Goal: Transaction & Acquisition: Purchase product/service

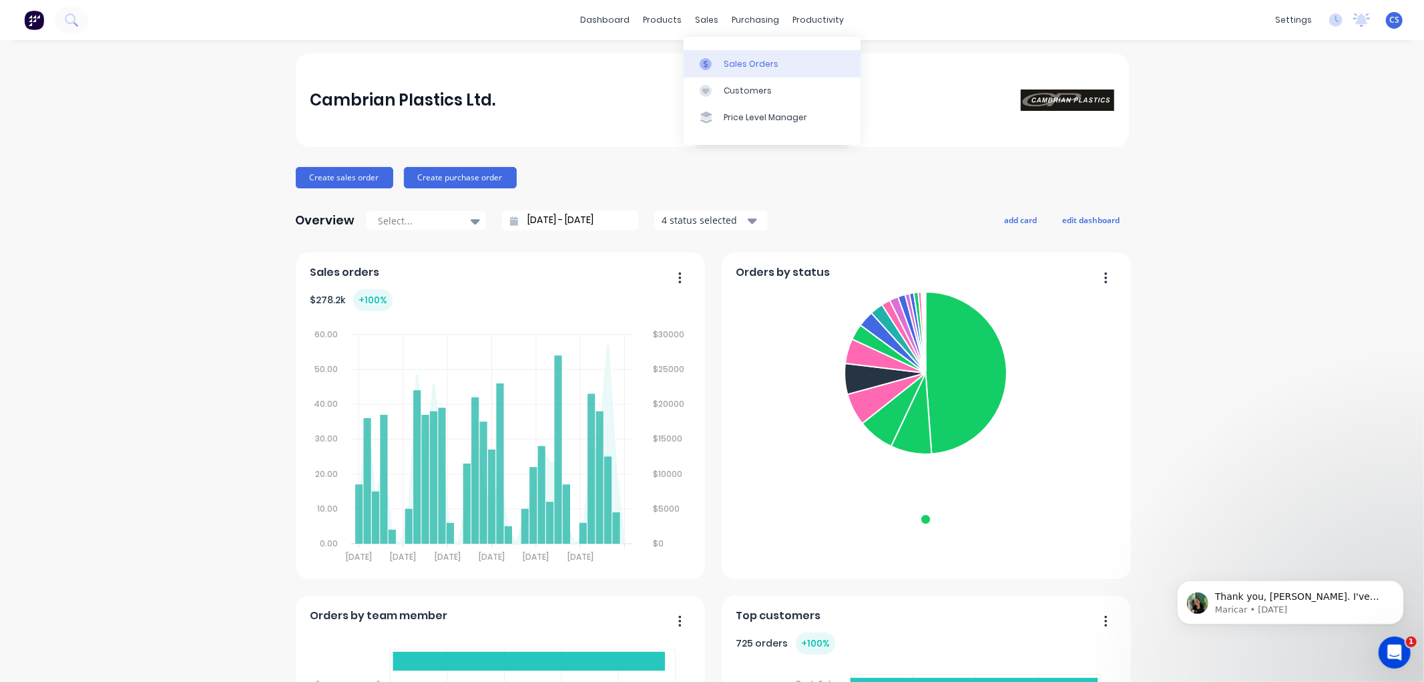
click at [721, 63] on link "Sales Orders" at bounding box center [772, 63] width 177 height 27
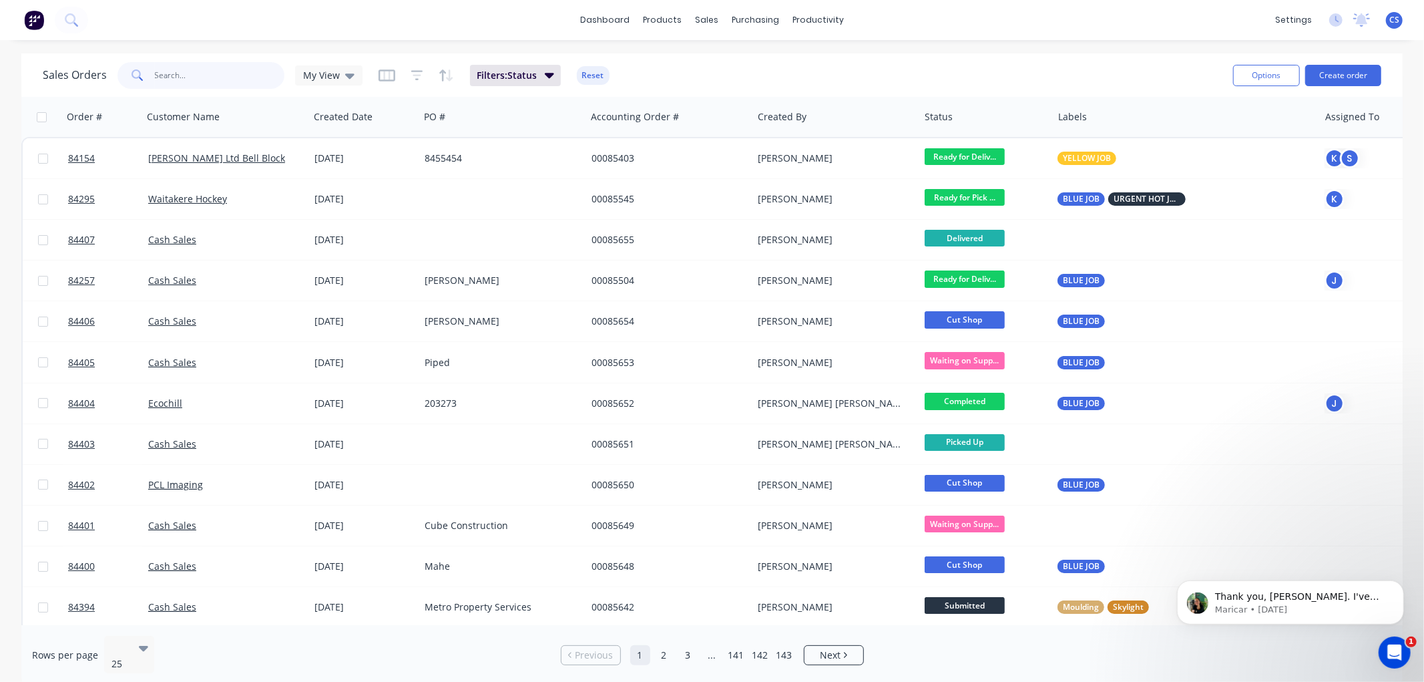
click at [230, 72] on input "text" at bounding box center [220, 75] width 130 height 27
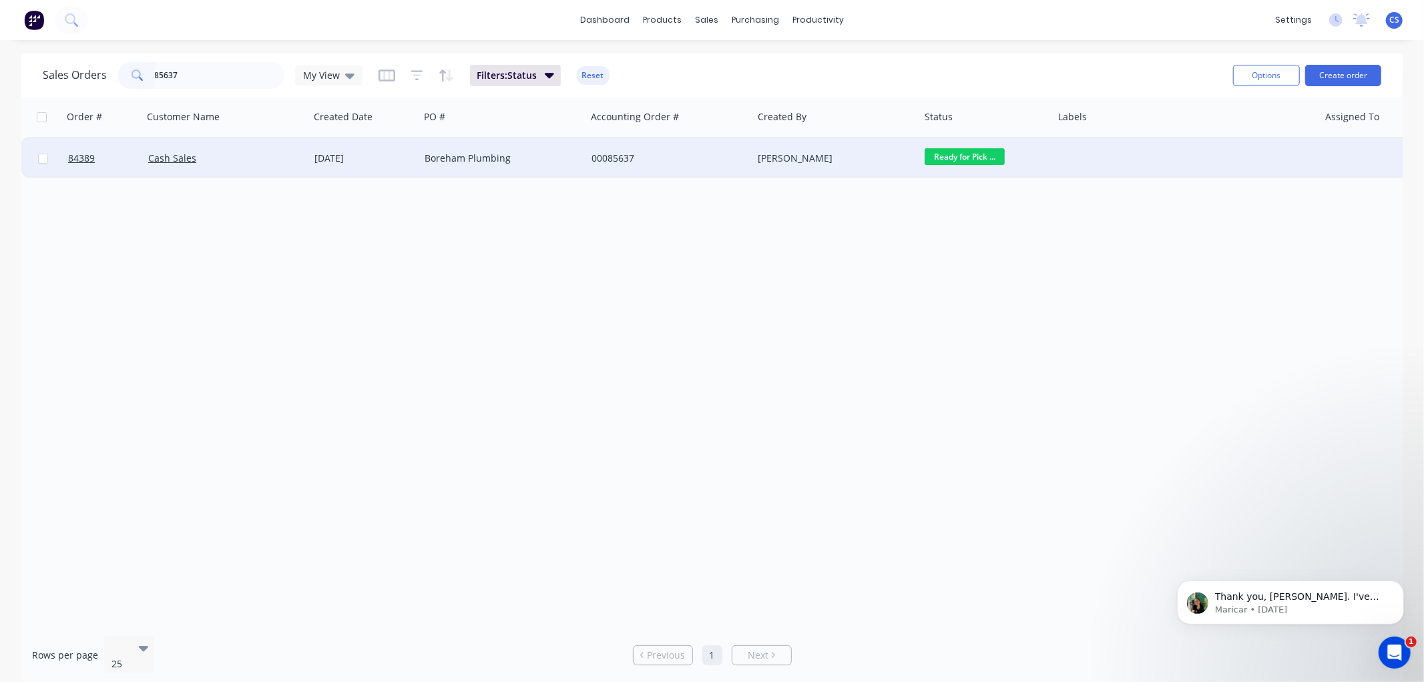
click at [1097, 155] on div at bounding box center [1185, 158] width 266 height 40
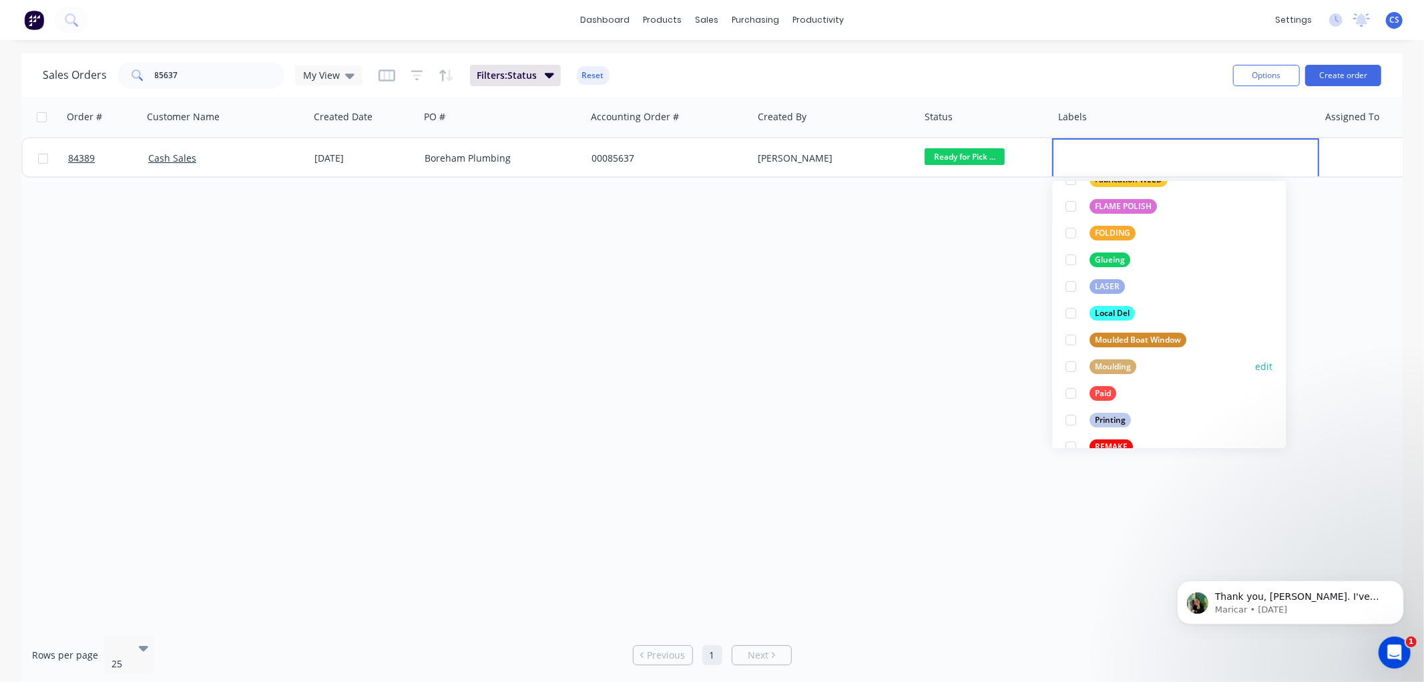
scroll to position [296, 0]
click at [1107, 391] on div "Paid" at bounding box center [1103, 392] width 27 height 15
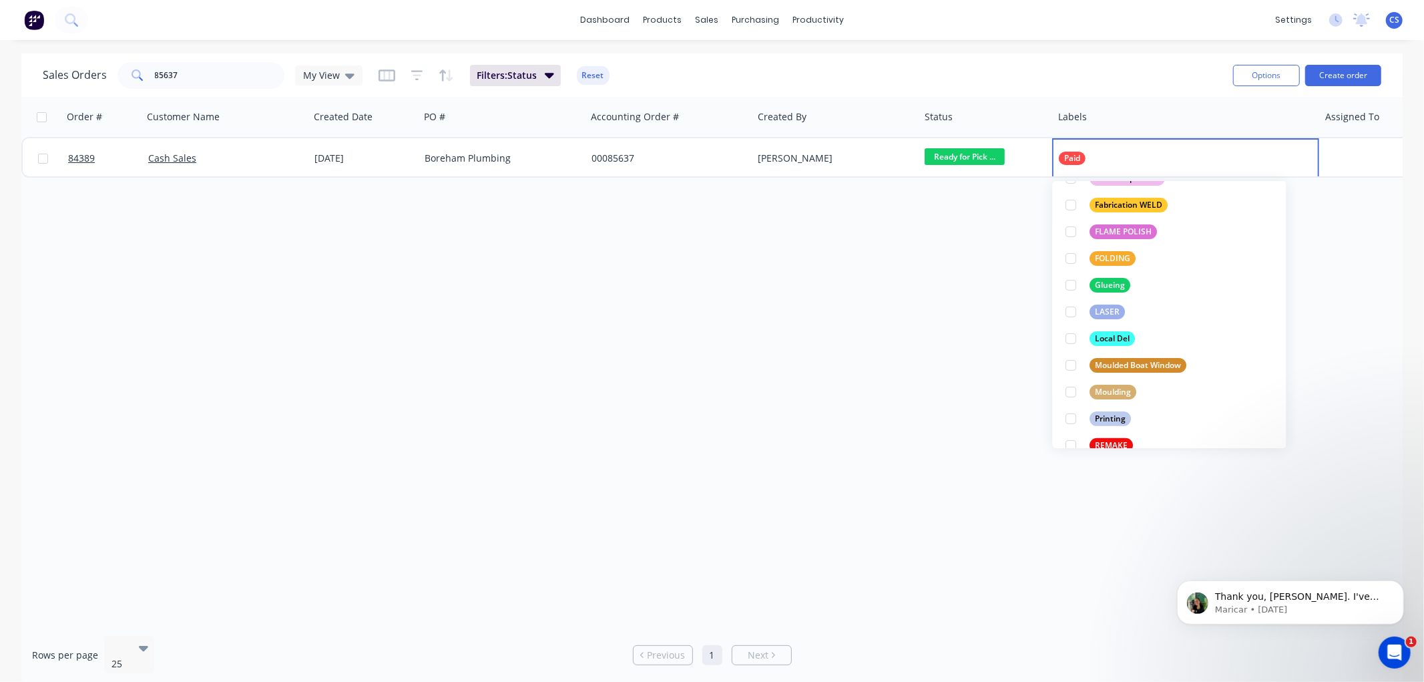
scroll to position [0, 0]
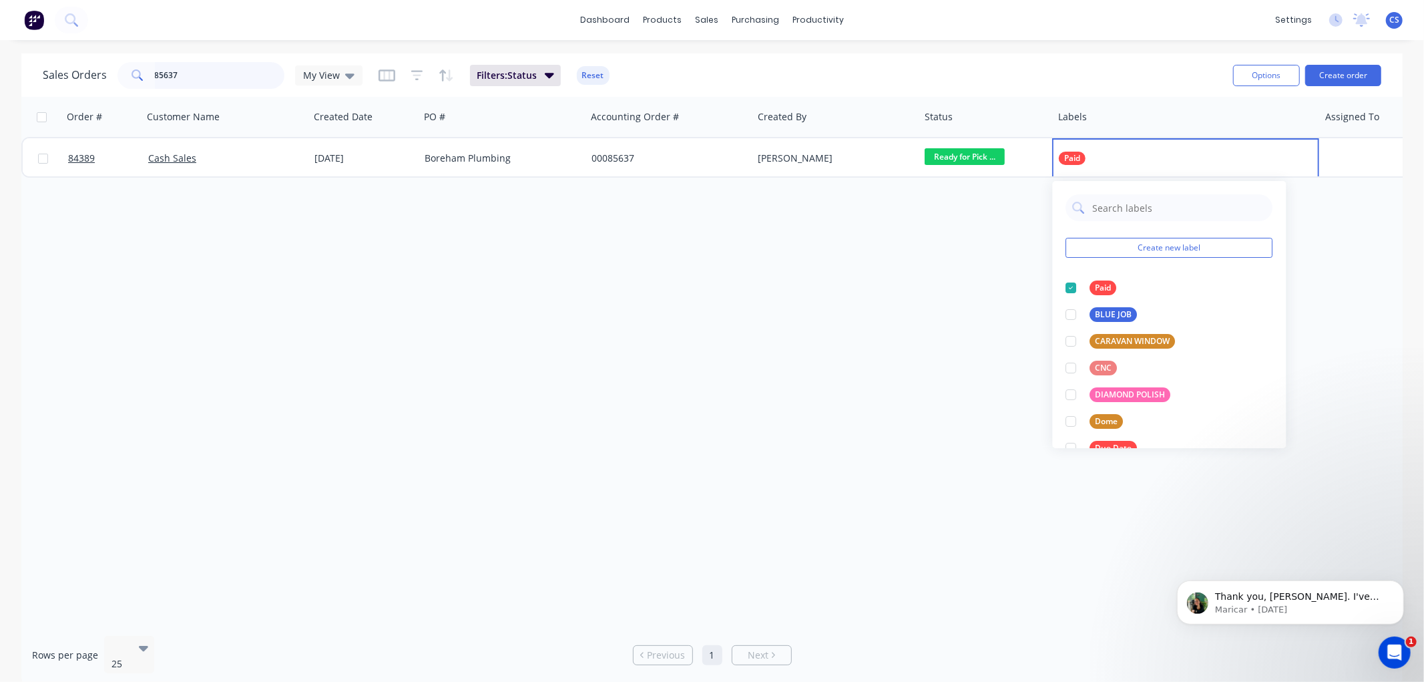
click at [201, 74] on input "85637" at bounding box center [220, 75] width 130 height 27
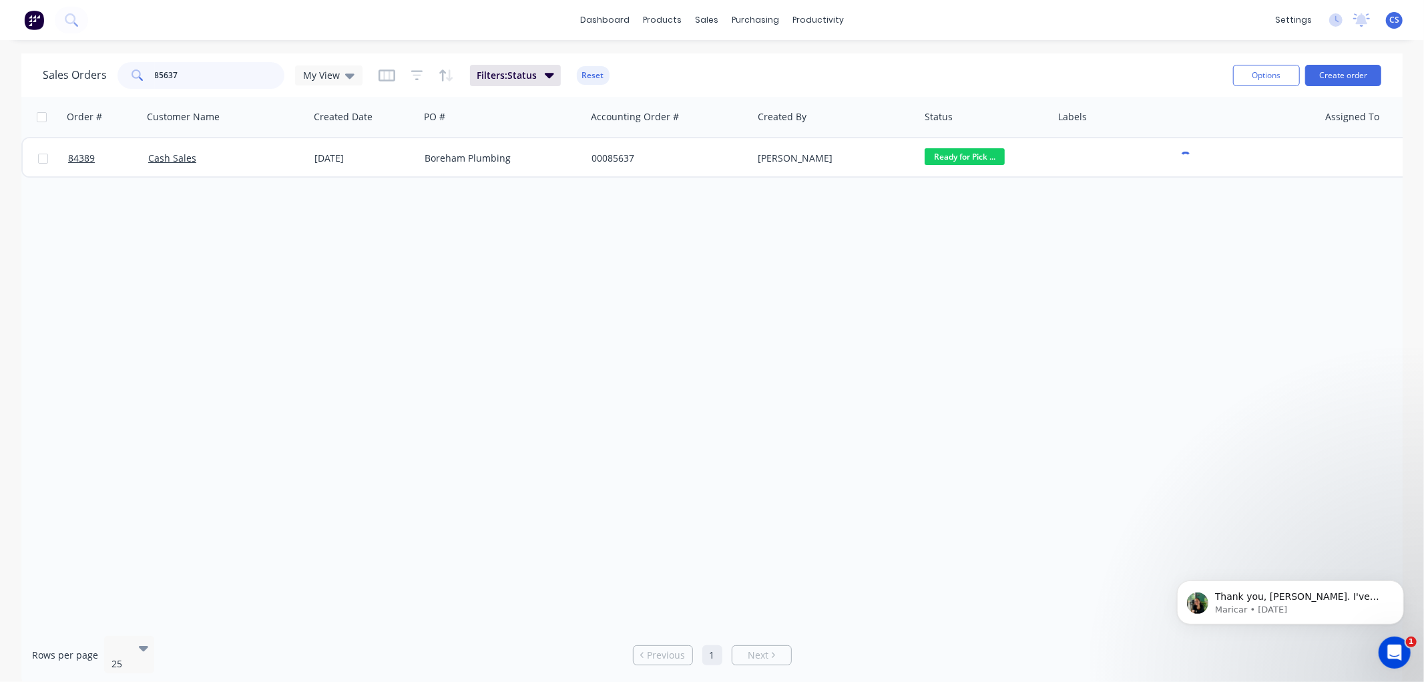
click at [201, 74] on input "85637" at bounding box center [220, 75] width 130 height 27
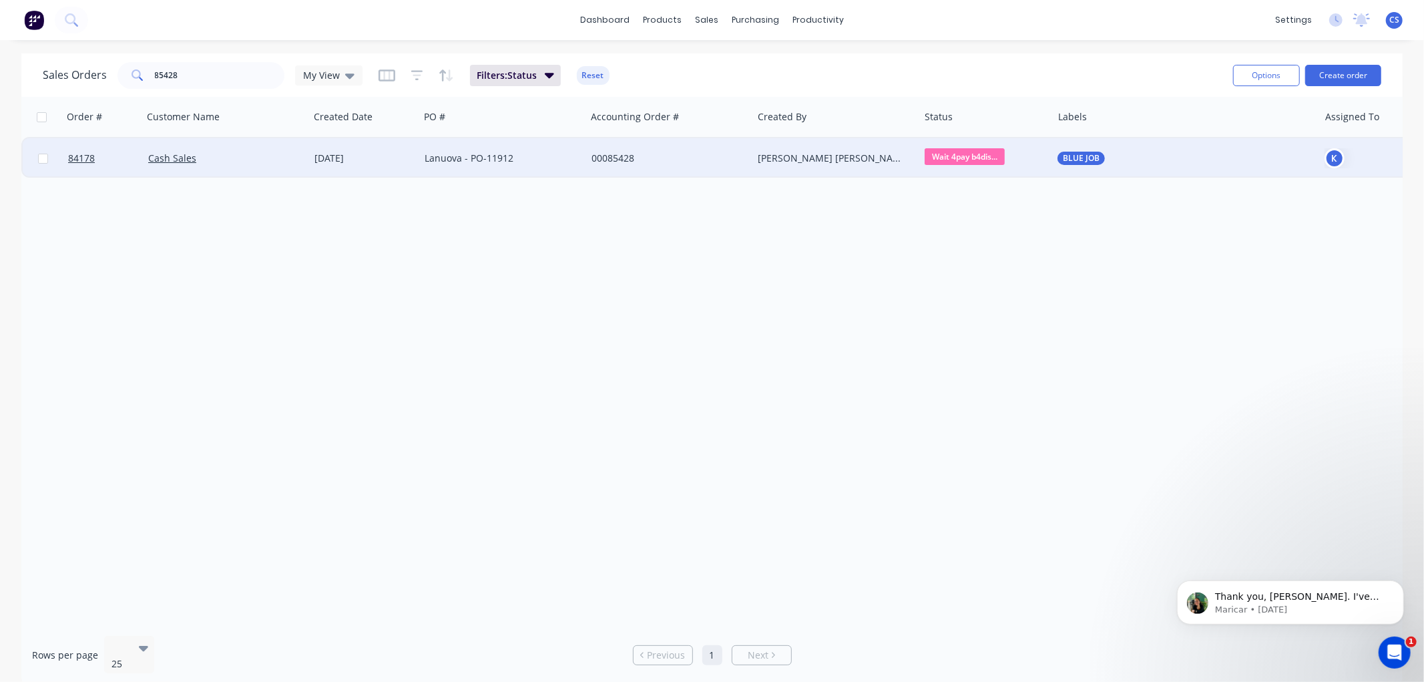
click at [984, 160] on span "Wait 4pay b4dis..." at bounding box center [965, 156] width 80 height 17
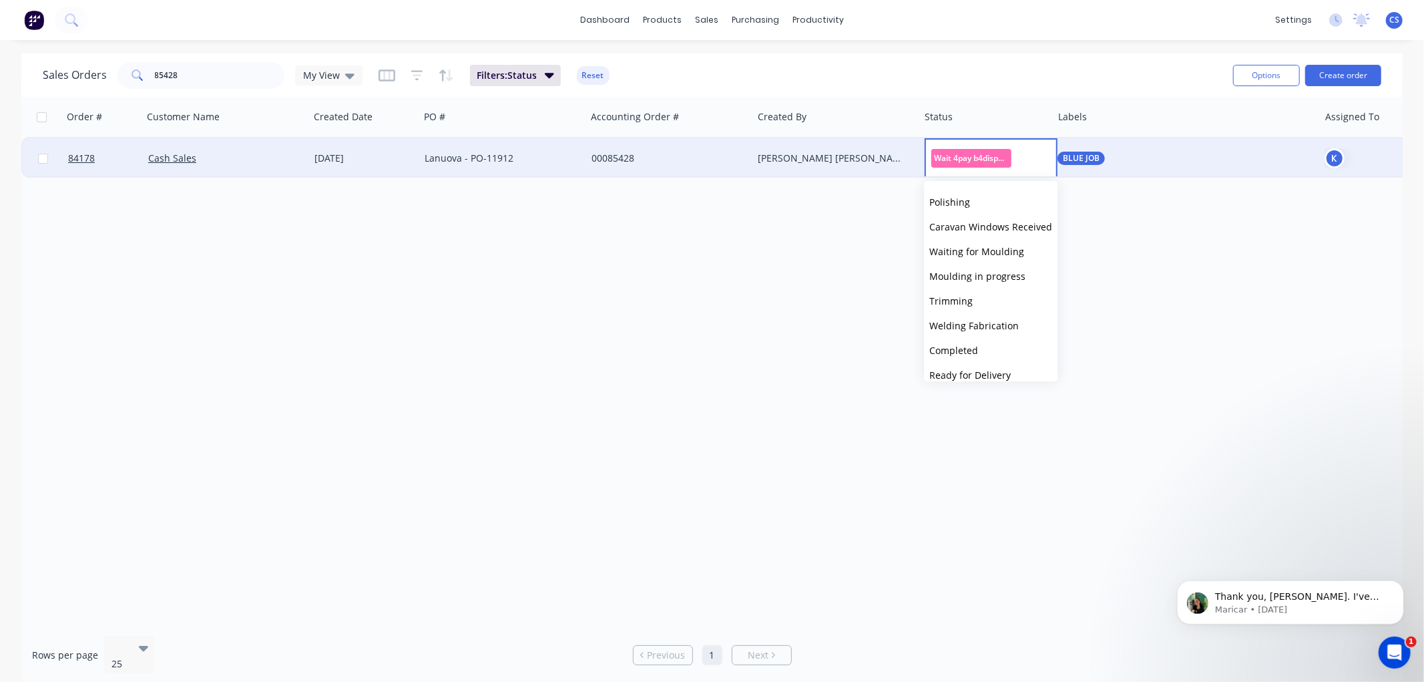
scroll to position [222, 0]
click at [983, 369] on span "Ready for Delivery" at bounding box center [969, 371] width 81 height 13
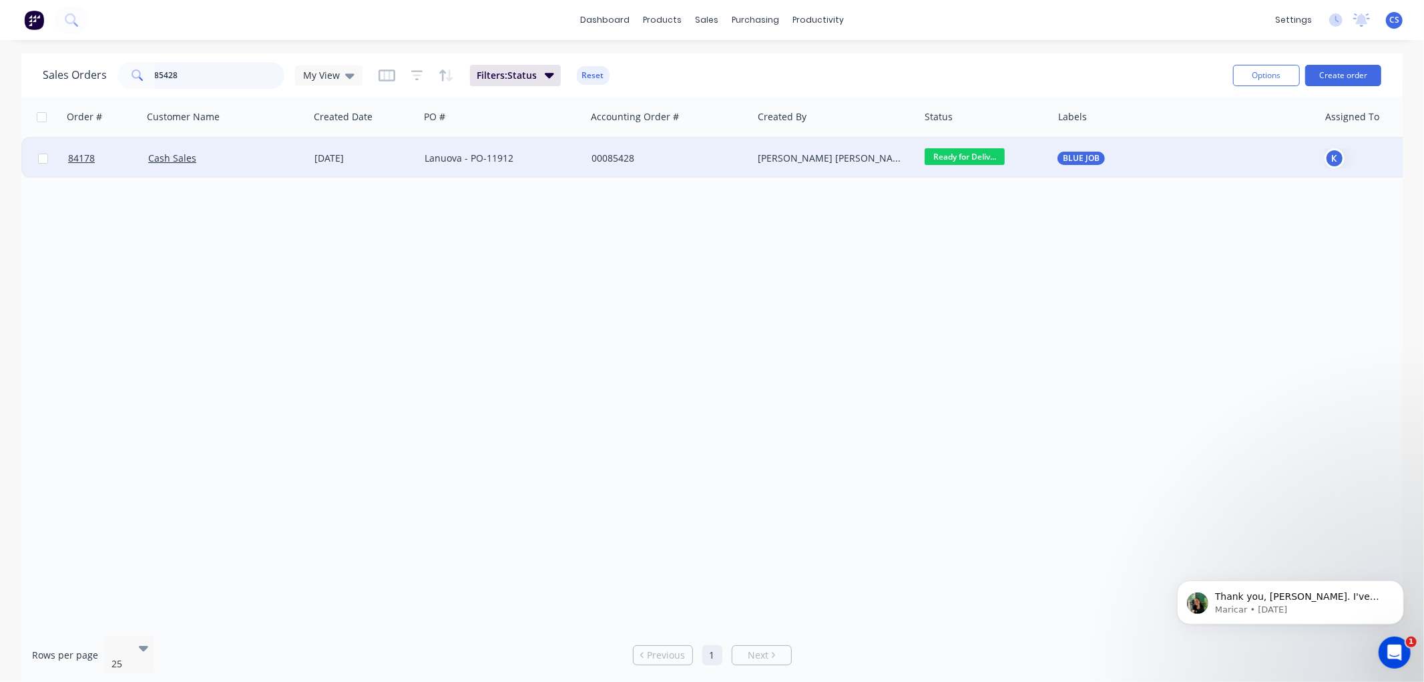
click at [194, 77] on input "85428" at bounding box center [220, 75] width 130 height 27
click at [187, 81] on input "85428" at bounding box center [220, 75] width 130 height 27
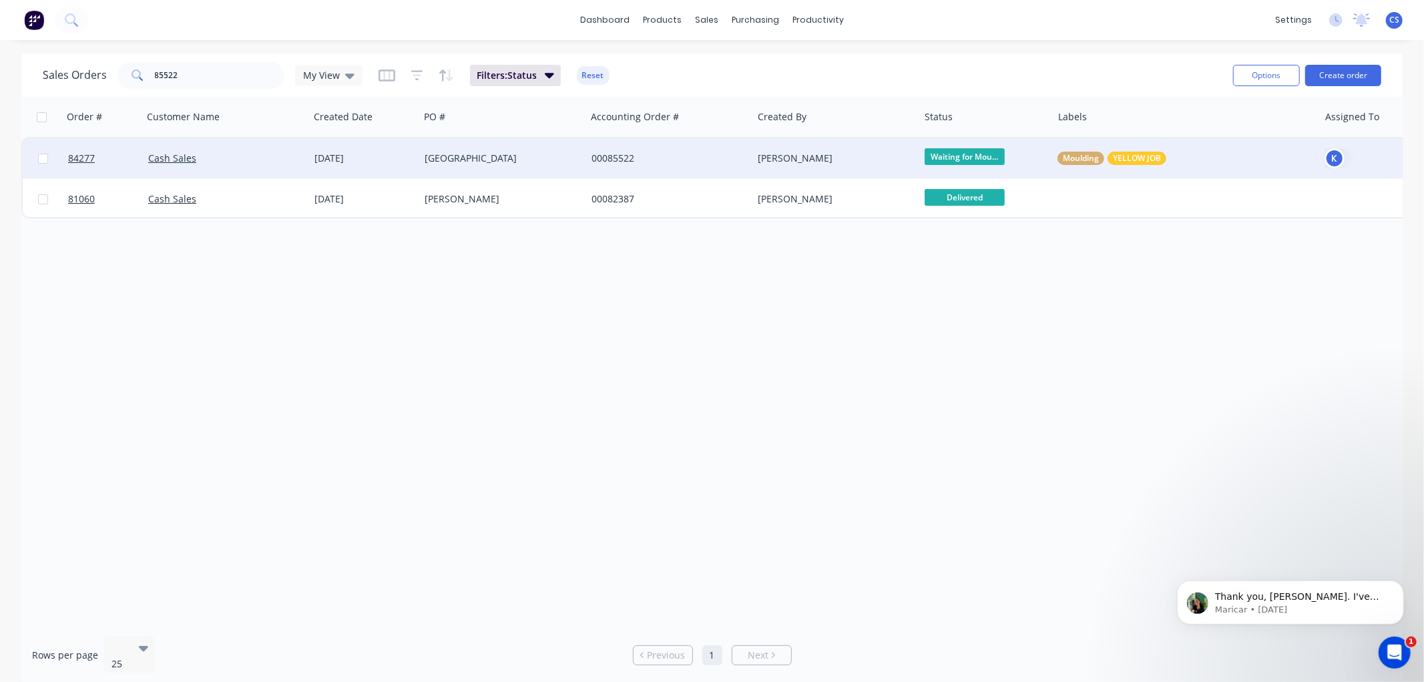
click at [1183, 152] on div "Moulding YELLOW JOB" at bounding box center [1179, 158] width 243 height 13
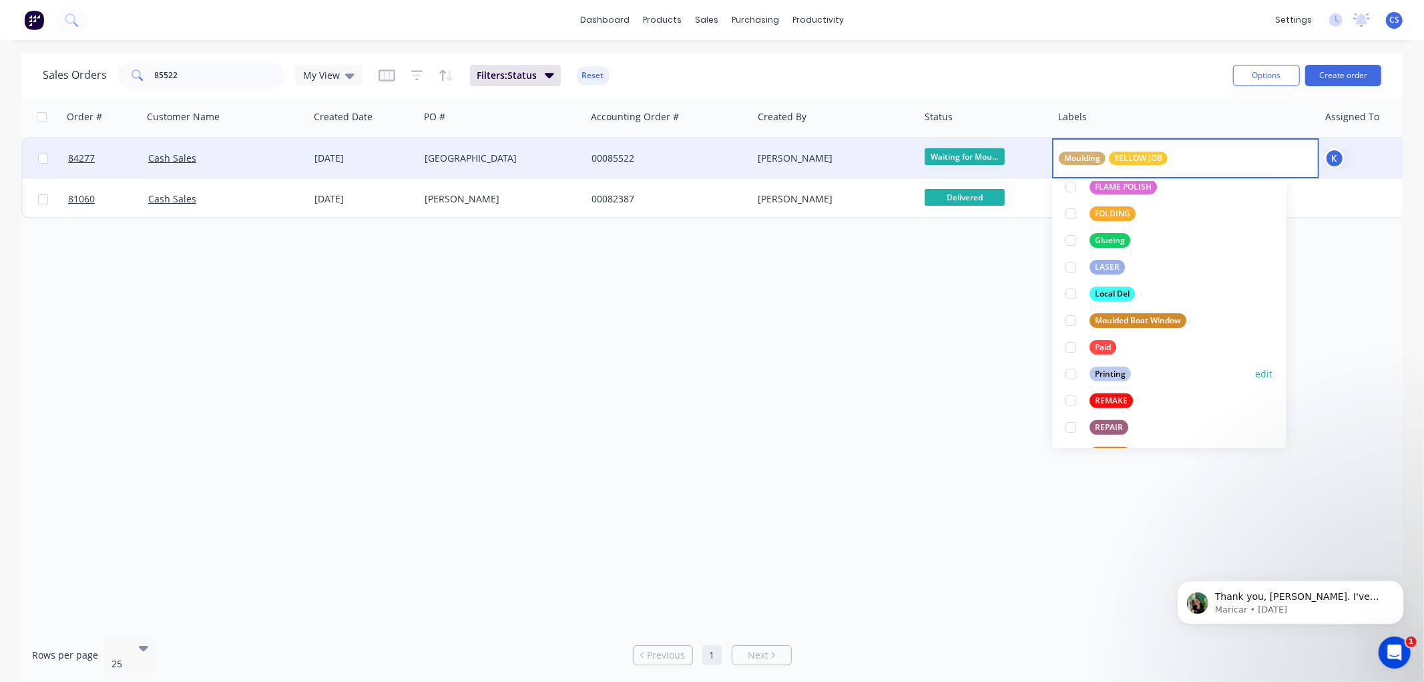
scroll to position [371, 0]
click at [1094, 348] on div "Paid" at bounding box center [1103, 344] width 27 height 15
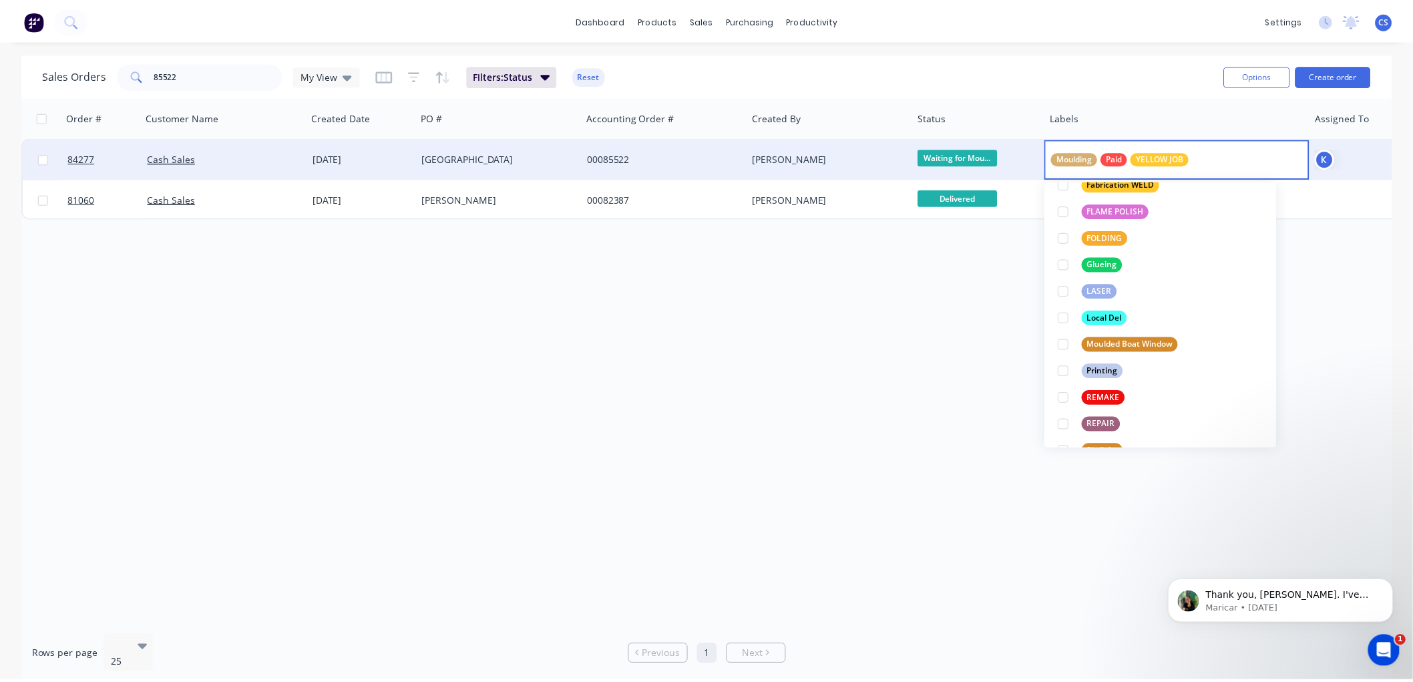
scroll to position [0, 0]
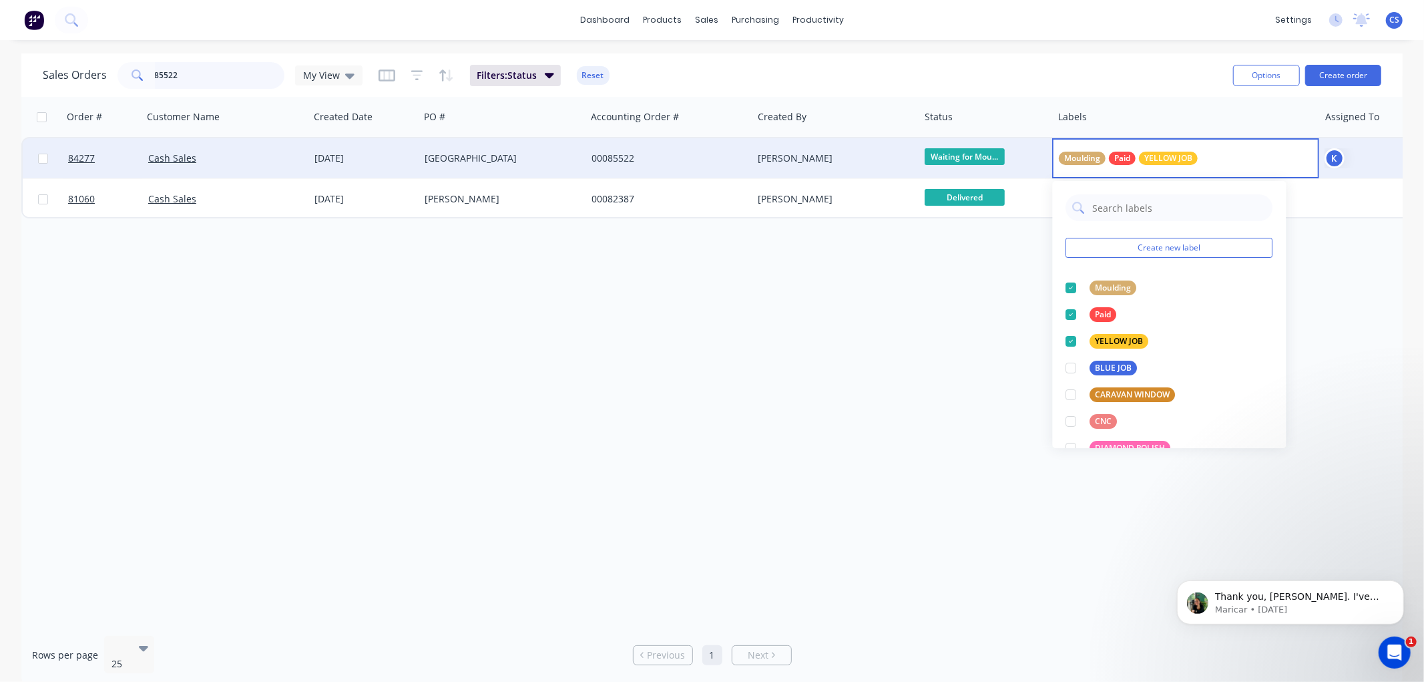
click at [184, 76] on input "85522" at bounding box center [220, 75] width 130 height 27
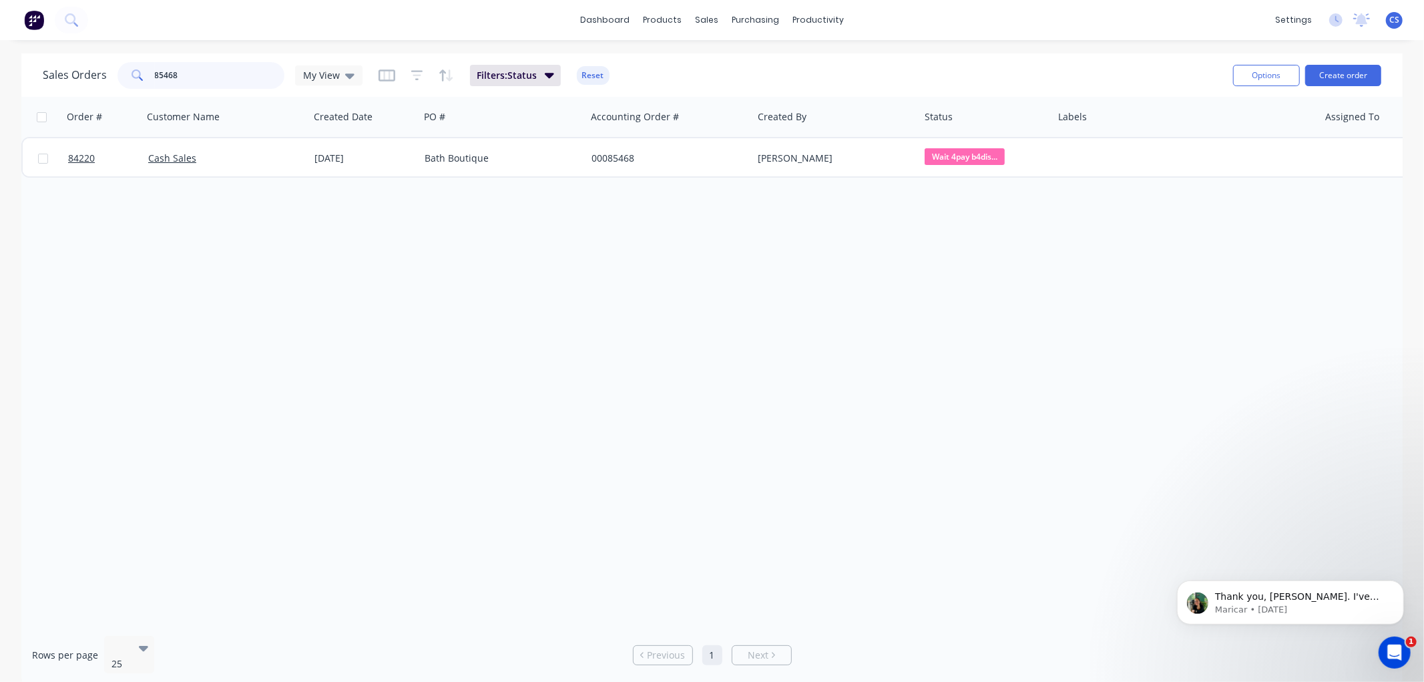
type input "85468"
click at [1357, 72] on button "Create order" at bounding box center [1343, 75] width 76 height 21
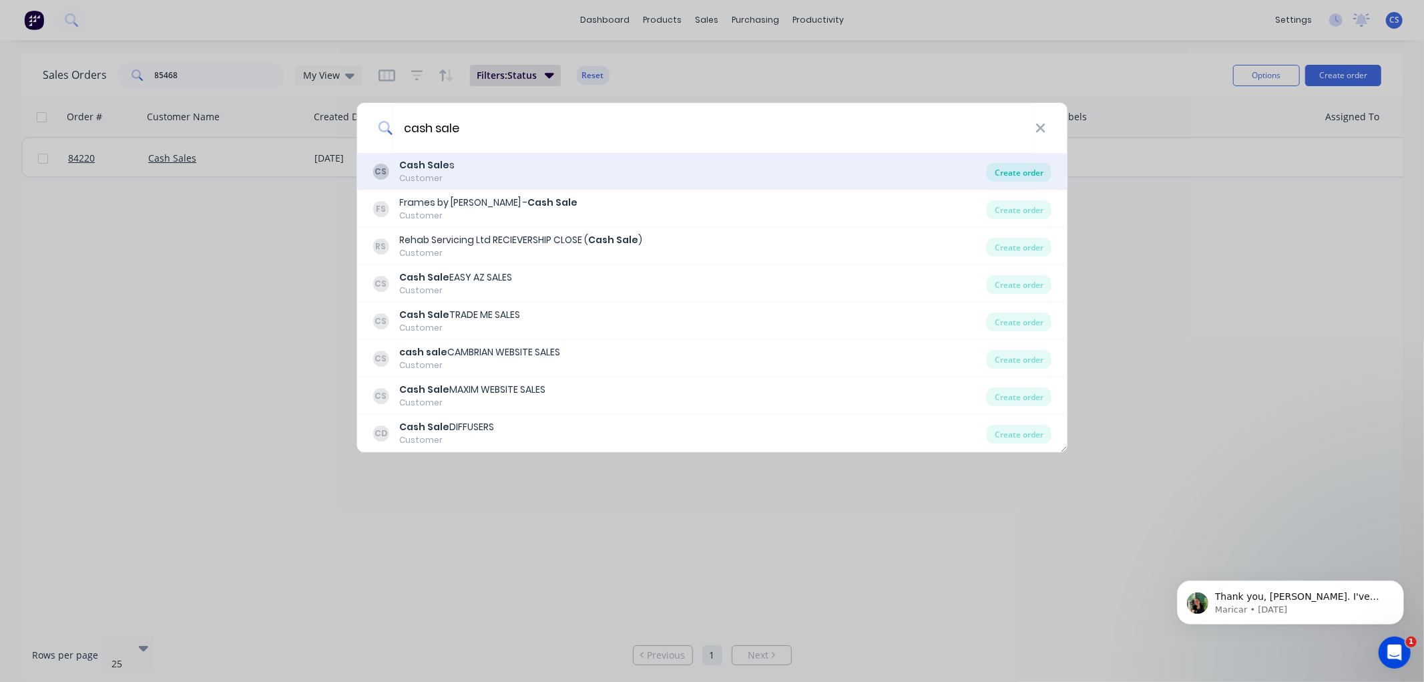
type input "cash sale"
click at [1012, 172] on div "Create order" at bounding box center [1019, 172] width 65 height 19
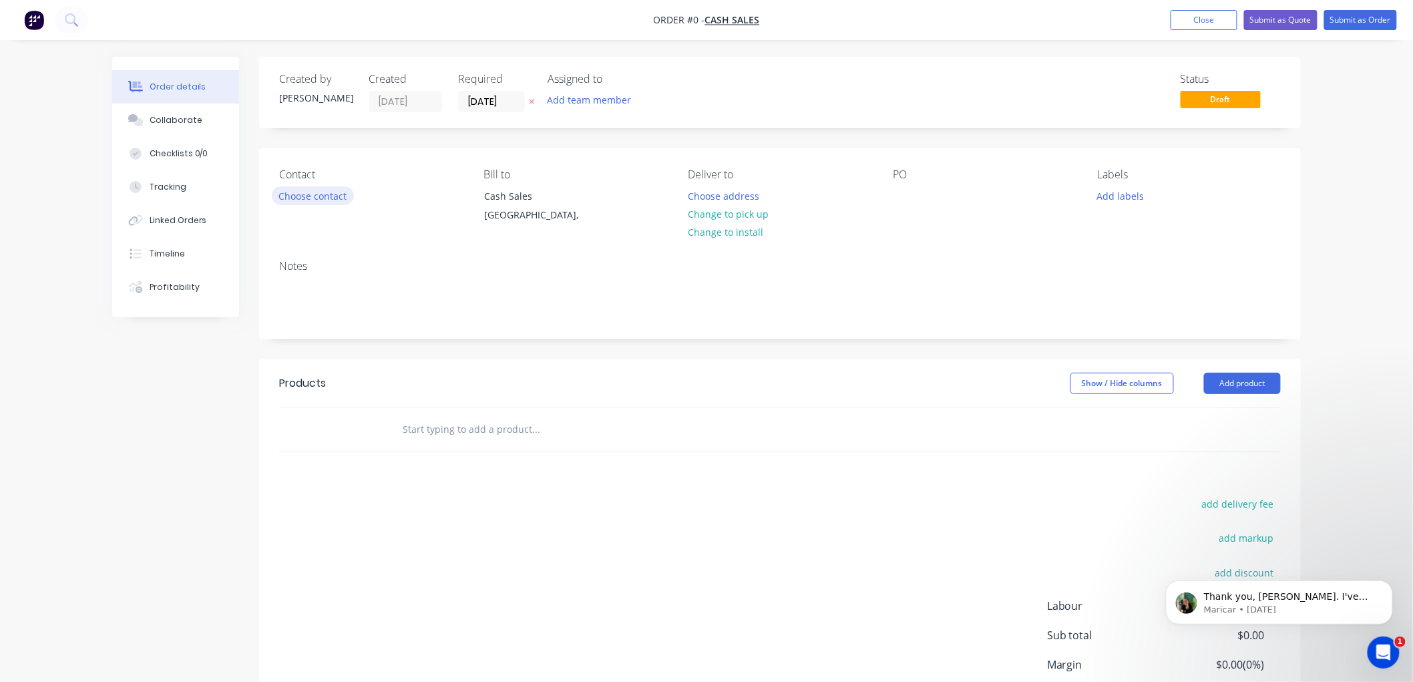
click at [334, 196] on button "Choose contact" at bounding box center [313, 195] width 82 height 18
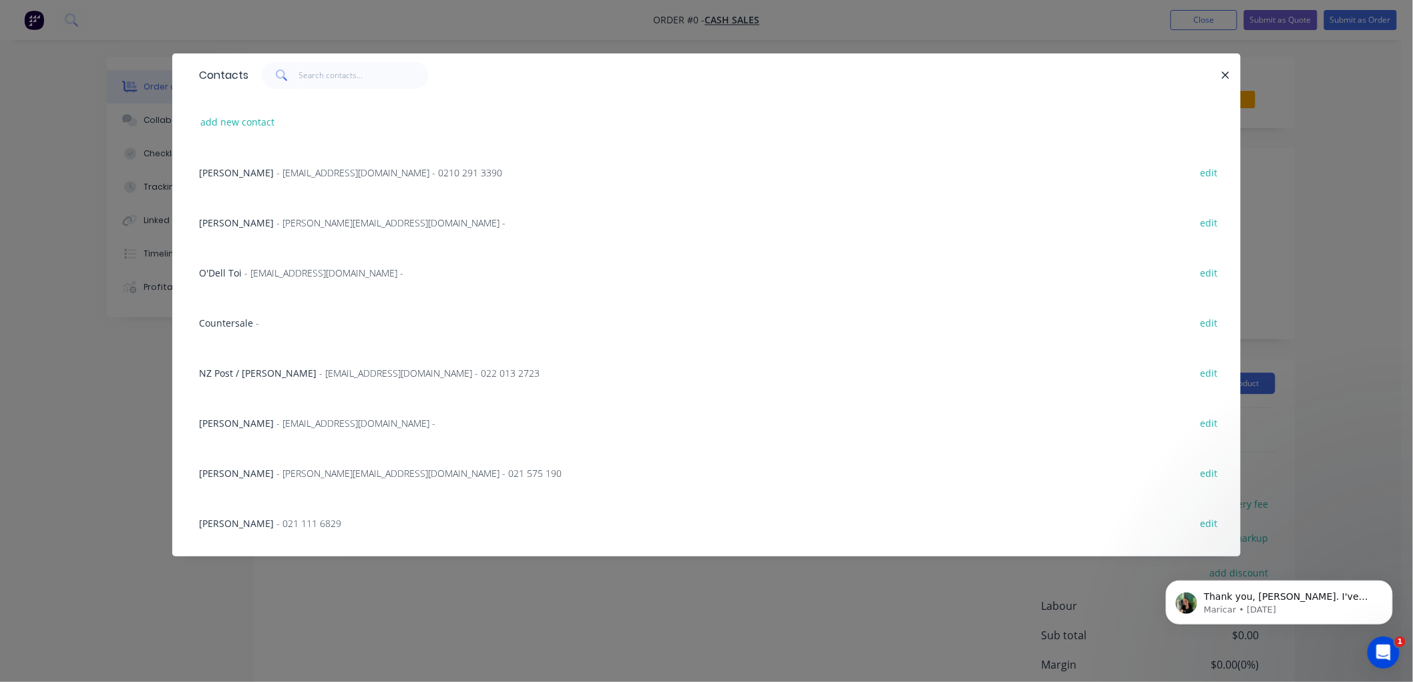
click at [225, 328] on div "Countersale -" at bounding box center [229, 323] width 60 height 14
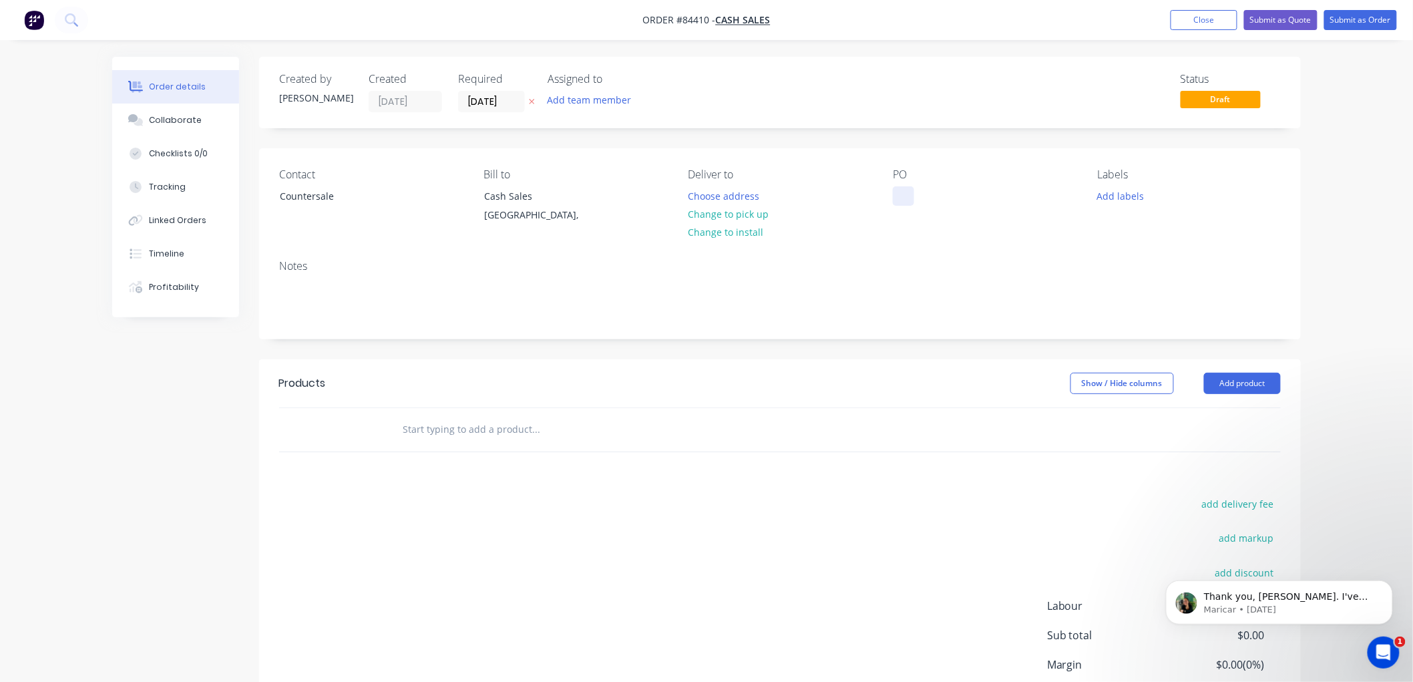
click at [910, 196] on div at bounding box center [903, 195] width 21 height 19
click at [471, 427] on input "text" at bounding box center [535, 429] width 267 height 27
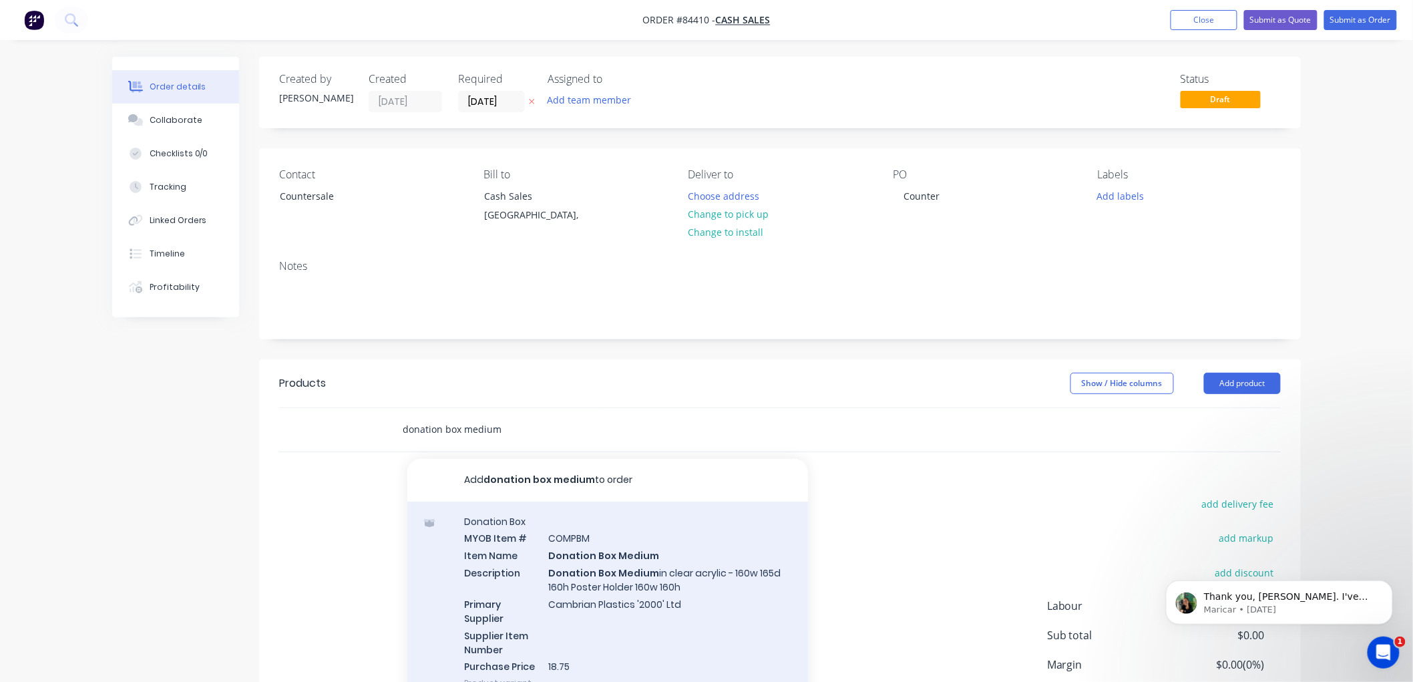
type input "donation box medium"
click at [645, 573] on div "Donation Box MYOB Item # COMPBM Item Name Donation Box Medium Description Donat…" at bounding box center [607, 602] width 401 height 202
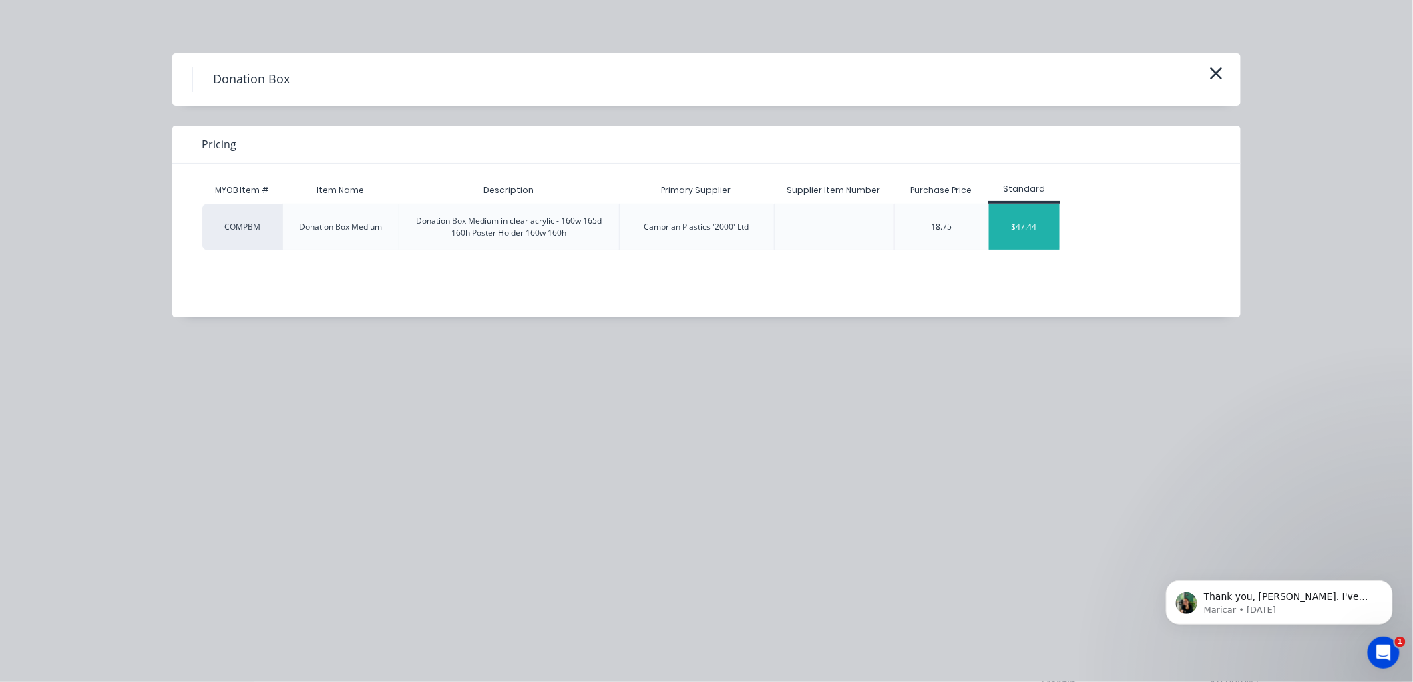
click at [1029, 231] on div "$47.44" at bounding box center [1024, 226] width 71 height 45
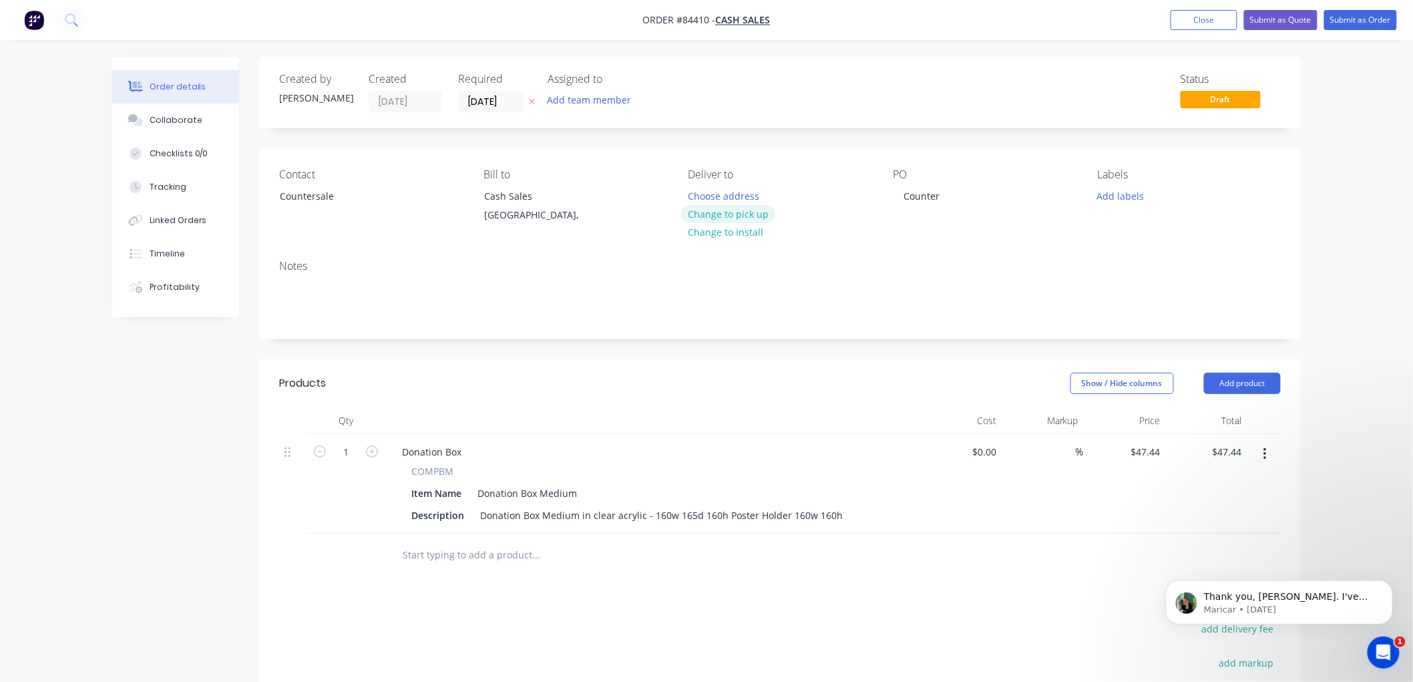
click at [749, 209] on button "Change to pick up" at bounding box center [728, 214] width 95 height 18
click at [1150, 451] on input "47.44" at bounding box center [1150, 451] width 31 height 19
type input "$52.18"
click at [1329, 405] on div "Order details Collaborate Checklists 0/0 Tracking Linked Orders Timeline Profit…" at bounding box center [706, 458] width 1413 height 917
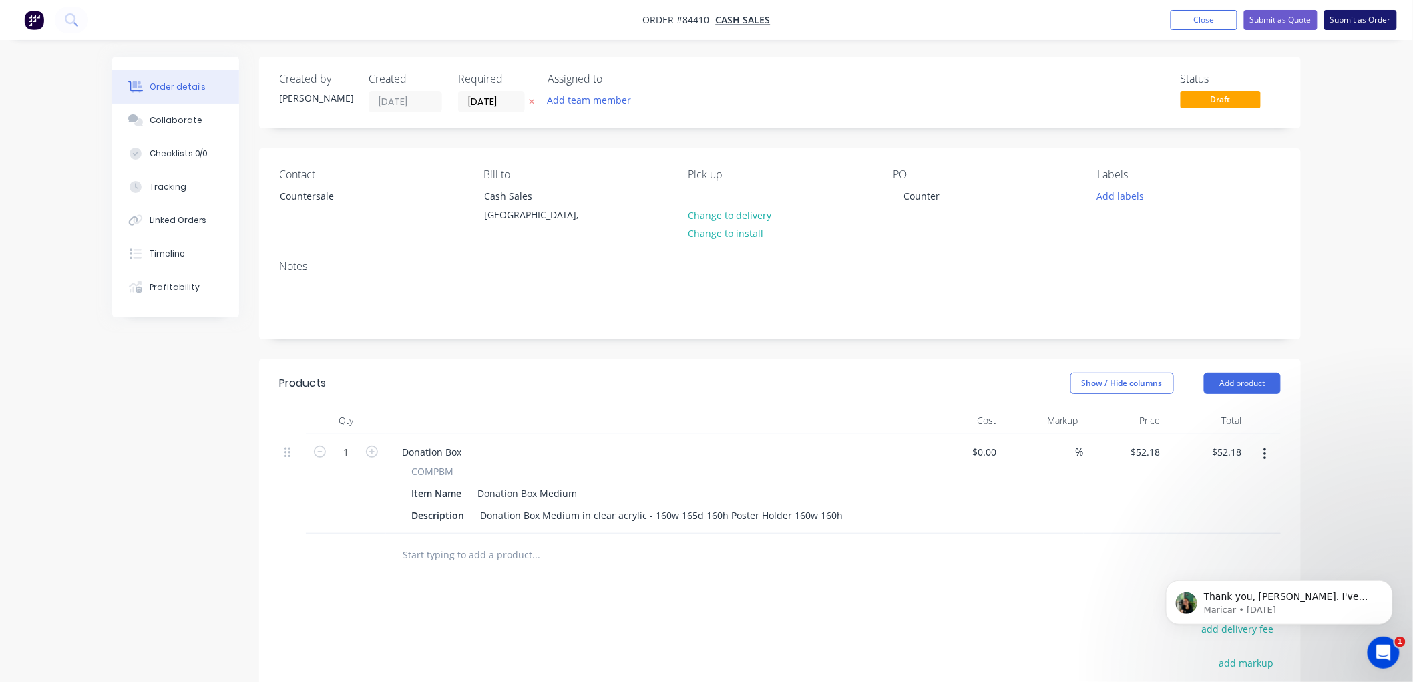
click at [1352, 27] on button "Submit as Order" at bounding box center [1360, 20] width 73 height 20
click at [1371, 16] on button "Submit as Order" at bounding box center [1360, 20] width 73 height 20
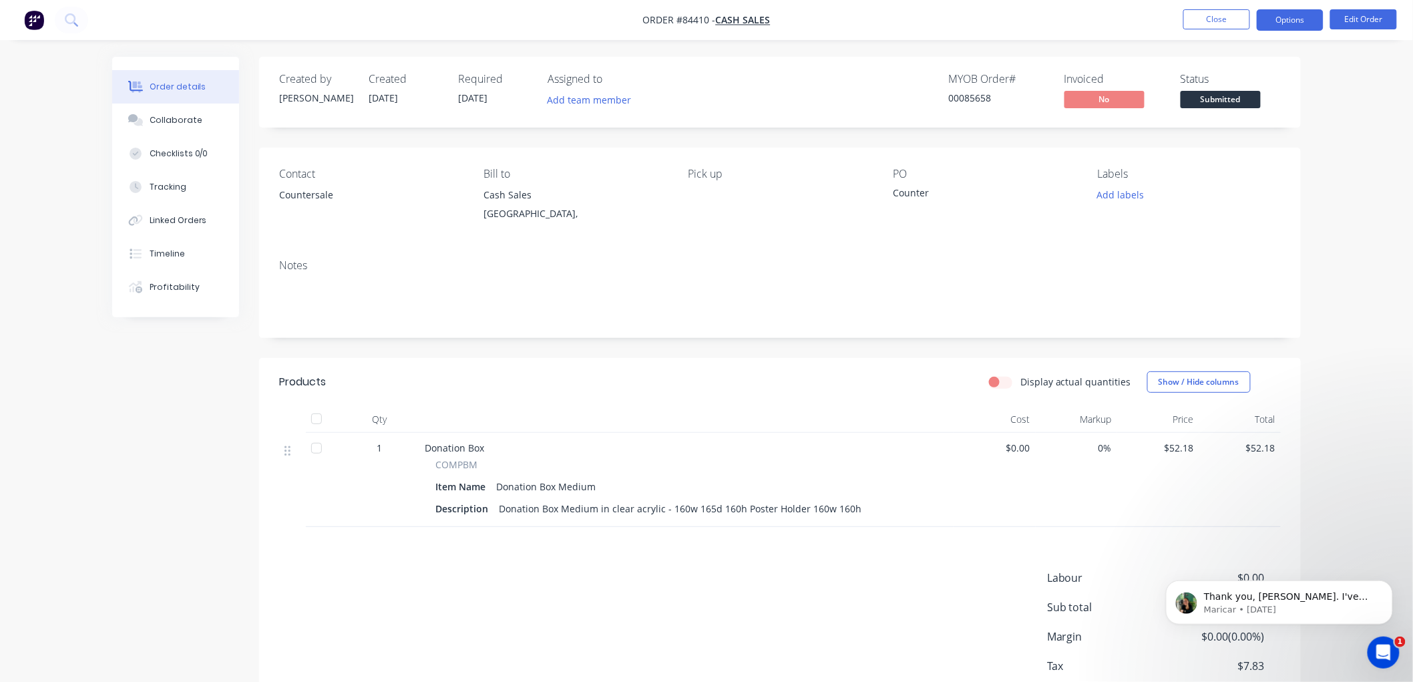
click at [1297, 21] on button "Options" at bounding box center [1289, 19] width 67 height 21
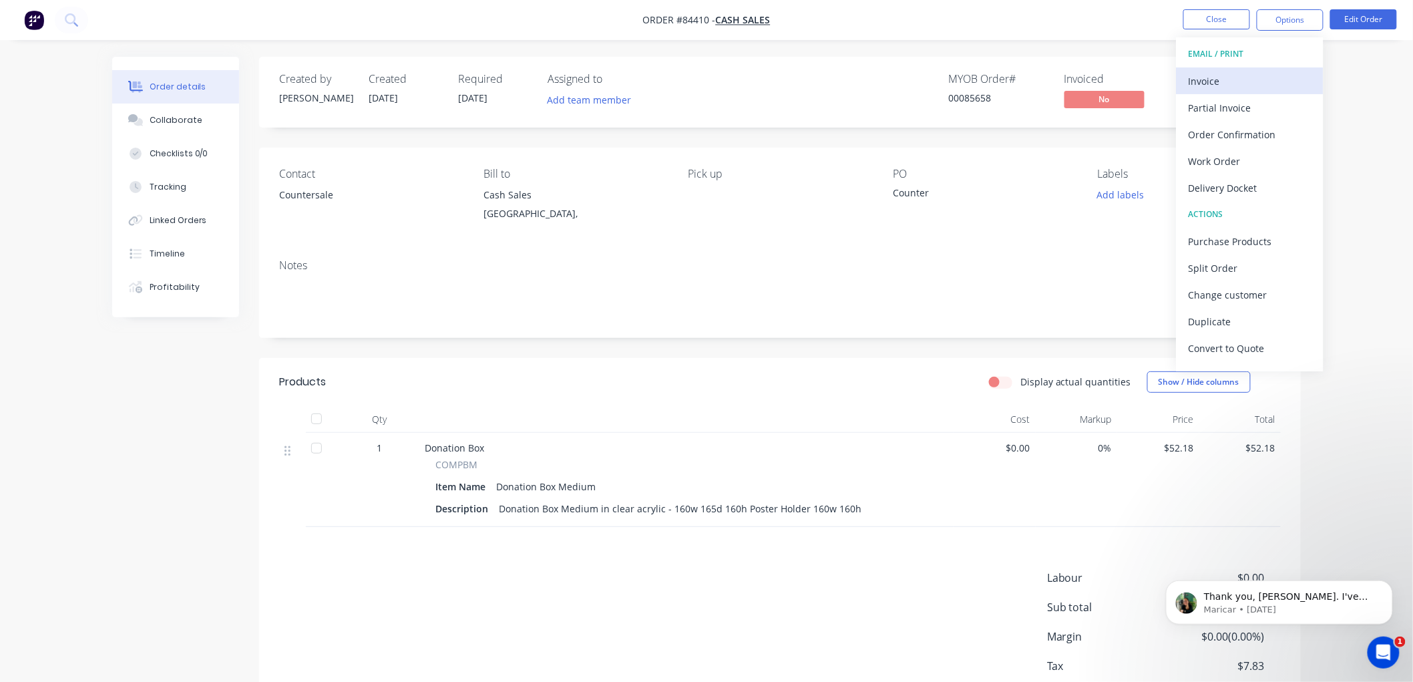
click at [1239, 82] on div "Invoice" at bounding box center [1249, 80] width 123 height 19
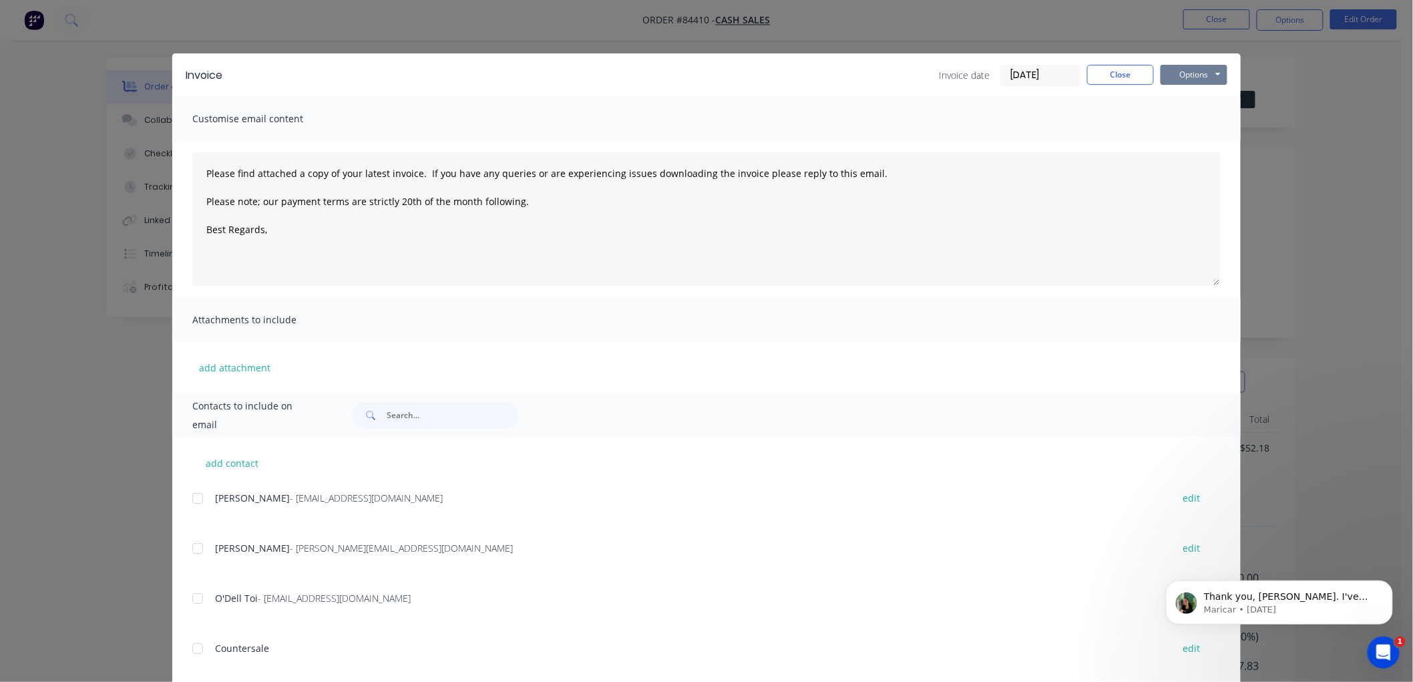
click at [1210, 71] on button "Options" at bounding box center [1193, 75] width 67 height 20
click at [1198, 112] on button "Print" at bounding box center [1202, 120] width 85 height 22
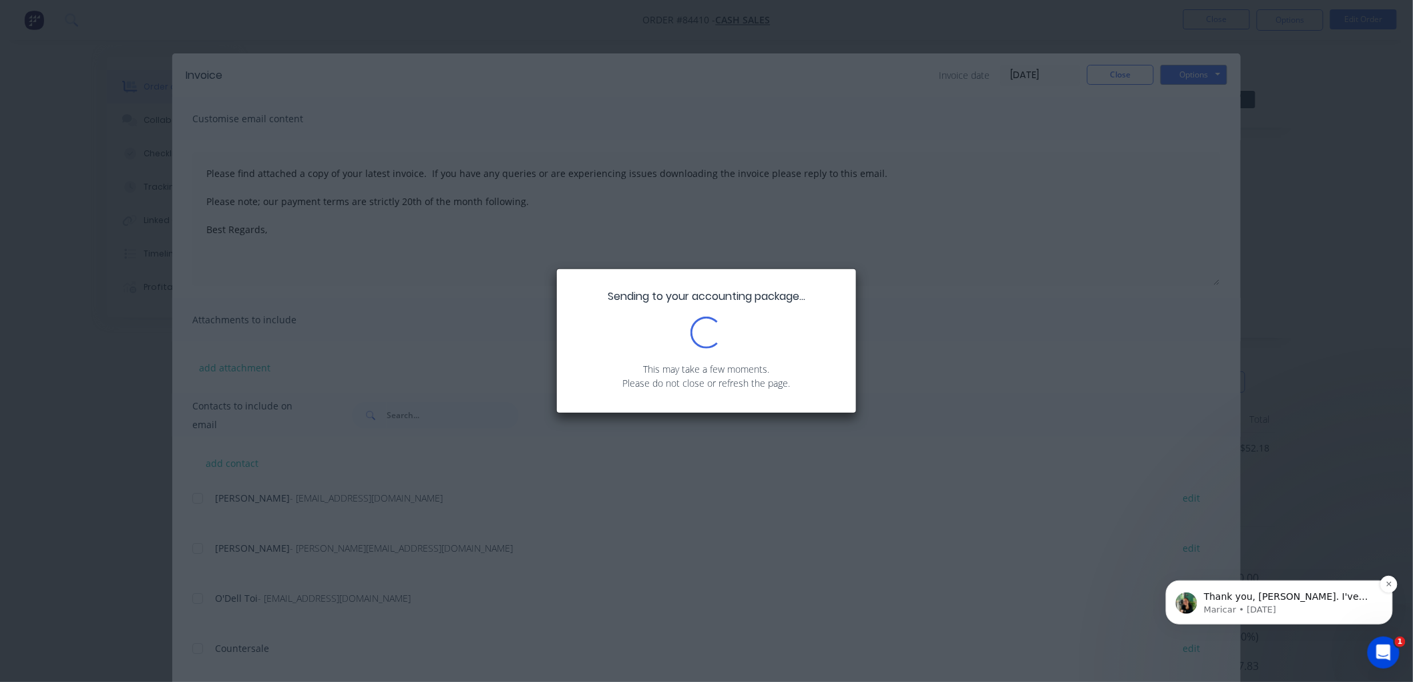
click at [1266, 599] on p "Thank you, [PERSON_NAME]. I've reported this to the team so they can look into …" at bounding box center [1289, 596] width 172 height 13
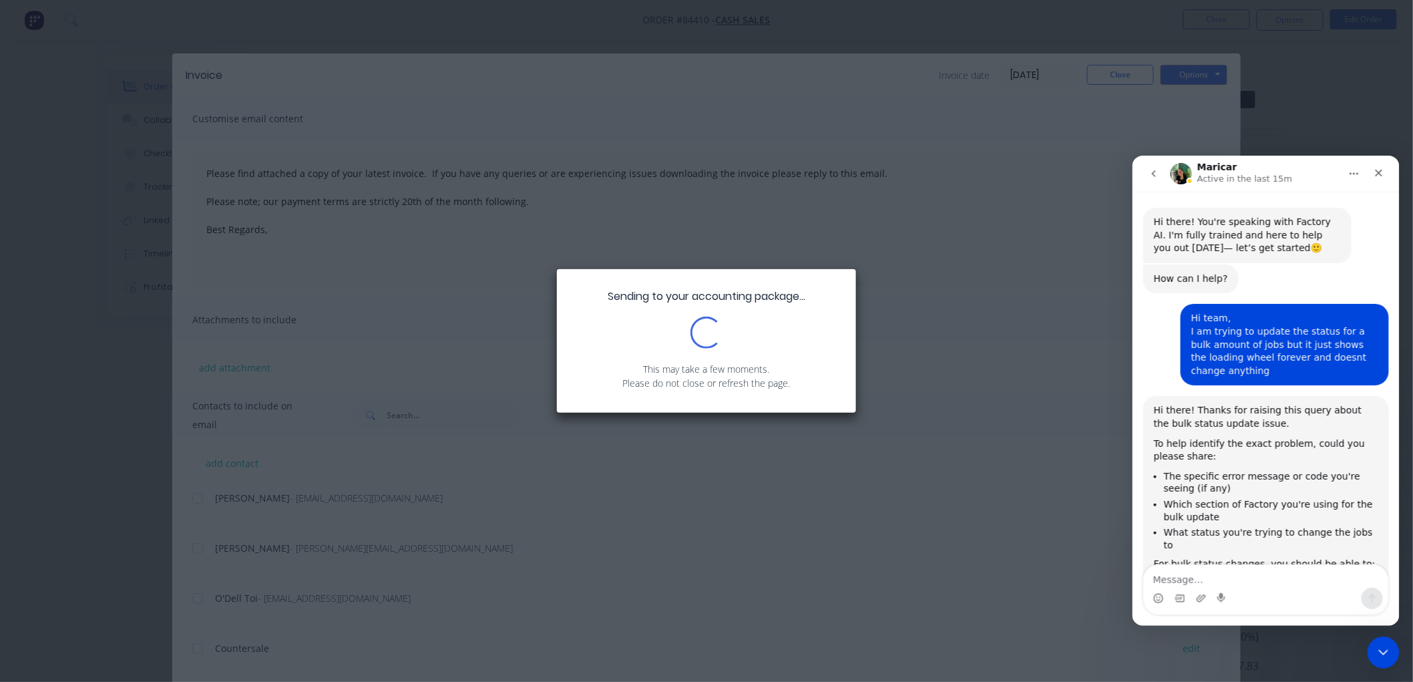
scroll to position [15, 0]
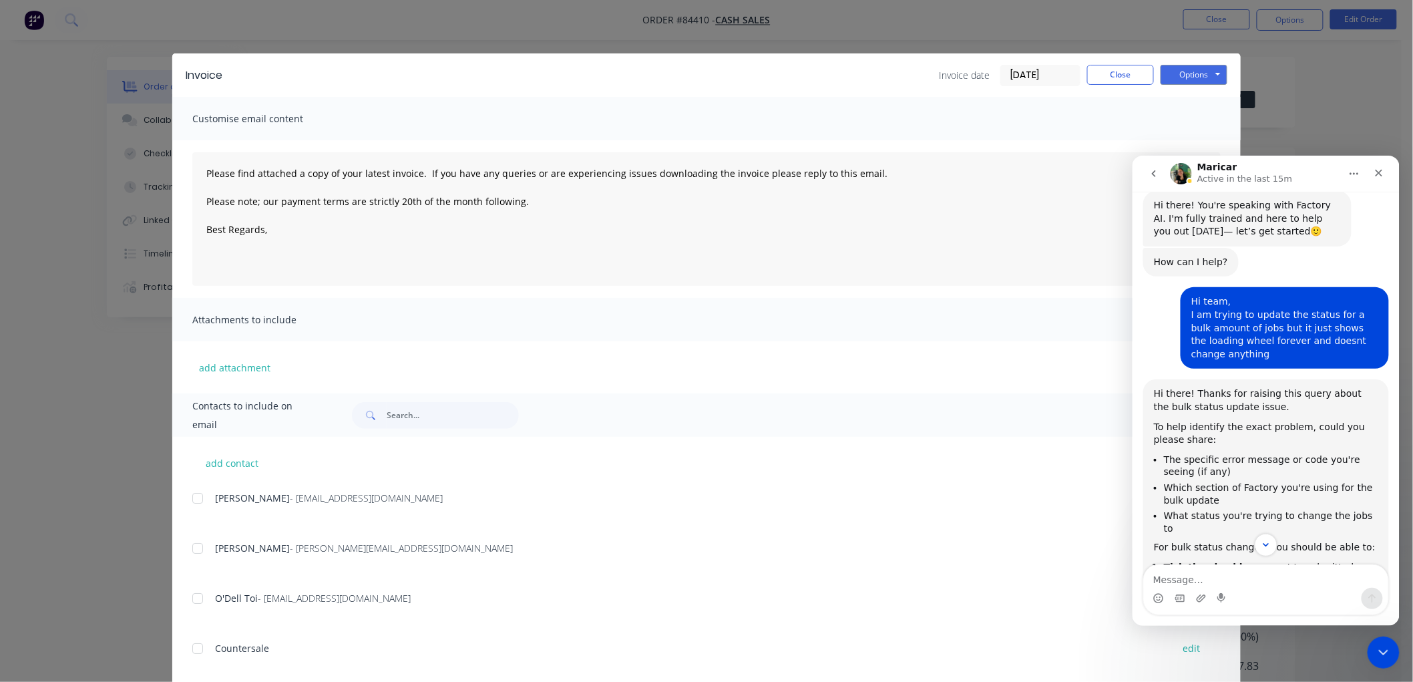
type textarea "Please find attached a copy of your latest invoice. If you have any queries or …"
click at [1104, 77] on button "Close" at bounding box center [1120, 75] width 67 height 20
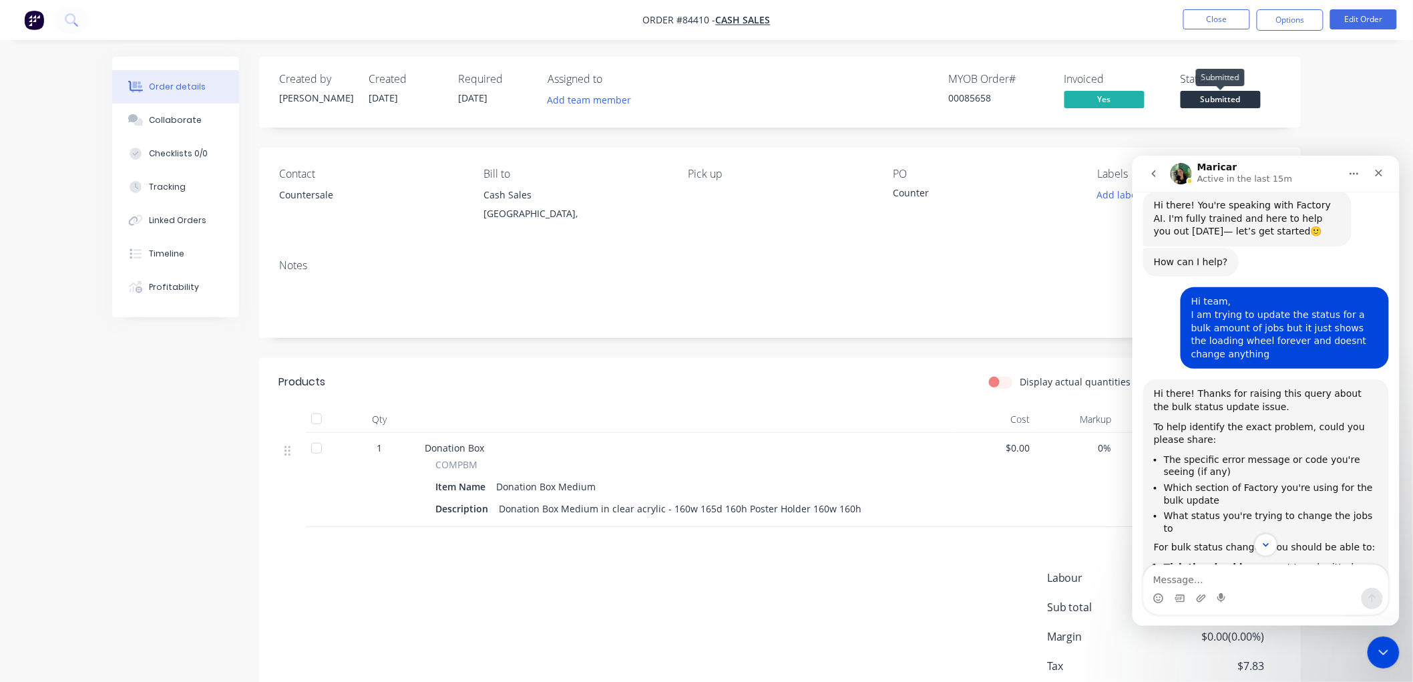
click at [1230, 95] on span "Submitted" at bounding box center [1220, 99] width 80 height 17
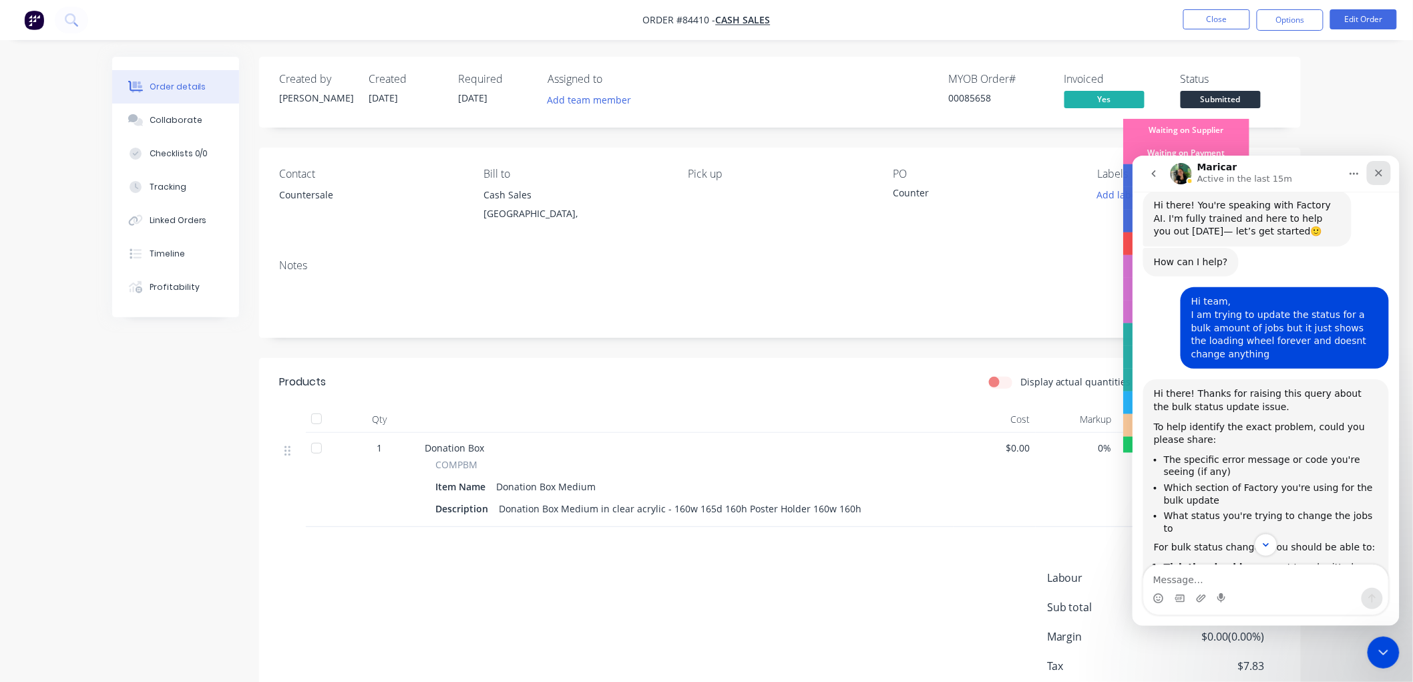
click at [1375, 172] on icon "Close" at bounding box center [1378, 172] width 11 height 11
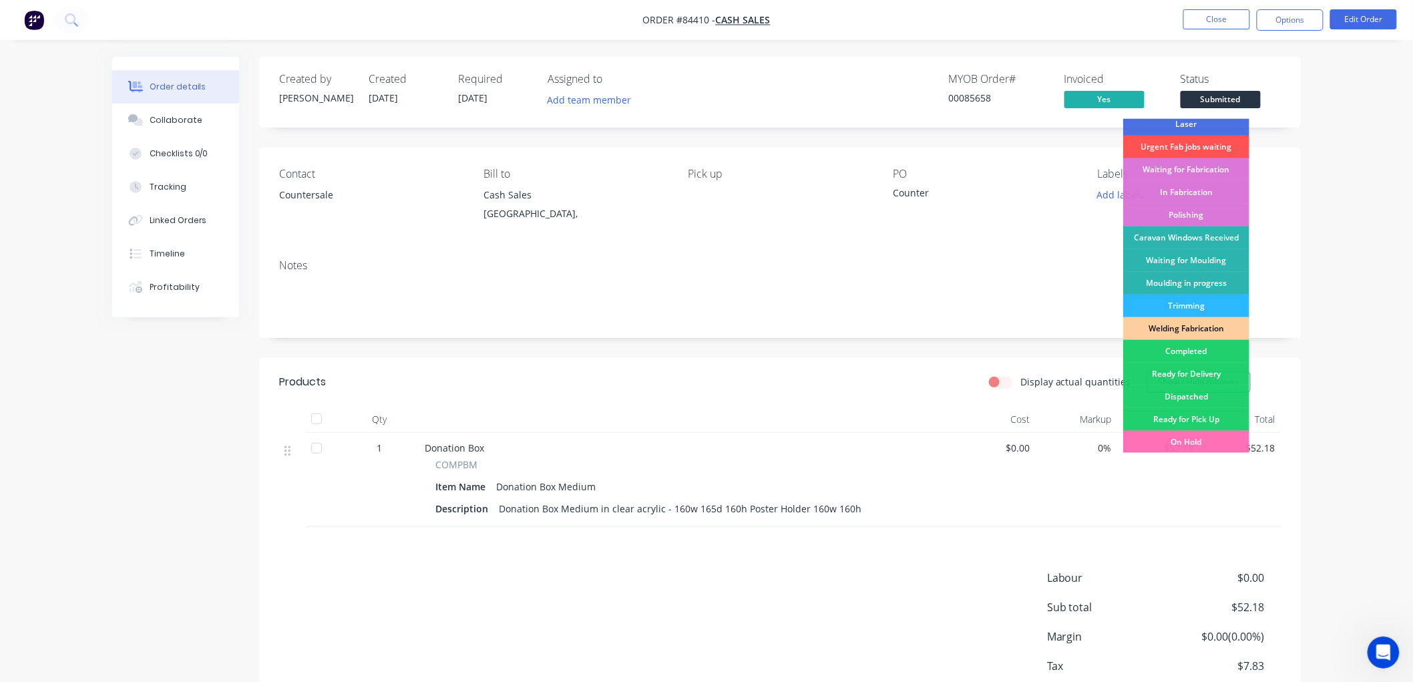
scroll to position [234, 0]
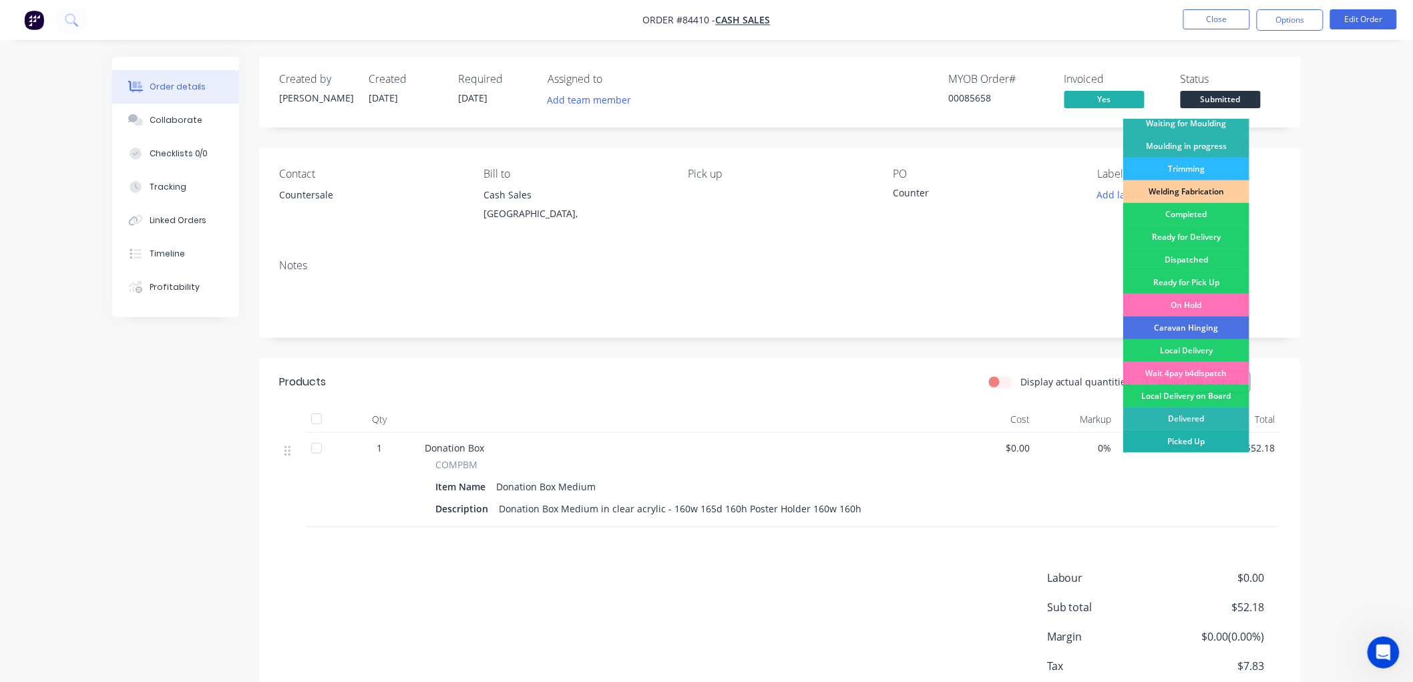
click at [1180, 439] on div "Picked Up" at bounding box center [1186, 441] width 126 height 23
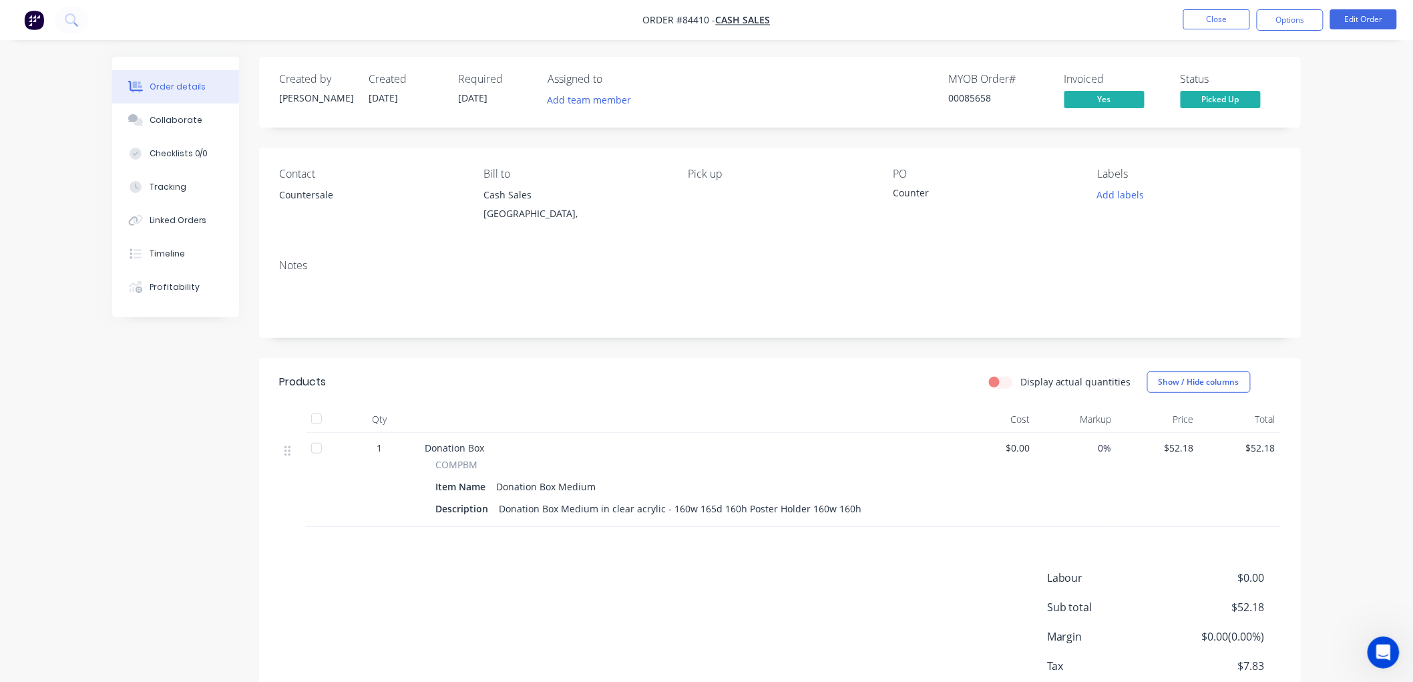
click at [1299, 21] on button "Options" at bounding box center [1289, 19] width 67 height 21
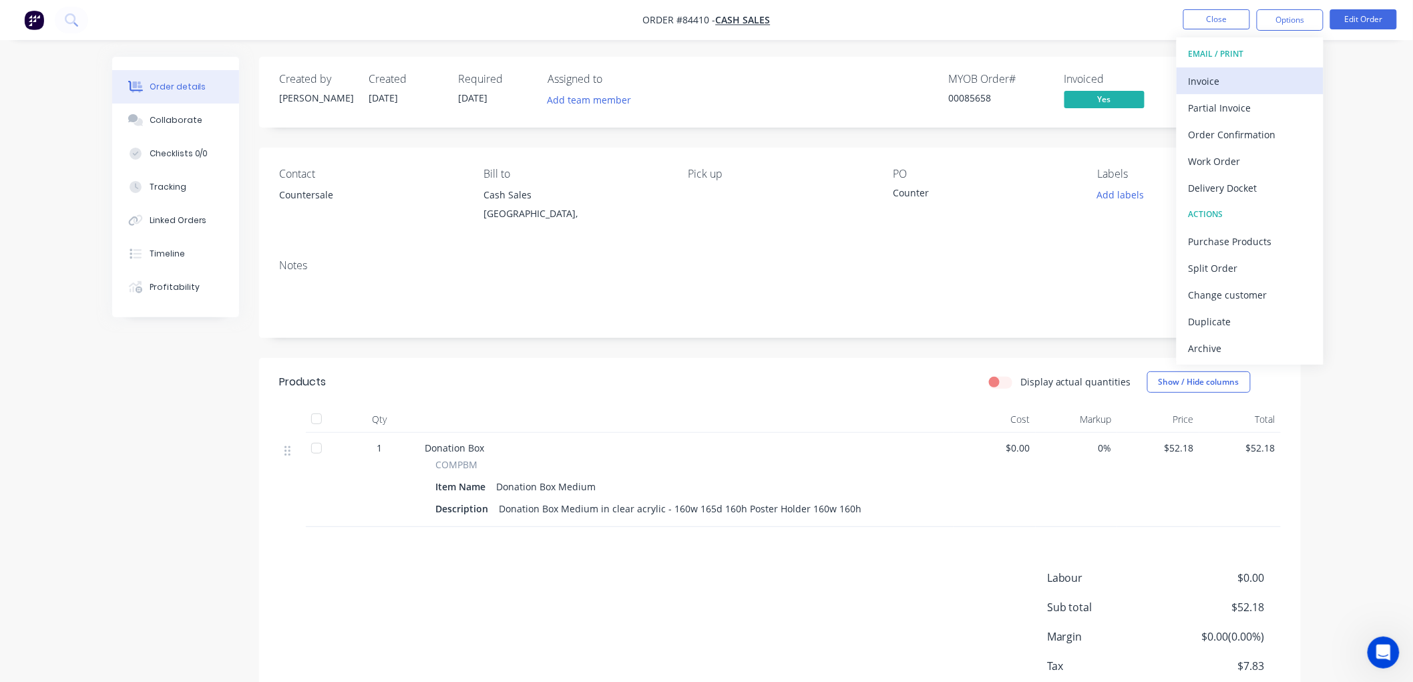
click at [1228, 74] on div "Invoice" at bounding box center [1249, 80] width 123 height 19
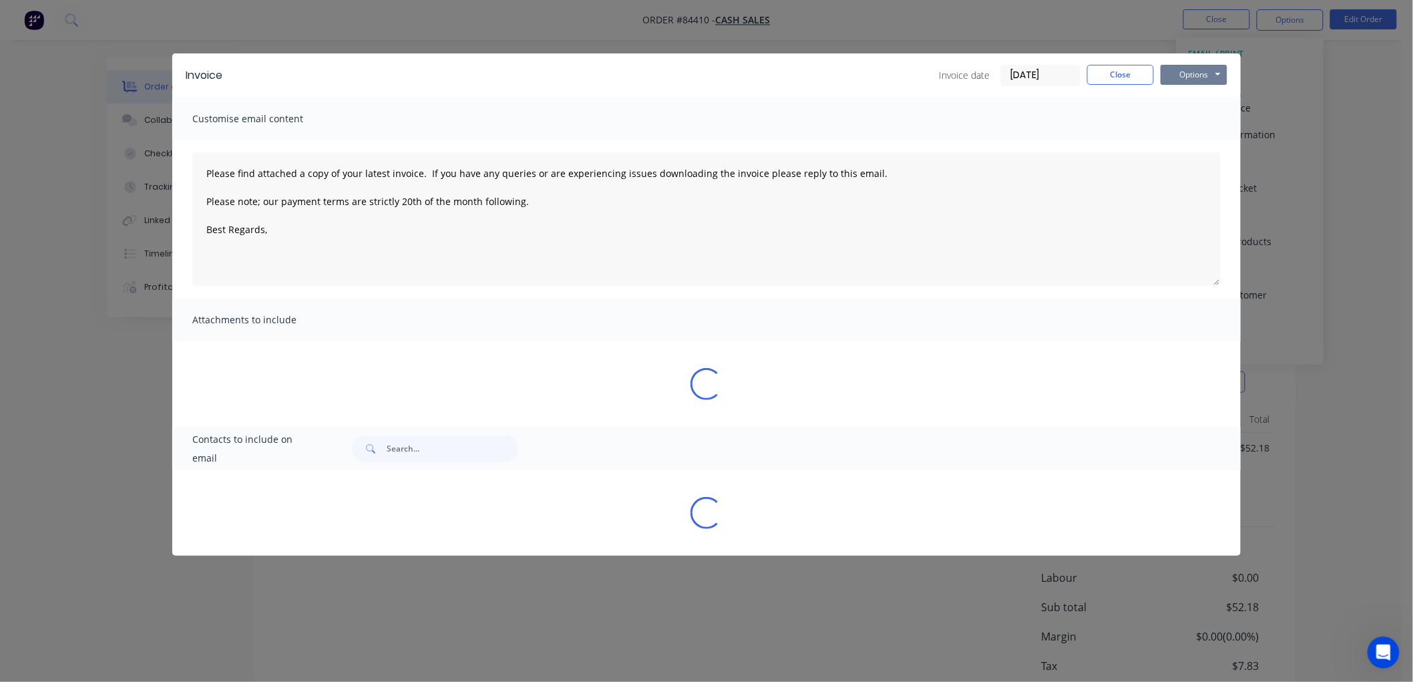
click at [1210, 70] on button "Options" at bounding box center [1193, 75] width 67 height 20
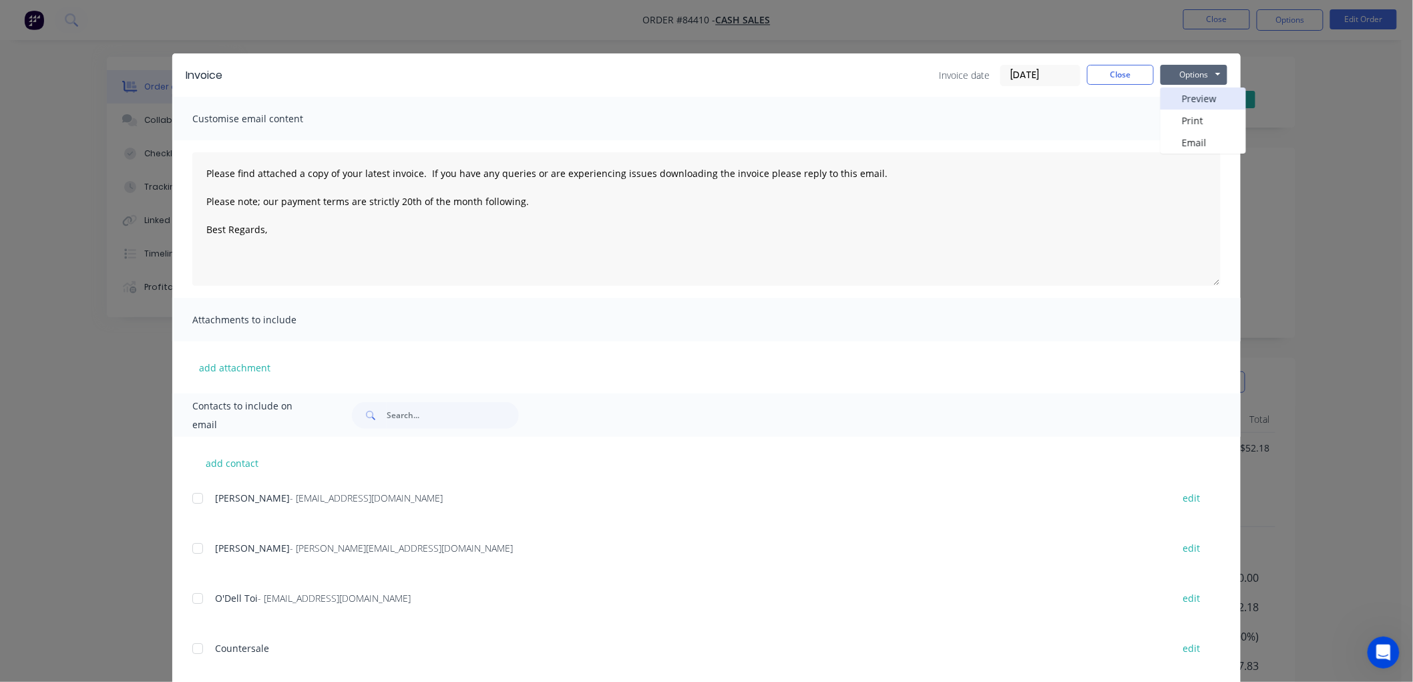
click at [1190, 99] on button "Preview" at bounding box center [1202, 98] width 85 height 22
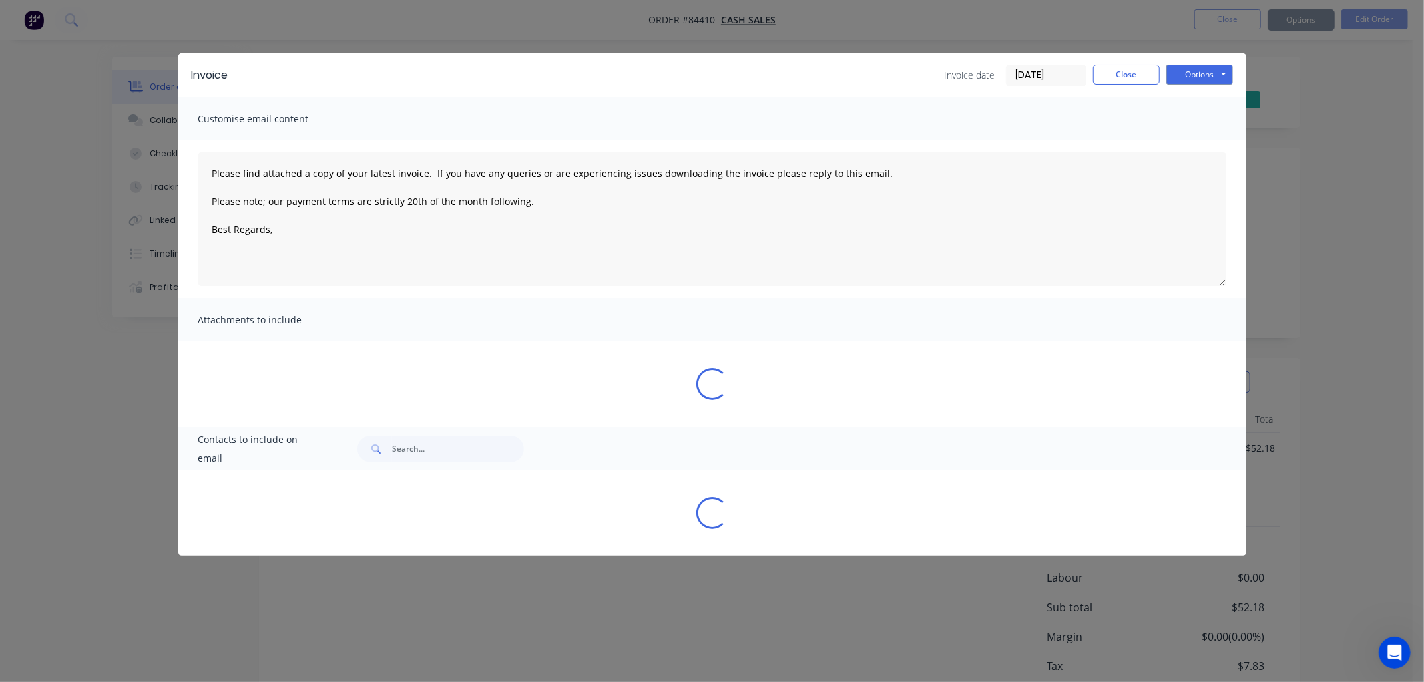
type textarea "Please find attached a copy of your latest invoice. If you have any queries or …"
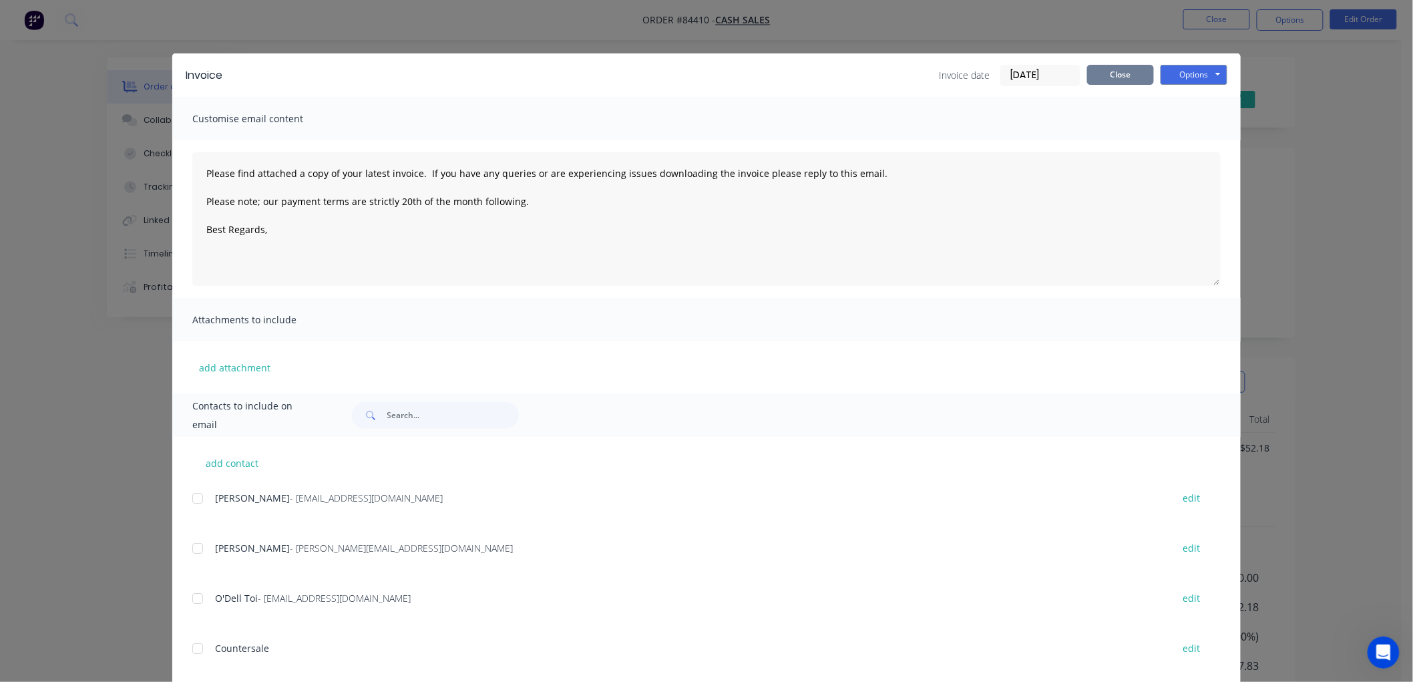
click at [1110, 77] on button "Close" at bounding box center [1120, 75] width 67 height 20
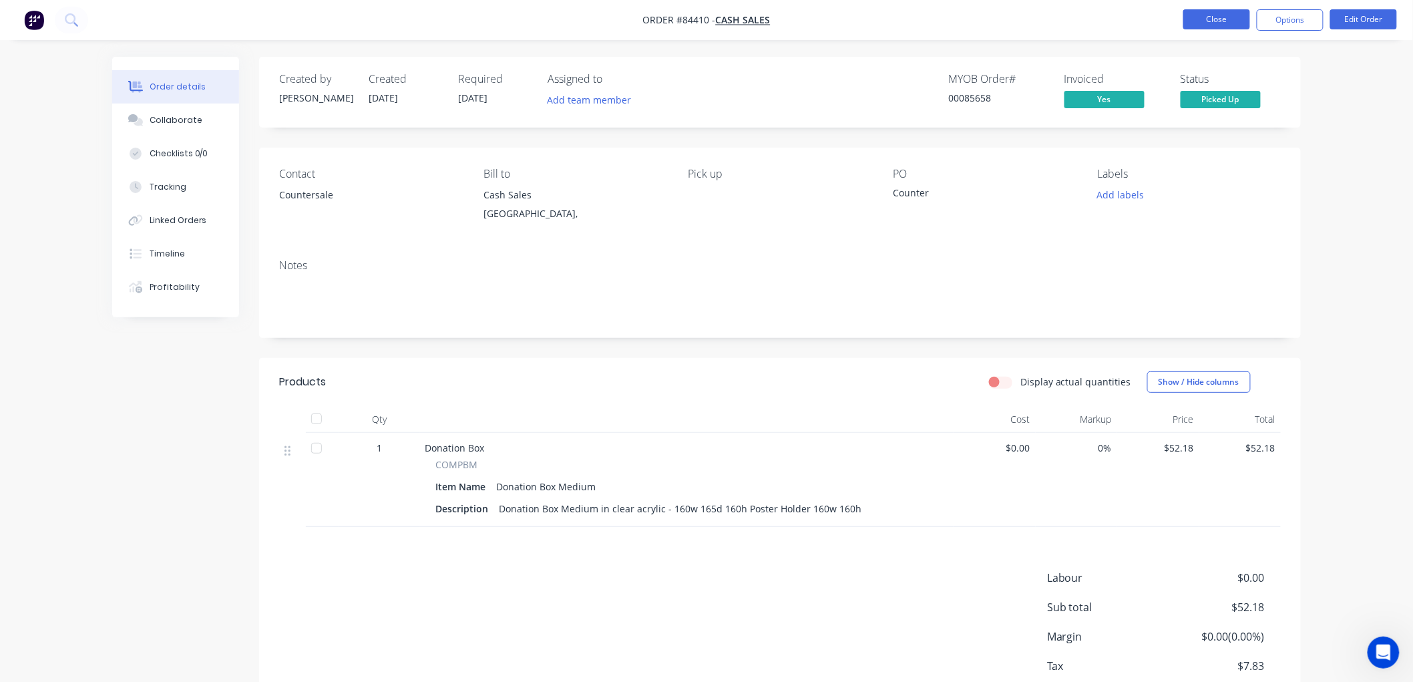
click at [1207, 25] on button "Close" at bounding box center [1216, 19] width 67 height 20
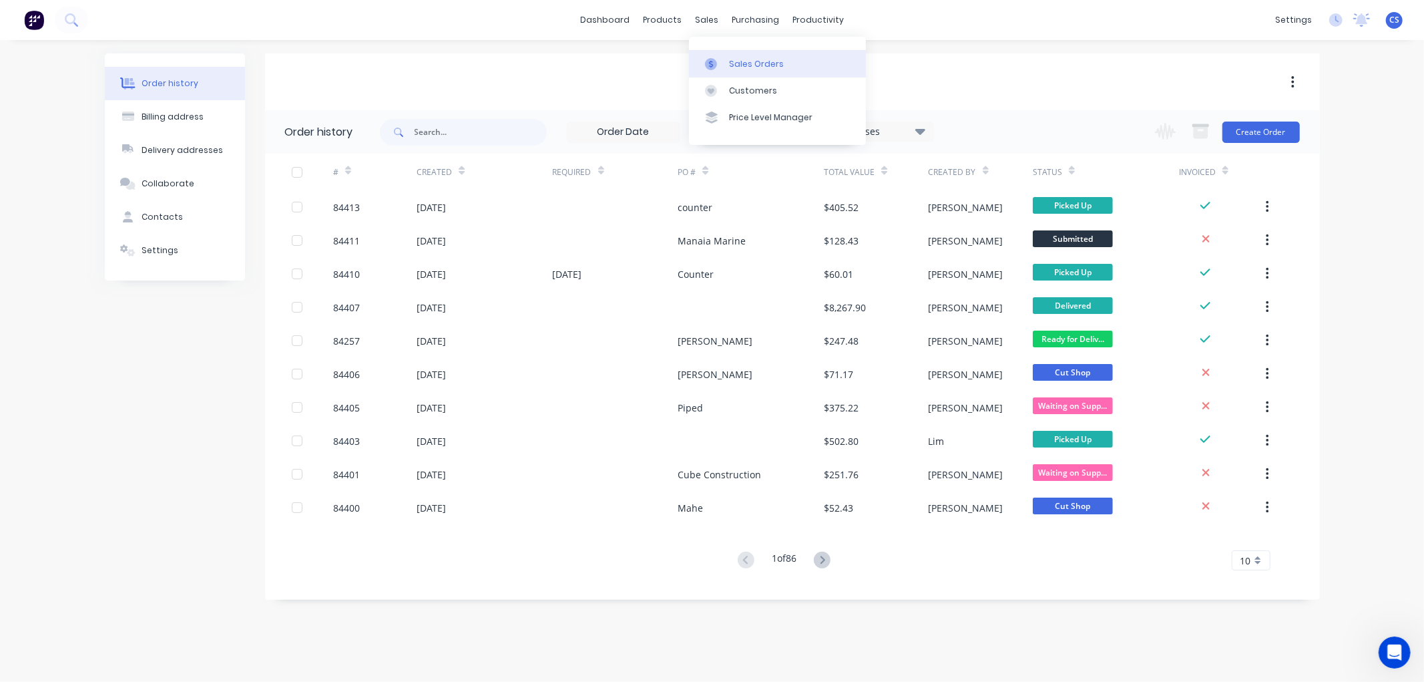
click at [732, 61] on div "Sales Orders" at bounding box center [756, 64] width 55 height 12
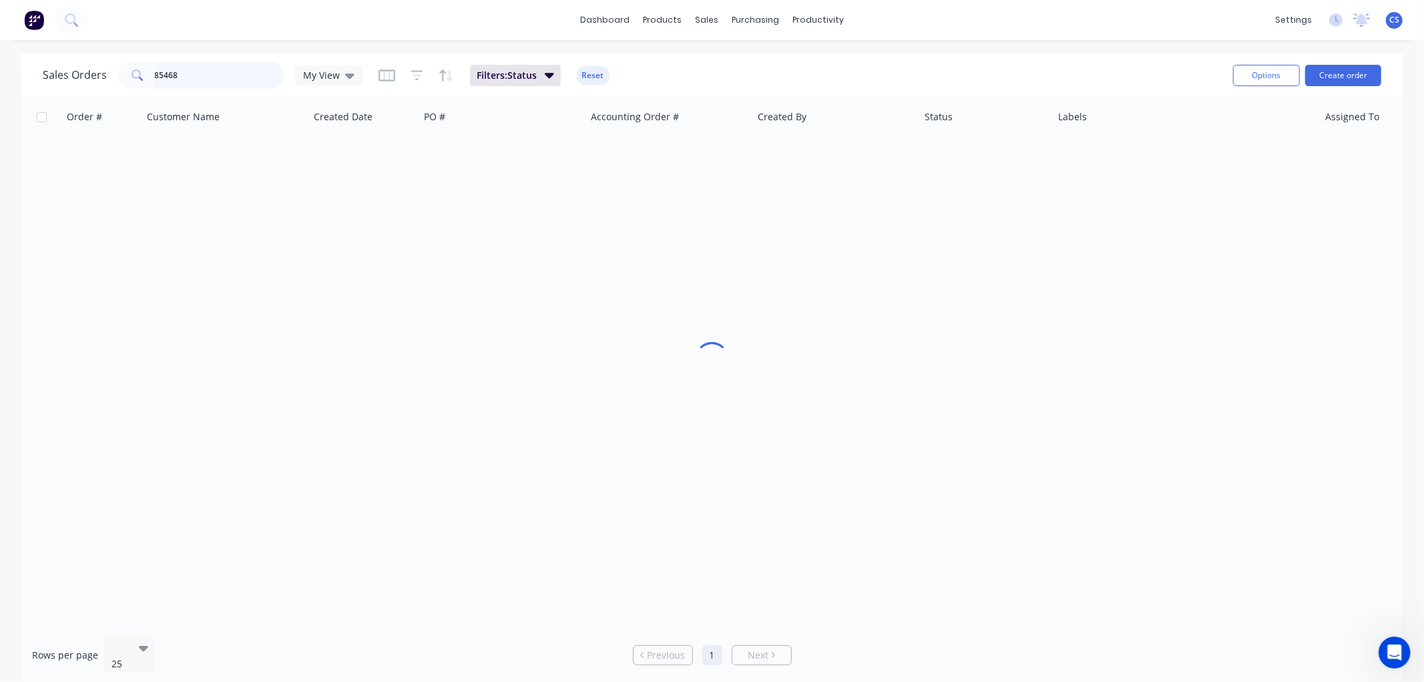
click at [211, 68] on input "85468" at bounding box center [220, 75] width 130 height 27
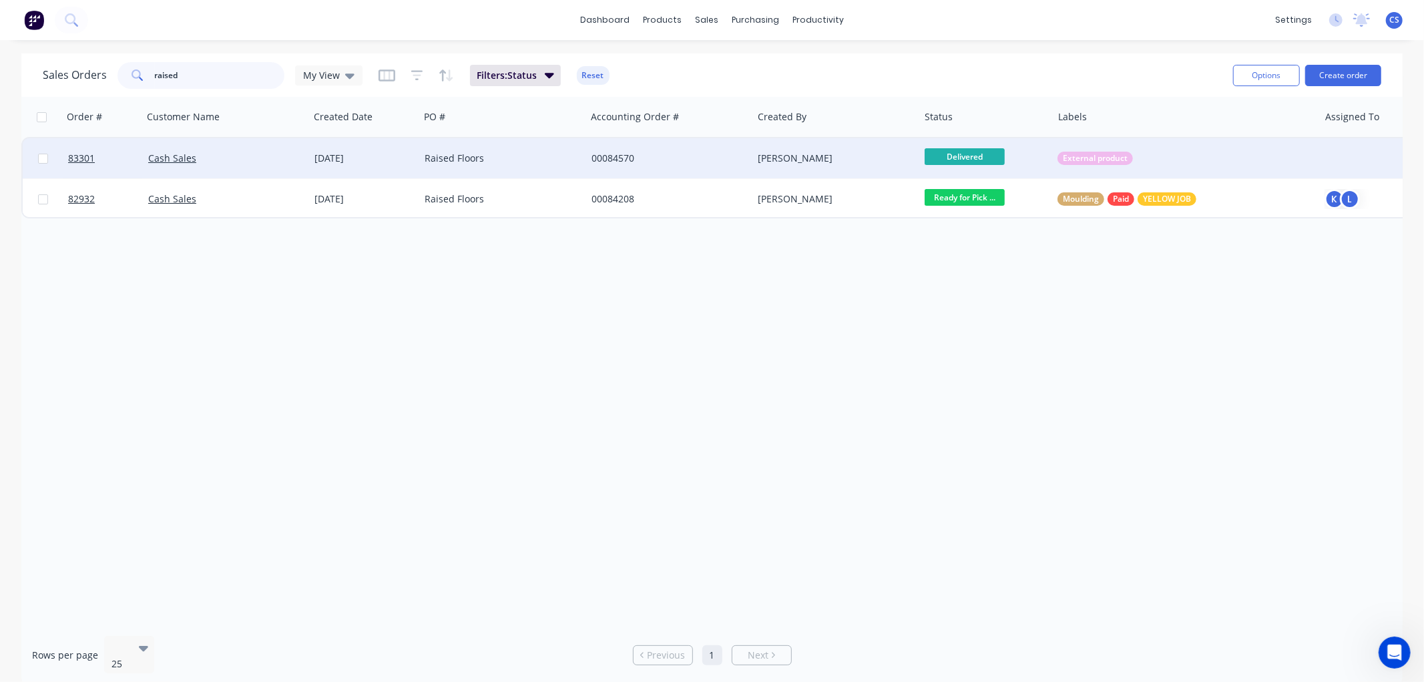
type input "raised"
click at [493, 163] on div "Raised Floors" at bounding box center [499, 158] width 148 height 13
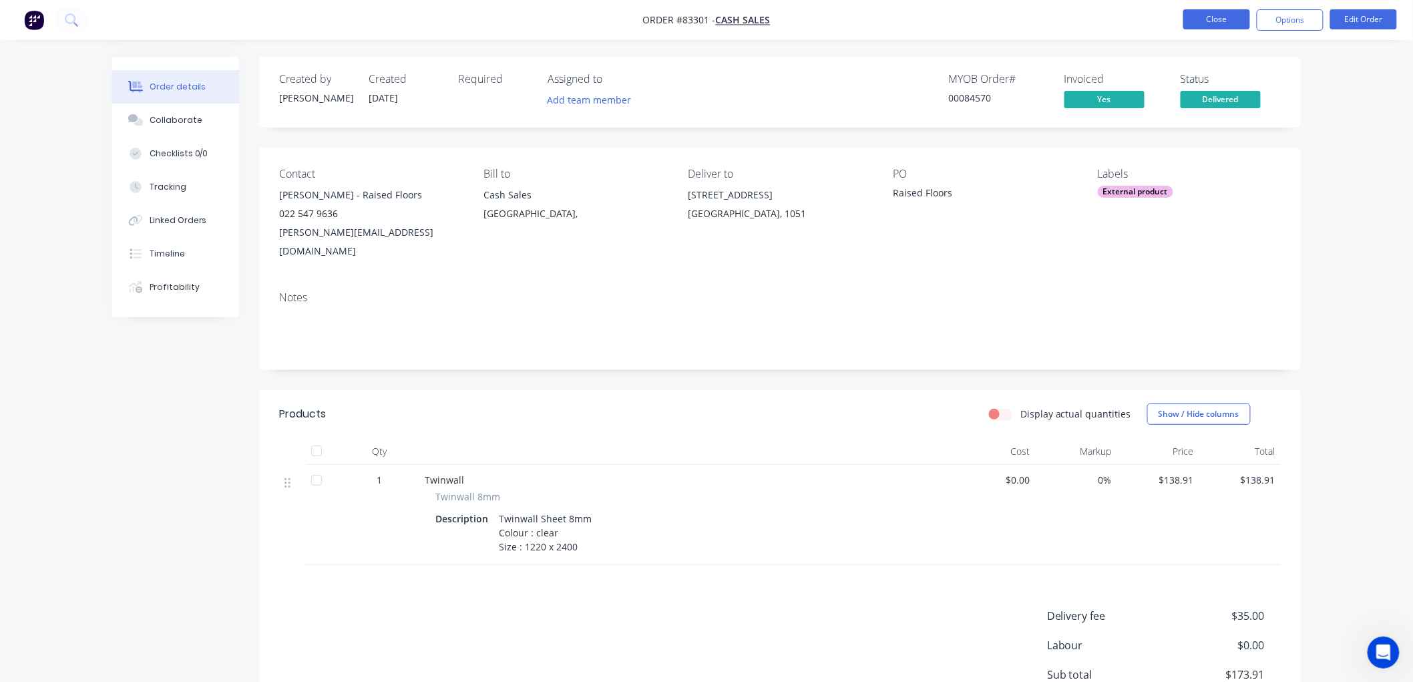
click at [1206, 13] on button "Close" at bounding box center [1216, 19] width 67 height 20
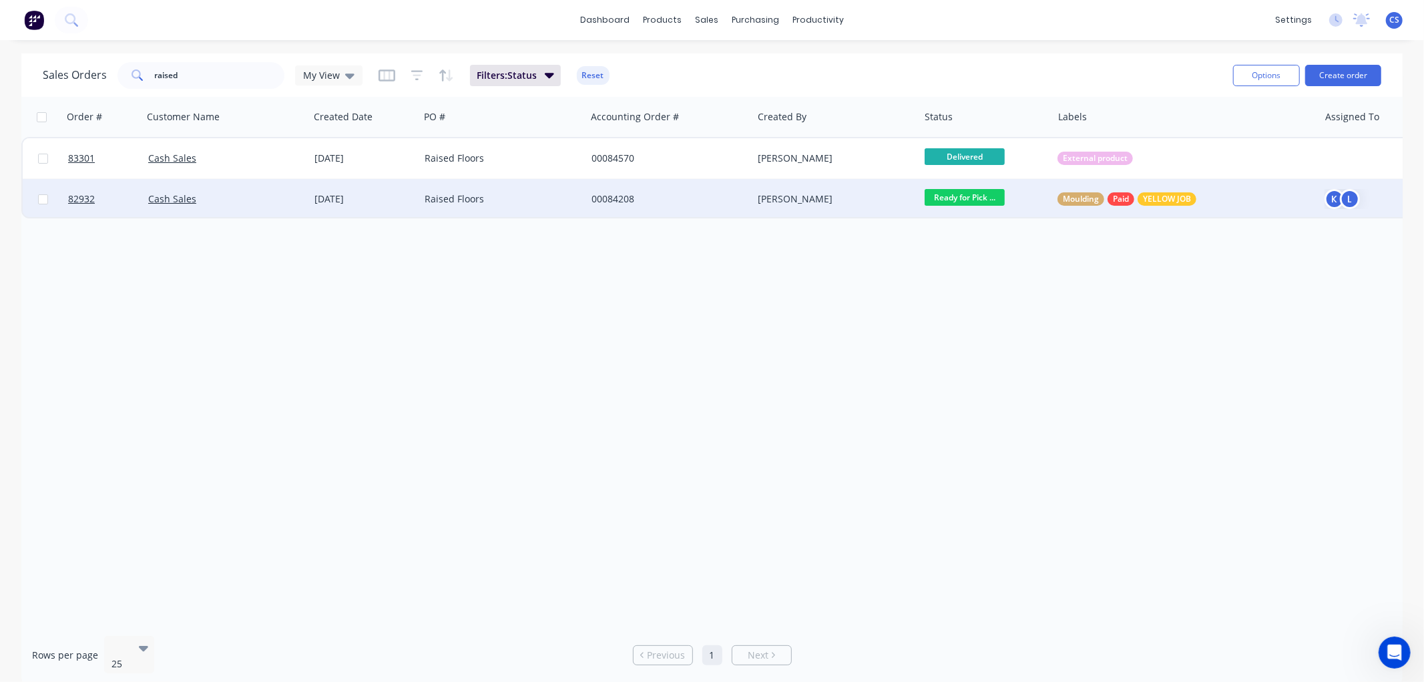
click at [567, 201] on div "Raised Floors" at bounding box center [499, 198] width 148 height 13
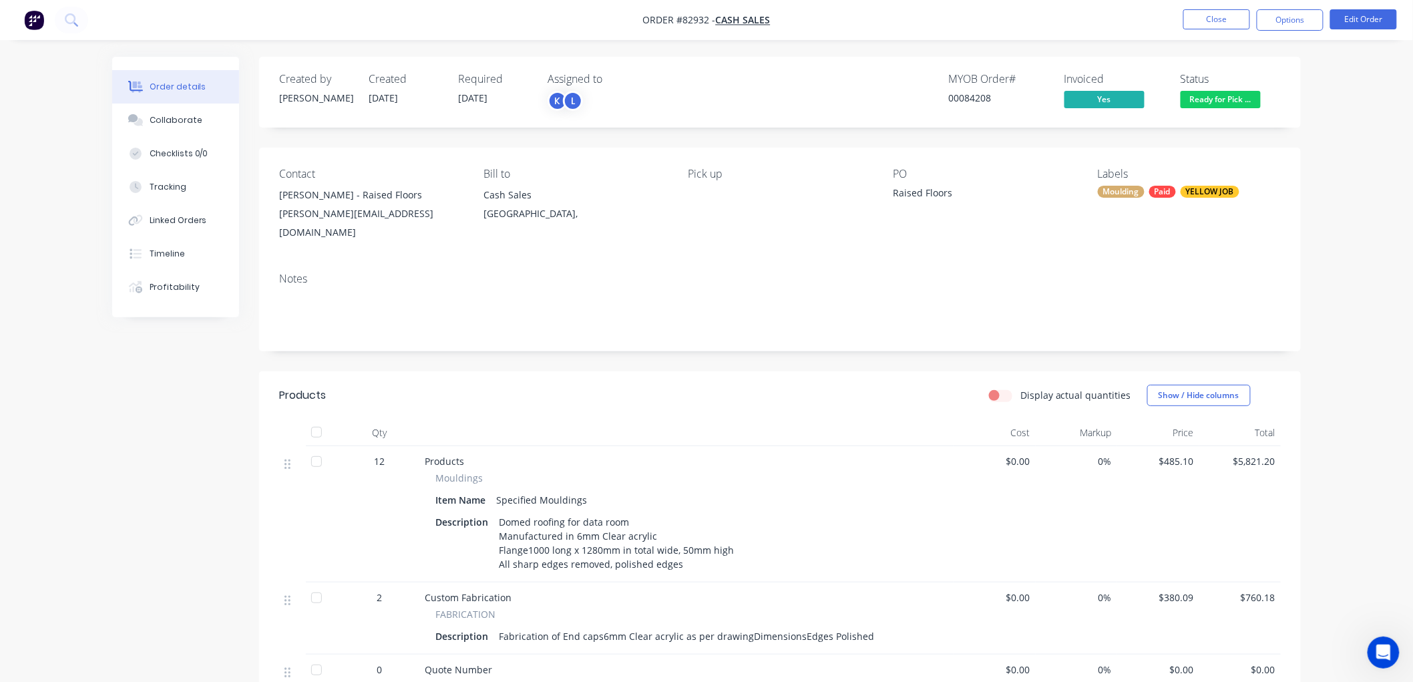
click at [1244, 100] on span "Ready for Pick ..." at bounding box center [1220, 99] width 80 height 17
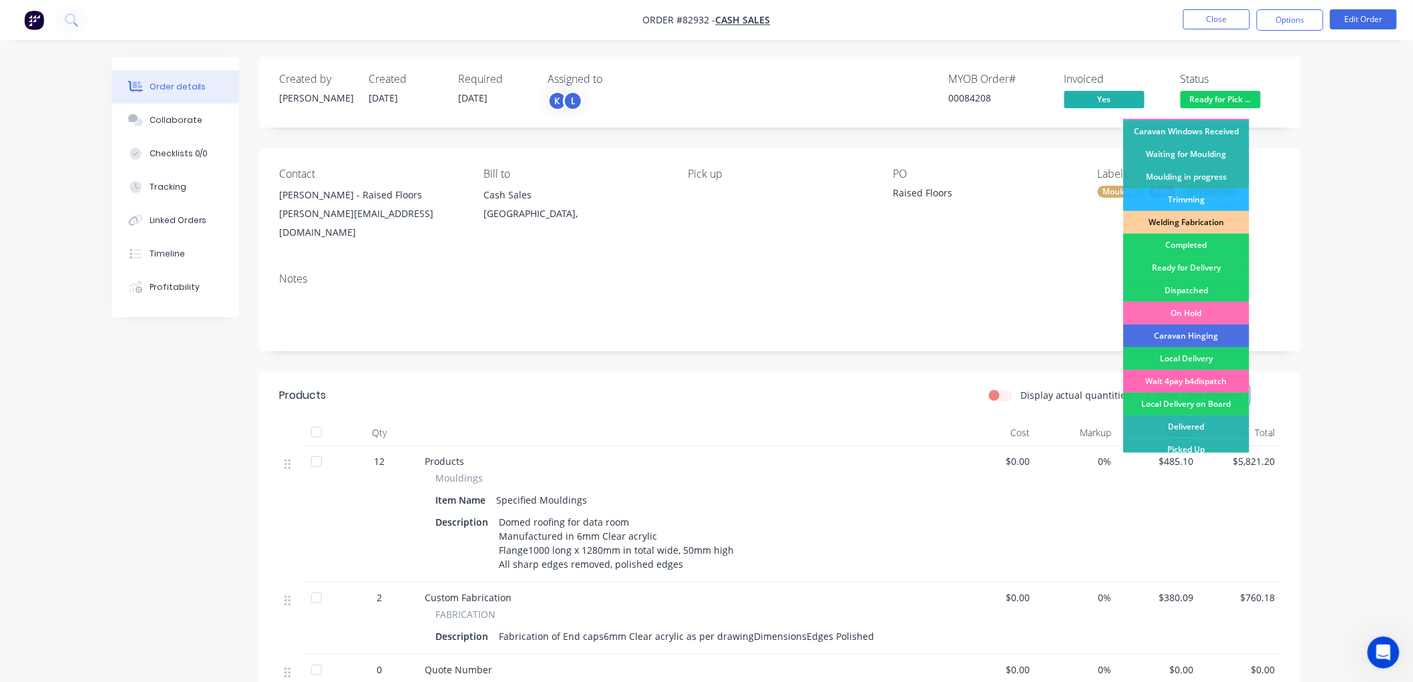
scroll to position [234, 0]
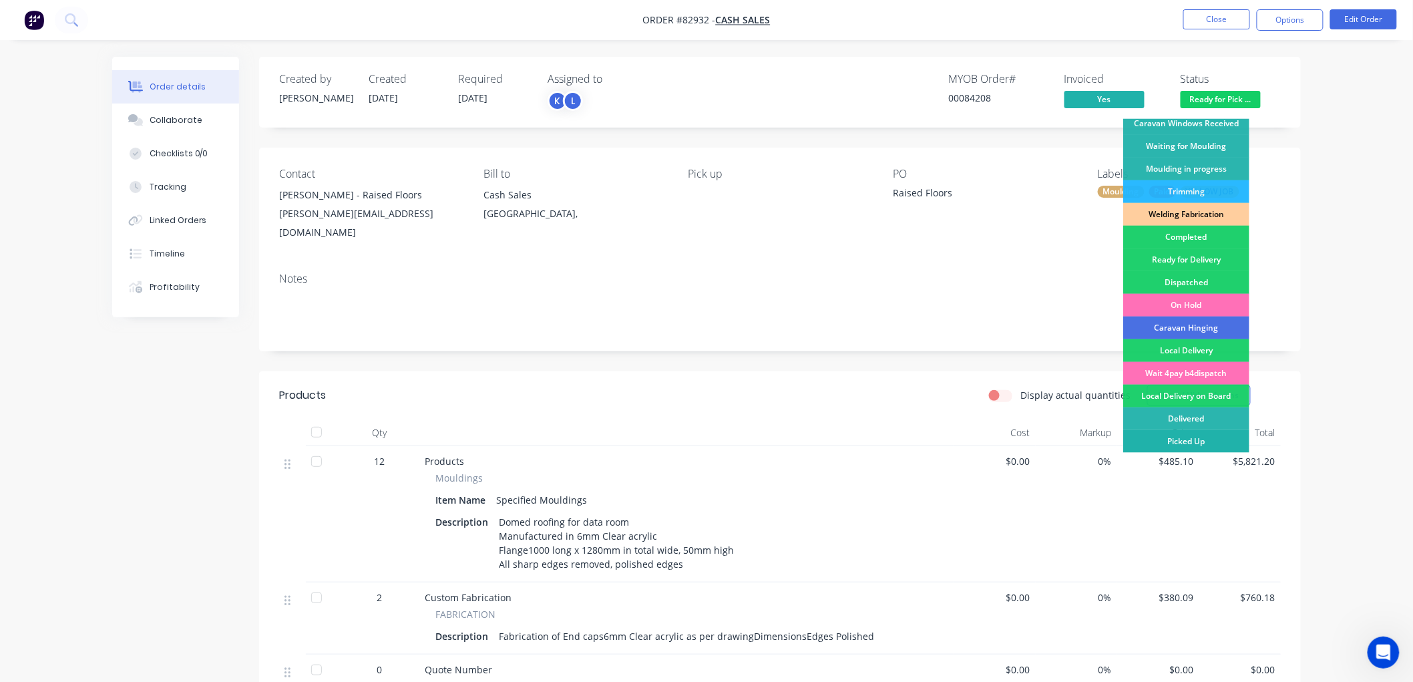
click at [1205, 443] on div "Picked Up" at bounding box center [1186, 441] width 126 height 23
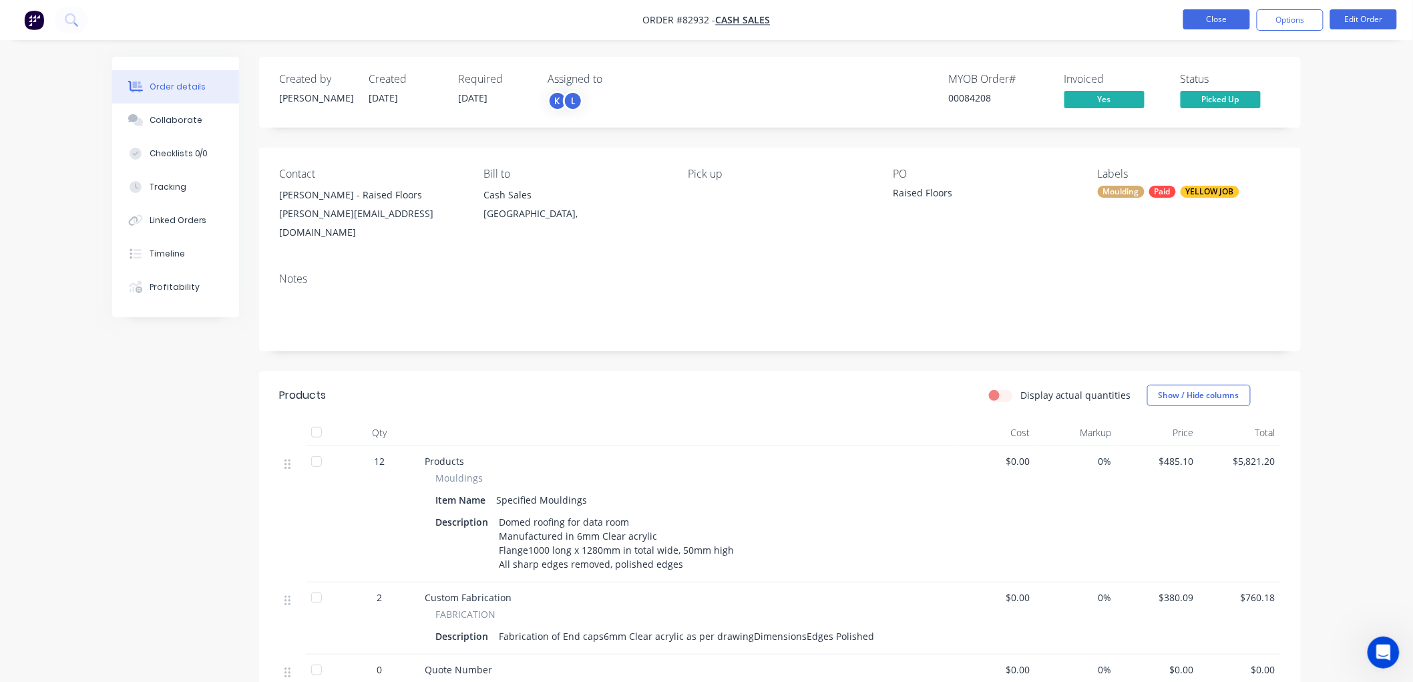
click at [1232, 18] on button "Close" at bounding box center [1216, 19] width 67 height 20
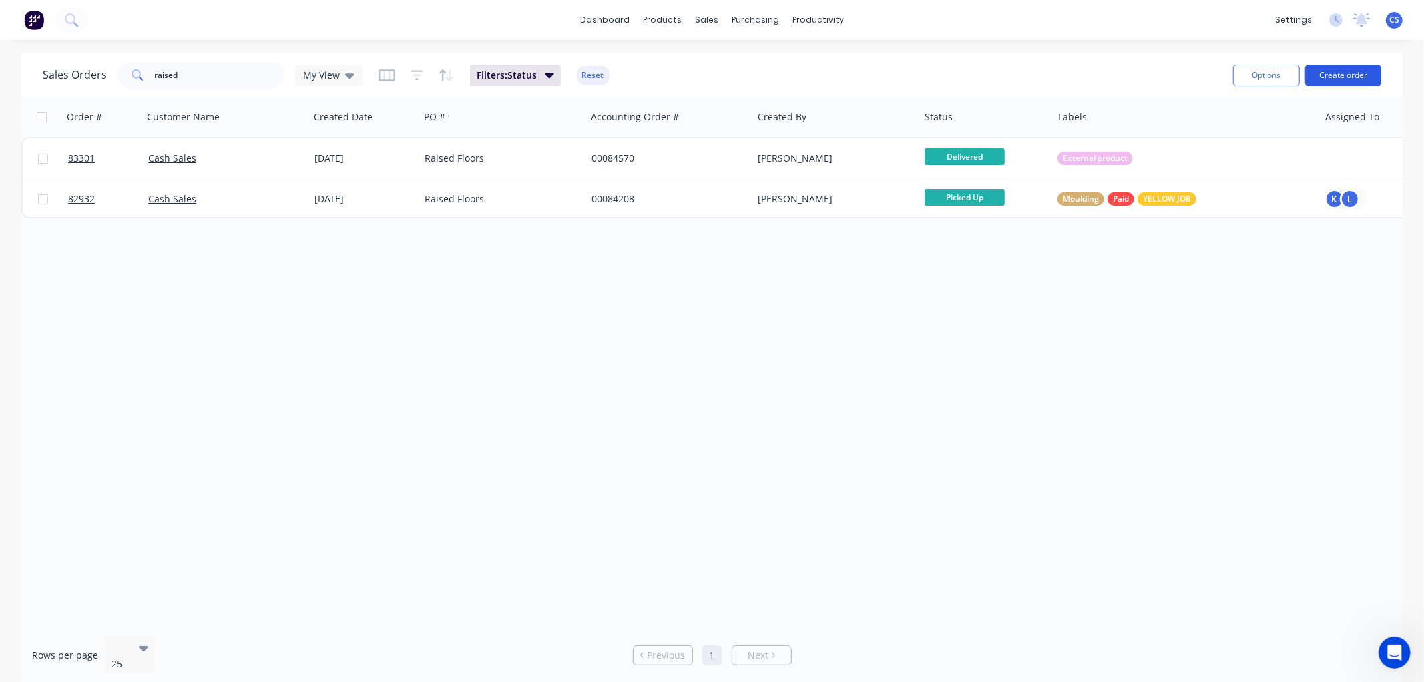
click at [1363, 74] on button "Create order" at bounding box center [1343, 75] width 76 height 21
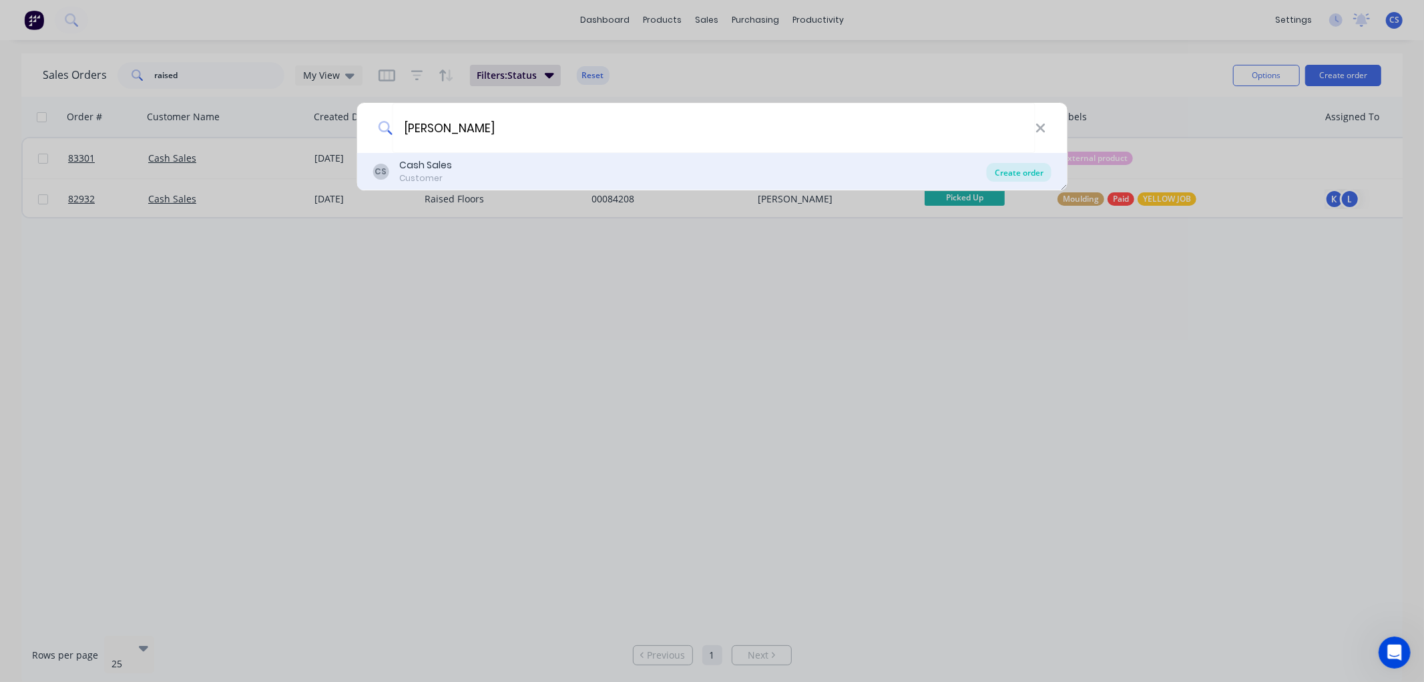
type input "[PERSON_NAME]"
click at [1032, 169] on div "Create order" at bounding box center [1019, 172] width 65 height 19
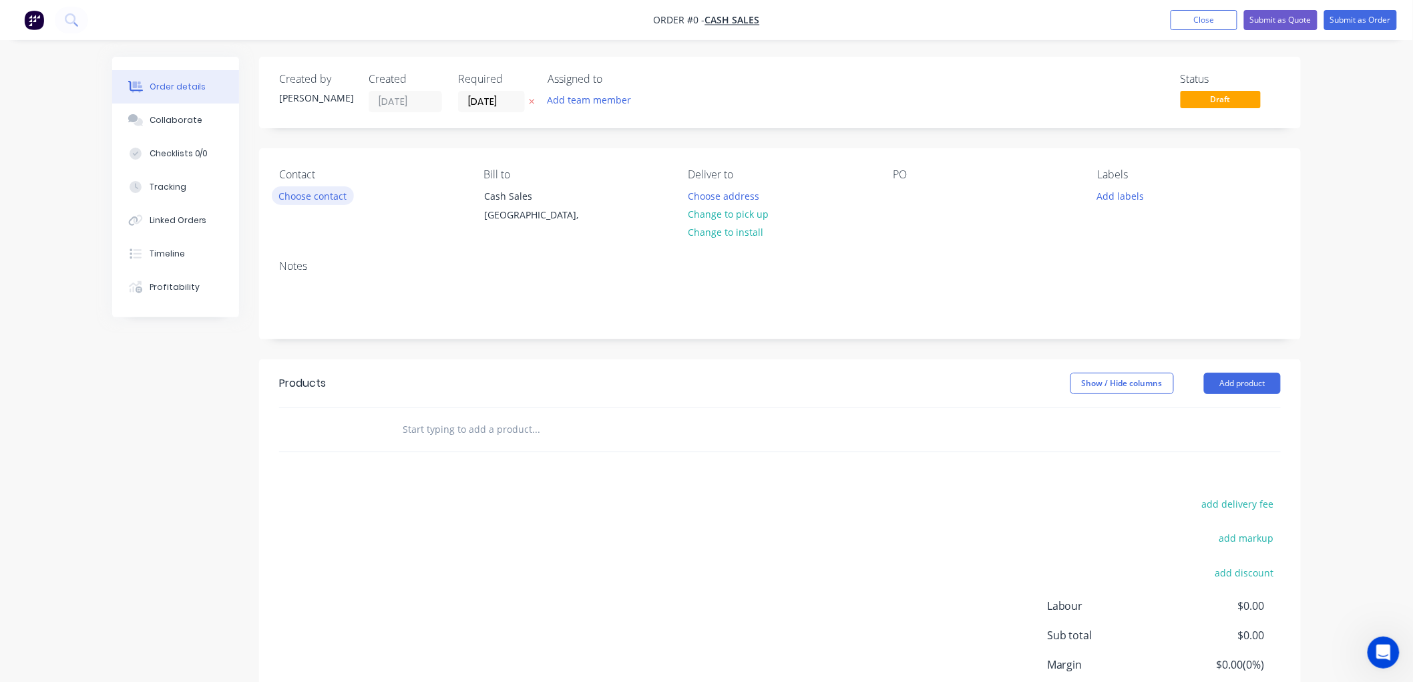
click at [310, 196] on button "Choose contact" at bounding box center [313, 195] width 82 height 18
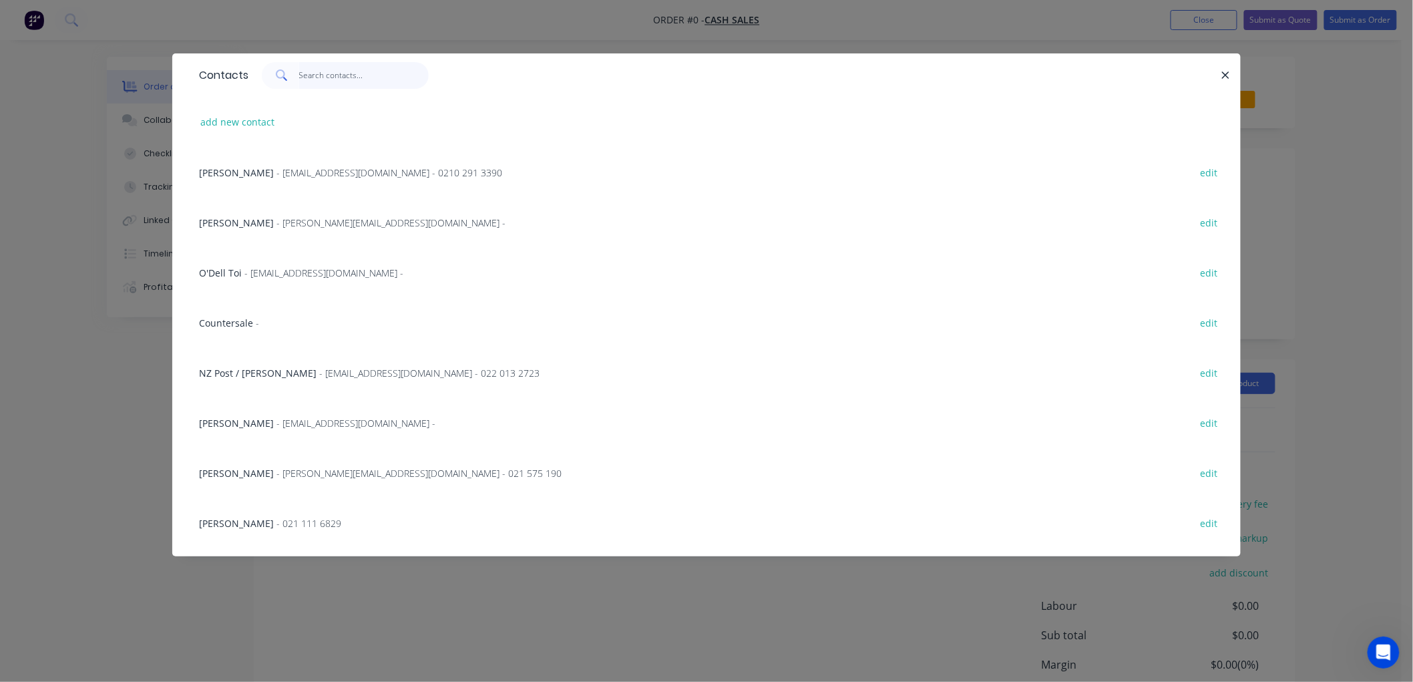
click at [306, 77] on input "text" at bounding box center [364, 75] width 130 height 27
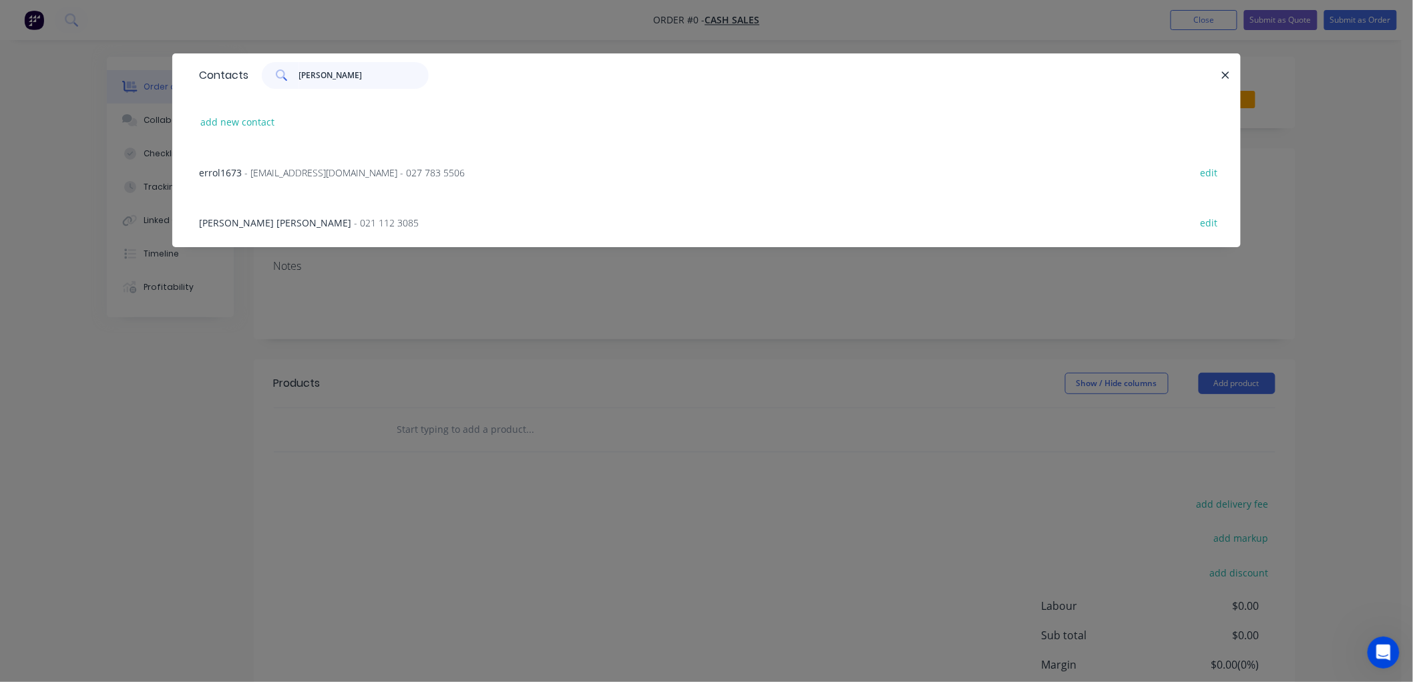
type input "[PERSON_NAME]"
click at [354, 224] on span "- 021 112 3085" at bounding box center [386, 222] width 65 height 13
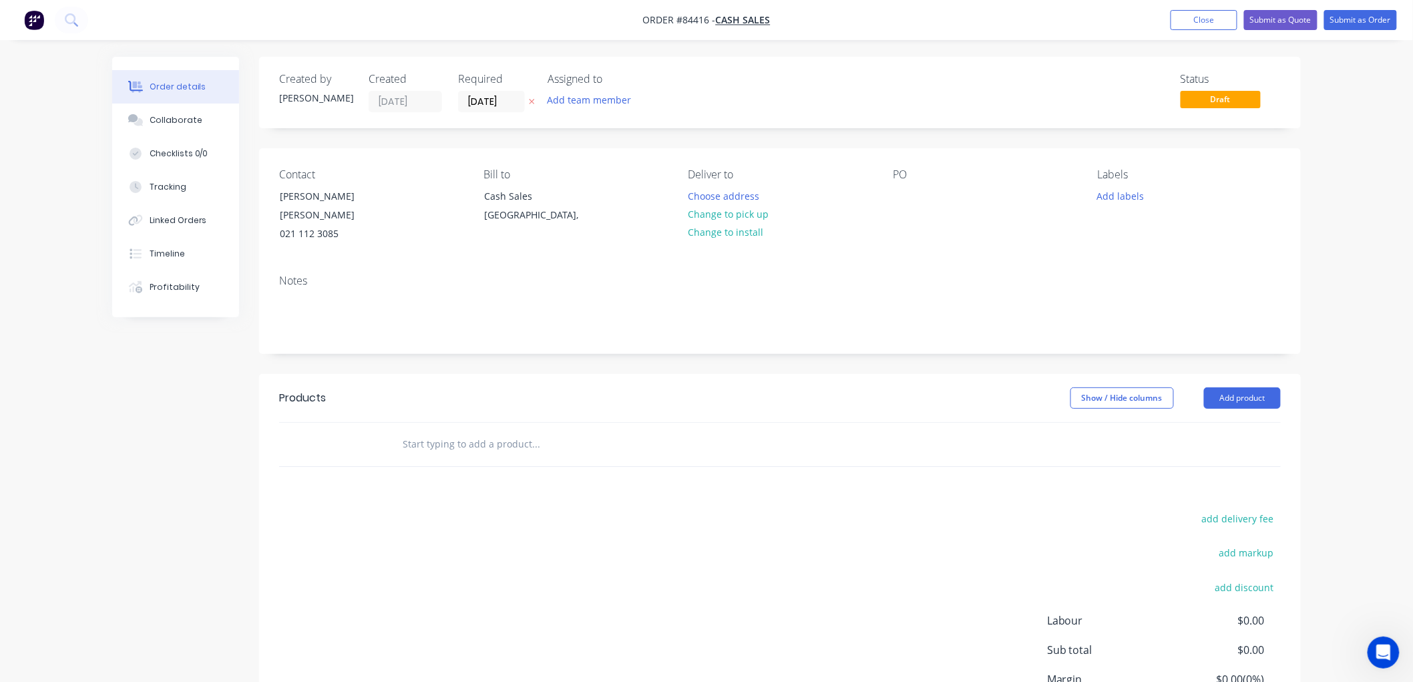
click at [533, 99] on icon at bounding box center [532, 101] width 6 height 8
click at [905, 194] on div at bounding box center [903, 195] width 21 height 19
click at [1108, 198] on button "Add labels" at bounding box center [1120, 195] width 61 height 18
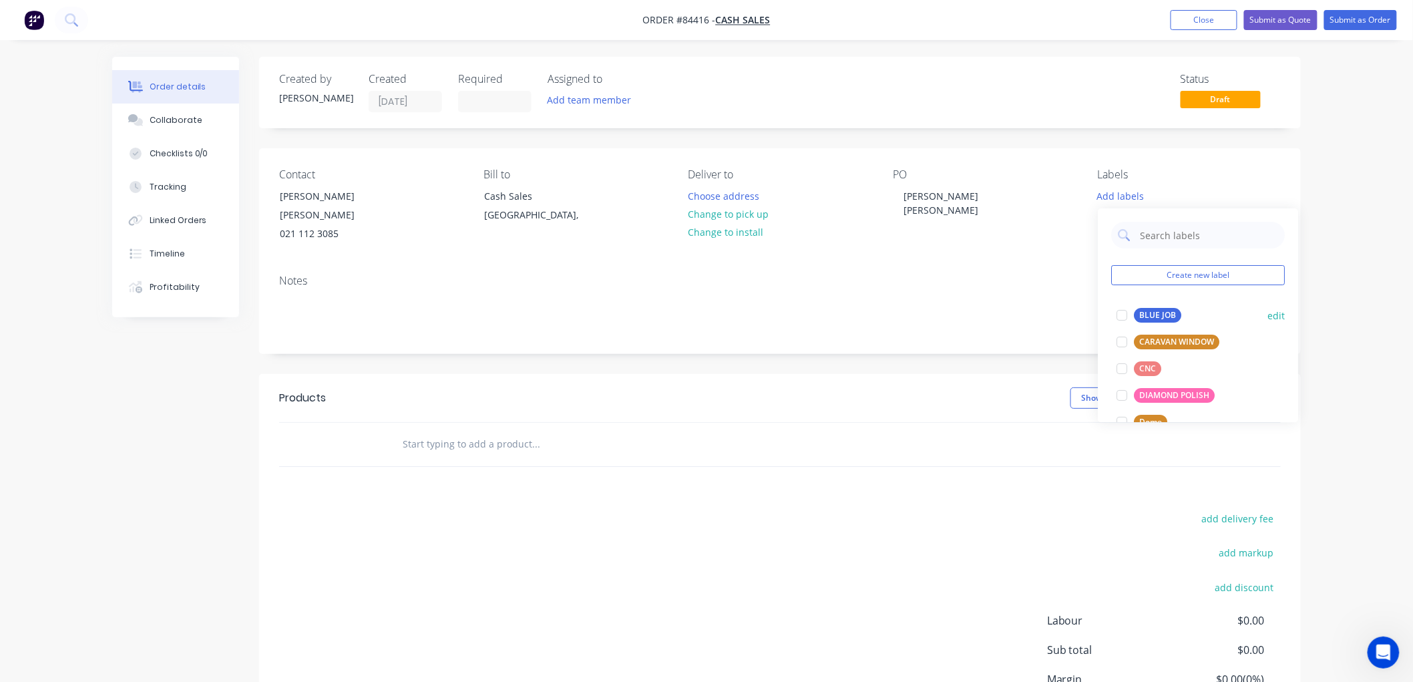
click at [1146, 308] on div "BLUE JOB" at bounding box center [1157, 315] width 47 height 15
click at [474, 433] on input "text" at bounding box center [535, 444] width 267 height 27
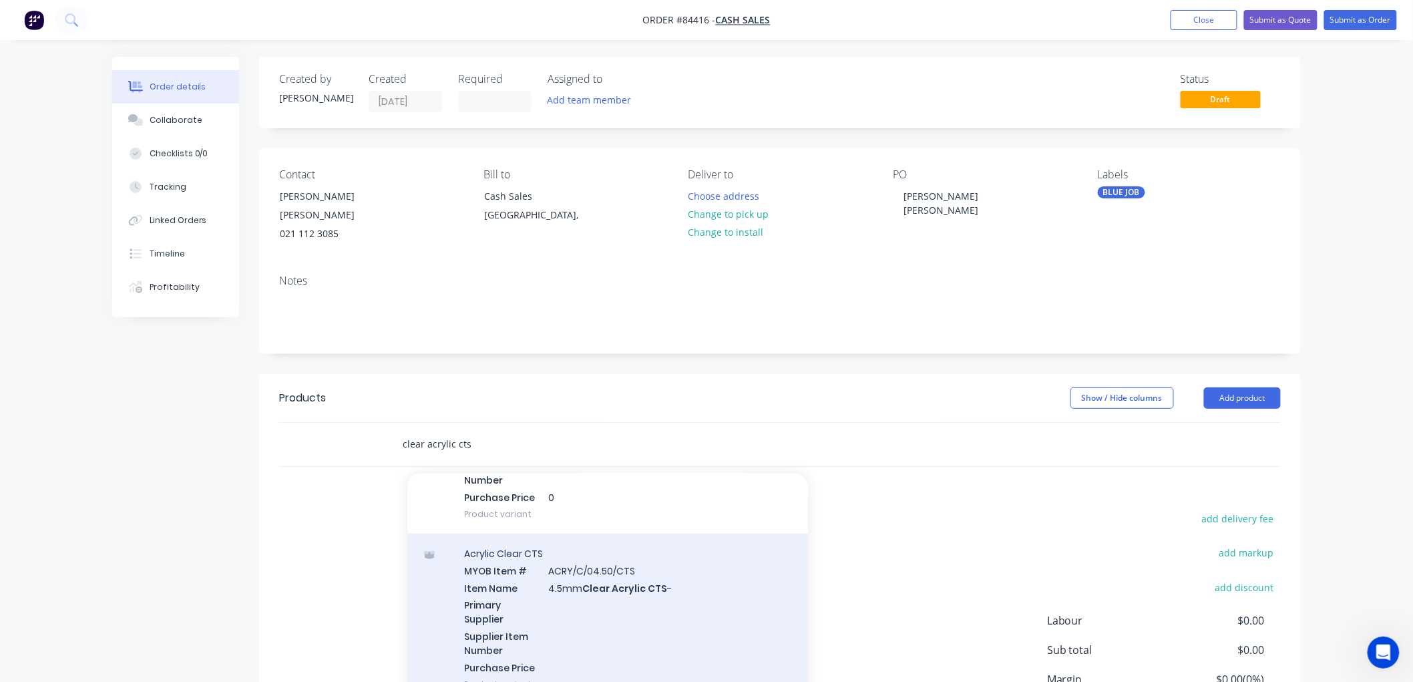
scroll to position [519, 0]
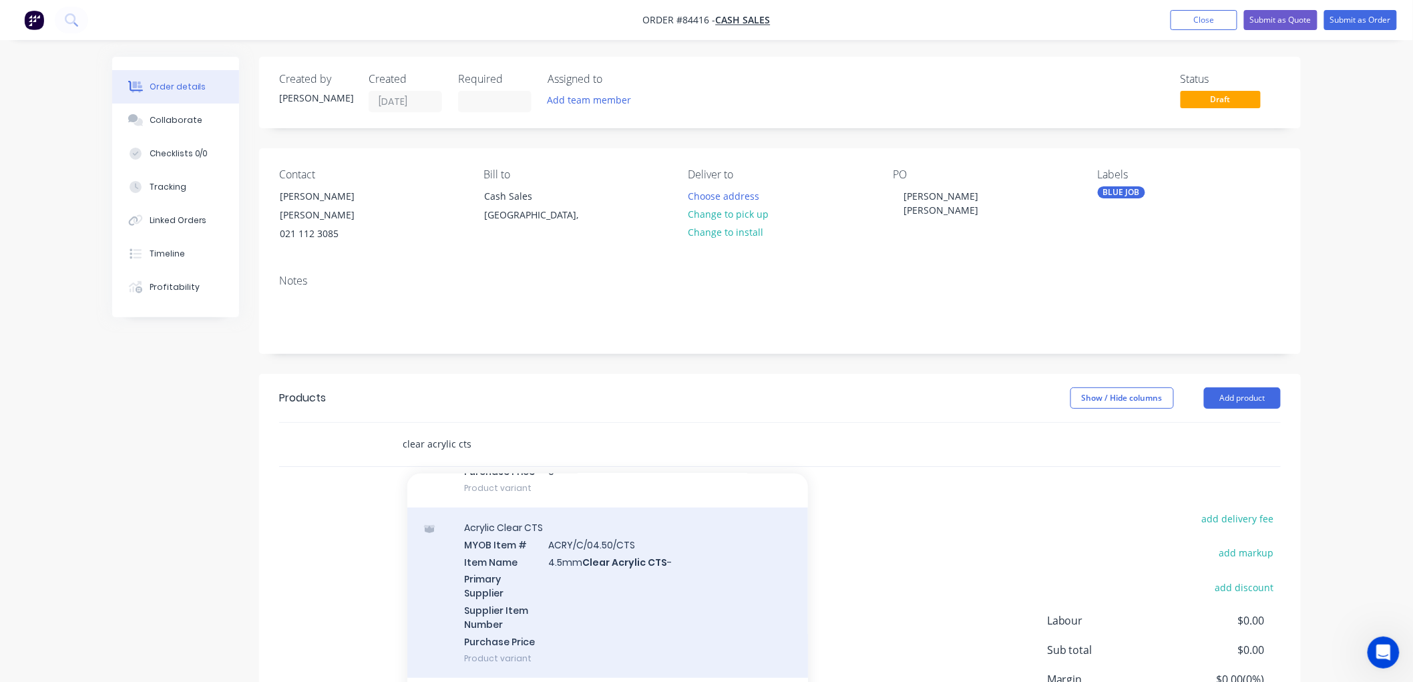
type input "clear acrylic cts"
click at [633, 567] on div "Acrylic Clear CTS MYOB Item # ACRY/C/04.50/CTS Item Name 4.5mm Clear Acrylic CT…" at bounding box center [607, 592] width 401 height 170
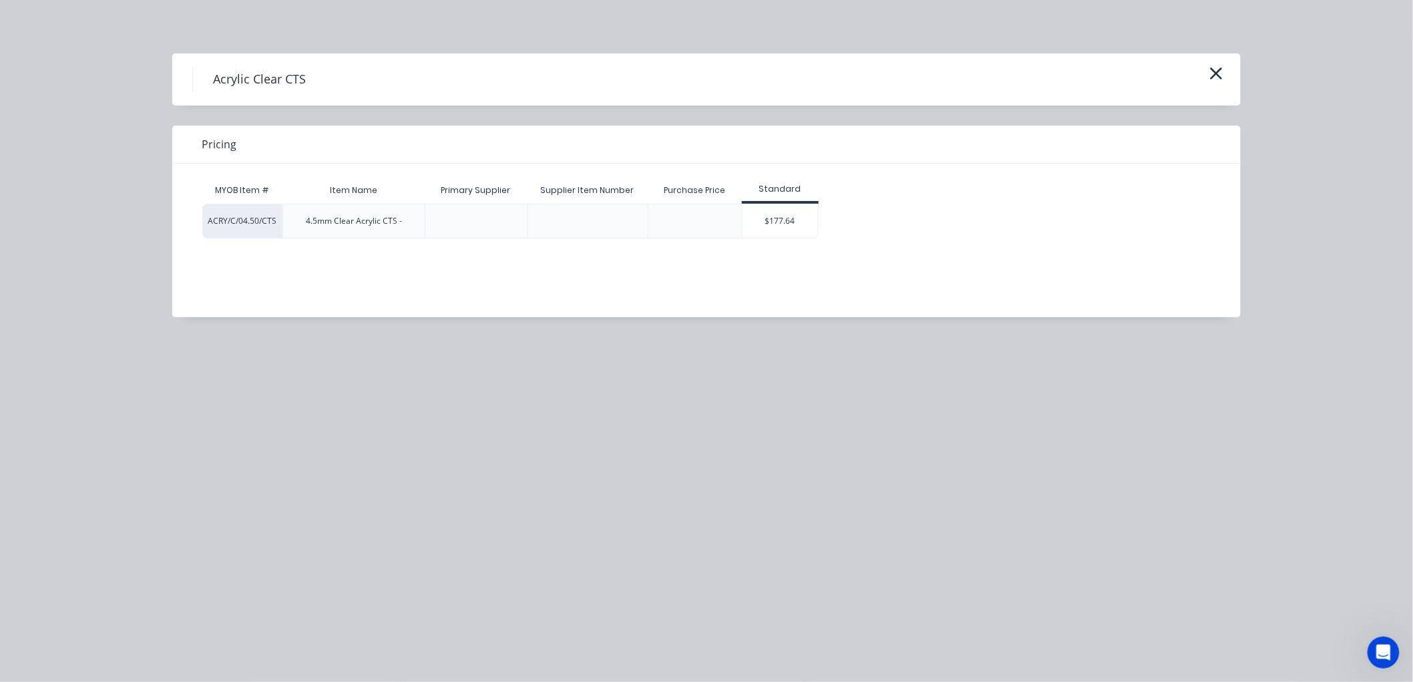
click at [784, 221] on div "$177.64" at bounding box center [779, 220] width 75 height 33
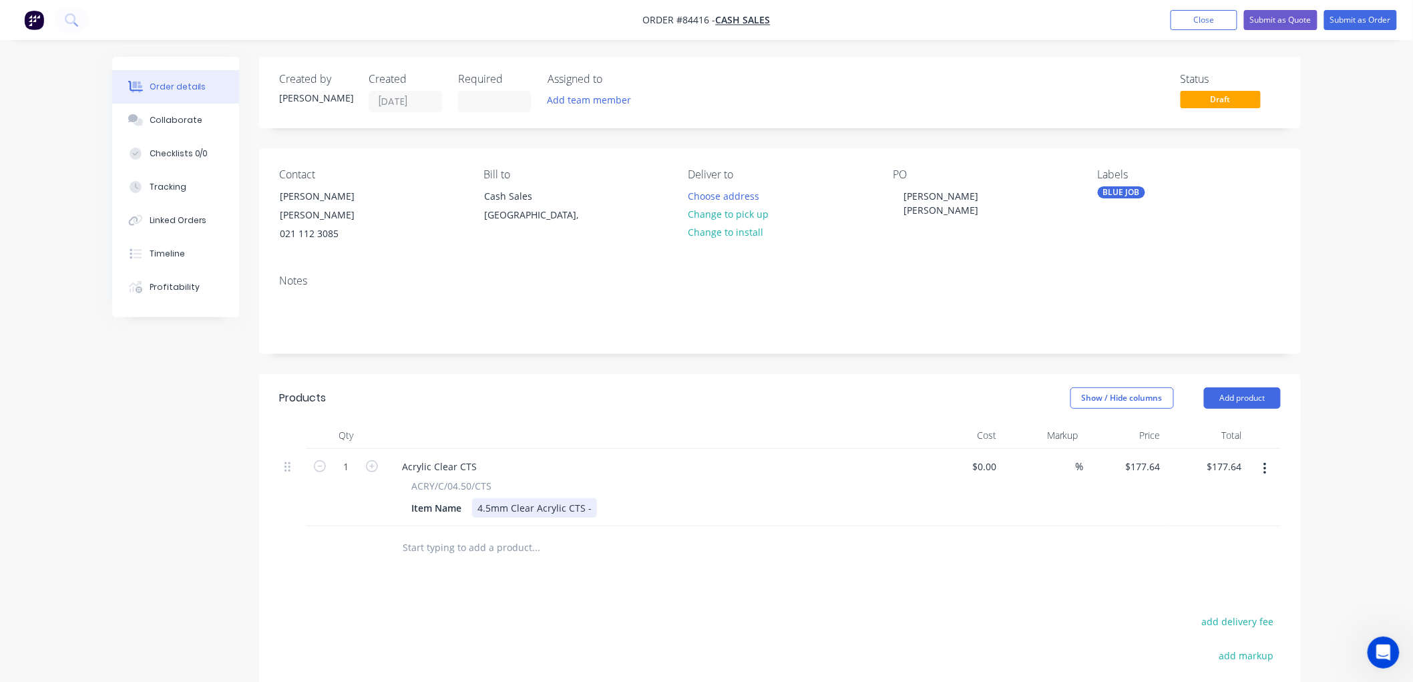
click at [594, 498] on div "Item Name 4.5mm Clear Acrylic CTS -" at bounding box center [650, 507] width 489 height 19
click at [590, 498] on div "4.5mm Clear Acrylic CTS -" at bounding box center [534, 507] width 125 height 19
type input "$0.00"
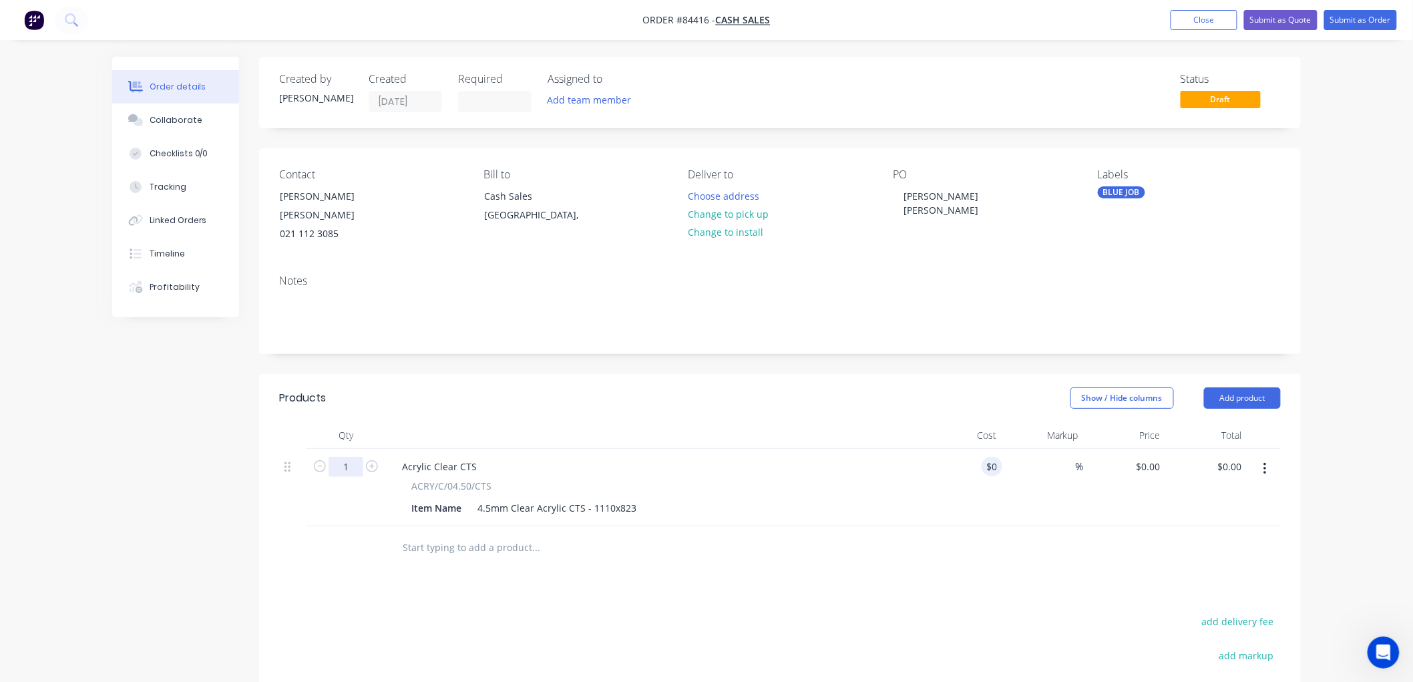
click at [349, 457] on input "1" at bounding box center [345, 467] width 35 height 20
type input "10"
click at [1146, 457] on div "$0.00 $0.00" at bounding box center [1148, 466] width 36 height 19
type input "$199.71"
type input "$1,997.10"
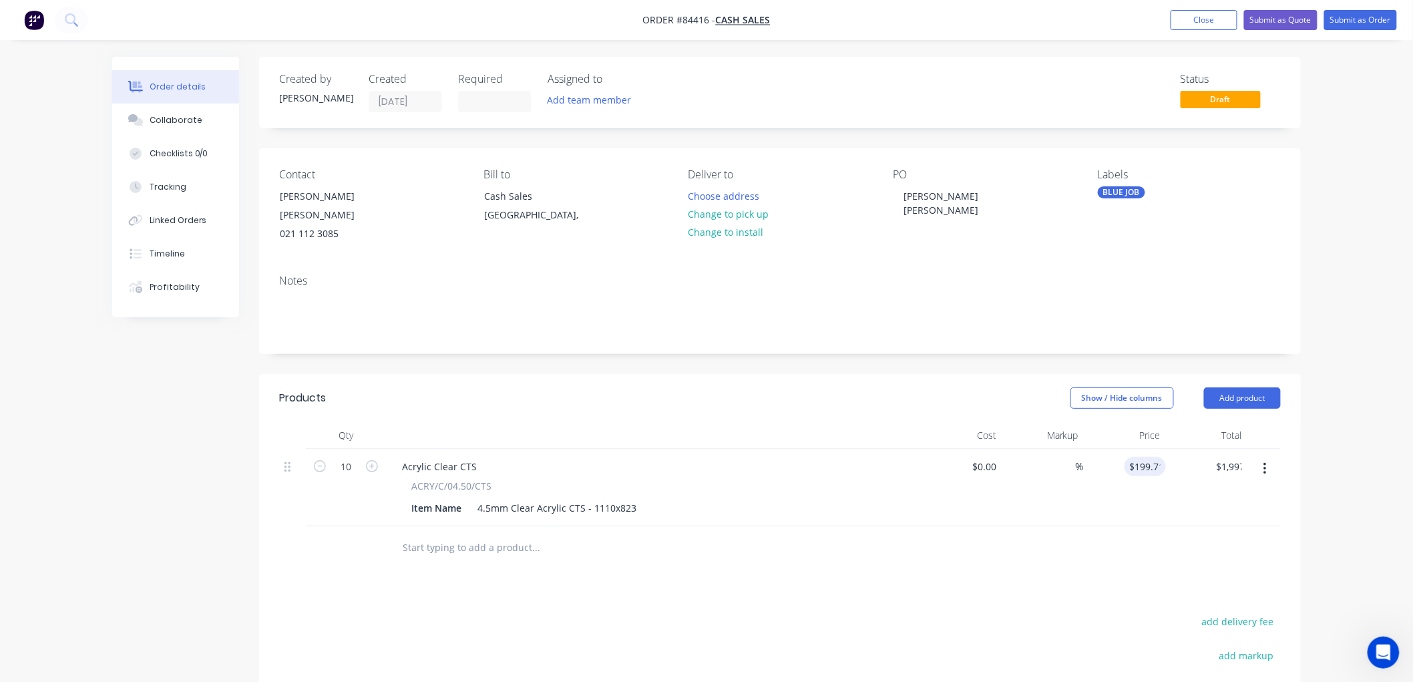
click at [1352, 439] on div "Order details Collaborate Checklists 0/0 Tracking Linked Orders Timeline Profit…" at bounding box center [706, 455] width 1413 height 910
click at [1145, 457] on input "$199.71" at bounding box center [1144, 466] width 41 height 19
type input "$86.52"
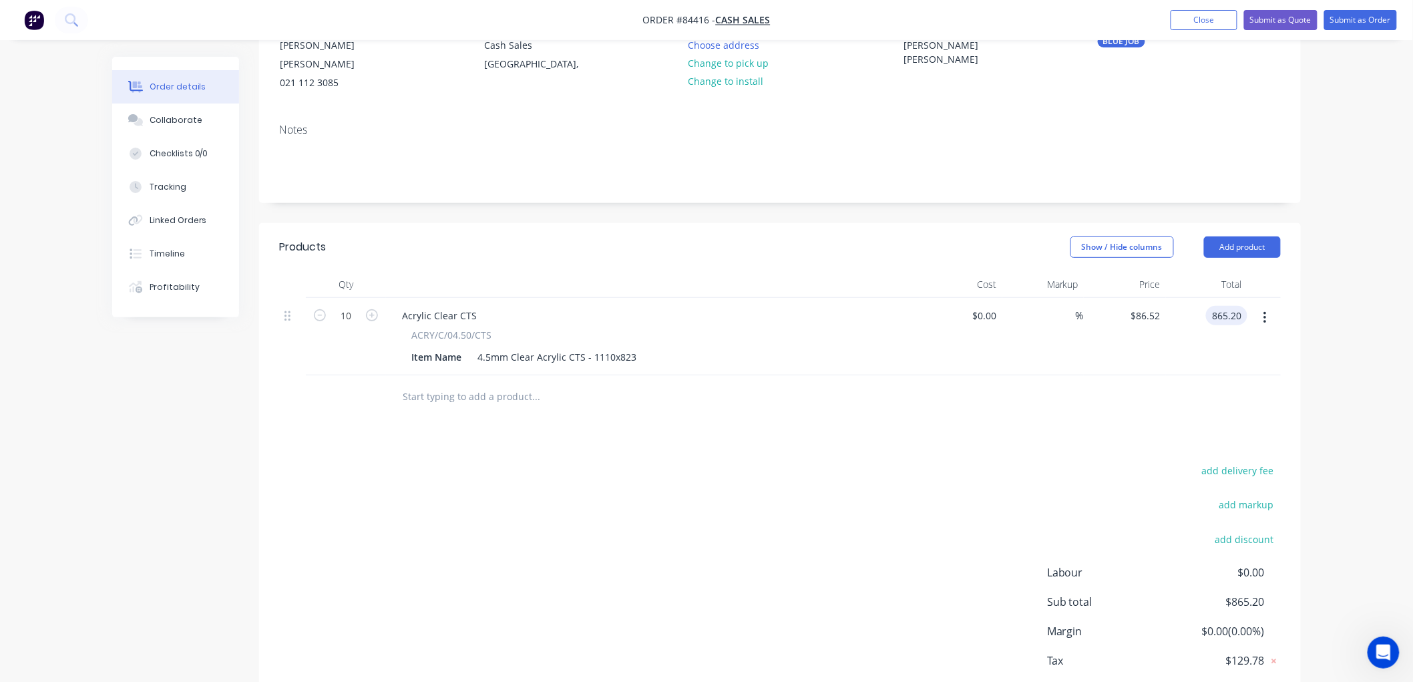
scroll to position [0, 0]
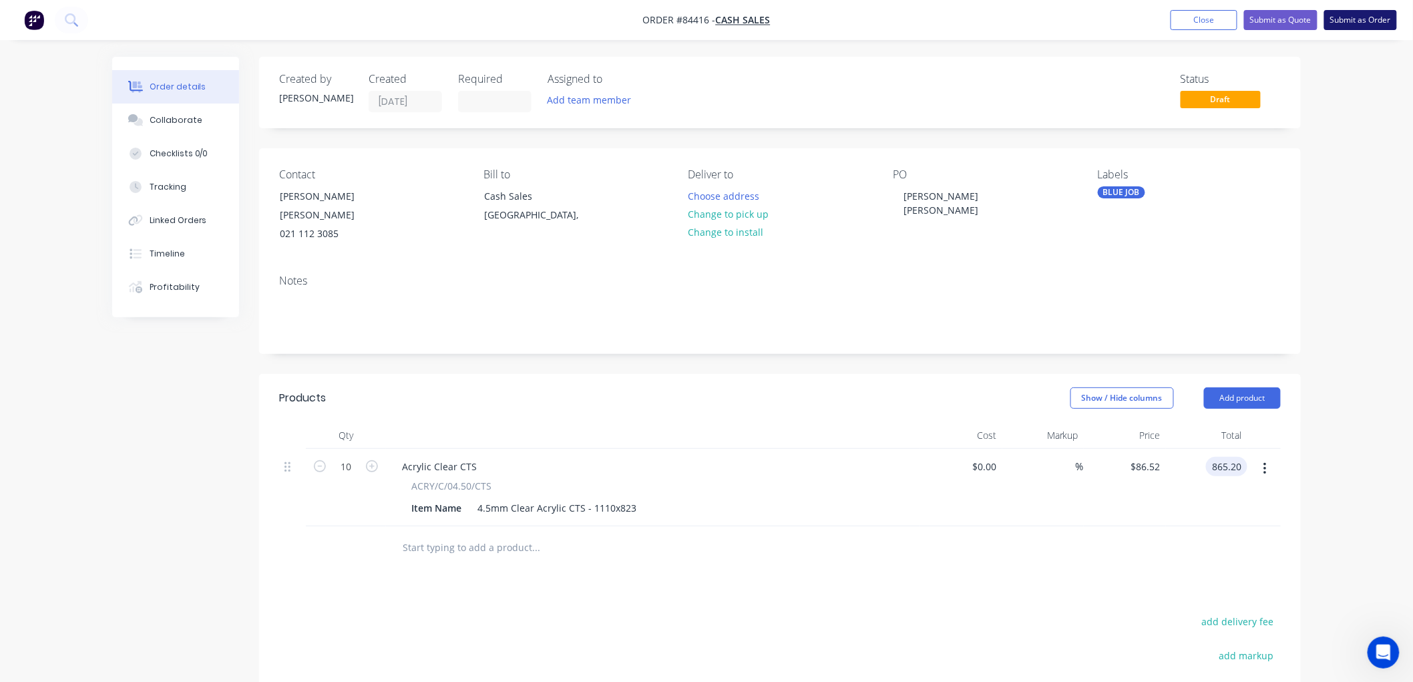
type input "$865.20"
click at [1367, 18] on button "Submit as Order" at bounding box center [1360, 20] width 73 height 20
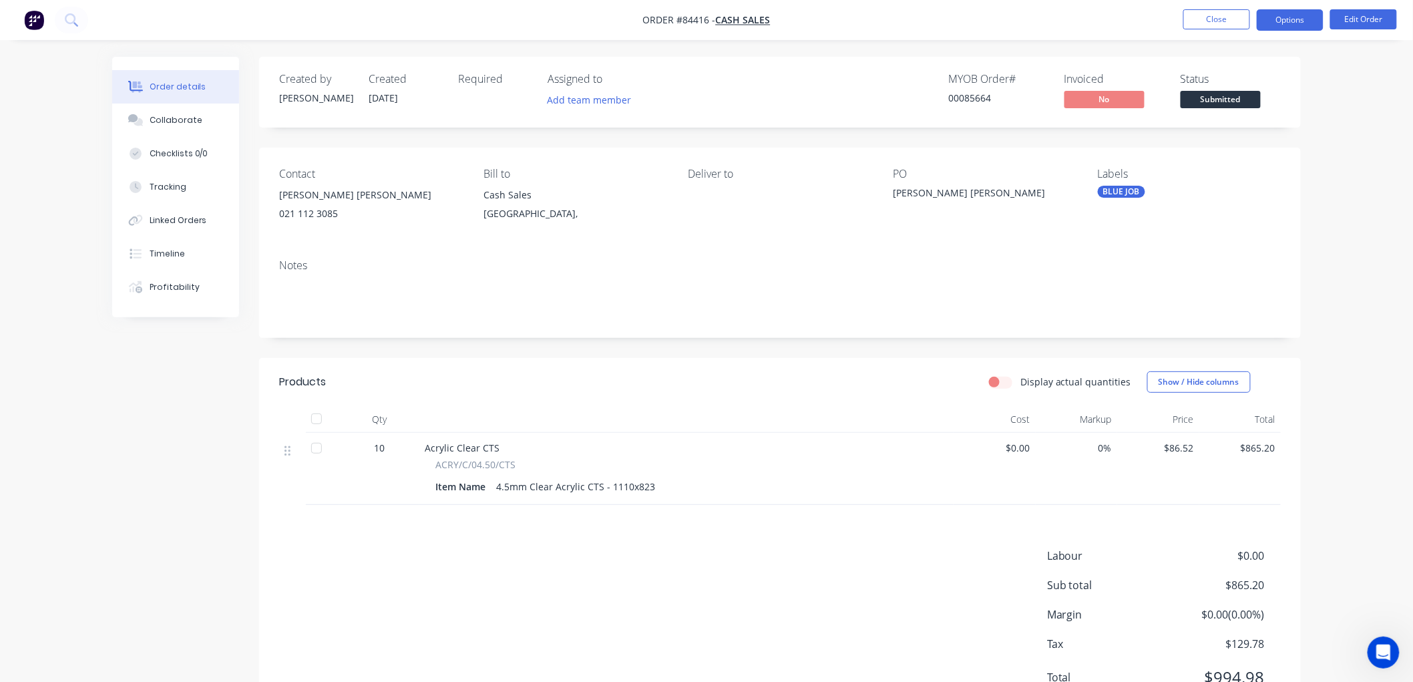
click at [1309, 23] on button "Options" at bounding box center [1289, 19] width 67 height 21
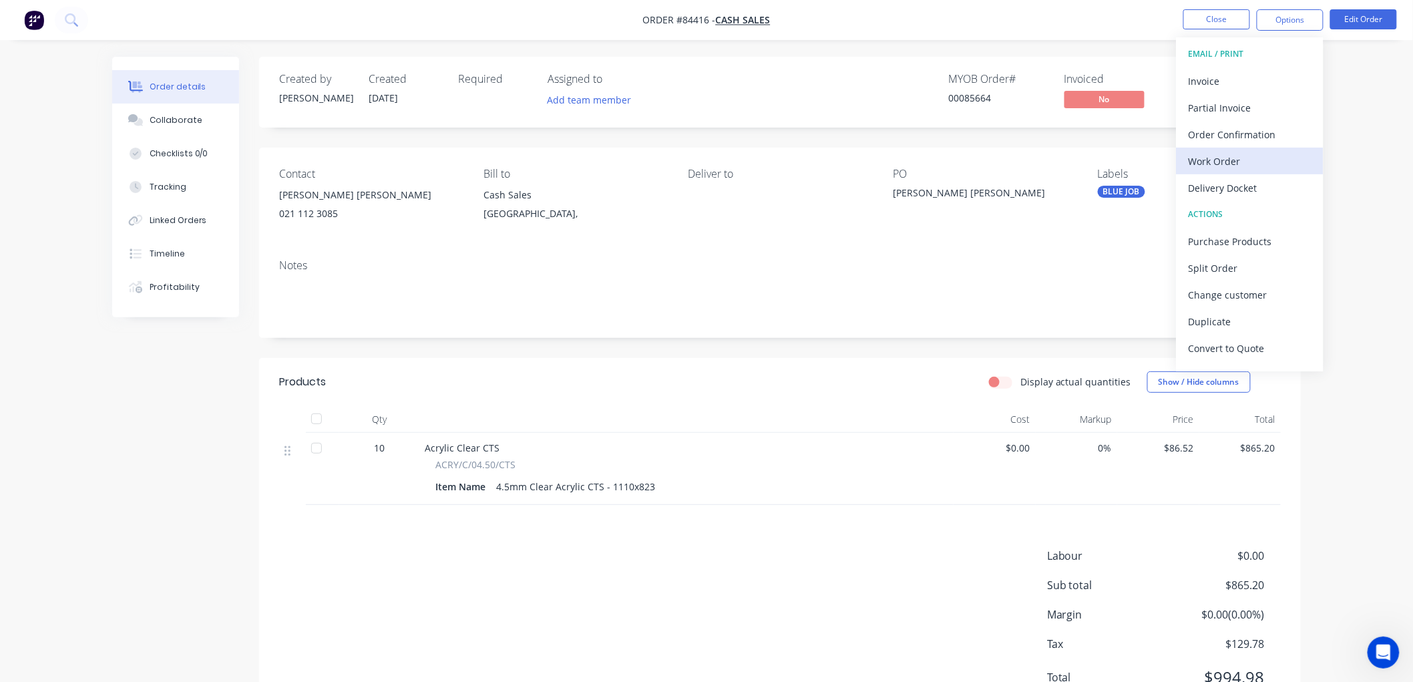
click at [1235, 156] on div "Work Order" at bounding box center [1249, 161] width 123 height 19
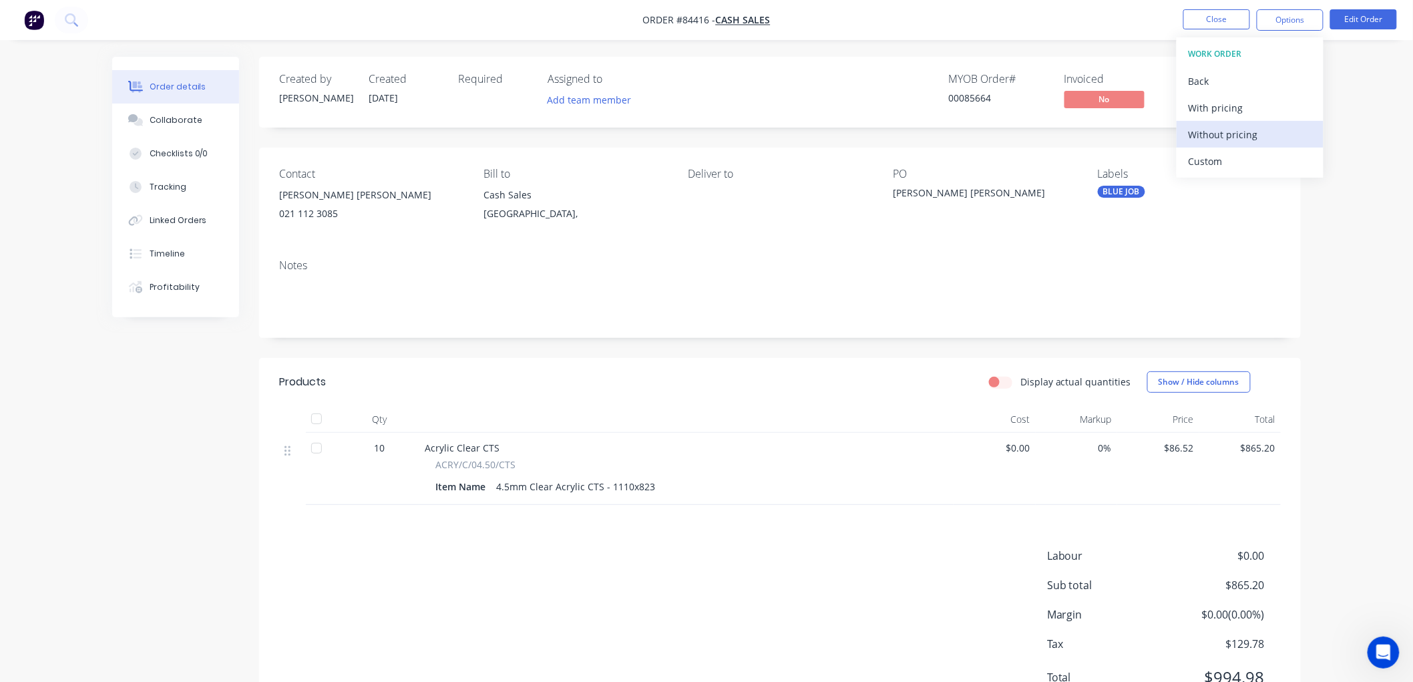
click at [1244, 134] on div "Without pricing" at bounding box center [1249, 134] width 123 height 19
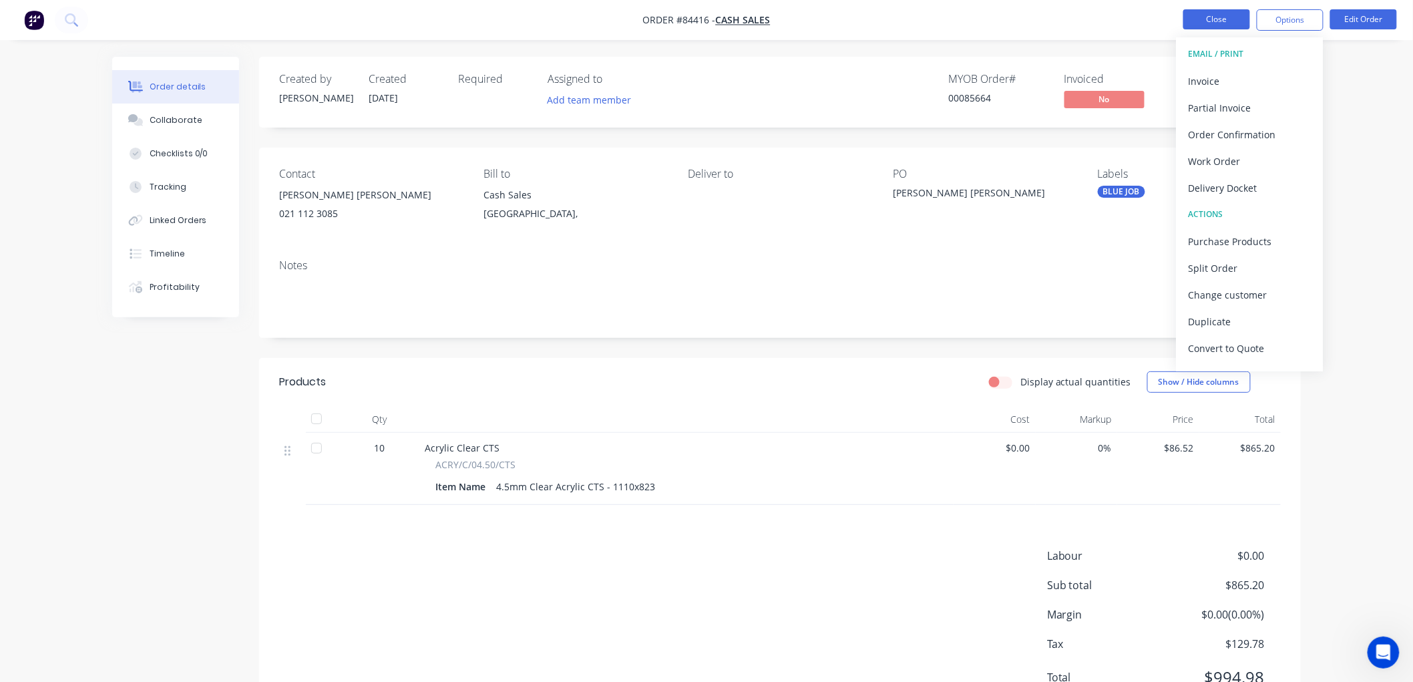
click at [1213, 17] on button "Close" at bounding box center [1216, 19] width 67 height 20
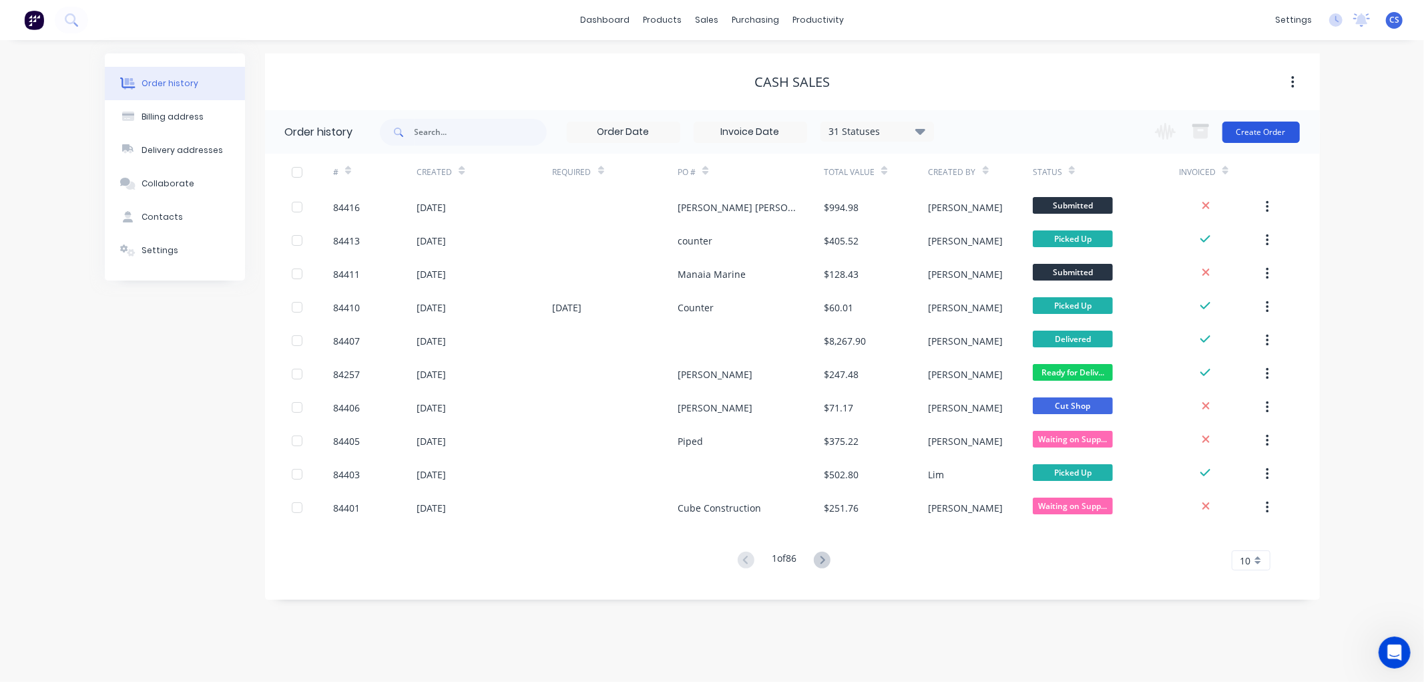
click at [1256, 132] on button "Create Order" at bounding box center [1260, 132] width 77 height 21
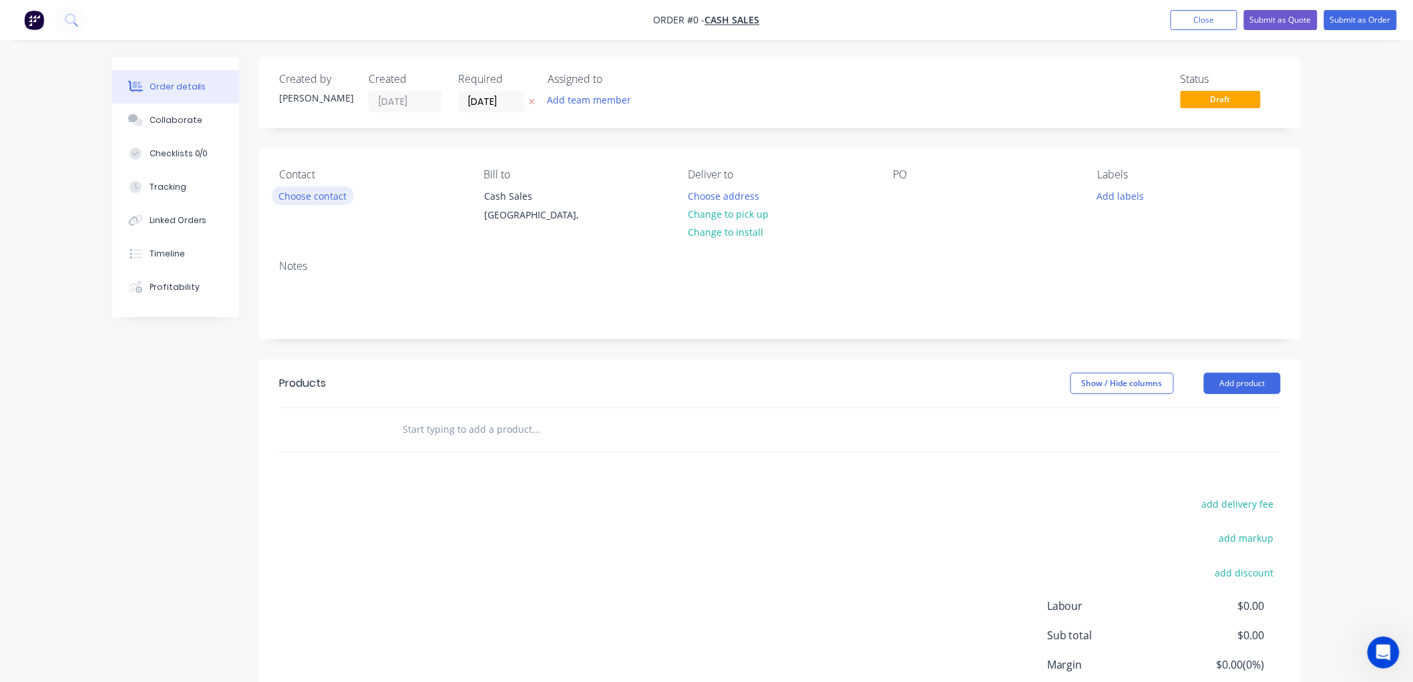
click at [321, 190] on button "Choose contact" at bounding box center [313, 195] width 82 height 18
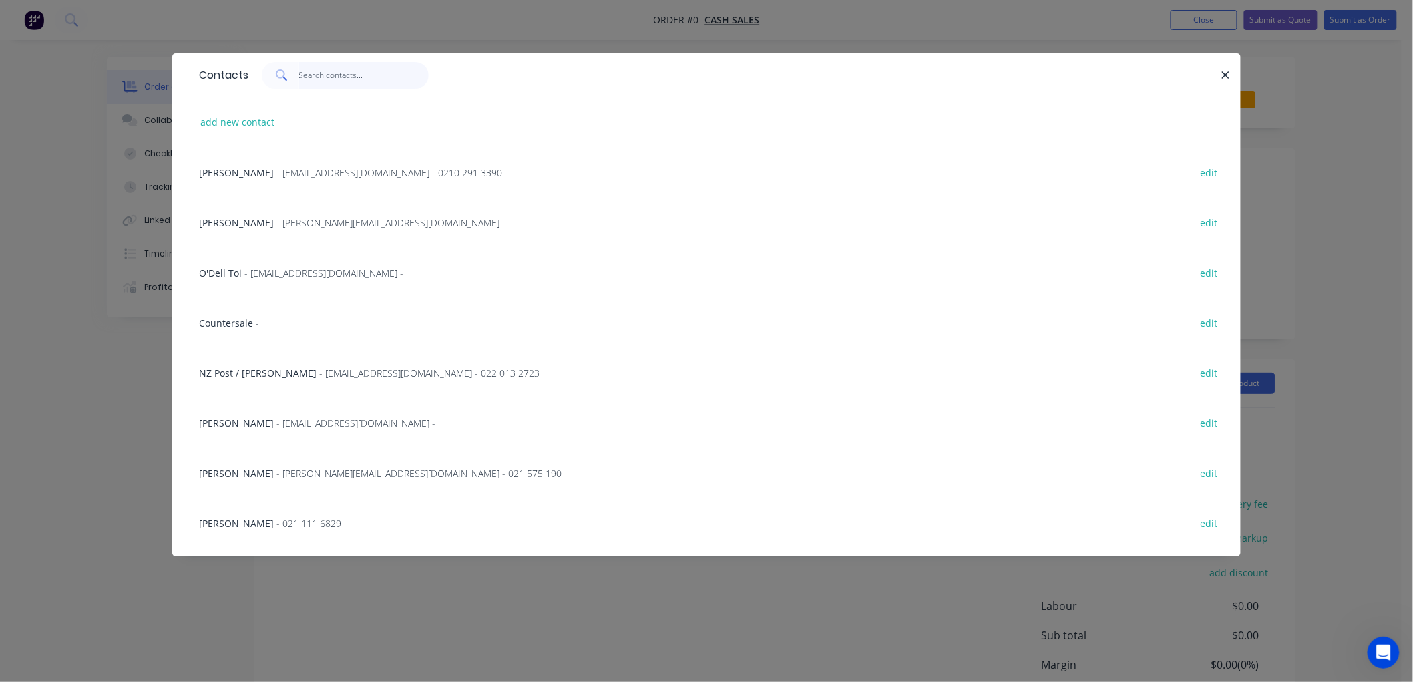
click at [324, 82] on input "text" at bounding box center [364, 75] width 130 height 27
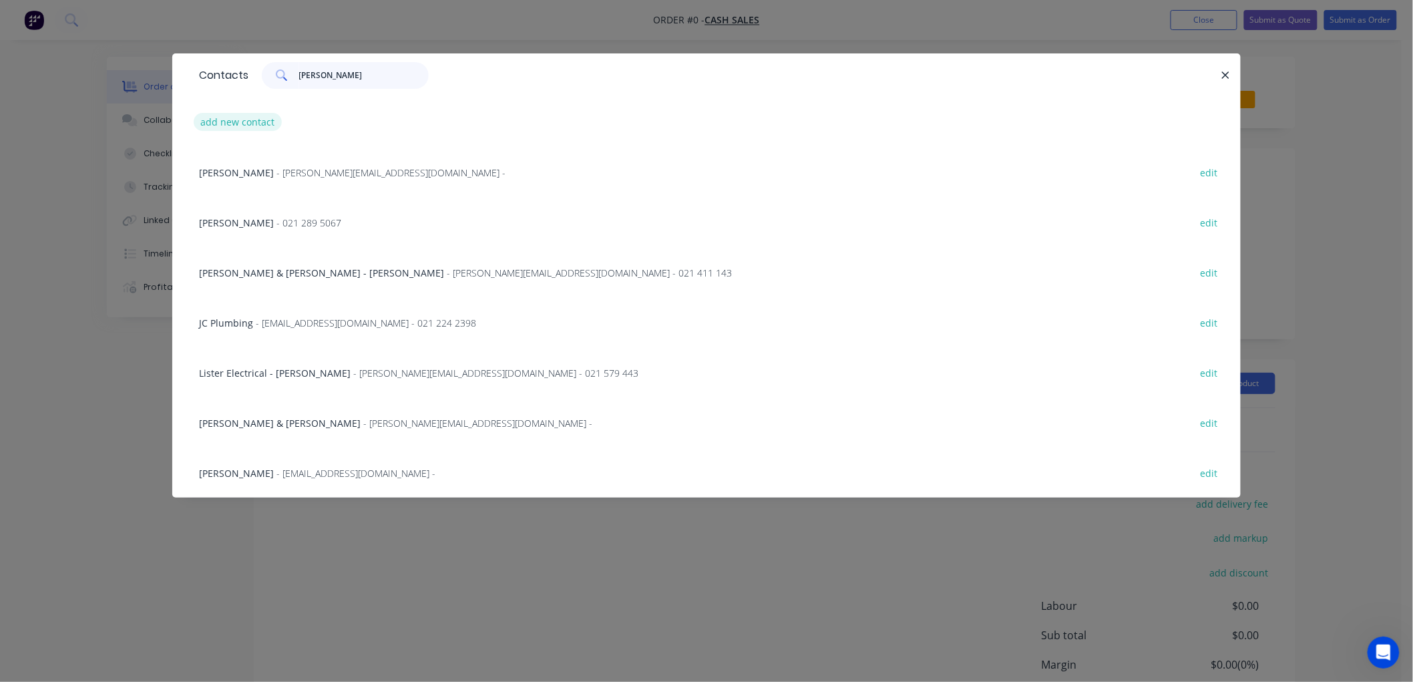
type input "[PERSON_NAME]"
click at [239, 116] on button "add new contact" at bounding box center [238, 122] width 88 height 18
select select "NZ"
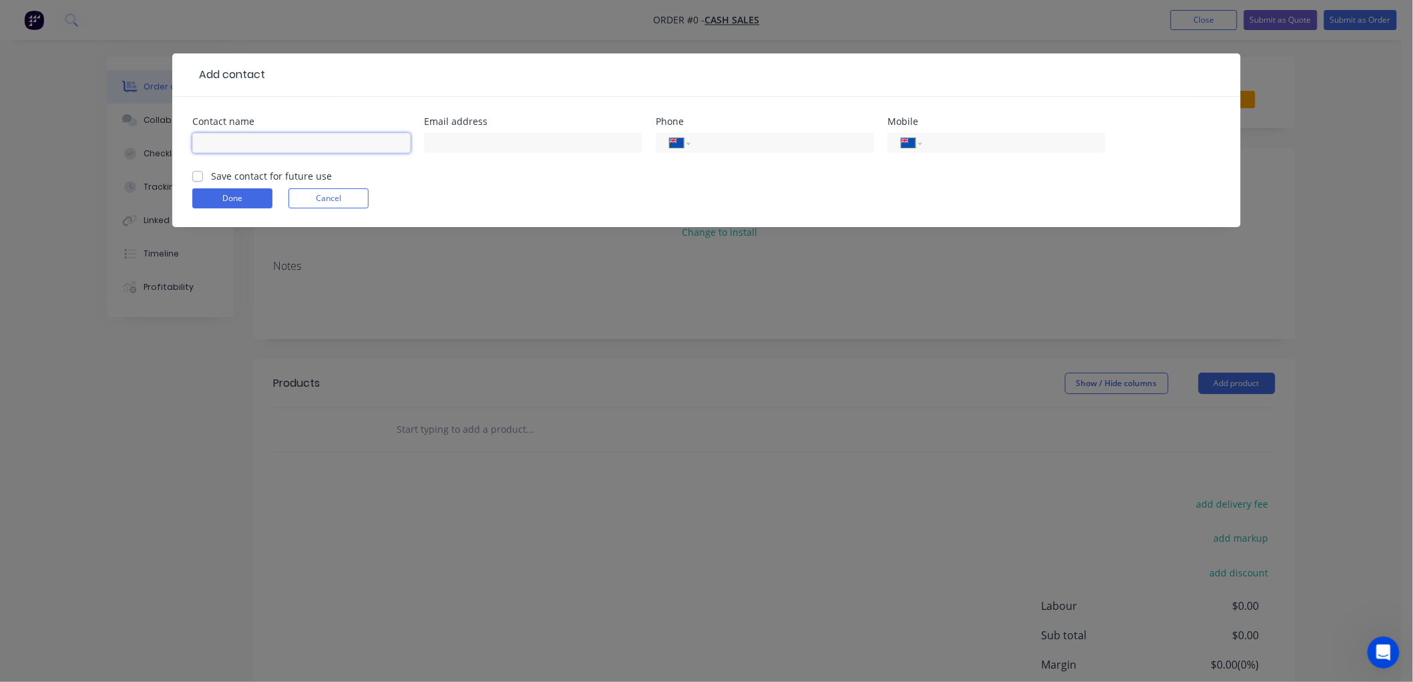
click at [278, 149] on input "text" at bounding box center [301, 143] width 218 height 20
type input "[PERSON_NAME]"
click at [950, 146] on input "tel" at bounding box center [1011, 143] width 160 height 15
type input "027 274 7100"
click at [230, 198] on button "Done" at bounding box center [232, 198] width 80 height 20
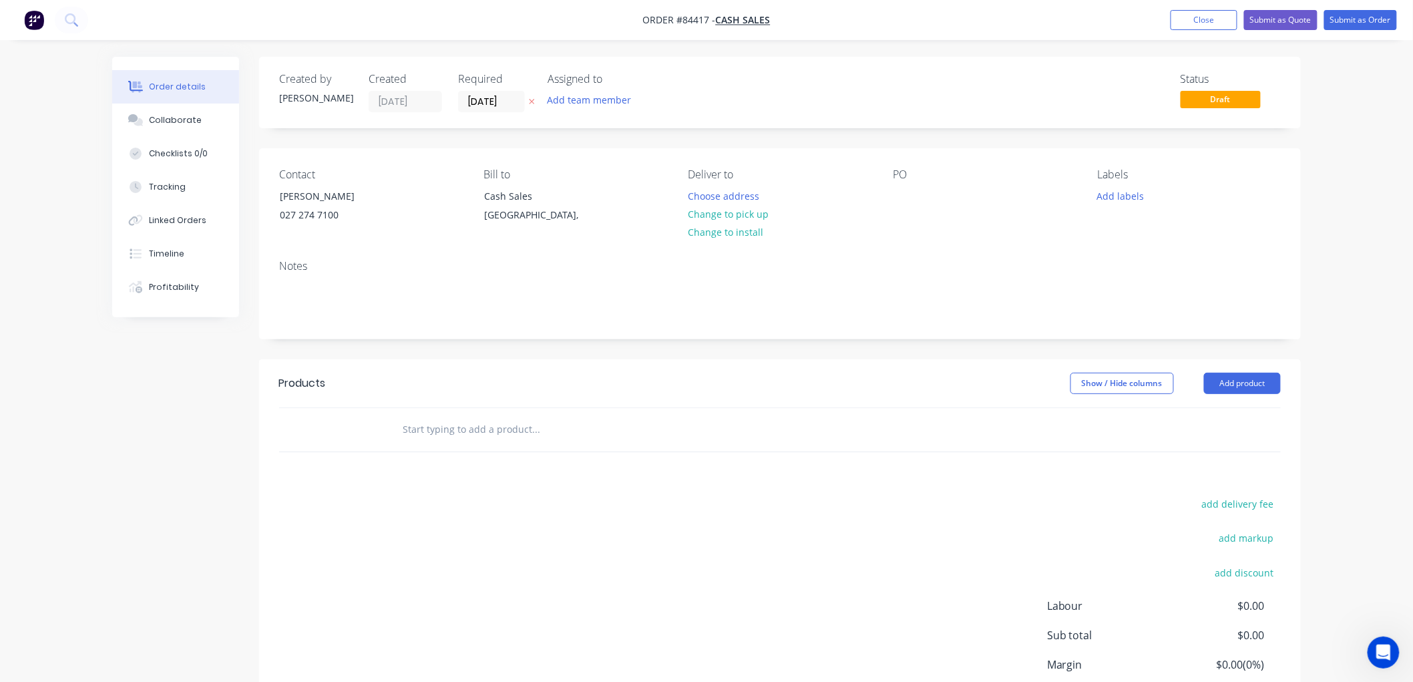
click at [427, 428] on input "text" at bounding box center [535, 429] width 267 height 27
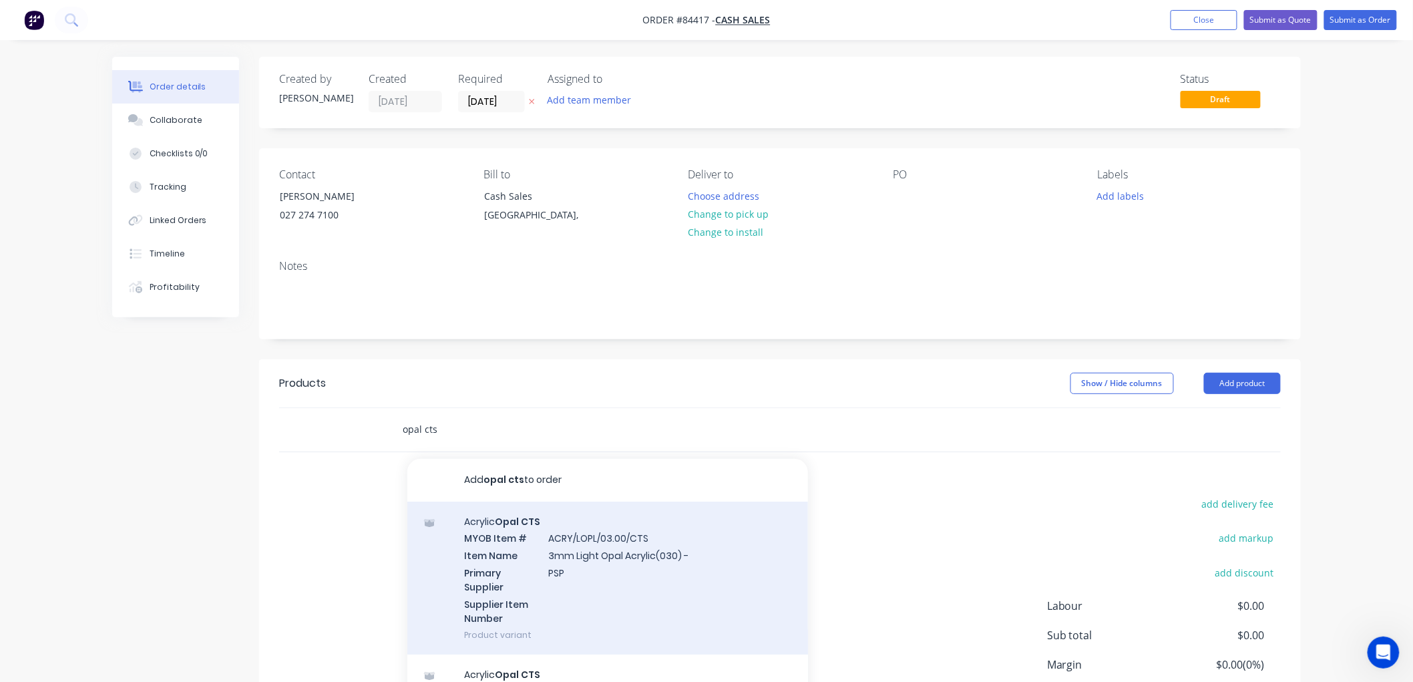
type input "opal cts"
click at [659, 550] on div "Acrylic Opal CTS MYOB Item # ACRY/LOPL/03.00/CTS Item Name 3mm Light Opal Acryl…" at bounding box center [607, 577] width 401 height 153
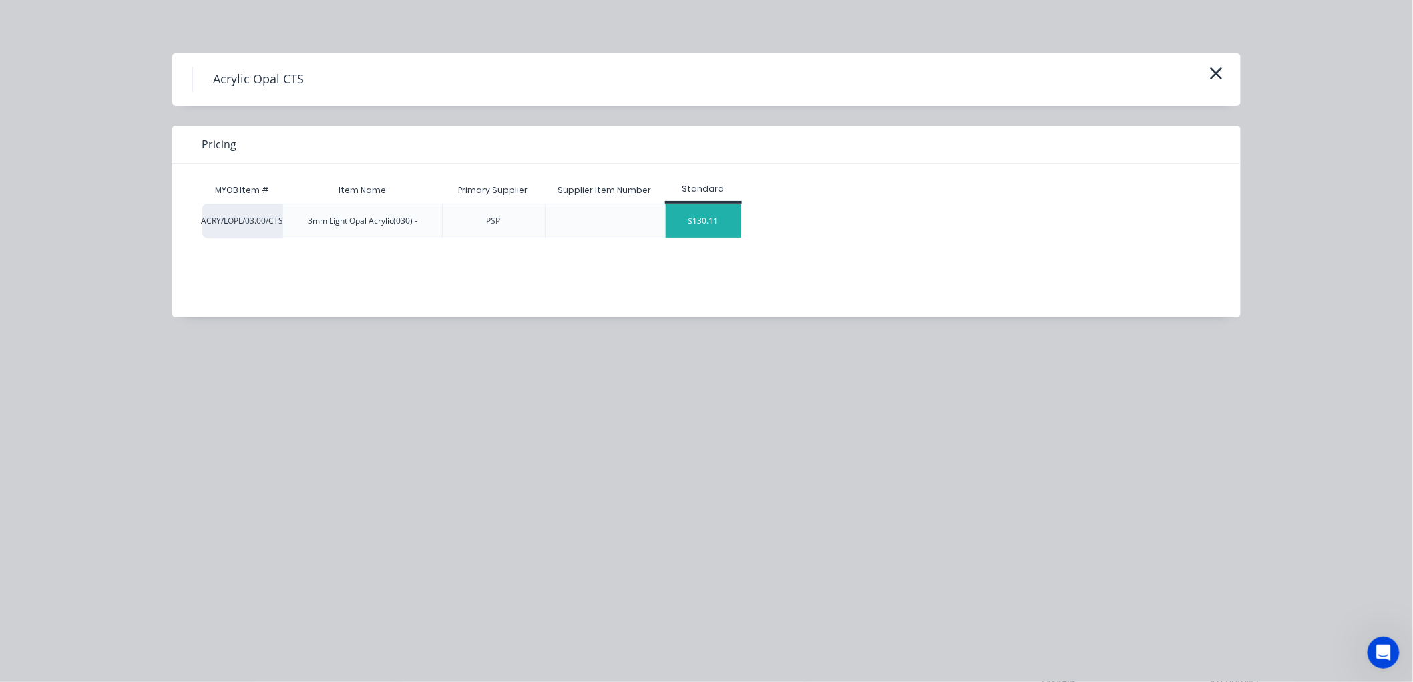
click at [700, 218] on div "$130.11" at bounding box center [703, 220] width 75 height 33
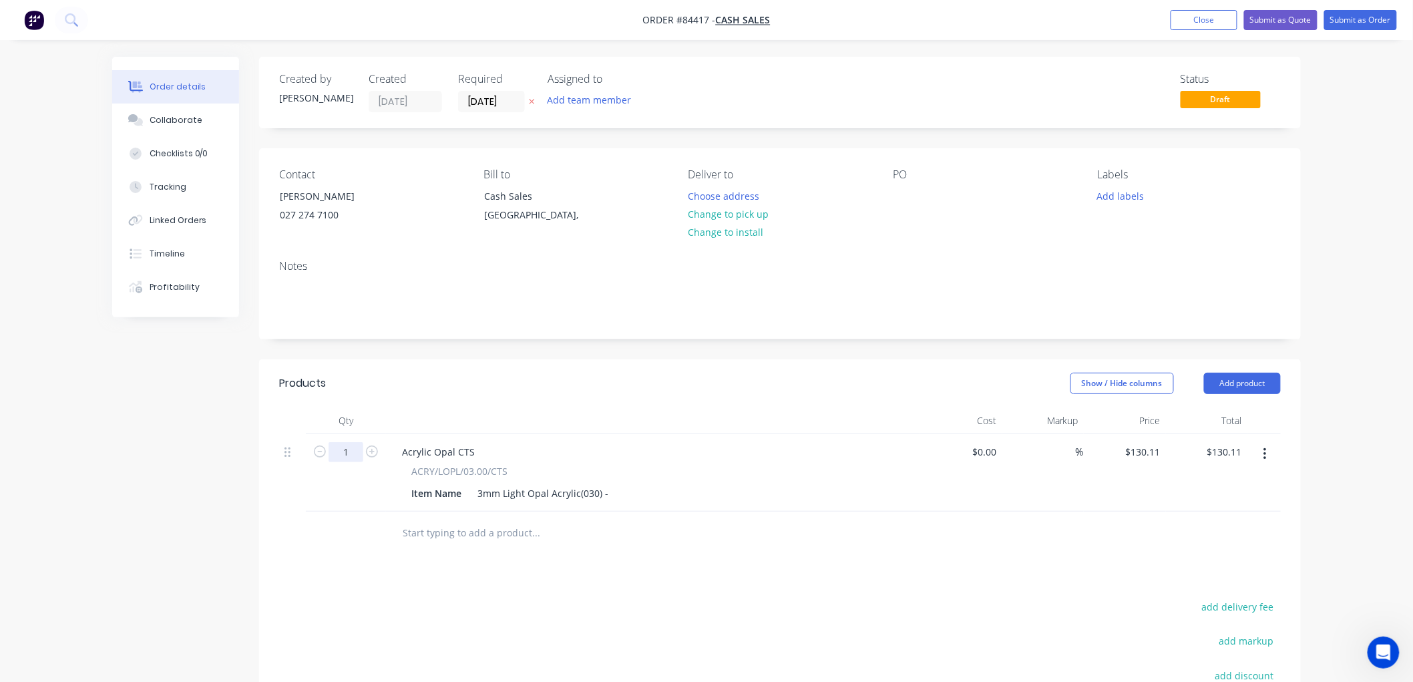
click at [353, 457] on input "1" at bounding box center [345, 452] width 35 height 20
type input "2"
type input "$260.22"
click at [606, 489] on div "3mm Light Opal Acrylic(030) -" at bounding box center [543, 492] width 142 height 19
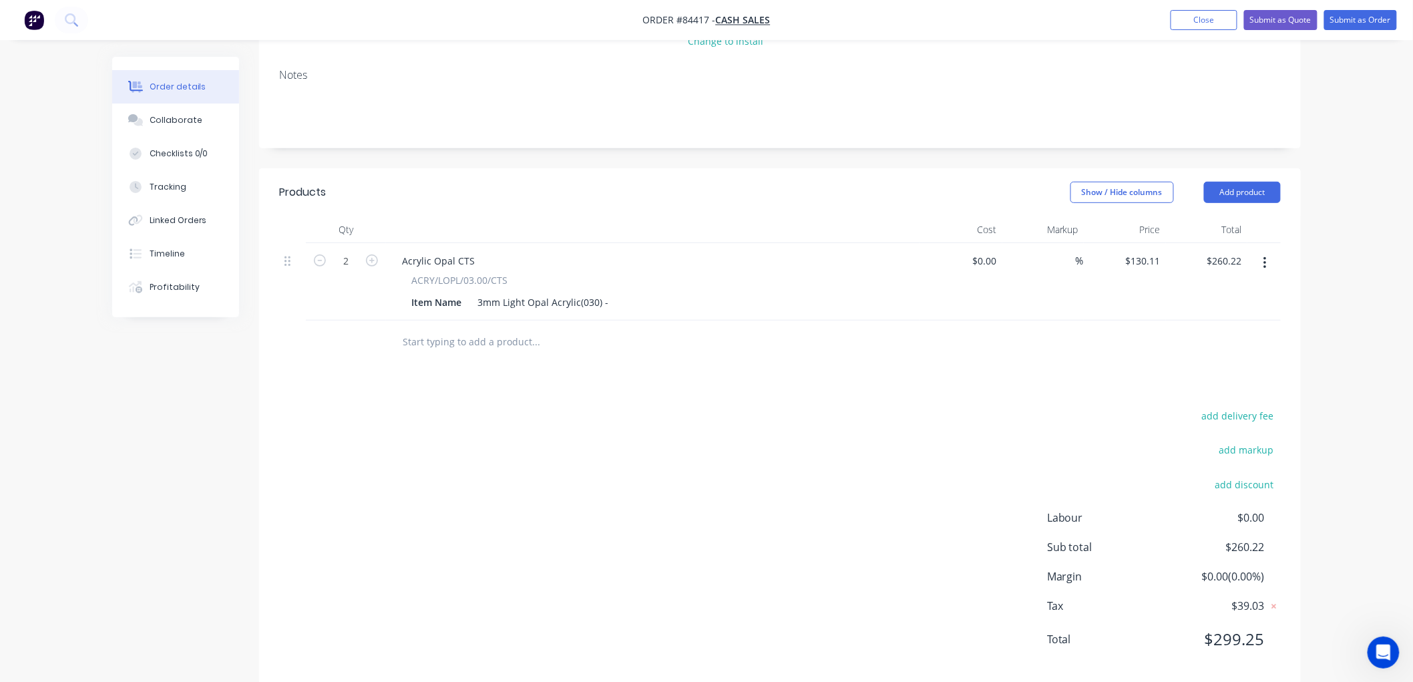
scroll to position [214, 0]
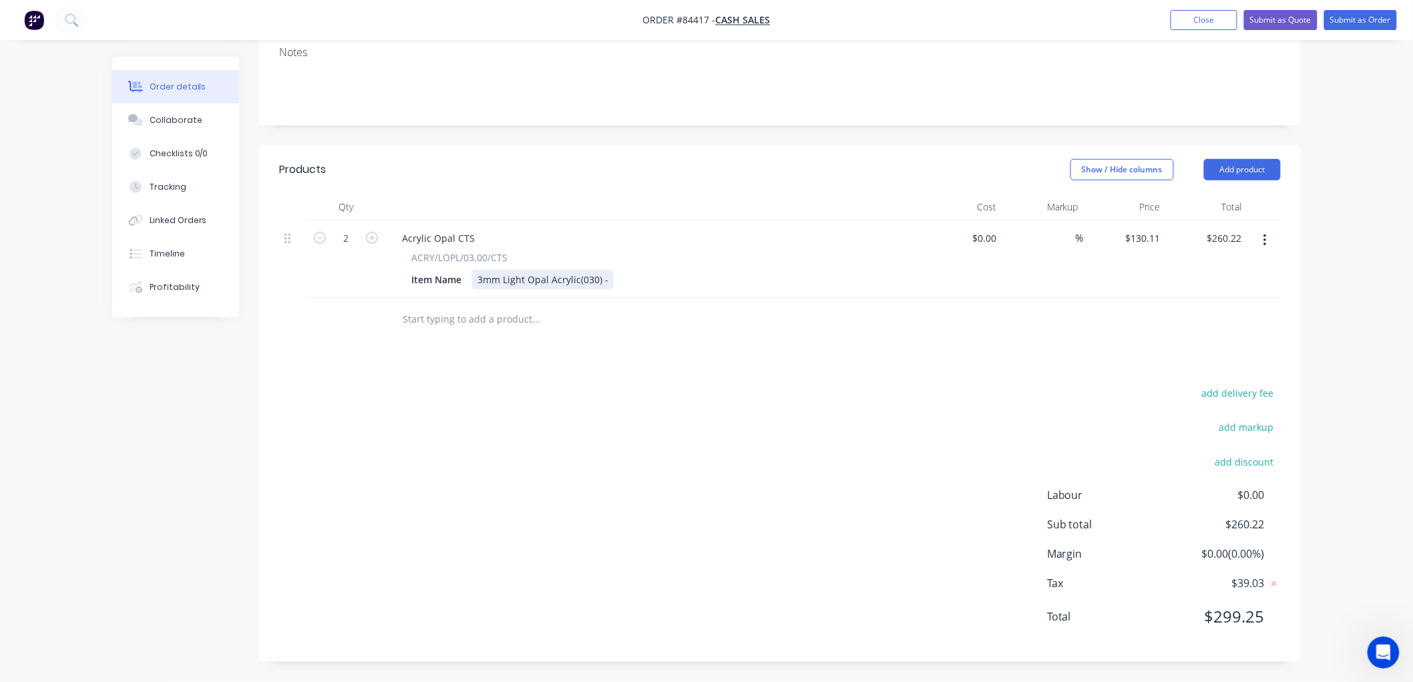
click at [606, 277] on div "3mm Light Opal Acrylic(030) -" at bounding box center [543, 279] width 142 height 19
click at [1152, 235] on input "130.11" at bounding box center [1144, 237] width 41 height 19
type input "$23.75"
type input "$47.50"
click at [557, 276] on div "3mm Light Opal Acrylic(030) - 940x390" at bounding box center [562, 279] width 181 height 19
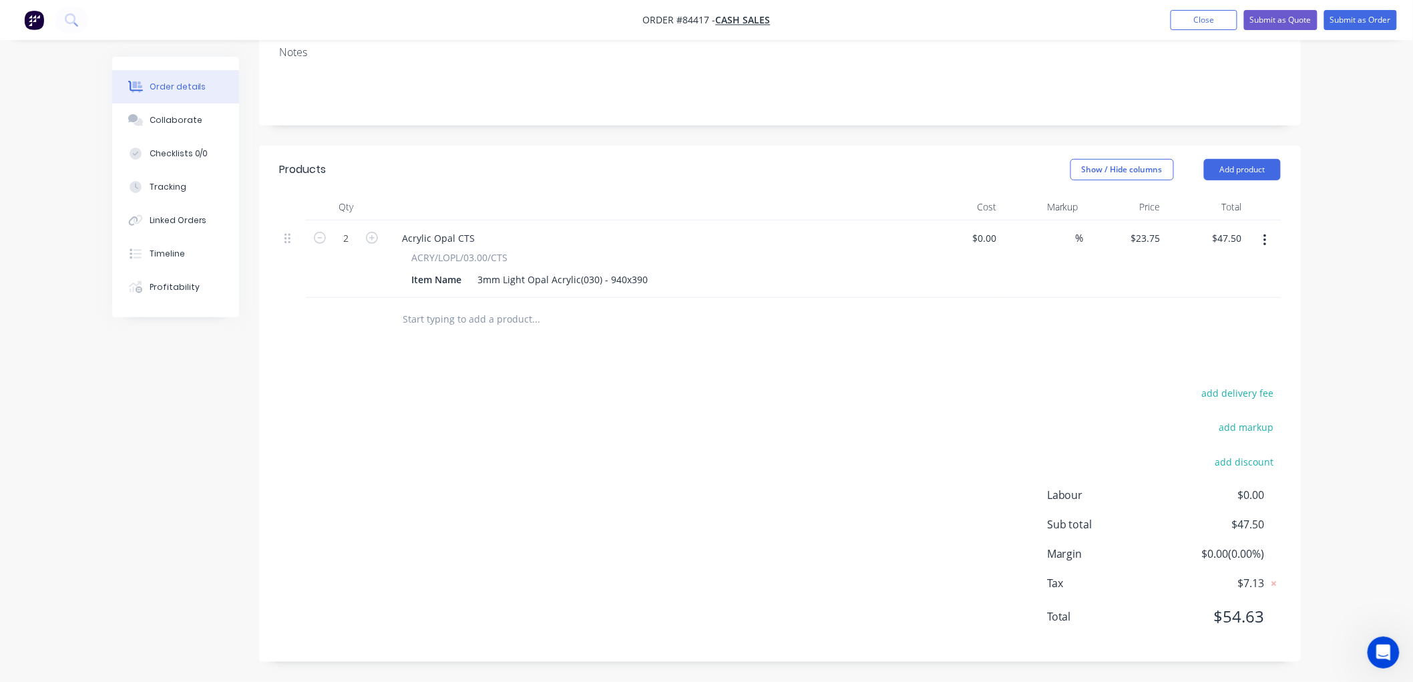
click at [467, 323] on input "text" at bounding box center [535, 319] width 267 height 27
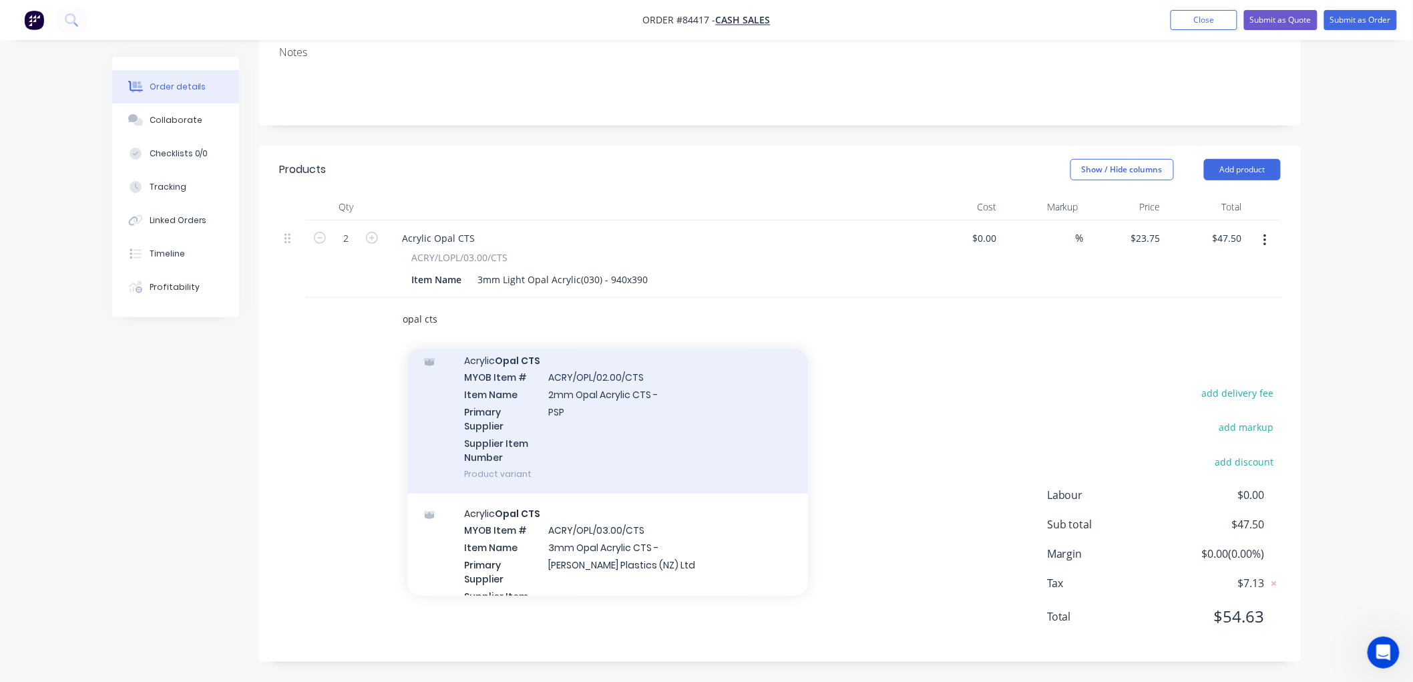
scroll to position [371, 0]
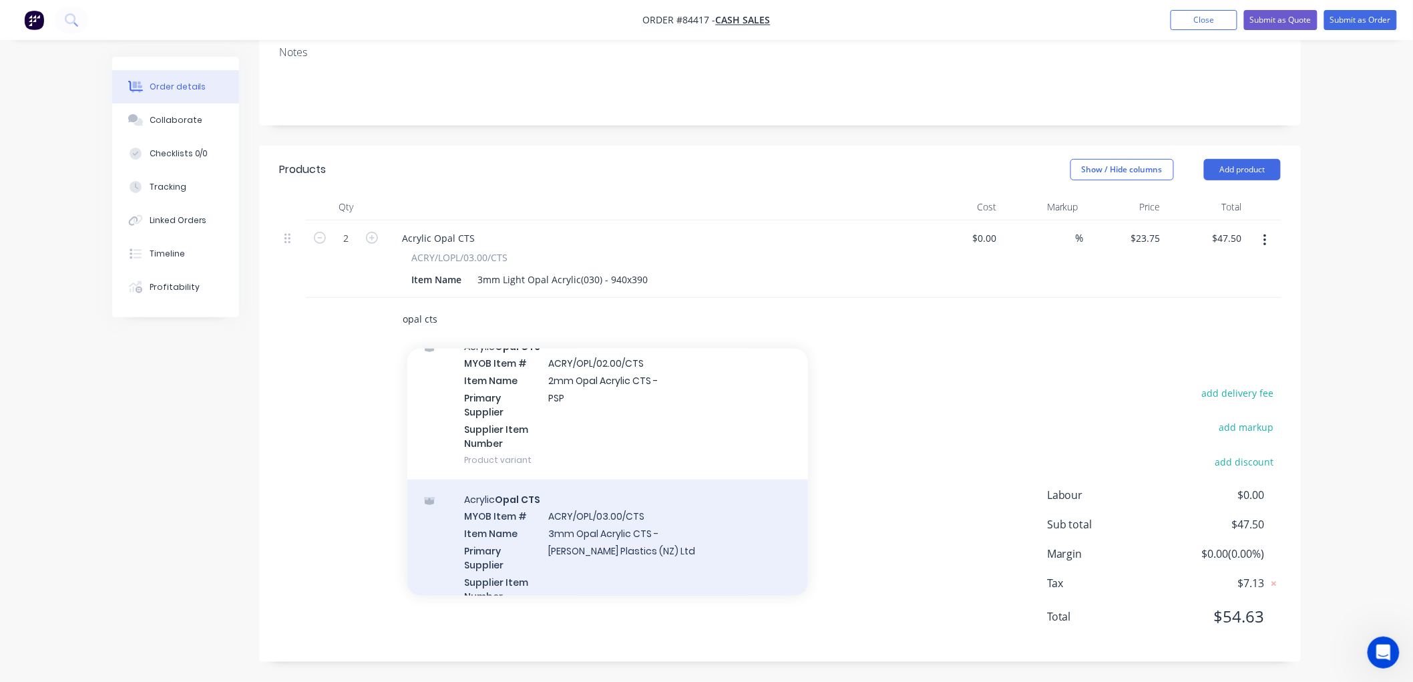
type input "opal cts"
click at [626, 529] on div "Acrylic Opal CTS MYOB Item # ACRY/OPL/03.00/CTS Item Name 3mm Opal Acrylic CTS …" at bounding box center [607, 555] width 401 height 153
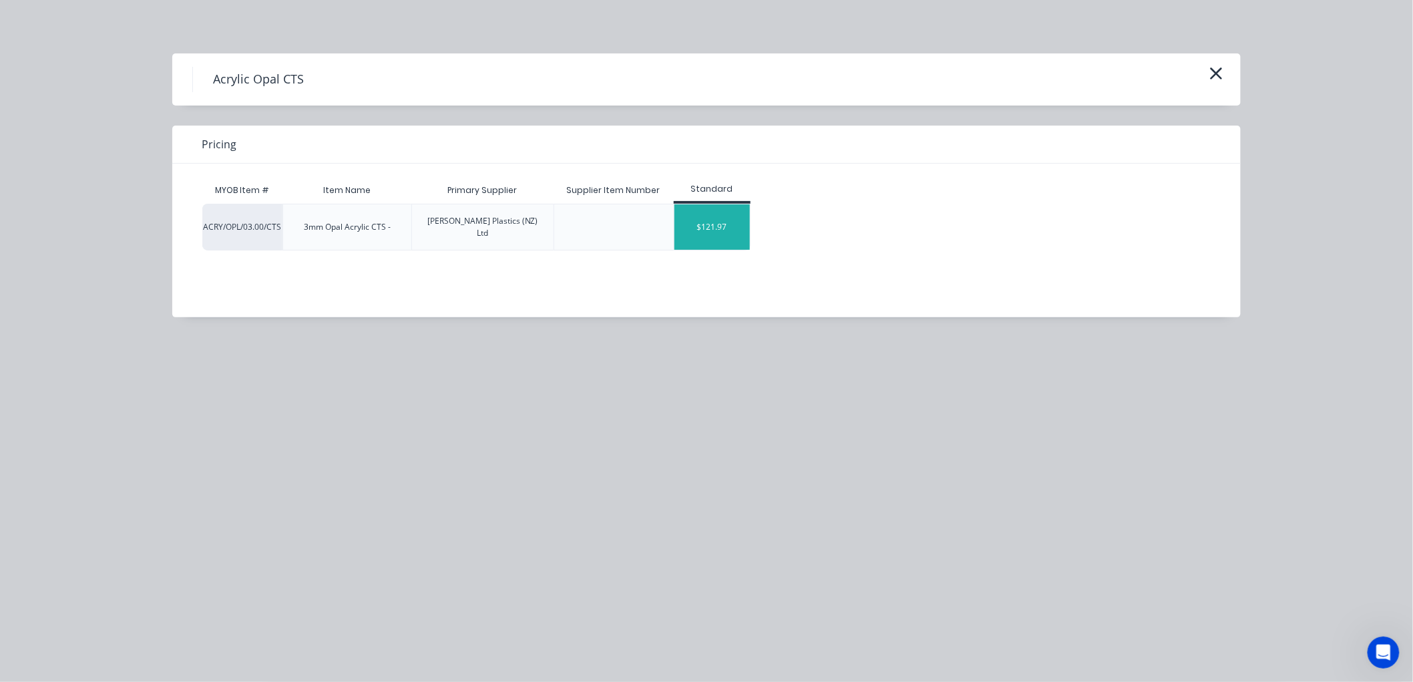
click at [728, 224] on div "$121.97" at bounding box center [711, 226] width 75 height 45
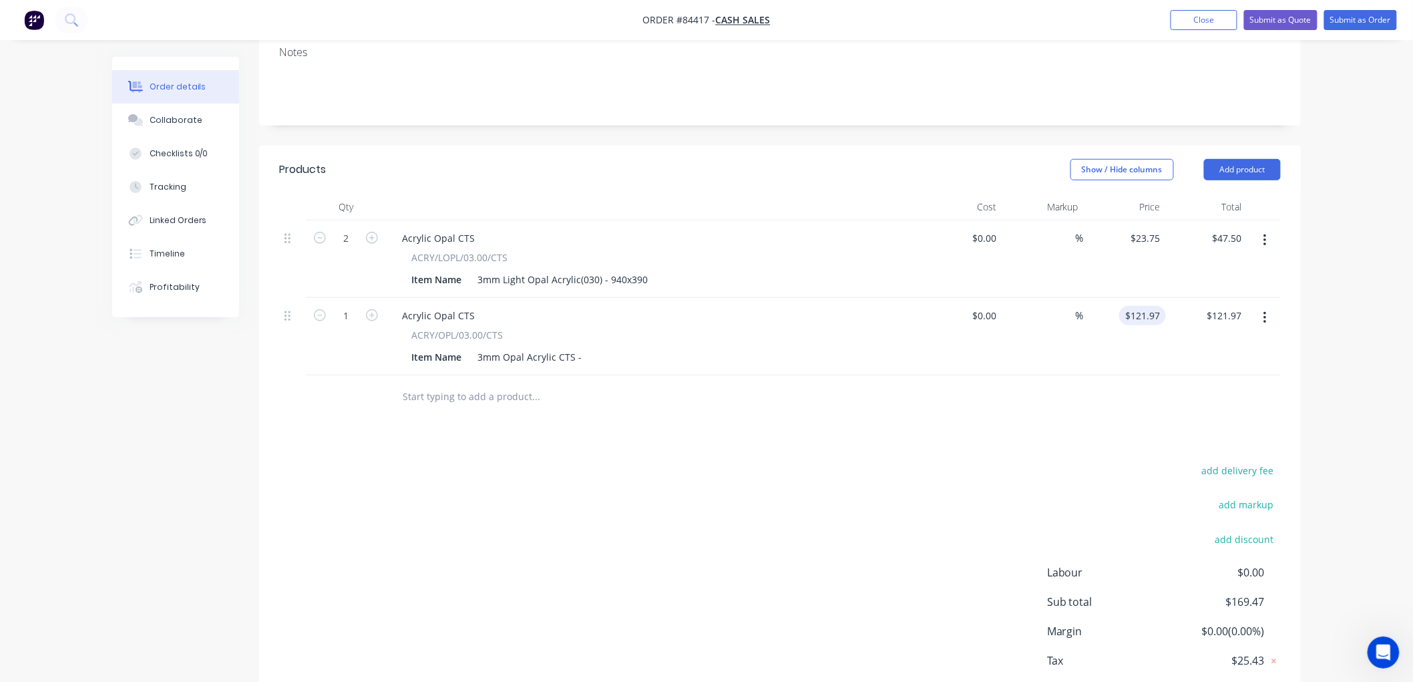
click at [1138, 317] on input "$121.97" at bounding box center [1144, 315] width 41 height 19
type input "$23.75"
click at [357, 316] on input "1" at bounding box center [345, 316] width 35 height 20
type input "2"
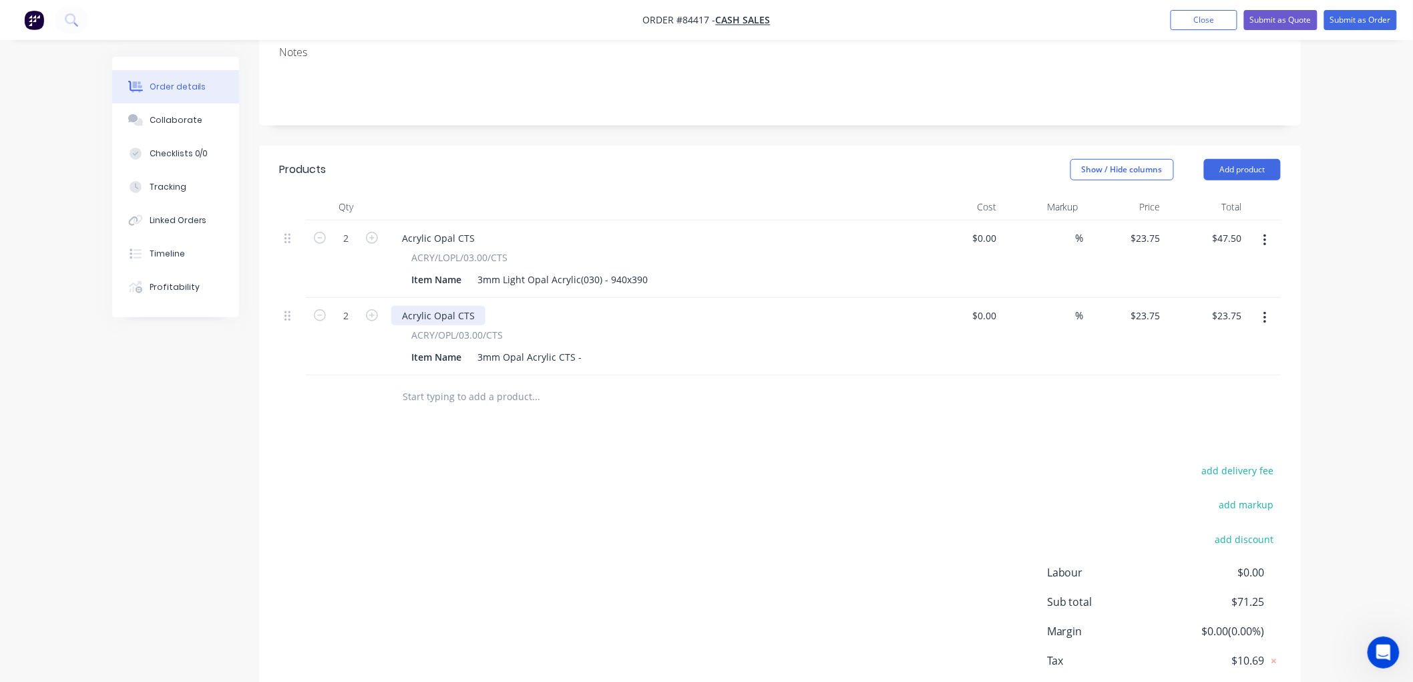
type input "$47.50"
click at [1264, 237] on icon "button" at bounding box center [1264, 240] width 3 height 15
click at [1182, 349] on div "Delete" at bounding box center [1217, 355] width 103 height 19
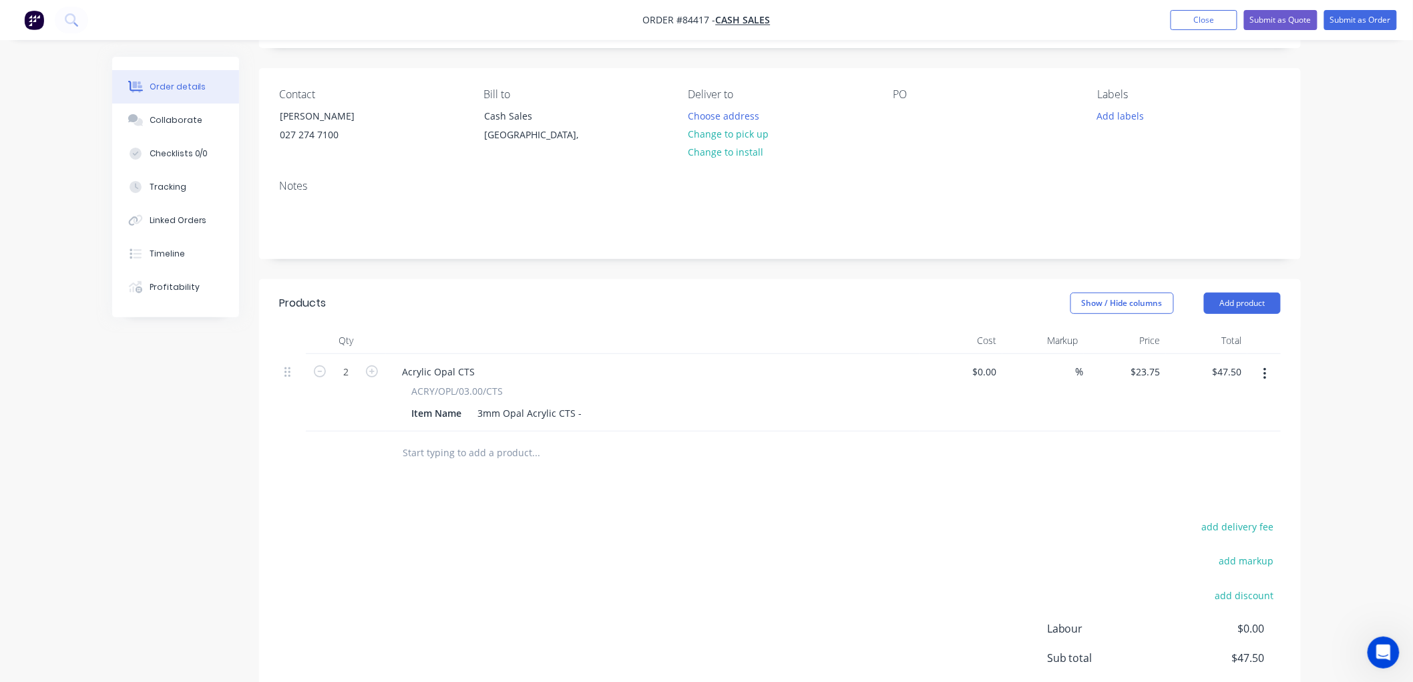
scroll to position [65, 0]
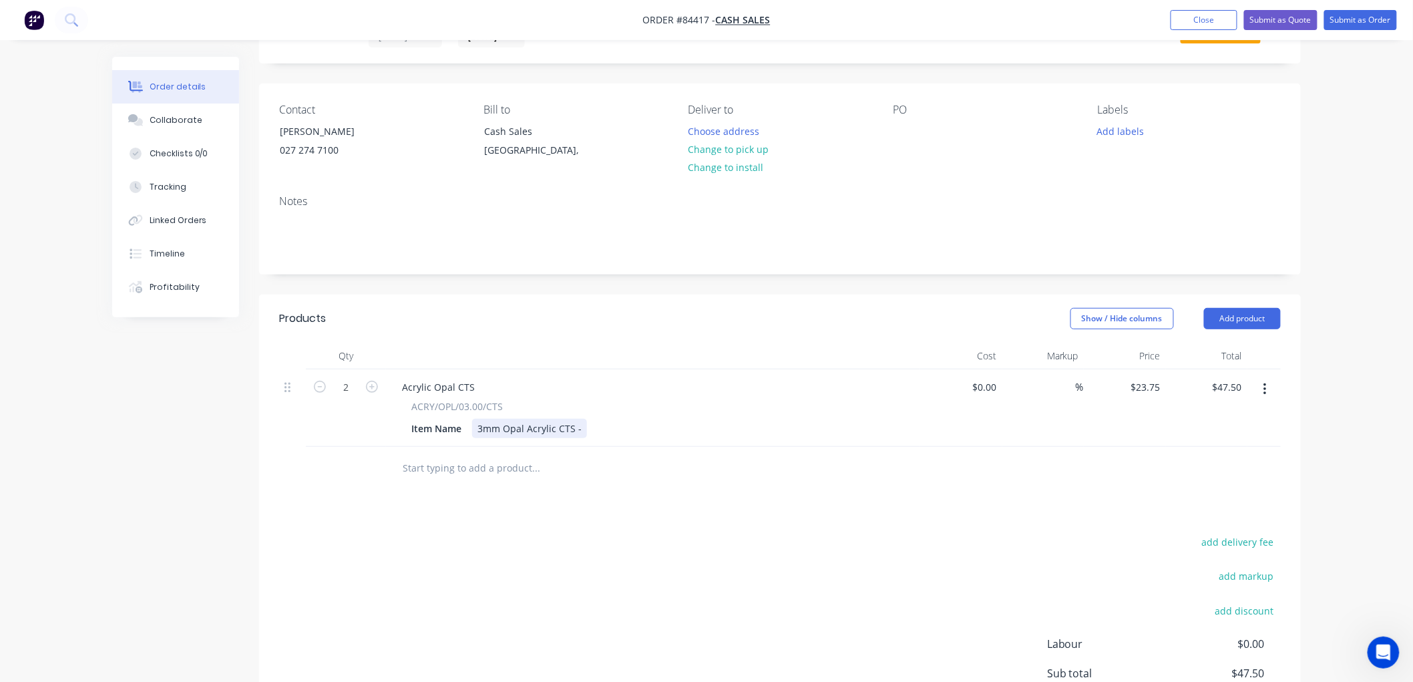
click at [581, 425] on div "3mm Opal Acrylic CTS -" at bounding box center [529, 428] width 115 height 19
type input "$0.00"
click at [1351, 21] on button "Submit as Order" at bounding box center [1360, 20] width 73 height 20
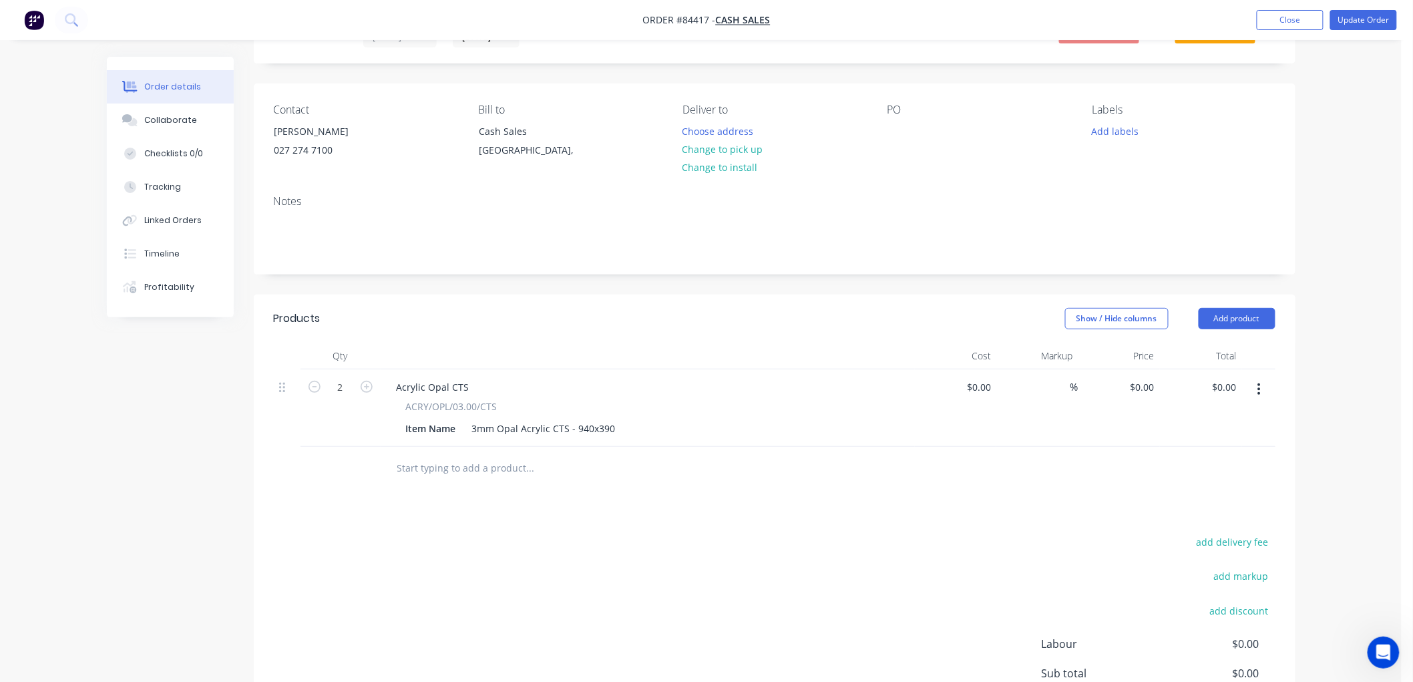
scroll to position [0, 0]
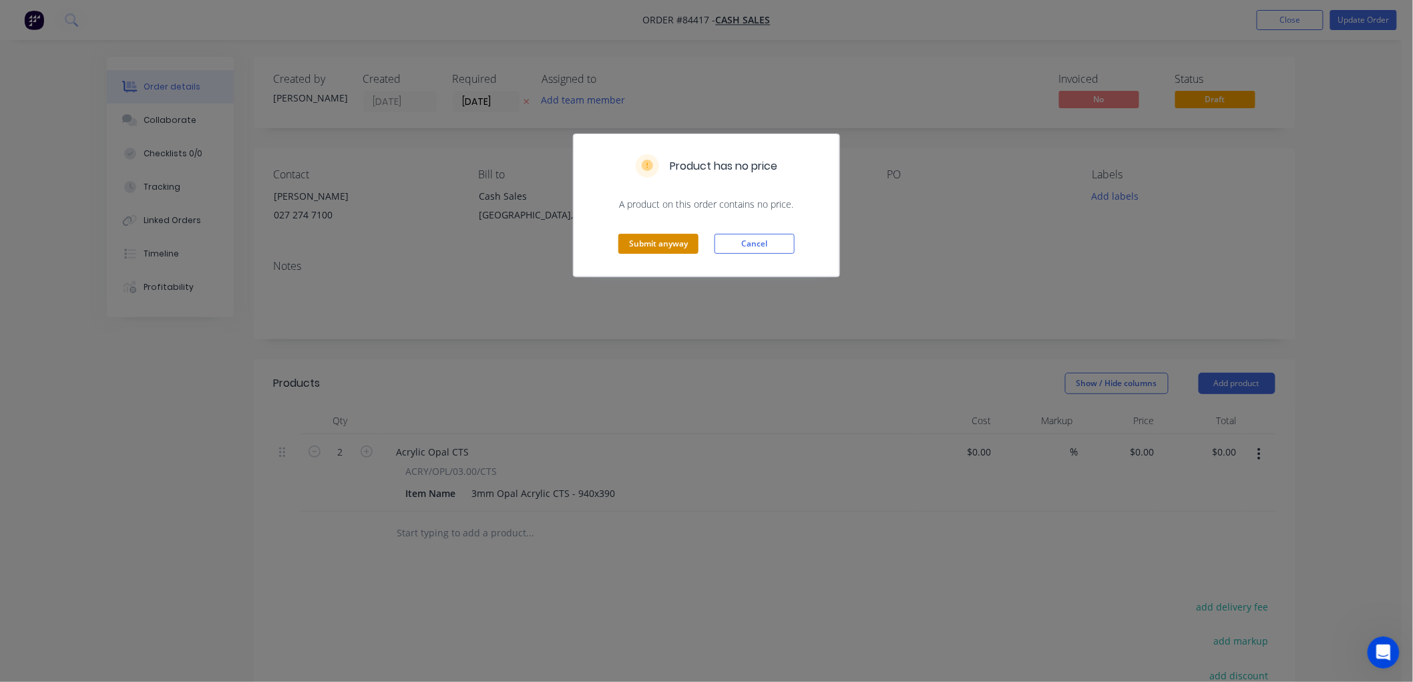
click at [638, 245] on button "Submit anyway" at bounding box center [658, 244] width 80 height 20
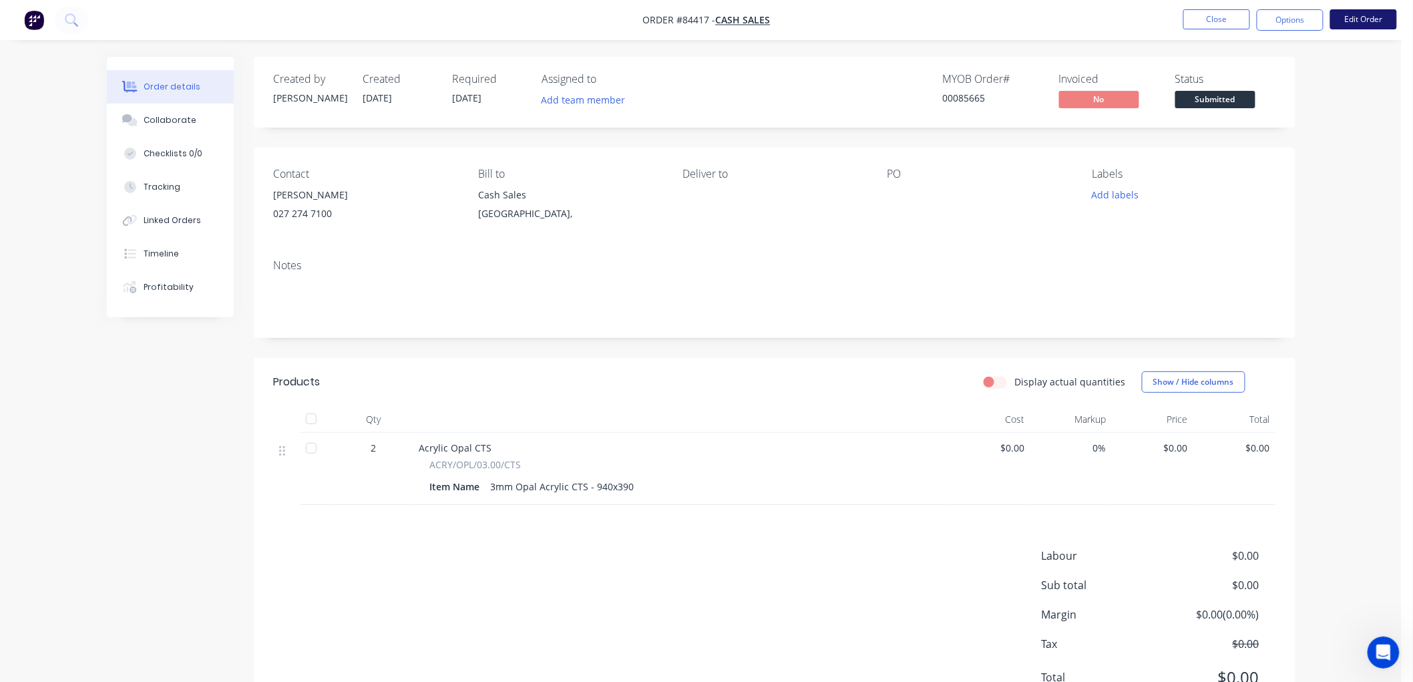
click at [1355, 19] on button "Edit Order" at bounding box center [1363, 19] width 67 height 20
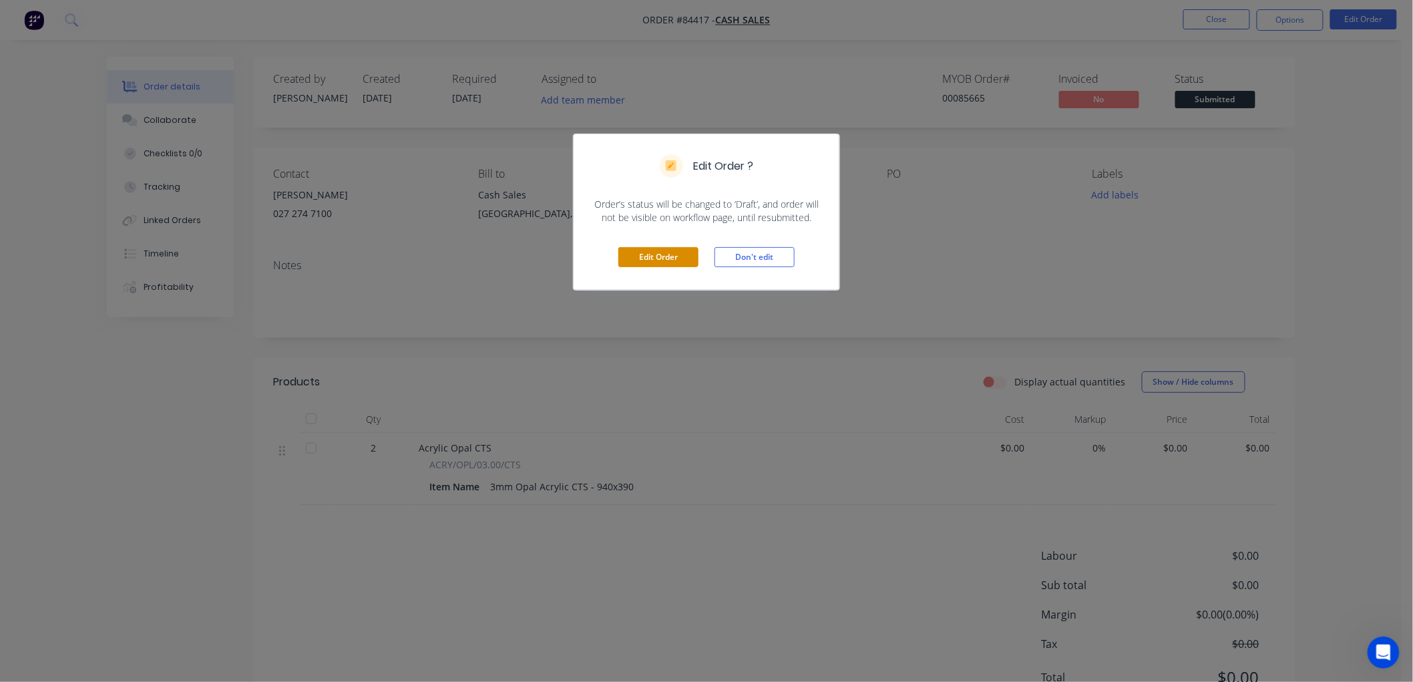
click at [673, 258] on button "Edit Order" at bounding box center [658, 257] width 80 height 20
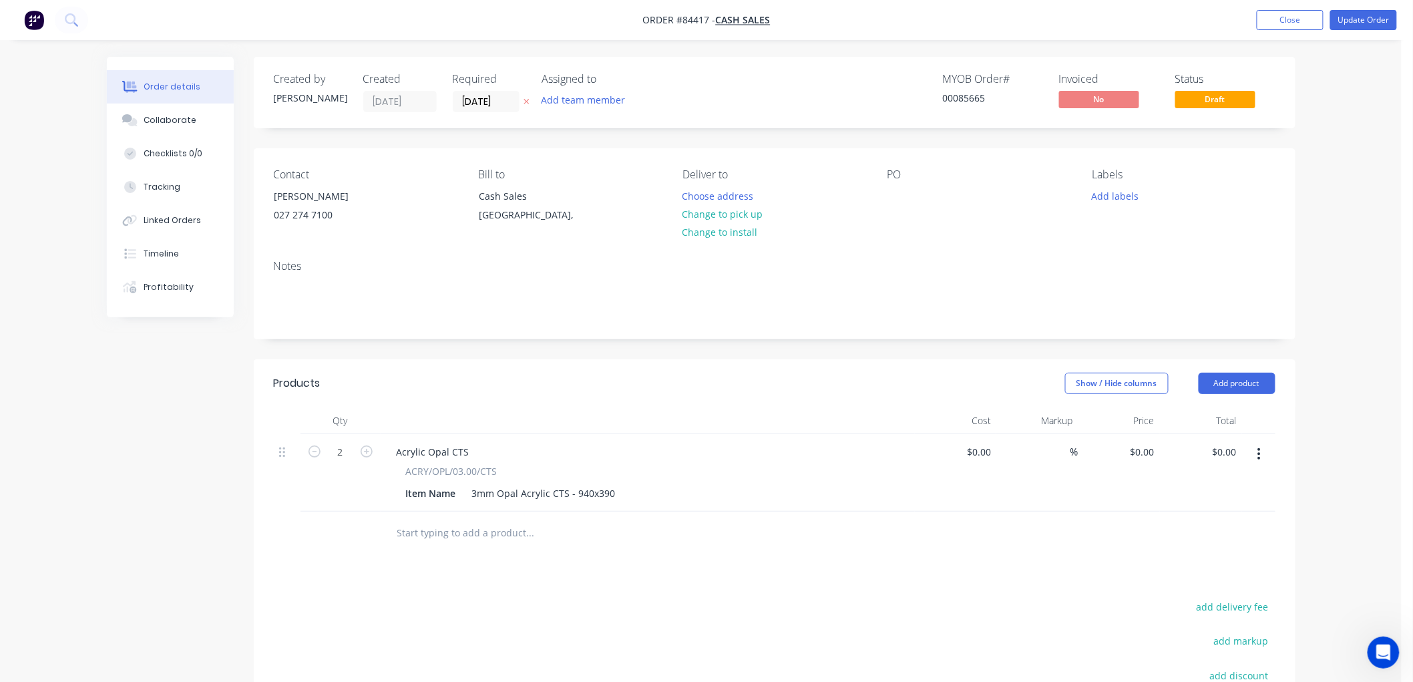
click at [526, 100] on icon at bounding box center [525, 101] width 5 height 5
click at [1356, 21] on button "Update Order" at bounding box center [1363, 20] width 67 height 20
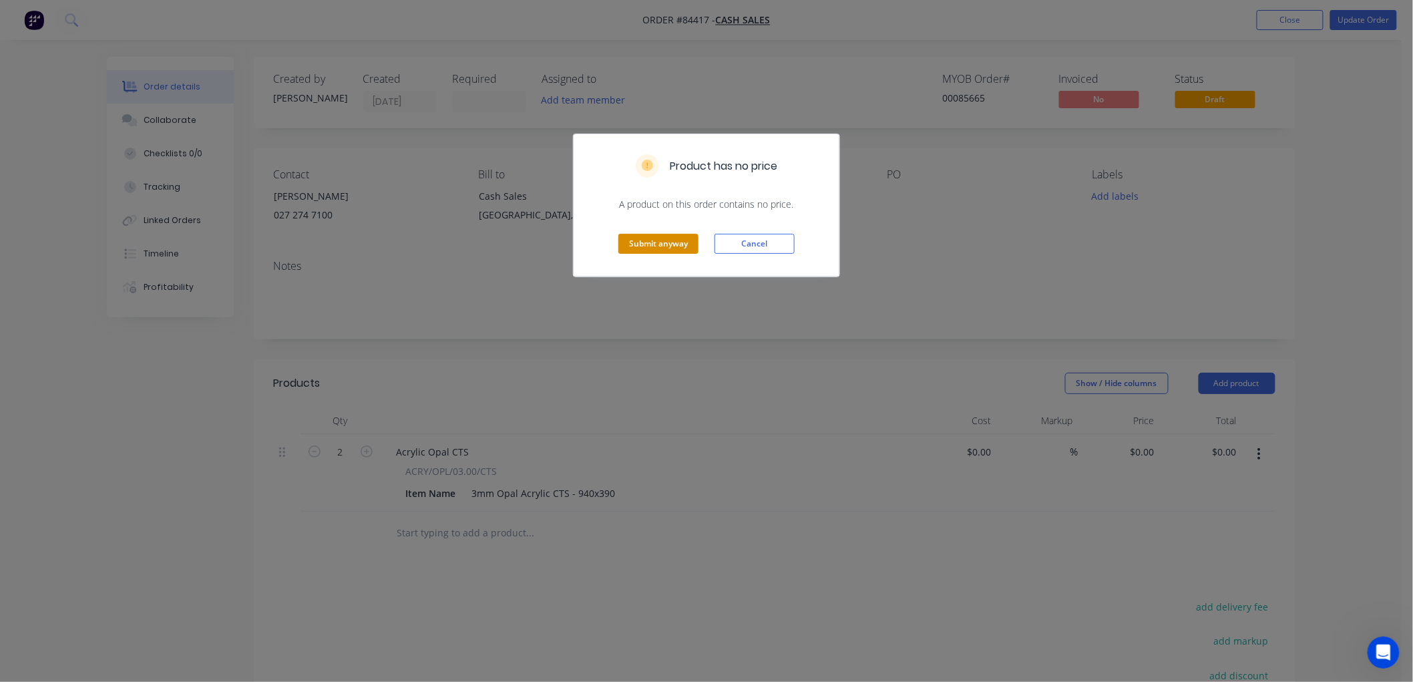
click at [672, 239] on button "Submit anyway" at bounding box center [658, 244] width 80 height 20
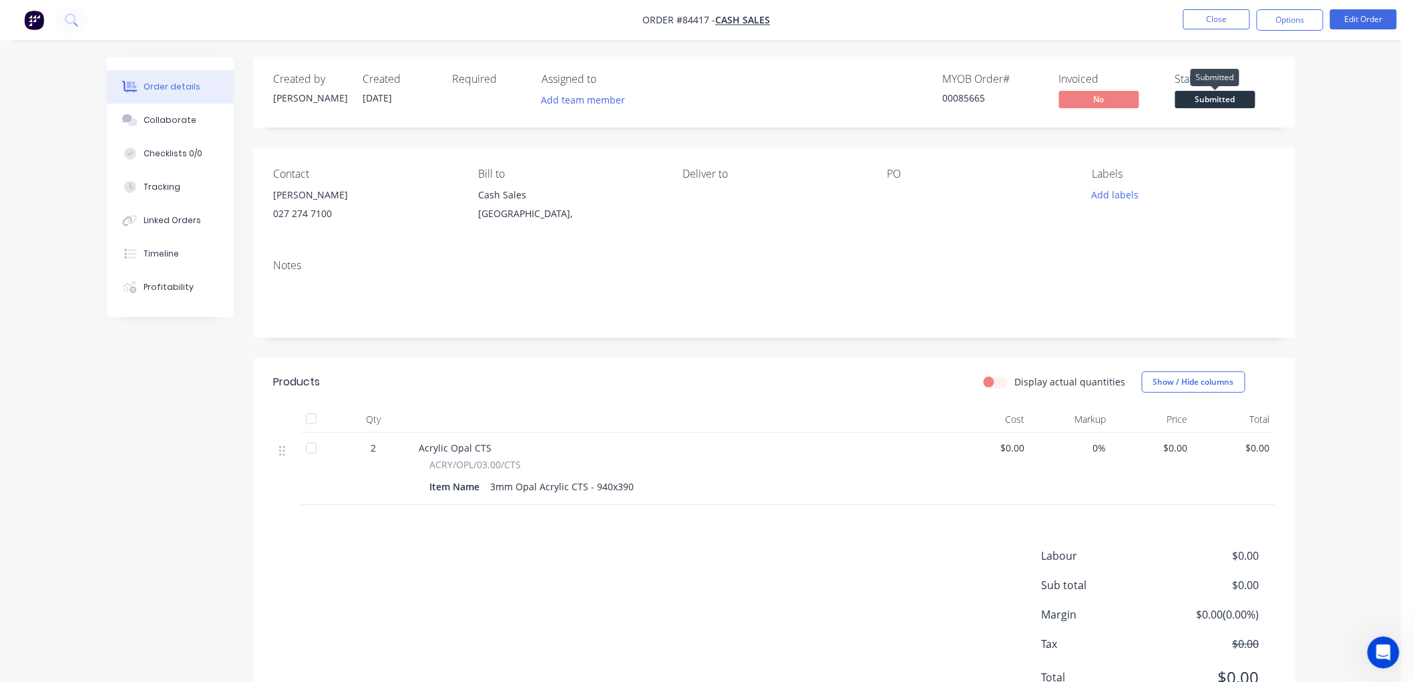
click at [1223, 98] on span "Submitted" at bounding box center [1215, 99] width 80 height 17
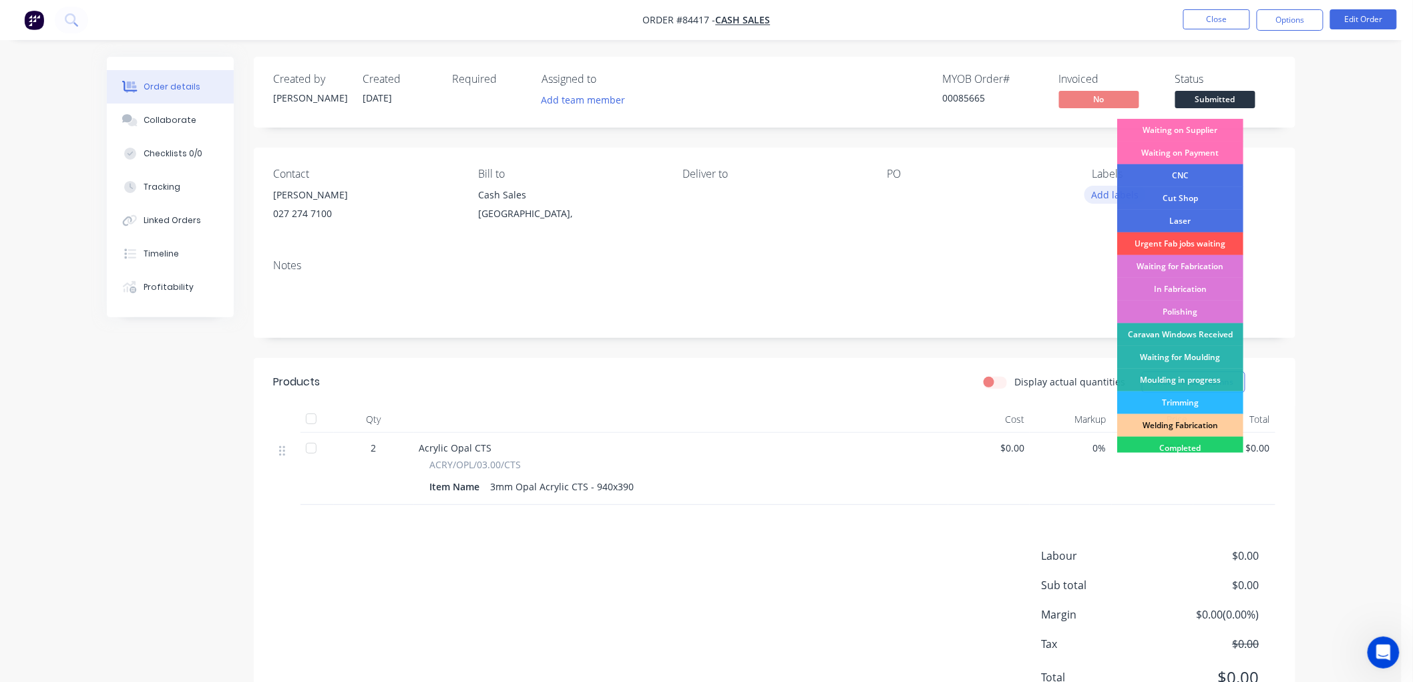
drag, startPoint x: 1047, startPoint y: 149, endPoint x: 1142, endPoint y: 197, distance: 106.3
click at [1049, 149] on div "Contact [PERSON_NAME] [PHONE_NUMBER] Bill to Cash Sales [GEOGRAPHIC_DATA], Deli…" at bounding box center [774, 198] width 1041 height 101
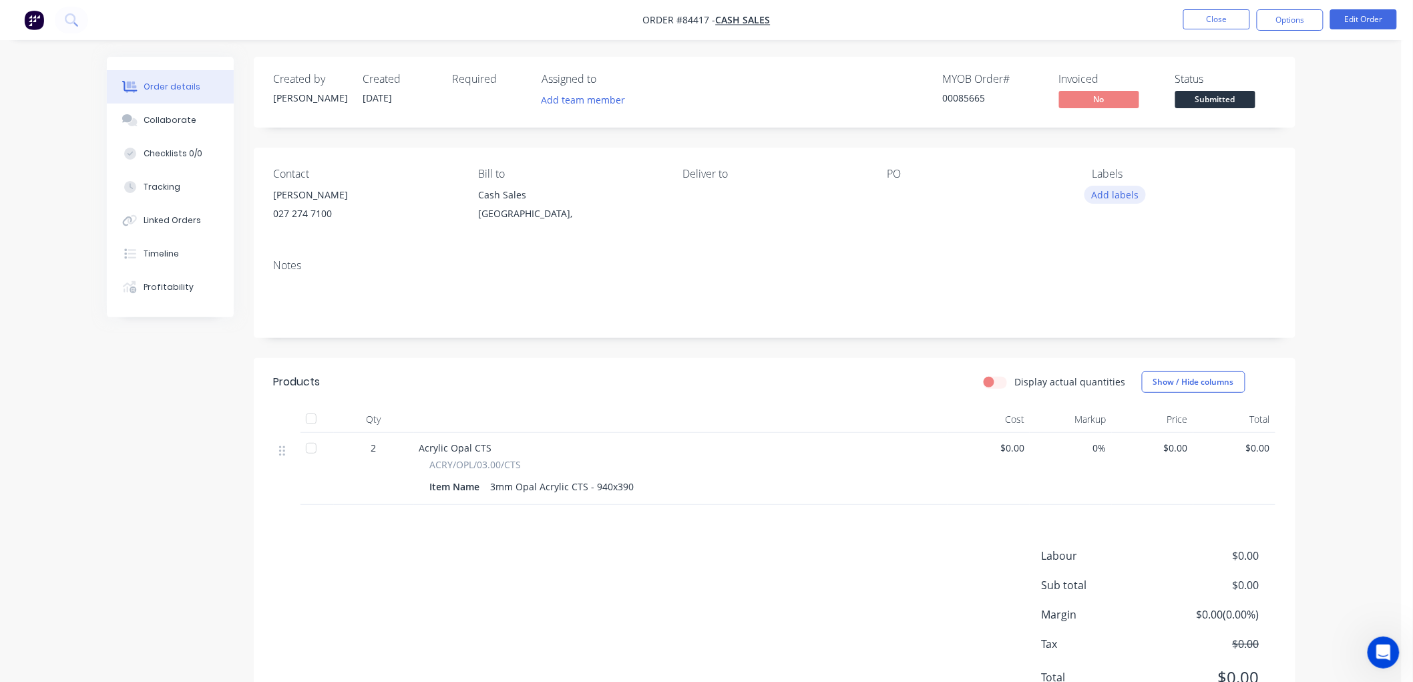
click at [1124, 194] on button "Add labels" at bounding box center [1114, 195] width 61 height 18
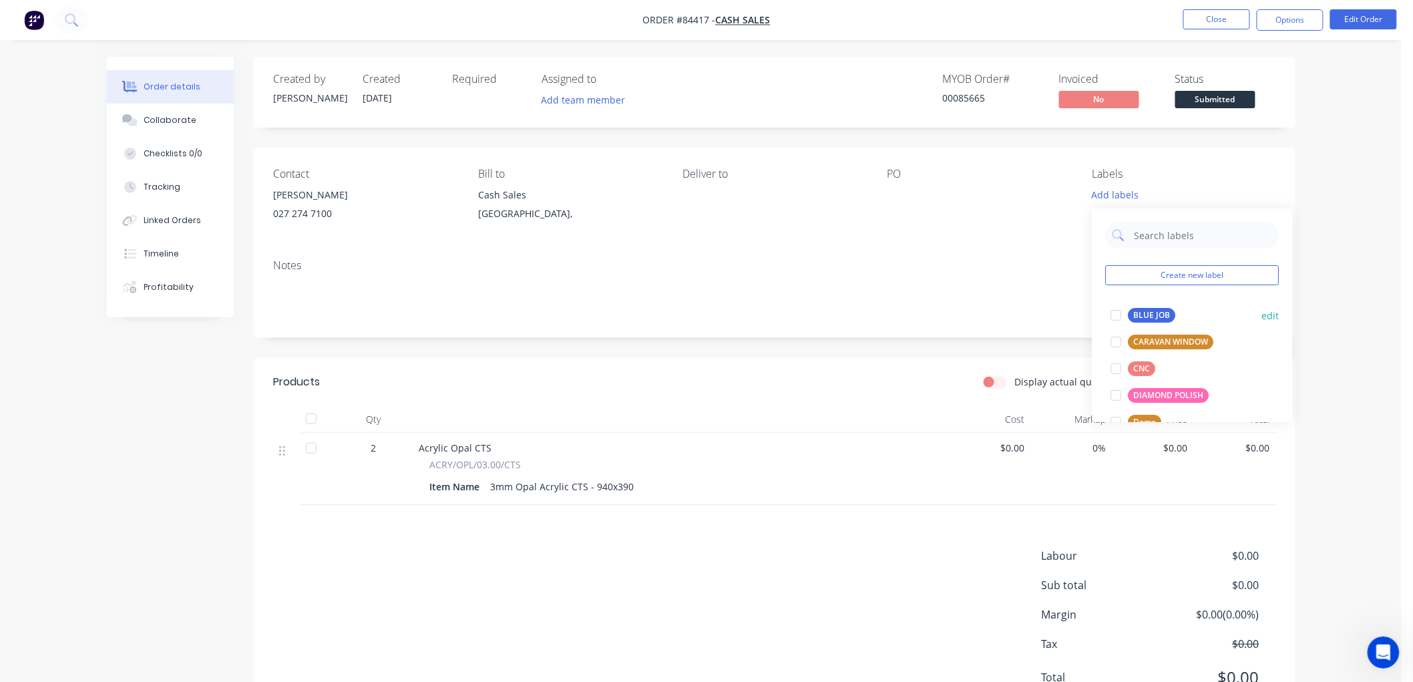
click at [1135, 312] on div "BLUE JOB" at bounding box center [1151, 315] width 47 height 15
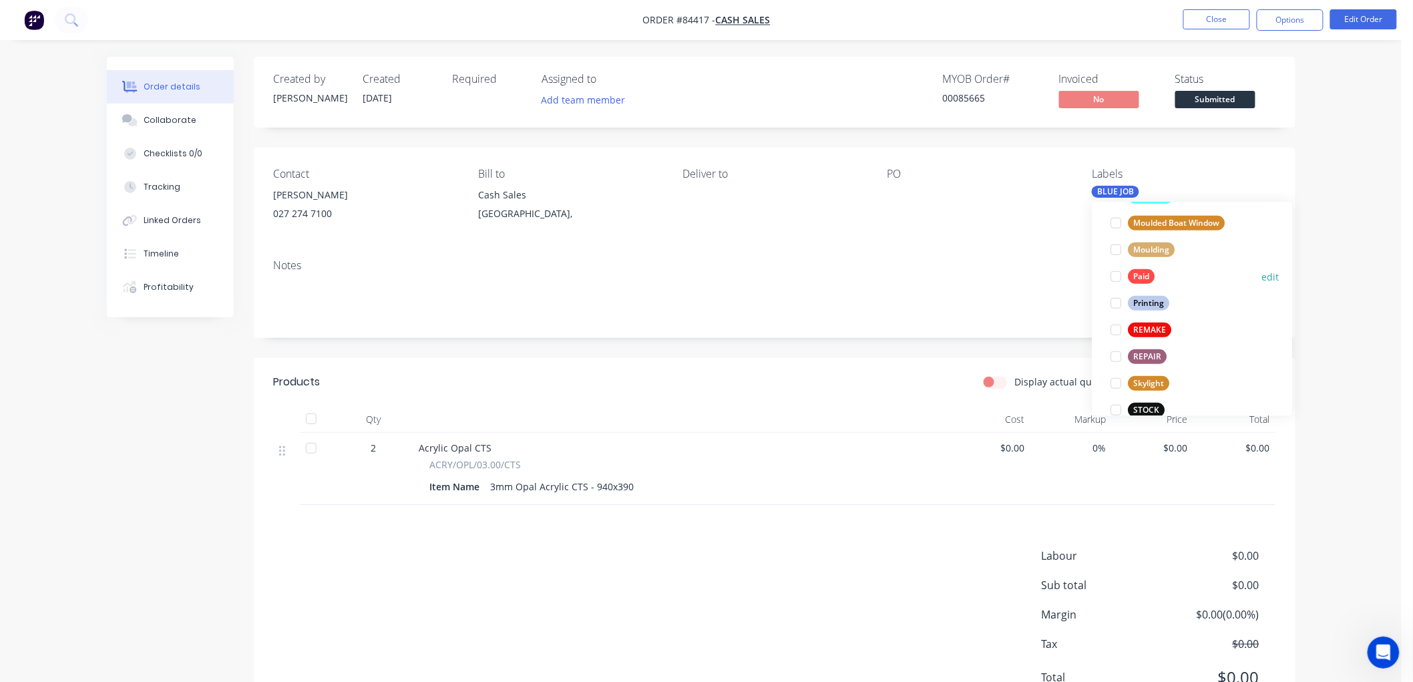
click at [1140, 270] on div "Paid" at bounding box center [1141, 276] width 27 height 15
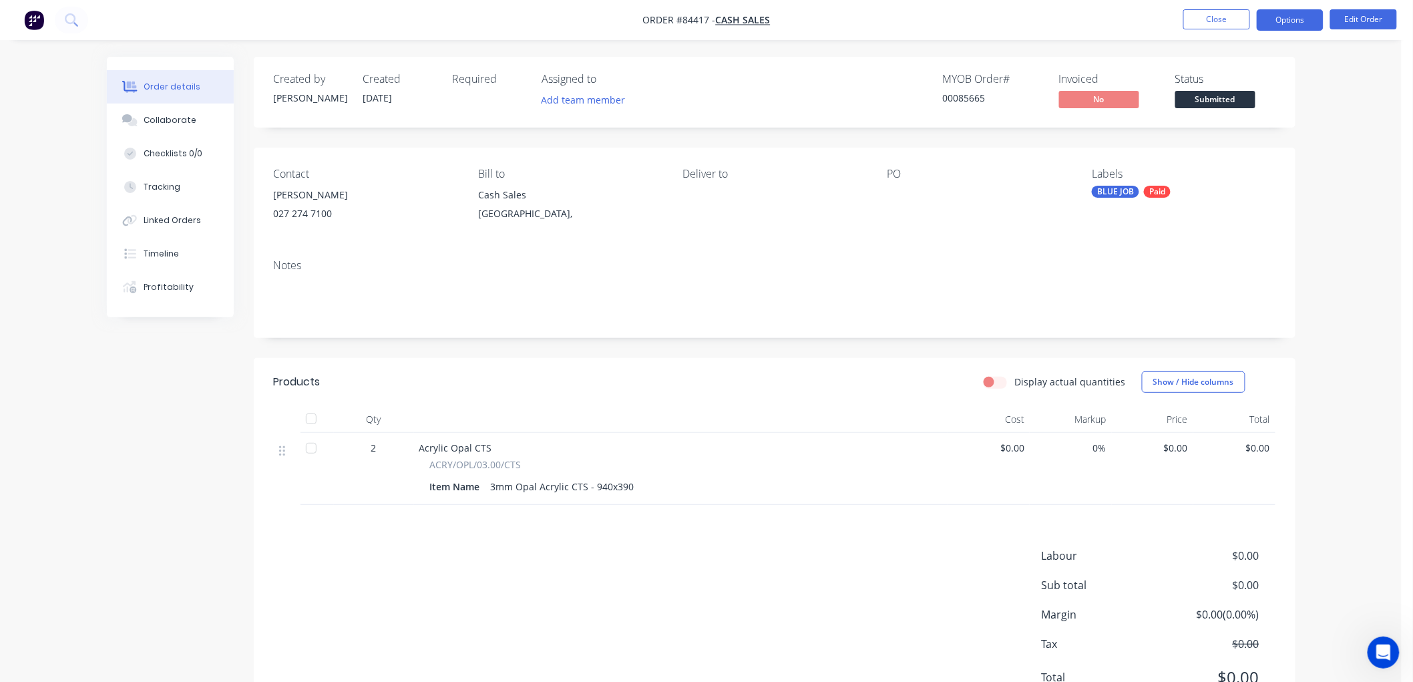
click at [1291, 23] on button "Options" at bounding box center [1289, 19] width 67 height 21
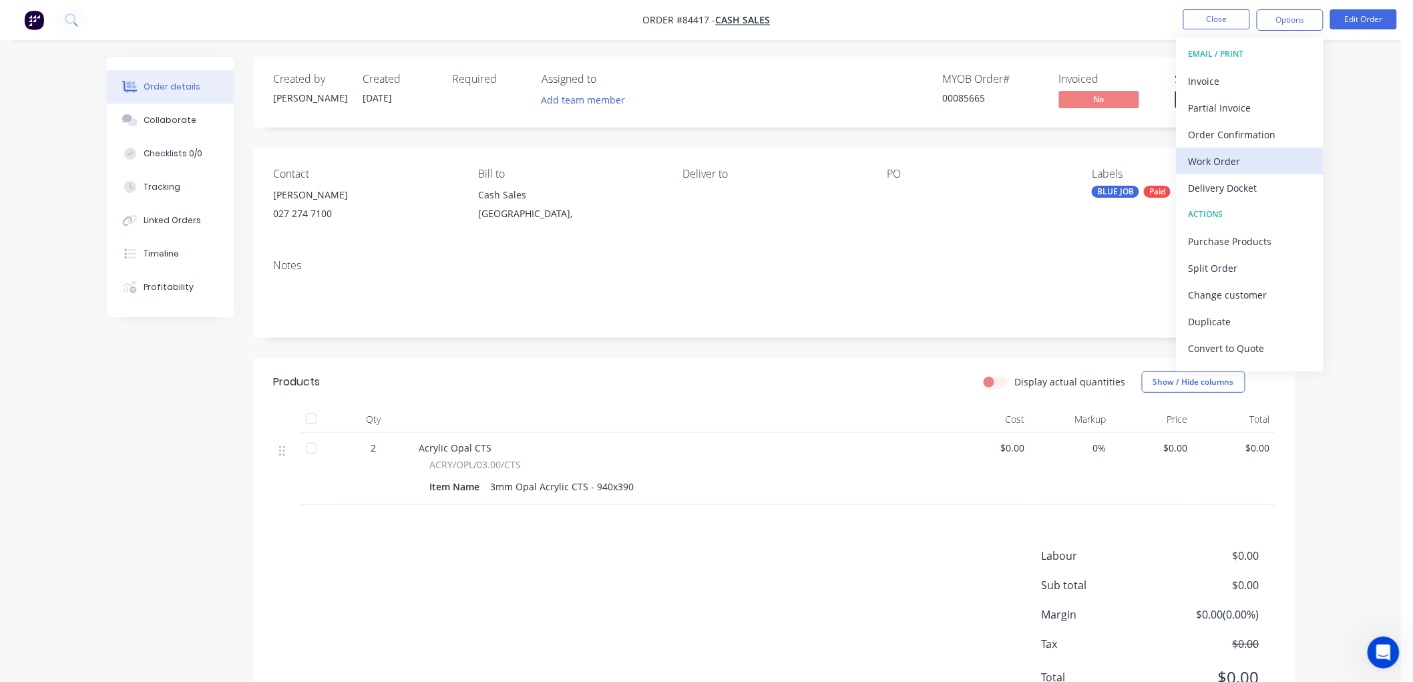
click at [1216, 154] on div "Work Order" at bounding box center [1249, 161] width 123 height 19
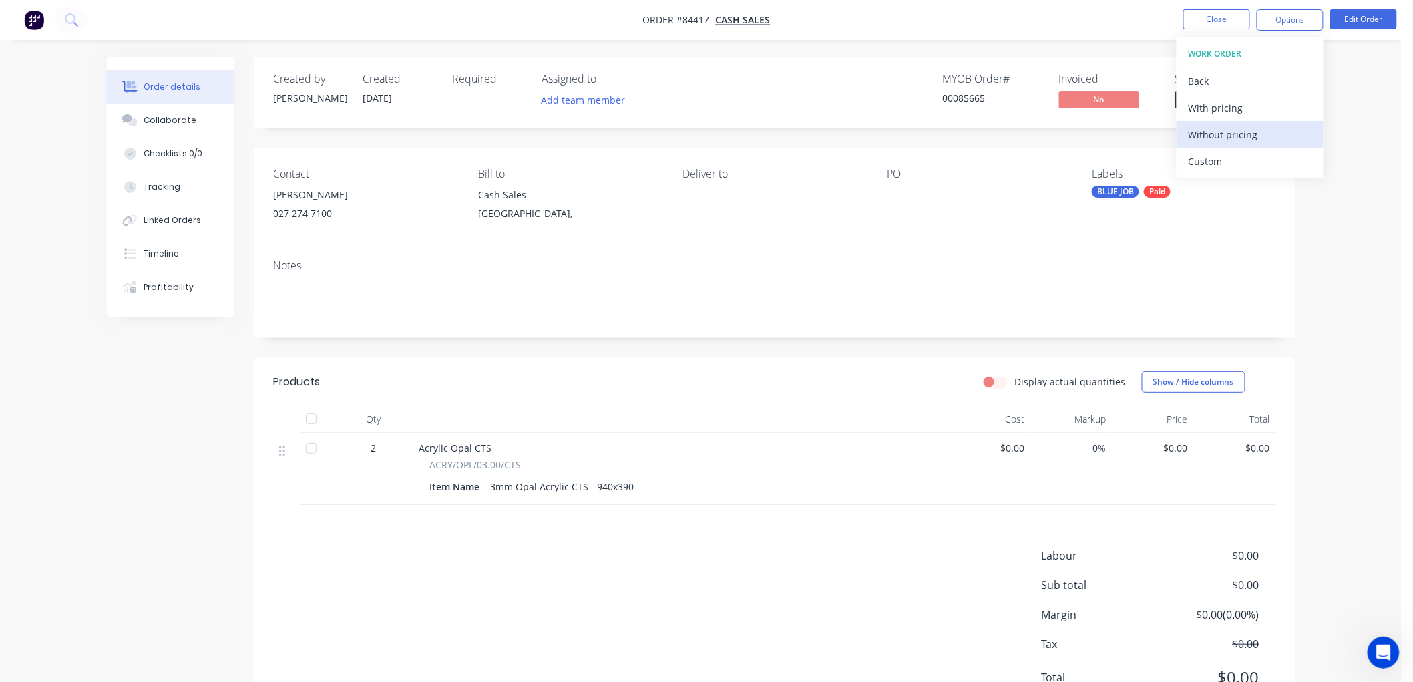
click at [1217, 132] on div "Without pricing" at bounding box center [1249, 134] width 123 height 19
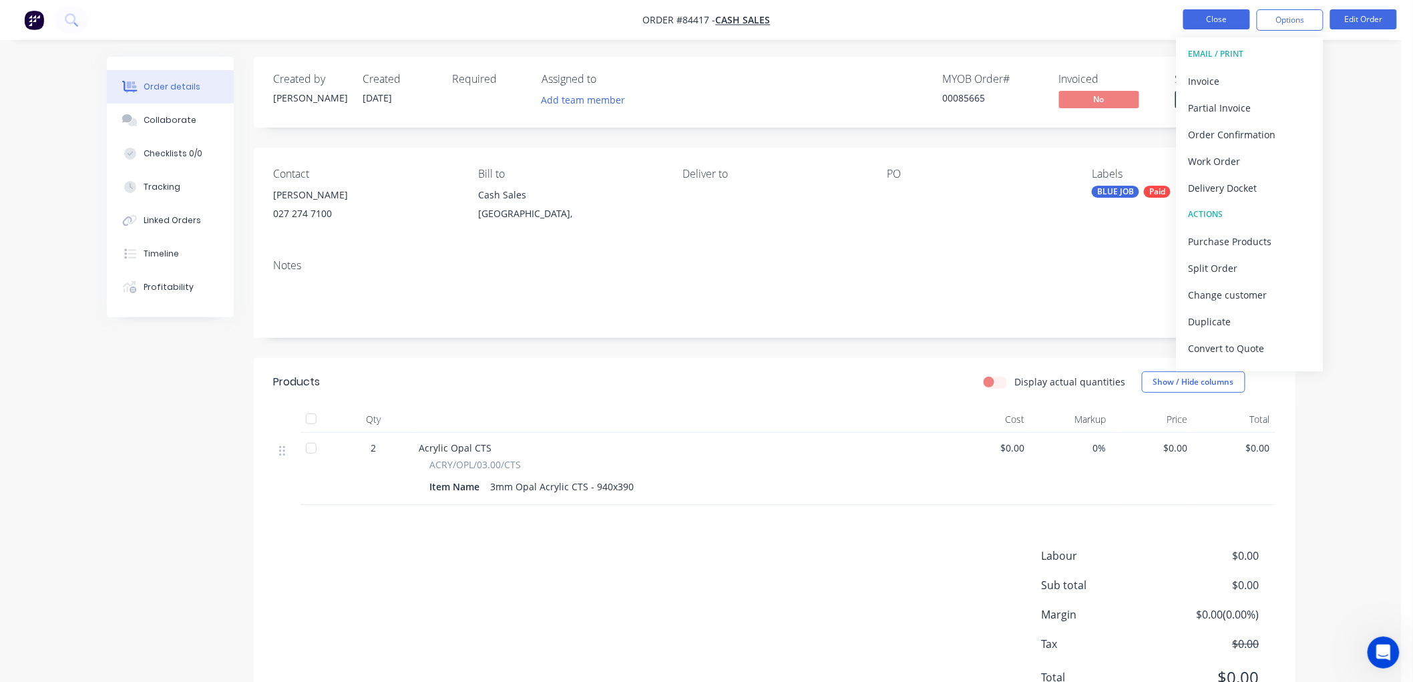
click at [1210, 17] on button "Close" at bounding box center [1216, 19] width 67 height 20
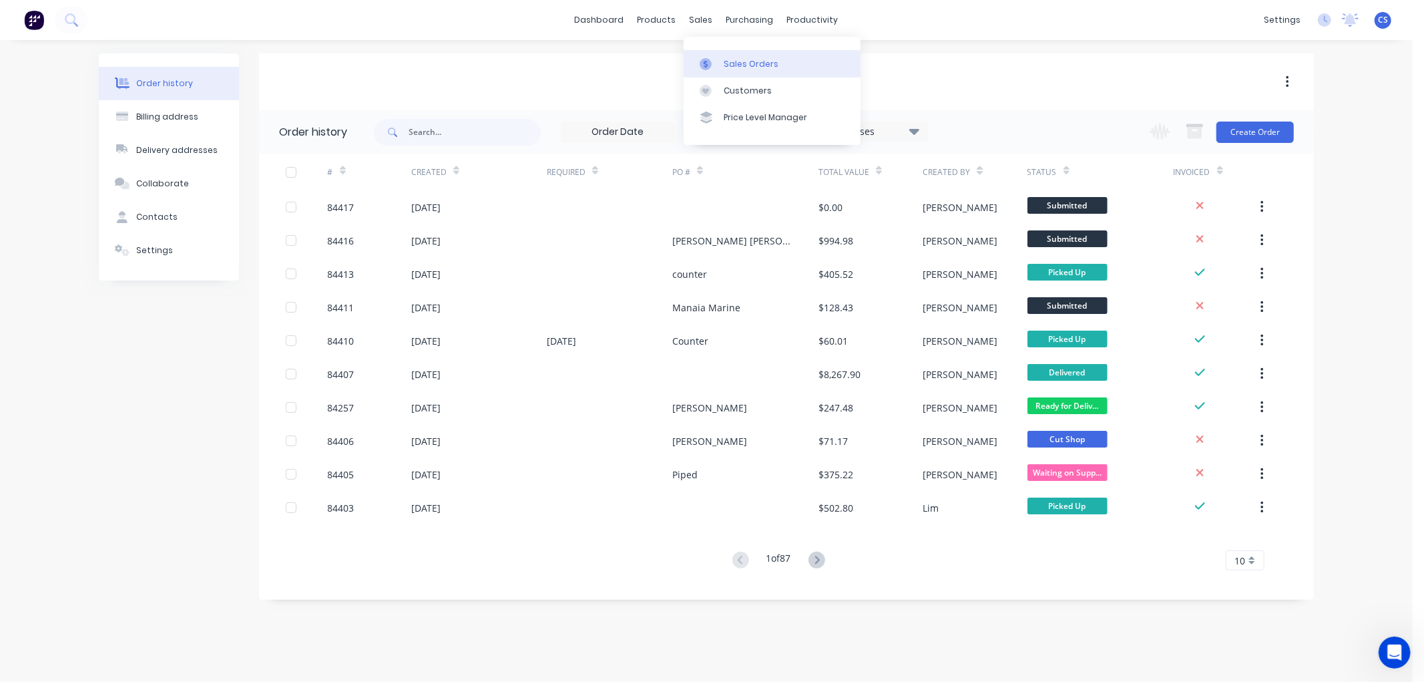
click at [728, 70] on link "Sales Orders" at bounding box center [772, 63] width 177 height 27
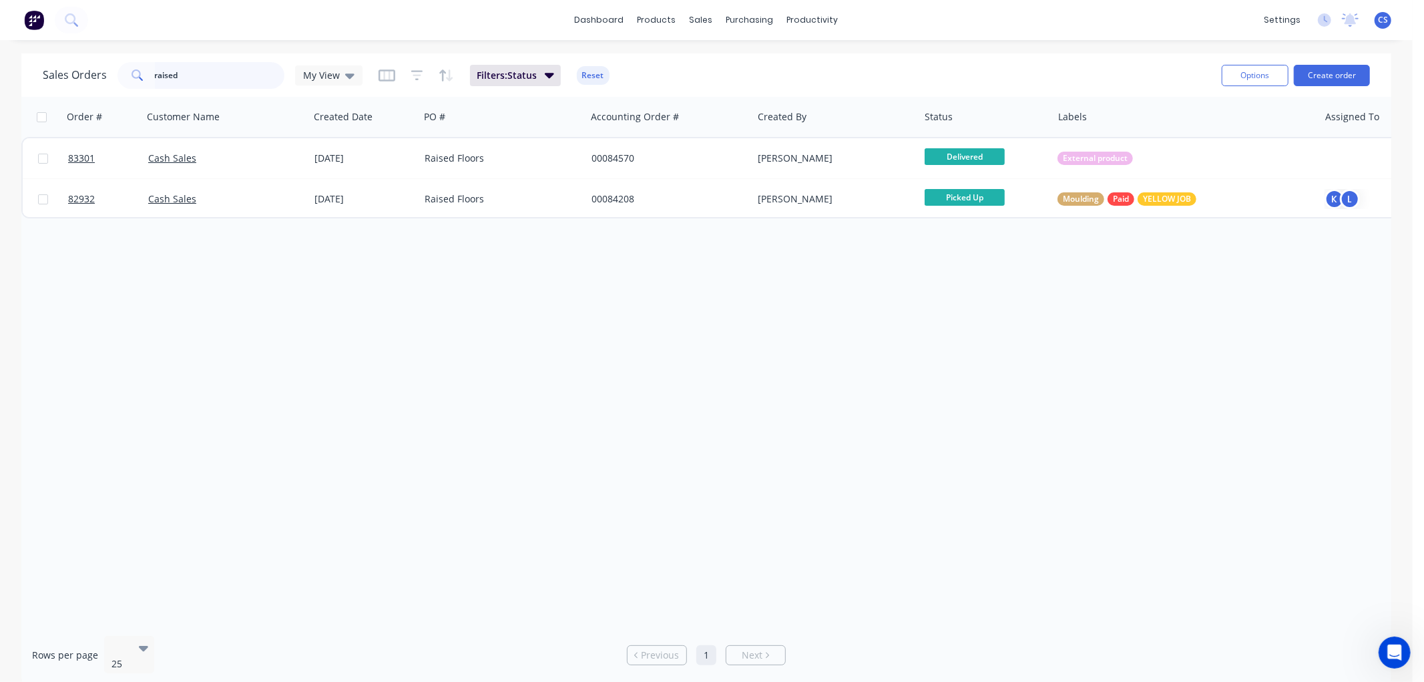
click at [208, 78] on input "raised" at bounding box center [220, 75] width 130 height 27
click at [208, 77] on input "raised" at bounding box center [220, 75] width 130 height 27
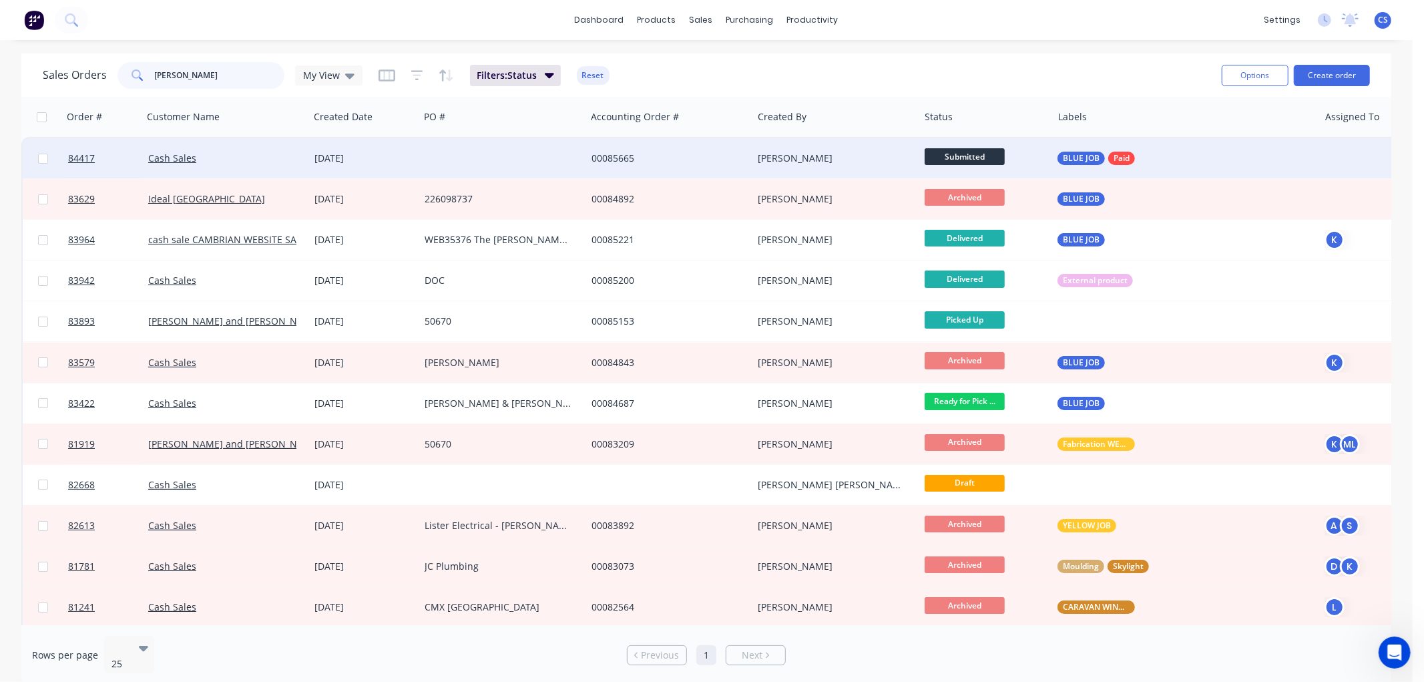
type input "[PERSON_NAME]"
click at [541, 154] on div at bounding box center [502, 158] width 167 height 40
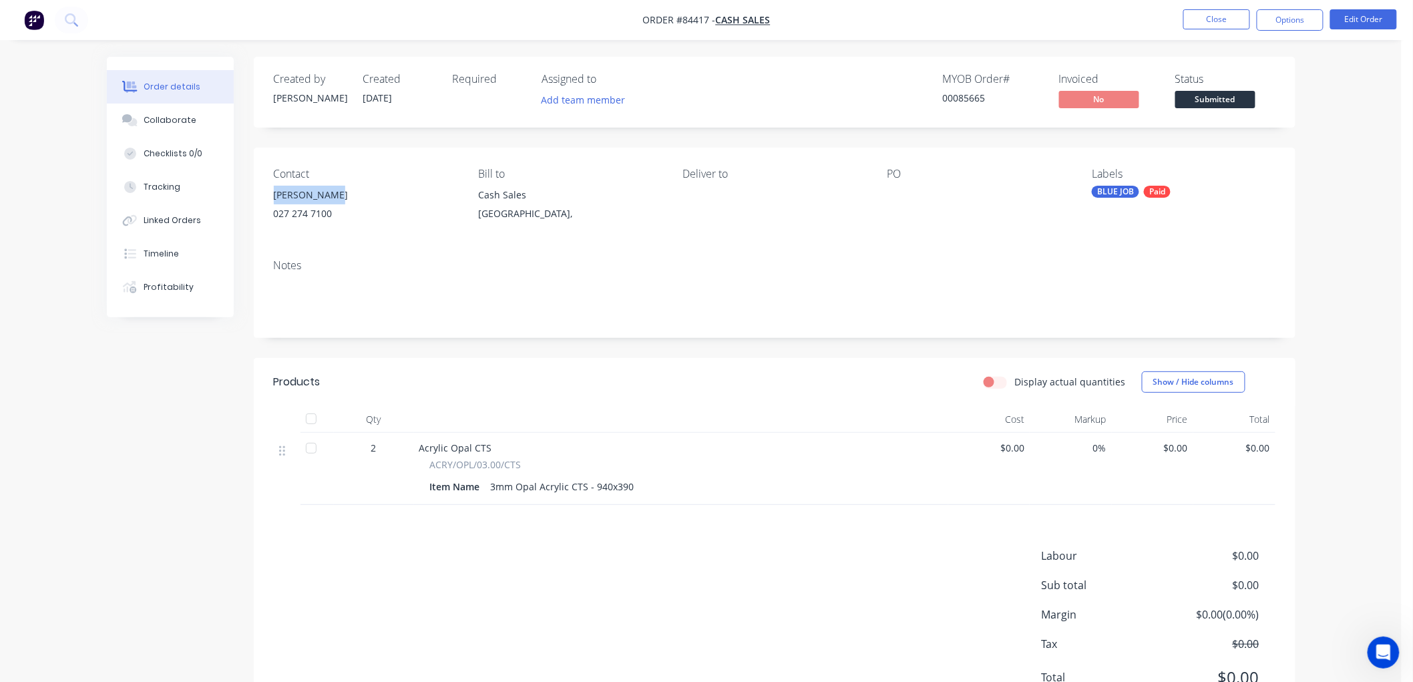
drag, startPoint x: 337, startPoint y: 194, endPoint x: 272, endPoint y: 195, distance: 64.8
click at [274, 195] on div "[PERSON_NAME]" at bounding box center [365, 195] width 183 height 19
copy div "[PERSON_NAME]"
click at [1371, 17] on button "Edit Order" at bounding box center [1363, 19] width 67 height 20
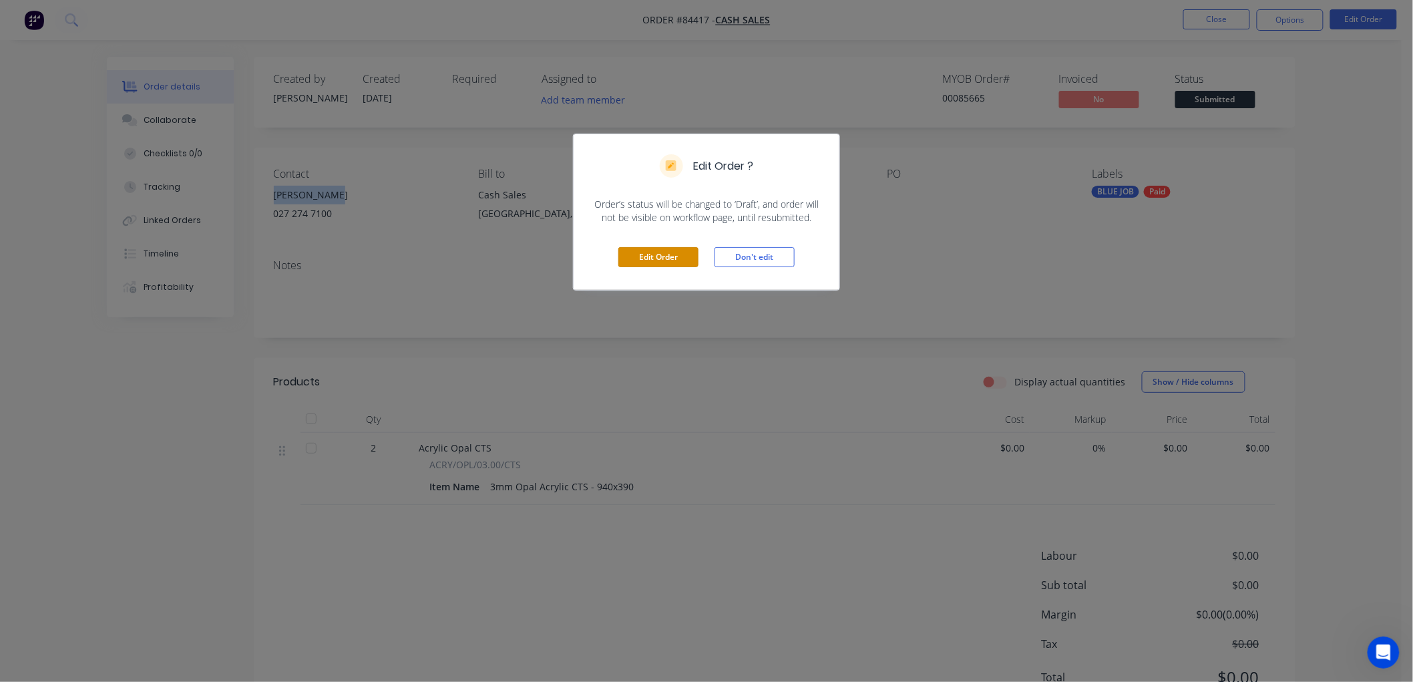
click at [664, 261] on button "Edit Order" at bounding box center [658, 257] width 80 height 20
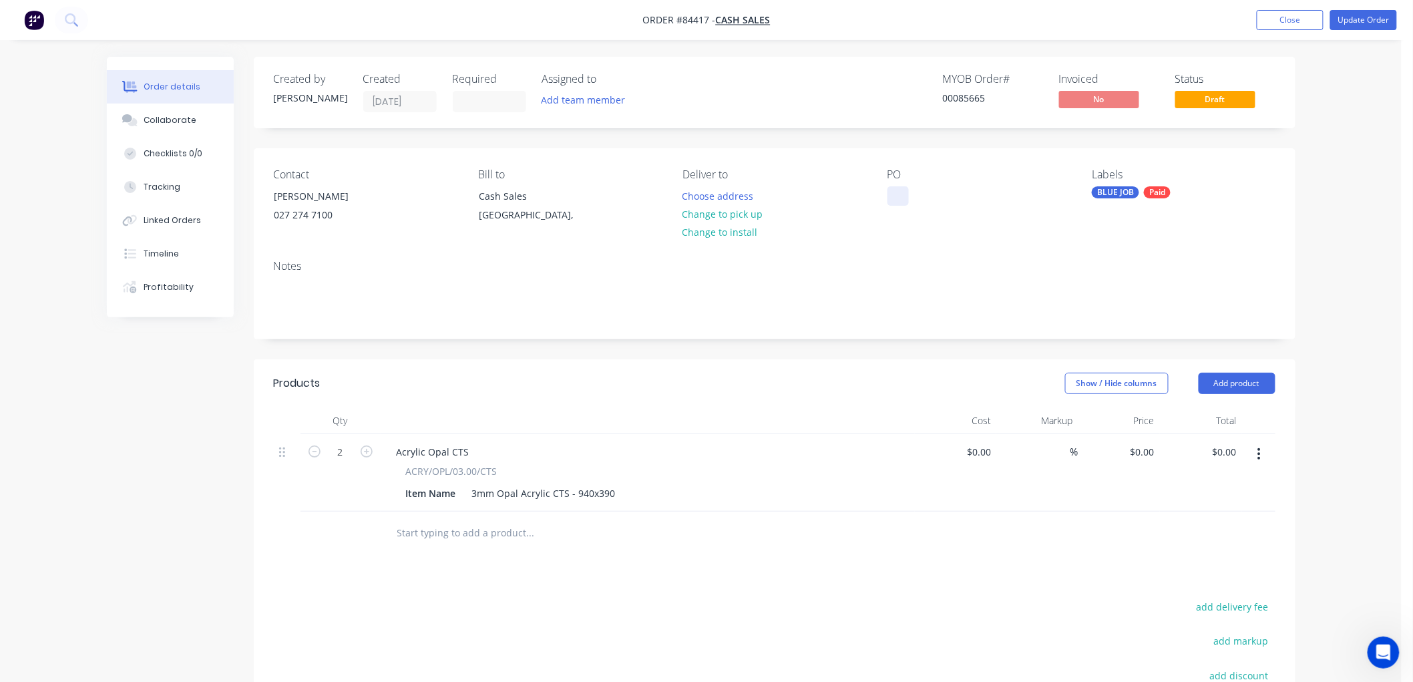
click at [903, 194] on div at bounding box center [897, 195] width 21 height 19
paste div
click at [1387, 18] on button "Update Order" at bounding box center [1363, 20] width 67 height 20
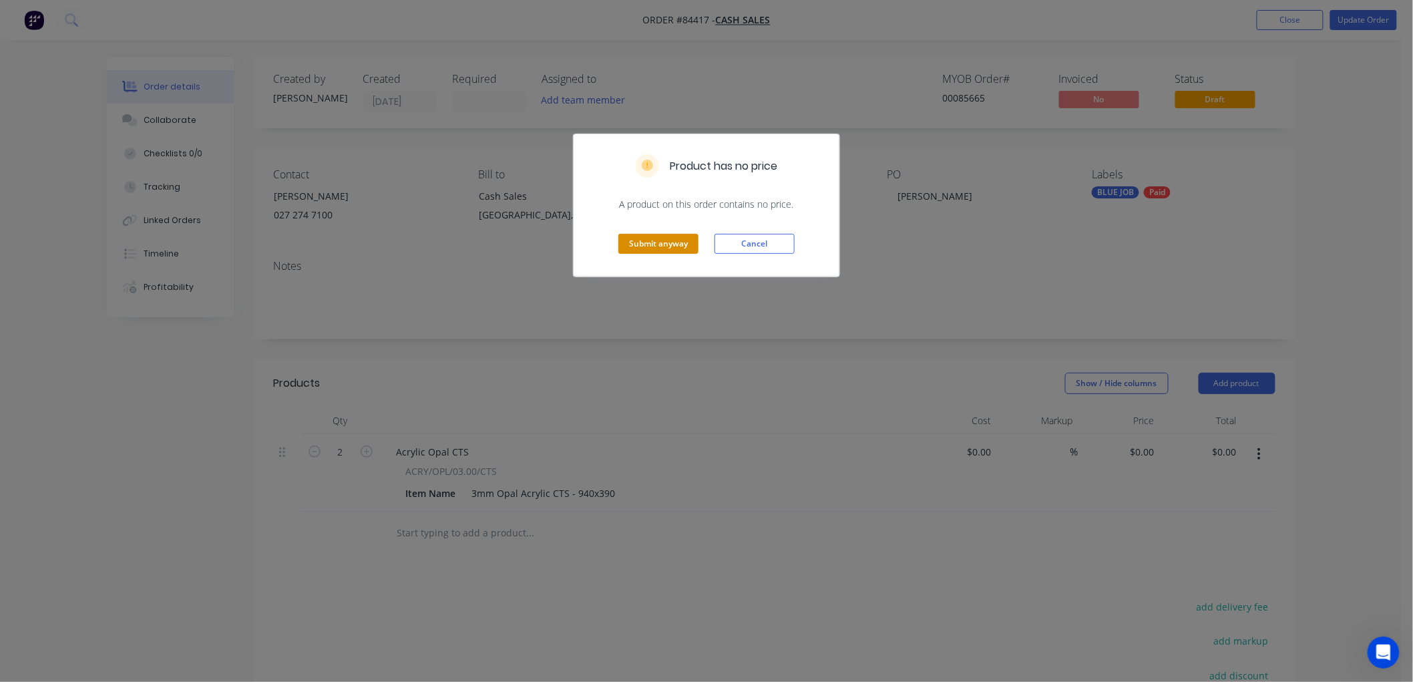
click at [664, 243] on button "Submit anyway" at bounding box center [658, 244] width 80 height 20
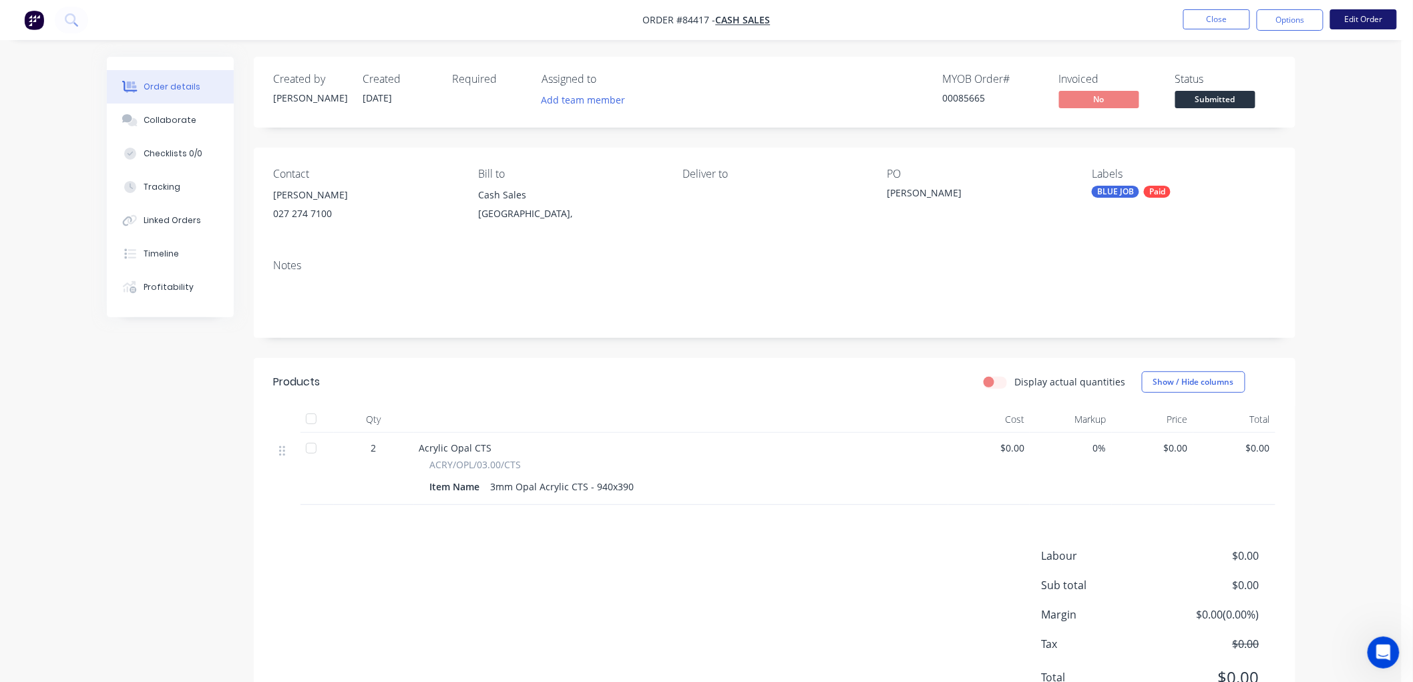
click at [1353, 18] on button "Edit Order" at bounding box center [1363, 19] width 67 height 20
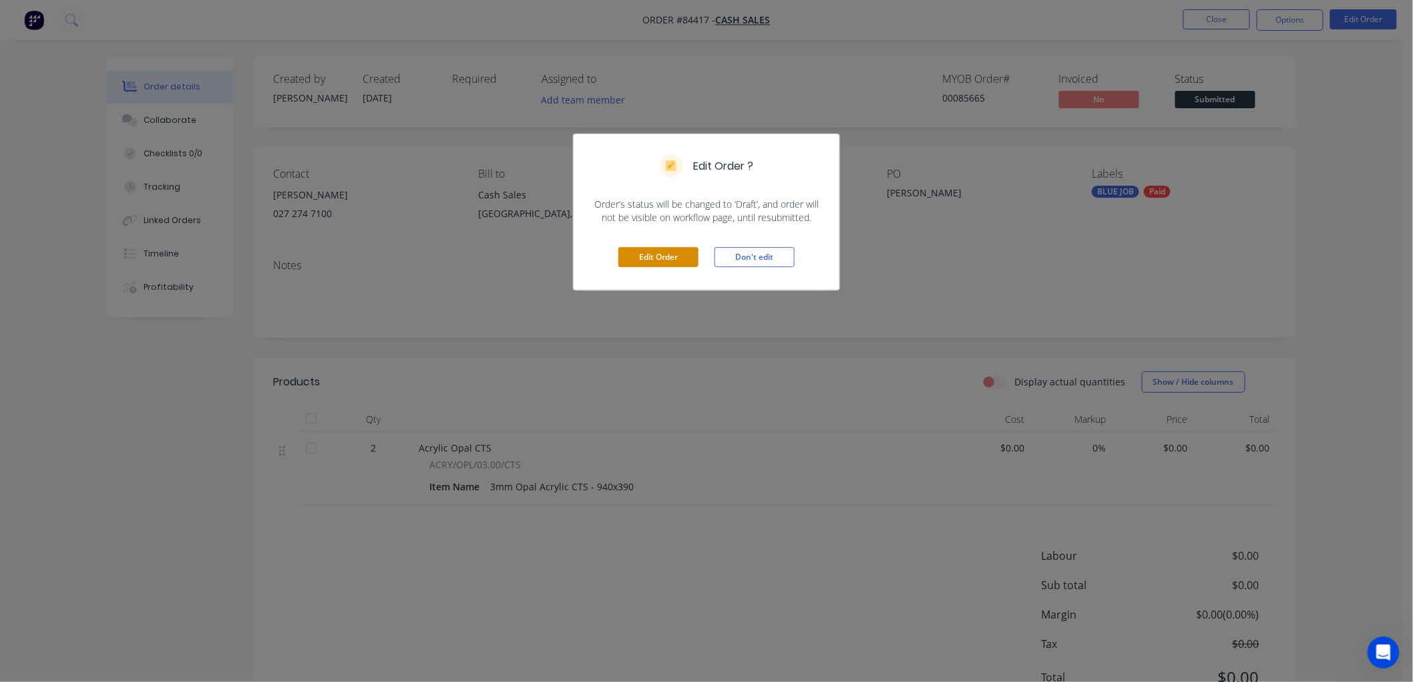
click at [666, 255] on button "Edit Order" at bounding box center [658, 257] width 80 height 20
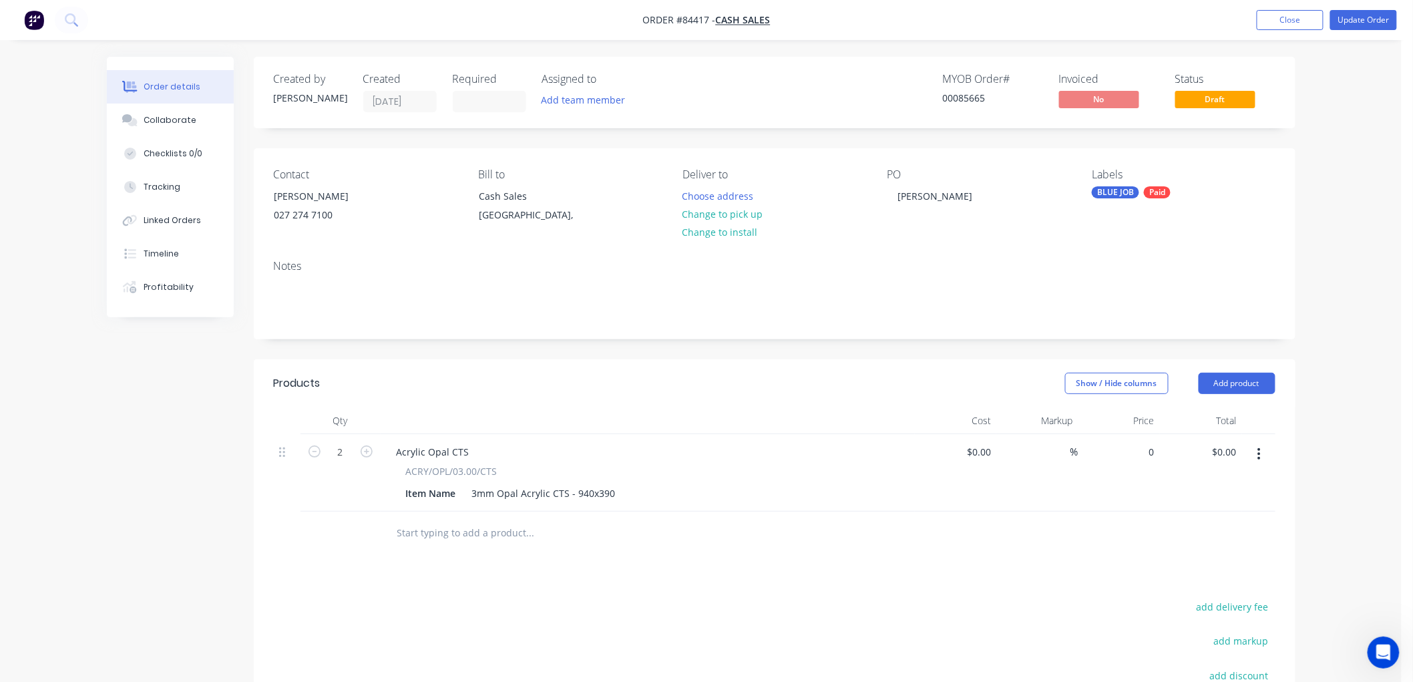
click at [1130, 451] on div "0 $0.00" at bounding box center [1119, 472] width 82 height 77
type input "$23.75"
type input "$47.50"
click at [1355, 15] on button "Update Order" at bounding box center [1363, 20] width 67 height 20
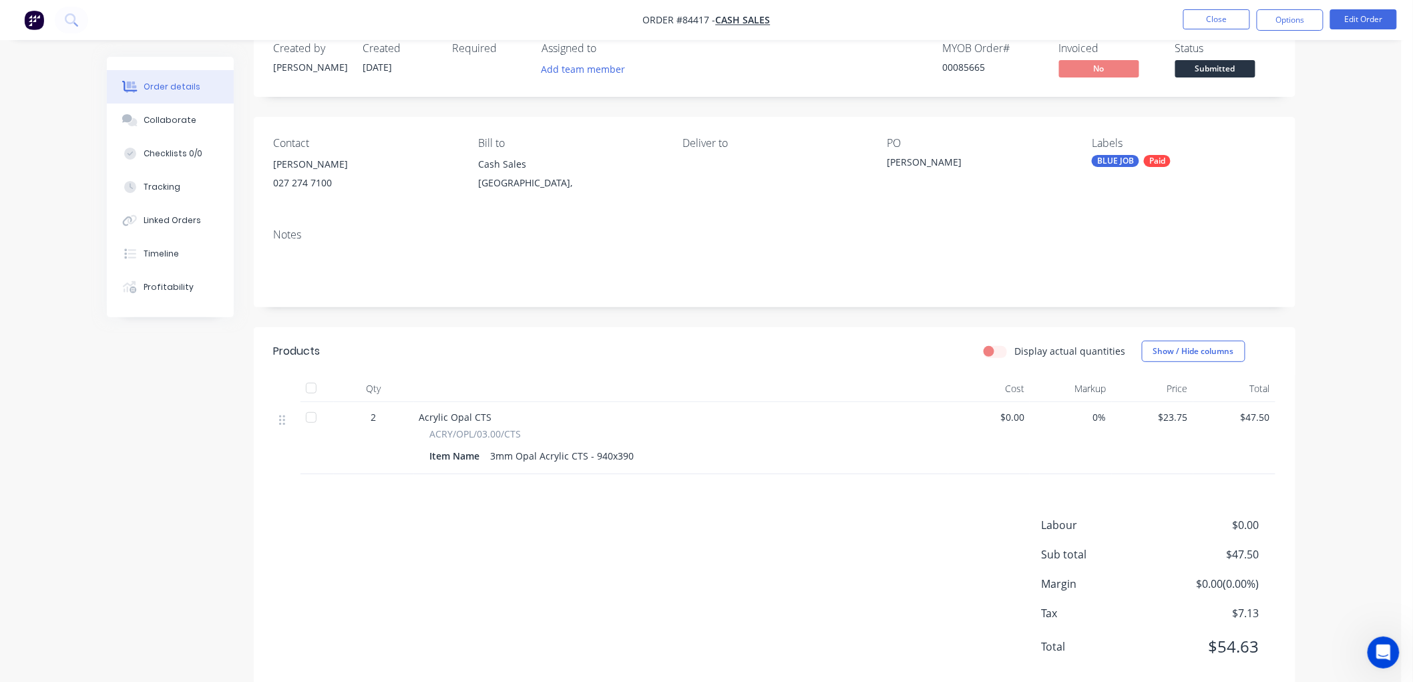
scroll to position [61, 0]
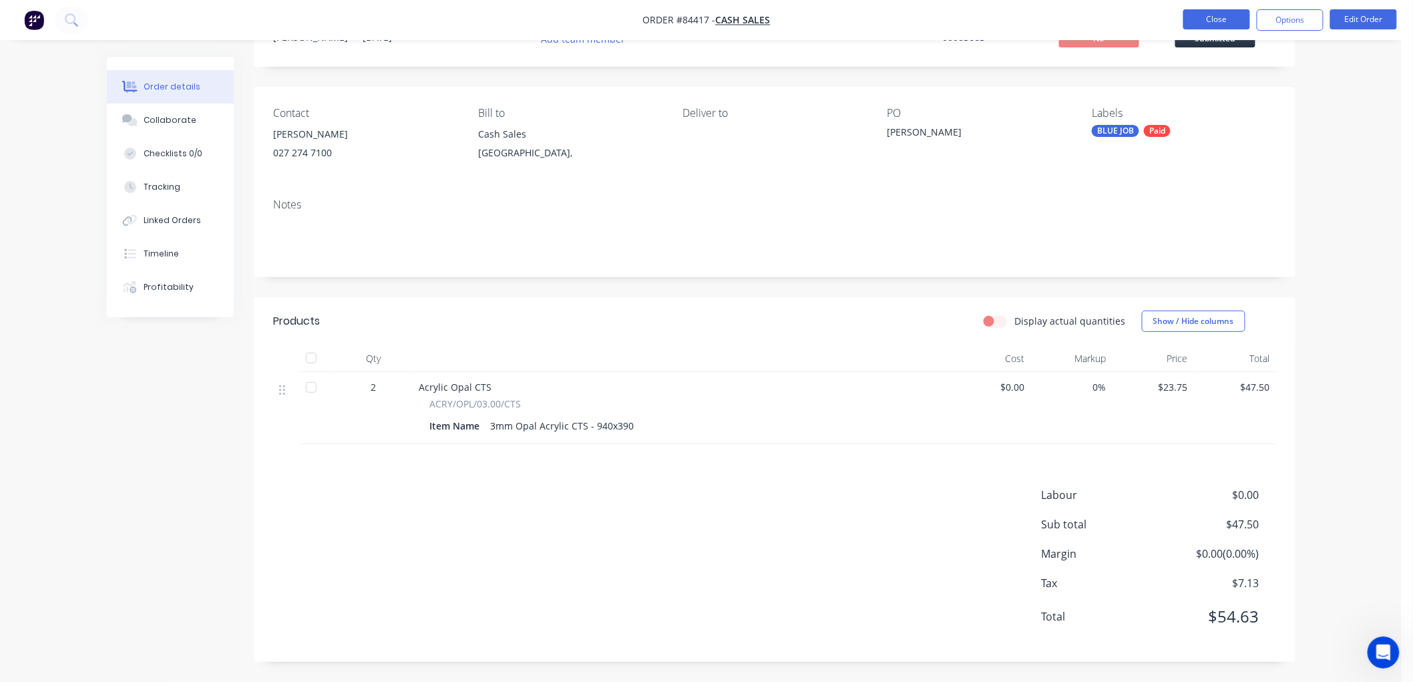
click at [1224, 23] on button "Close" at bounding box center [1216, 19] width 67 height 20
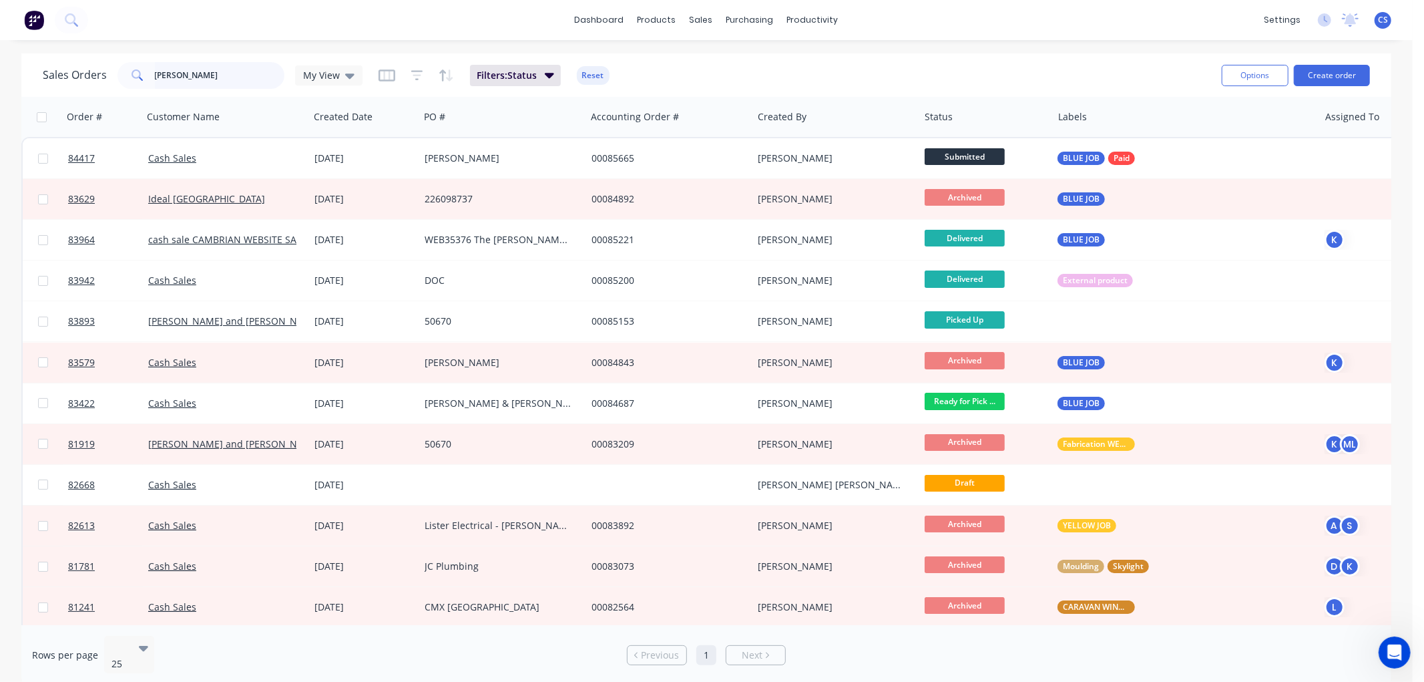
click at [210, 76] on input "[PERSON_NAME]" at bounding box center [220, 75] width 130 height 27
type input "[PERSON_NAME]"
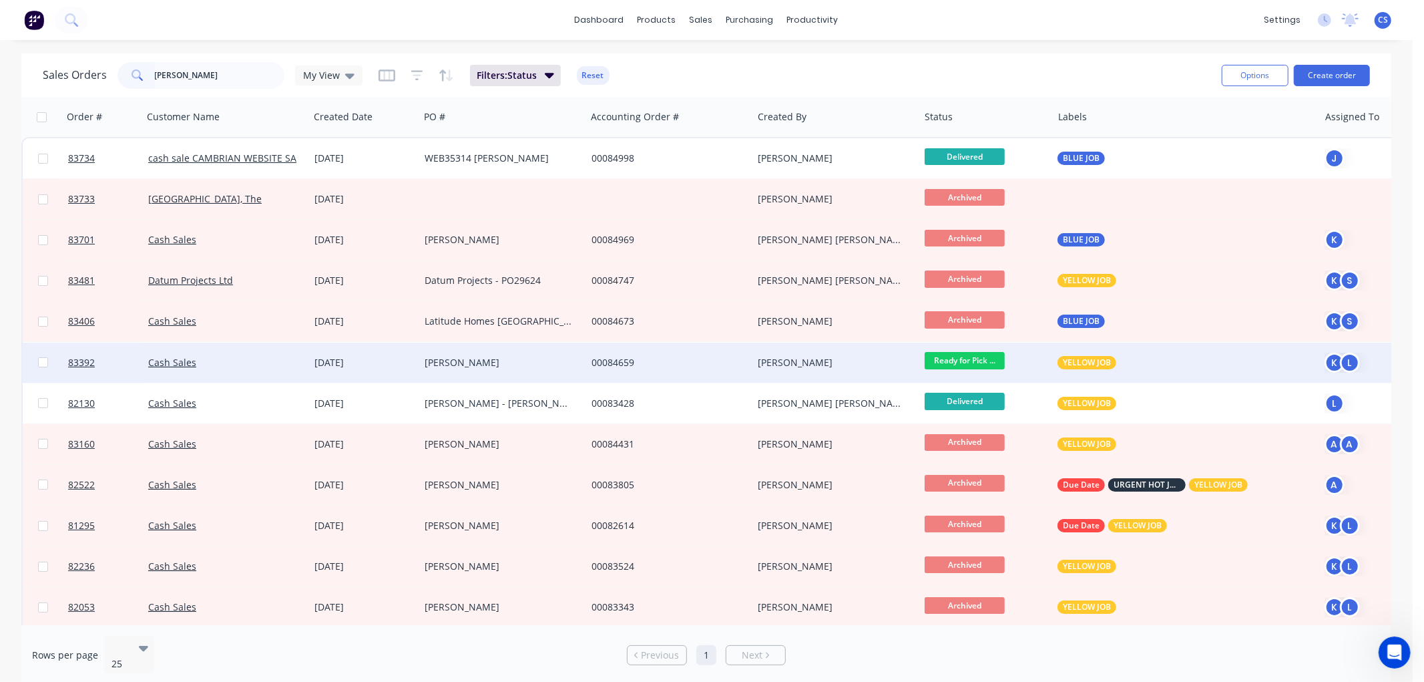
click at [489, 371] on div "[PERSON_NAME]" at bounding box center [502, 362] width 167 height 40
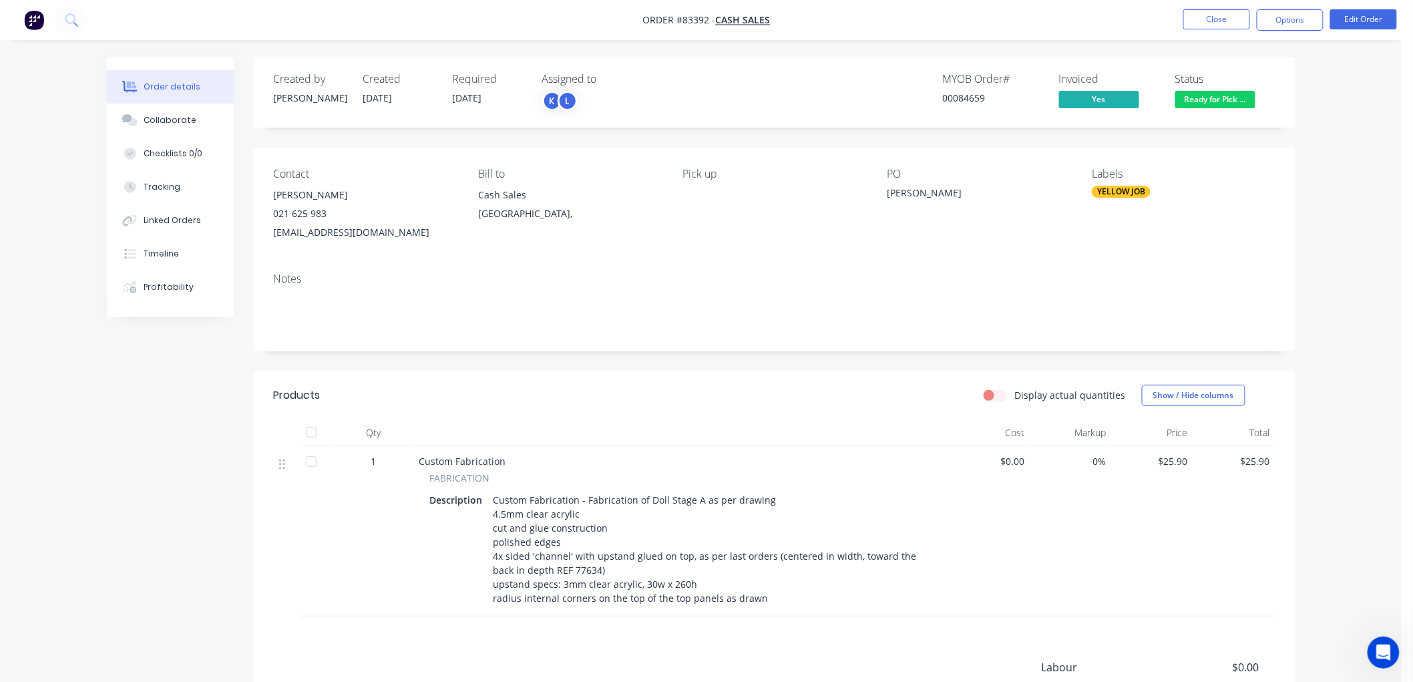
click at [1237, 101] on span "Ready for Pick ..." at bounding box center [1215, 99] width 80 height 17
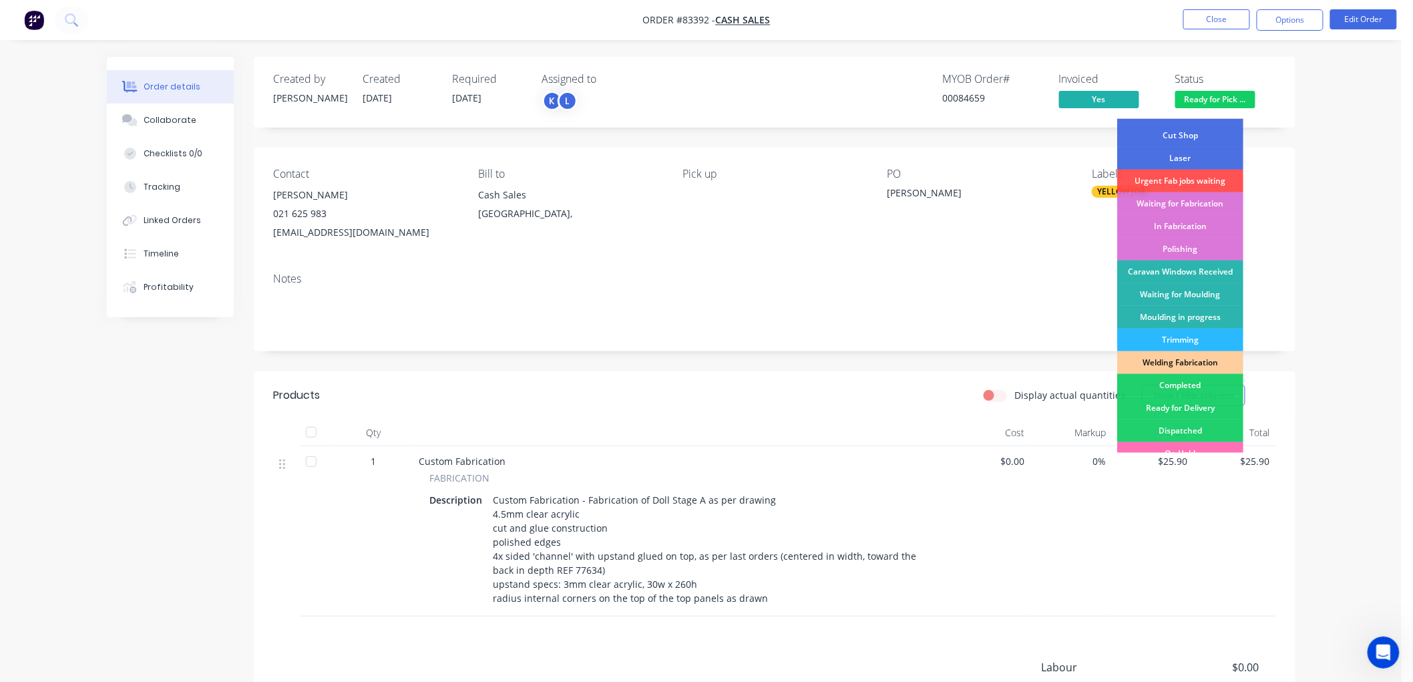
scroll to position [234, 0]
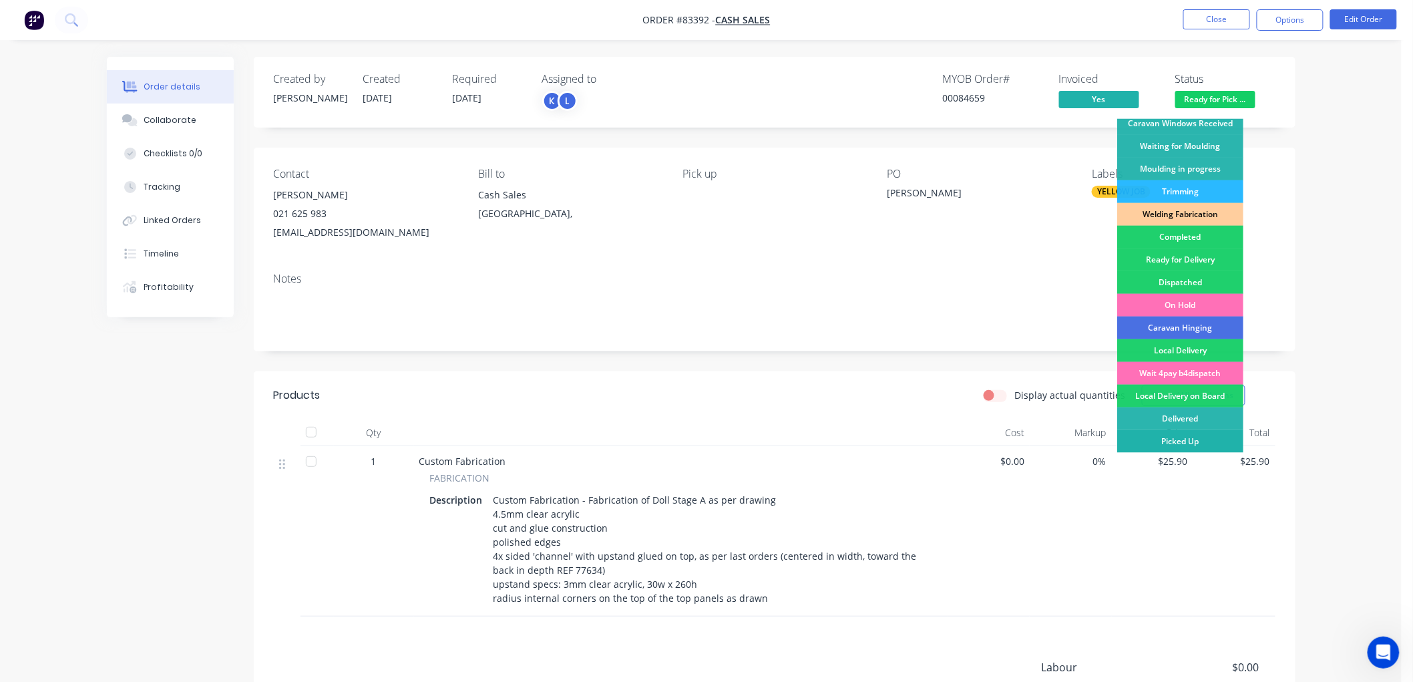
click at [1191, 439] on div "Picked Up" at bounding box center [1180, 441] width 126 height 23
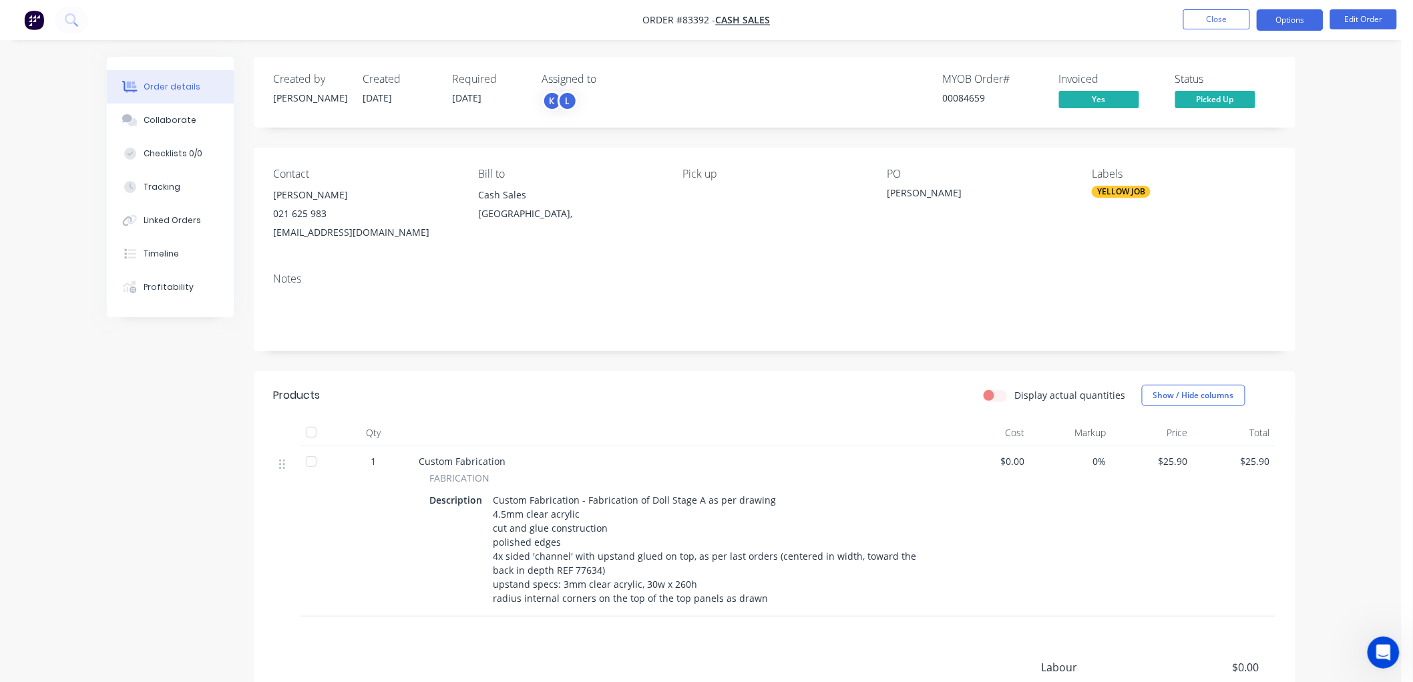
click at [1296, 17] on button "Options" at bounding box center [1289, 19] width 67 height 21
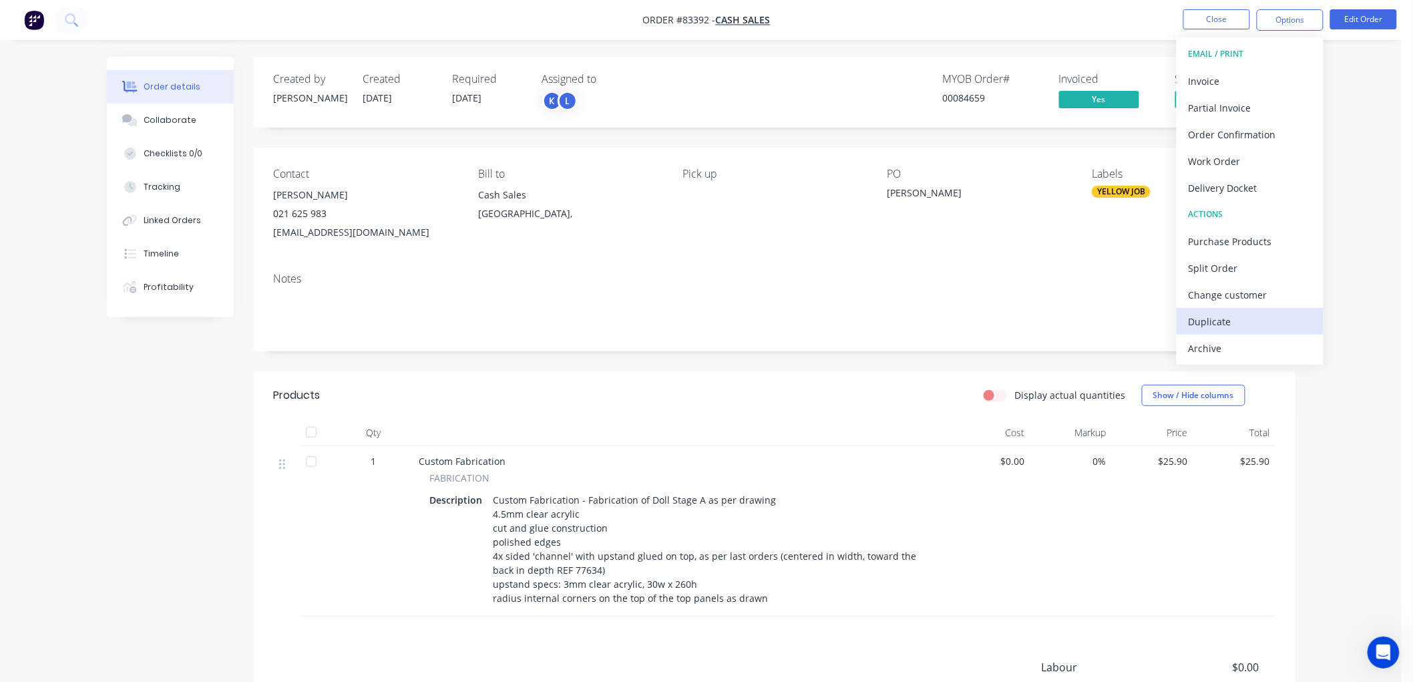
click at [1223, 318] on div "Duplicate" at bounding box center [1249, 321] width 123 height 19
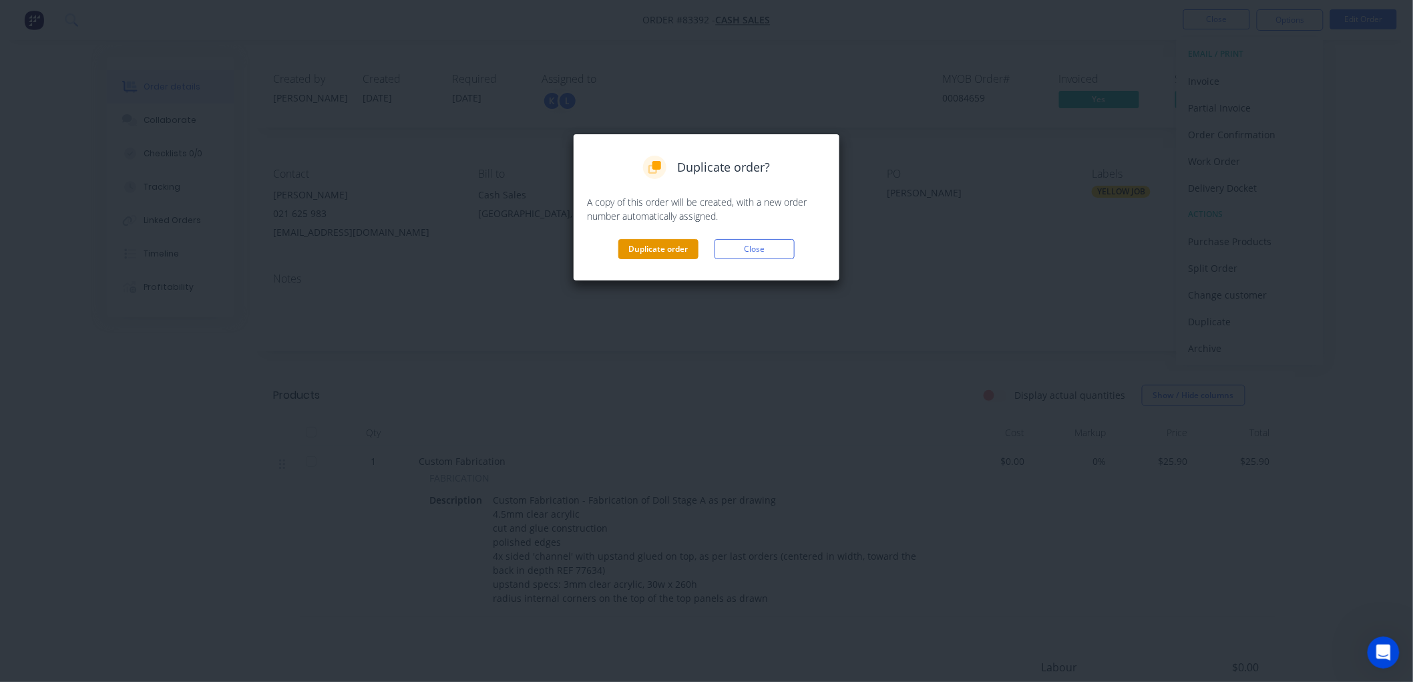
click at [664, 252] on button "Duplicate order" at bounding box center [658, 249] width 80 height 20
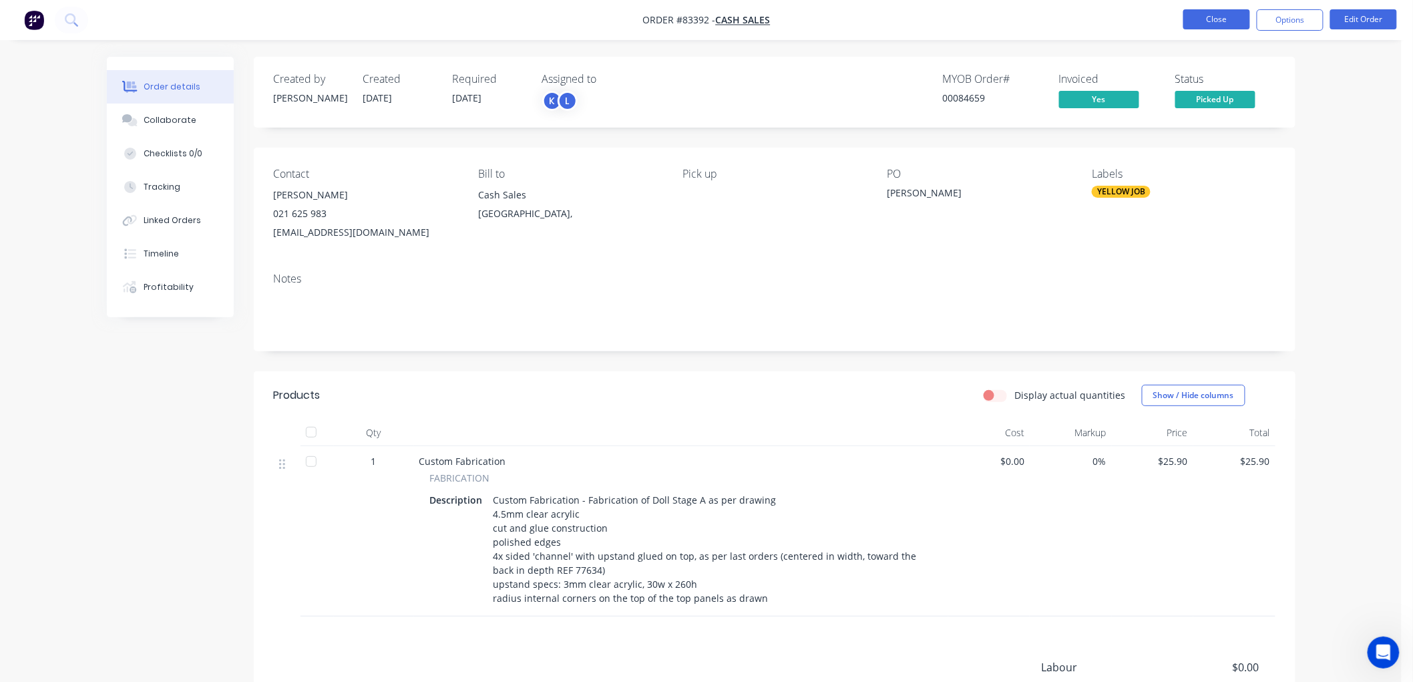
click at [1215, 21] on button "Close" at bounding box center [1216, 19] width 67 height 20
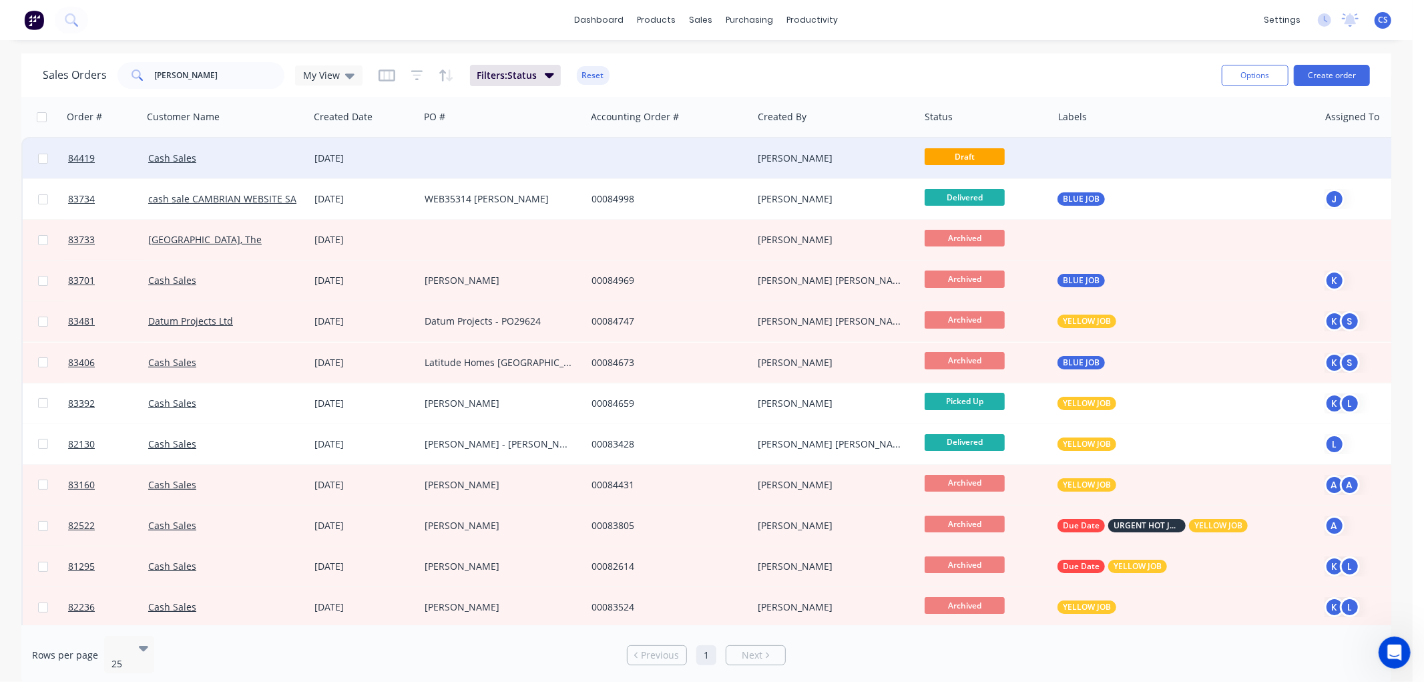
click at [584, 159] on div at bounding box center [502, 158] width 167 height 40
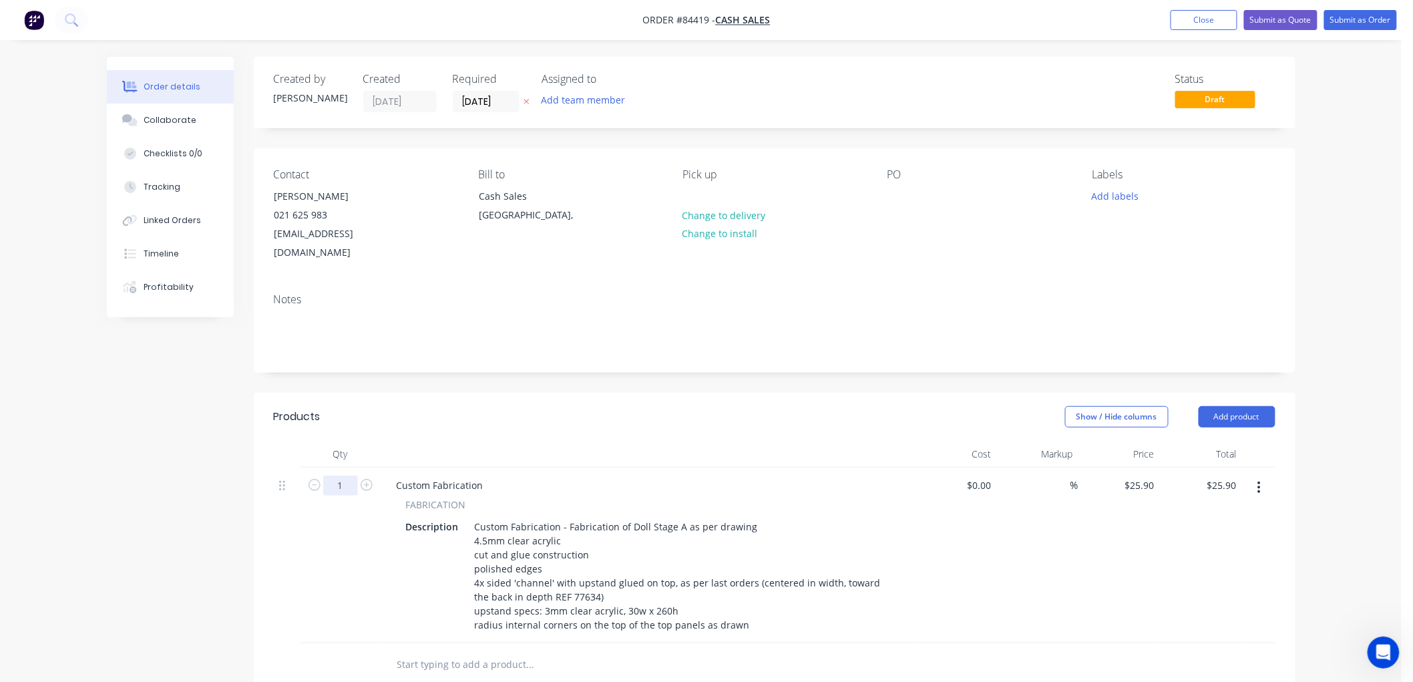
click at [351, 475] on input "1" at bounding box center [340, 485] width 35 height 20
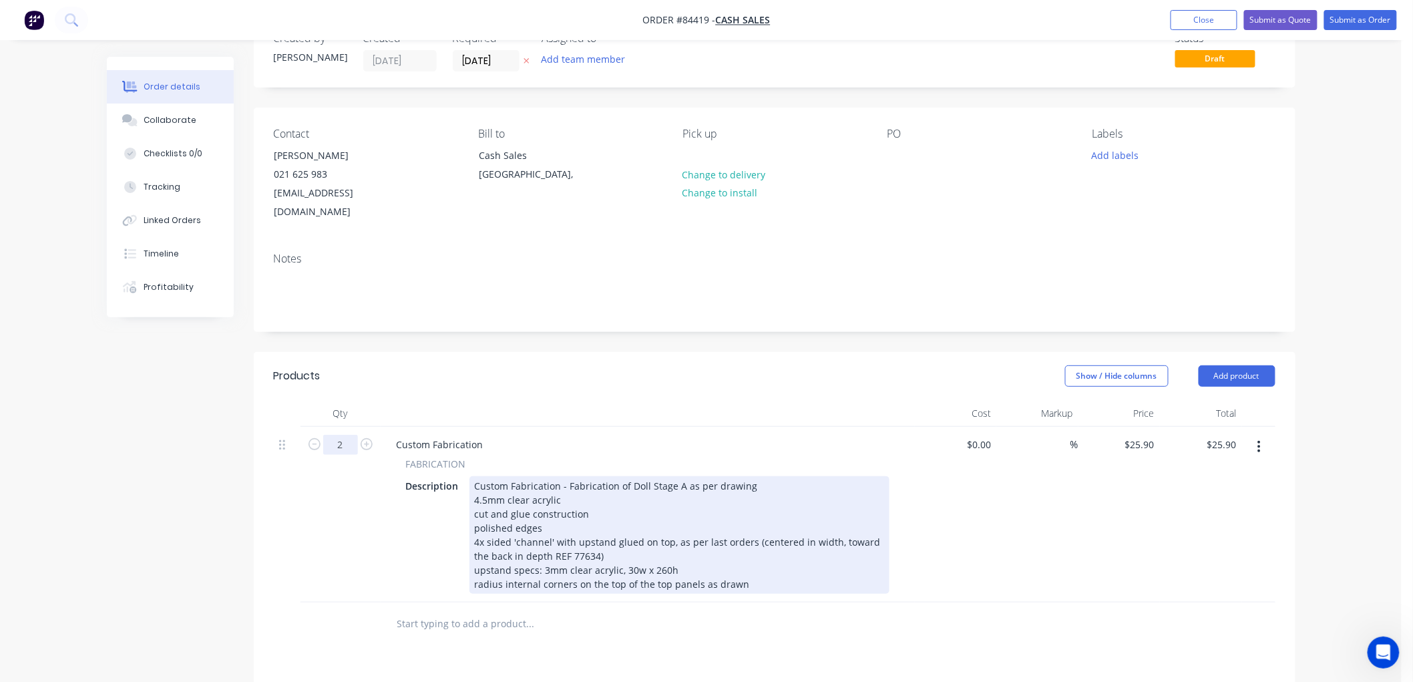
scroll to position [74, 0]
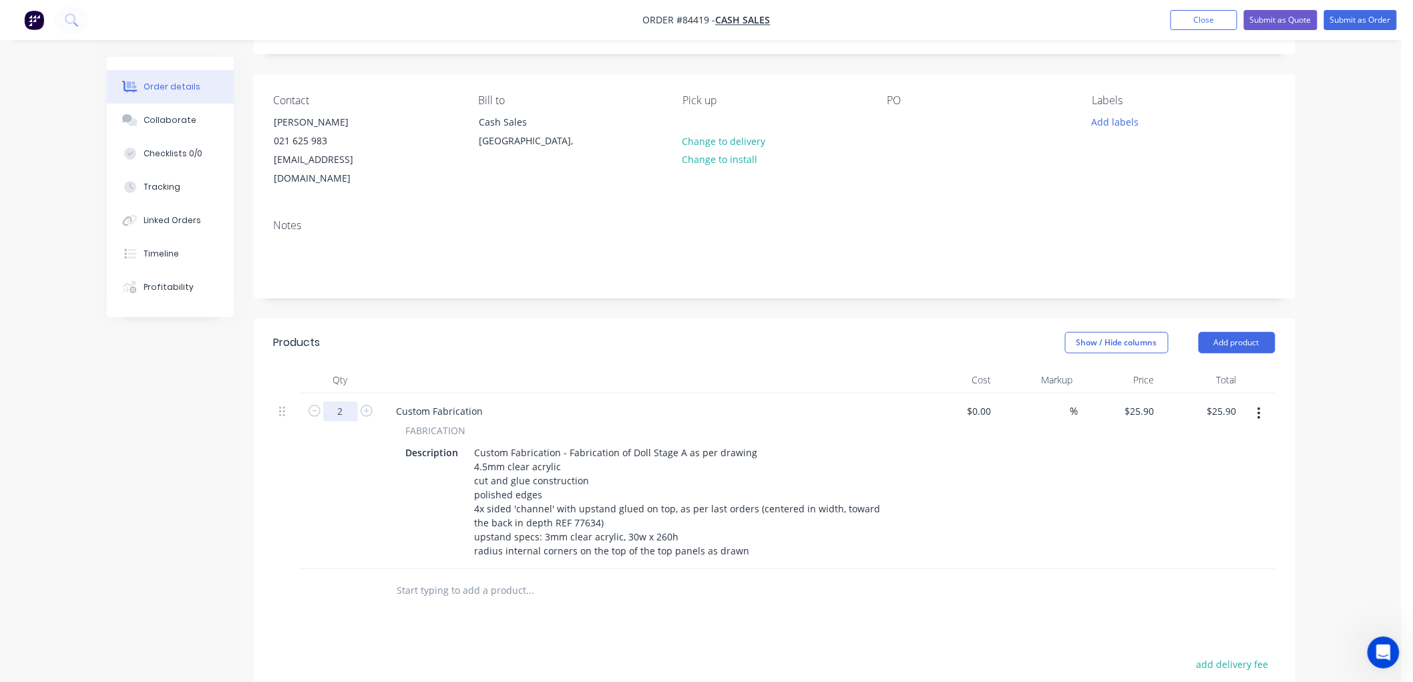
type input "2"
type input "$51.80"
click at [469, 577] on input "text" at bounding box center [530, 590] width 267 height 27
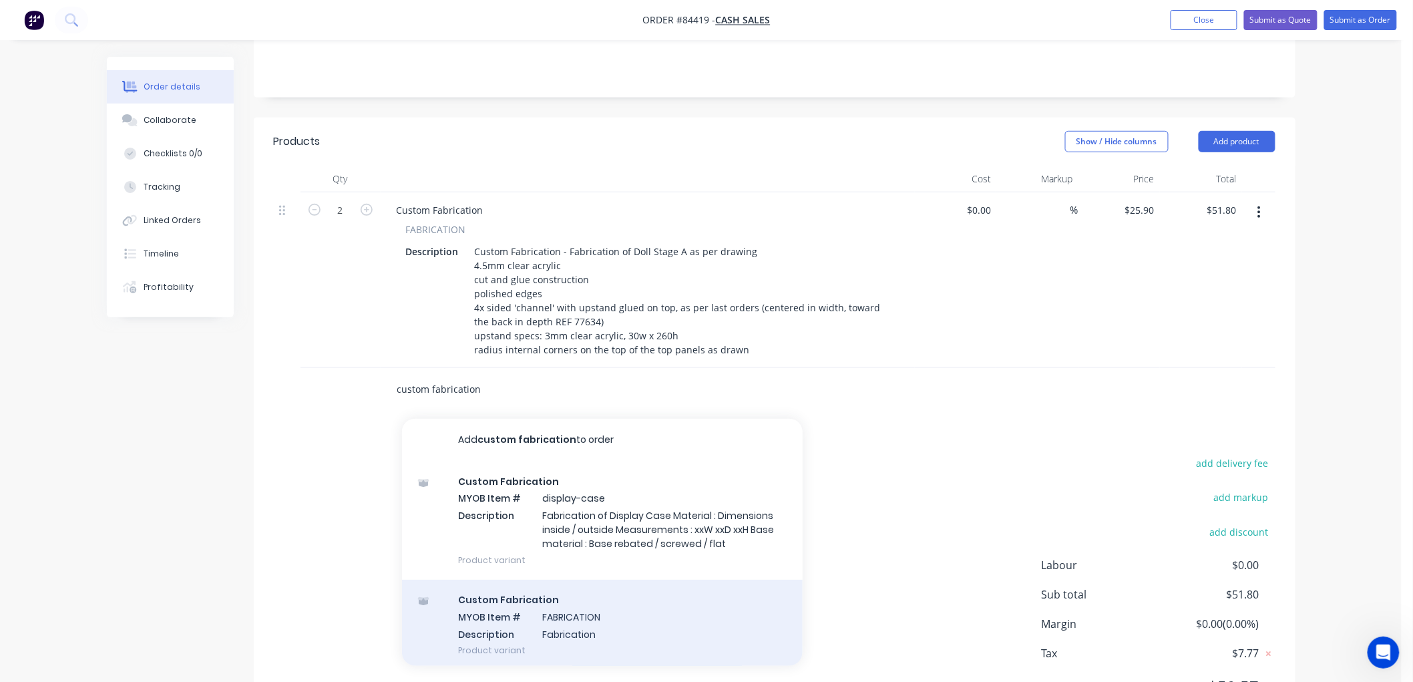
scroll to position [296, 0]
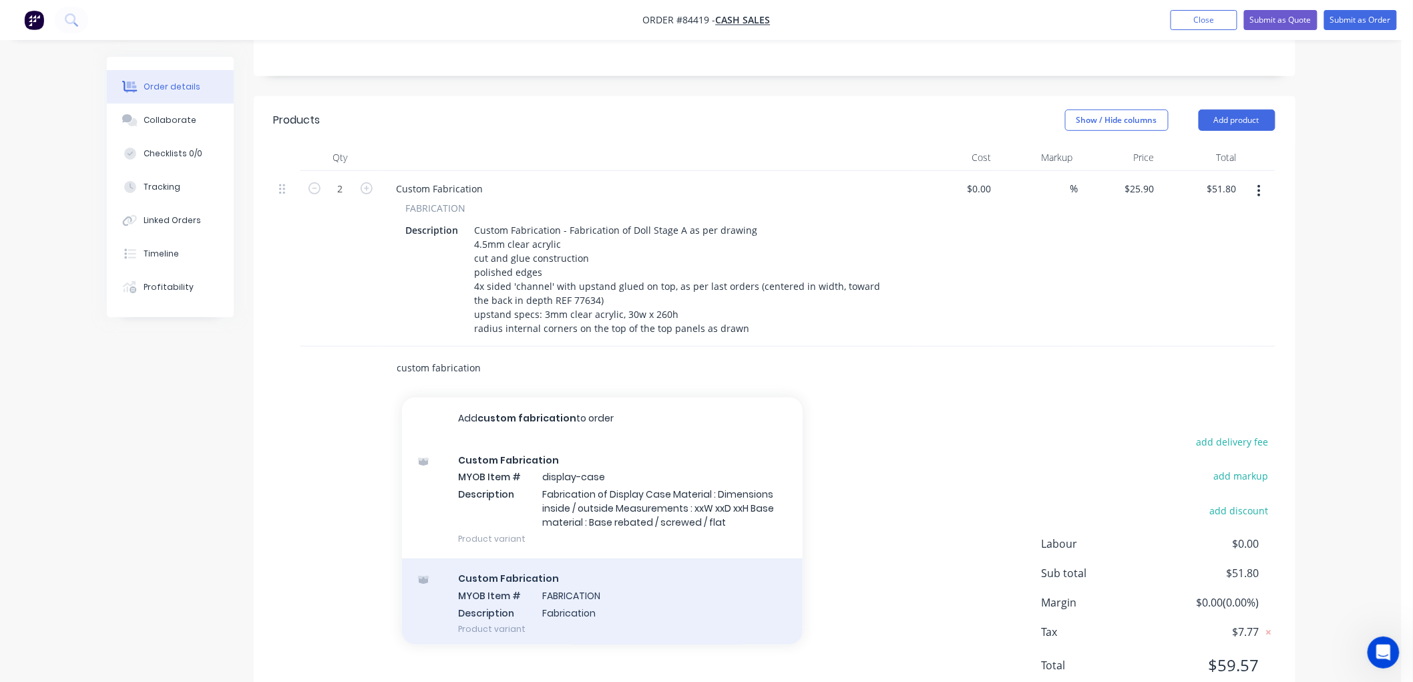
type input "custom fabrication"
click at [628, 572] on div "Custom Fabrication MYOB Item # FABRICATION Description Fabrication Product vari…" at bounding box center [602, 603] width 401 height 90
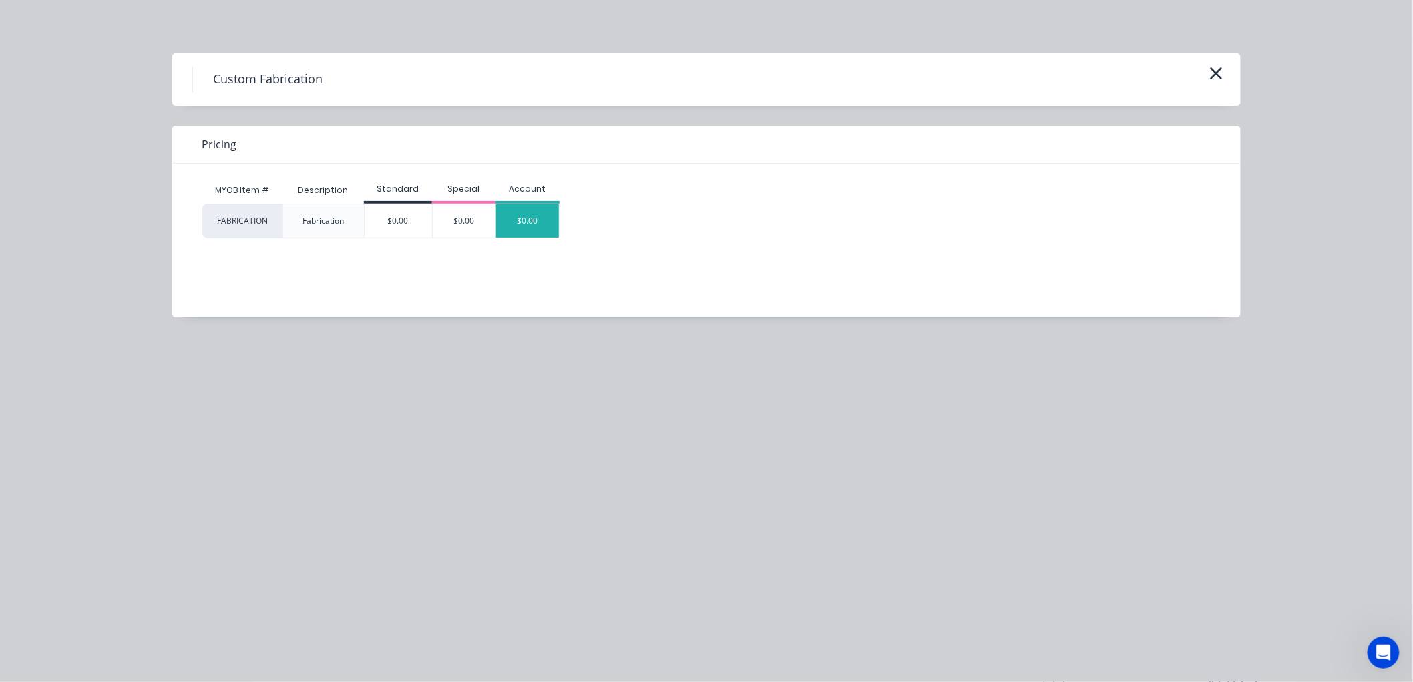
click at [527, 226] on div "$0.00" at bounding box center [527, 220] width 63 height 33
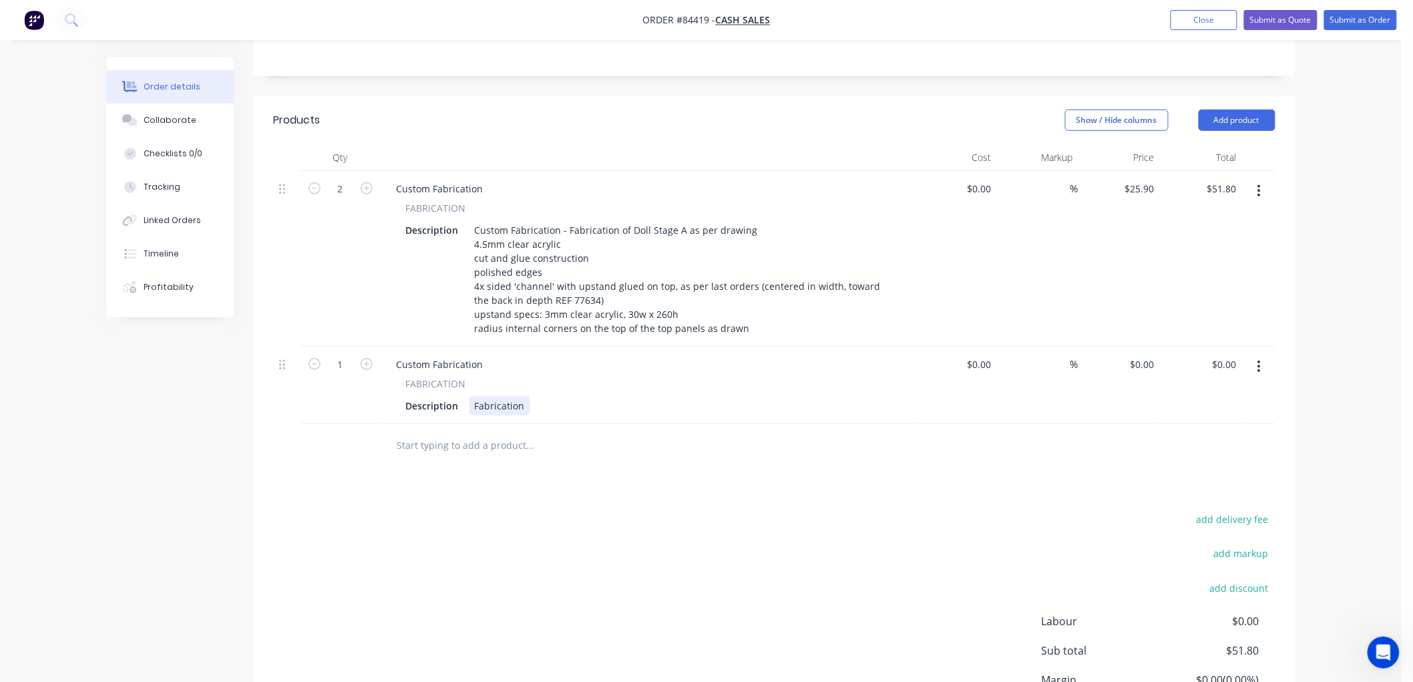
click at [510, 396] on div "Fabrication" at bounding box center [499, 405] width 61 height 19
paste div
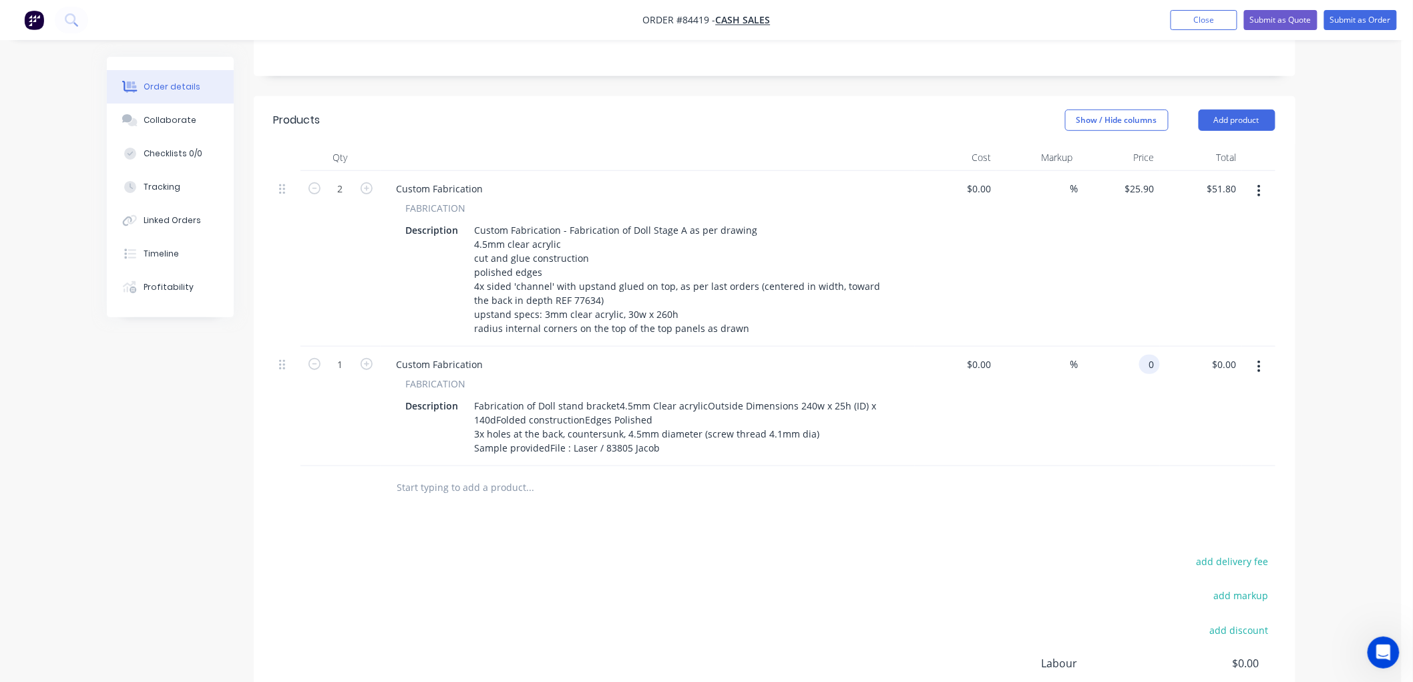
click at [1139, 346] on div "0 0" at bounding box center [1119, 406] width 82 height 120
type input "$19.39"
click at [342, 355] on input "1" at bounding box center [340, 365] width 35 height 20
type input "2"
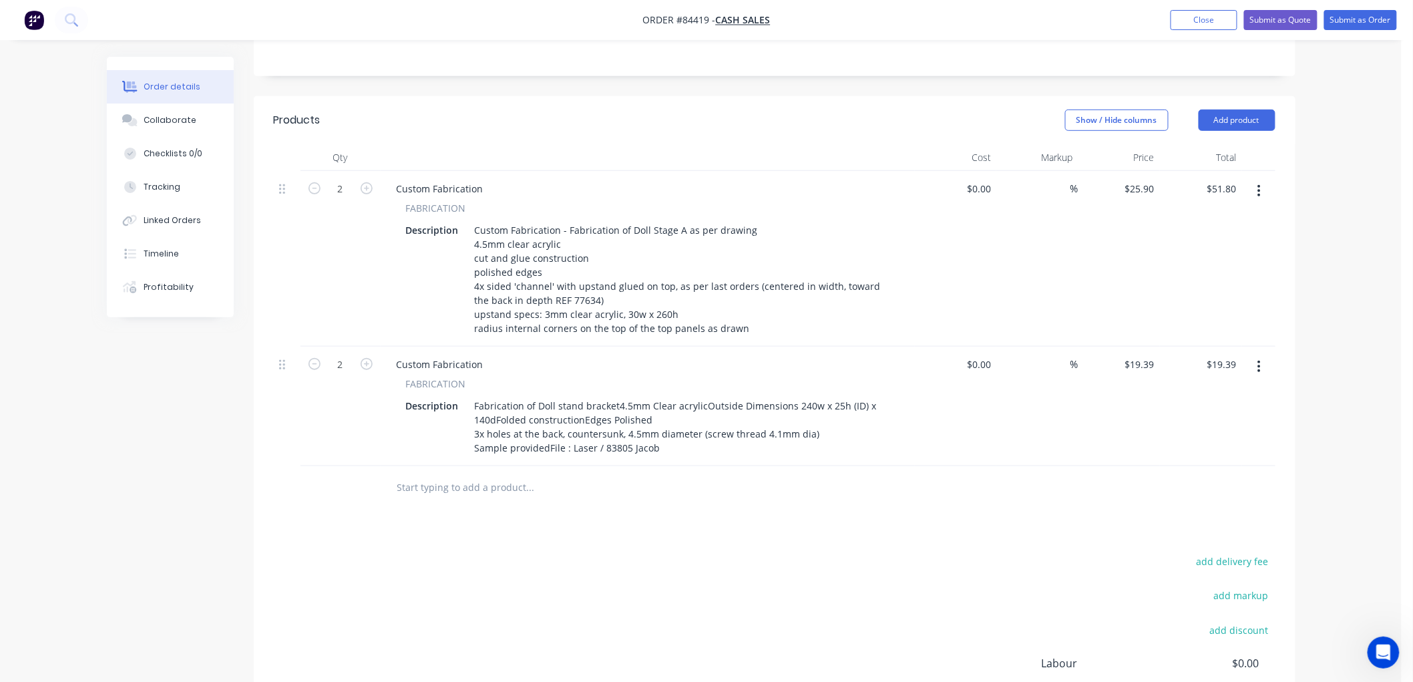
type input "$38.78"
click at [626, 496] on div "Products Show / Hide columns Add product Qty Cost Markup Price Total 2 Custom F…" at bounding box center [774, 463] width 1041 height 734
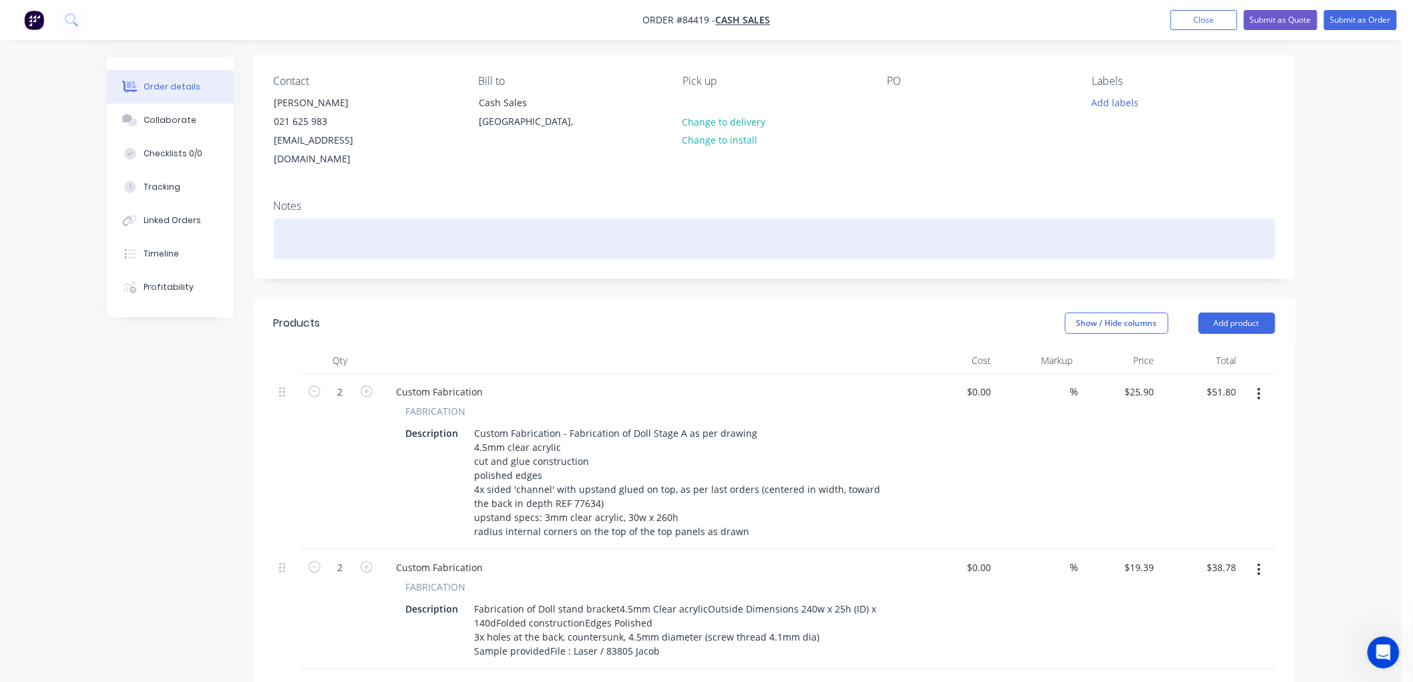
scroll to position [0, 0]
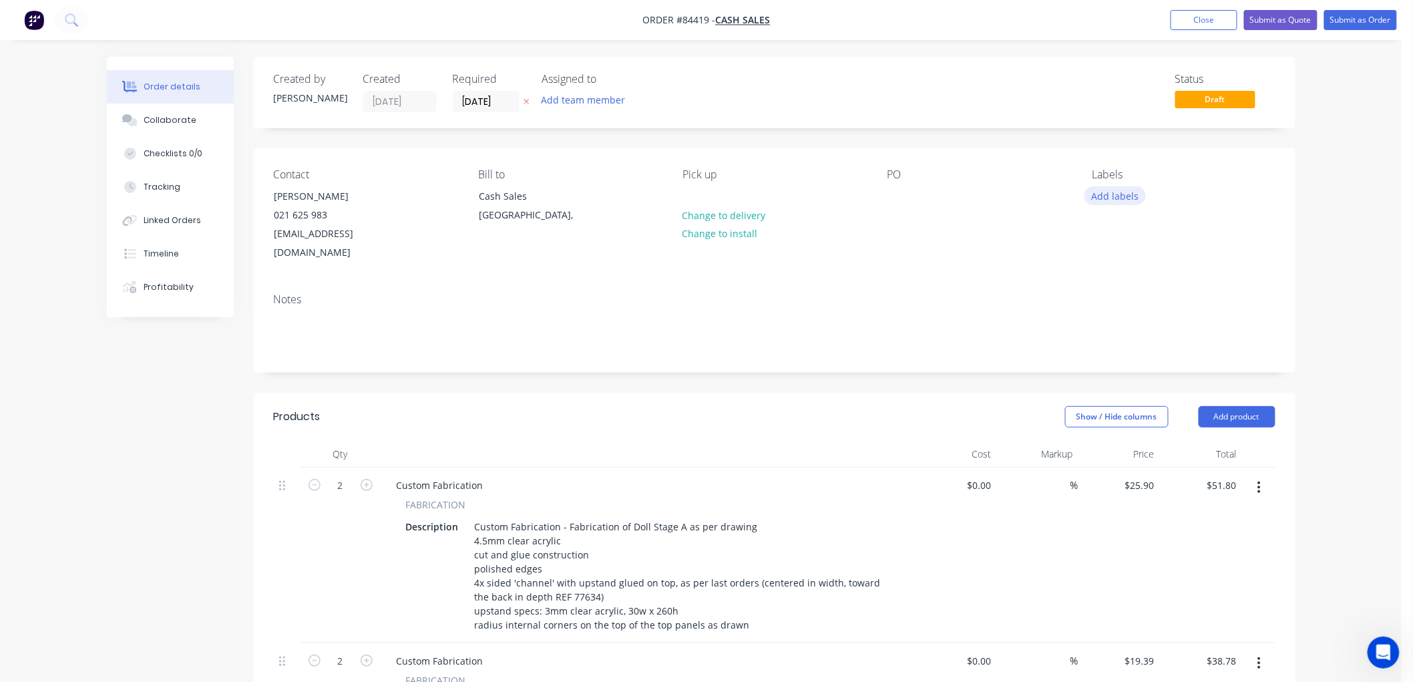
click at [1130, 198] on button "Add labels" at bounding box center [1114, 195] width 61 height 18
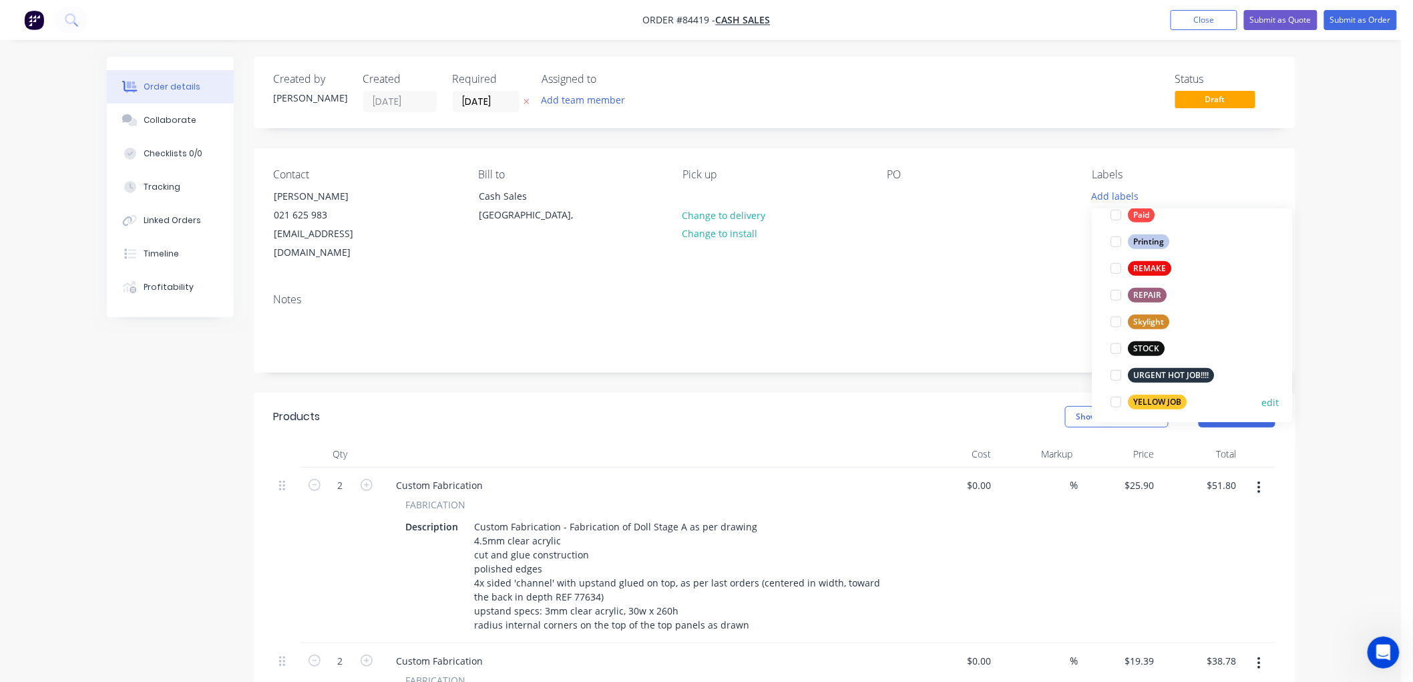
scroll to position [507, 0]
click at [1142, 401] on div "YELLOW JOB" at bounding box center [1157, 395] width 59 height 15
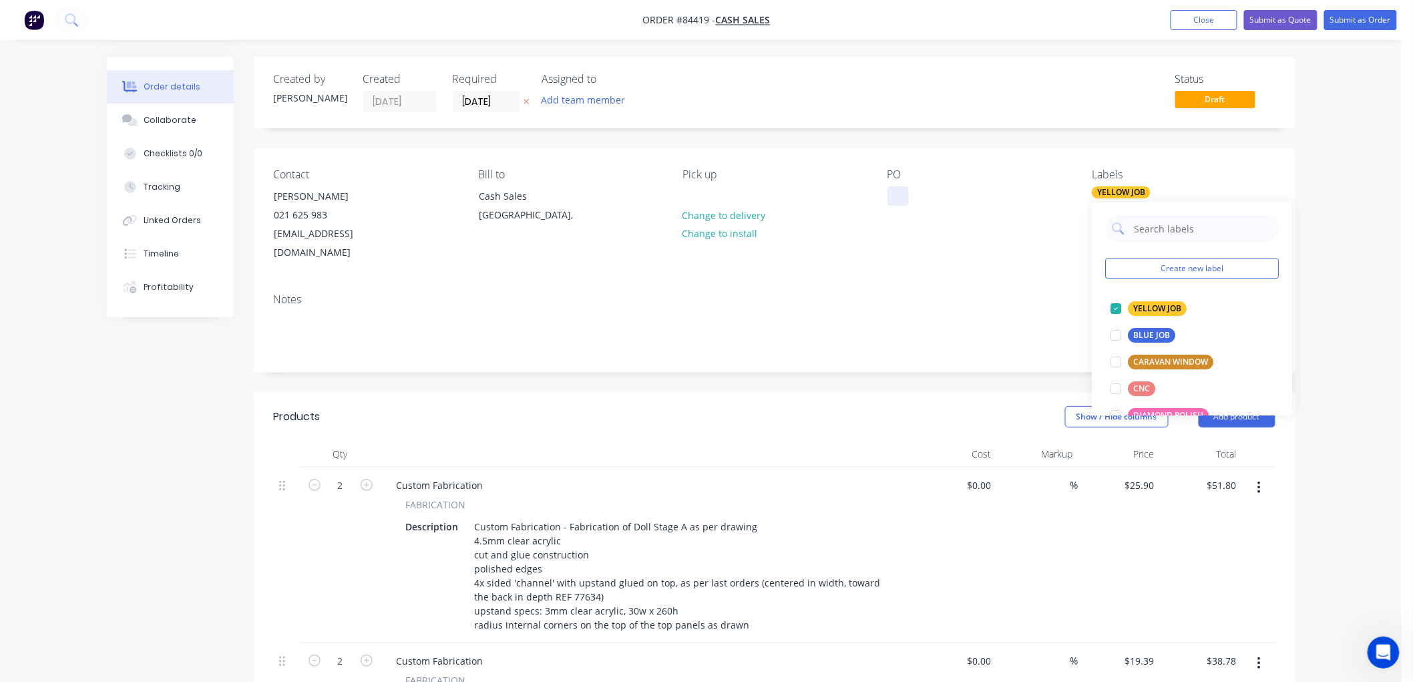
click at [898, 198] on div at bounding box center [897, 195] width 21 height 19
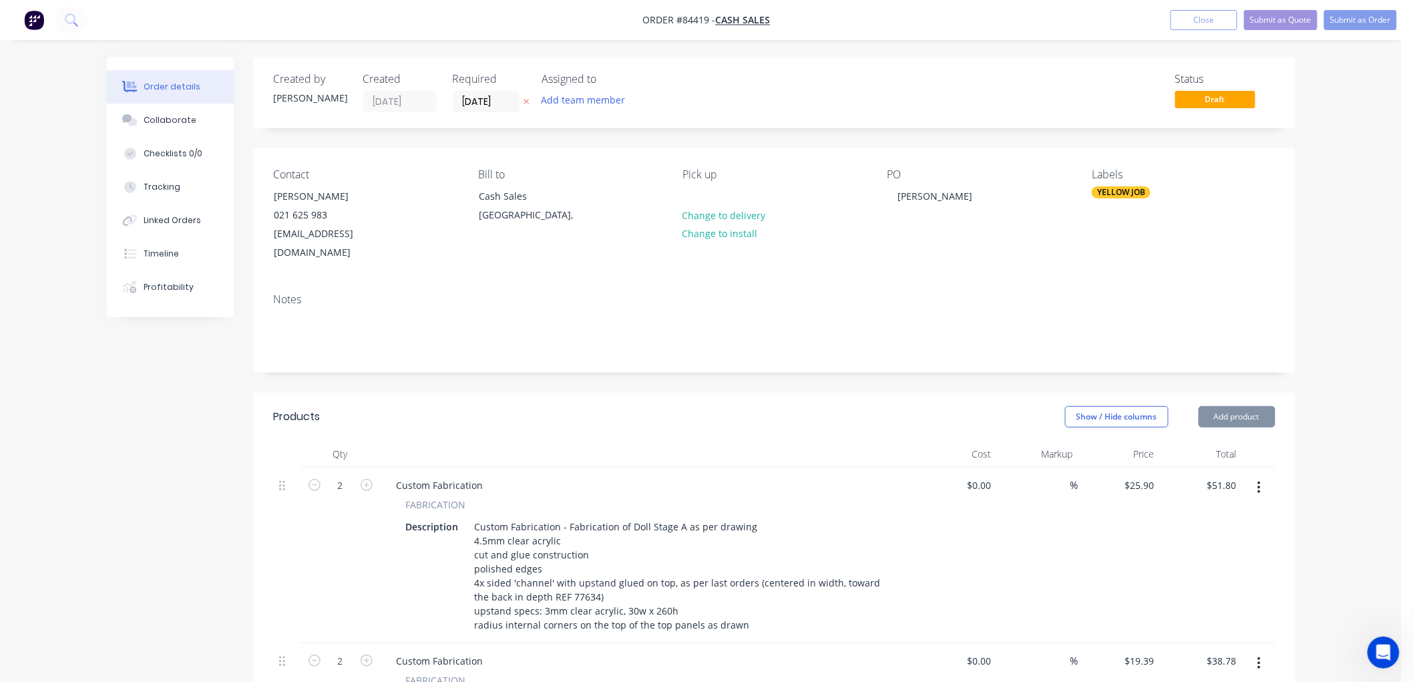
click at [527, 101] on icon at bounding box center [526, 101] width 6 height 8
click at [1349, 23] on button "Submit as Order" at bounding box center [1360, 20] width 73 height 20
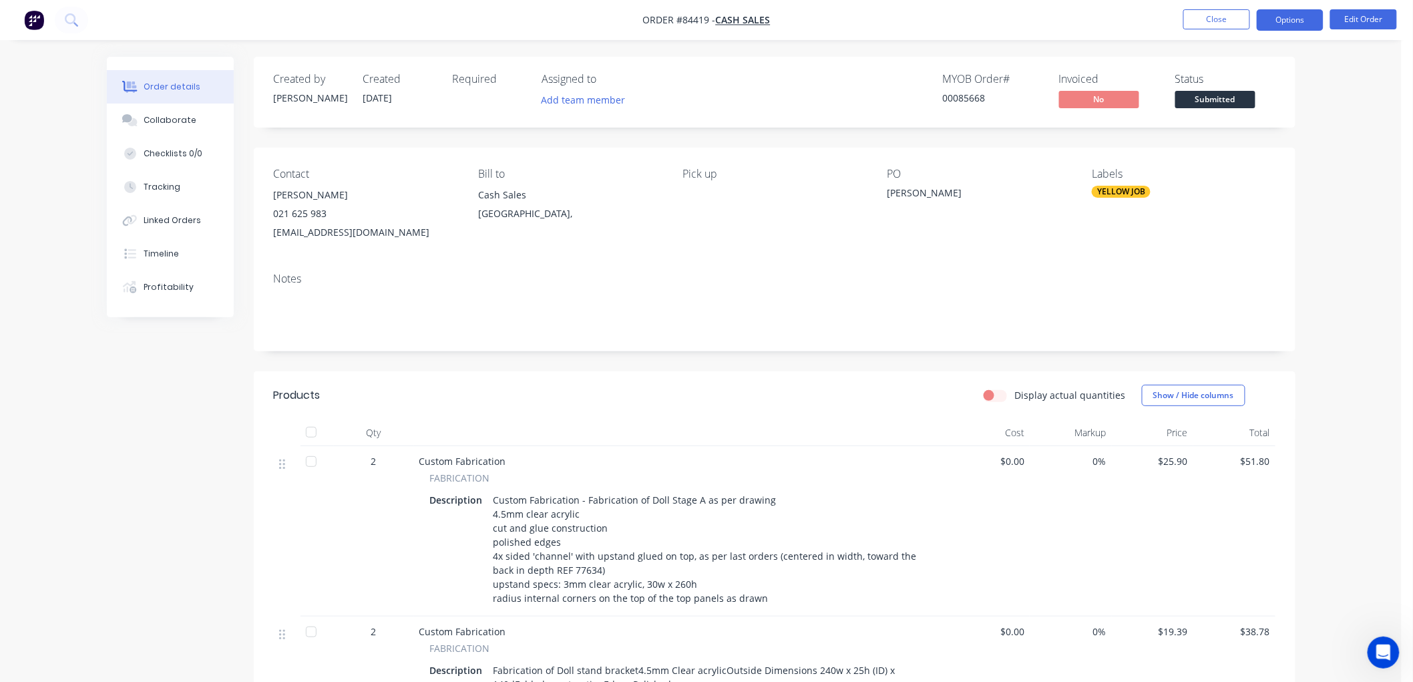
click at [1279, 18] on button "Options" at bounding box center [1289, 19] width 67 height 21
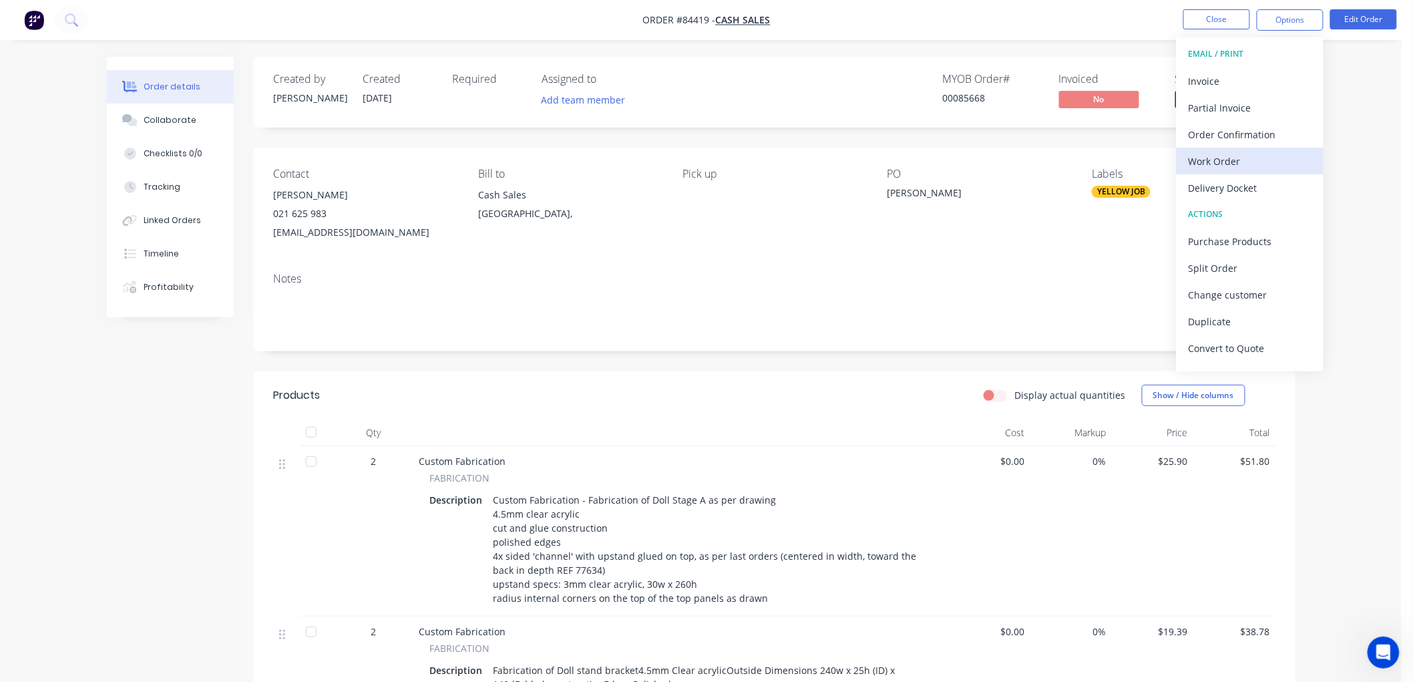
click at [1224, 161] on div "Work Order" at bounding box center [1249, 161] width 123 height 19
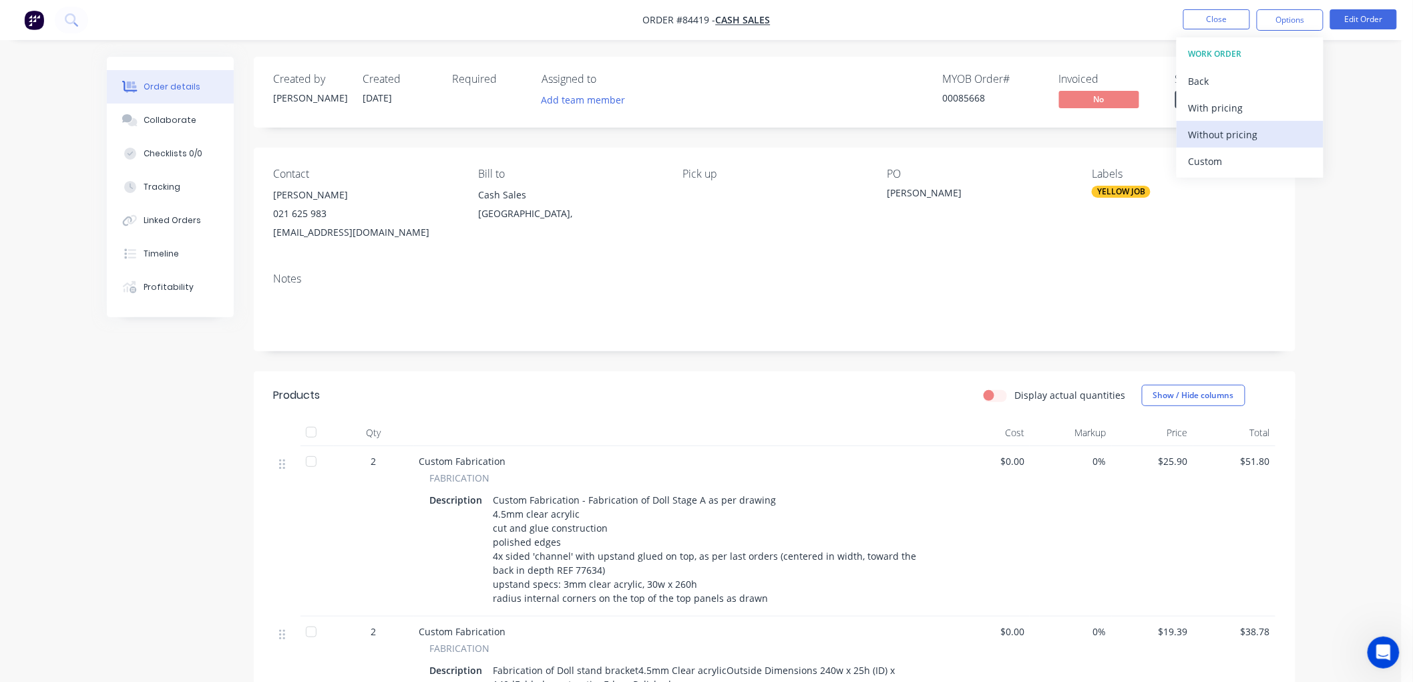
click at [1218, 138] on div "Without pricing" at bounding box center [1249, 134] width 123 height 19
drag, startPoint x: 1272, startPoint y: 21, endPoint x: 1275, endPoint y: 41, distance: 20.9
click at [1273, 21] on button "Options" at bounding box center [1289, 19] width 67 height 21
click at [1277, 24] on button "Options" at bounding box center [1289, 19] width 67 height 21
click at [1244, 65] on button "EMAIL / PRINT" at bounding box center [1249, 54] width 147 height 27
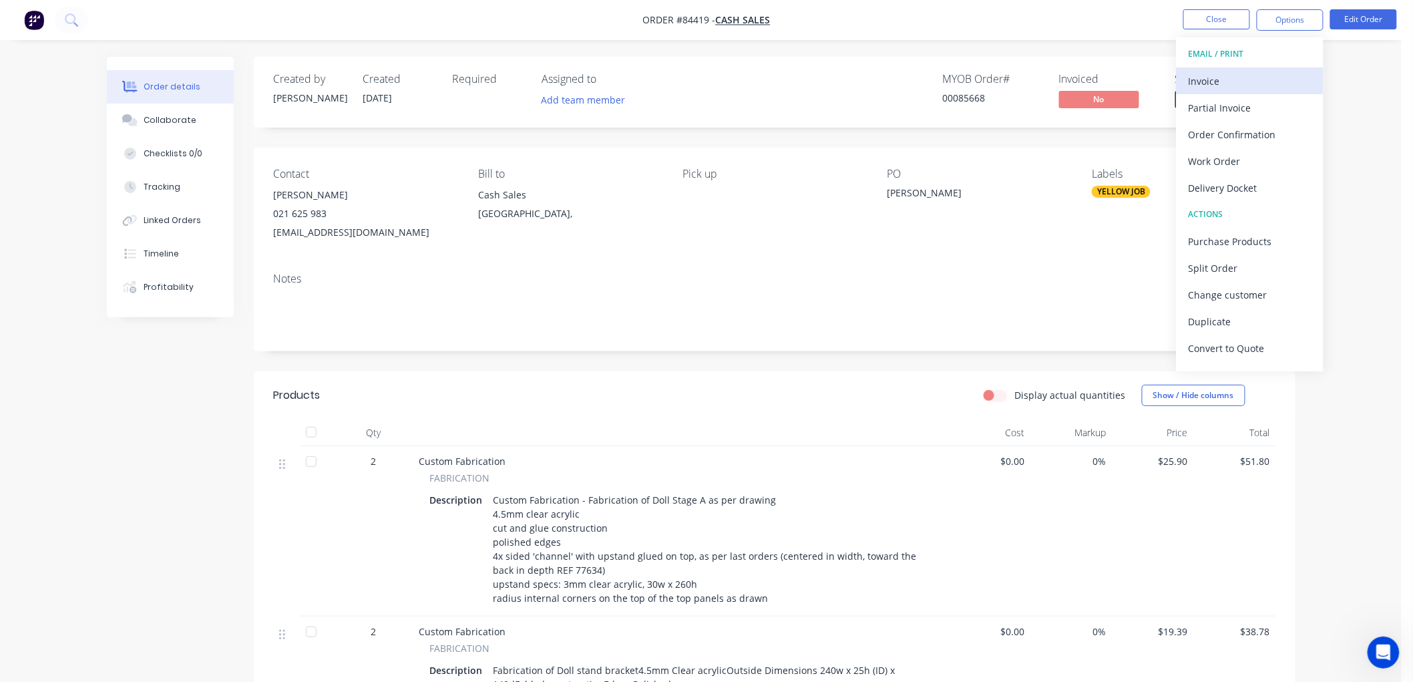
click at [1243, 75] on div "Invoice" at bounding box center [1249, 80] width 123 height 19
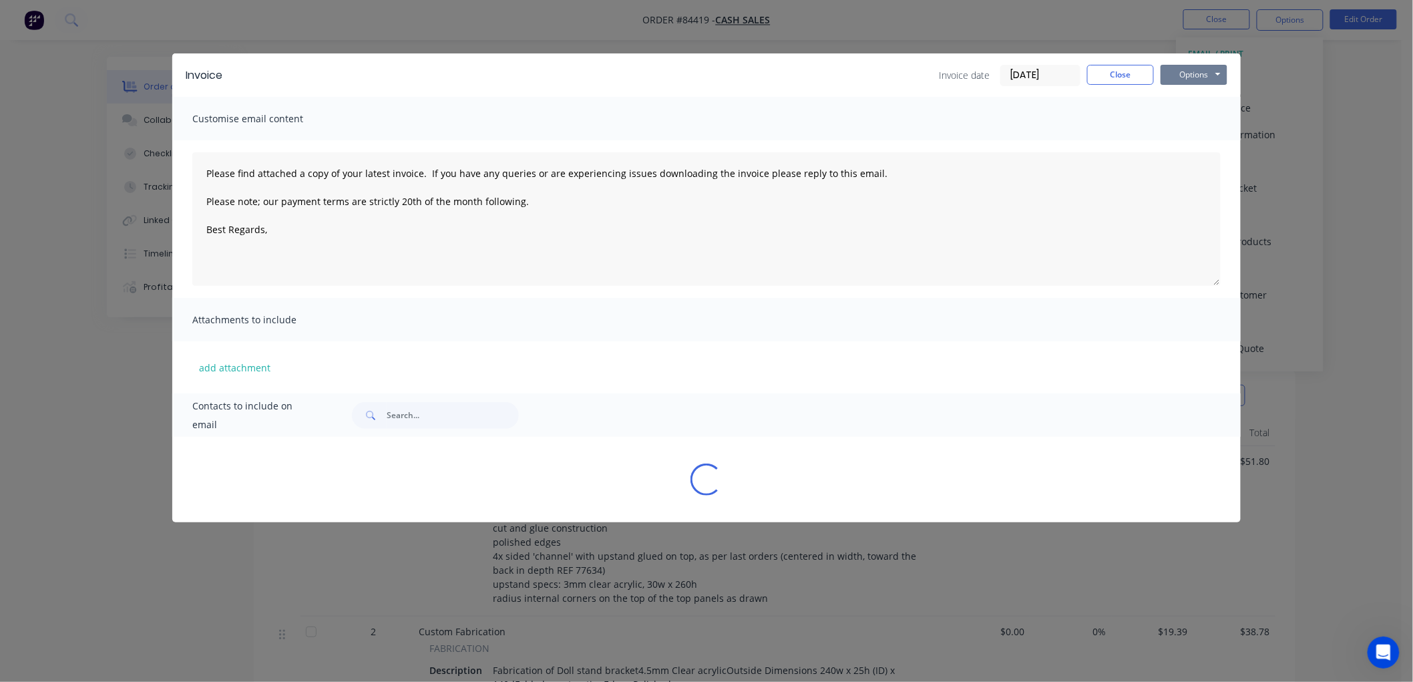
drag, startPoint x: 1214, startPoint y: 72, endPoint x: 1210, endPoint y: 85, distance: 13.1
click at [1213, 72] on button "Options" at bounding box center [1193, 75] width 67 height 20
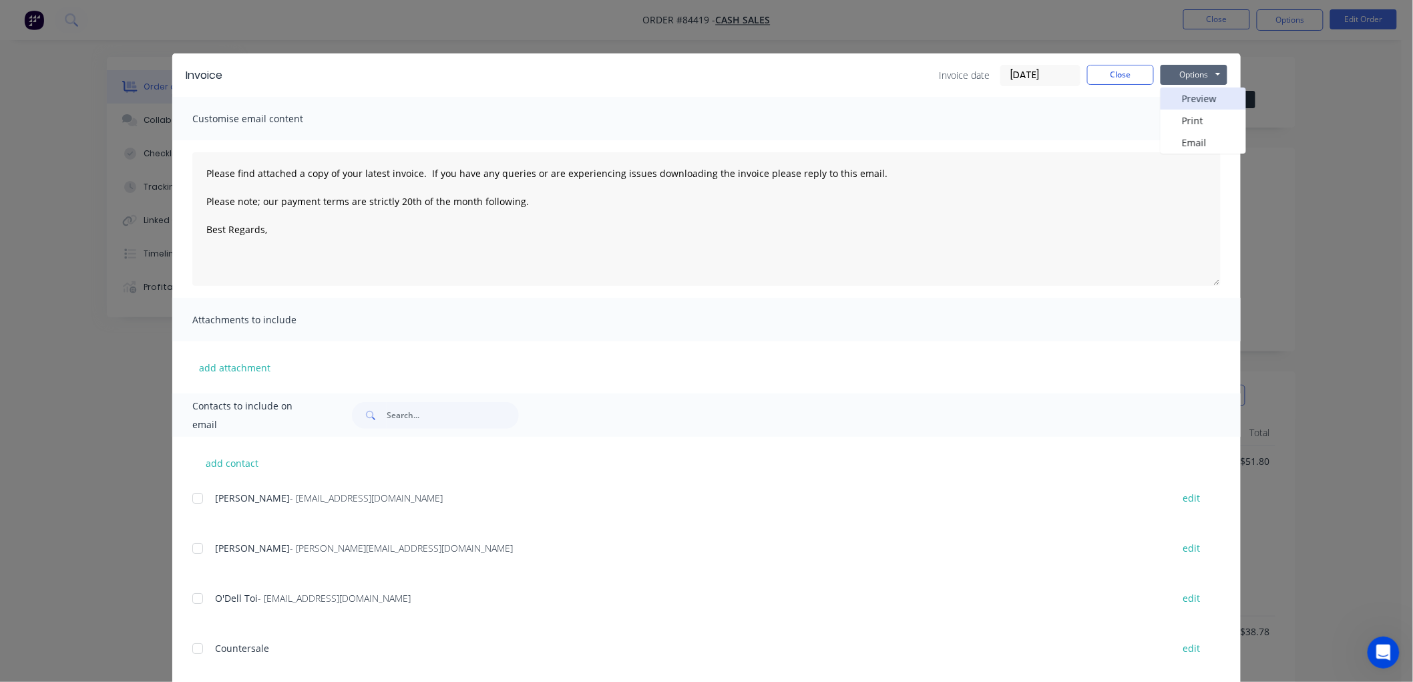
click at [1198, 101] on button "Preview" at bounding box center [1202, 98] width 85 height 22
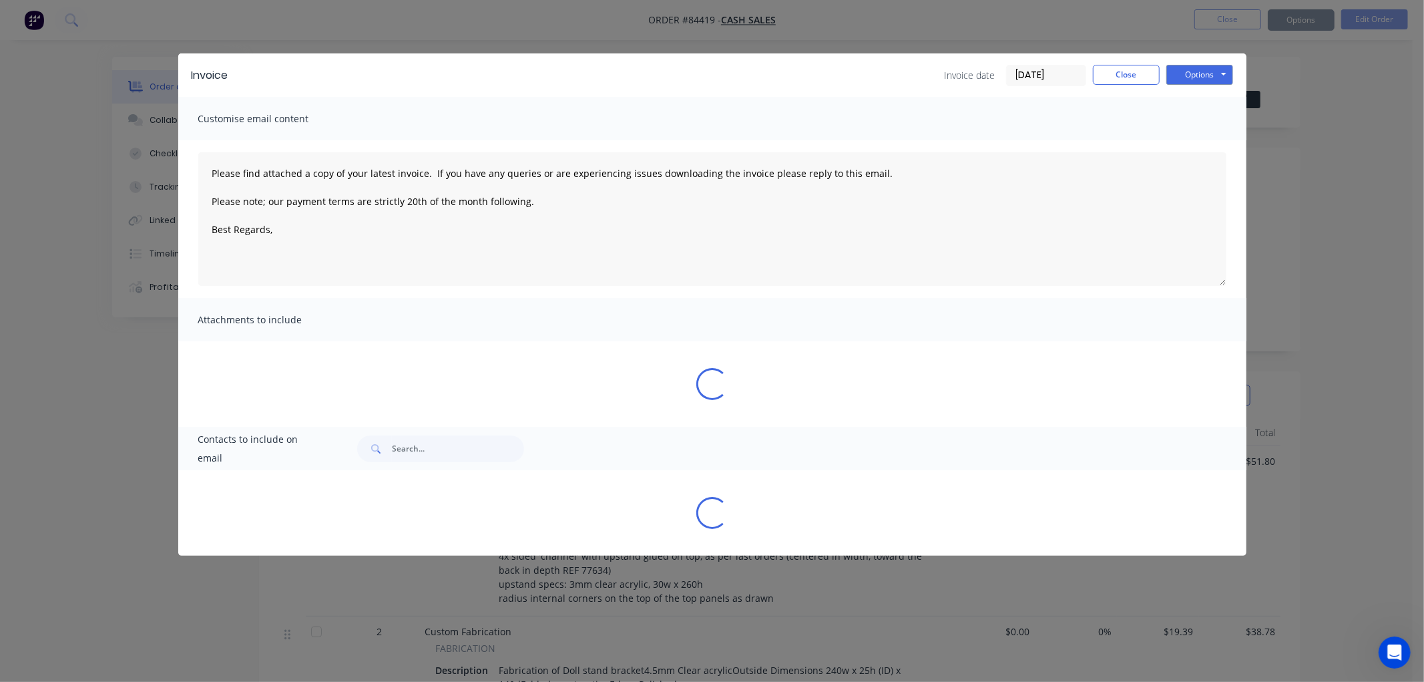
type textarea "Please find attached a copy of your latest invoice. If you have any queries or …"
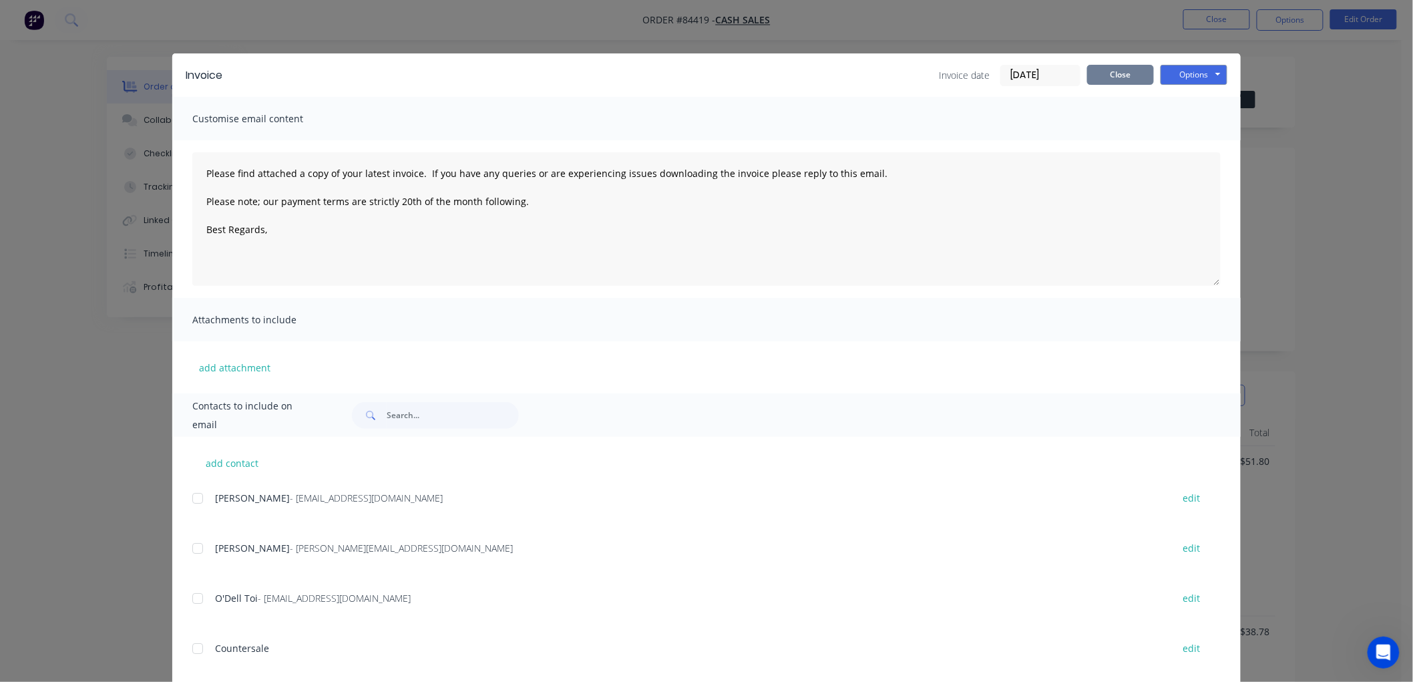
click at [1100, 77] on button "Close" at bounding box center [1120, 75] width 67 height 20
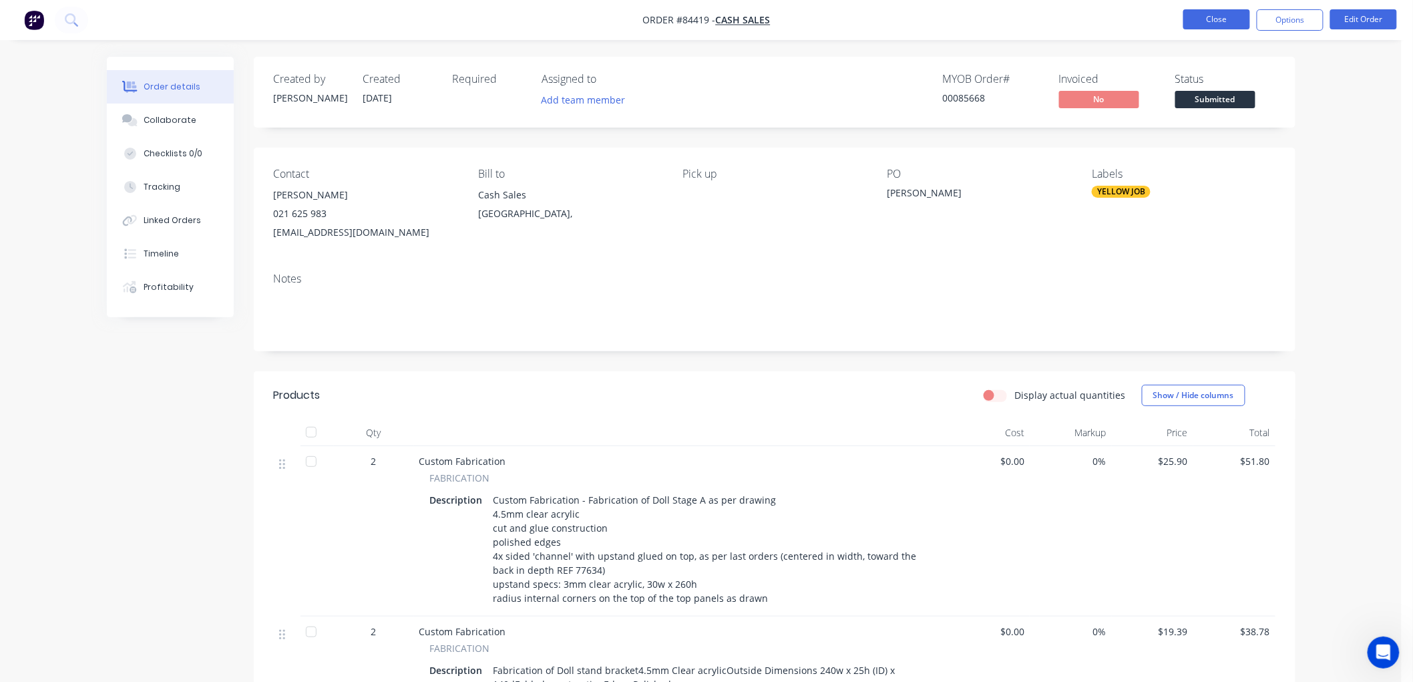
click at [1225, 22] on button "Close" at bounding box center [1216, 19] width 67 height 20
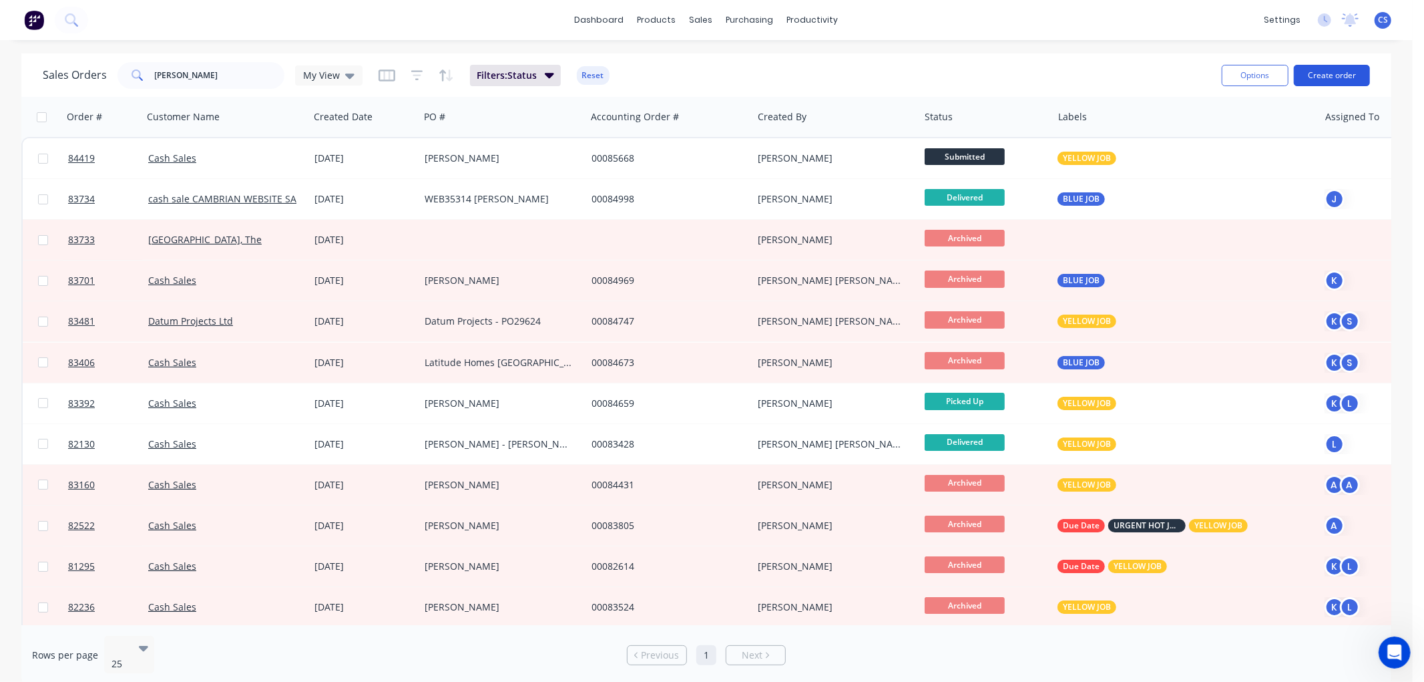
click at [1329, 75] on button "Create order" at bounding box center [1332, 75] width 76 height 21
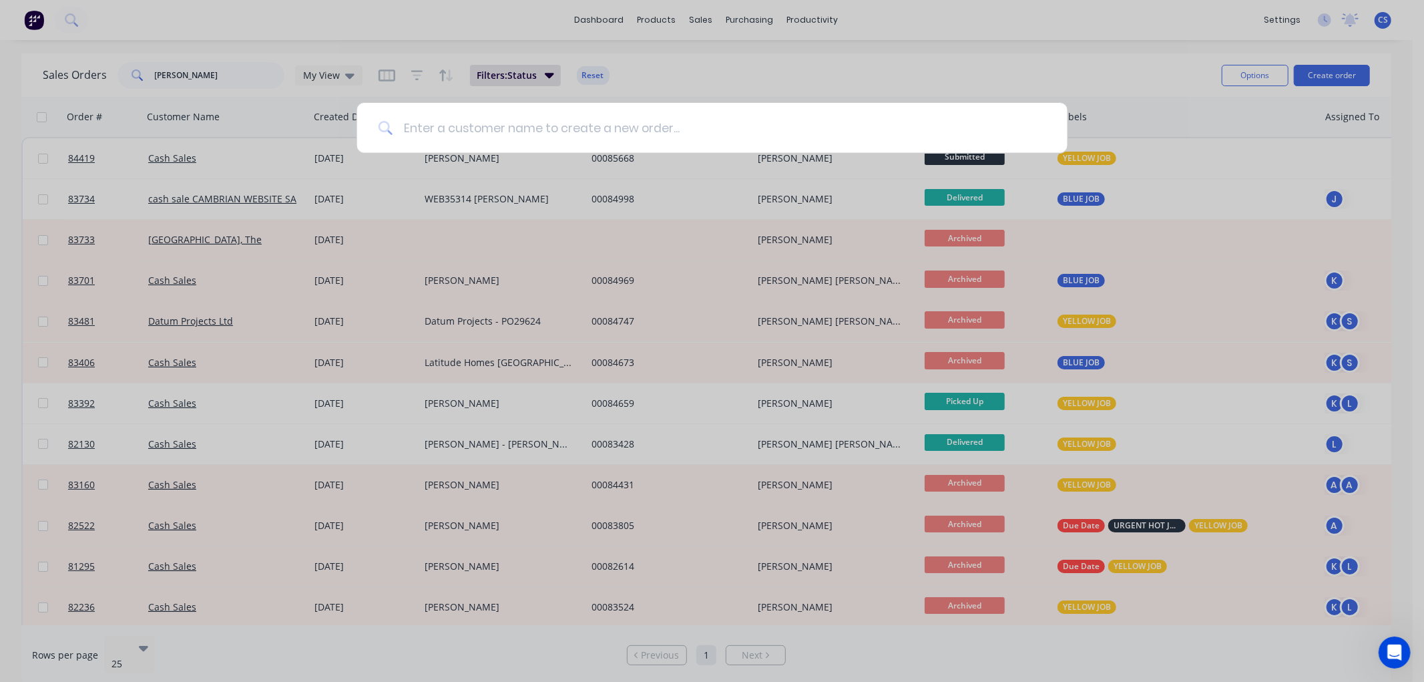
click at [581, 130] on input at bounding box center [720, 128] width 654 height 50
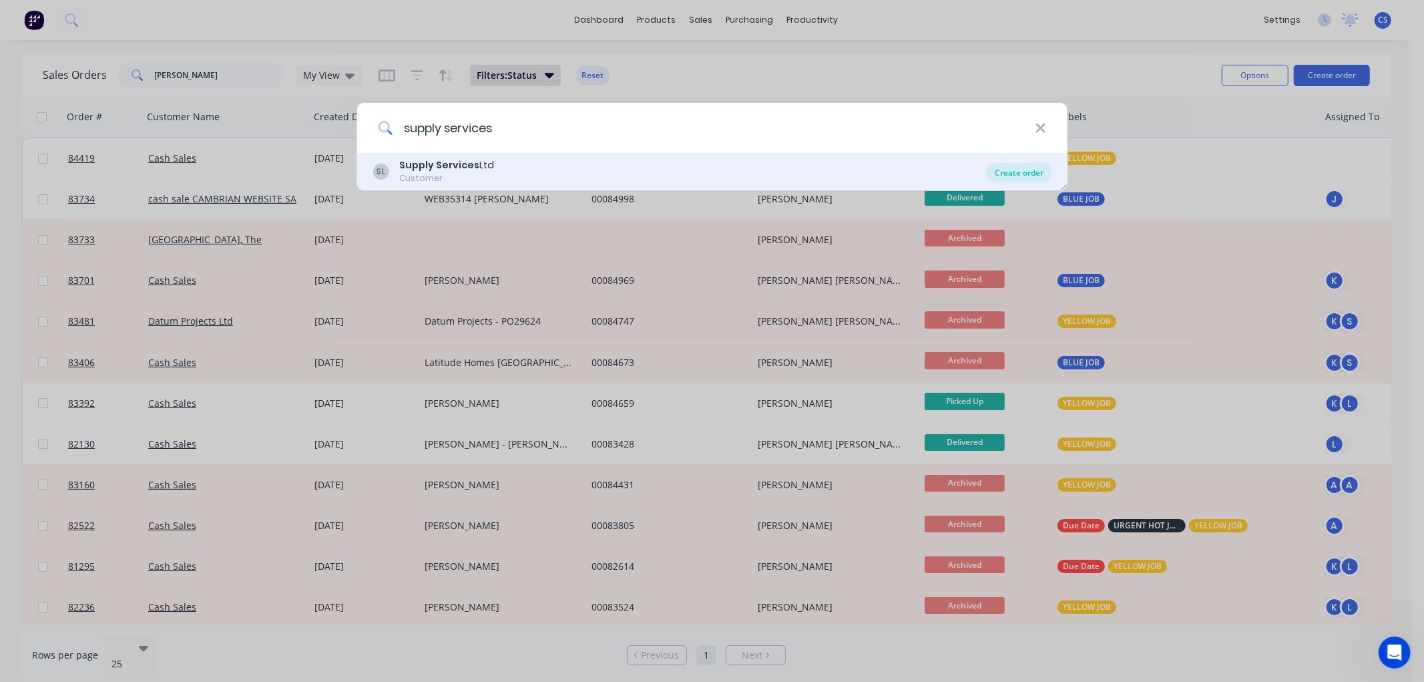
type input "supply services"
click at [1017, 172] on div "Create order" at bounding box center [1019, 172] width 65 height 19
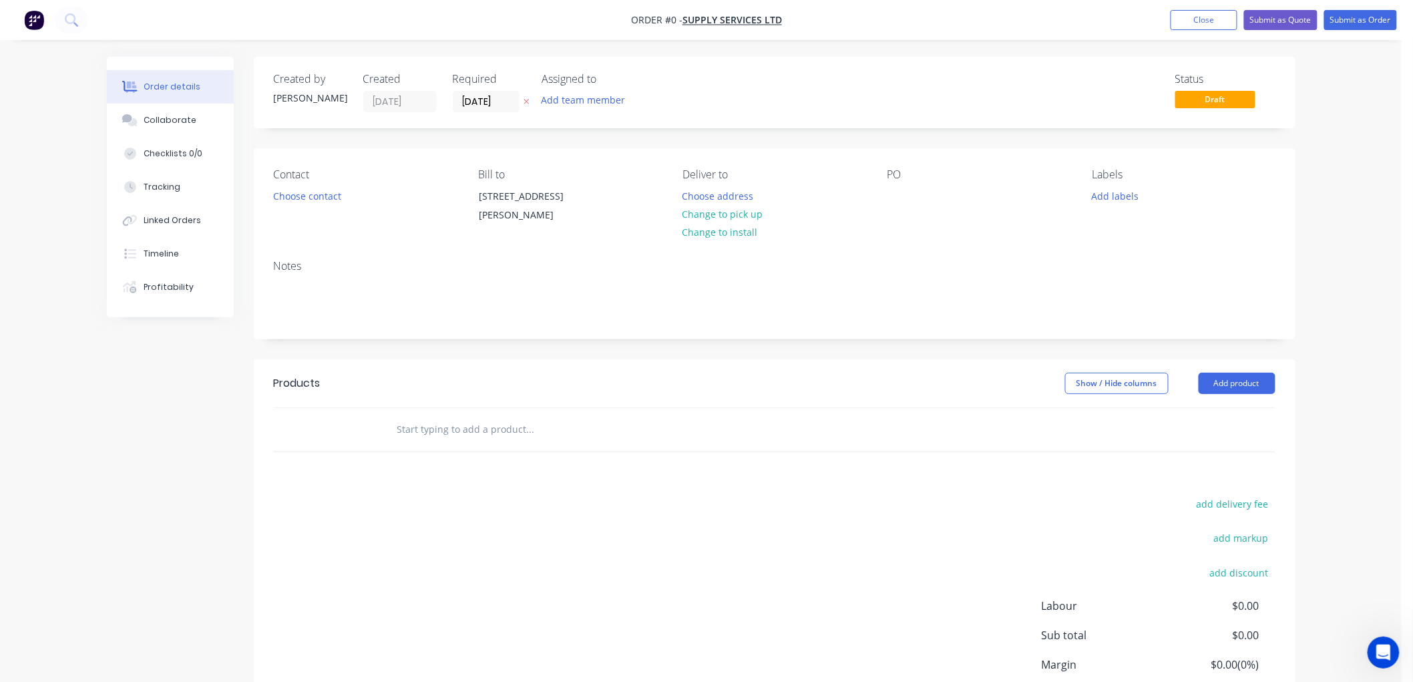
click at [523, 98] on icon at bounding box center [526, 101] width 6 height 8
click at [901, 197] on div at bounding box center [897, 195] width 21 height 19
paste div
click at [467, 431] on input "text" at bounding box center [530, 429] width 267 height 27
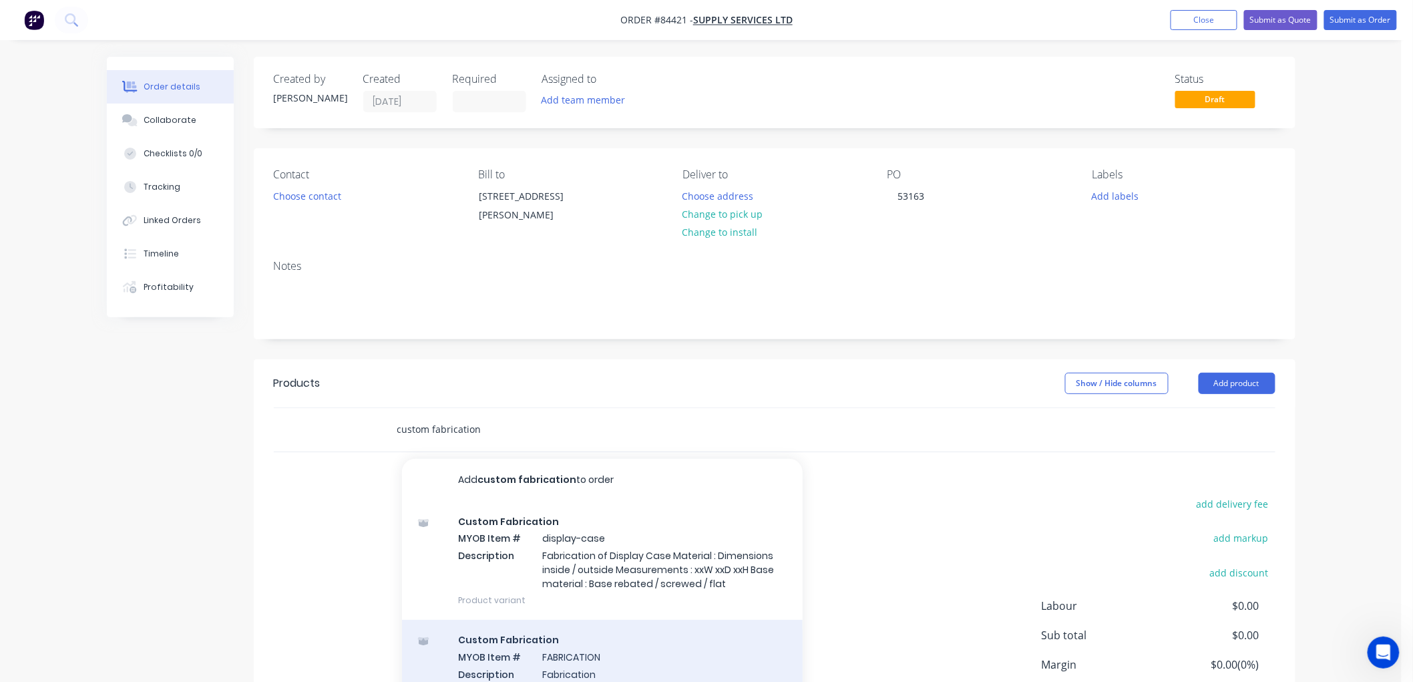
type input "custom fabrication"
click at [601, 644] on div "Custom Fabrication MYOB Item # FABRICATION Description Fabrication Product vari…" at bounding box center [602, 665] width 401 height 90
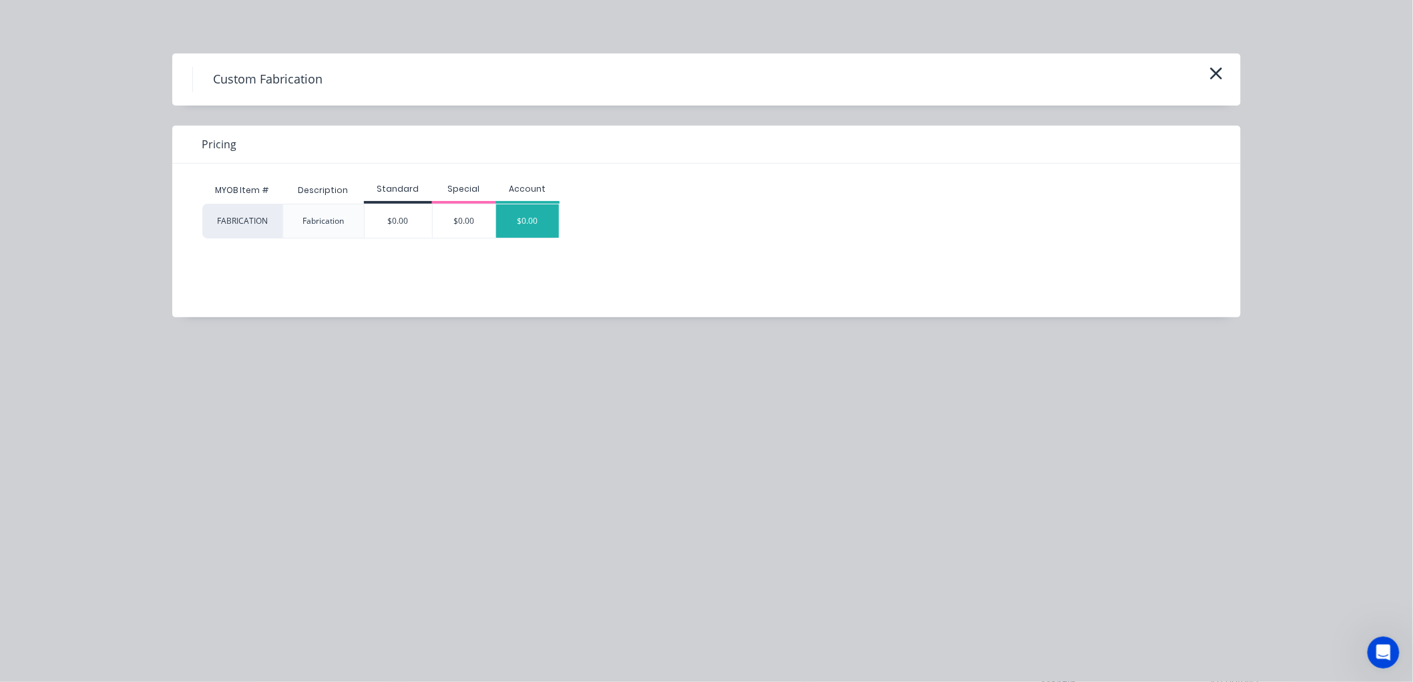
click at [542, 215] on div "$0.00" at bounding box center [527, 220] width 63 height 33
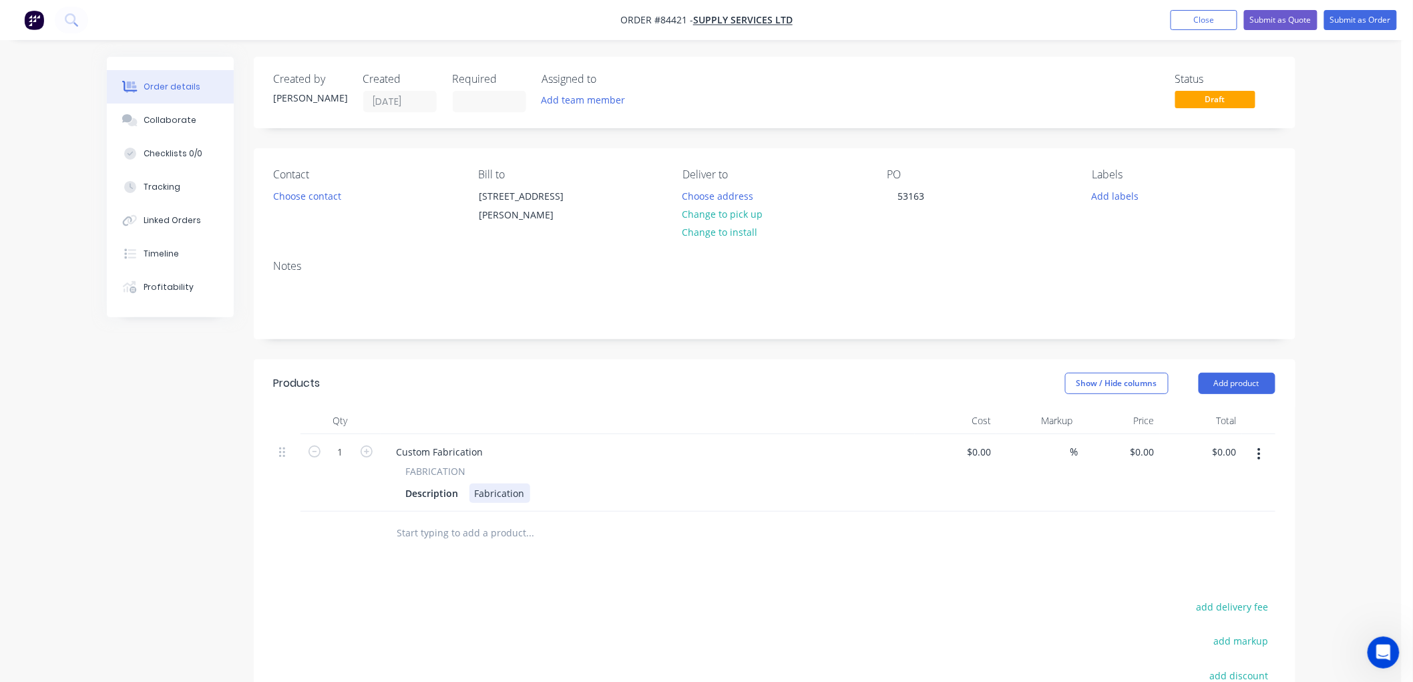
click at [501, 495] on div "Fabrication" at bounding box center [499, 492] width 61 height 19
paste div
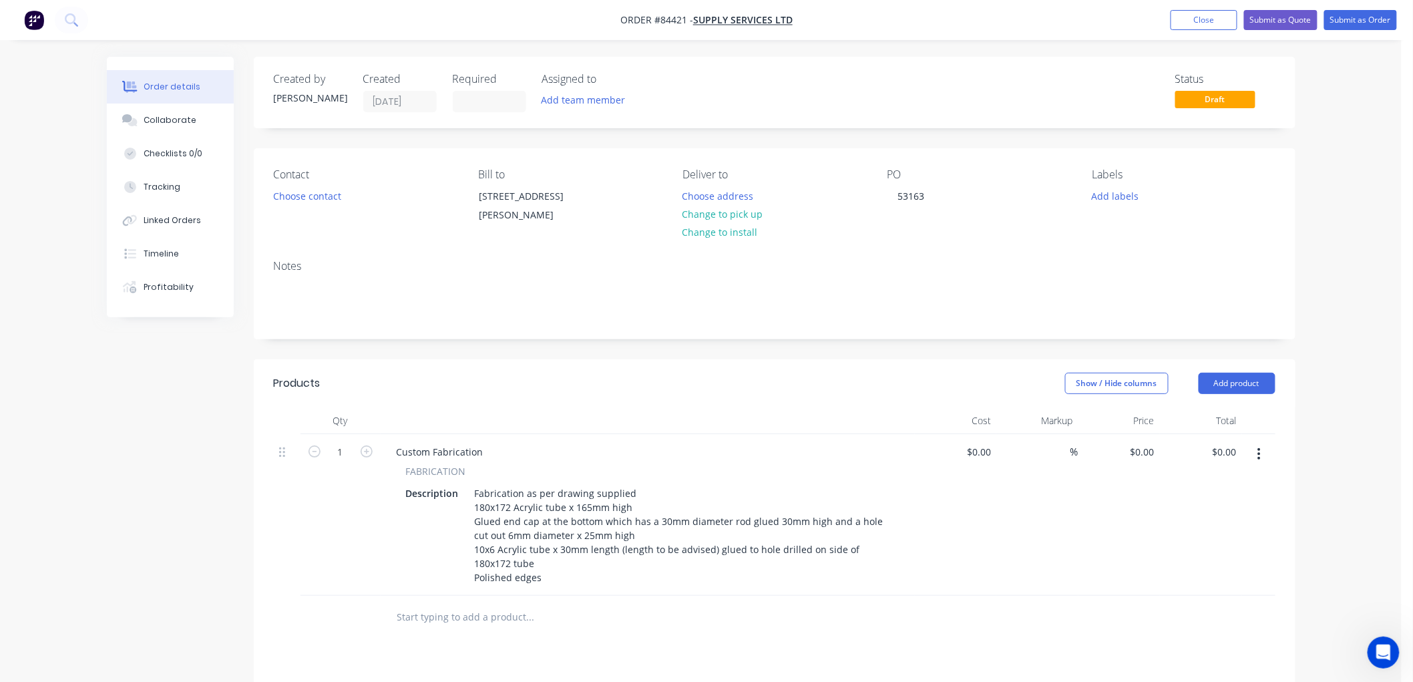
click at [600, 628] on div "Products Show / Hide columns Add product Qty Cost Markup Price Total 1 Custom F…" at bounding box center [774, 659] width 1041 height 600
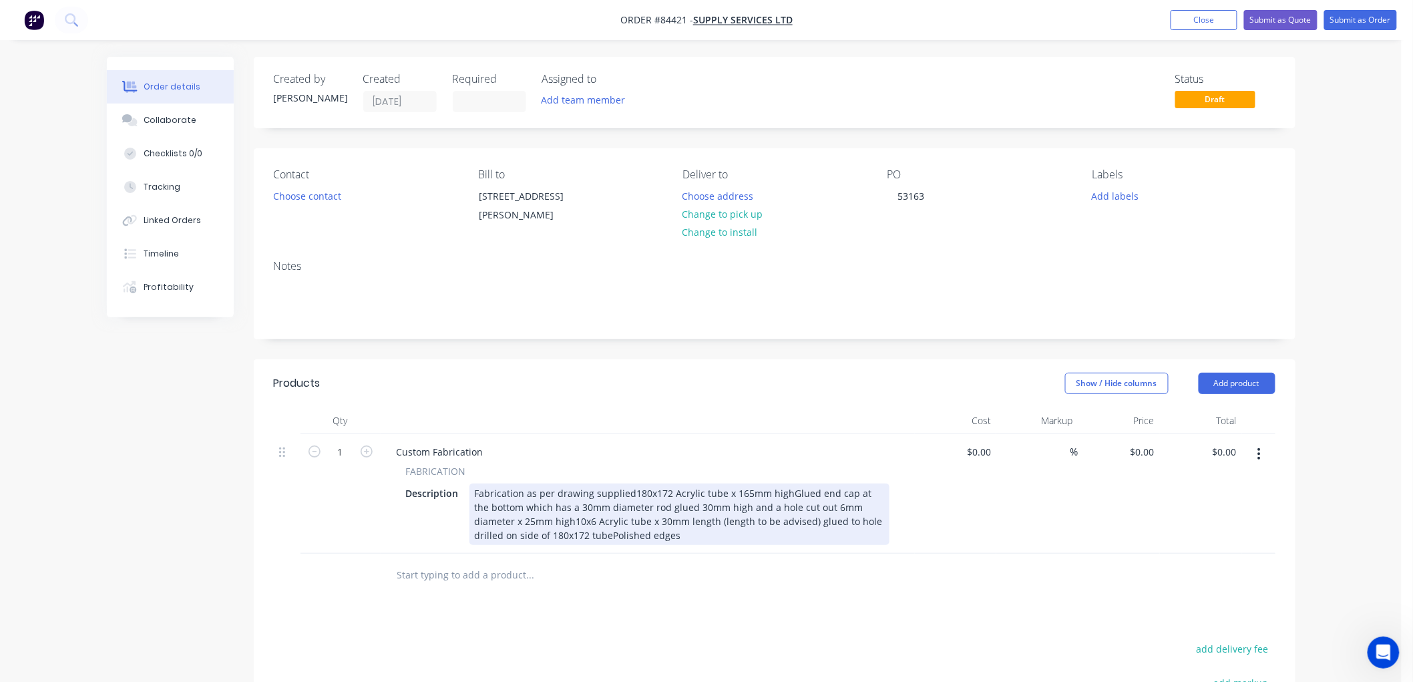
click at [608, 510] on div "Fabrication as per drawing supplied180x172 Acrylic tube x 165mm highGlued end c…" at bounding box center [679, 513] width 420 height 61
click at [626, 491] on div "Fabrication as per drawing supplied180x172 Acrylic tube x 165mm highGlued end c…" at bounding box center [679, 513] width 420 height 61
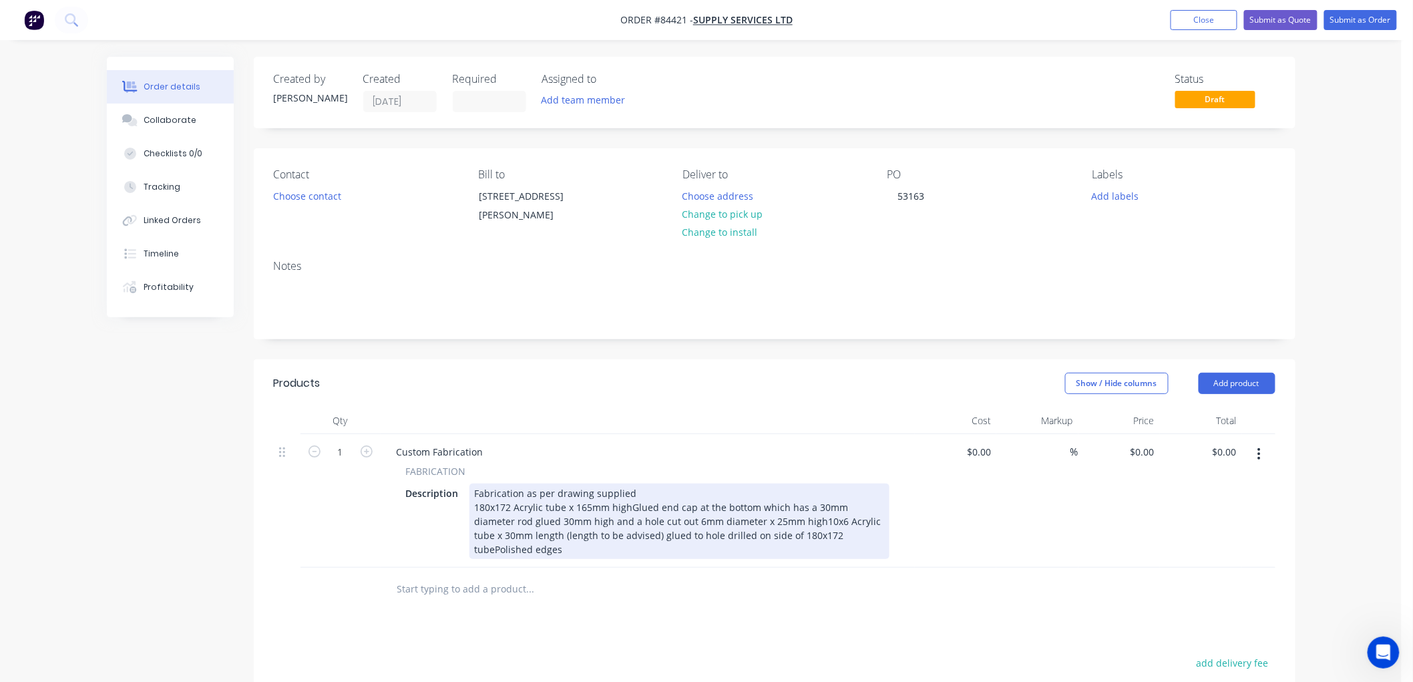
click at [626, 505] on div "Fabrication as per drawing supplied 180x172 Acrylic tube x 165mm highGlued end …" at bounding box center [679, 520] width 420 height 75
click at [628, 530] on div "Fabrication as per drawing supplied 180x172 Acrylic tube x 165mm high Glued end…" at bounding box center [679, 520] width 420 height 75
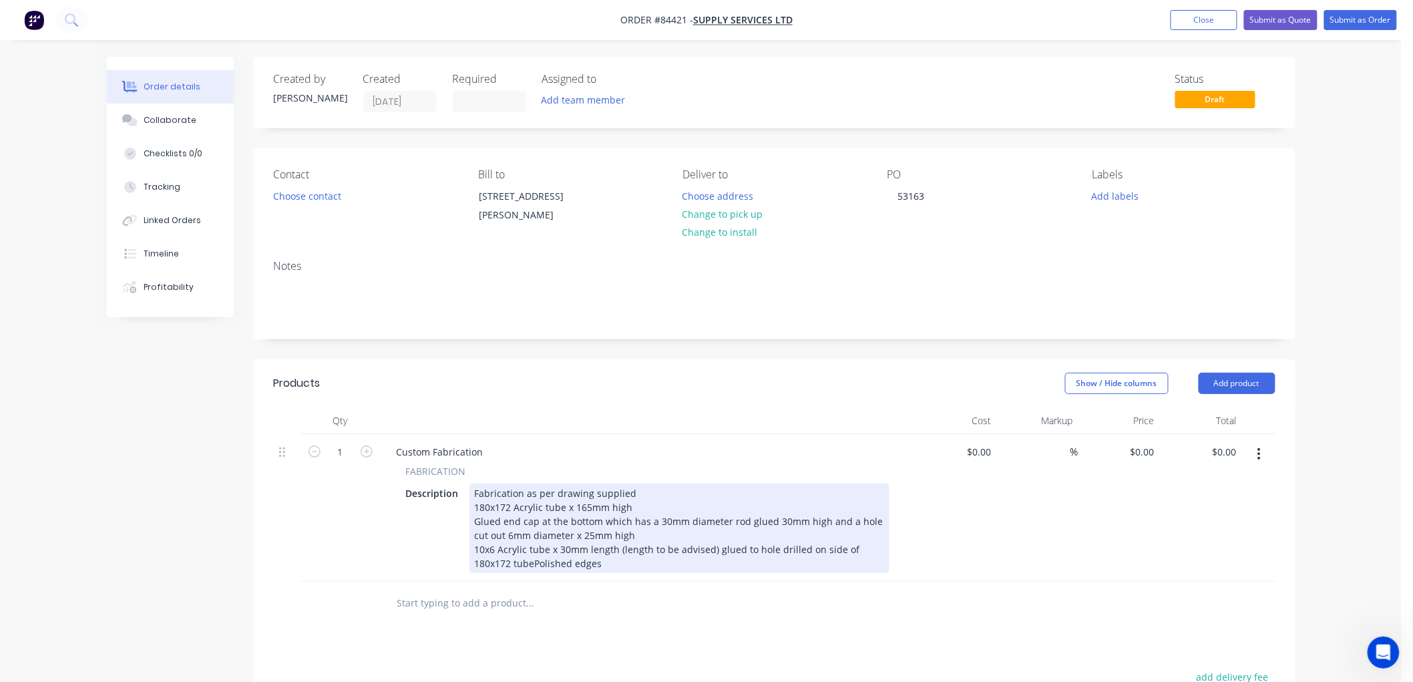
click at [532, 559] on div "Fabrication as per drawing supplied 180x172 Acrylic tube x 165mm high Glued end…" at bounding box center [679, 527] width 420 height 89
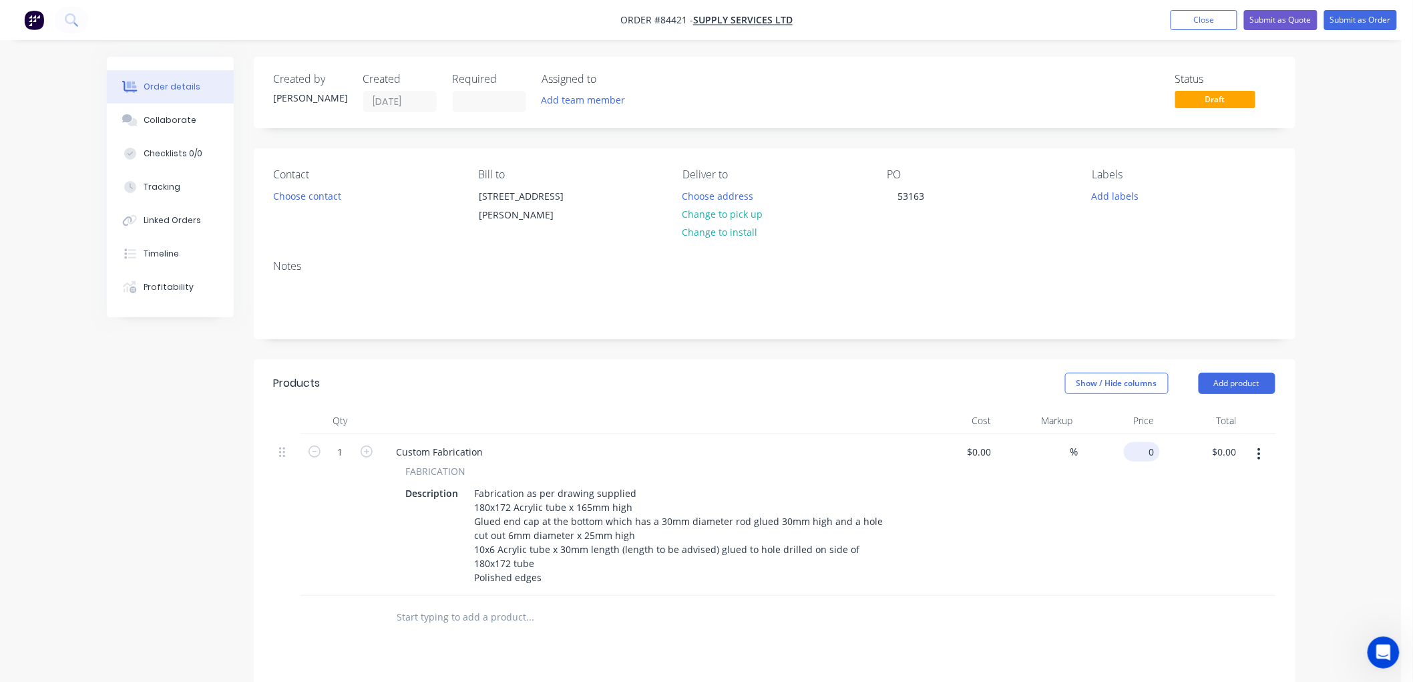
click at [1151, 451] on input "0" at bounding box center [1144, 451] width 31 height 19
type input "$115.236"
type input "$115.24"
click at [340, 450] on input "1" at bounding box center [340, 452] width 35 height 20
type input "3"
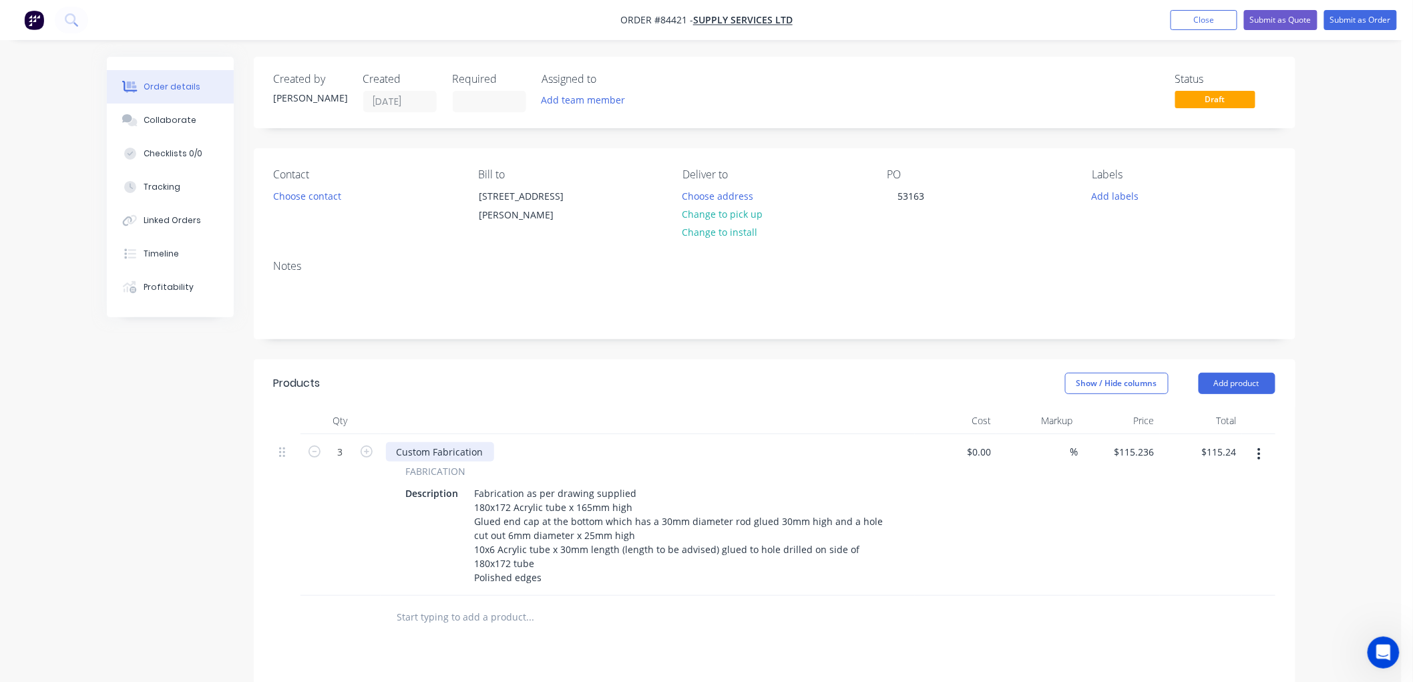
type input "$345.71"
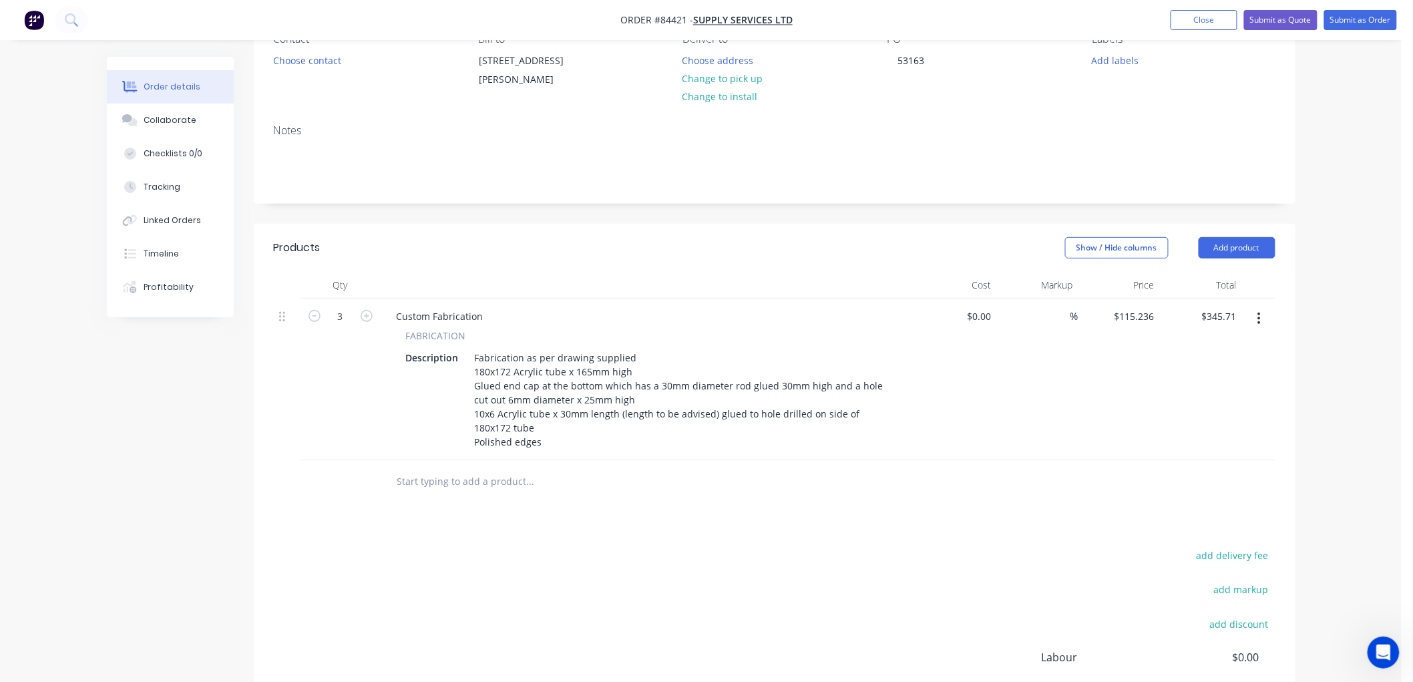
scroll to position [148, 0]
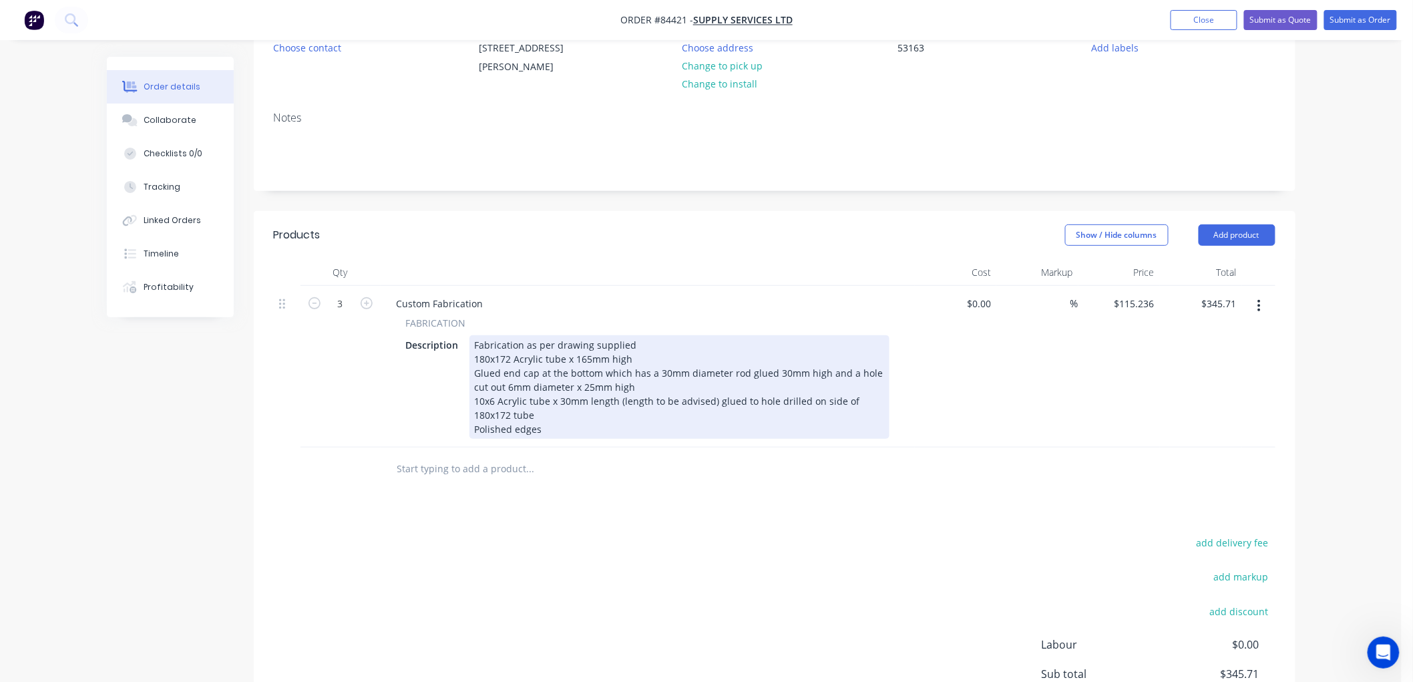
click at [551, 428] on div "Fabrication as per drawing supplied 180x172 Acrylic tube x 165mm high Glued end…" at bounding box center [679, 386] width 420 height 103
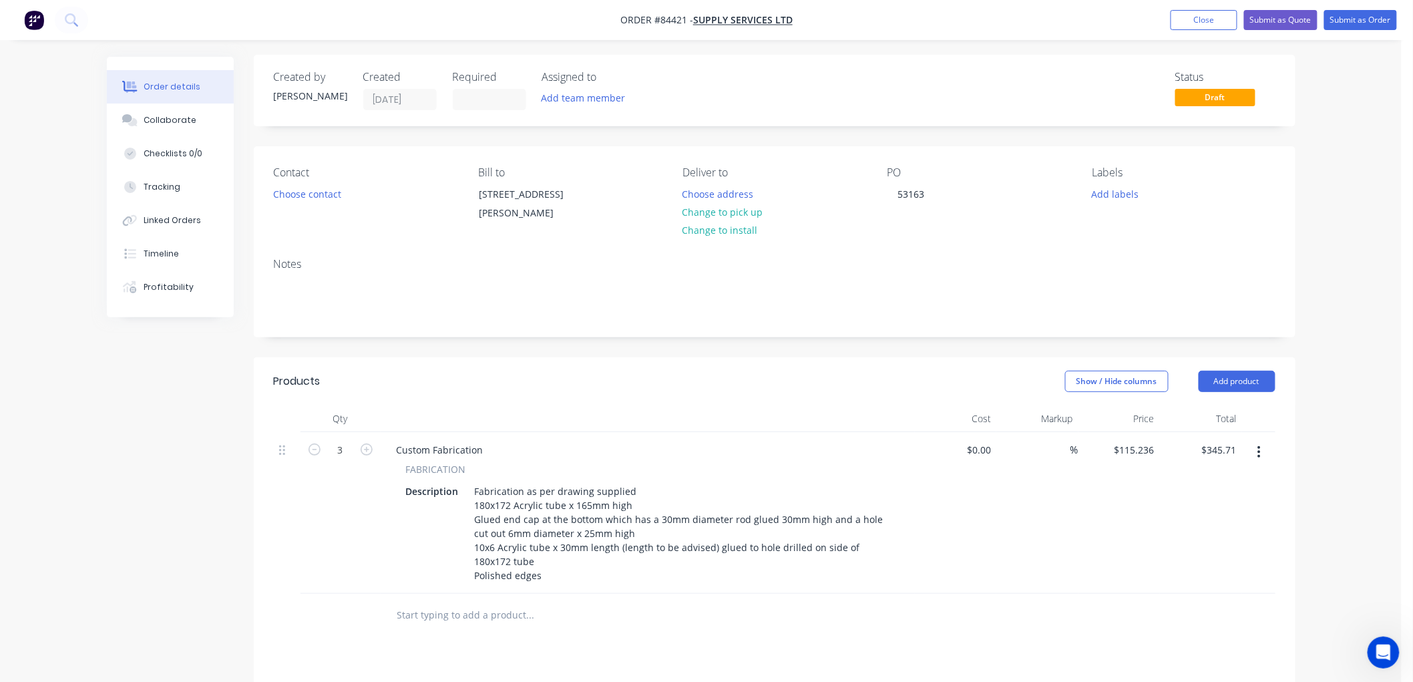
scroll to position [0, 0]
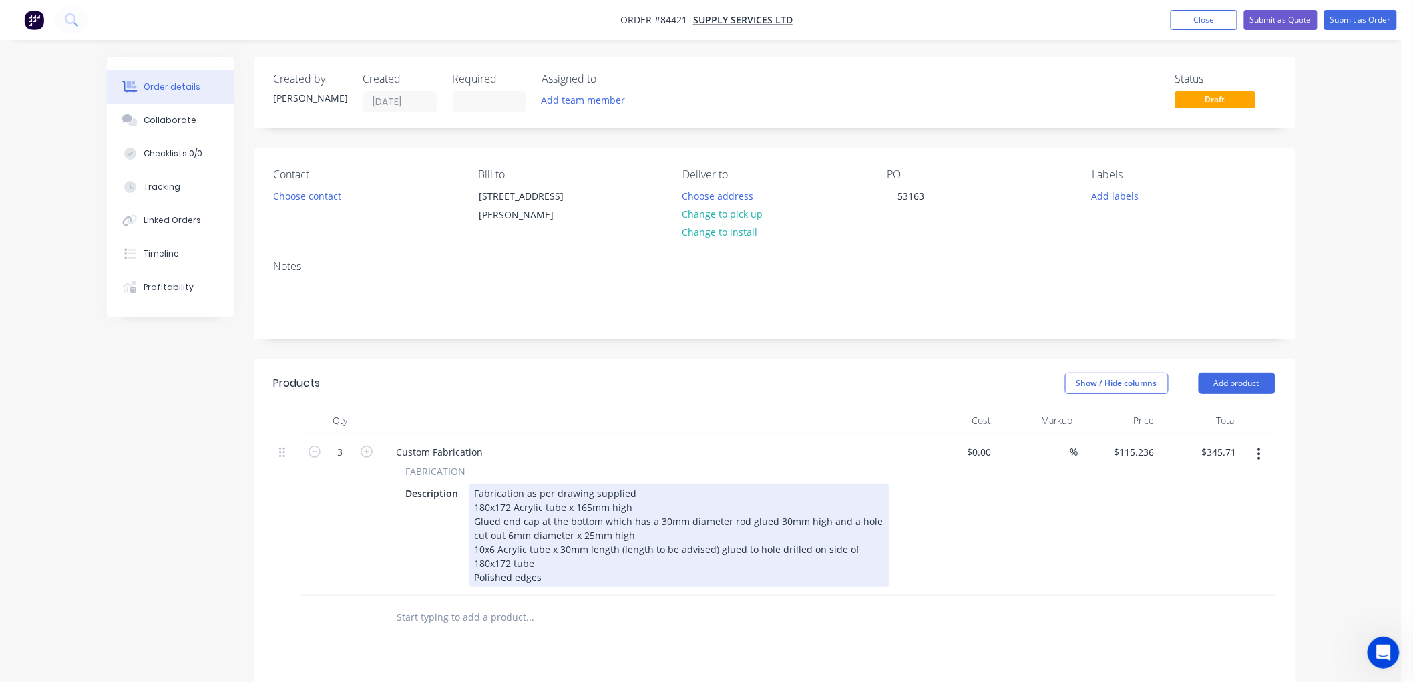
click at [553, 575] on div "Fabrication as per drawing supplied 180x172 Acrylic tube x 165mm high Glued end…" at bounding box center [679, 534] width 420 height 103
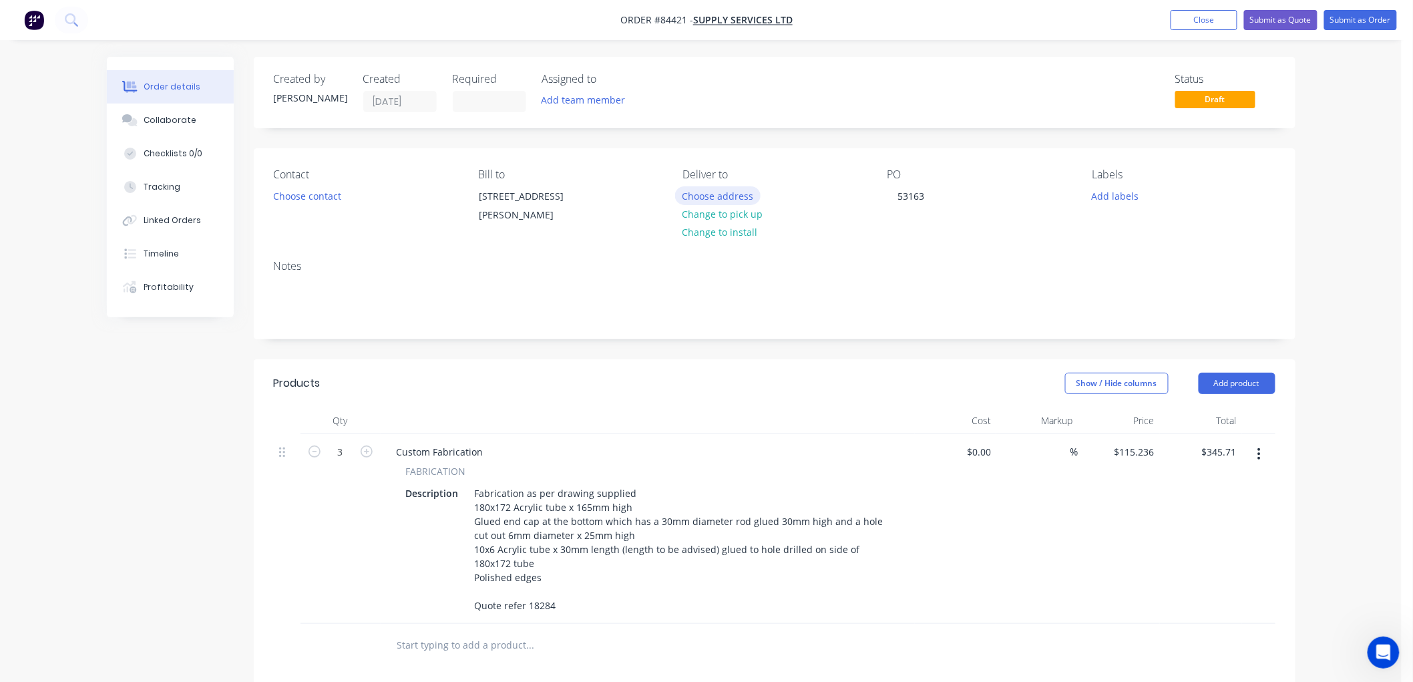
click at [725, 192] on button "Choose address" at bounding box center [717, 195] width 85 height 18
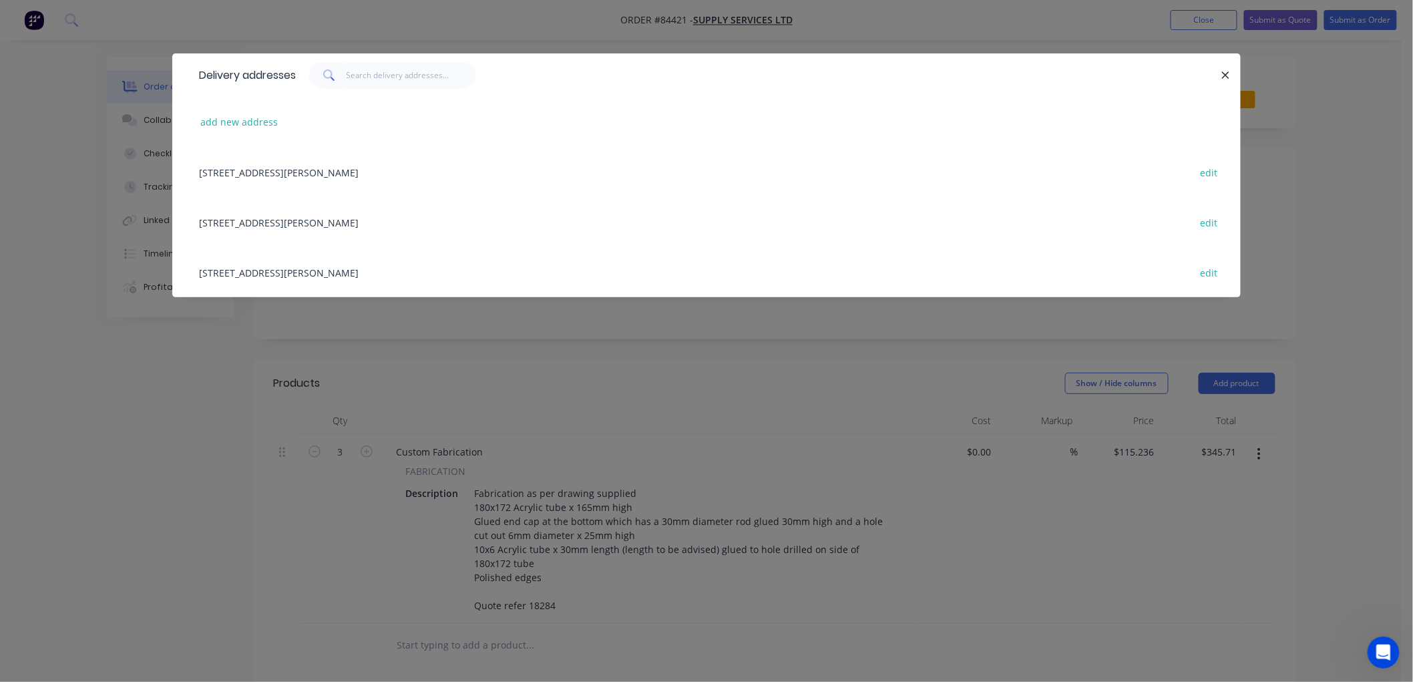
click at [304, 218] on div "[STREET_ADDRESS][PERSON_NAME] edit" at bounding box center [706, 222] width 1028 height 50
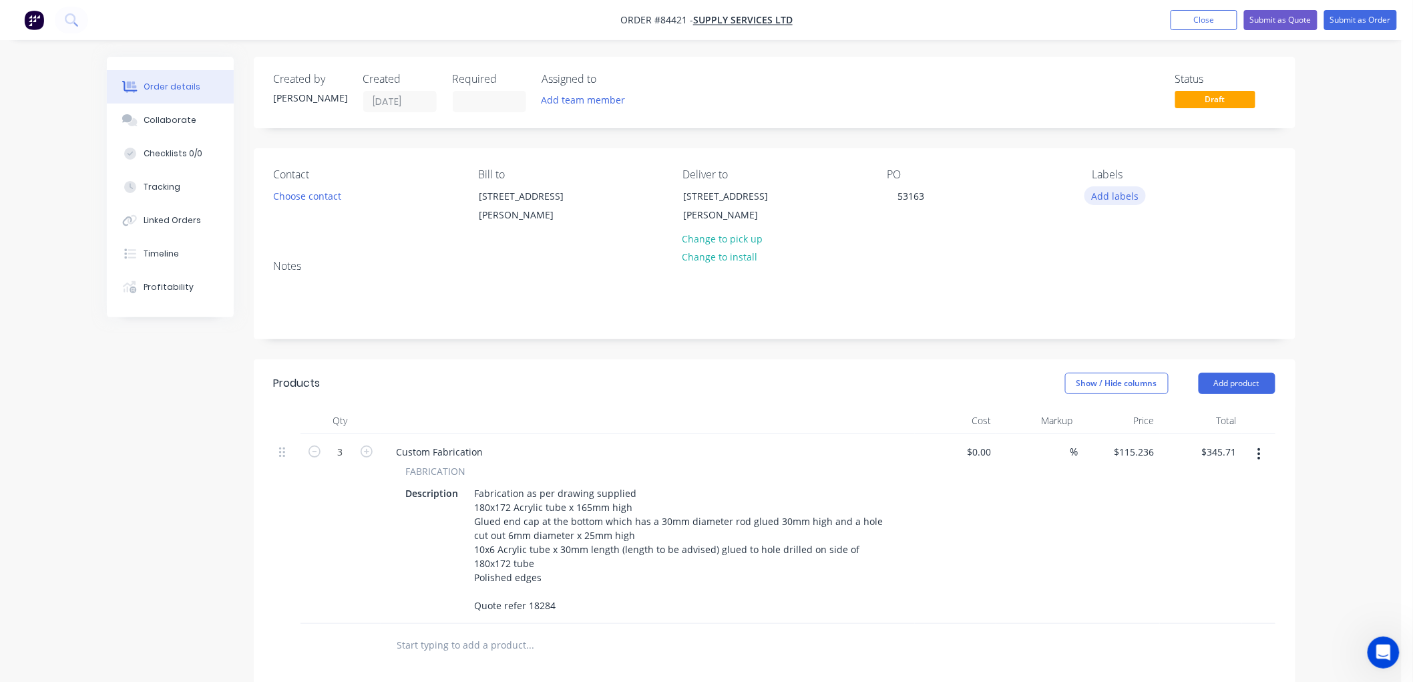
click at [1106, 198] on button "Add labels" at bounding box center [1114, 195] width 61 height 18
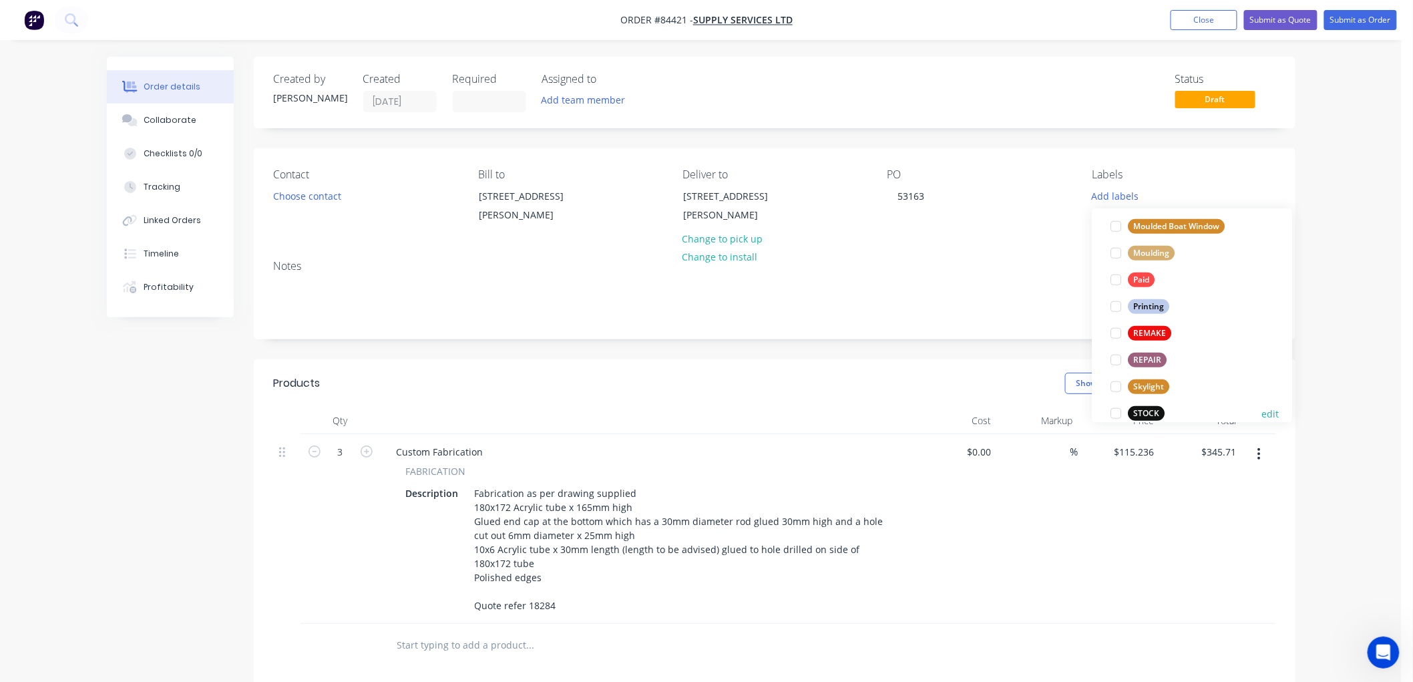
scroll to position [507, 0]
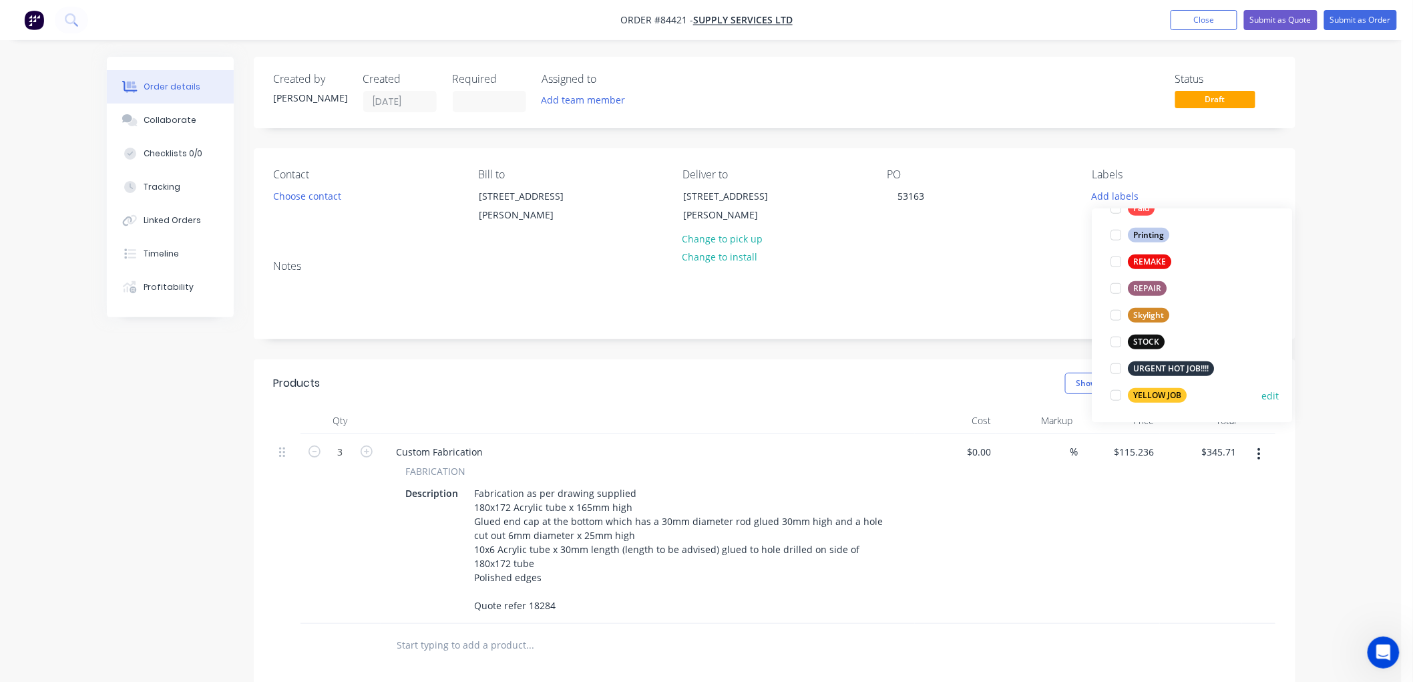
click at [1156, 397] on div "YELLOW JOB" at bounding box center [1157, 395] width 59 height 15
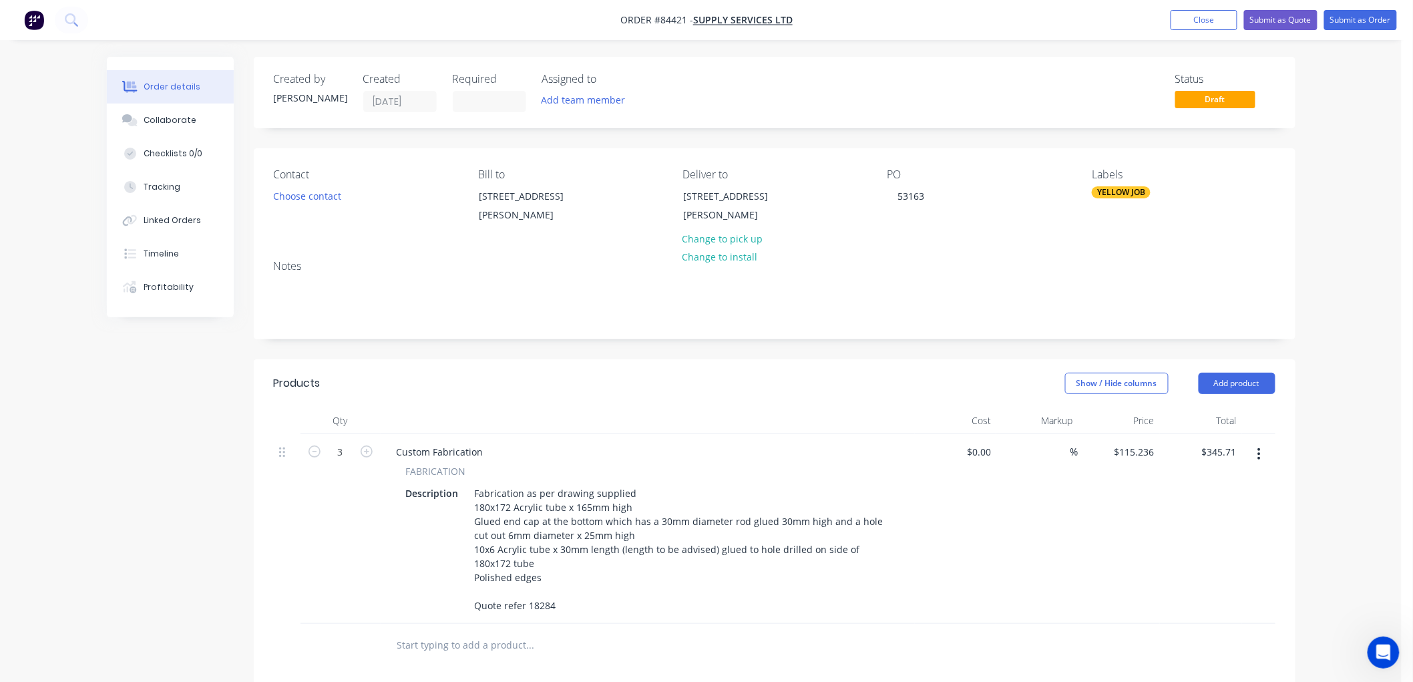
drag, startPoint x: 1318, startPoint y: 178, endPoint x: 1323, endPoint y: 172, distance: 8.1
click at [1319, 178] on div "Order details Collaborate Checklists 0/0 Tracking Linked Orders Timeline Profit…" at bounding box center [700, 503] width 1401 height 1007
click at [1367, 25] on button "Submit as Order" at bounding box center [1360, 20] width 73 height 20
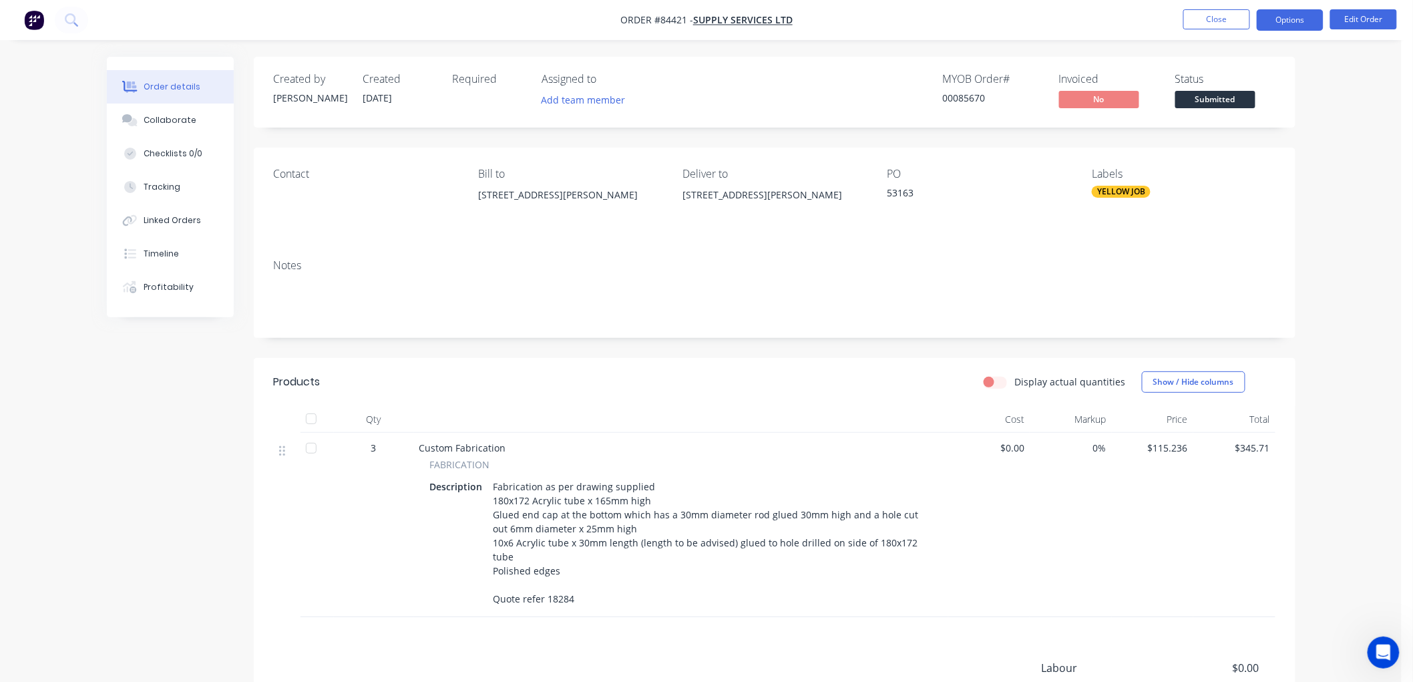
click at [1285, 24] on button "Options" at bounding box center [1289, 19] width 67 height 21
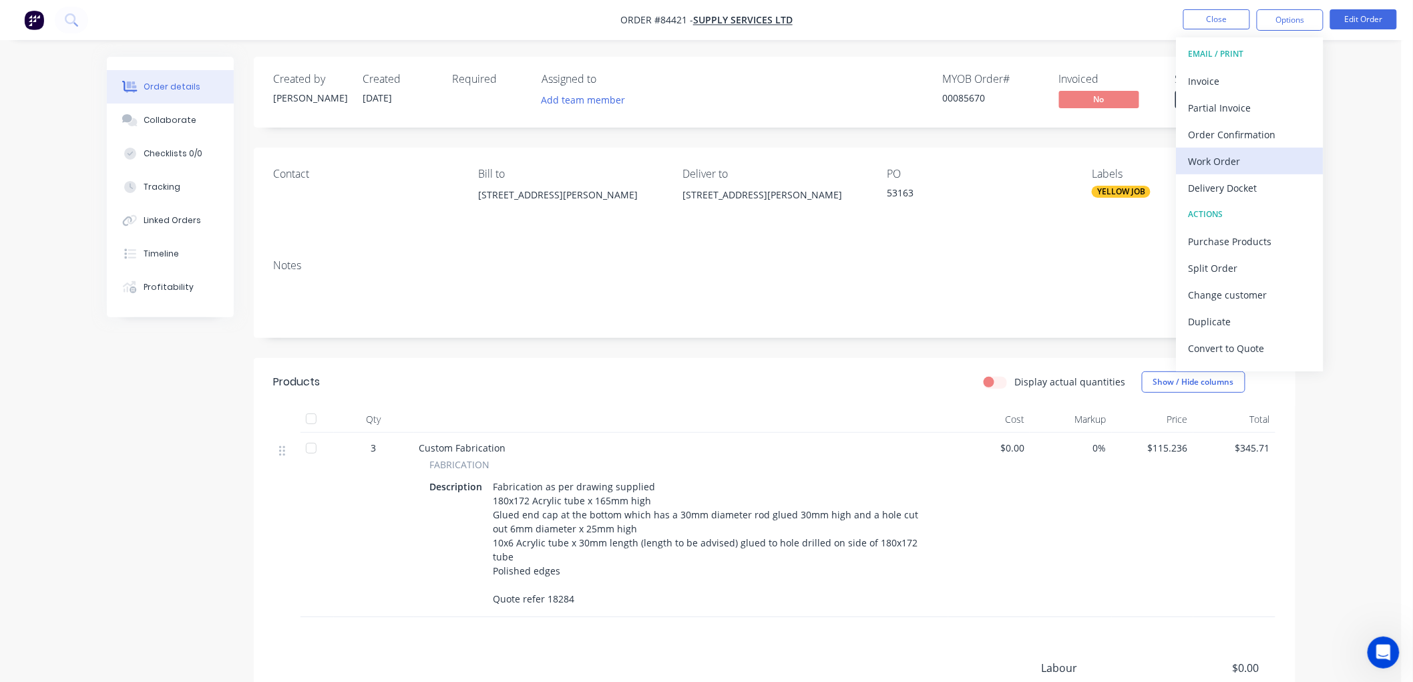
click at [1235, 163] on div "Work Order" at bounding box center [1249, 161] width 123 height 19
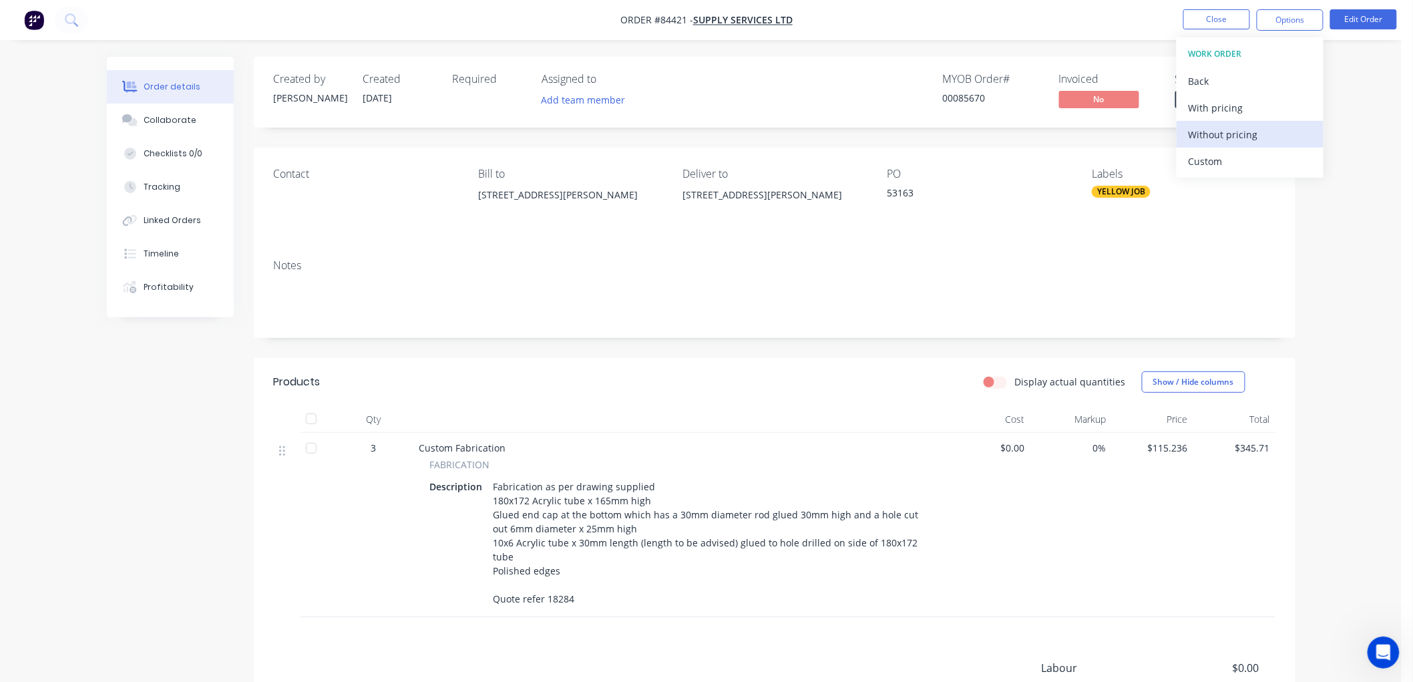
click at [1225, 134] on div "Without pricing" at bounding box center [1249, 134] width 123 height 19
click at [1190, 16] on button "Close" at bounding box center [1216, 19] width 67 height 20
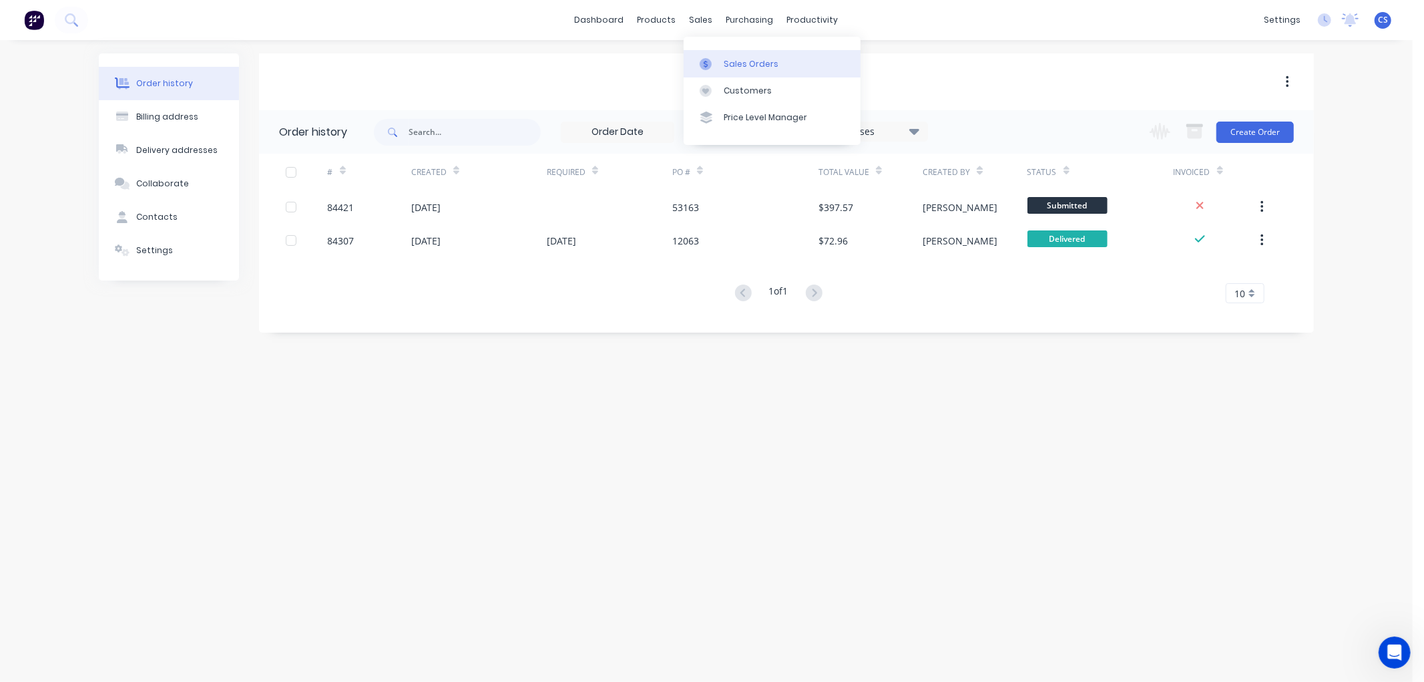
click at [726, 56] on link "Sales Orders" at bounding box center [772, 63] width 177 height 27
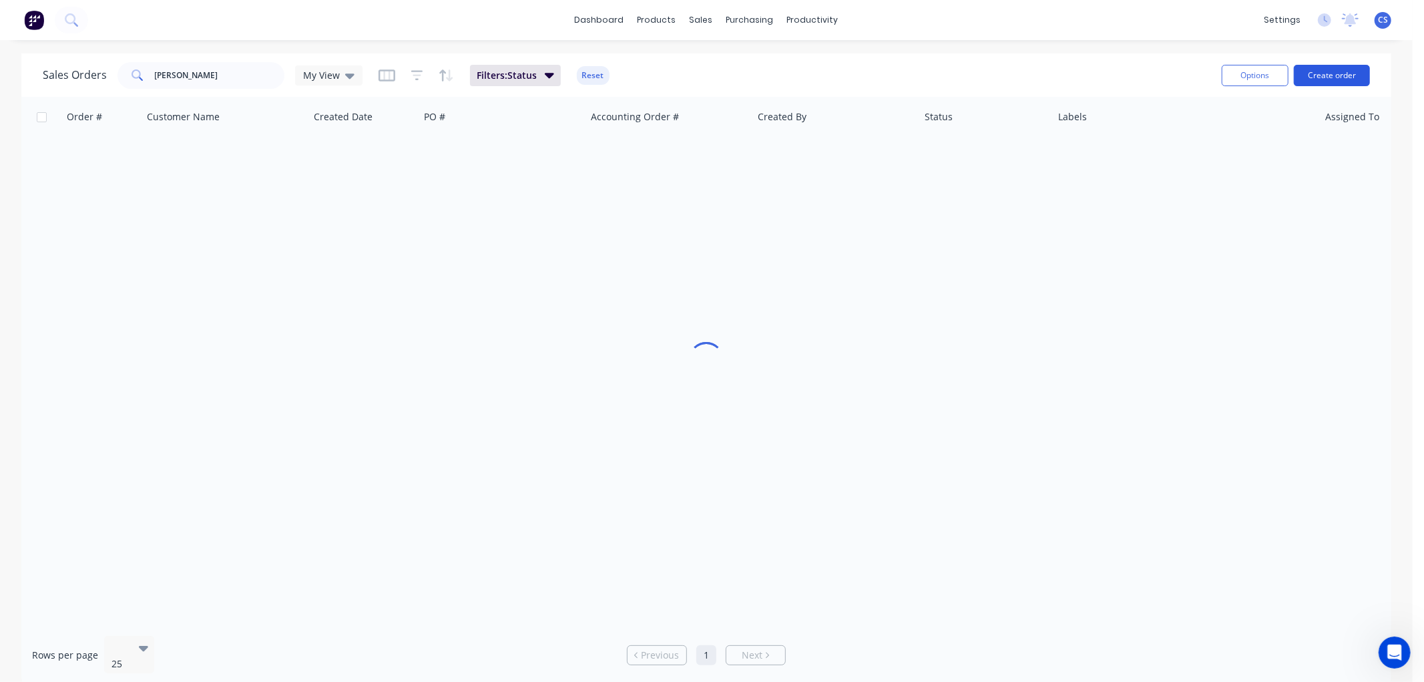
click at [1325, 69] on button "Create order" at bounding box center [1332, 75] width 76 height 21
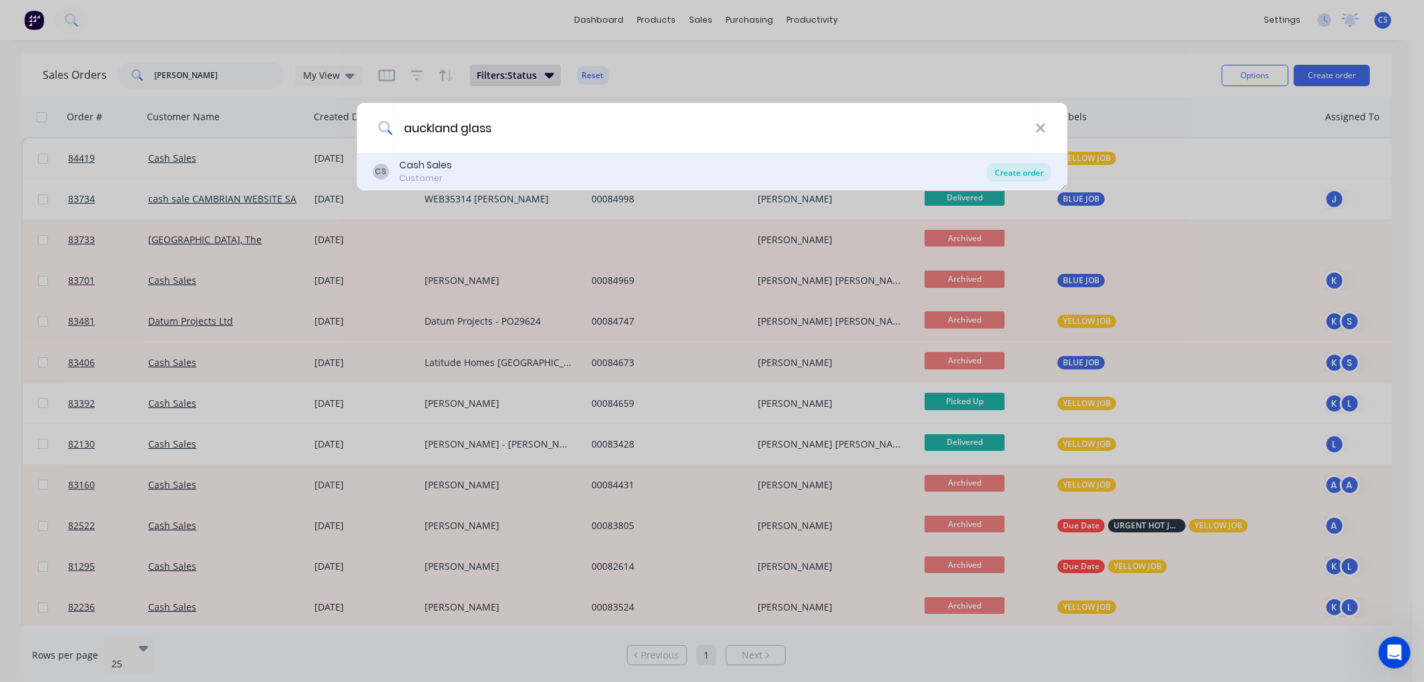
type input "auckland glass"
click at [1016, 170] on div "Create order" at bounding box center [1019, 172] width 65 height 19
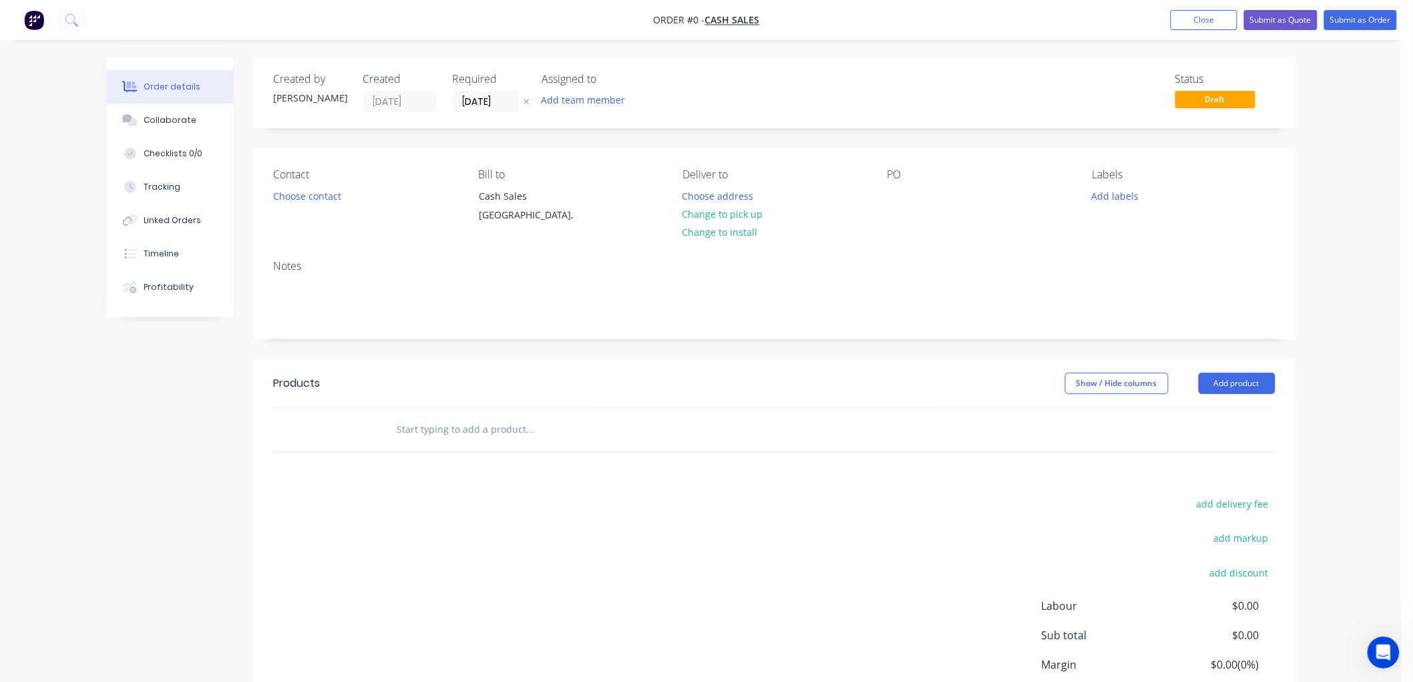
click at [521, 99] on button at bounding box center [526, 101] width 14 height 15
click at [322, 198] on button "Choose contact" at bounding box center [307, 195] width 82 height 18
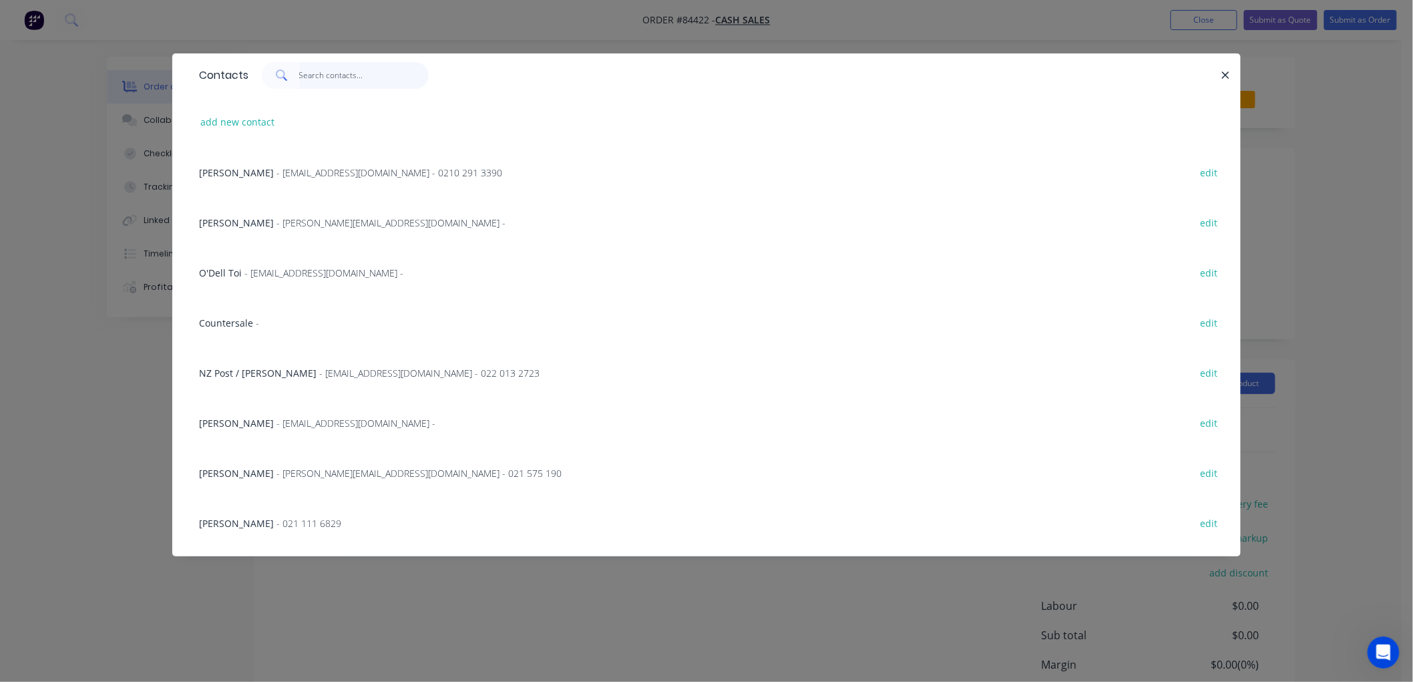
click at [326, 79] on input "text" at bounding box center [364, 75] width 130 height 27
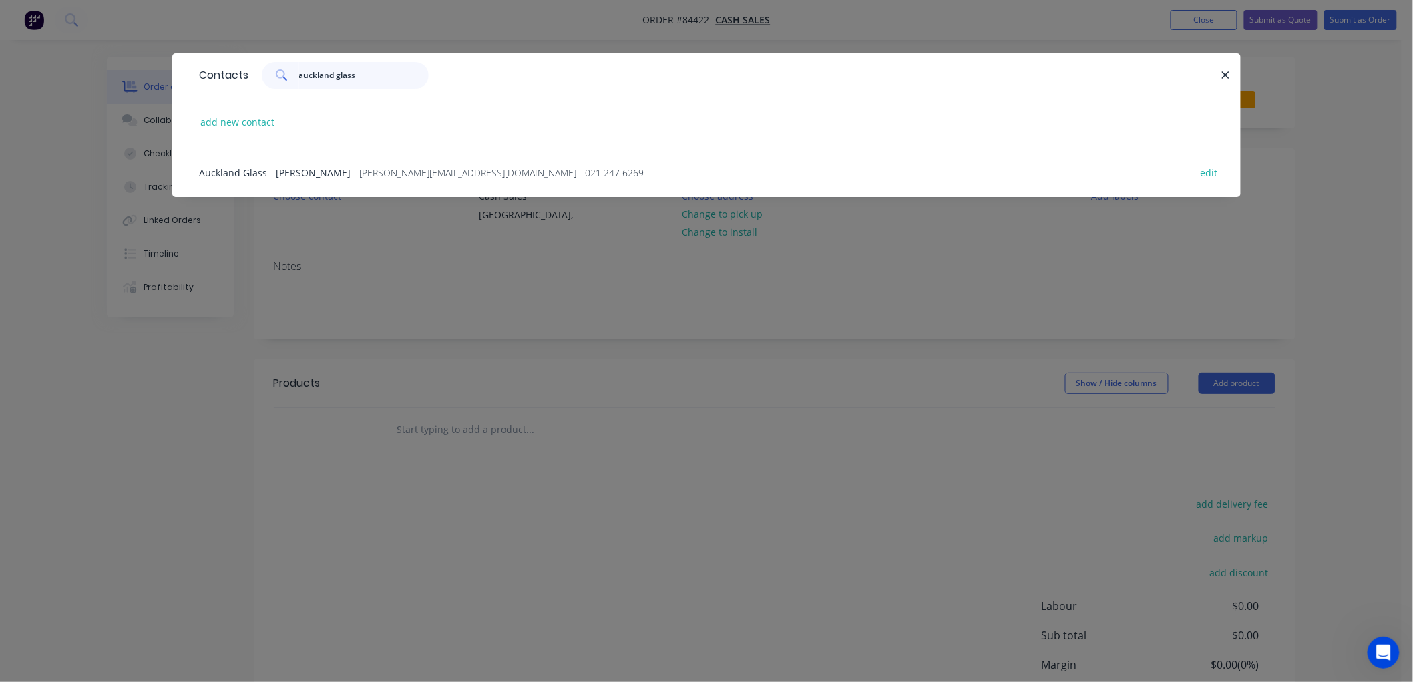
type input "auckland glass"
click at [294, 167] on span "Auckland Glass - [PERSON_NAME]" at bounding box center [275, 172] width 152 height 13
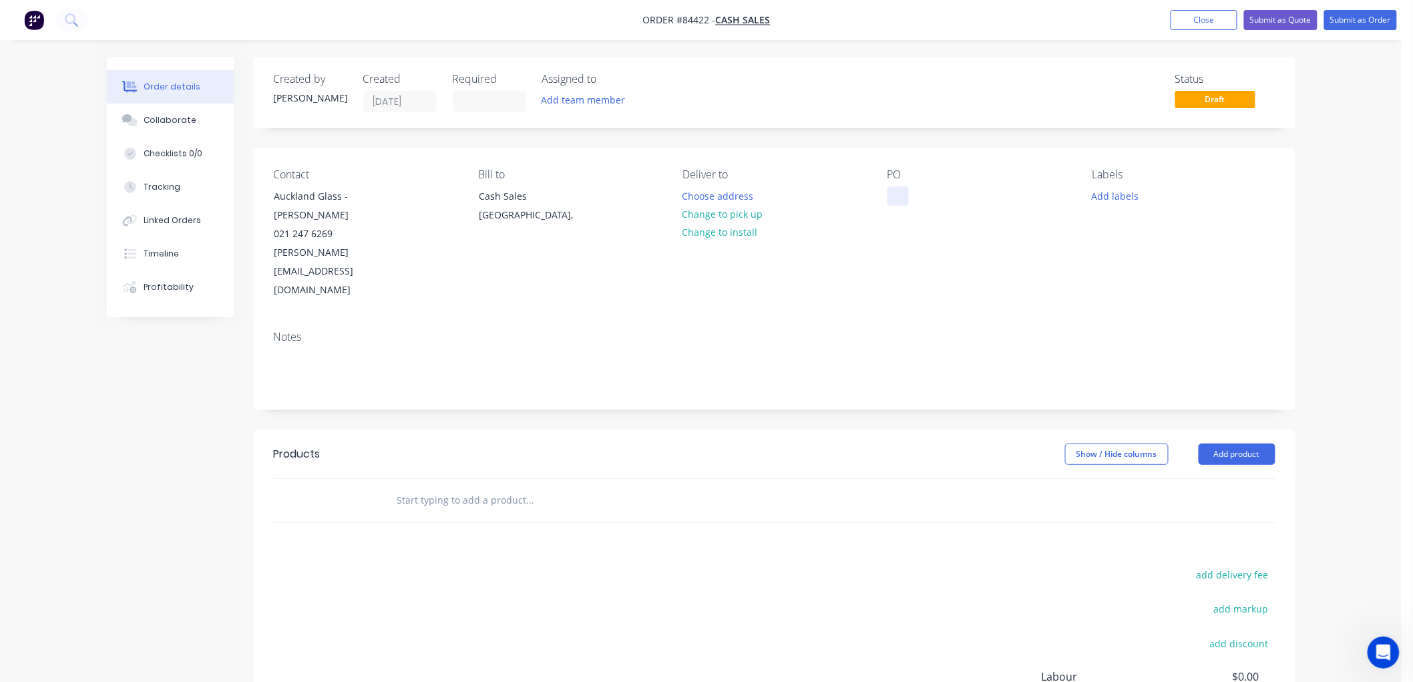
click at [893, 199] on div at bounding box center [897, 195] width 21 height 19
click at [1115, 198] on button "Add labels" at bounding box center [1114, 195] width 61 height 18
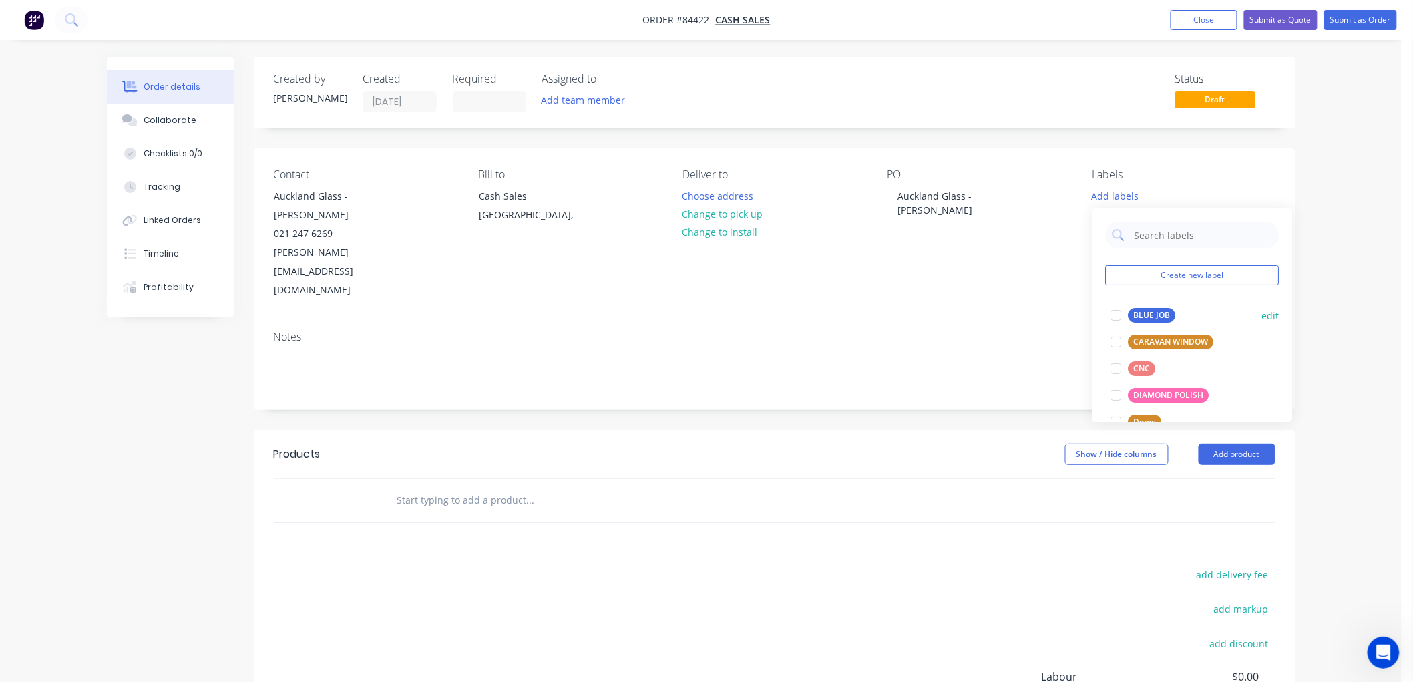
click at [1146, 310] on div "BLUE JOB" at bounding box center [1151, 315] width 47 height 15
click at [468, 487] on input "text" at bounding box center [530, 500] width 267 height 27
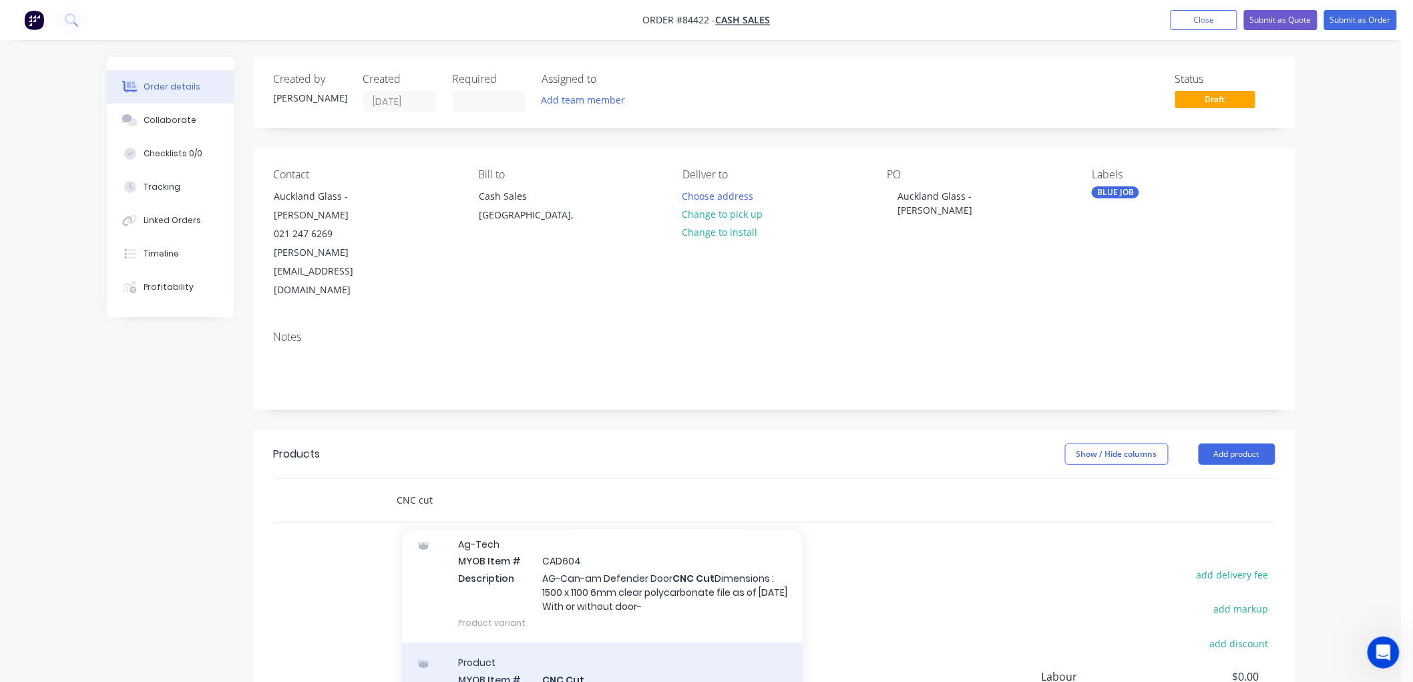
scroll to position [74, 0]
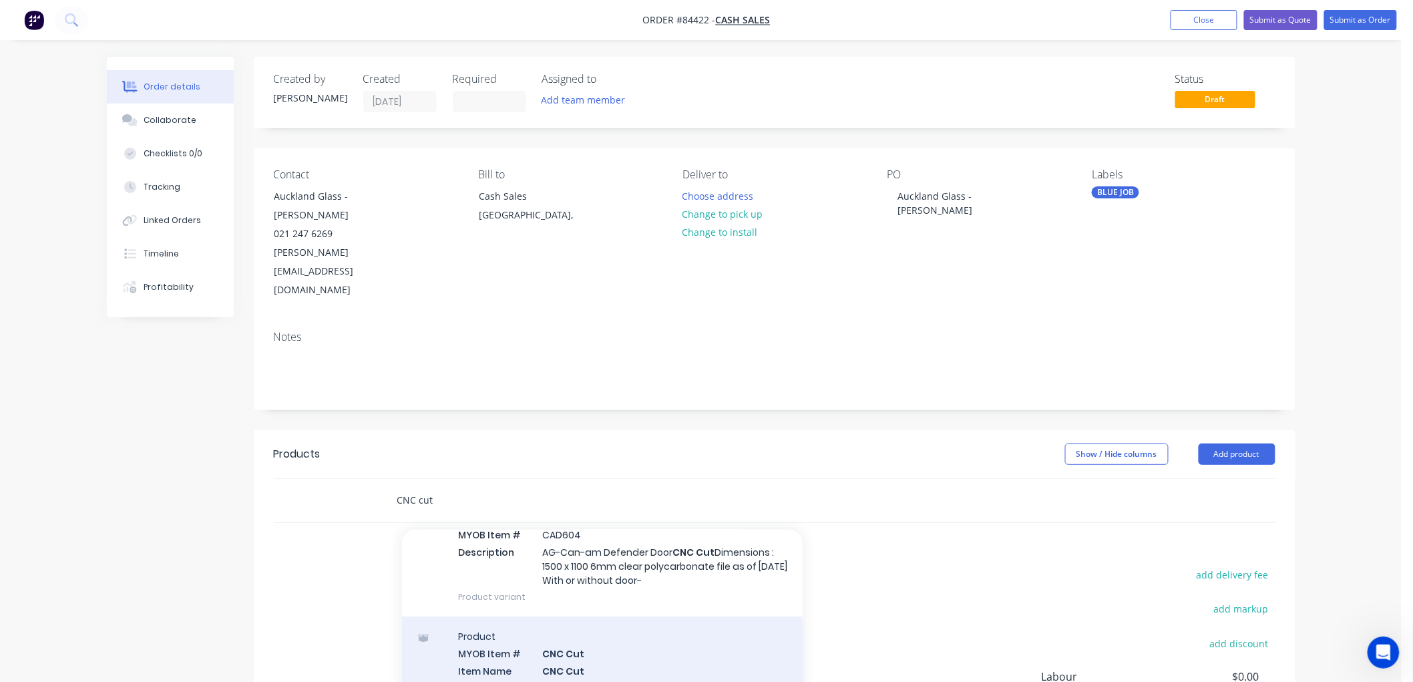
type input "CNC cut"
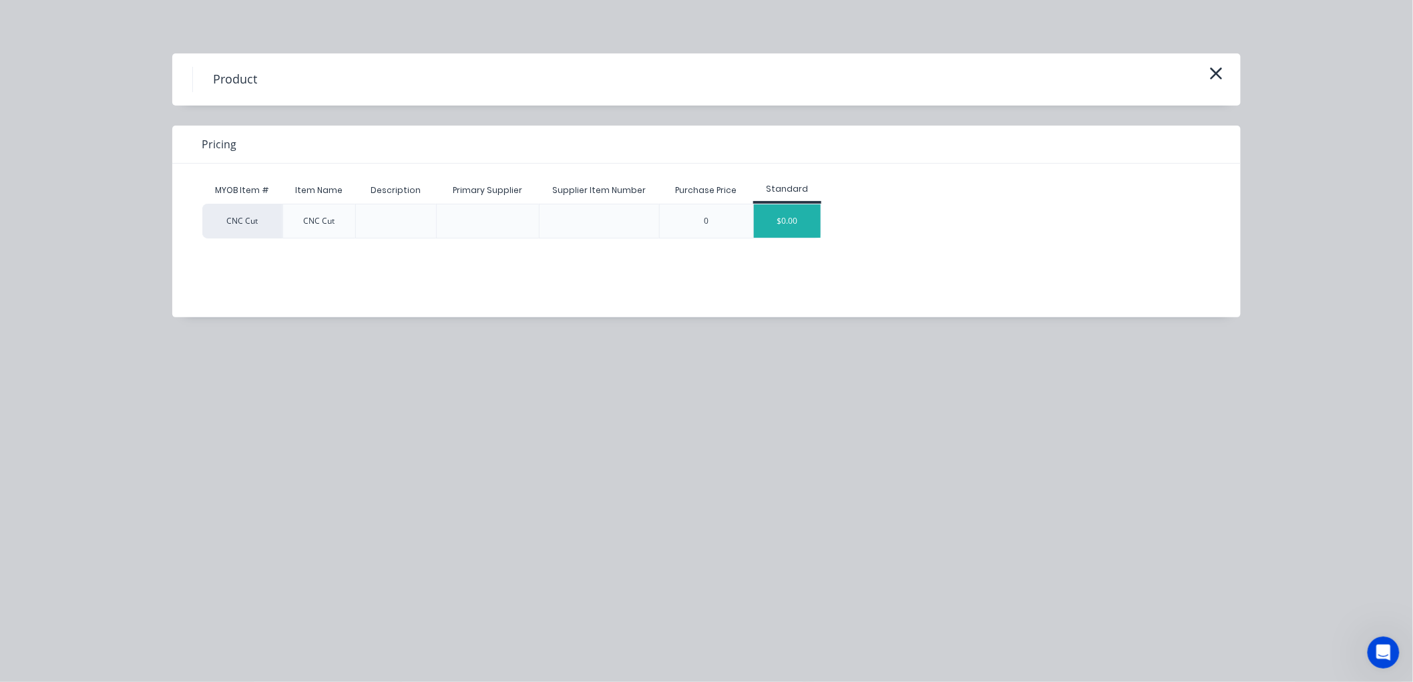
click at [791, 214] on div "$0.00" at bounding box center [787, 220] width 67 height 33
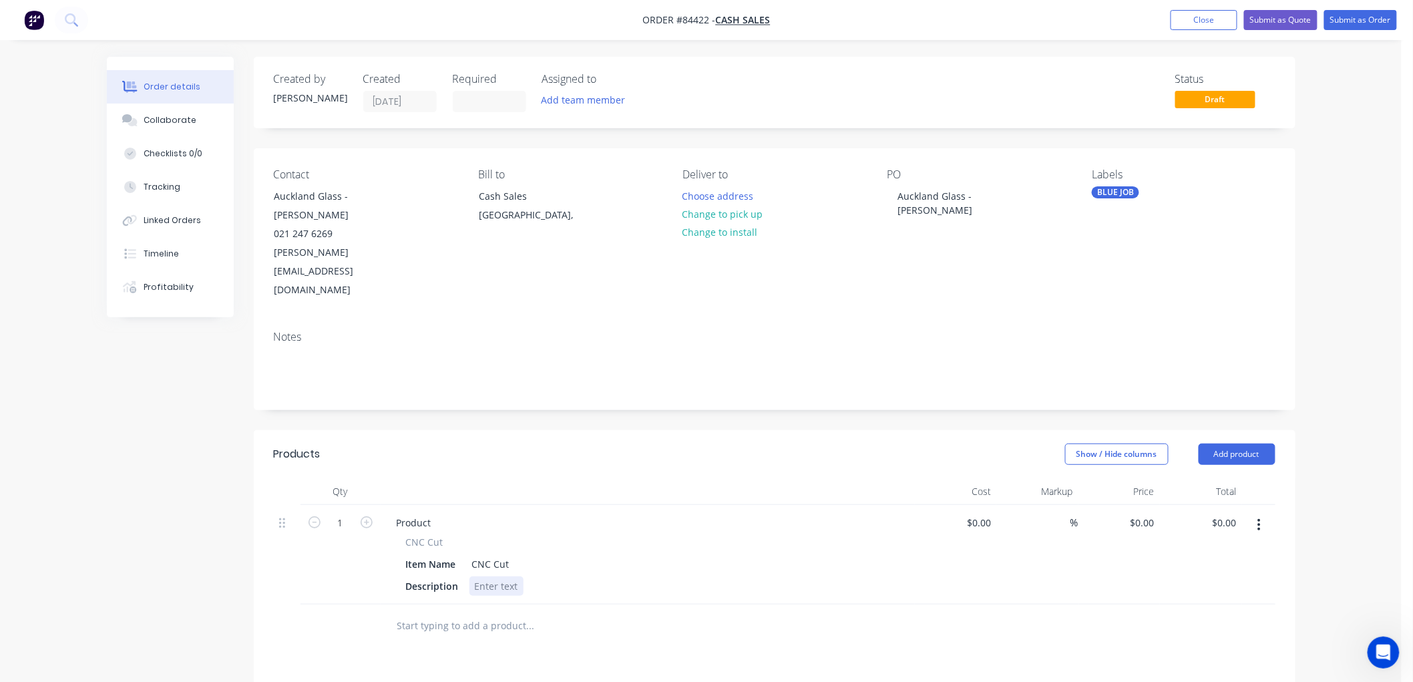
click at [499, 576] on div at bounding box center [496, 585] width 54 height 19
paste div
click at [337, 513] on input "1" at bounding box center [340, 523] width 35 height 20
click at [731, 576] on div "Material : 4.5mm clear polycarbonate (8mm not available)Dimensions : 268mm diam…" at bounding box center [672, 585] width 407 height 19
click at [725, 576] on div "Material : 4.5mm clear polycarbonate (8mm not available)Dimensions : 268mm diam…" at bounding box center [672, 585] width 407 height 19
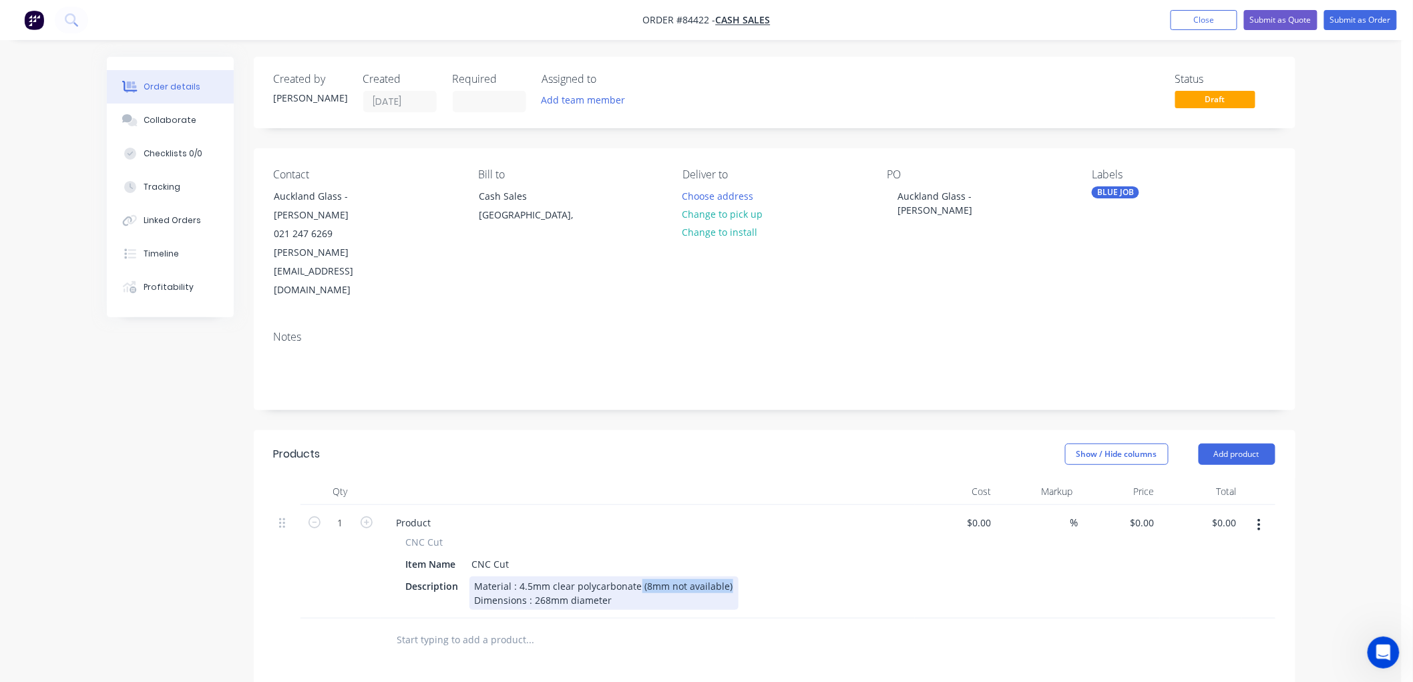
drag, startPoint x: 636, startPoint y: 529, endPoint x: 765, endPoint y: 531, distance: 128.9
click at [765, 576] on div "Description Material : 4.5mm clear polycarbonate (8mm not available) Dimensions…" at bounding box center [645, 592] width 489 height 33
click at [342, 513] on input "1" at bounding box center [340, 523] width 35 height 20
type input "45"
drag, startPoint x: 443, startPoint y: 484, endPoint x: 408, endPoint y: 483, distance: 34.7
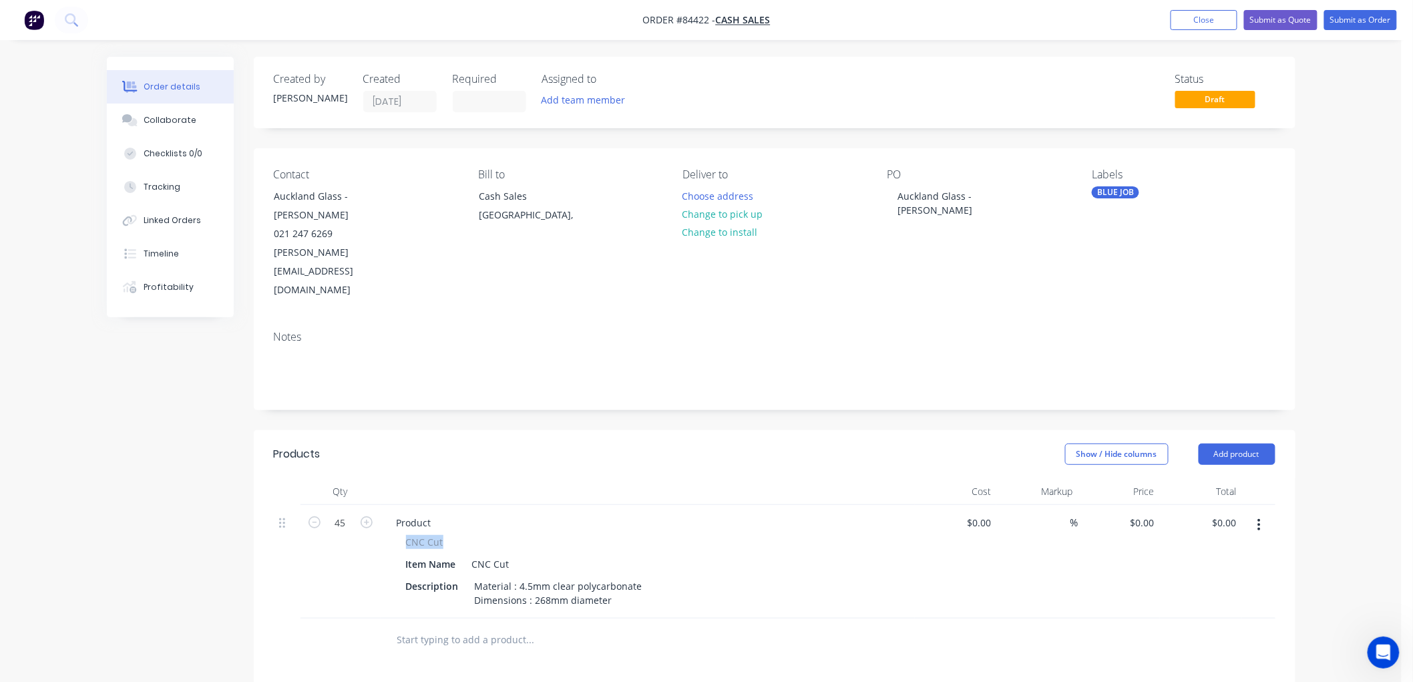
click at [408, 535] on div "CNC Cut" at bounding box center [647, 542] width 483 height 14
copy span "CNC Cut"
click at [415, 513] on div "Product" at bounding box center [414, 522] width 56 height 19
paste div
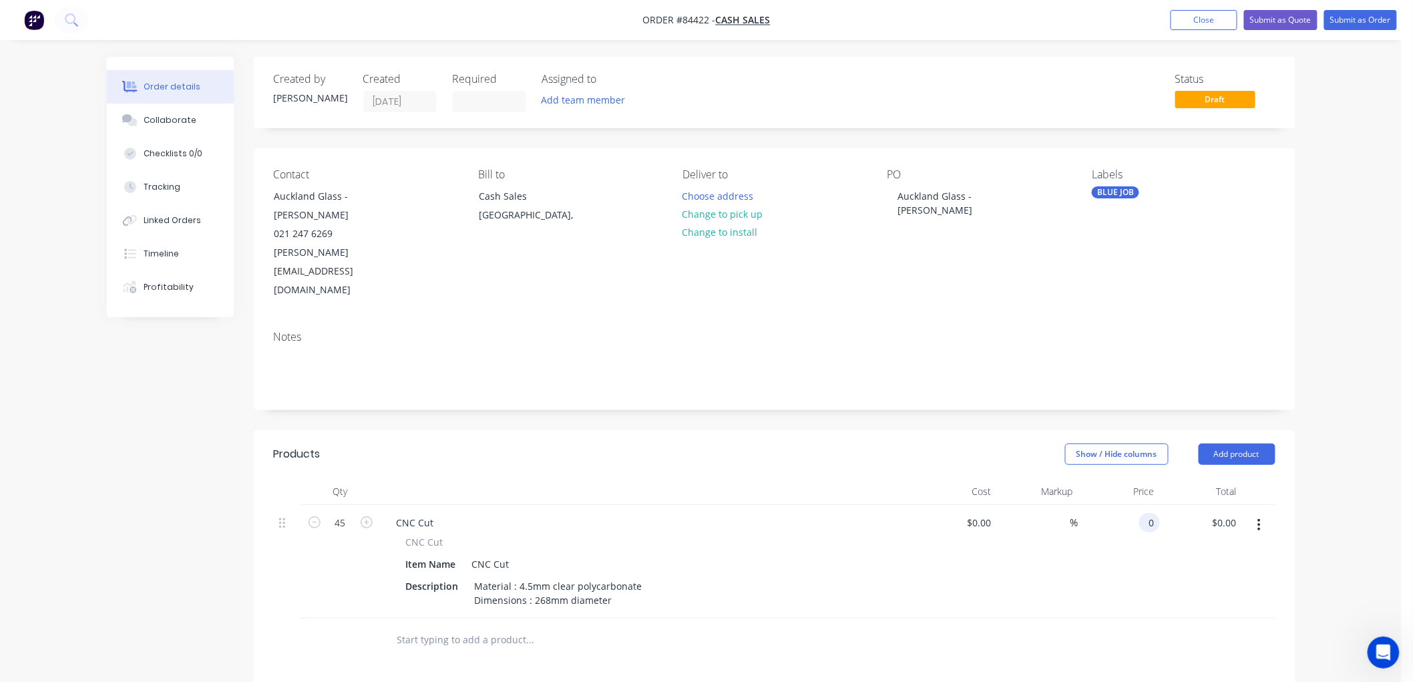
click at [1131, 505] on div "0 0" at bounding box center [1119, 561] width 82 height 113
type input "13.74"
type input "0.00"
type input "$13.74"
type input "$618.30"
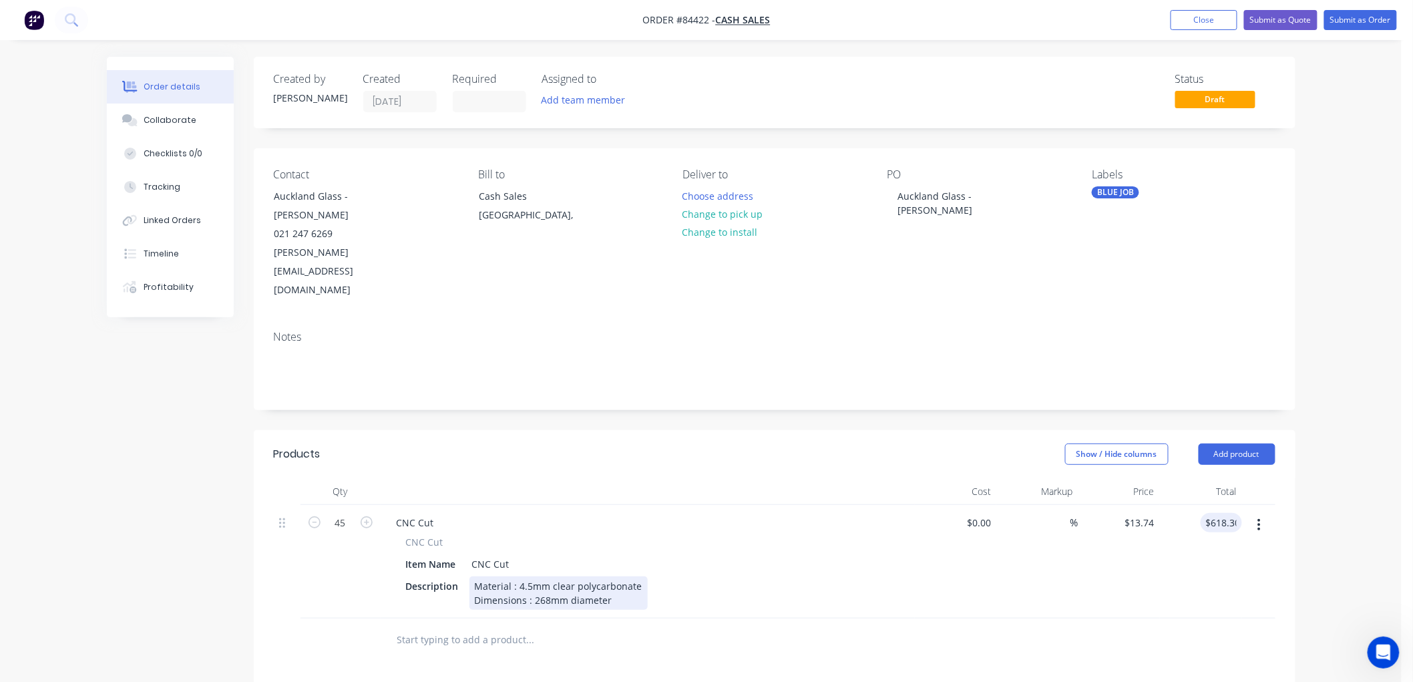
click at [624, 576] on div "Material : 4.5mm clear polycarbonate Dimensions : 268mm diameter" at bounding box center [558, 592] width 178 height 33
click at [625, 576] on div "Material : 4.5mm clear polycarbonate Dimensions : 268mm diameter" at bounding box center [558, 592] width 178 height 33
click at [1371, 19] on button "Submit as Order" at bounding box center [1360, 20] width 73 height 20
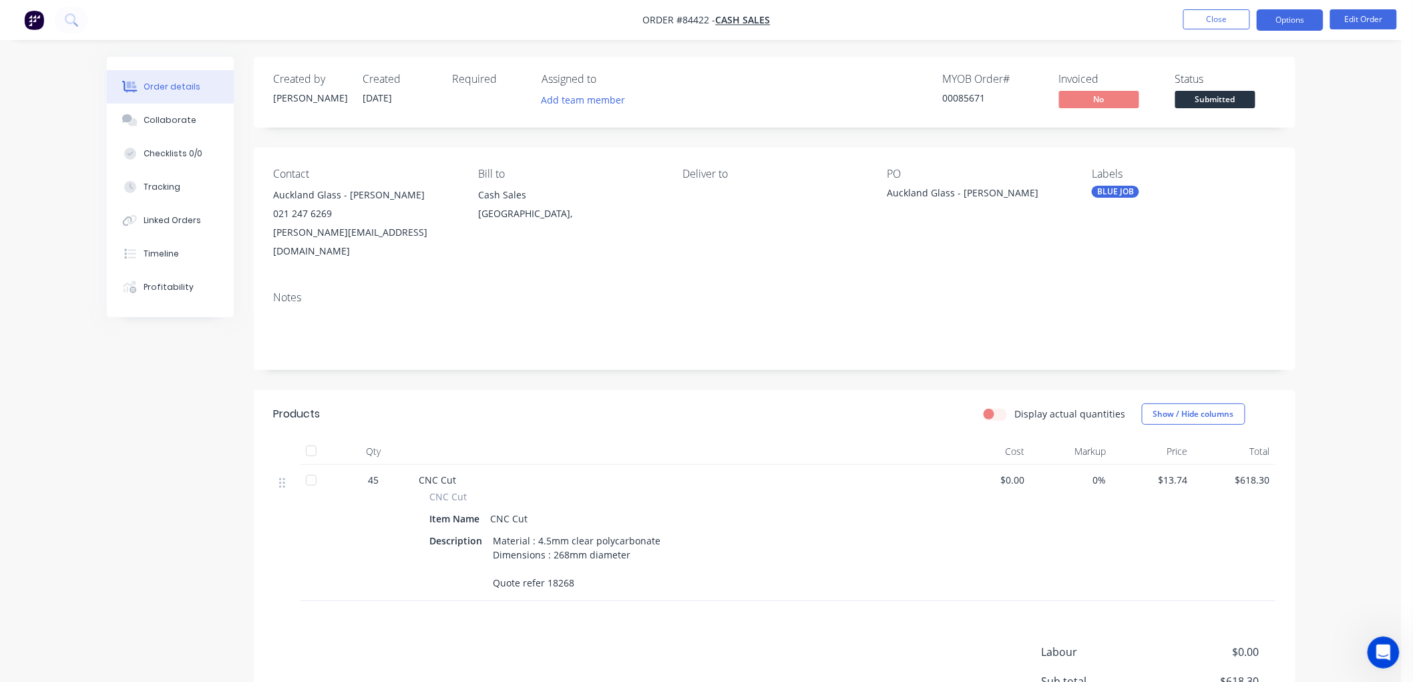
click at [1299, 21] on button "Options" at bounding box center [1289, 19] width 67 height 21
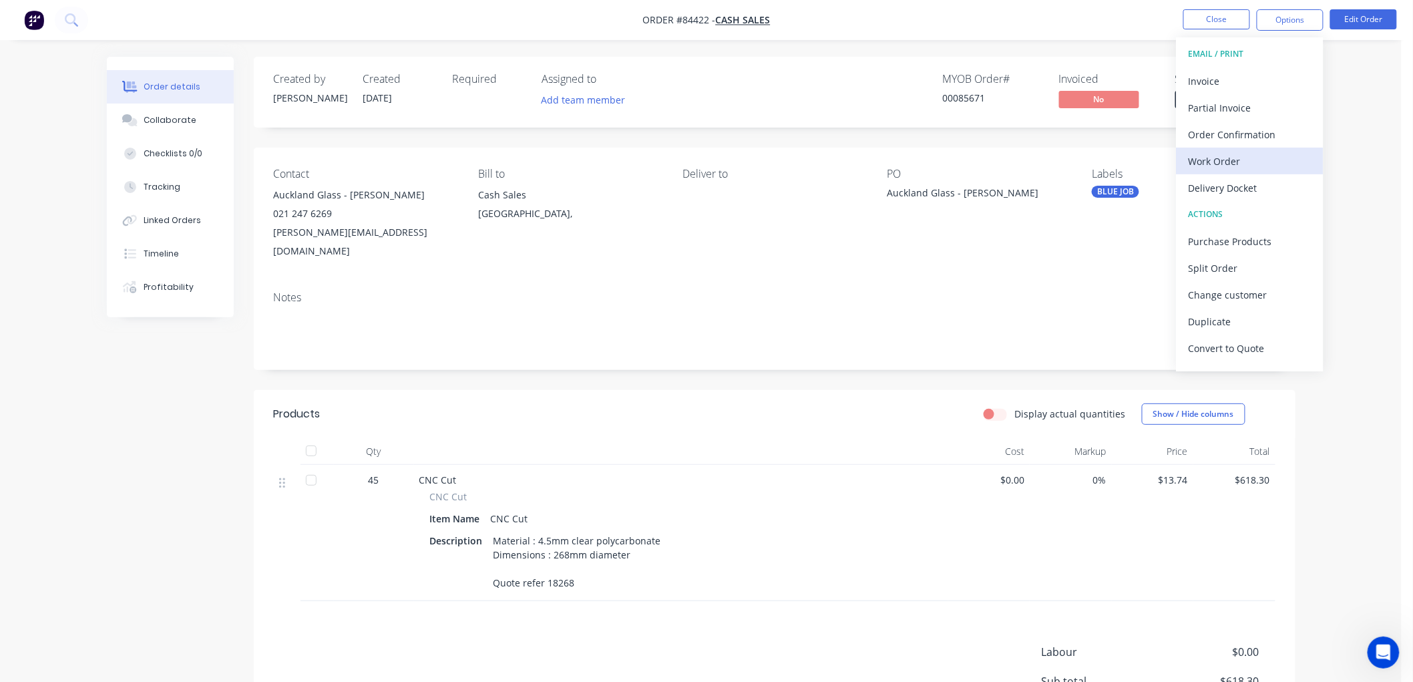
click at [1236, 162] on div "Work Order" at bounding box center [1249, 161] width 123 height 19
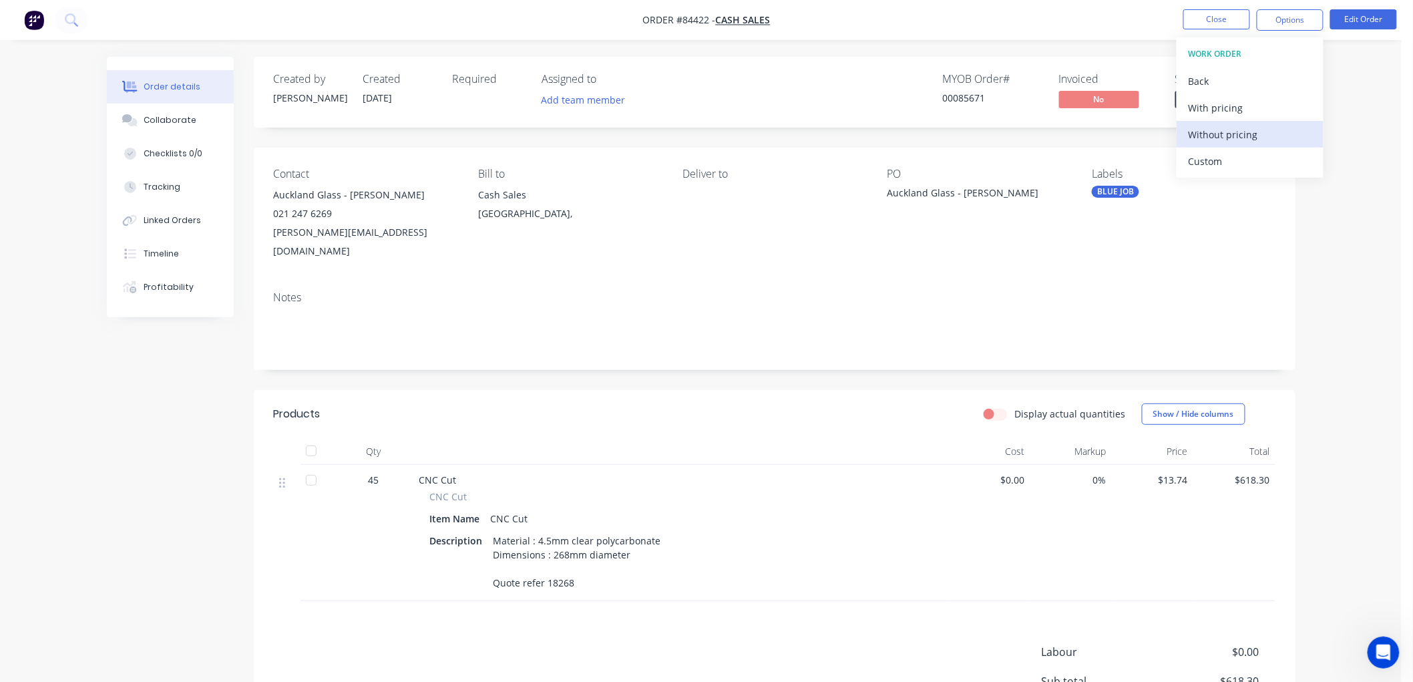
click at [1230, 134] on div "Without pricing" at bounding box center [1249, 134] width 123 height 19
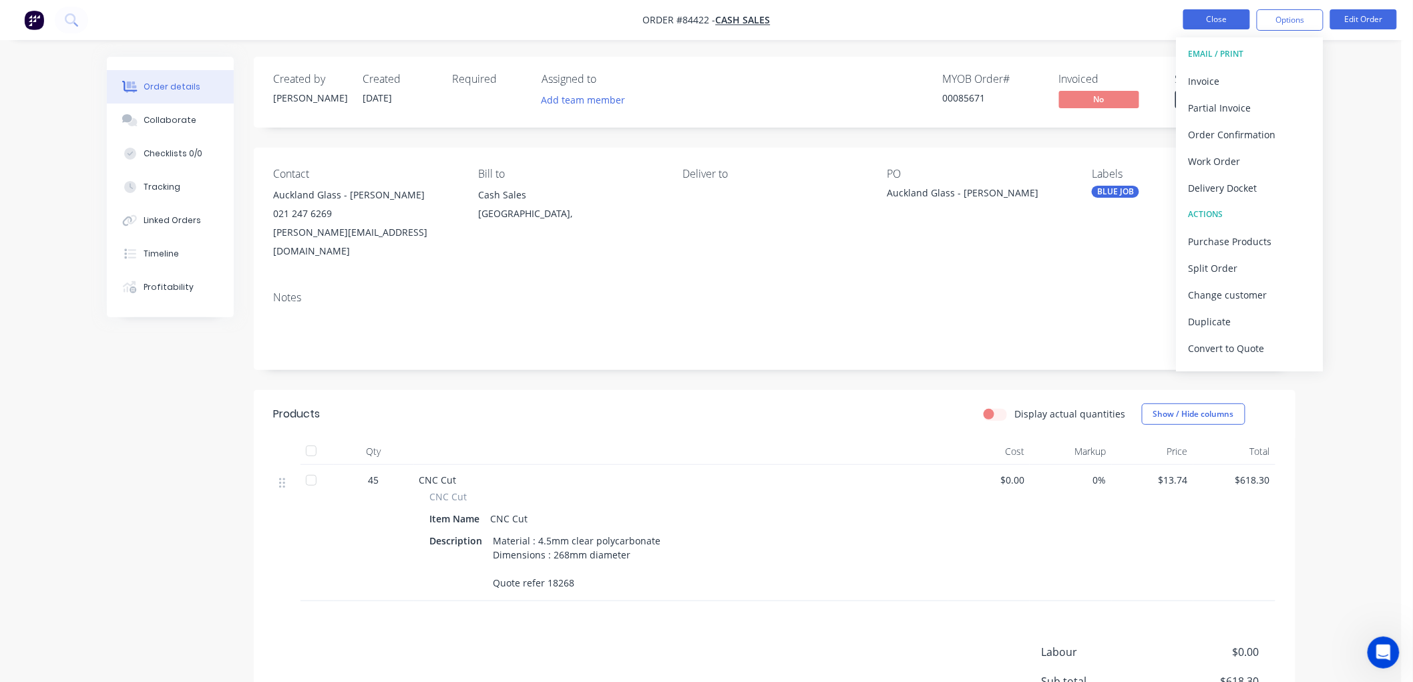
click at [1208, 18] on button "Close" at bounding box center [1216, 19] width 67 height 20
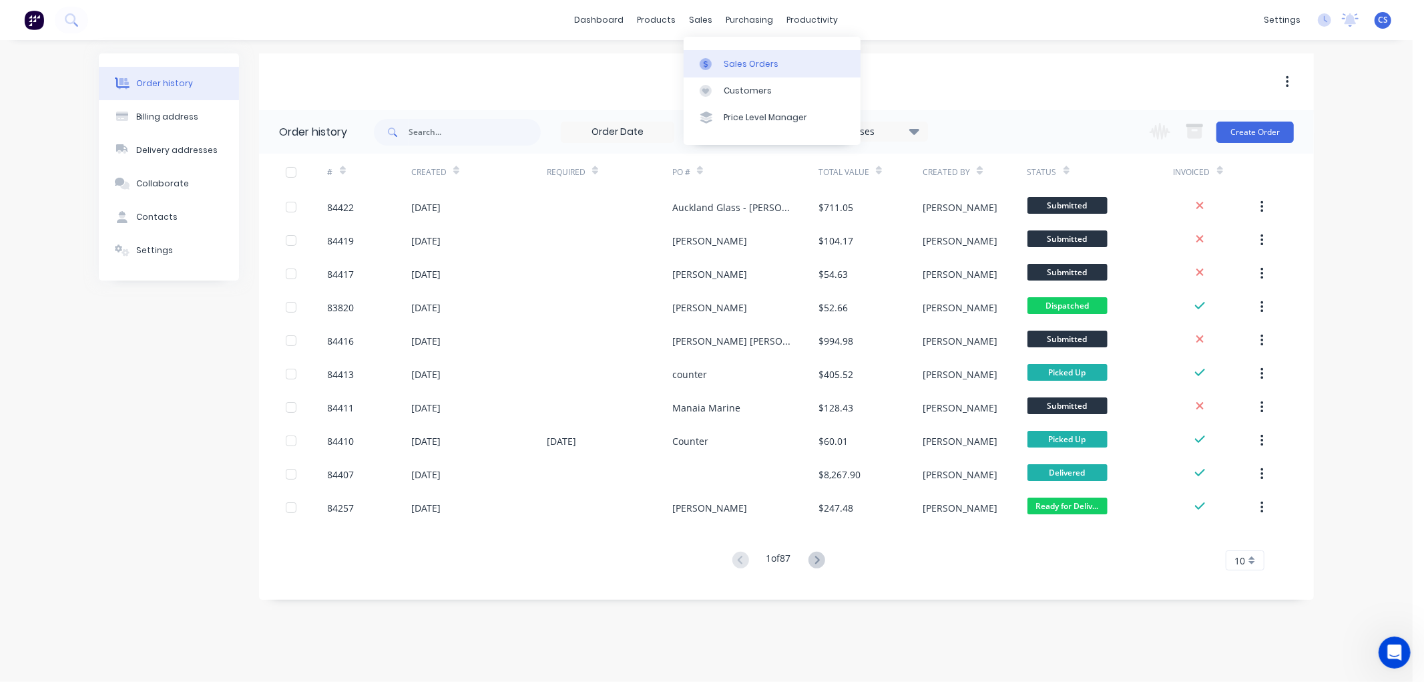
click at [713, 52] on link "Sales Orders" at bounding box center [772, 63] width 177 height 27
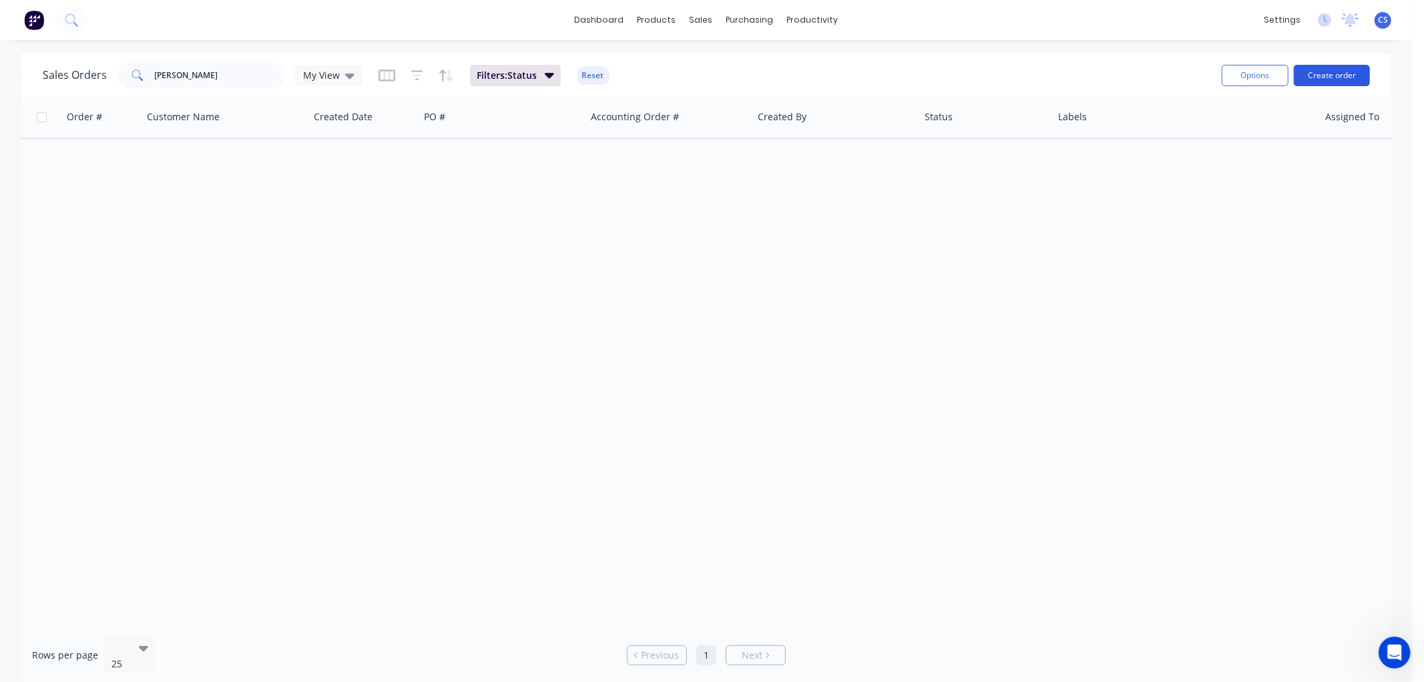
click at [1314, 79] on button "Create order" at bounding box center [1332, 75] width 76 height 21
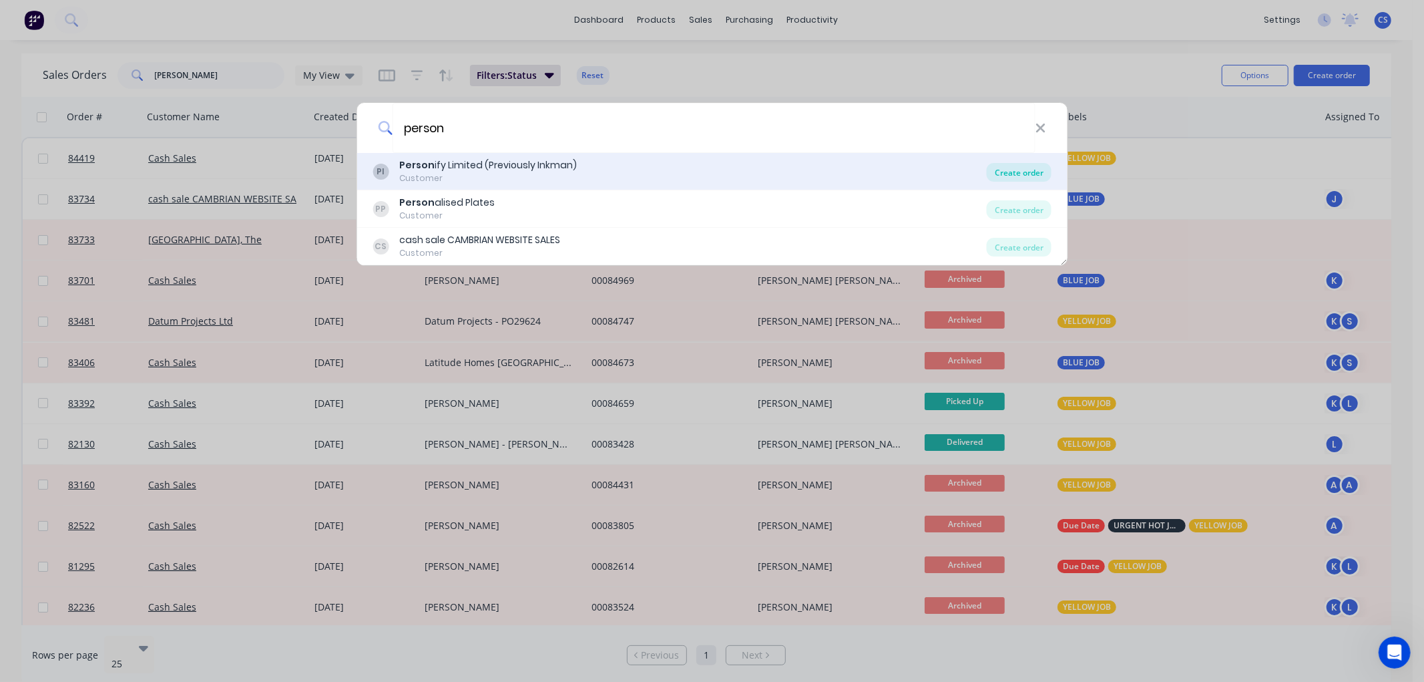
type input "person"
click at [1021, 174] on div "Create order" at bounding box center [1019, 172] width 65 height 19
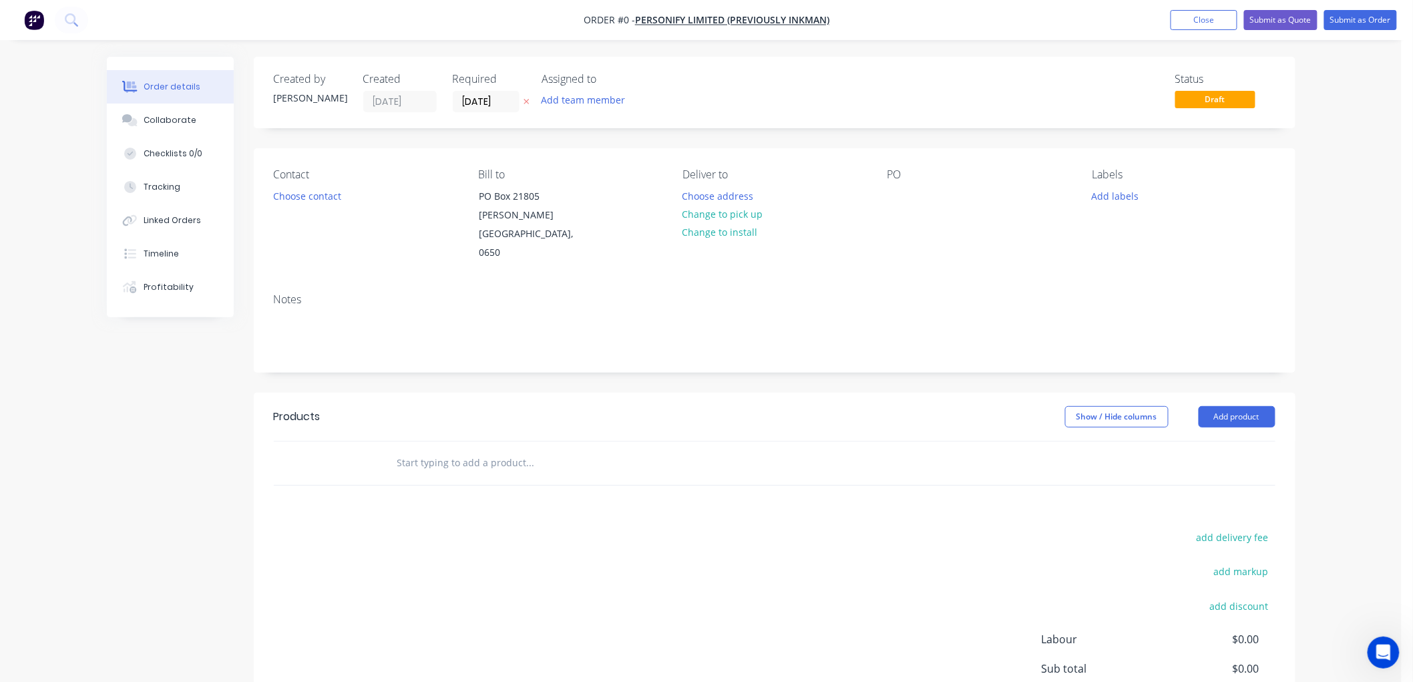
click at [525, 97] on icon at bounding box center [526, 101] width 6 height 8
click at [750, 216] on button "Change to pick up" at bounding box center [722, 214] width 95 height 18
click at [409, 449] on input "text" at bounding box center [530, 462] width 267 height 27
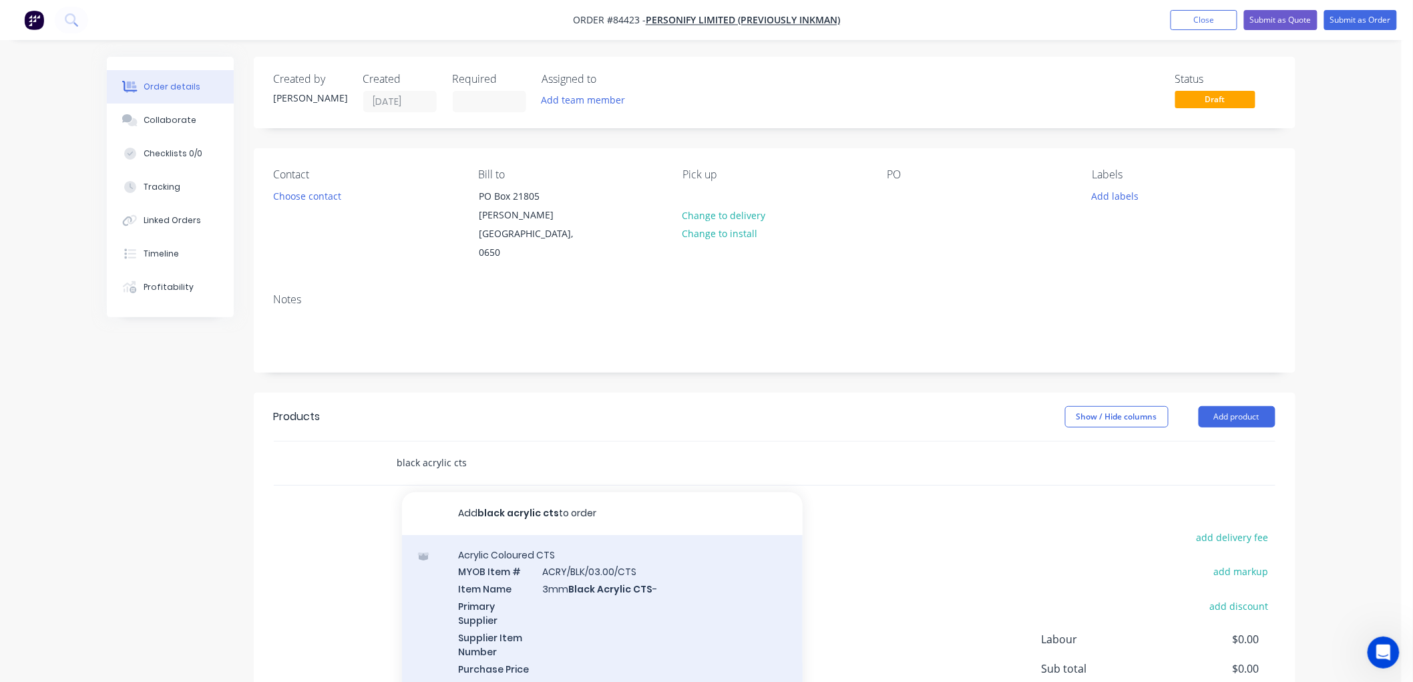
type input "black acrylic cts"
click at [611, 579] on div "Acrylic Coloured CTS MYOB Item # ACRY/BLK/03.00/CTS Item Name 3mm Black Acrylic…" at bounding box center [602, 620] width 401 height 170
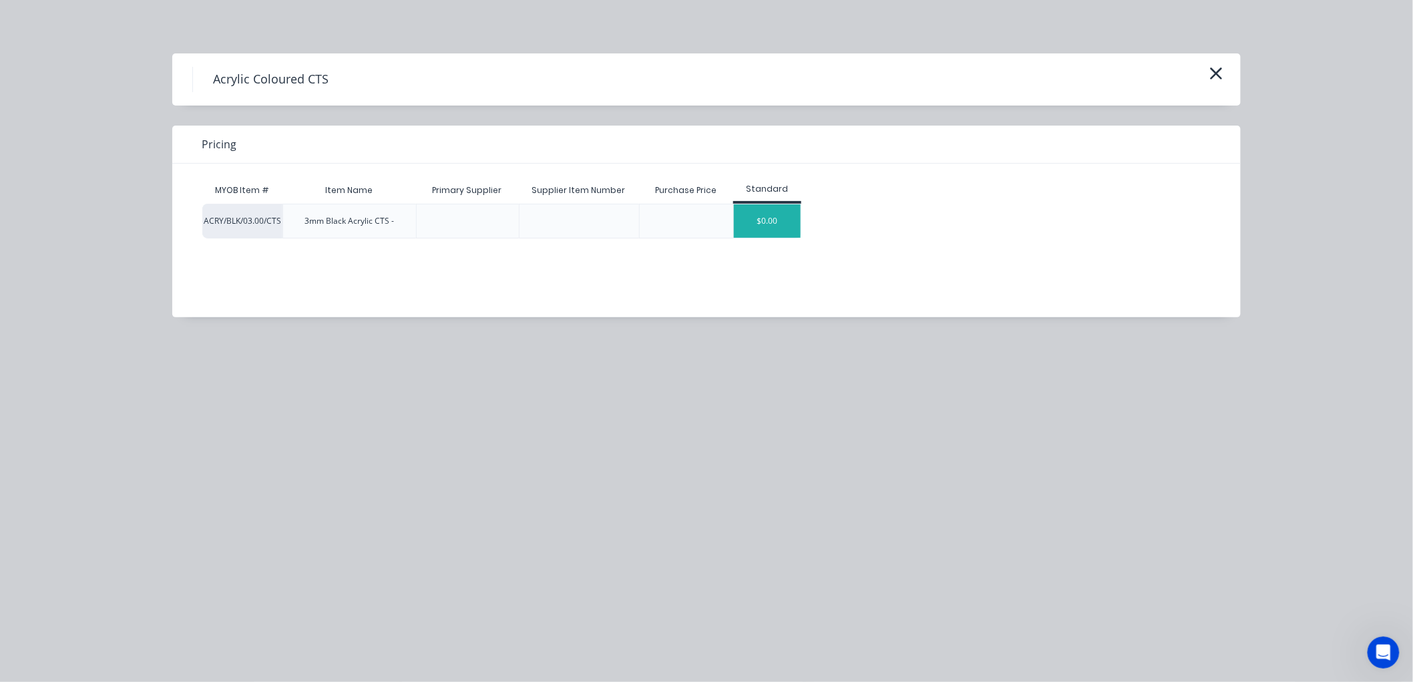
click at [760, 225] on div "$0.00" at bounding box center [767, 220] width 67 height 33
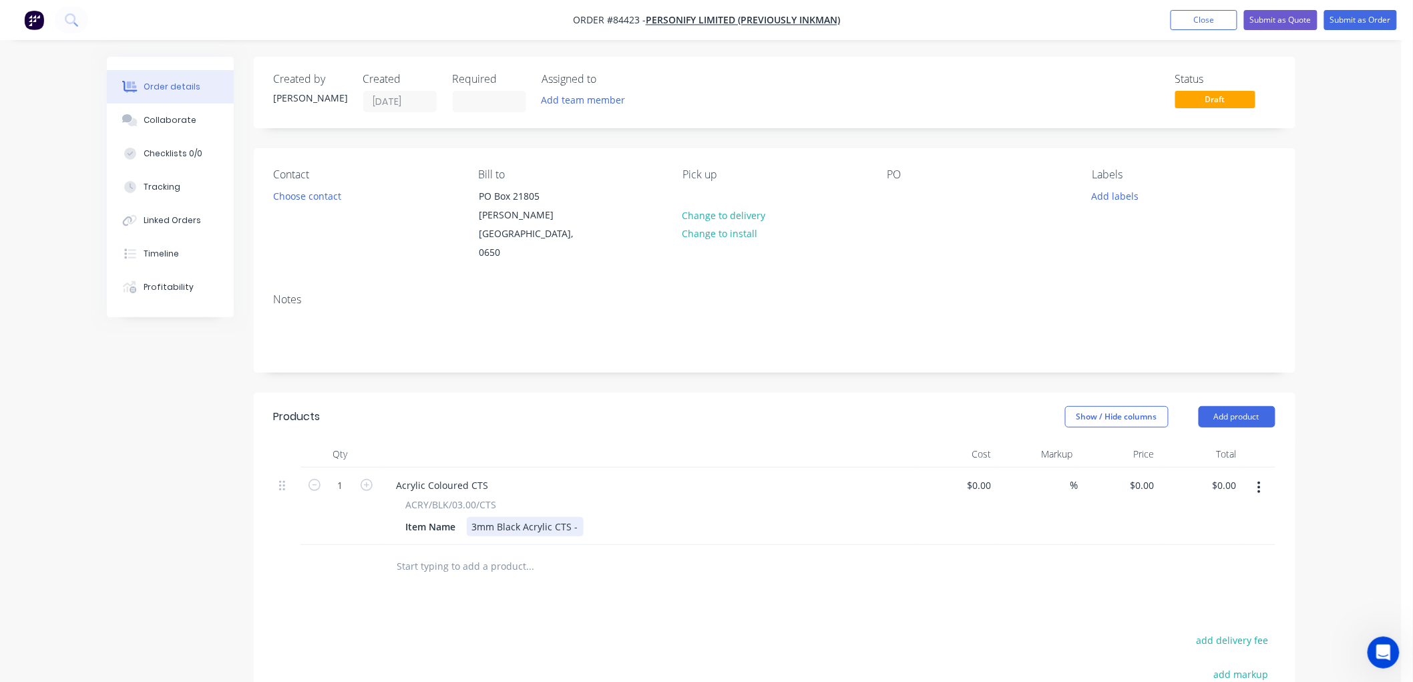
drag, startPoint x: 572, startPoint y: 506, endPoint x: 637, endPoint y: 501, distance: 65.0
click at [572, 517] on div "3mm Black Acrylic CTS -" at bounding box center [525, 526] width 117 height 19
click at [341, 475] on input "1" at bounding box center [340, 485] width 35 height 20
type input "8"
click at [1352, 22] on button "Submit as Order" at bounding box center [1360, 20] width 73 height 20
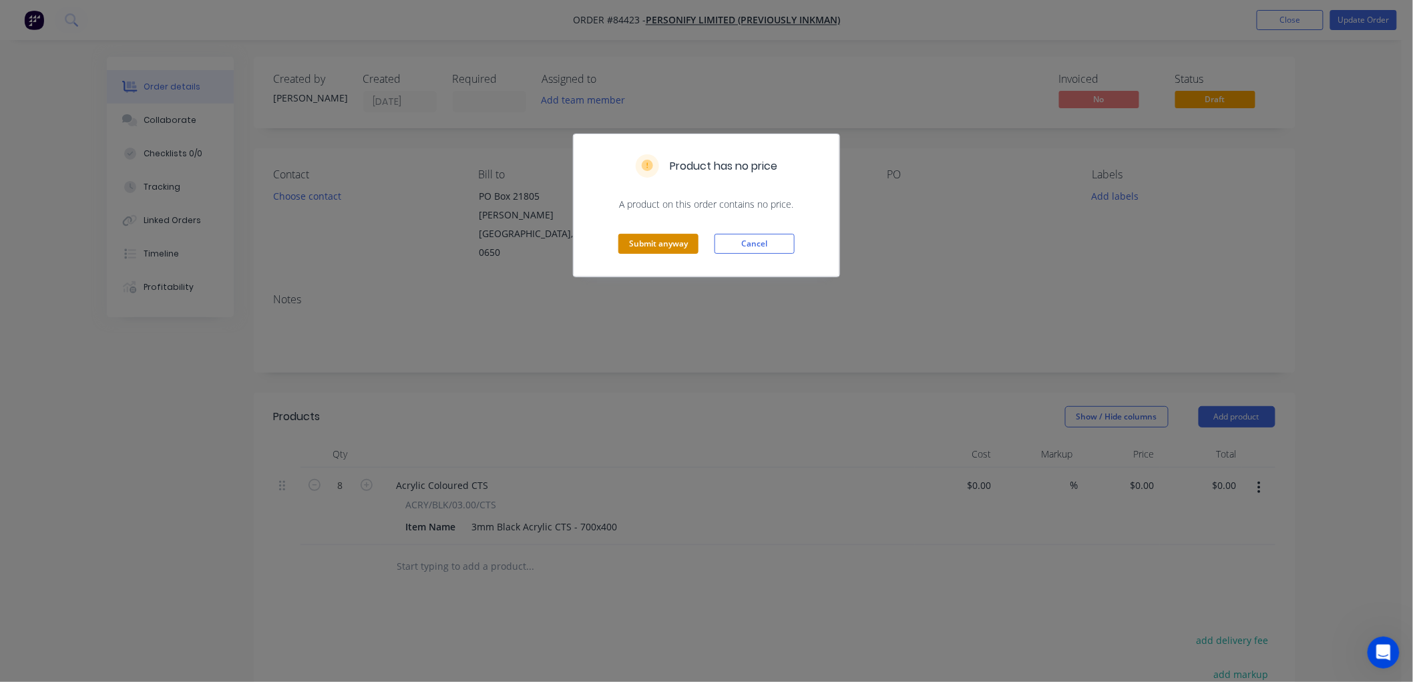
click at [630, 240] on button "Submit anyway" at bounding box center [658, 244] width 80 height 20
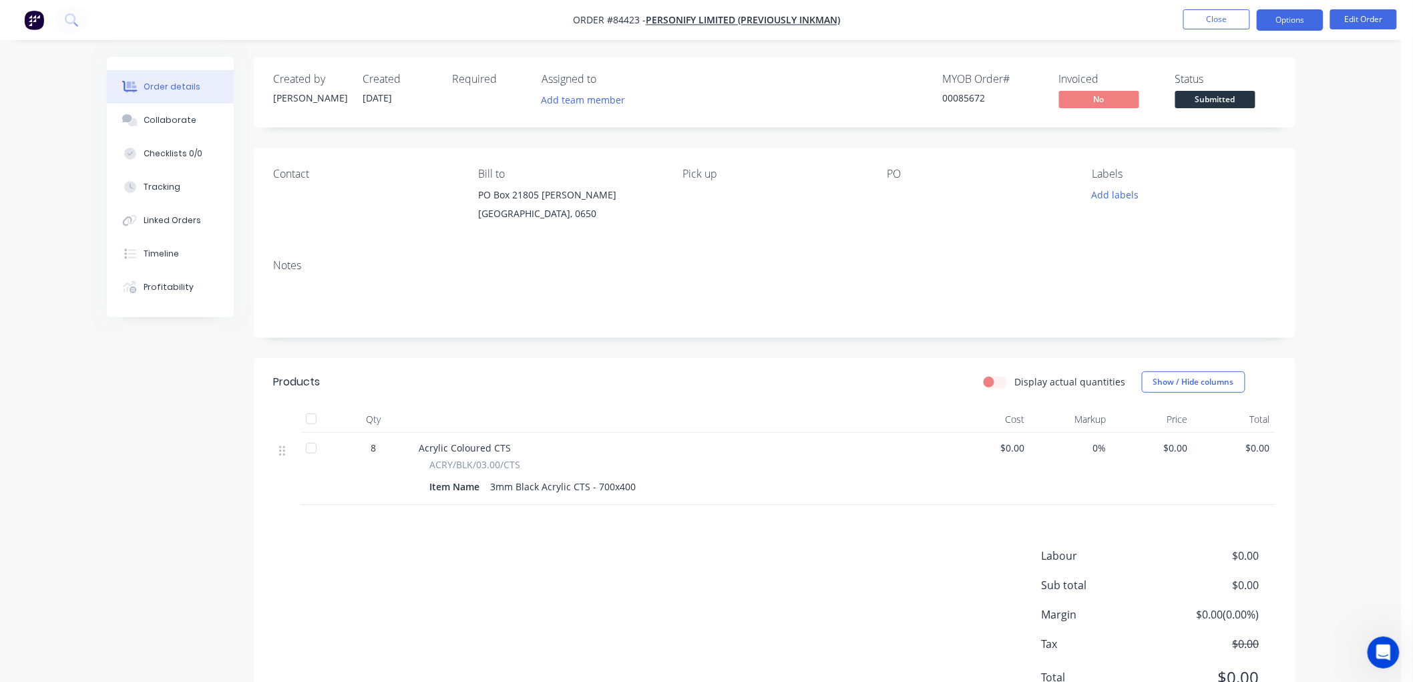
click at [1276, 25] on button "Options" at bounding box center [1289, 19] width 67 height 21
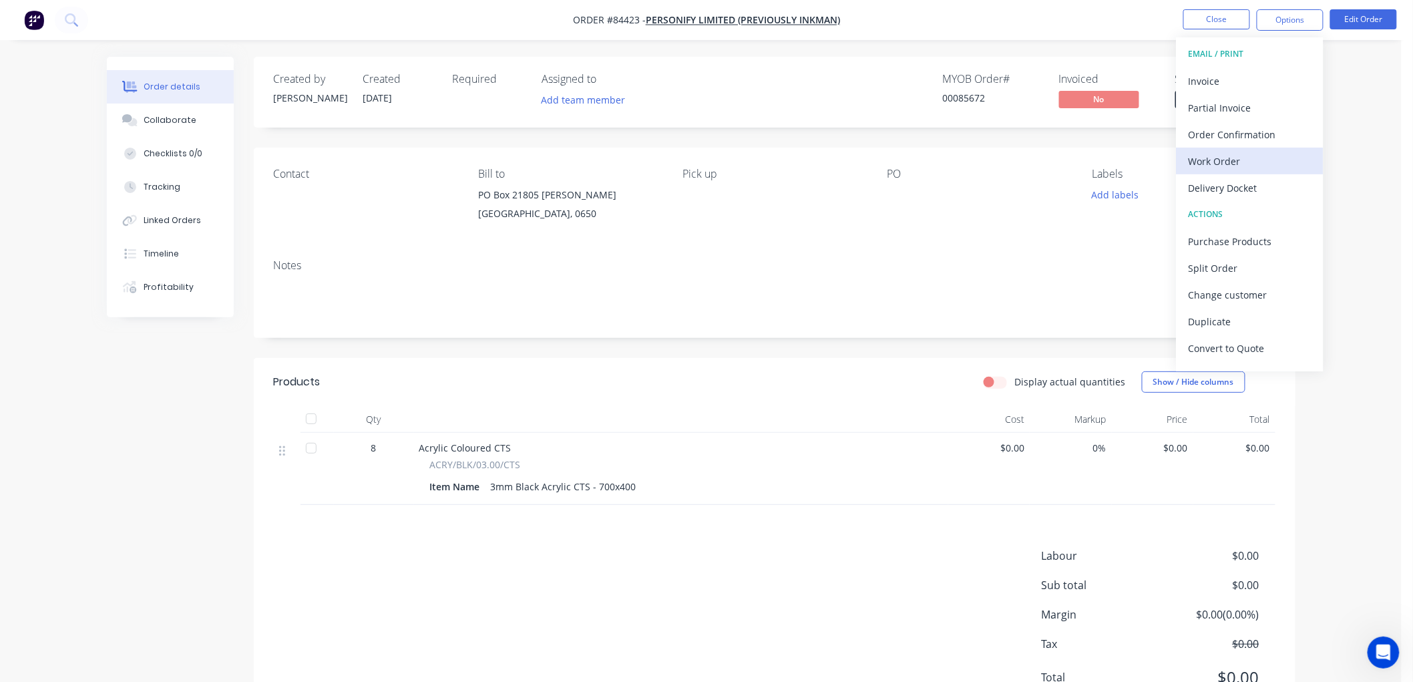
click at [1240, 154] on div "Work Order" at bounding box center [1249, 161] width 123 height 19
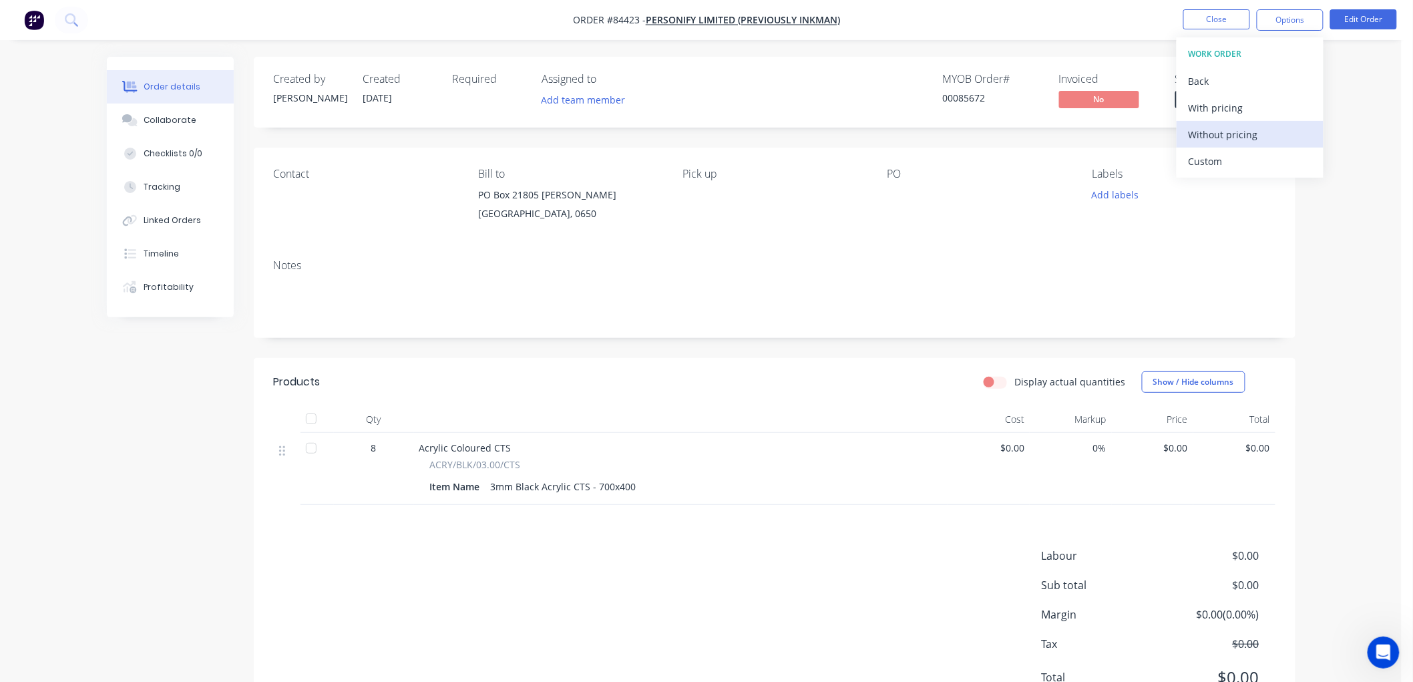
click at [1240, 131] on div "Without pricing" at bounding box center [1249, 134] width 123 height 19
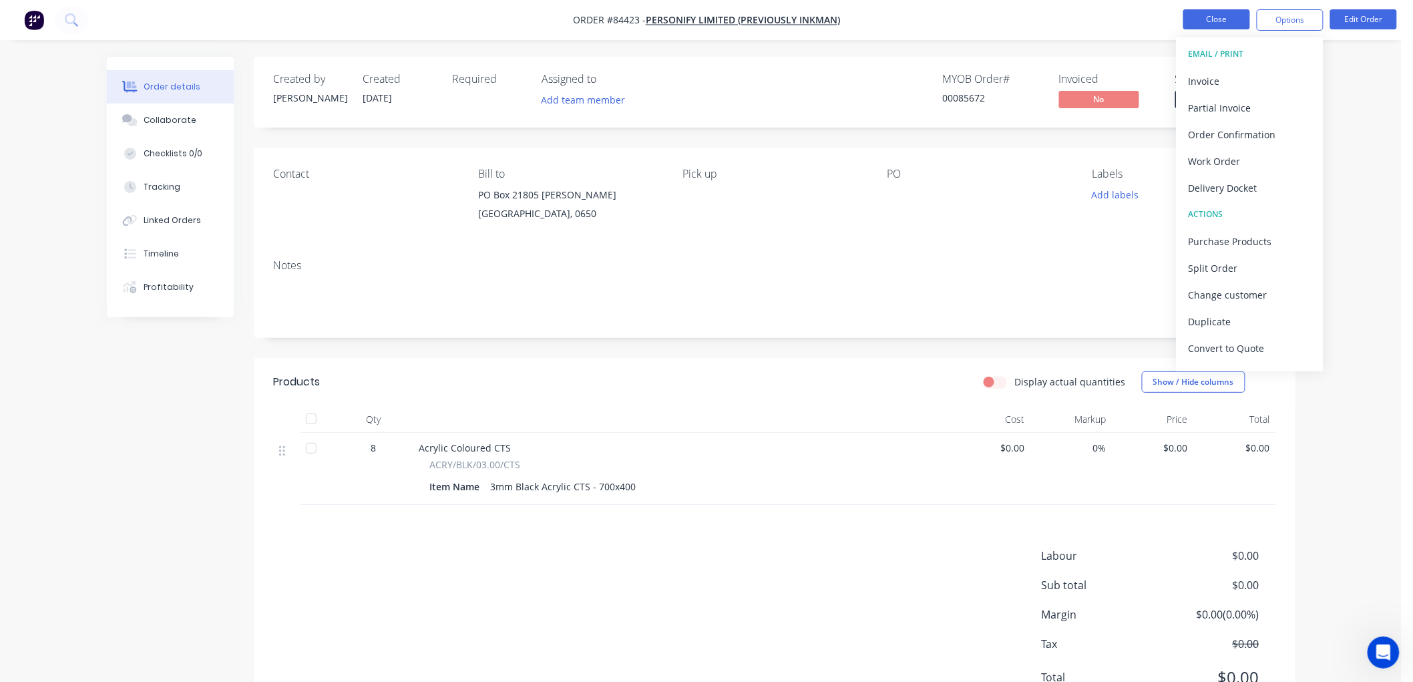
click at [1220, 18] on button "Close" at bounding box center [1216, 19] width 67 height 20
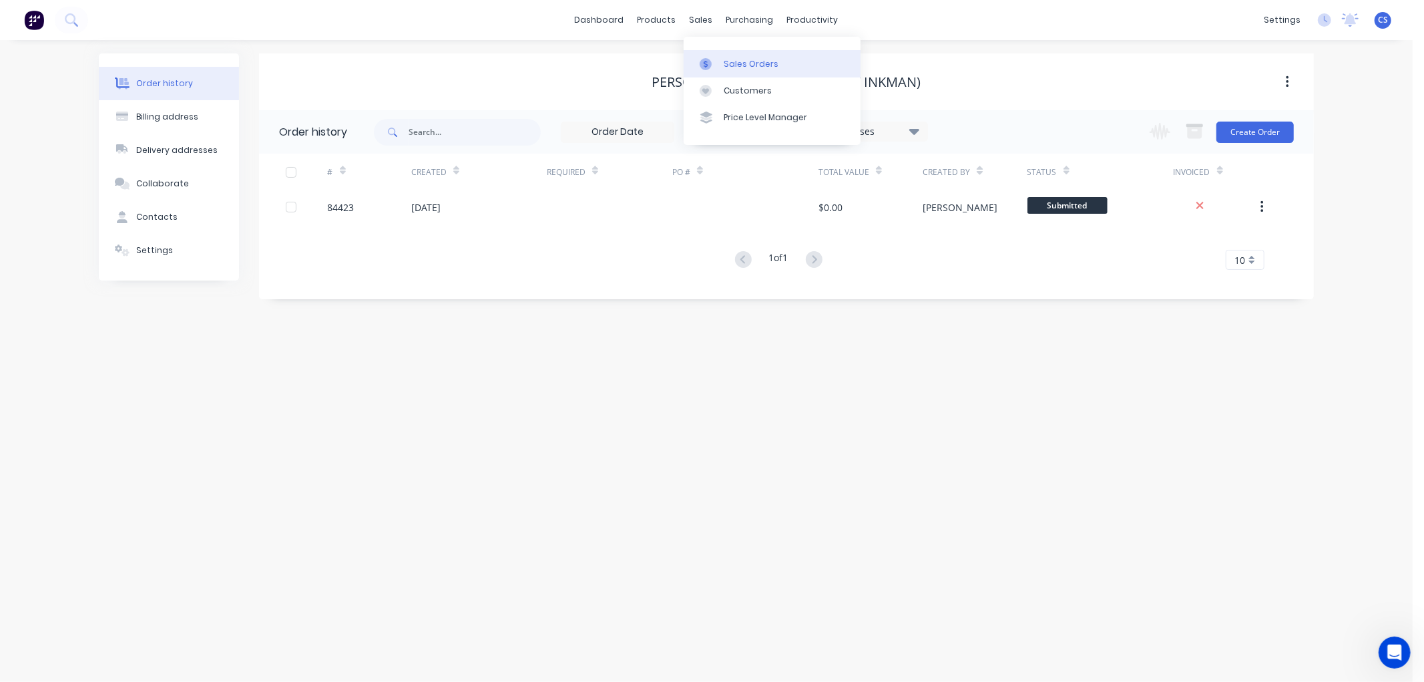
click at [713, 63] on div at bounding box center [710, 64] width 20 height 12
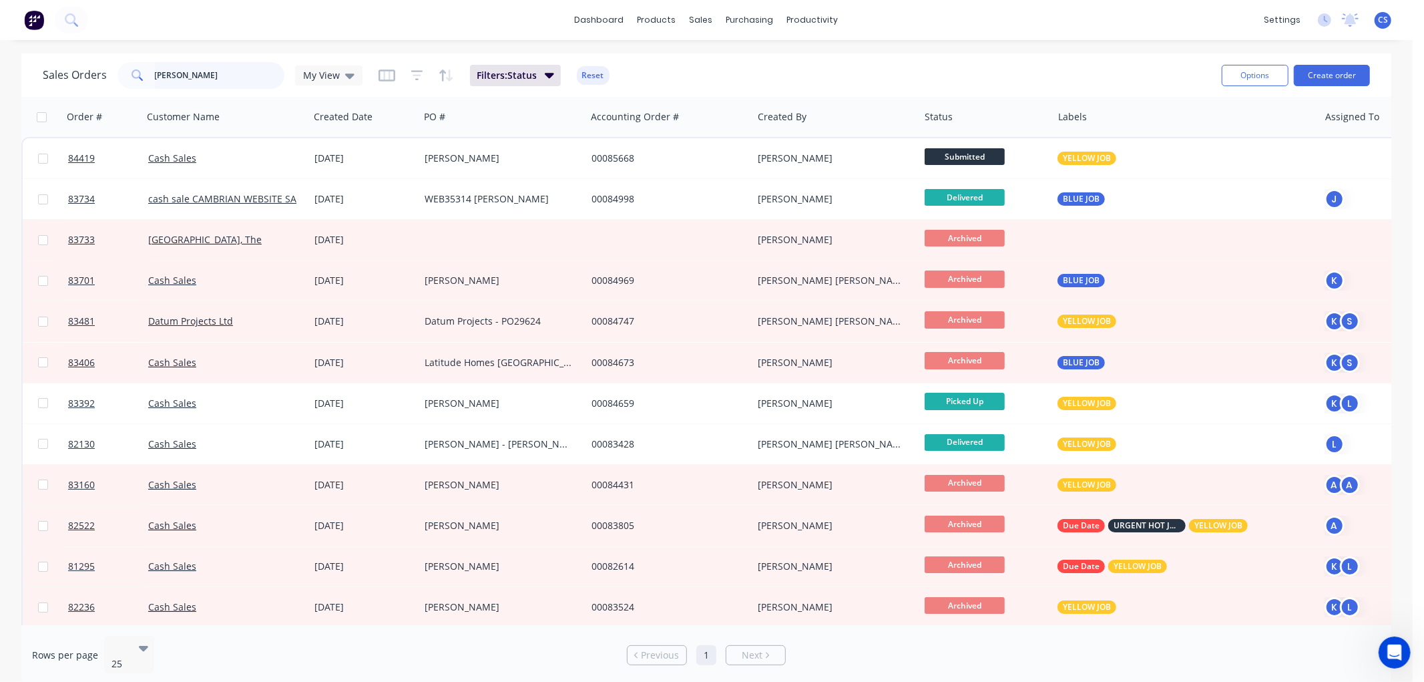
click at [196, 80] on input "[PERSON_NAME]" at bounding box center [220, 75] width 130 height 27
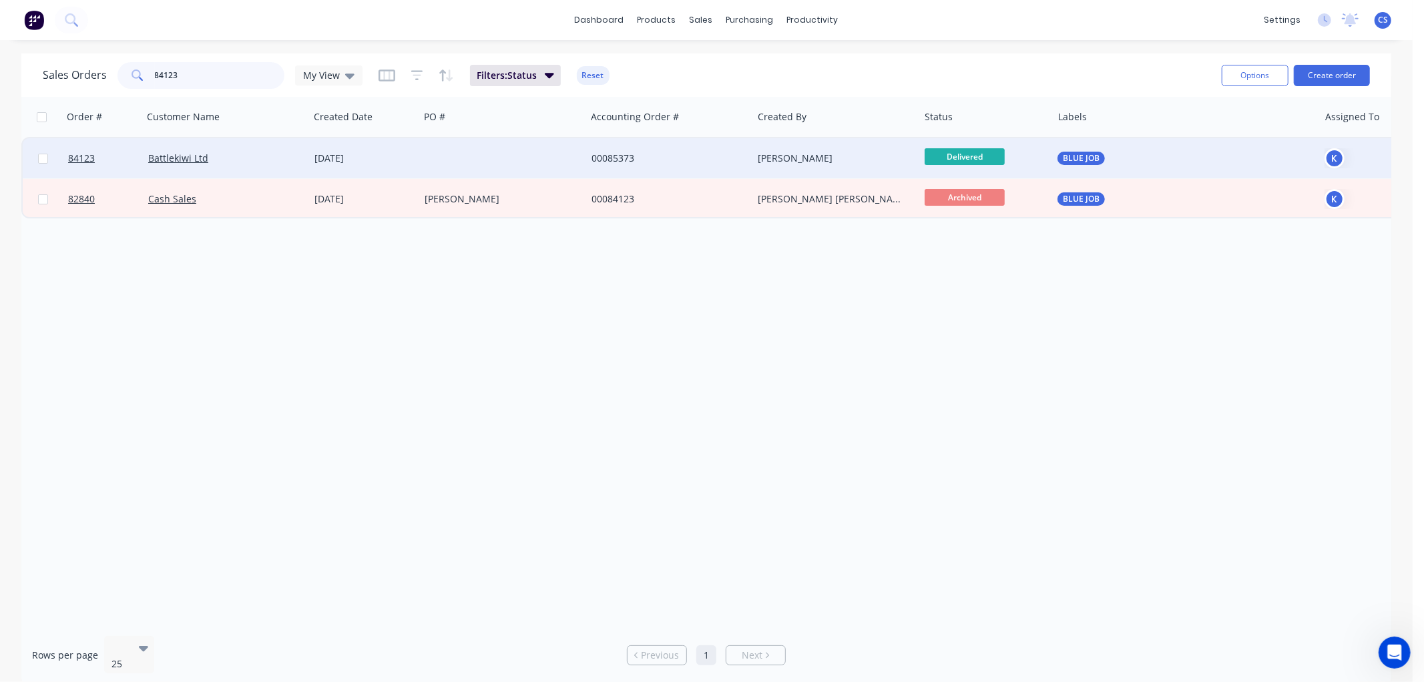
type input "84123"
click at [505, 160] on div at bounding box center [502, 158] width 167 height 40
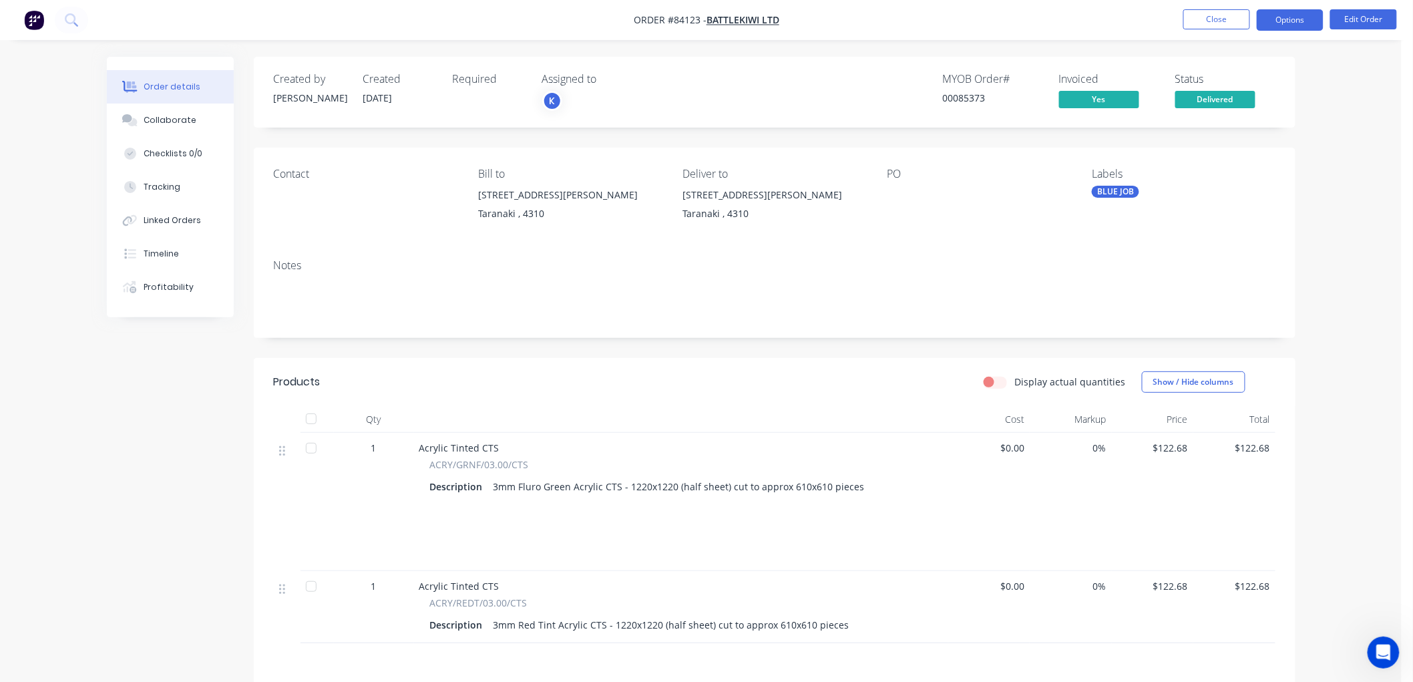
click at [1292, 23] on button "Options" at bounding box center [1289, 19] width 67 height 21
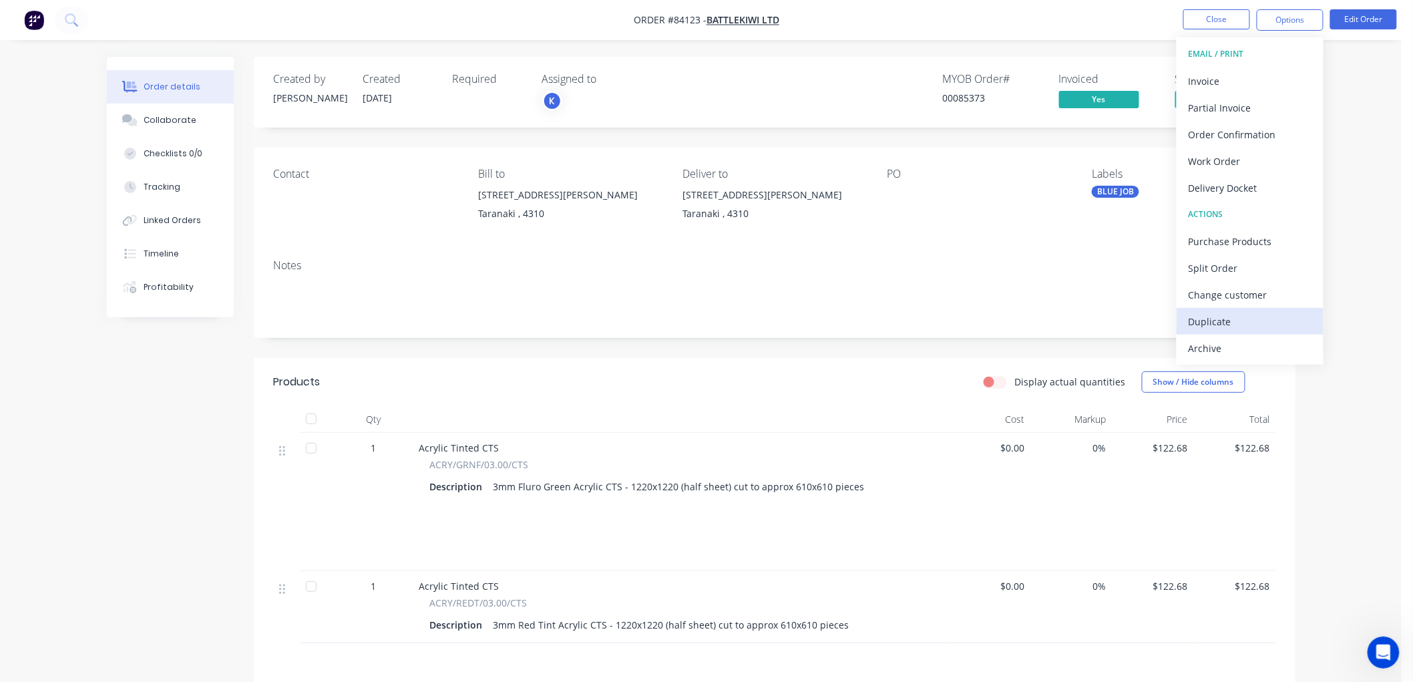
click at [1222, 322] on div "Duplicate" at bounding box center [1249, 321] width 123 height 19
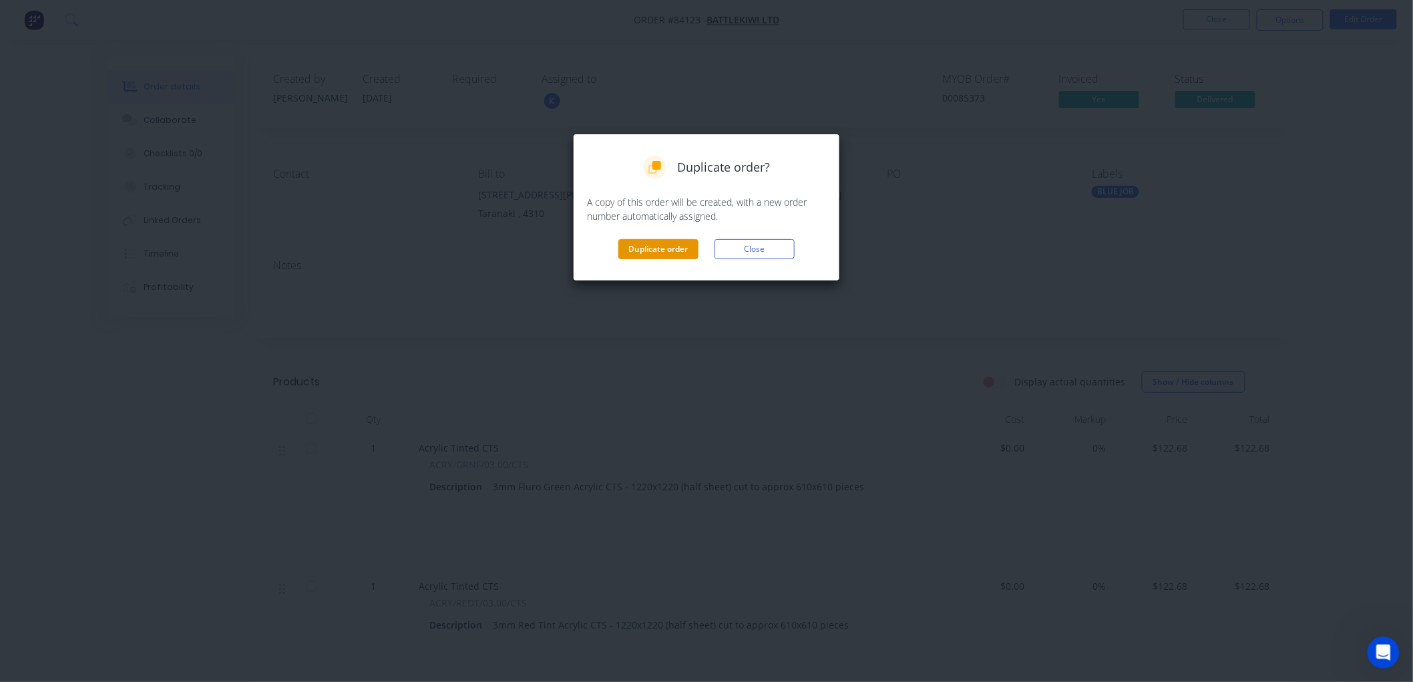
click at [650, 243] on button "Duplicate order" at bounding box center [658, 249] width 80 height 20
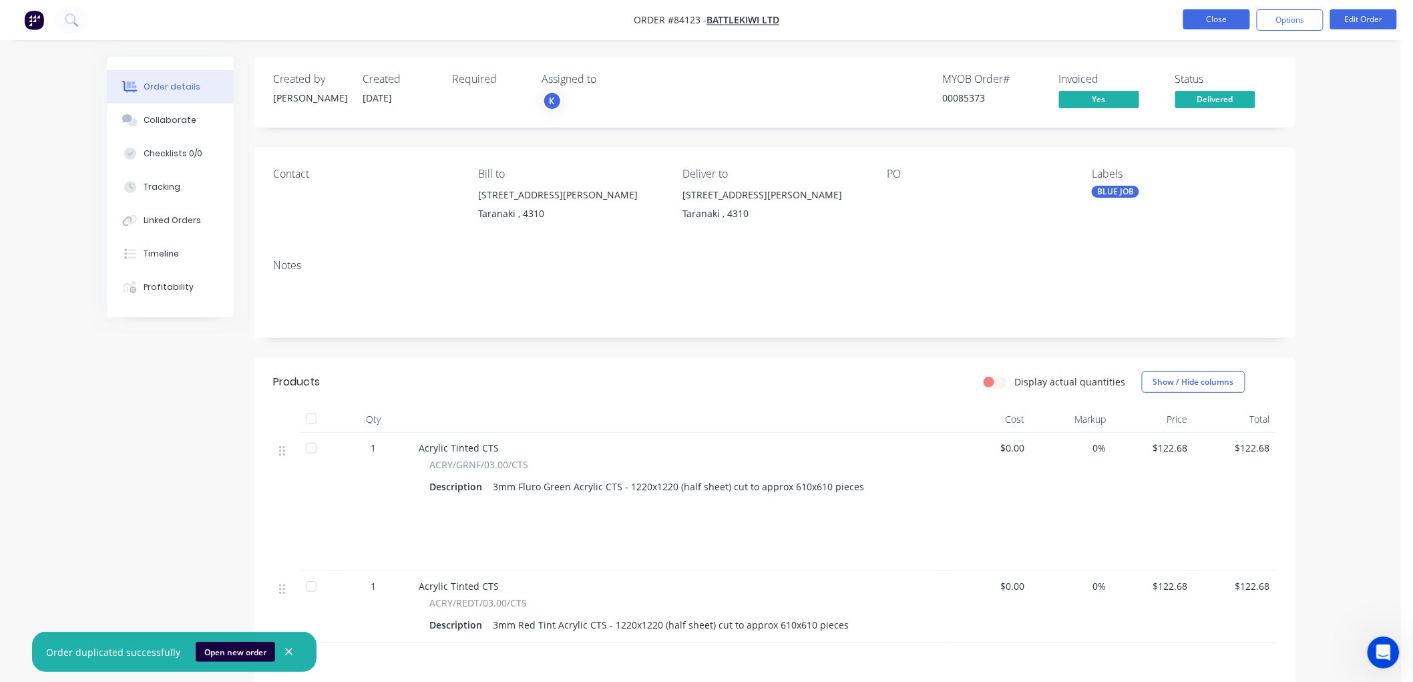
click at [1225, 23] on button "Close" at bounding box center [1216, 19] width 67 height 20
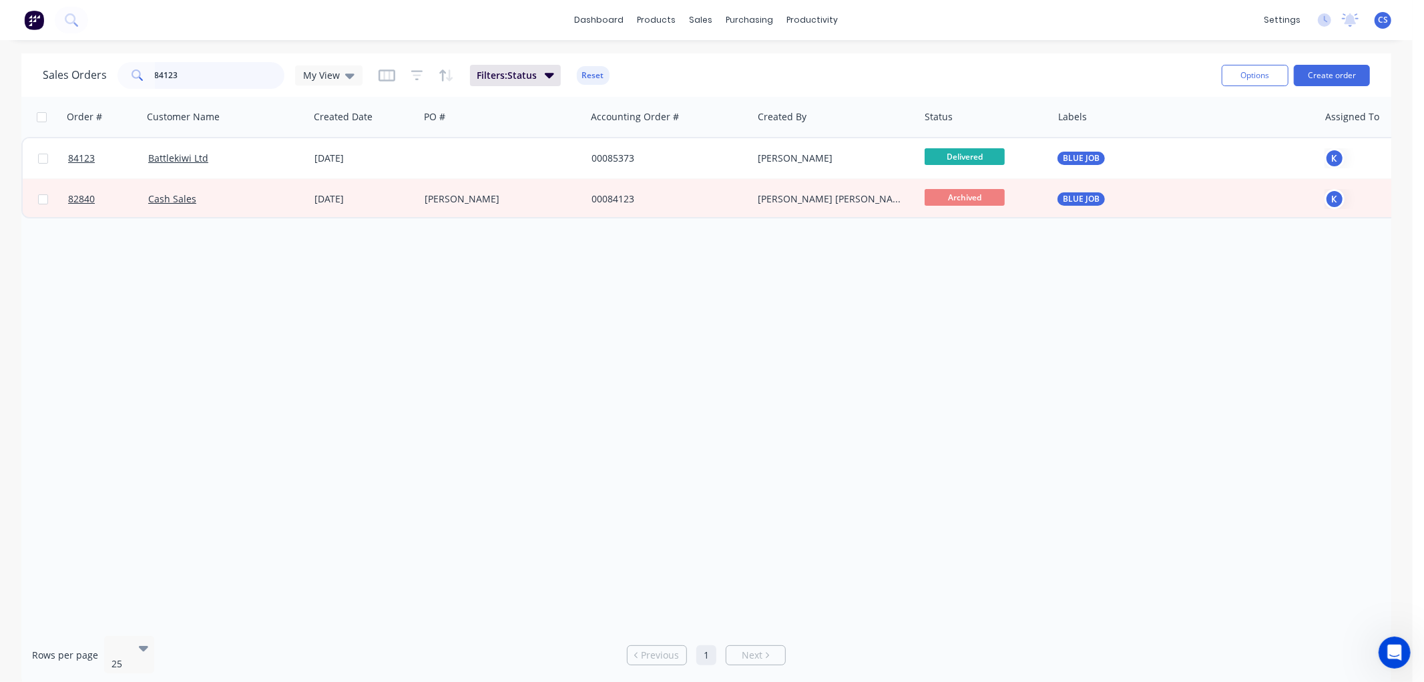
click at [204, 72] on input "84123" at bounding box center [220, 75] width 130 height 27
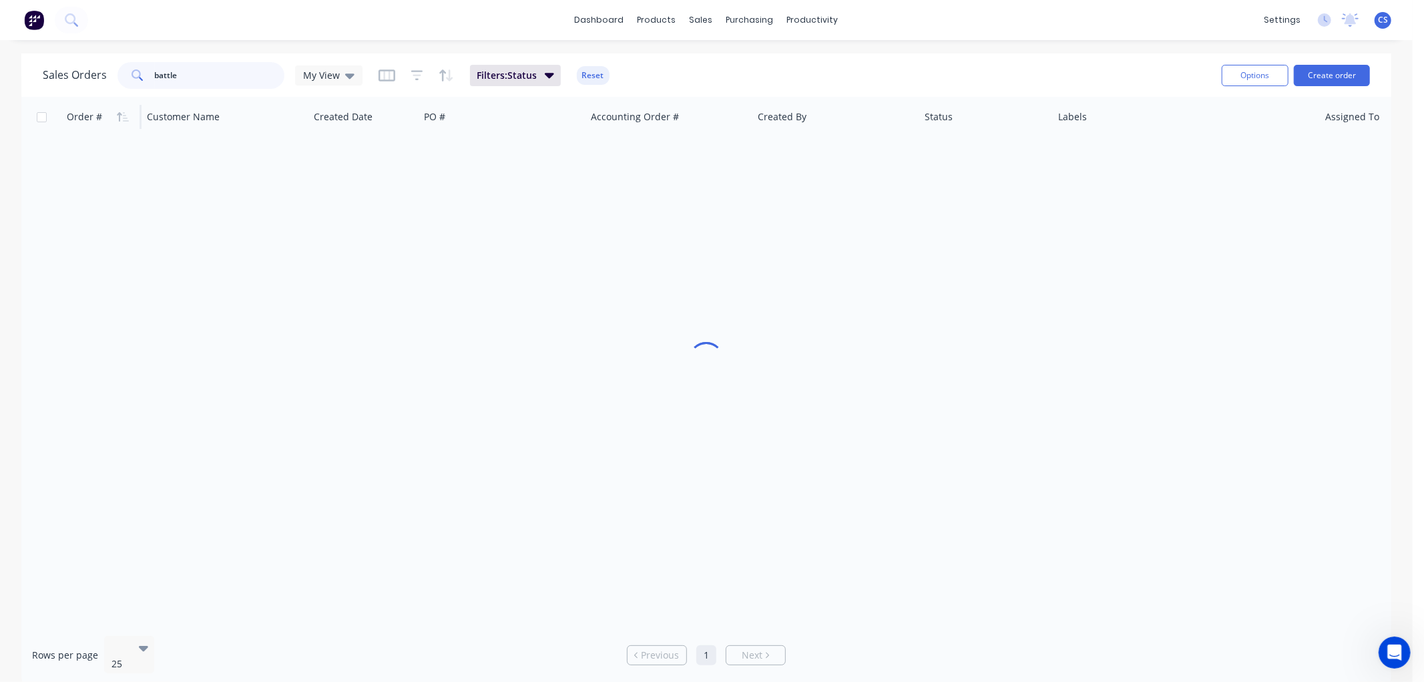
type input "battle"
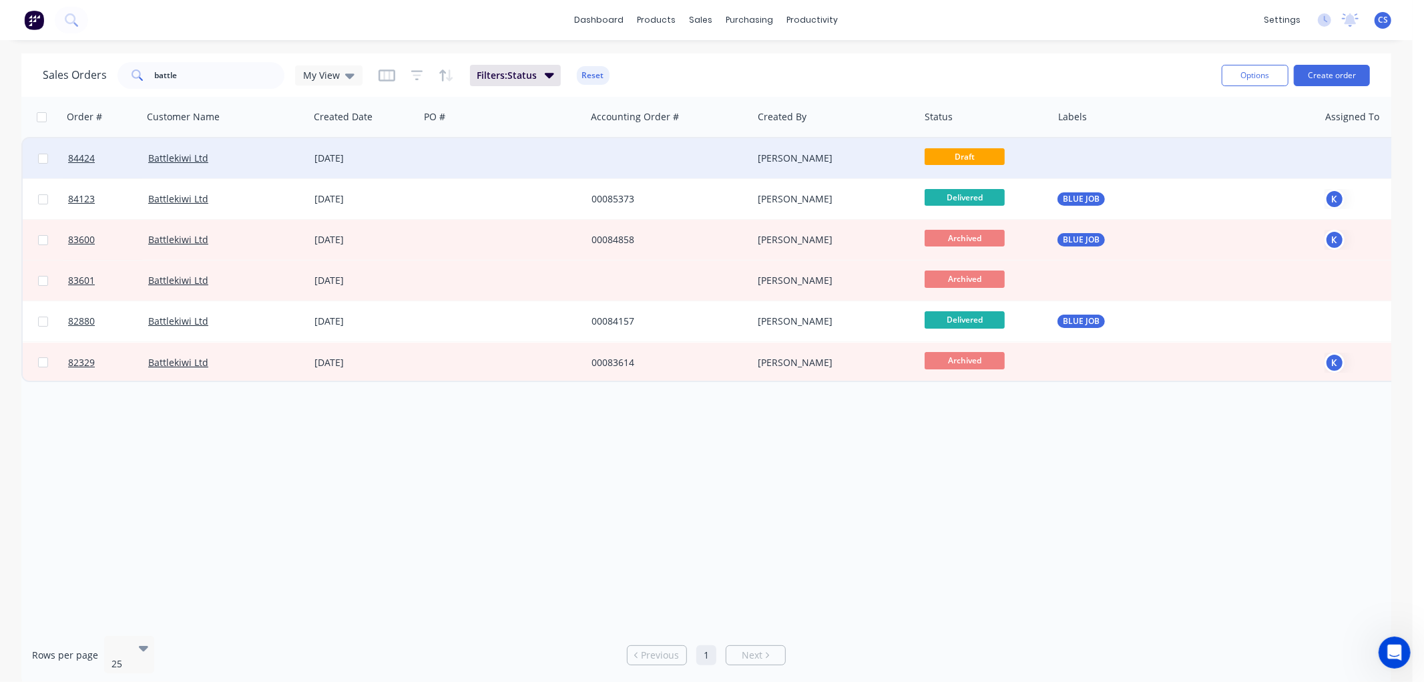
click at [706, 154] on div at bounding box center [669, 158] width 167 height 40
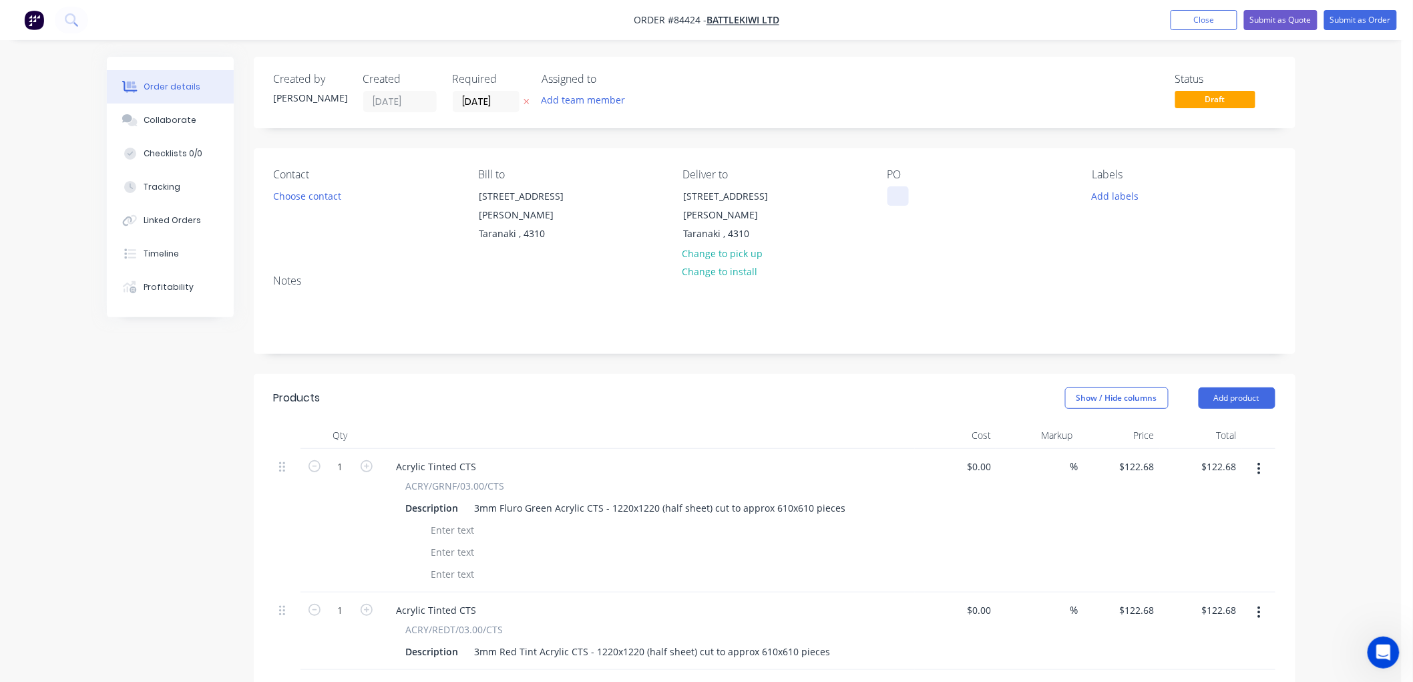
click at [896, 198] on div at bounding box center [897, 195] width 21 height 19
paste div
click at [526, 101] on icon at bounding box center [525, 101] width 5 height 5
click at [1370, 21] on button "Submit as Order" at bounding box center [1360, 20] width 73 height 20
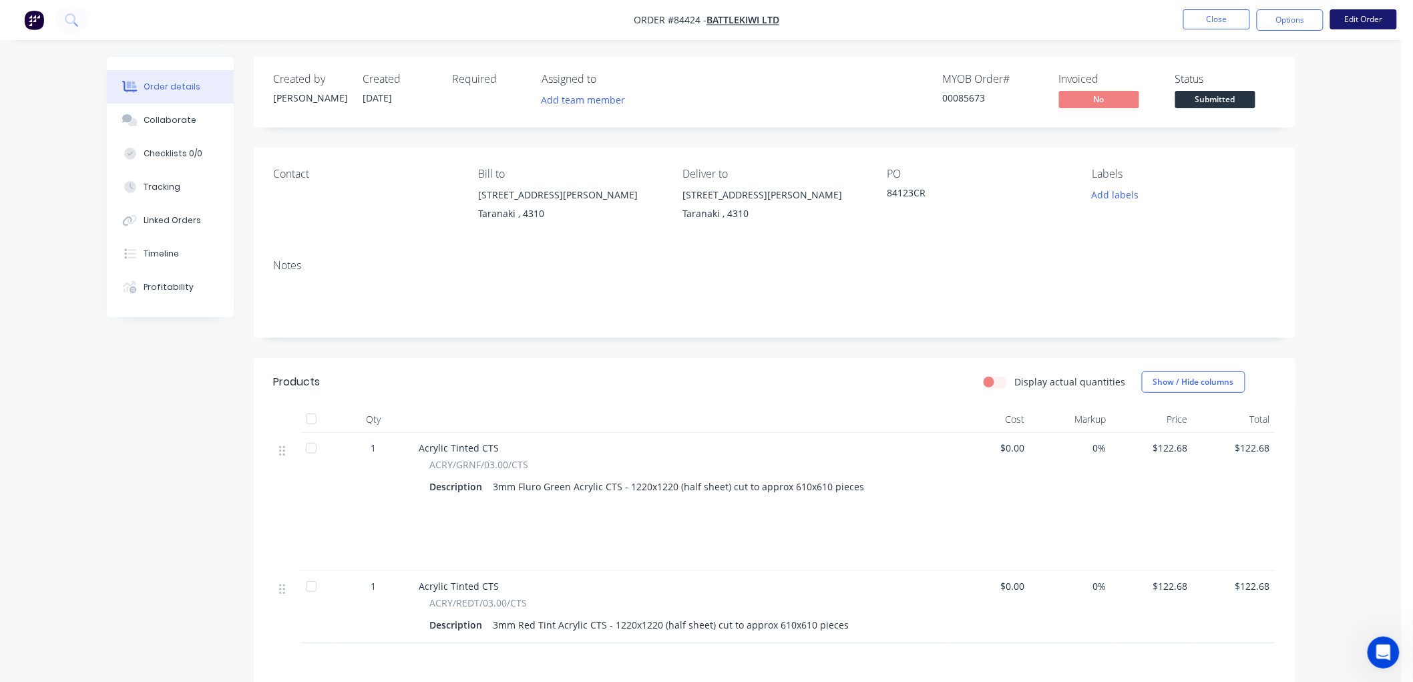
click at [1380, 19] on button "Edit Order" at bounding box center [1363, 19] width 67 height 20
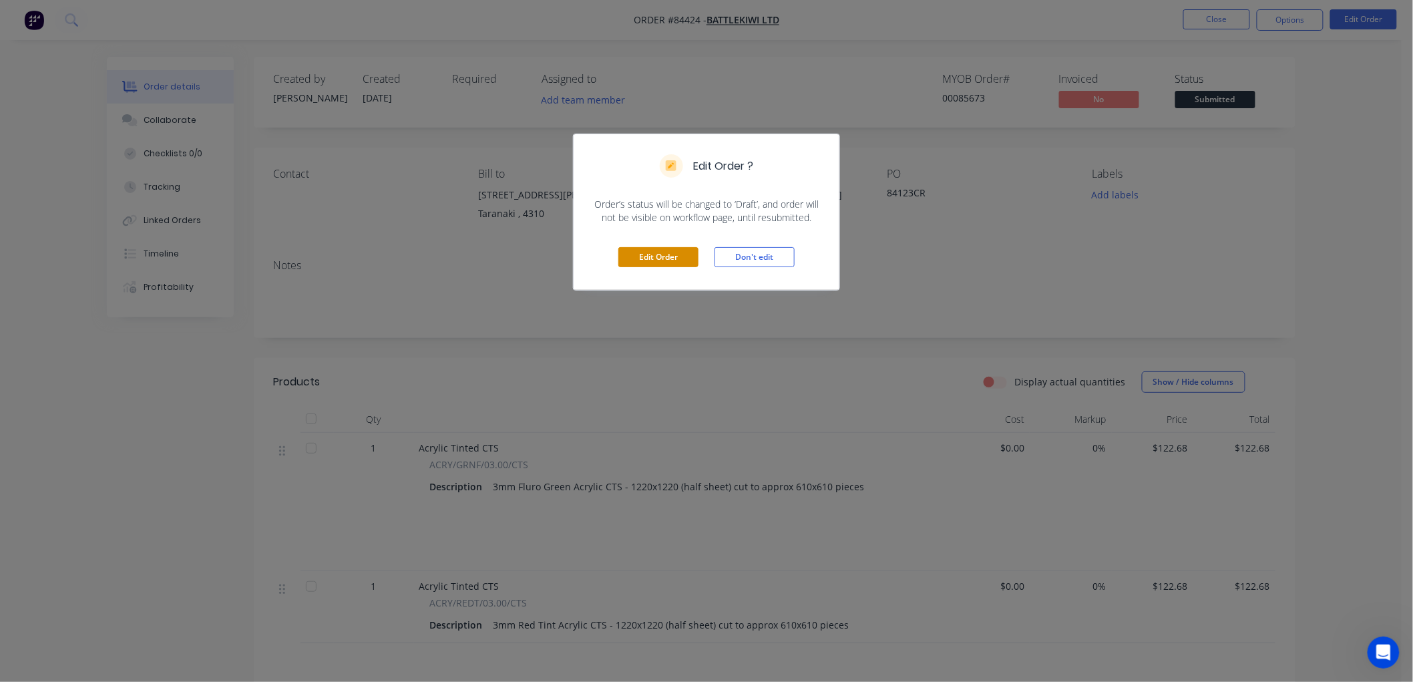
click at [666, 257] on button "Edit Order" at bounding box center [658, 257] width 80 height 20
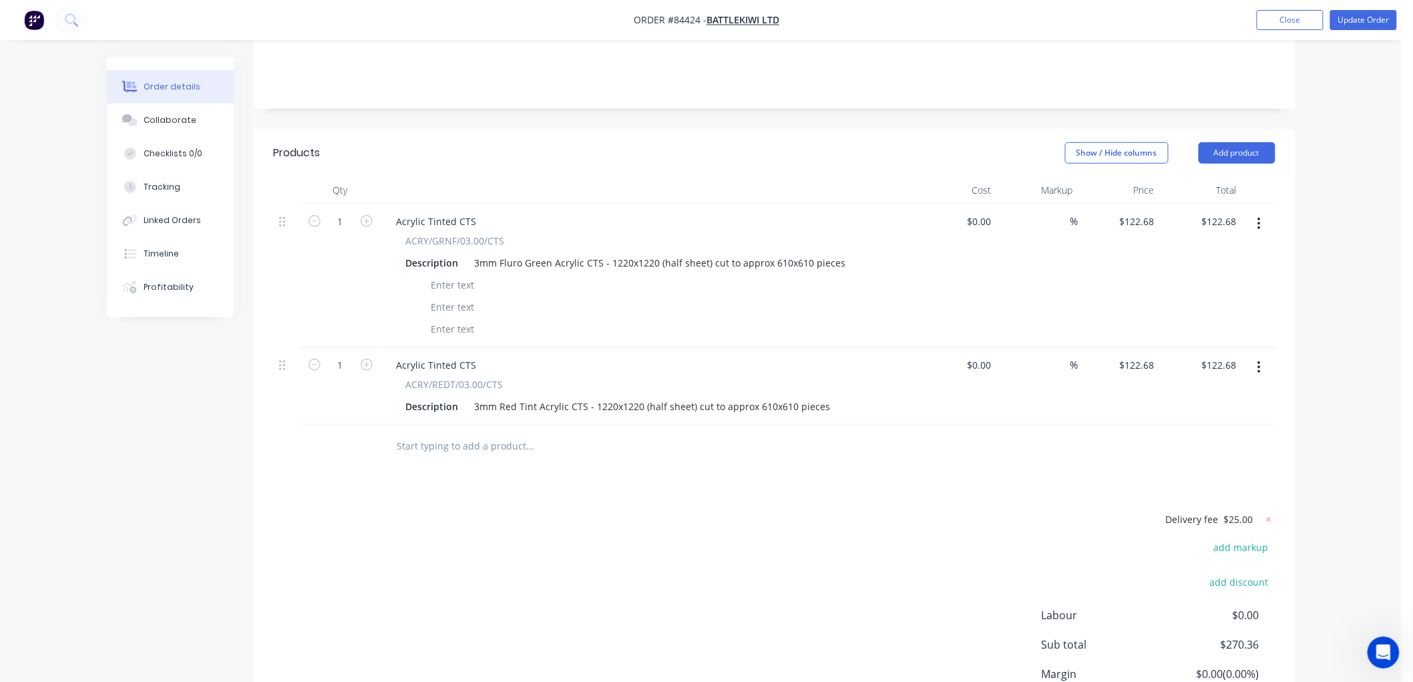
scroll to position [296, 0]
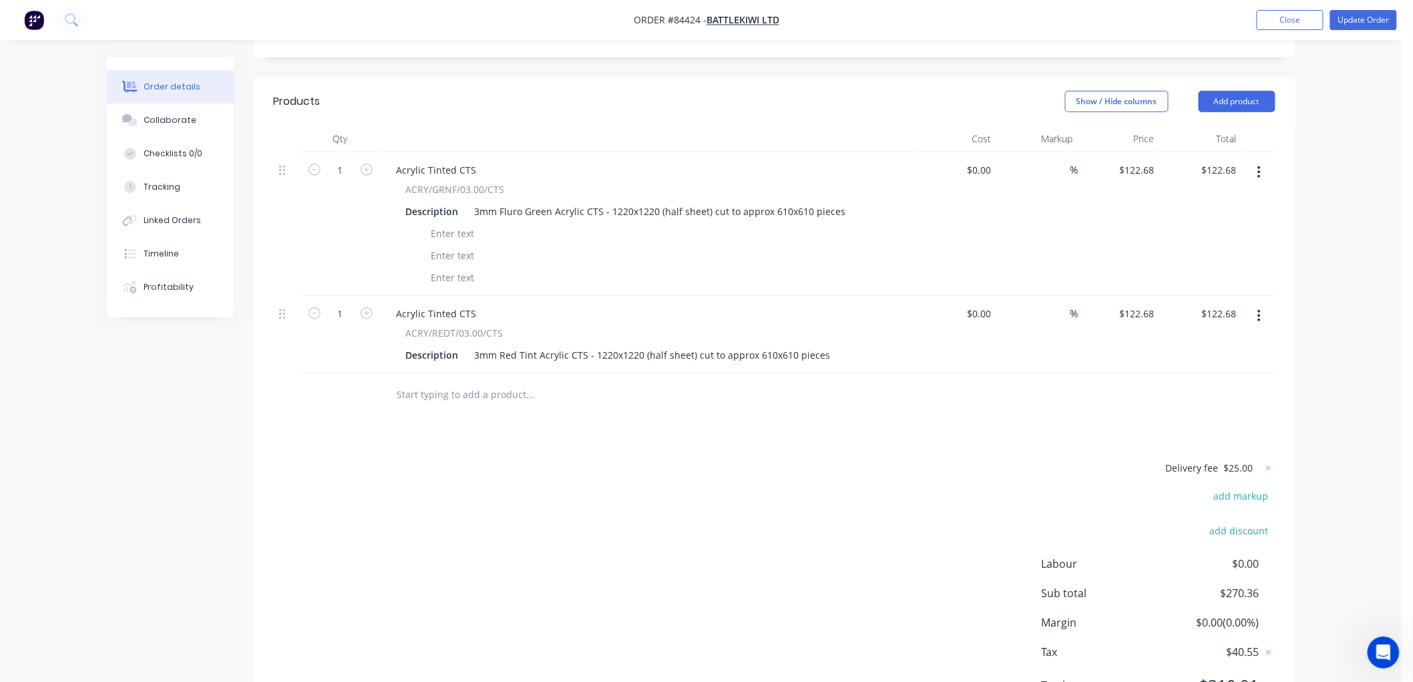
click at [421, 395] on input "text" at bounding box center [530, 394] width 267 height 27
type input "c"
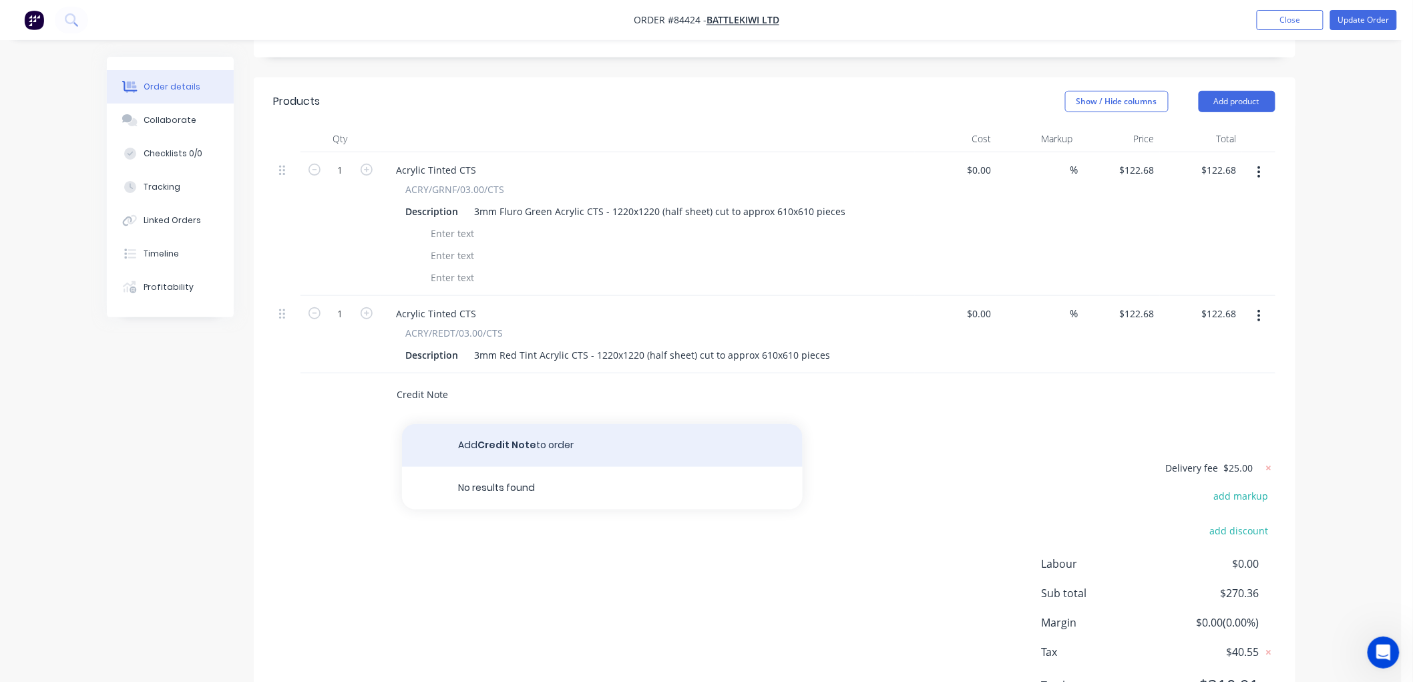
type input "Credit Note"
click at [557, 446] on button "Add Credit Note to order" at bounding box center [602, 445] width 401 height 43
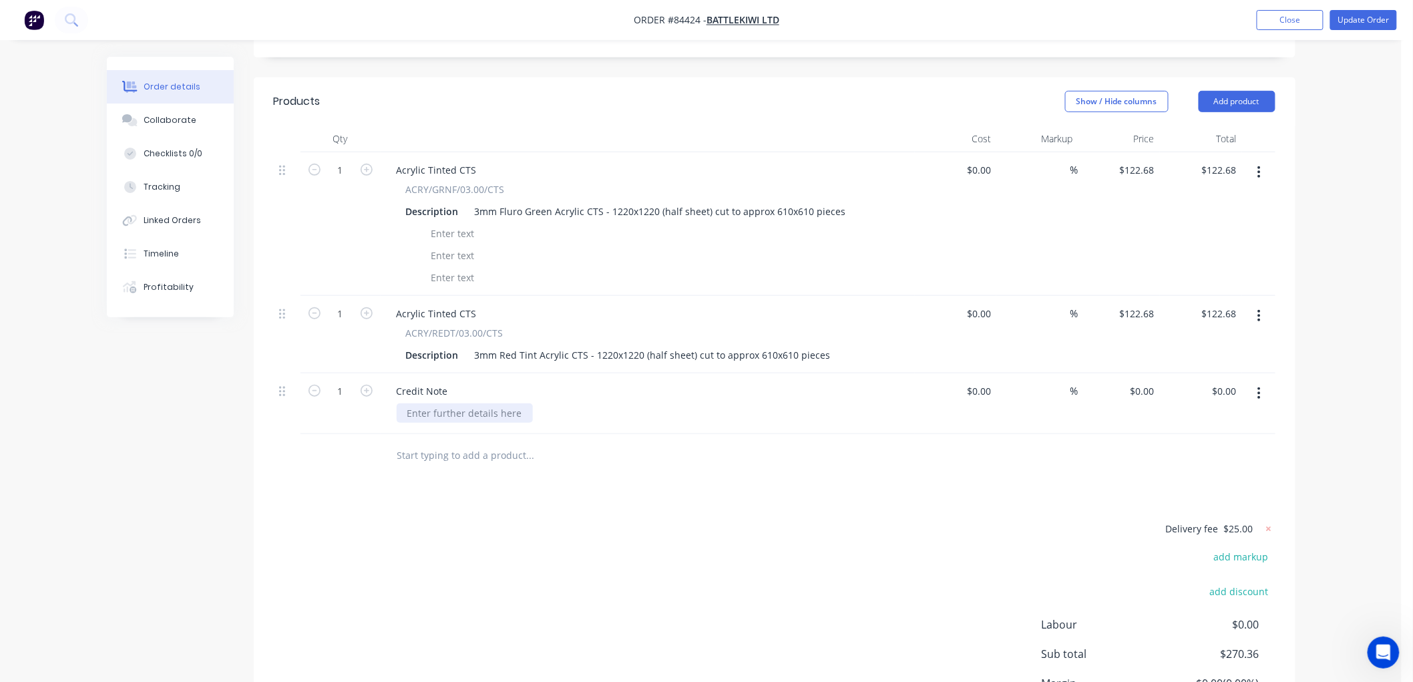
click at [444, 415] on div at bounding box center [465, 412] width 136 height 19
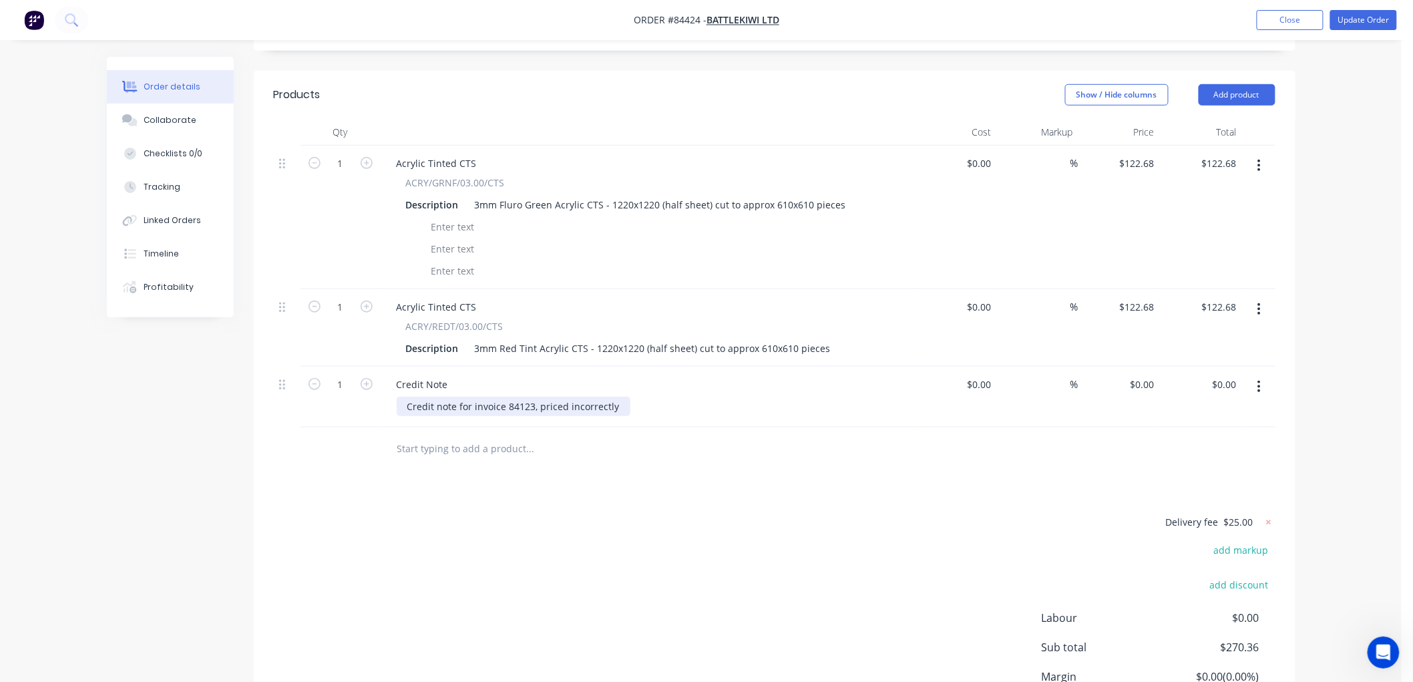
scroll to position [330, 0]
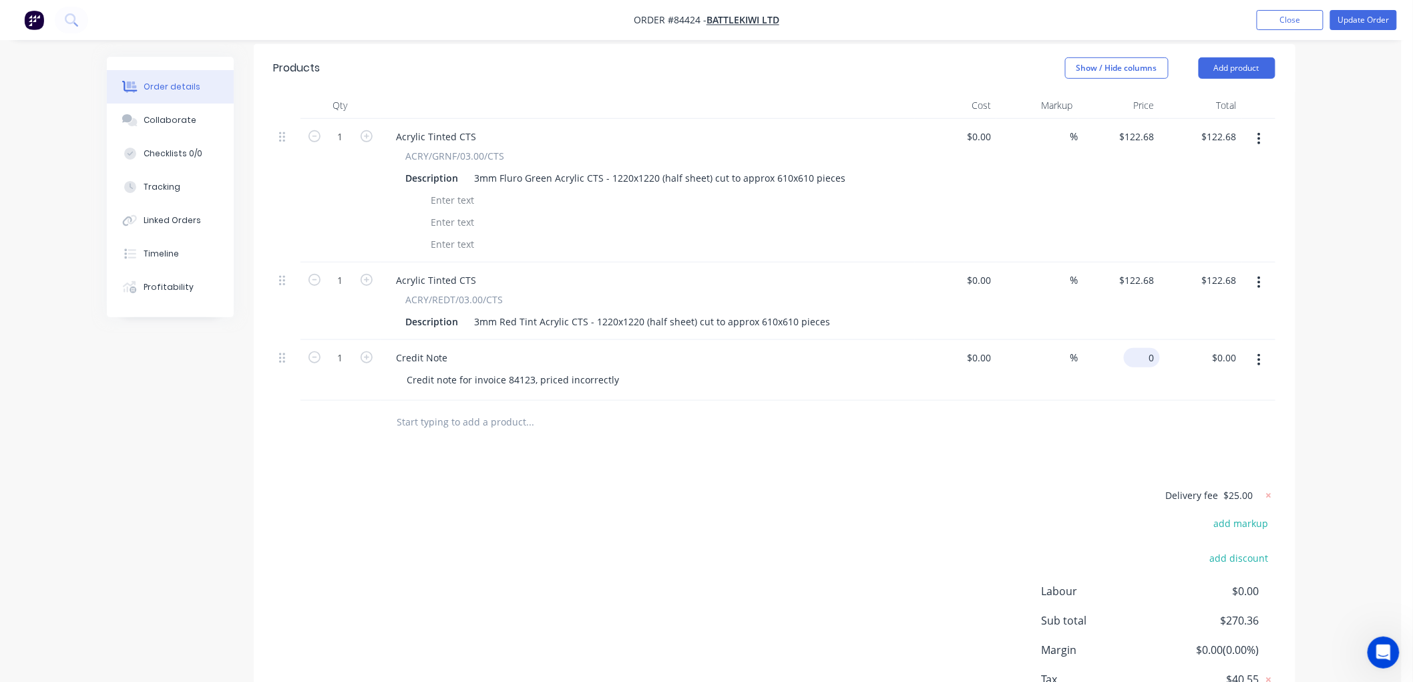
click at [1137, 359] on div "0 $0.00" at bounding box center [1119, 370] width 82 height 61
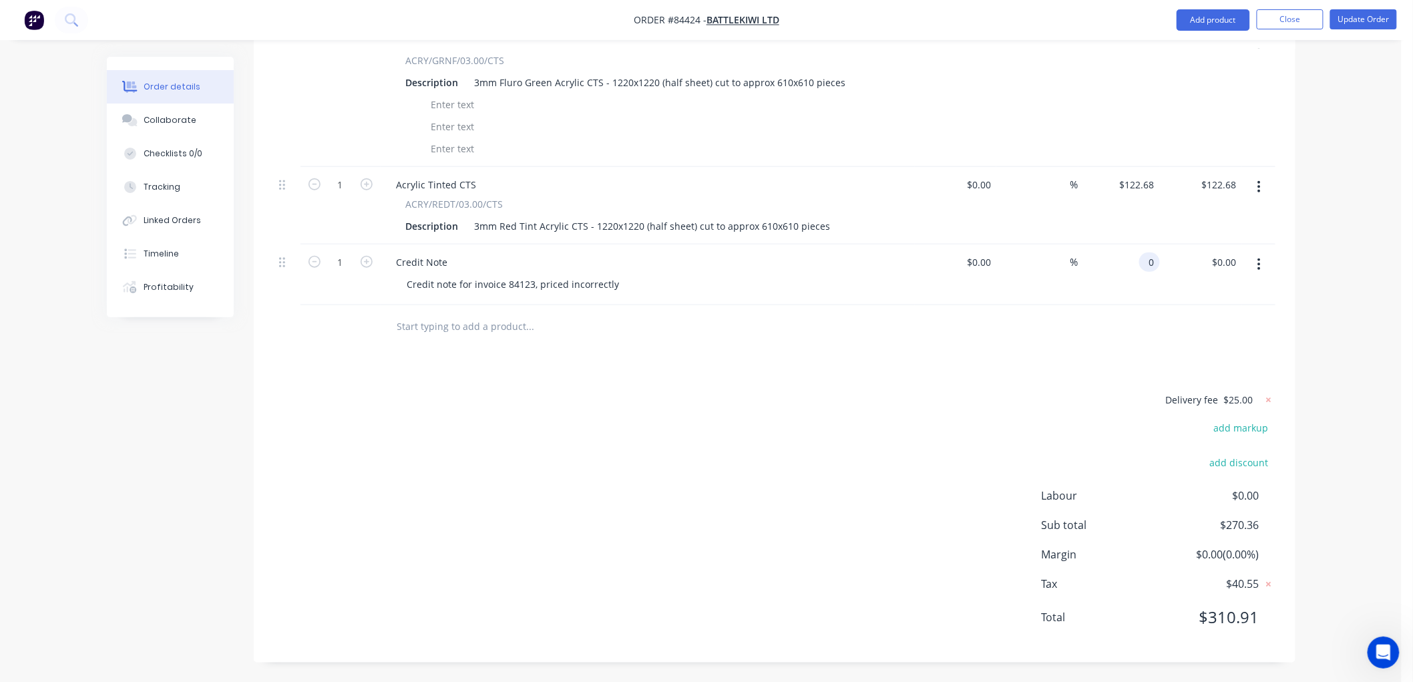
scroll to position [427, 0]
type input "270.36"
type input "0.00"
type input "$270.36"
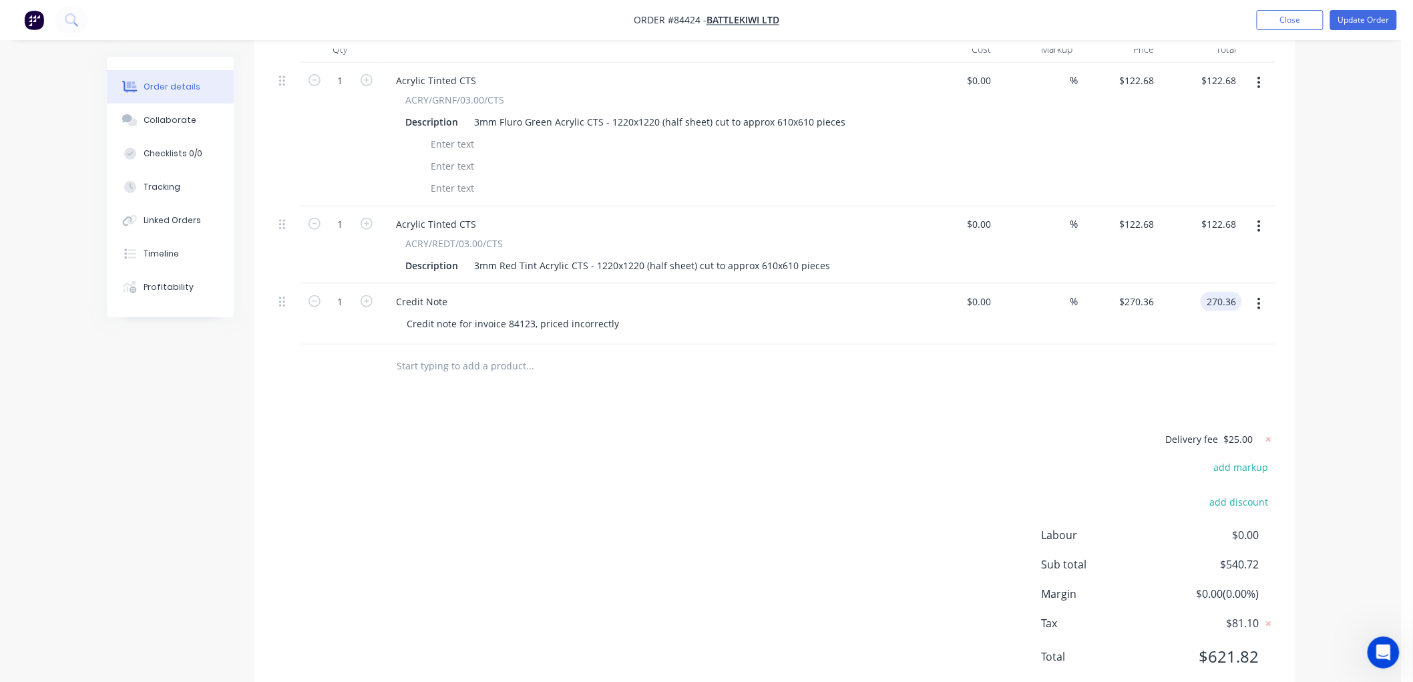
scroll to position [278, 0]
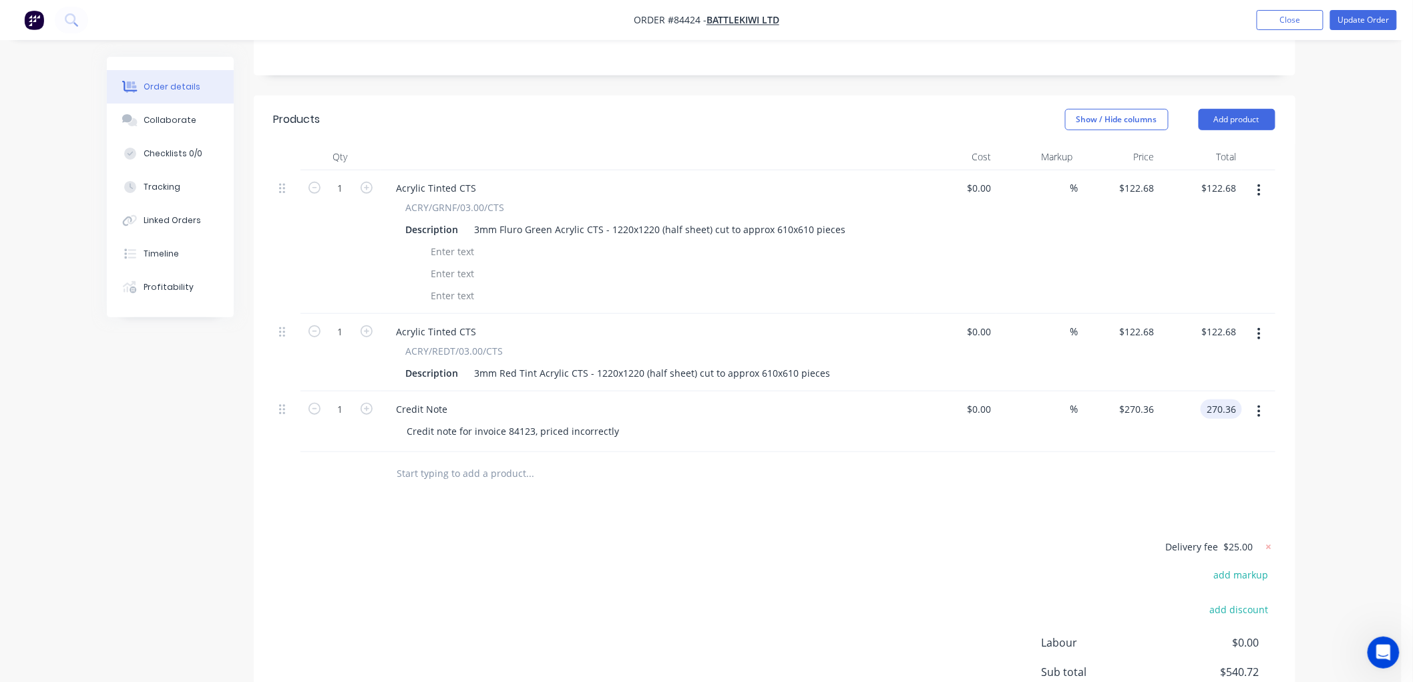
type input "$270.36"
click at [1260, 184] on icon "button" at bounding box center [1259, 190] width 3 height 12
click at [1194, 312] on div "Delete" at bounding box center [1211, 305] width 103 height 19
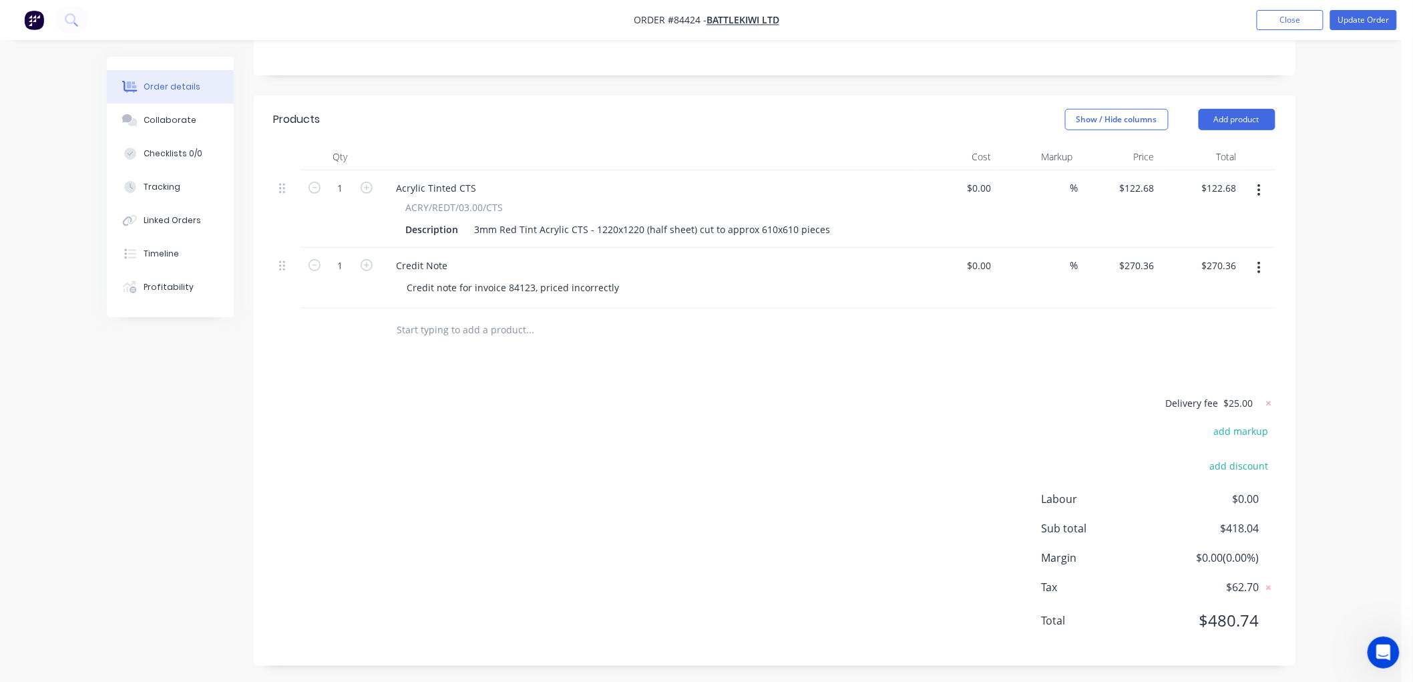
click at [1257, 189] on icon "button" at bounding box center [1258, 190] width 3 height 15
click at [1189, 305] on div "Delete" at bounding box center [1211, 305] width 103 height 19
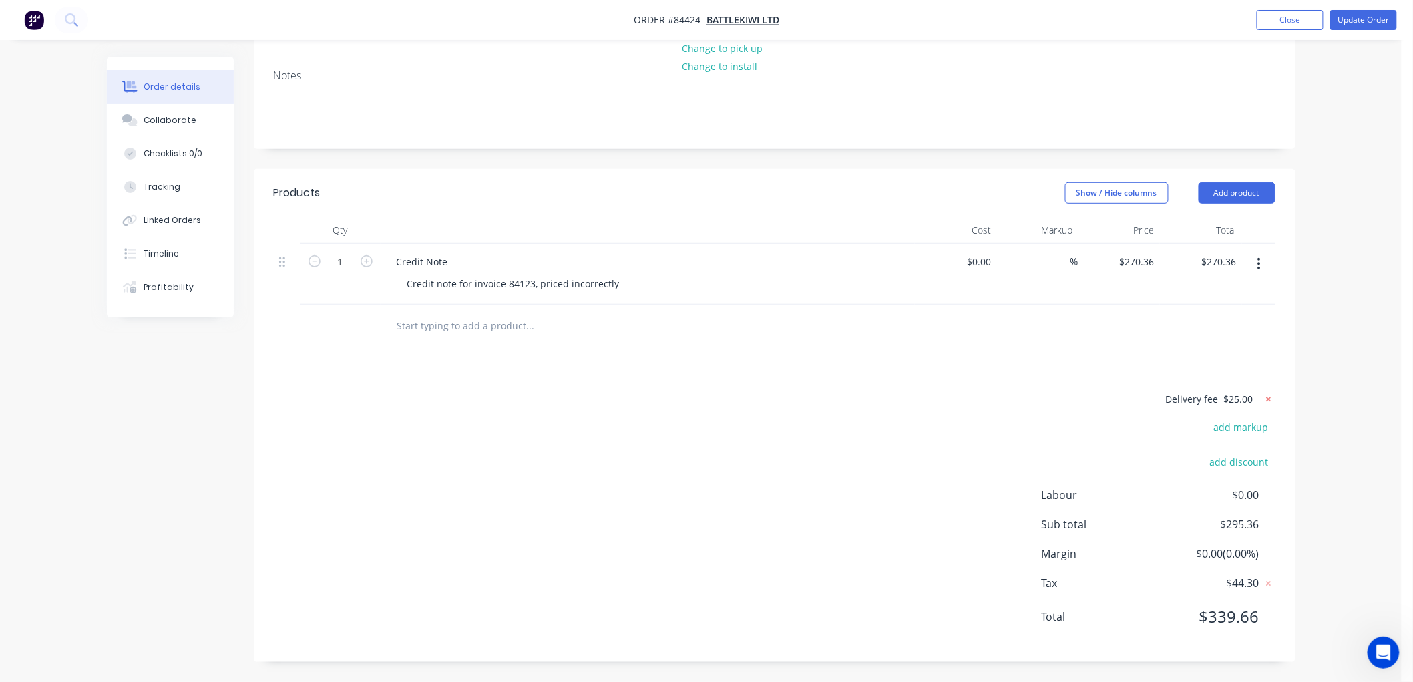
click at [1269, 401] on icon at bounding box center [1268, 399] width 13 height 13
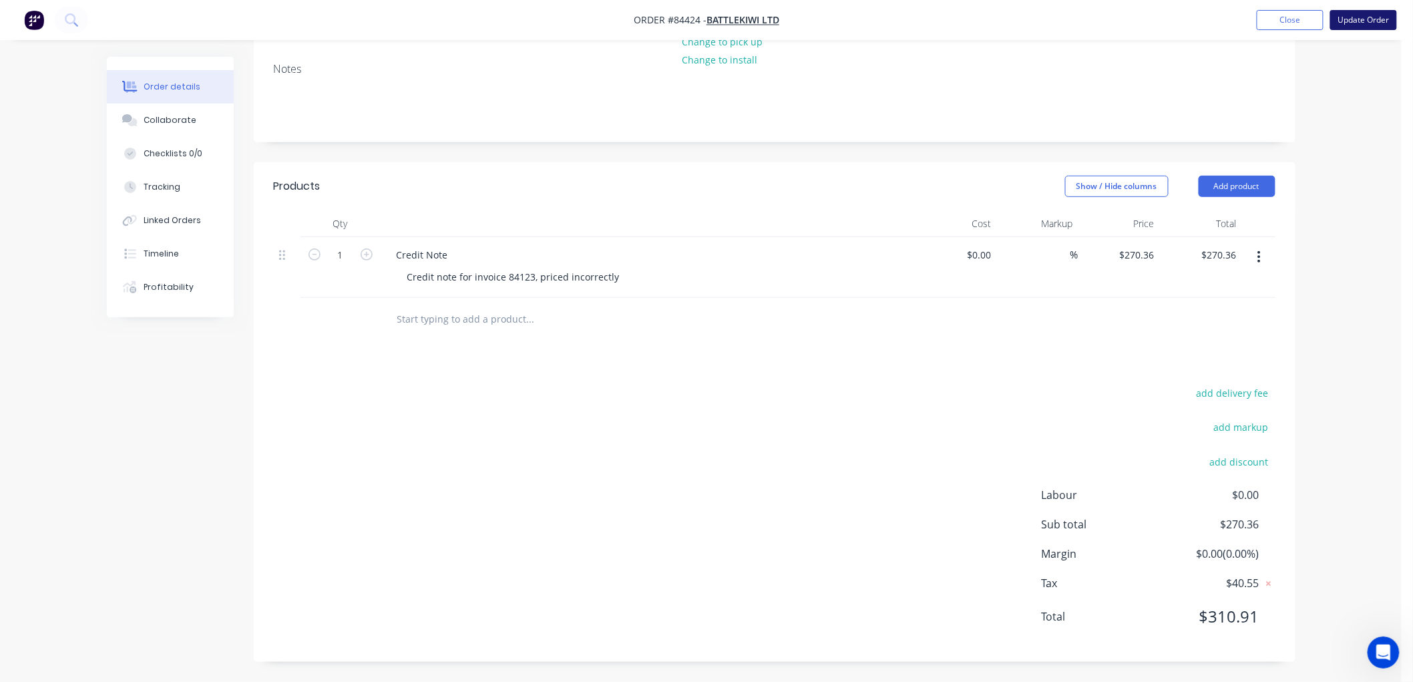
click at [1373, 18] on button "Update Order" at bounding box center [1363, 20] width 67 height 20
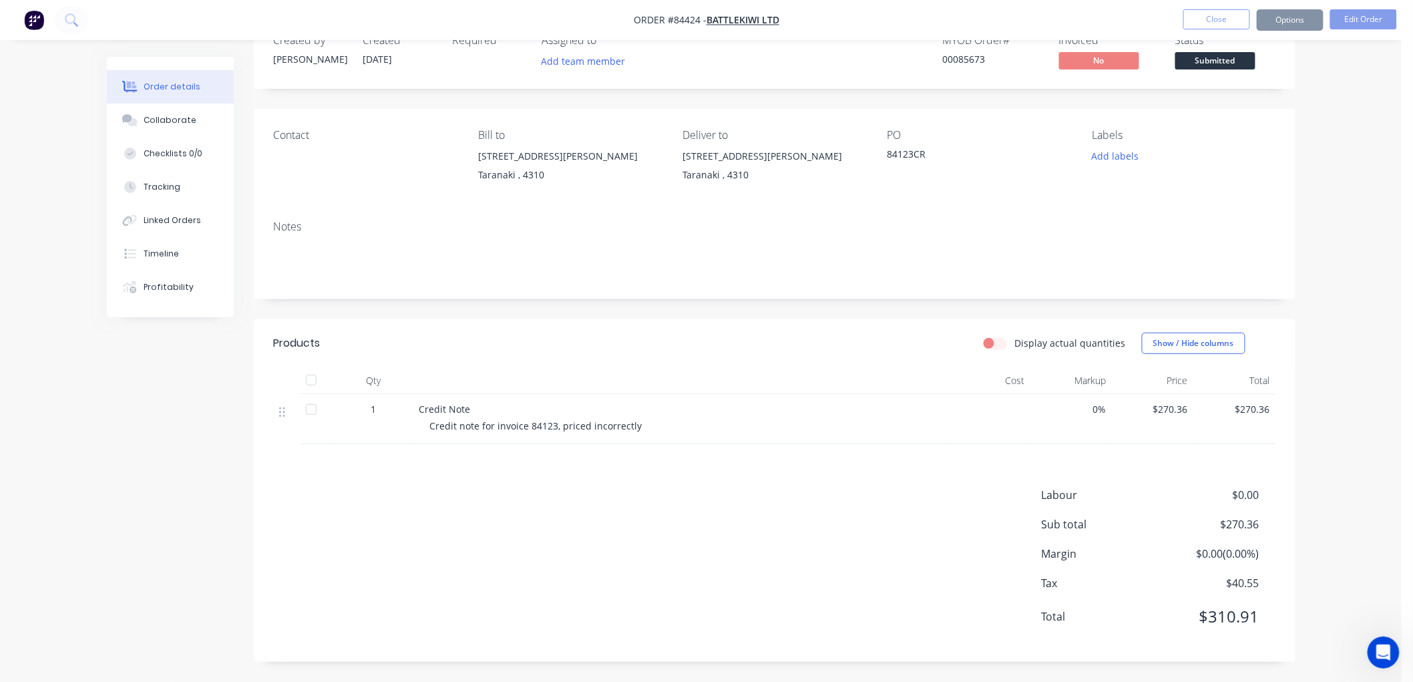
scroll to position [0, 0]
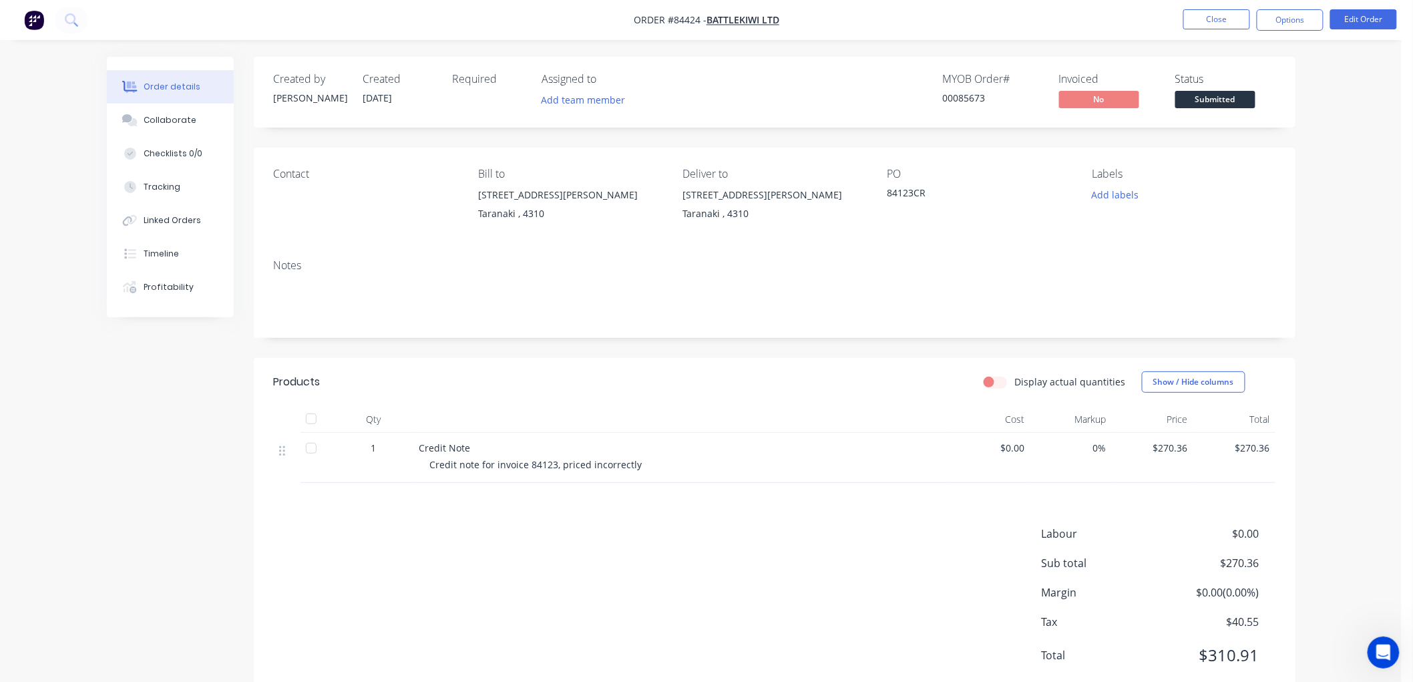
click at [1284, 27] on button "Options" at bounding box center [1289, 19] width 67 height 21
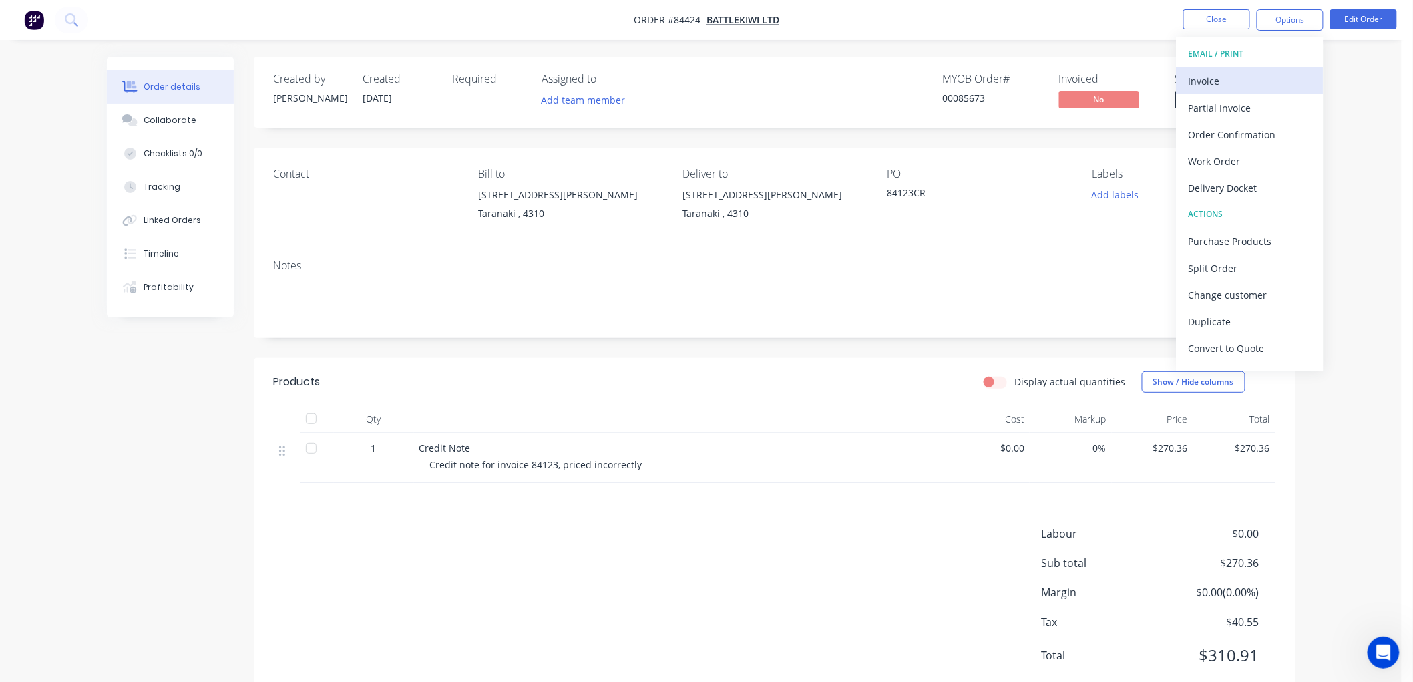
click at [1234, 69] on button "Invoice" at bounding box center [1249, 80] width 147 height 27
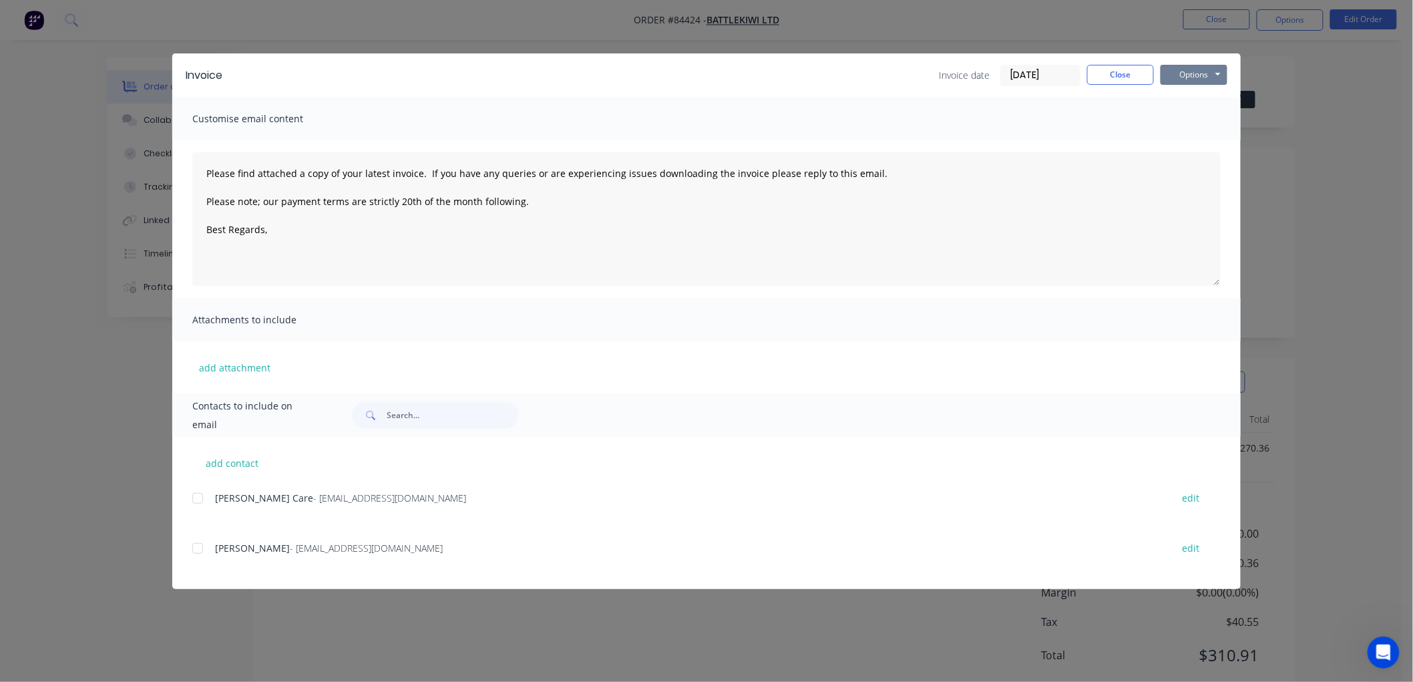
drag, startPoint x: 1187, startPoint y: 75, endPoint x: 1191, endPoint y: 85, distance: 10.2
click at [1187, 75] on button "Options" at bounding box center [1193, 75] width 67 height 20
click at [1189, 122] on button "Print" at bounding box center [1202, 120] width 85 height 22
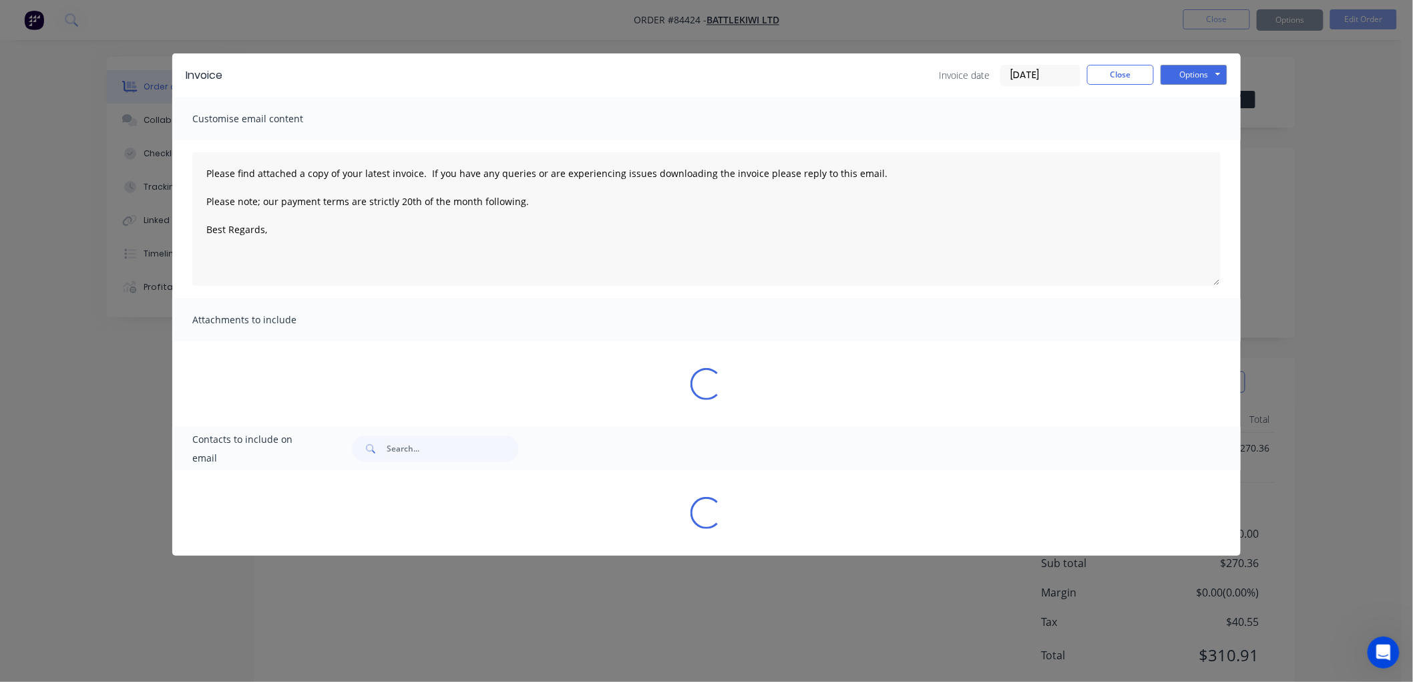
type textarea "Please find attached a copy of your latest invoice. If you have any queries or …"
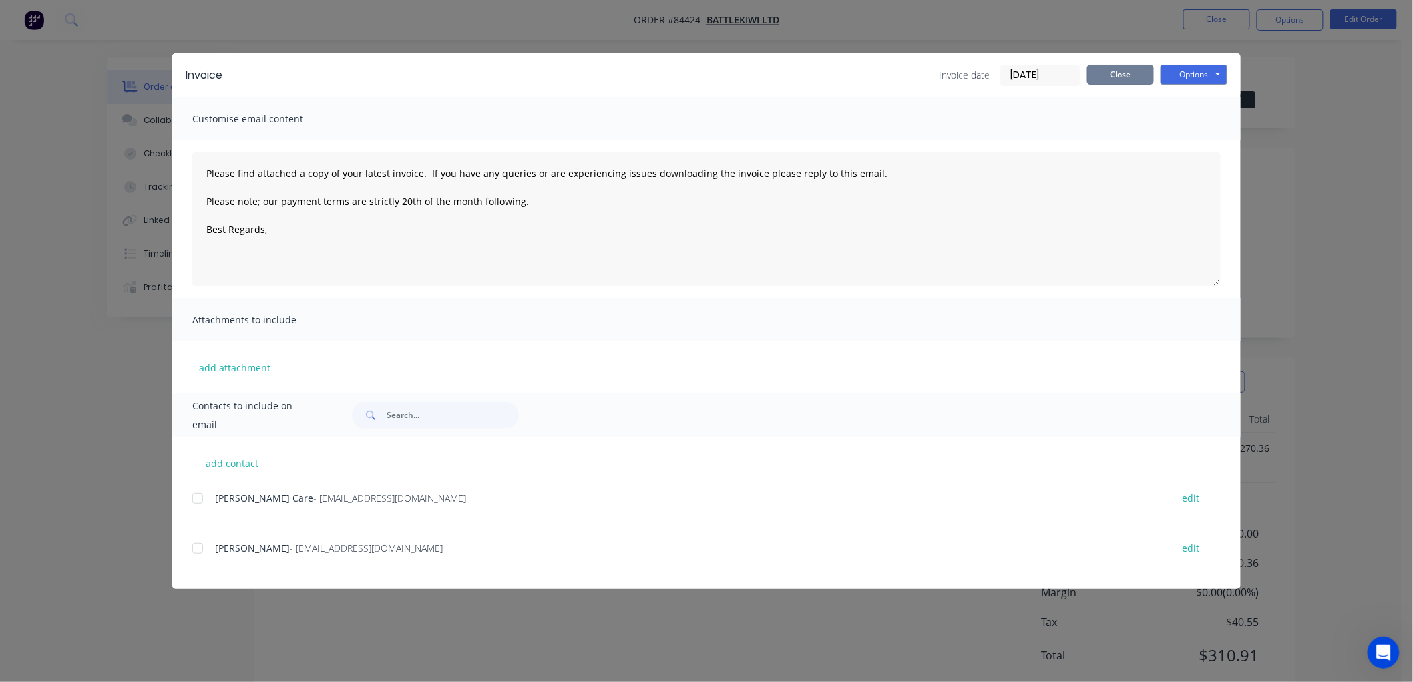
click at [1102, 74] on button "Close" at bounding box center [1120, 75] width 67 height 20
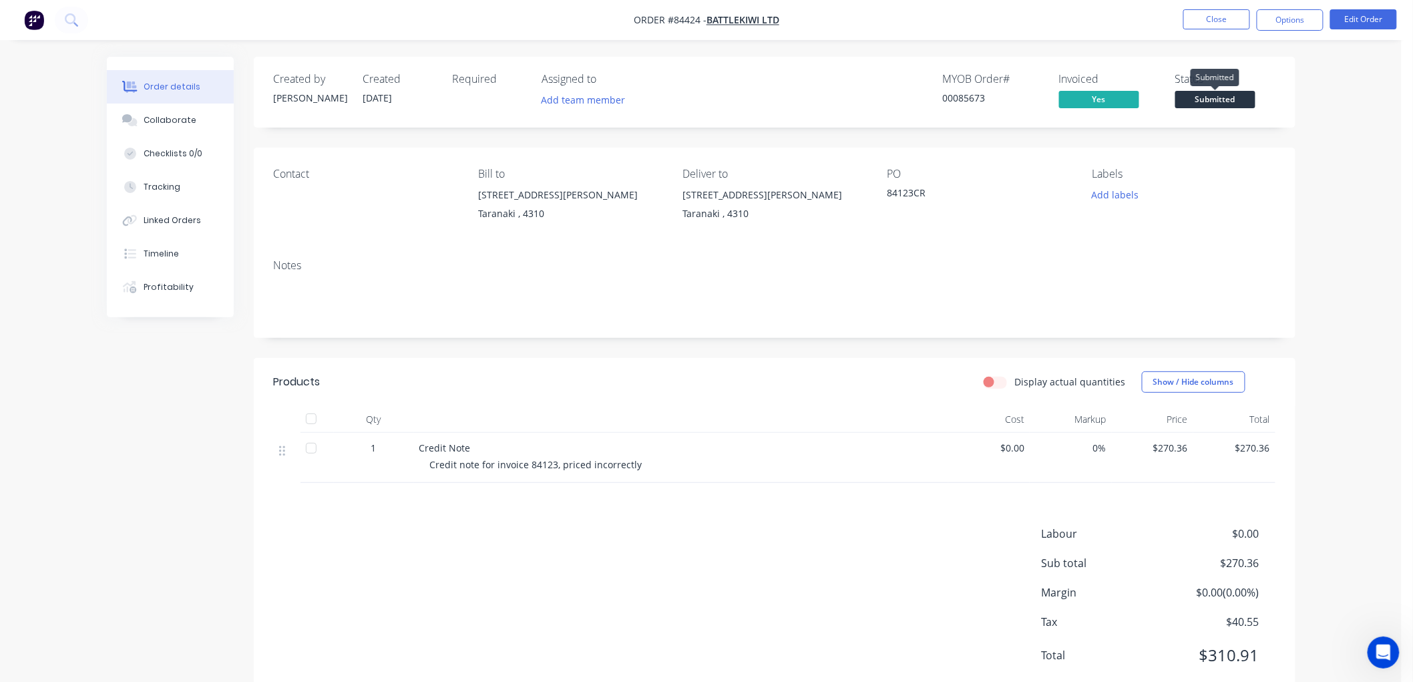
click at [1229, 103] on span "Submitted" at bounding box center [1215, 99] width 80 height 17
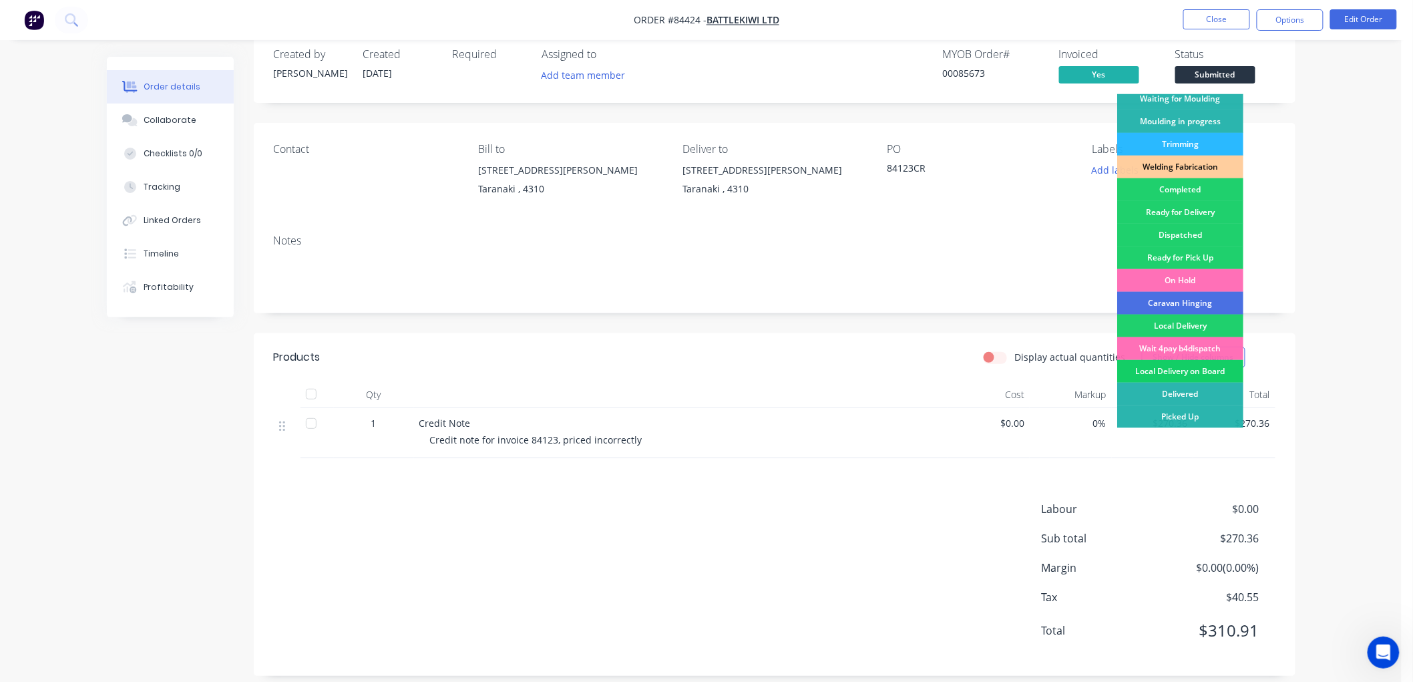
scroll to position [39, 0]
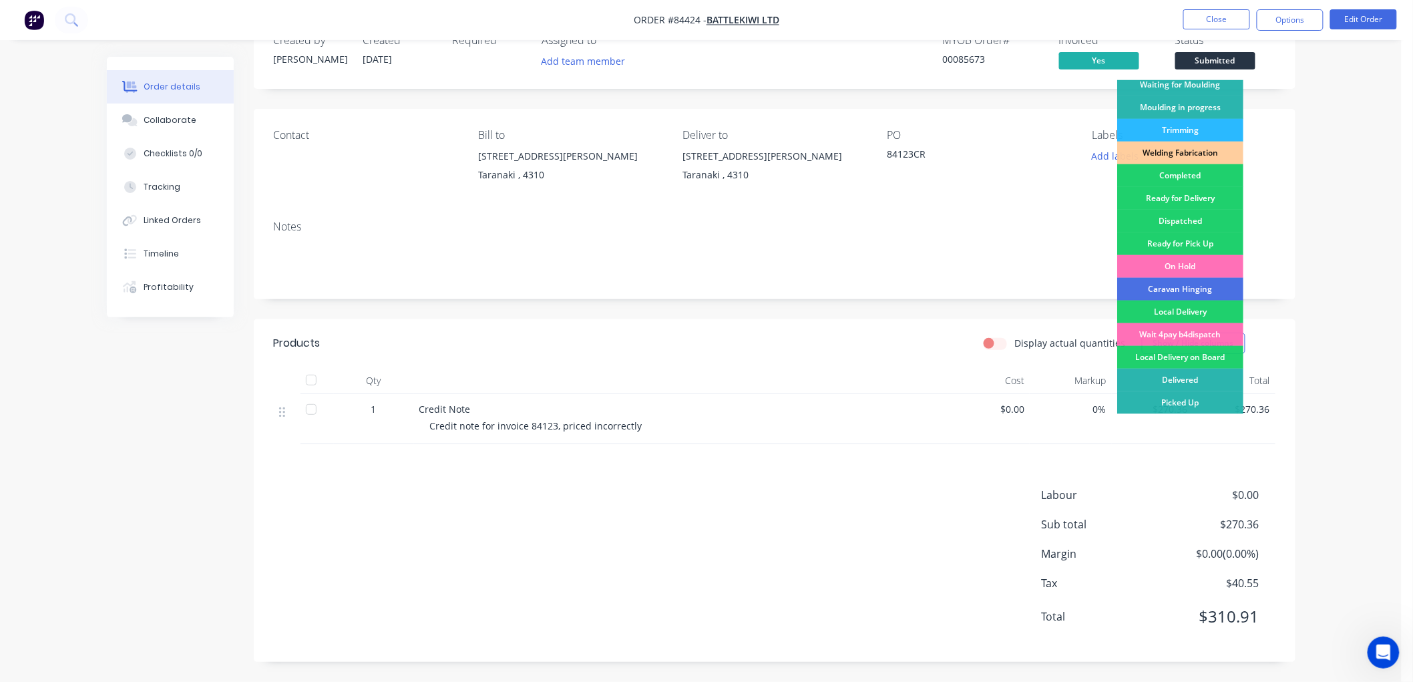
click at [1185, 403] on div "Picked Up" at bounding box center [1180, 402] width 126 height 23
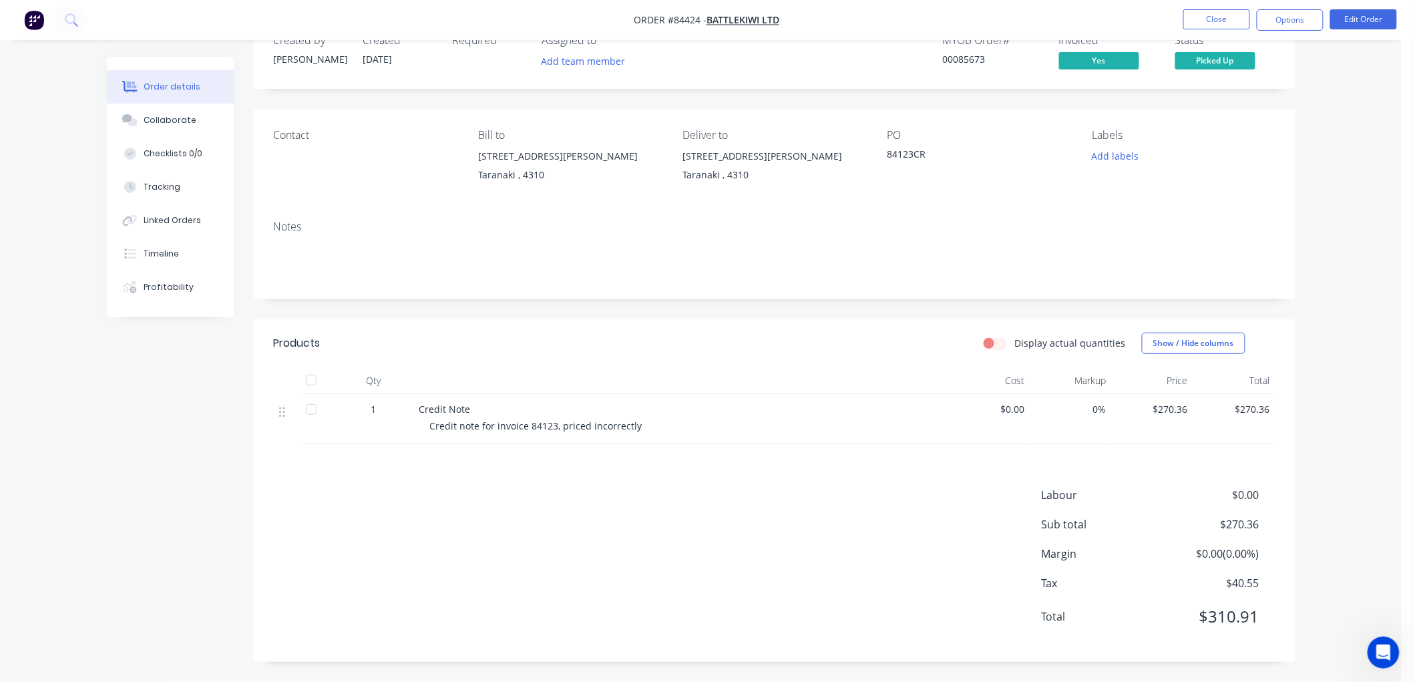
click at [1219, 58] on span "Picked Up" at bounding box center [1215, 60] width 80 height 17
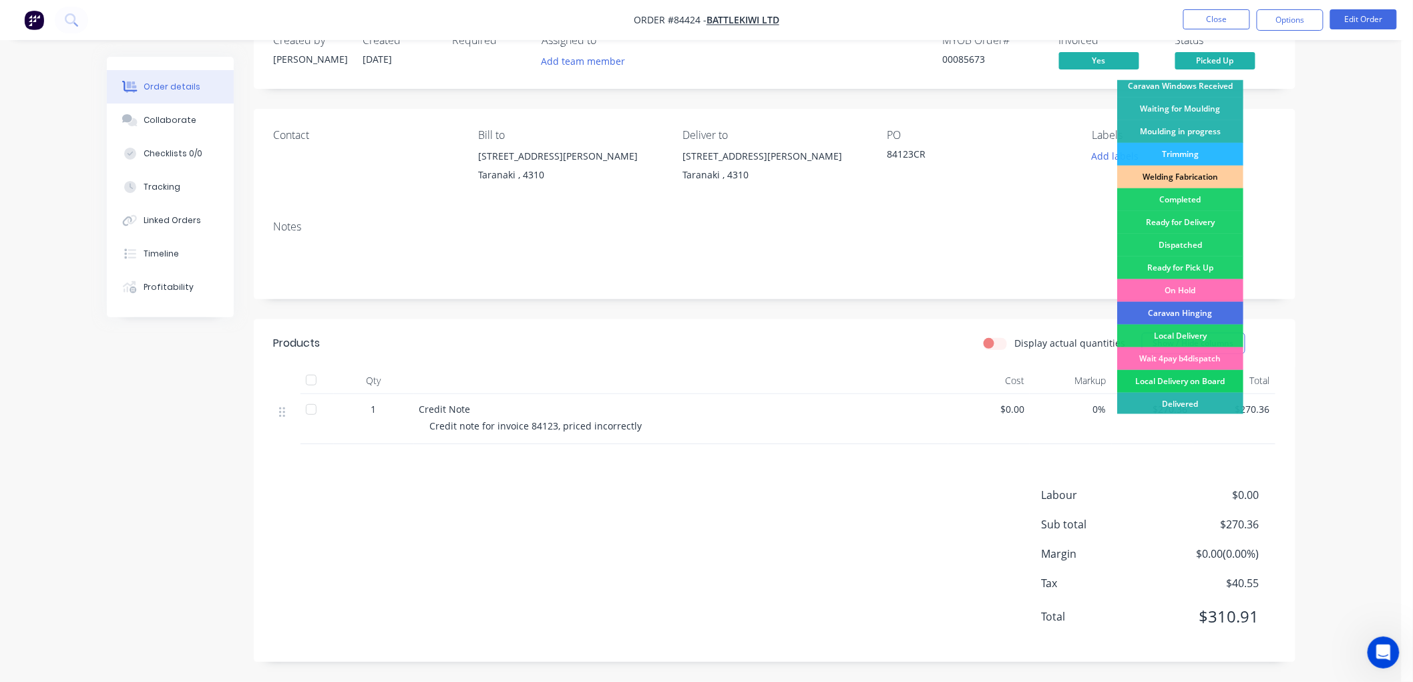
scroll to position [234, 0]
click at [1184, 395] on div "Delivered" at bounding box center [1180, 402] width 126 height 23
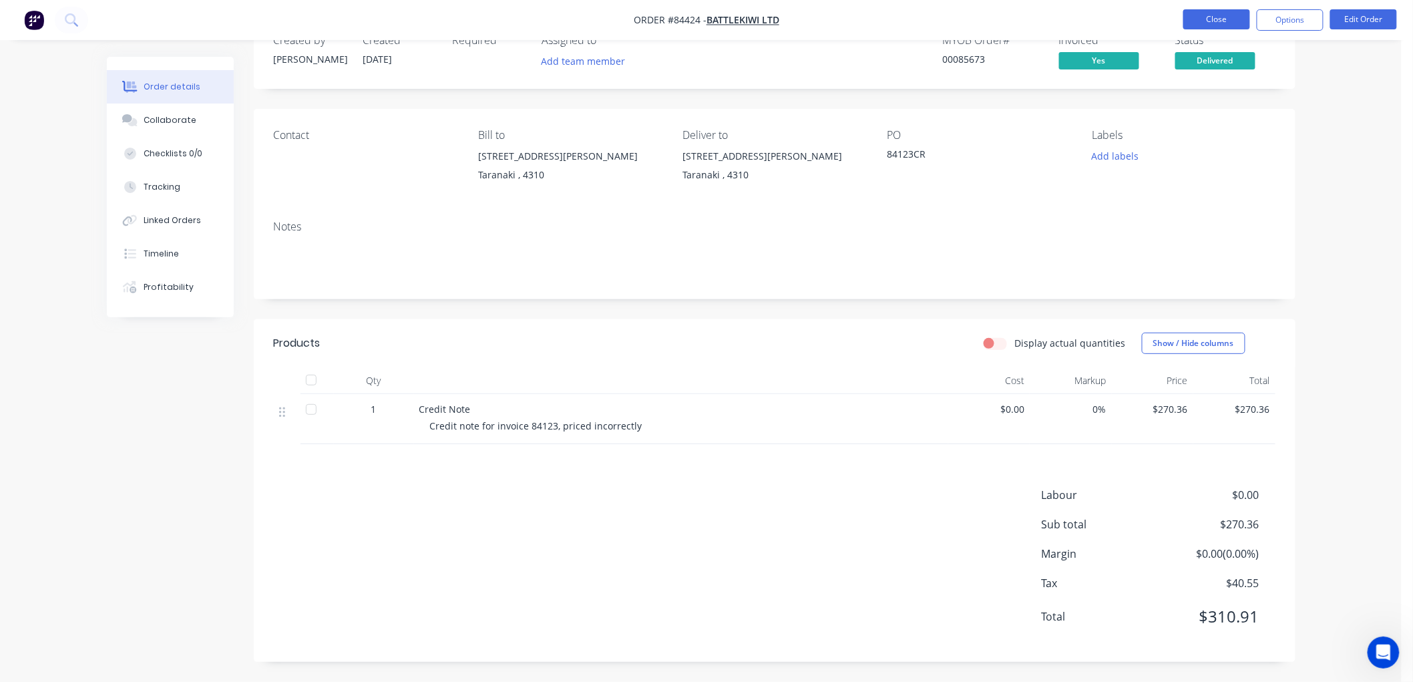
click at [1223, 17] on button "Close" at bounding box center [1216, 19] width 67 height 20
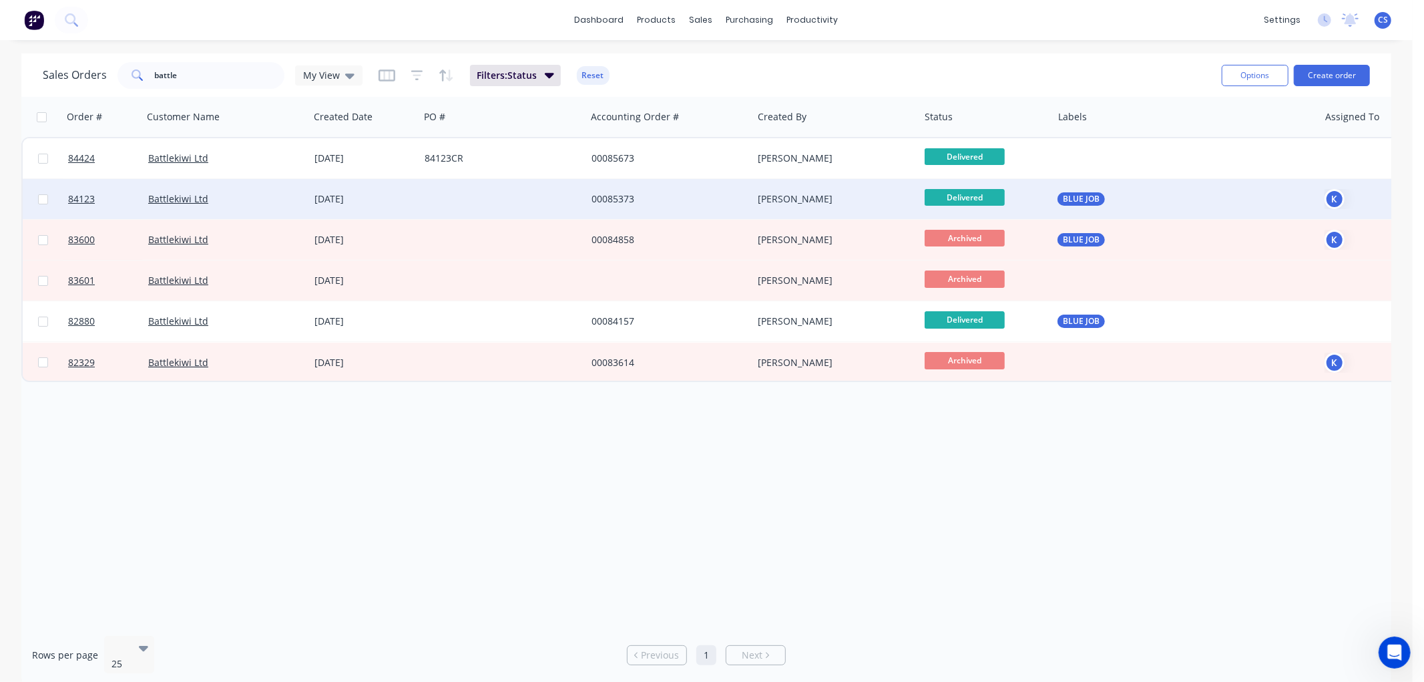
click at [441, 188] on div at bounding box center [502, 199] width 167 height 40
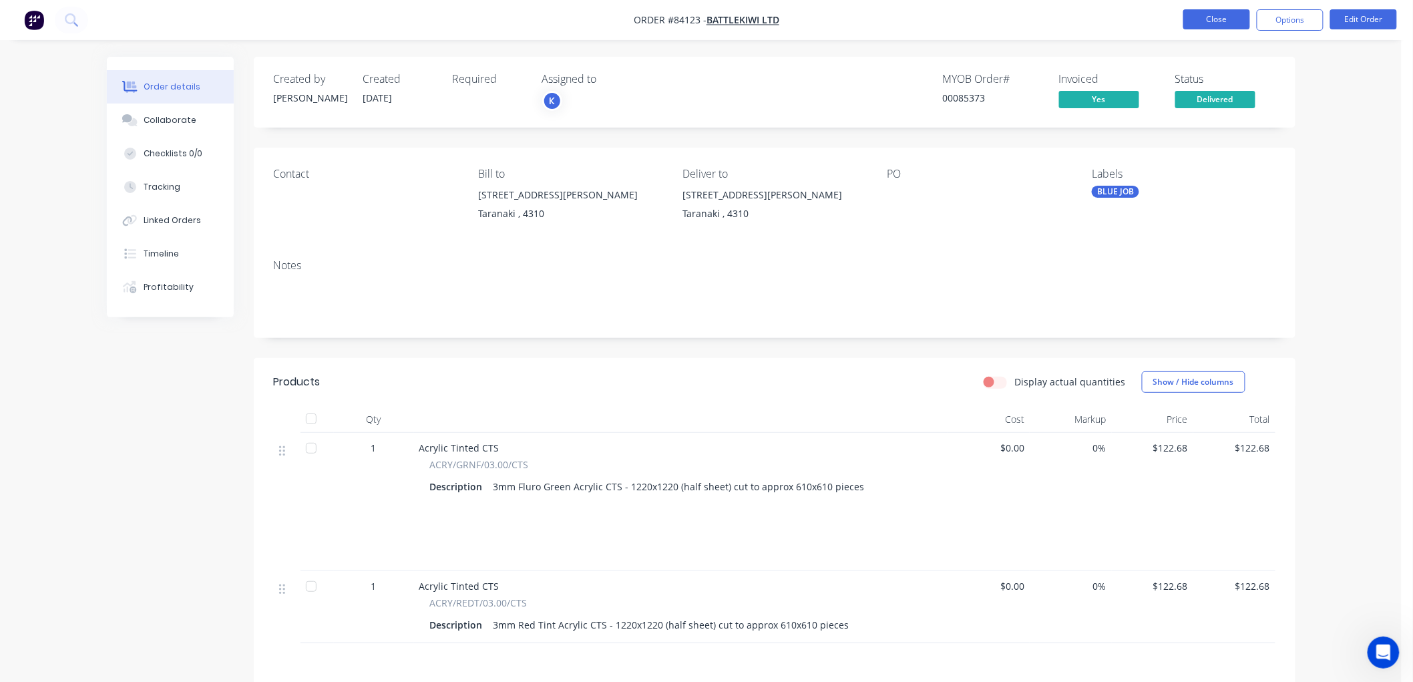
click at [1208, 21] on button "Close" at bounding box center [1216, 19] width 67 height 20
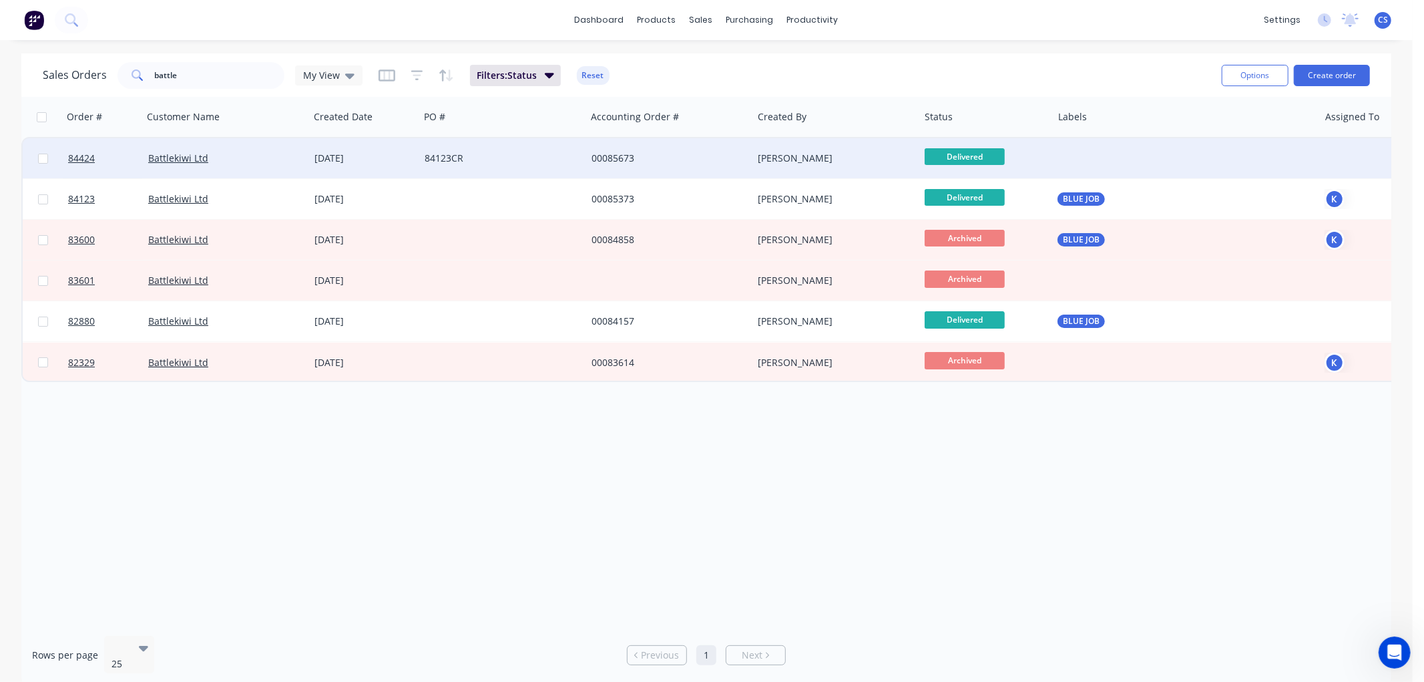
click at [531, 159] on div "84123CR" at bounding box center [499, 158] width 148 height 13
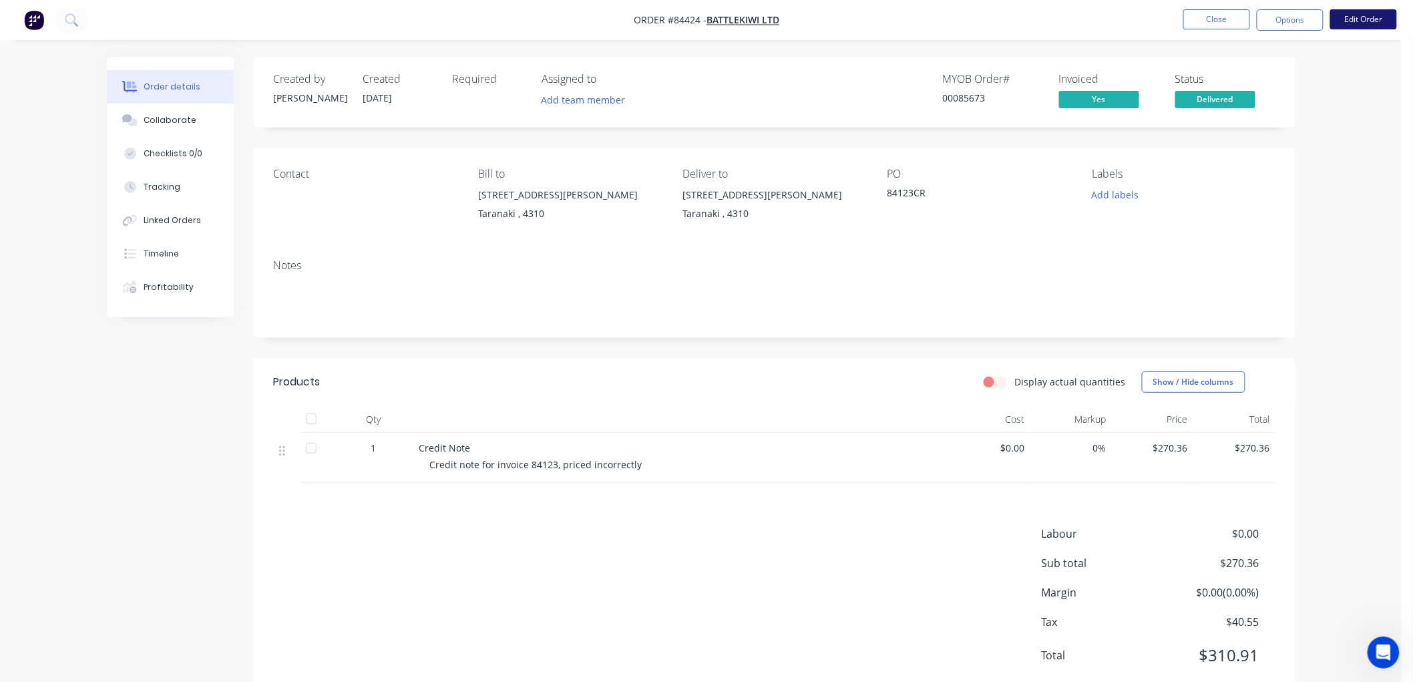
click at [1359, 21] on button "Edit Order" at bounding box center [1363, 19] width 67 height 20
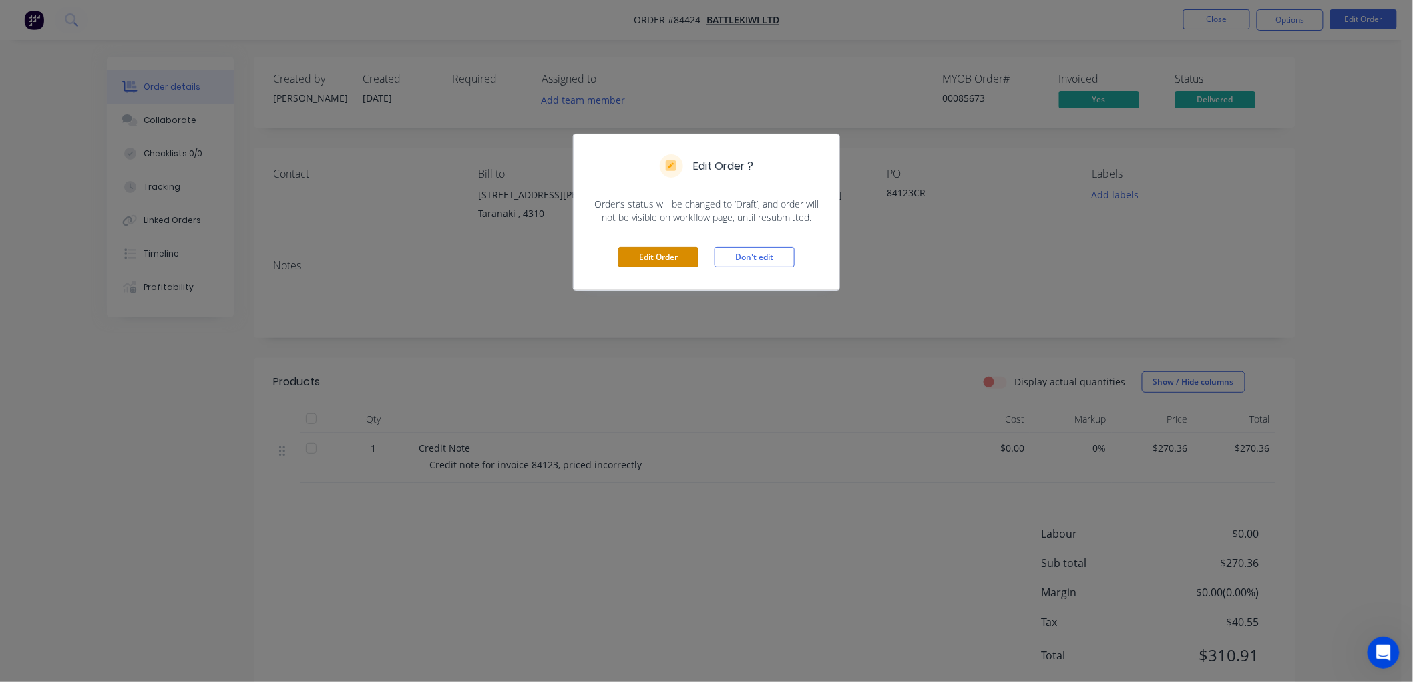
click at [666, 262] on button "Edit Order" at bounding box center [658, 257] width 80 height 20
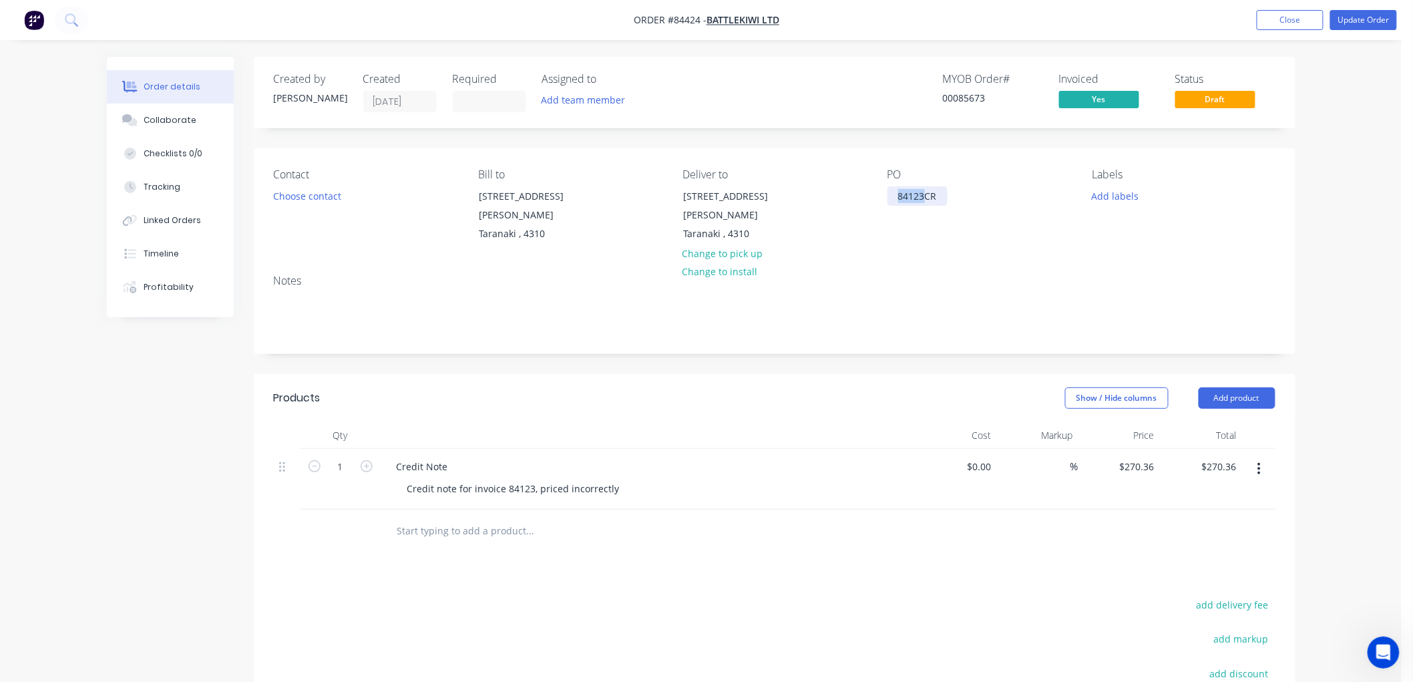
drag, startPoint x: 925, startPoint y: 194, endPoint x: 896, endPoint y: 196, distance: 29.4
click at [896, 196] on div "84123CR" at bounding box center [917, 195] width 60 height 19
drag, startPoint x: 533, startPoint y: 486, endPoint x: 512, endPoint y: 486, distance: 20.7
click at [512, 486] on div "Credit note for invoice 84123, priced incorrectly" at bounding box center [514, 488] width 234 height 19
drag, startPoint x: 511, startPoint y: 486, endPoint x: 532, endPoint y: 486, distance: 21.4
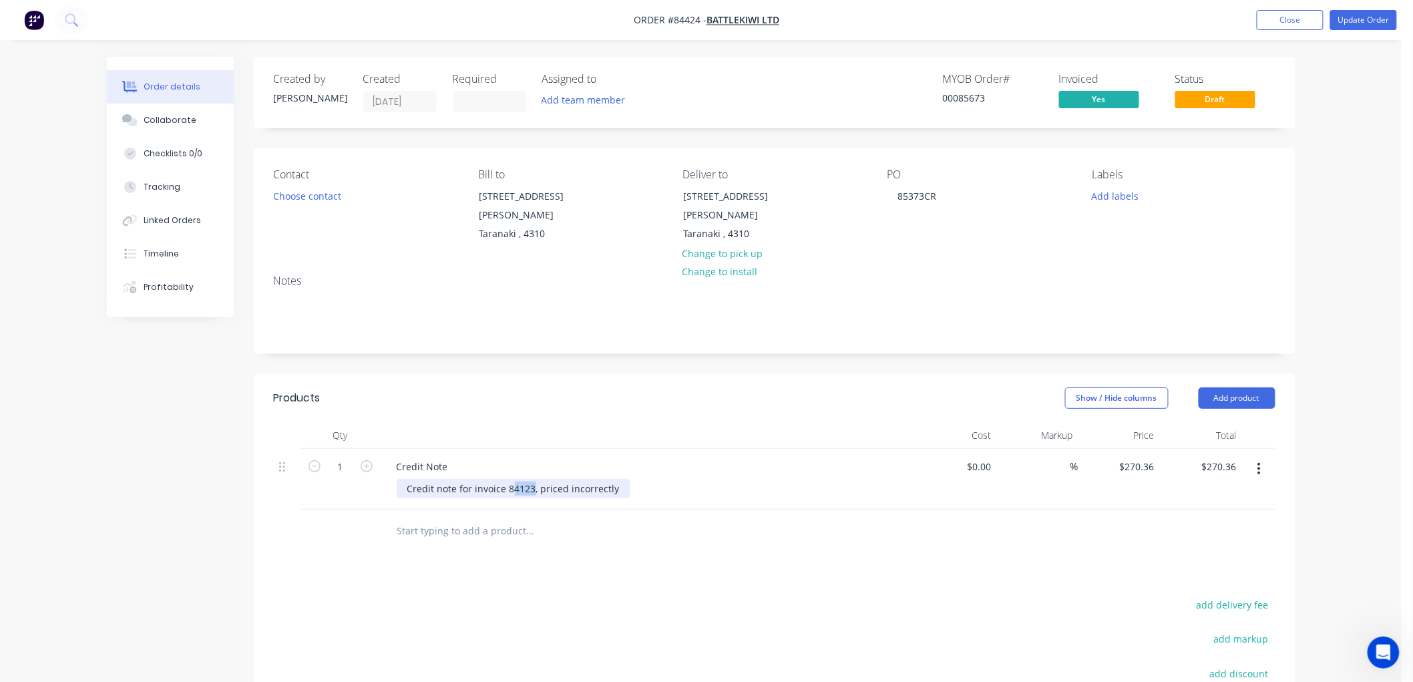
click at [532, 486] on div "Credit note for invoice 84123, priced incorrectly" at bounding box center [514, 488] width 234 height 19
click at [1349, 21] on button "Update Order" at bounding box center [1363, 20] width 67 height 20
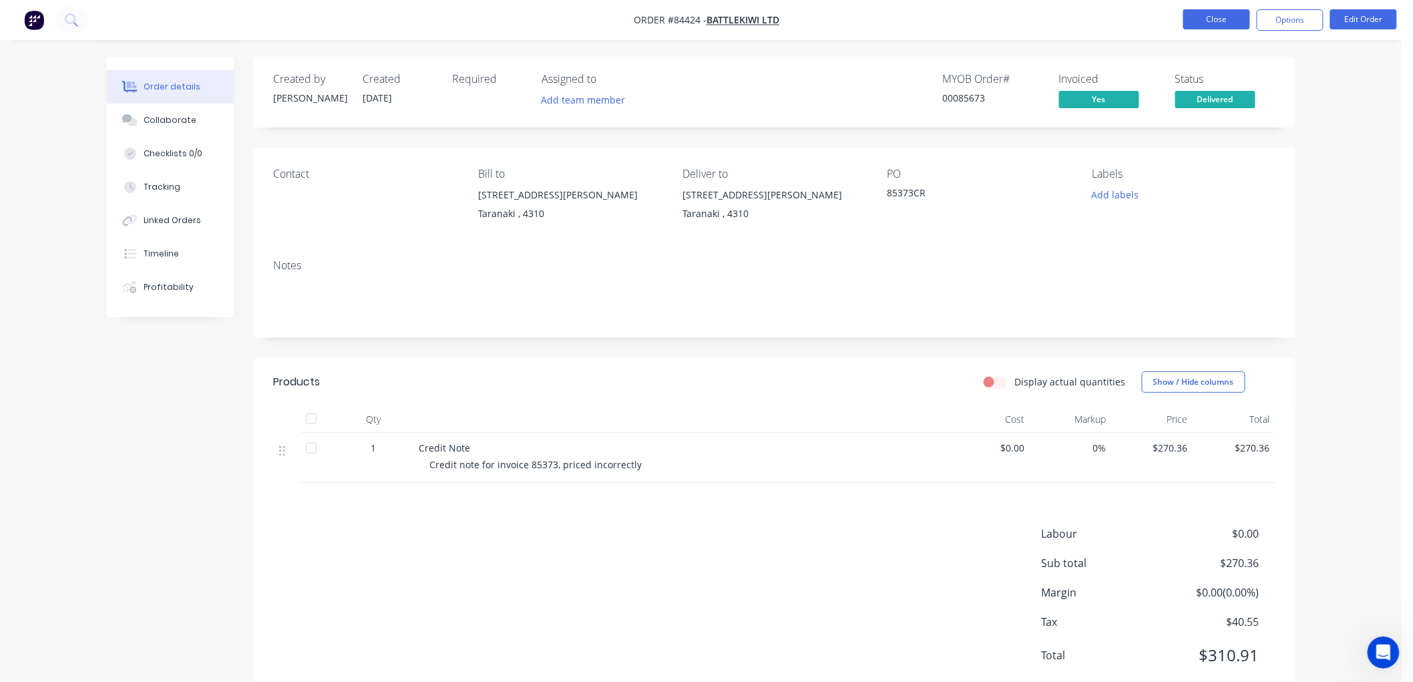
click at [1223, 22] on button "Close" at bounding box center [1216, 19] width 67 height 20
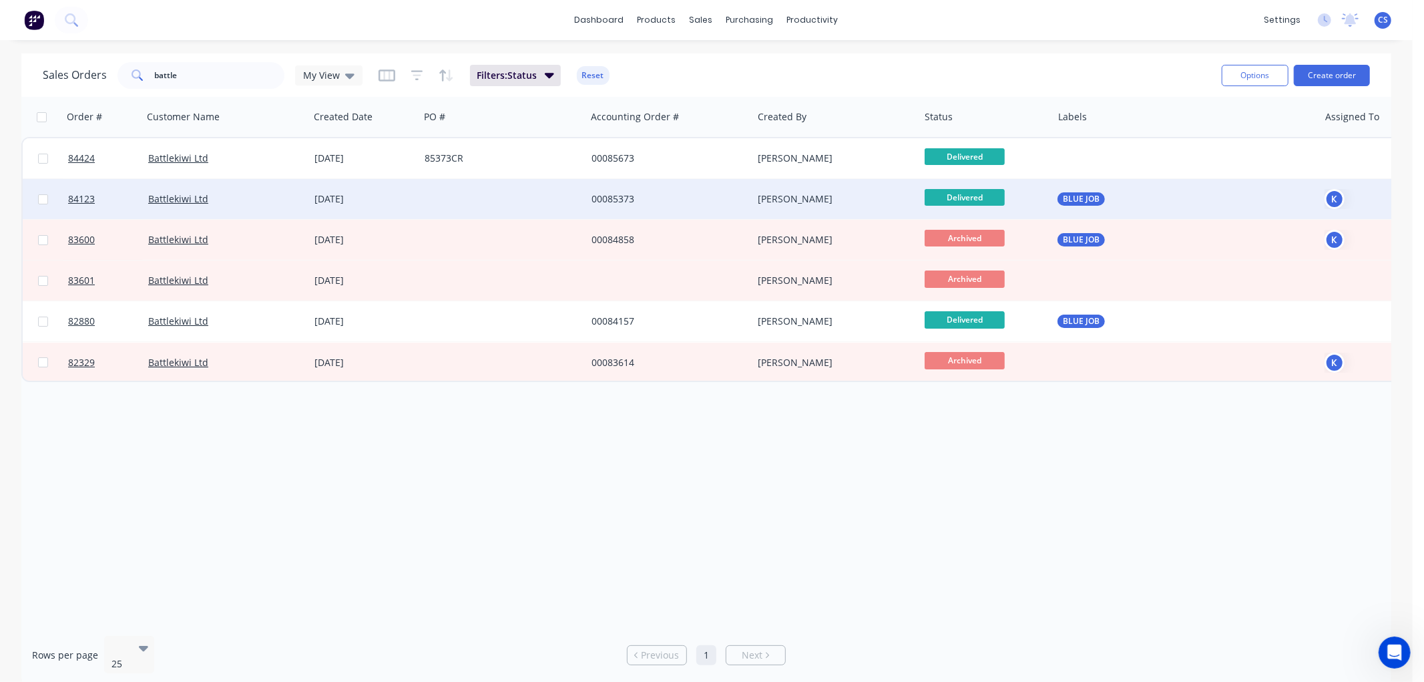
click at [628, 200] on div "00085373" at bounding box center [666, 198] width 148 height 13
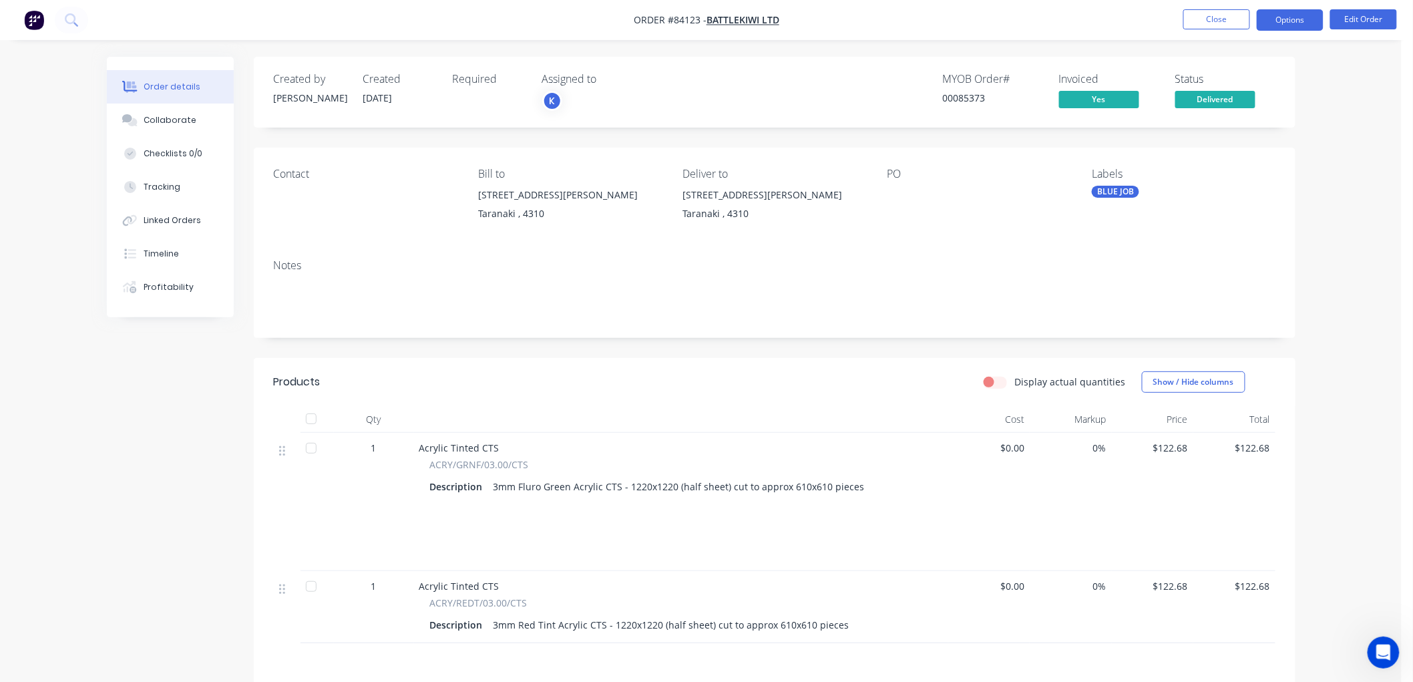
click at [1290, 23] on button "Options" at bounding box center [1289, 19] width 67 height 21
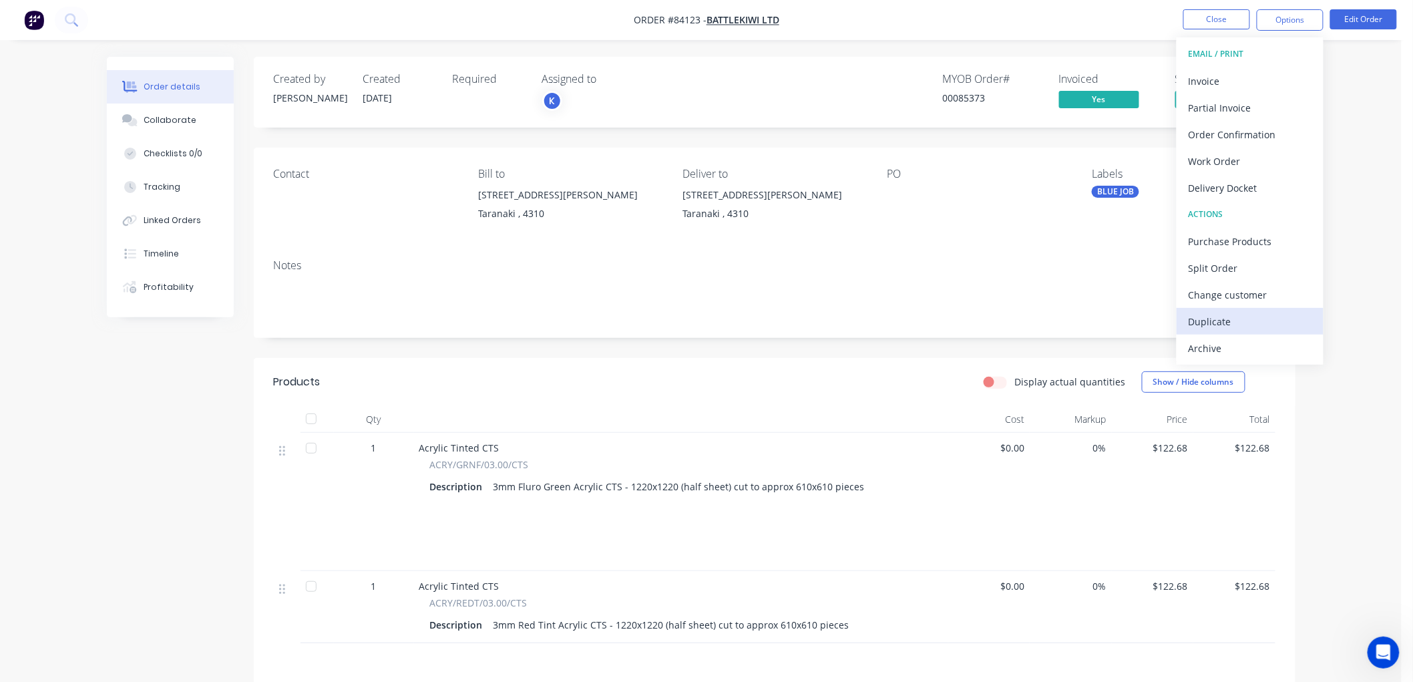
click at [1233, 321] on div "Duplicate" at bounding box center [1249, 321] width 123 height 19
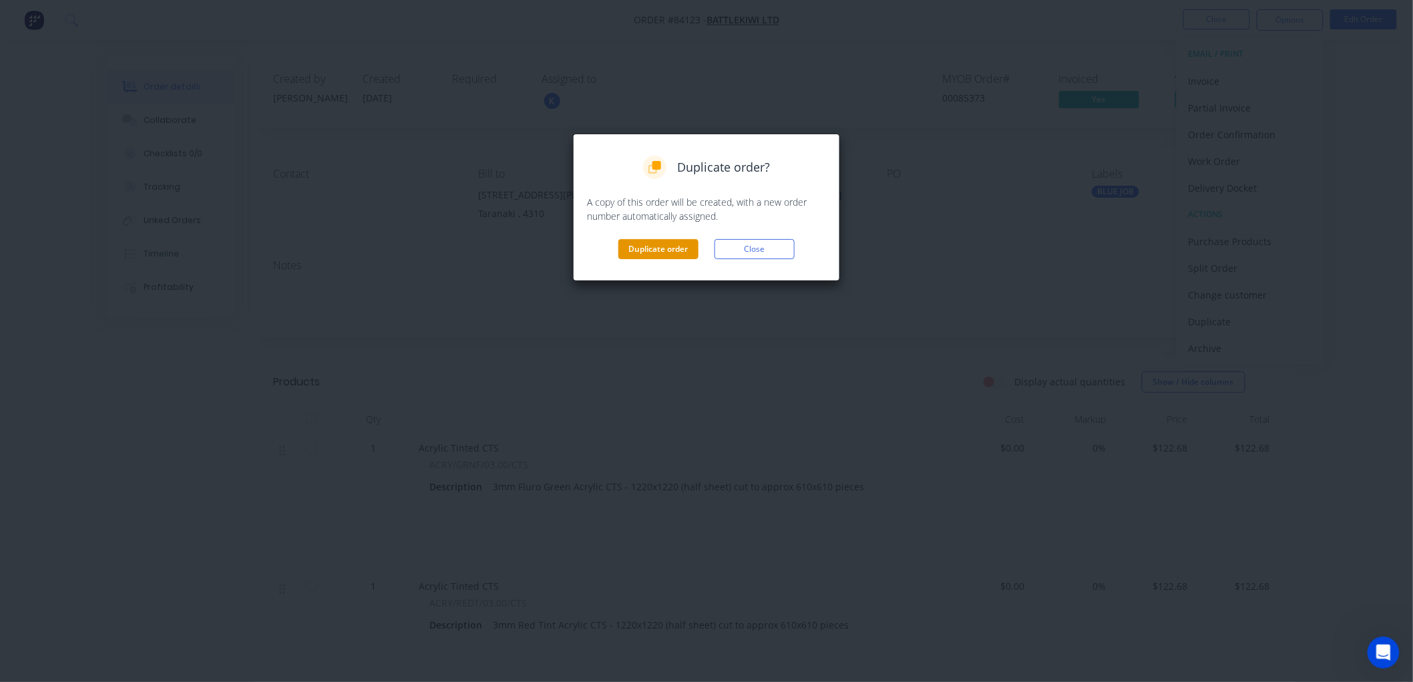
click at [653, 248] on button "Duplicate order" at bounding box center [658, 249] width 80 height 20
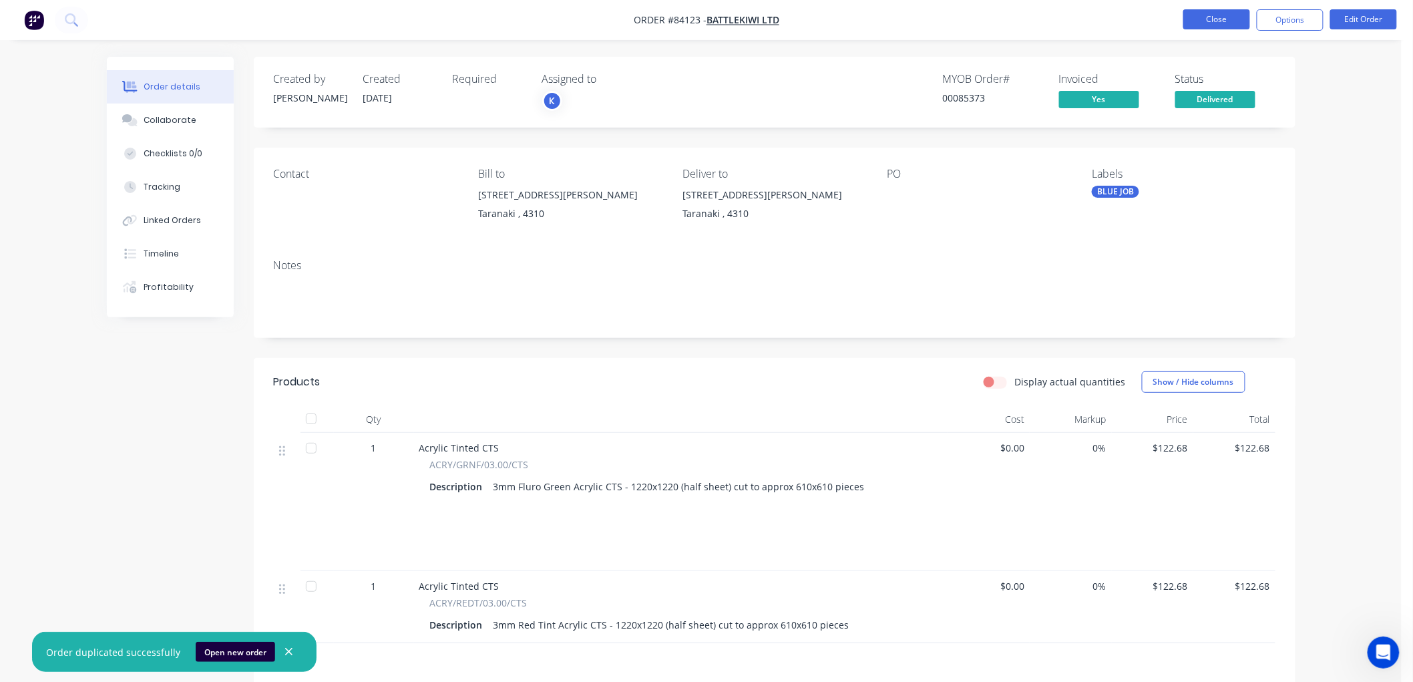
click at [1216, 19] on button "Close" at bounding box center [1216, 19] width 67 height 20
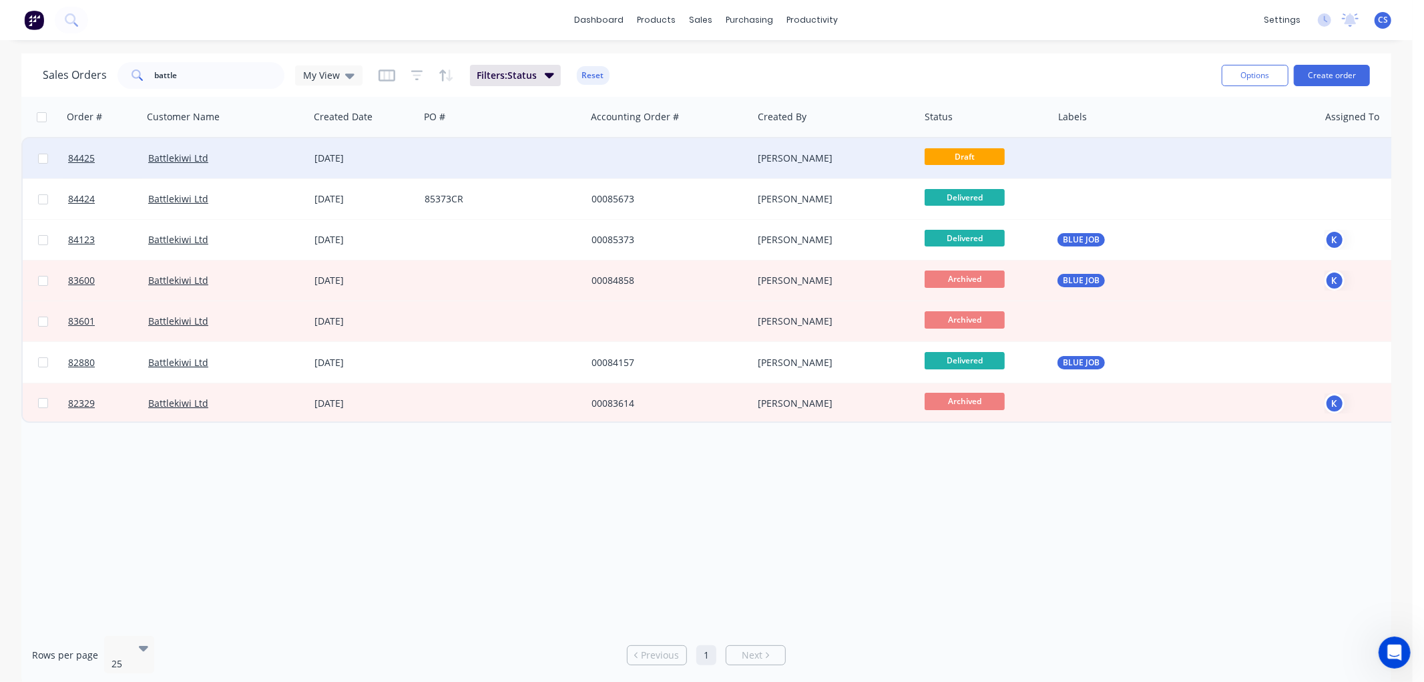
click at [706, 152] on div at bounding box center [669, 158] width 167 height 40
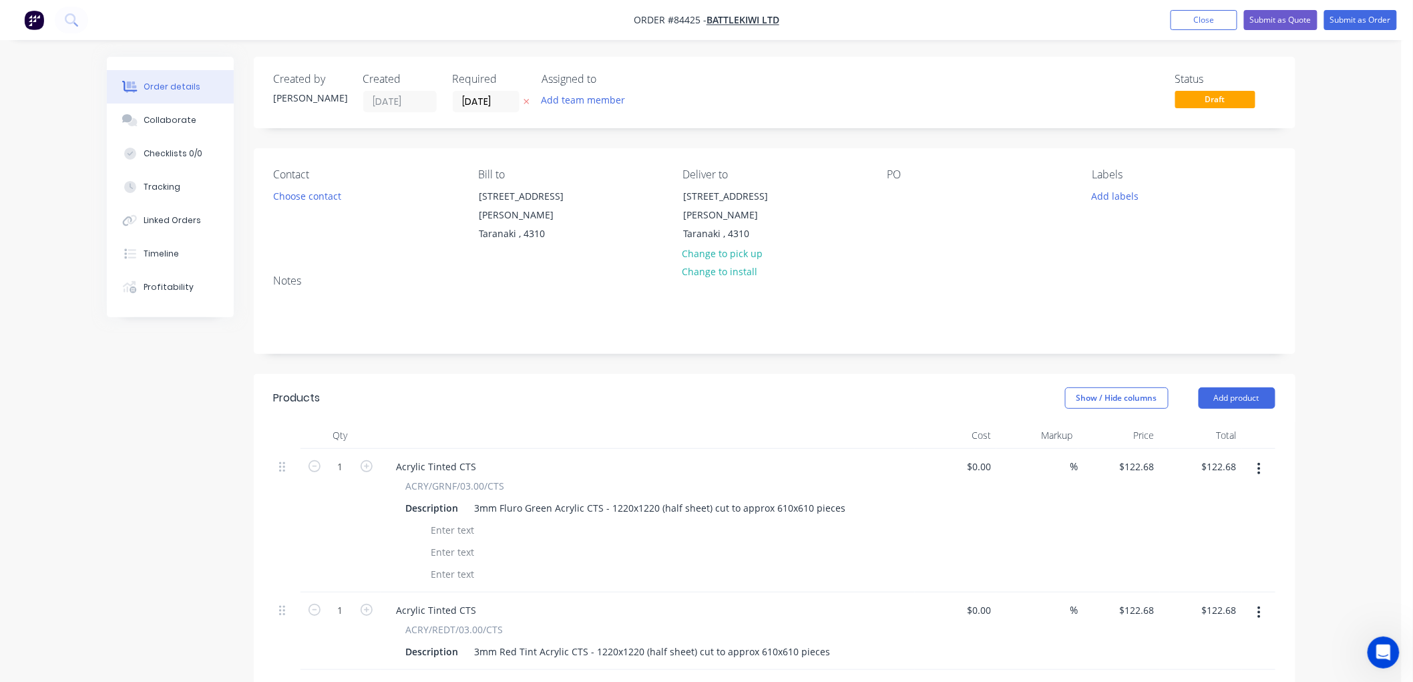
click at [525, 98] on icon at bounding box center [526, 101] width 6 height 8
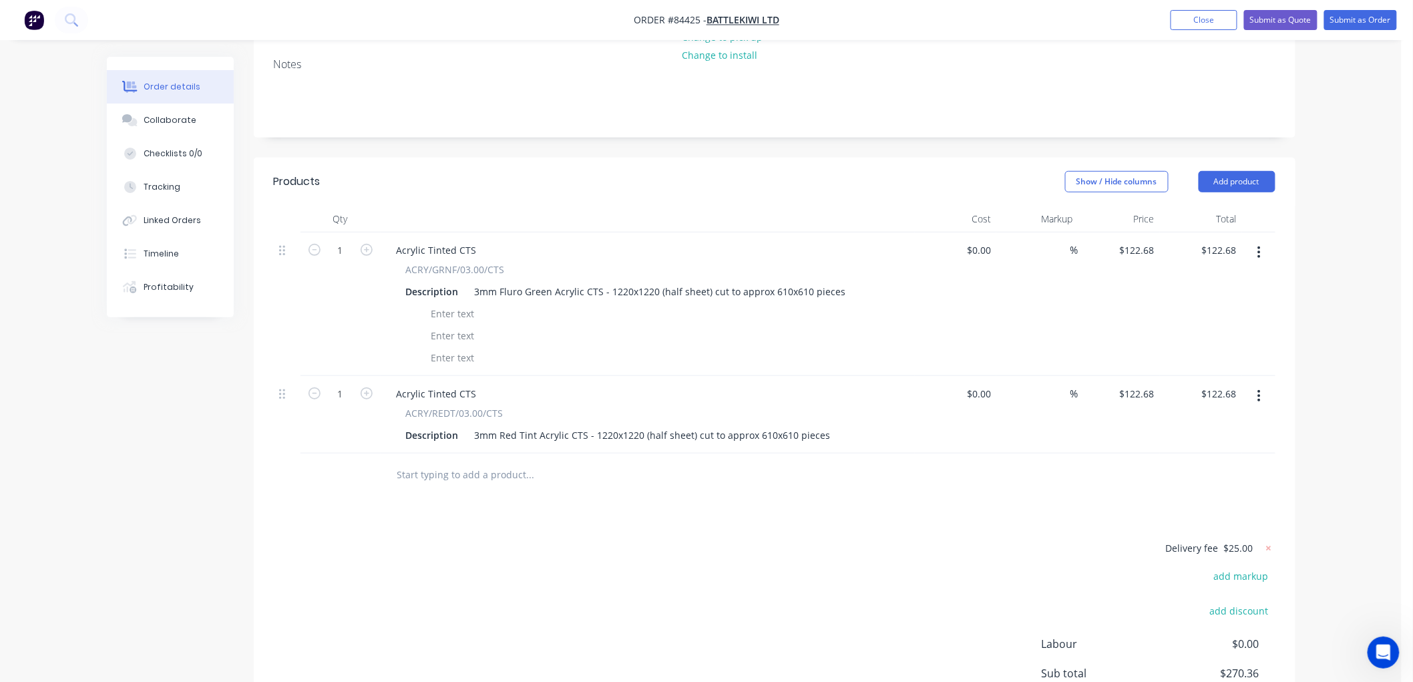
scroll to position [222, 0]
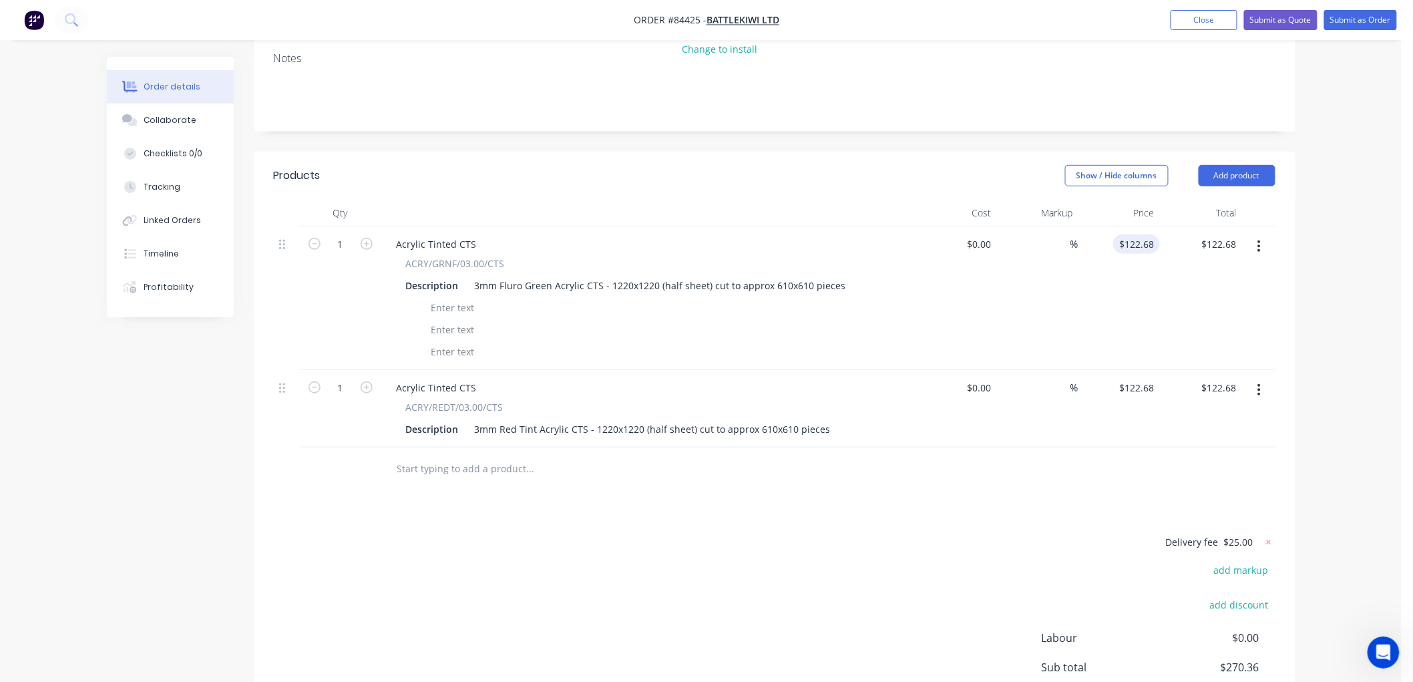
click at [1140, 238] on input "$122.68" at bounding box center [1138, 243] width 41 height 19
type input "$82.42"
click at [1132, 389] on input "122.68" at bounding box center [1138, 387] width 41 height 19
type input "$82.42"
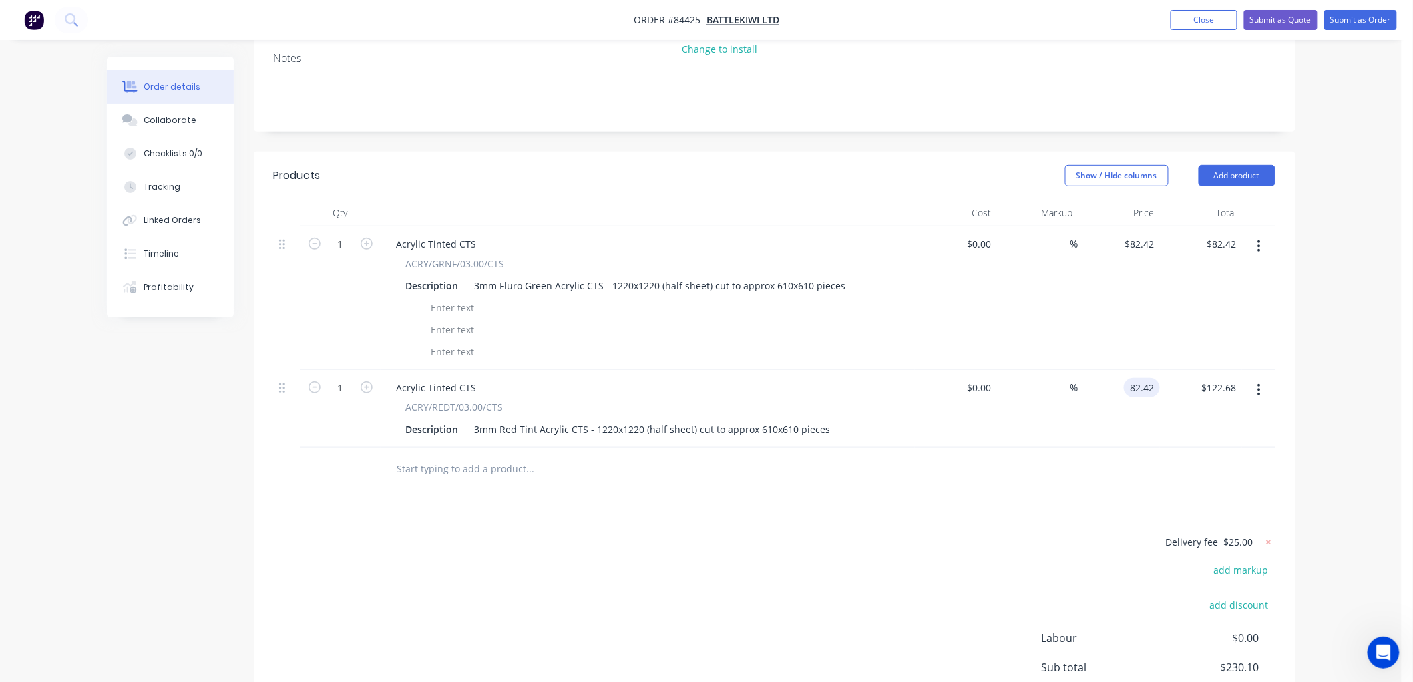
type input "$82.42"
click at [1356, 19] on button "Submit as Order" at bounding box center [1360, 20] width 73 height 20
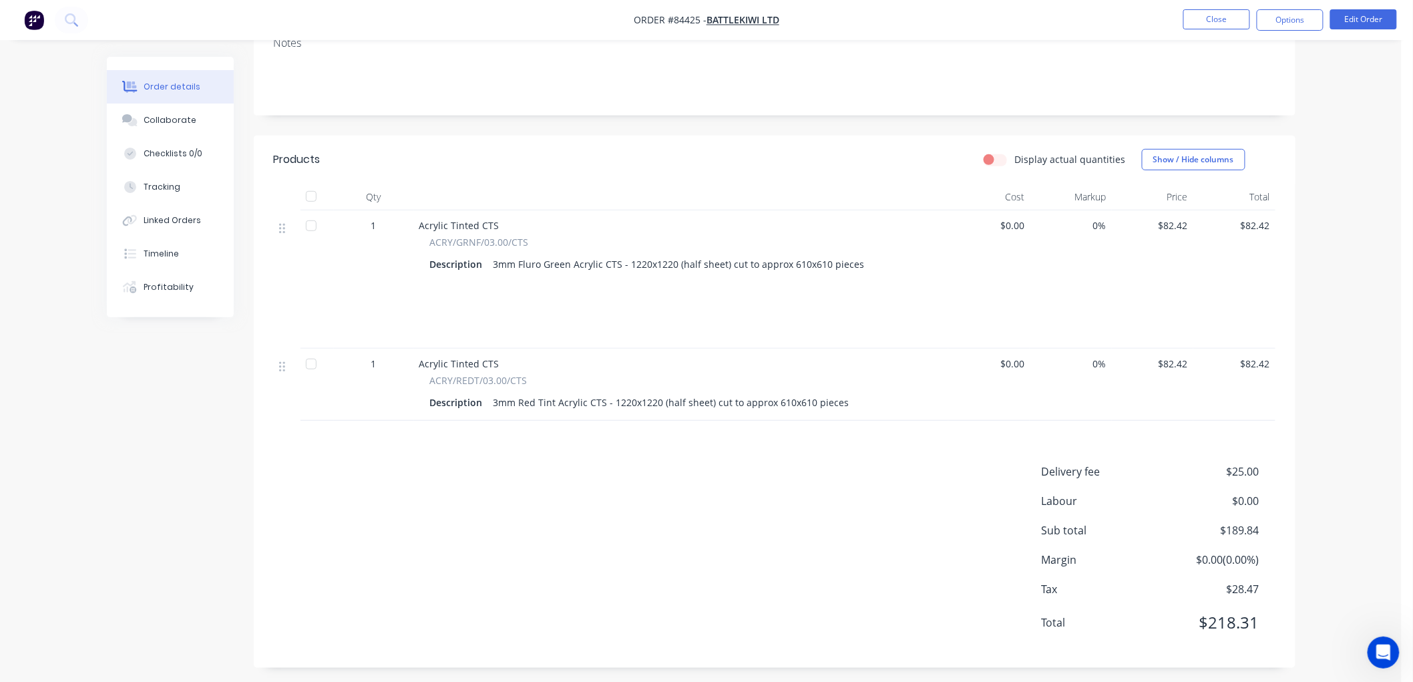
scroll to position [0, 0]
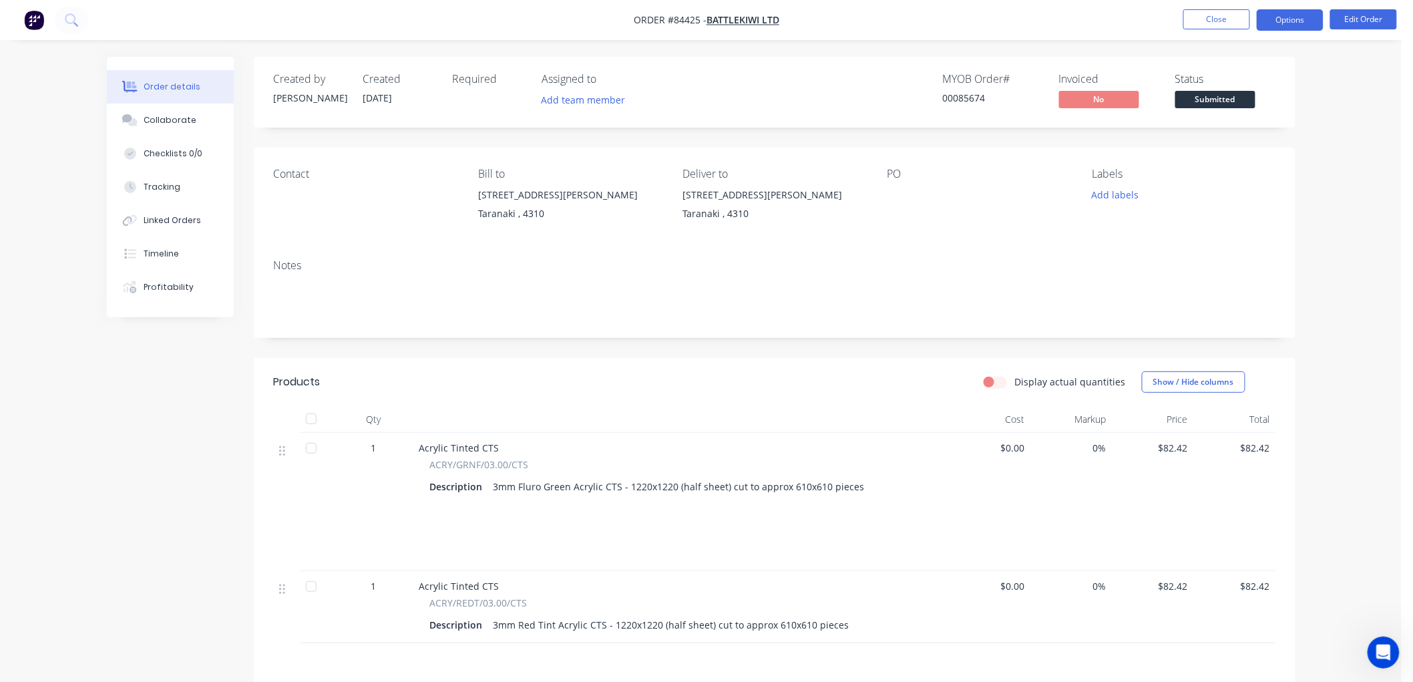
click at [1287, 21] on button "Options" at bounding box center [1289, 19] width 67 height 21
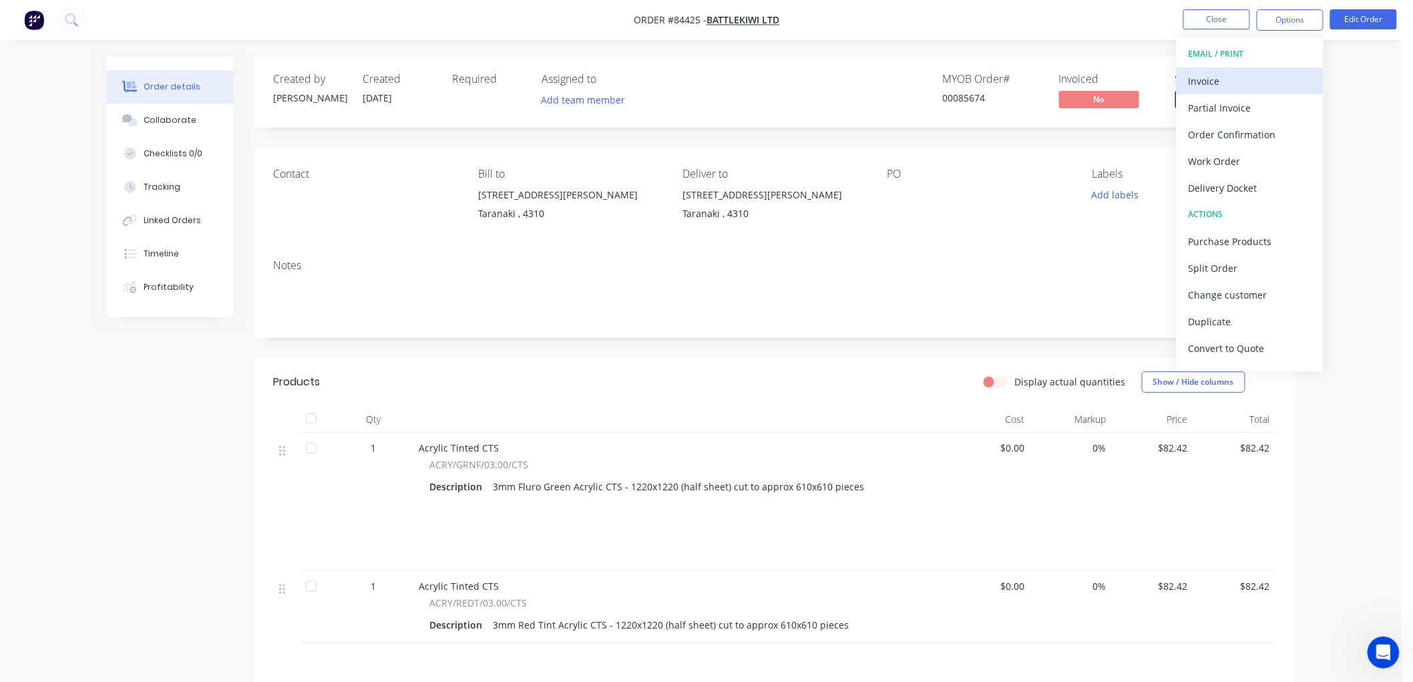
click at [1243, 77] on div "Invoice" at bounding box center [1249, 80] width 123 height 19
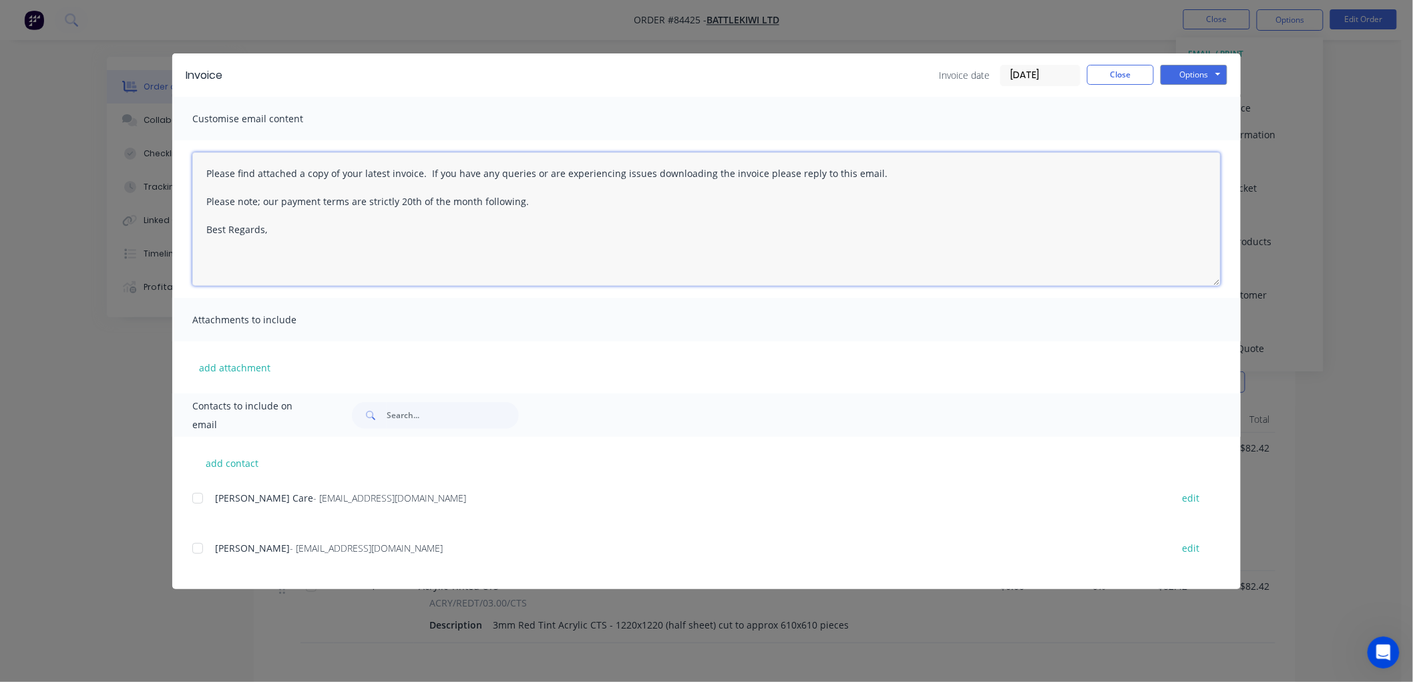
click at [340, 244] on textarea "Please find attached a copy of your latest invoice. If you have any queries or …" at bounding box center [706, 219] width 1028 height 134
click at [200, 496] on div at bounding box center [197, 498] width 27 height 27
click at [296, 242] on textarea "Please find attached a copy of your latest invoice. If you have any queries or …" at bounding box center [706, 219] width 1028 height 134
click at [1199, 75] on button "Options" at bounding box center [1193, 75] width 67 height 20
click at [199, 497] on div at bounding box center [197, 498] width 27 height 27
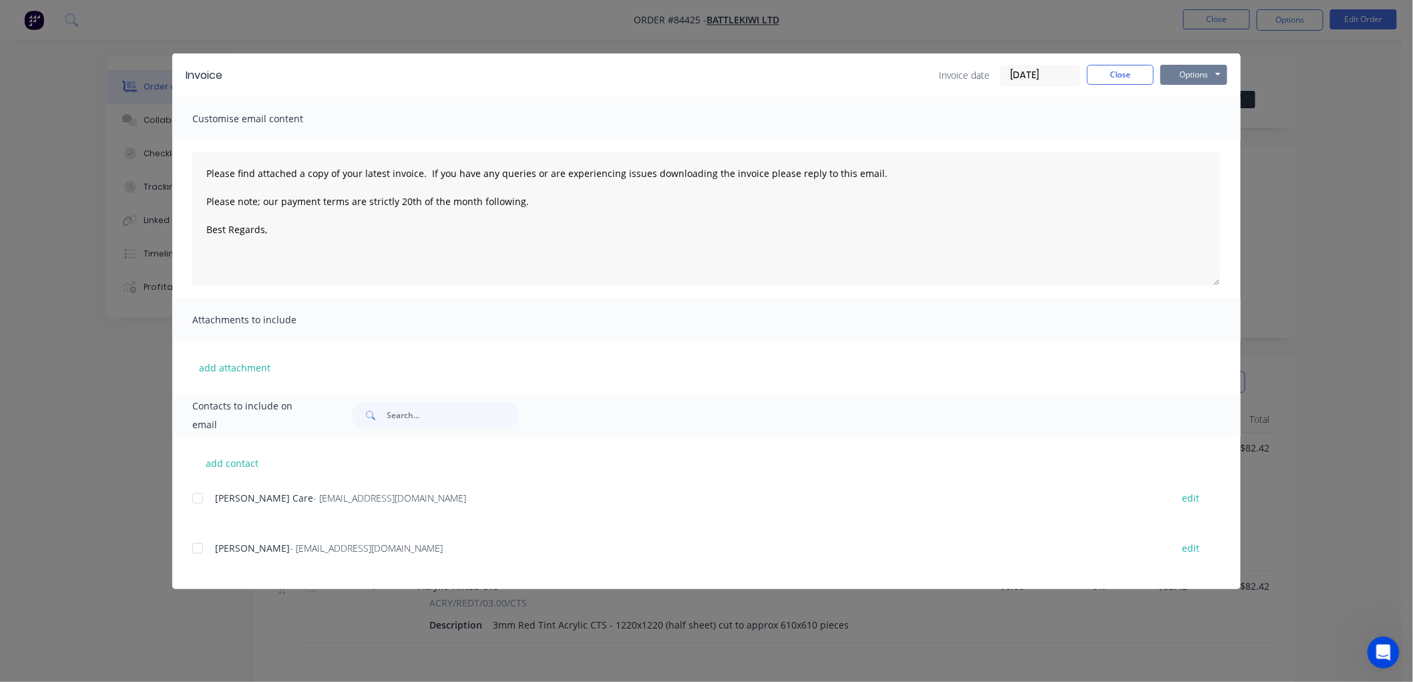
click at [200, 549] on div at bounding box center [197, 548] width 27 height 27
click at [307, 246] on textarea "Please find attached a copy of your latest invoice. If you have any queries or …" at bounding box center [706, 219] width 1028 height 134
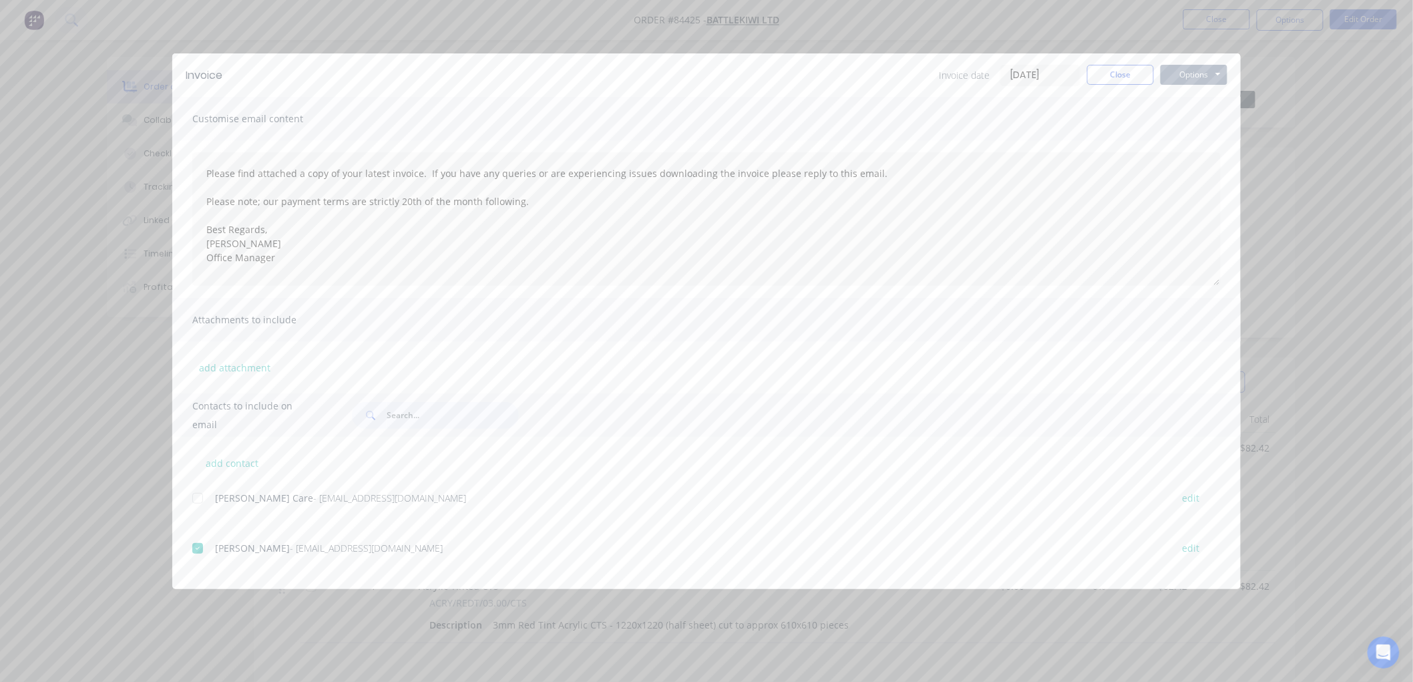
click at [1178, 71] on button "Options" at bounding box center [1193, 75] width 67 height 20
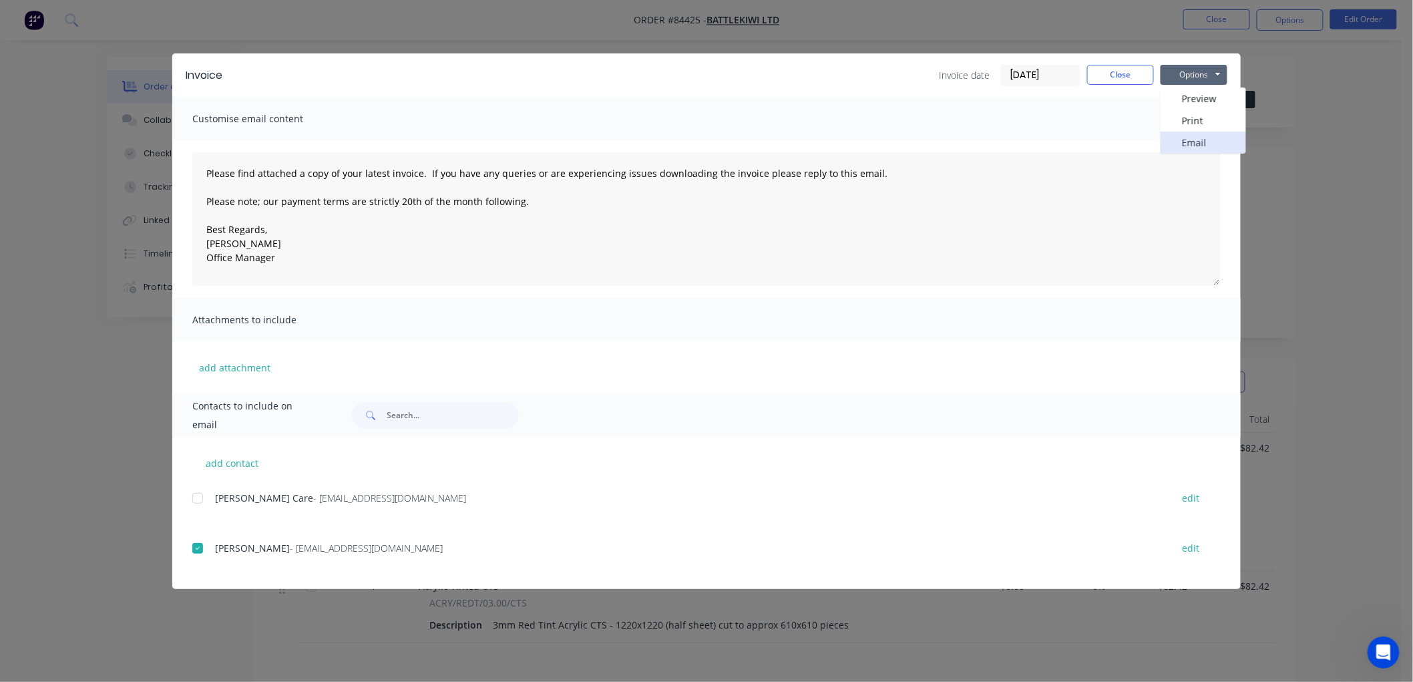
click at [1193, 142] on button "Email" at bounding box center [1202, 143] width 85 height 22
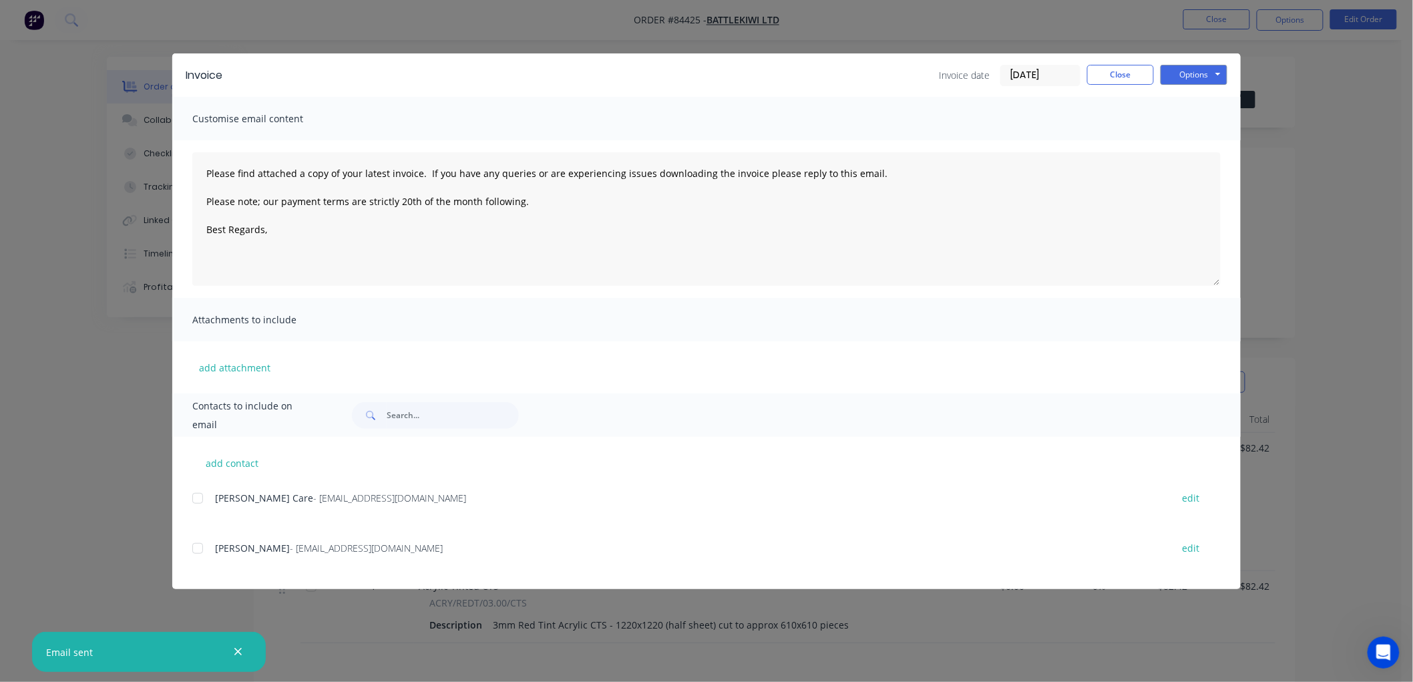
type textarea "Please find attached a copy of your latest invoice. If you have any queries or …"
click at [1119, 81] on button "Close" at bounding box center [1120, 75] width 67 height 20
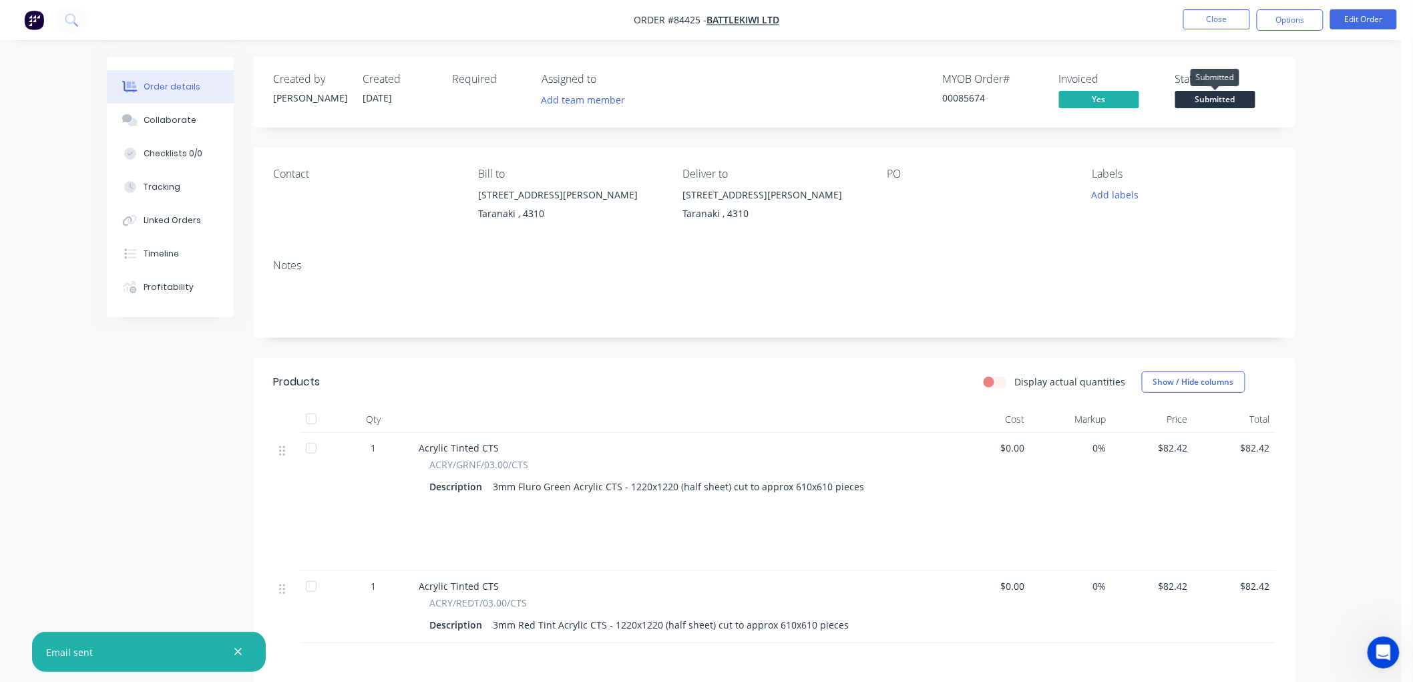
click at [1232, 97] on span "Submitted" at bounding box center [1215, 99] width 80 height 17
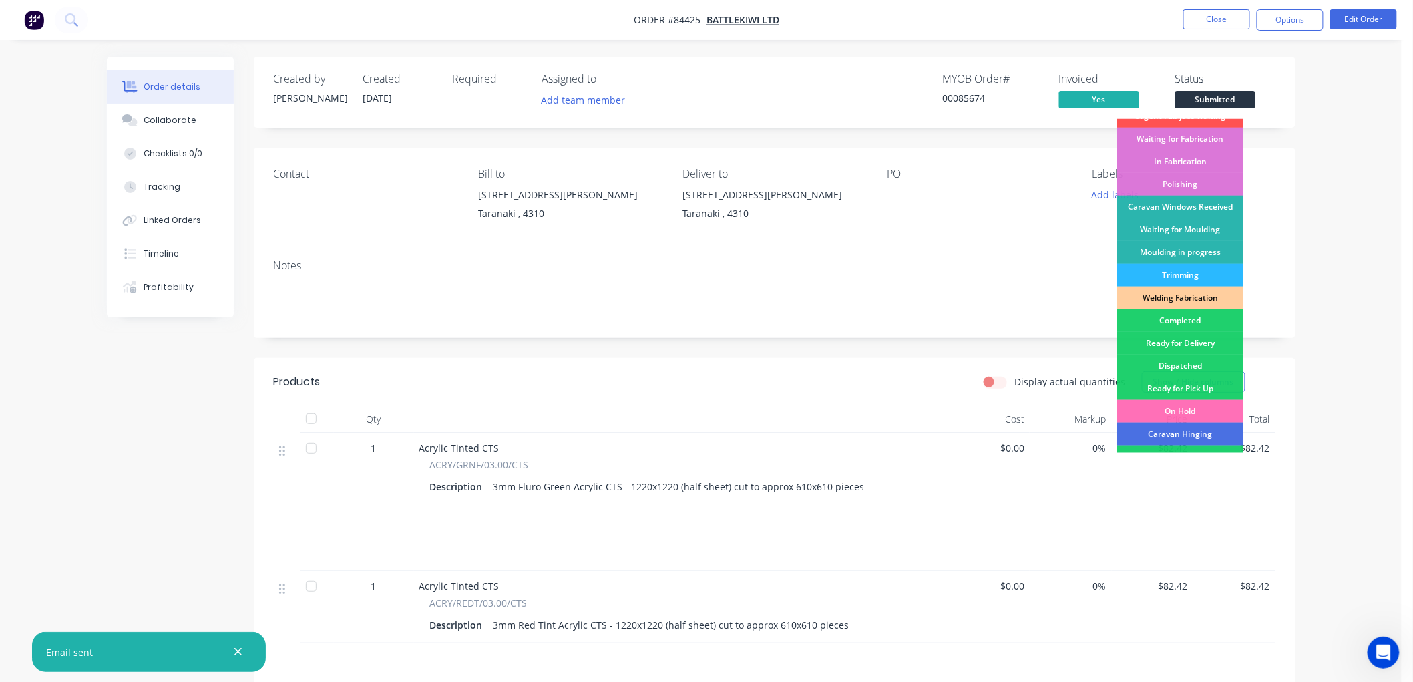
scroll to position [234, 0]
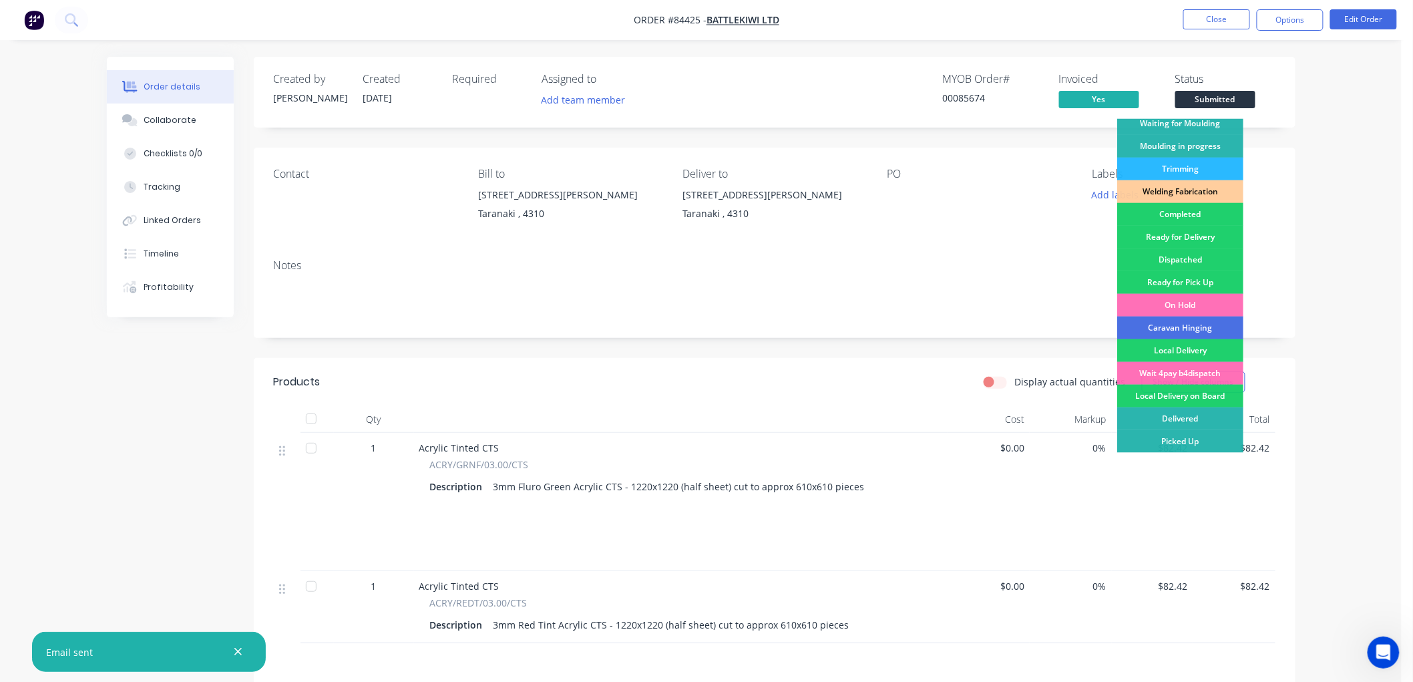
click at [1195, 419] on div "Delivered" at bounding box center [1180, 418] width 126 height 23
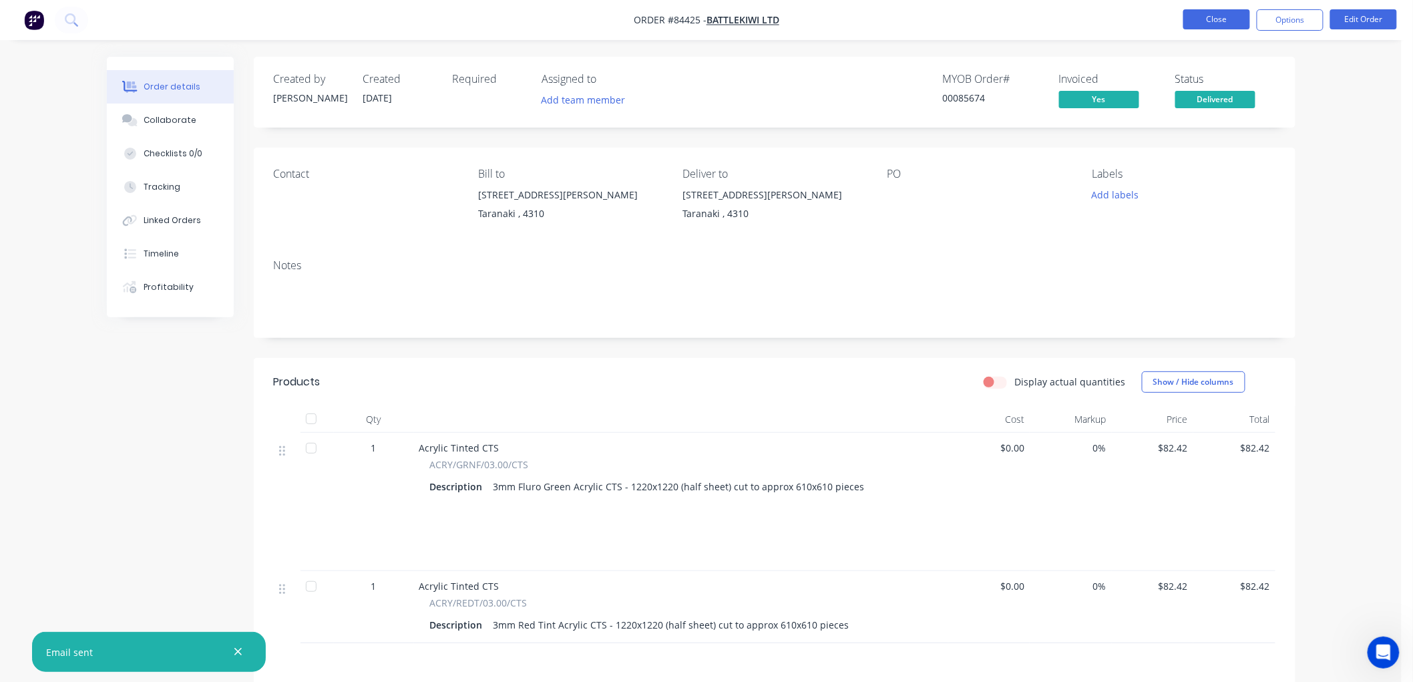
click at [1215, 21] on button "Close" at bounding box center [1216, 19] width 67 height 20
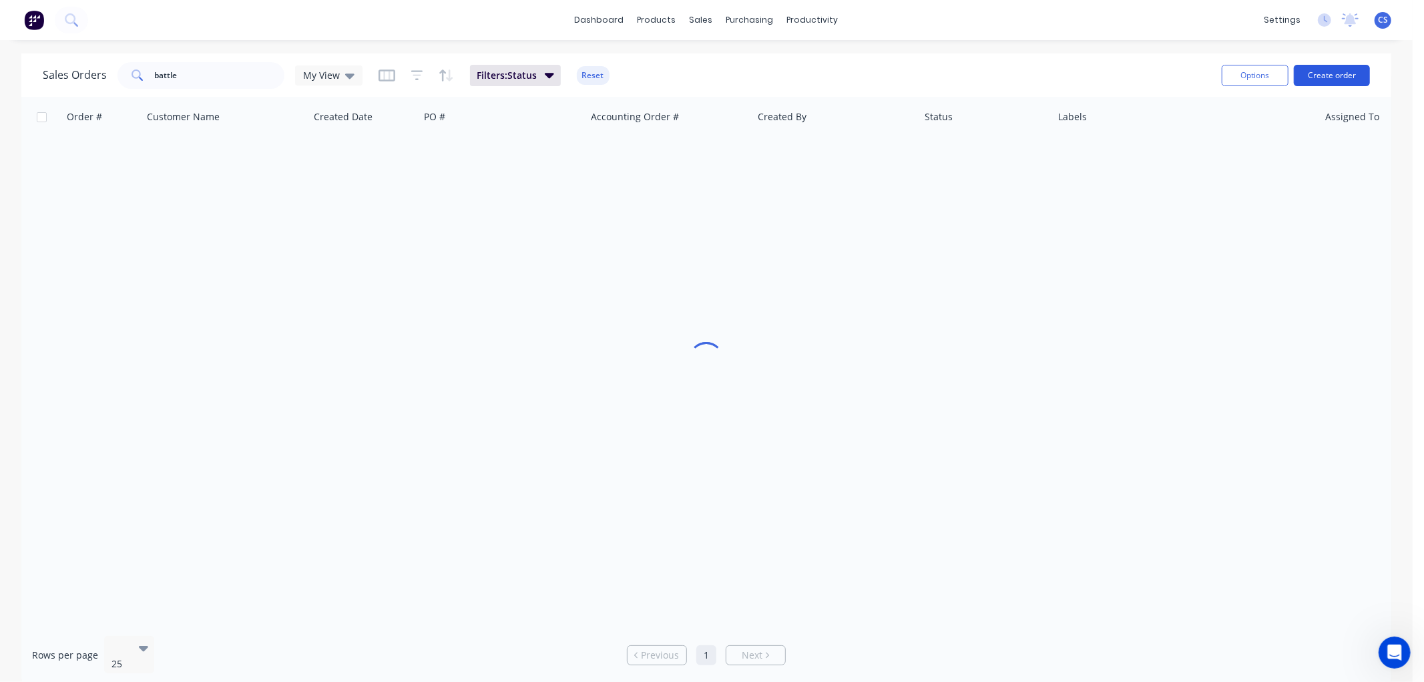
click at [1323, 68] on button "Create order" at bounding box center [1332, 75] width 76 height 21
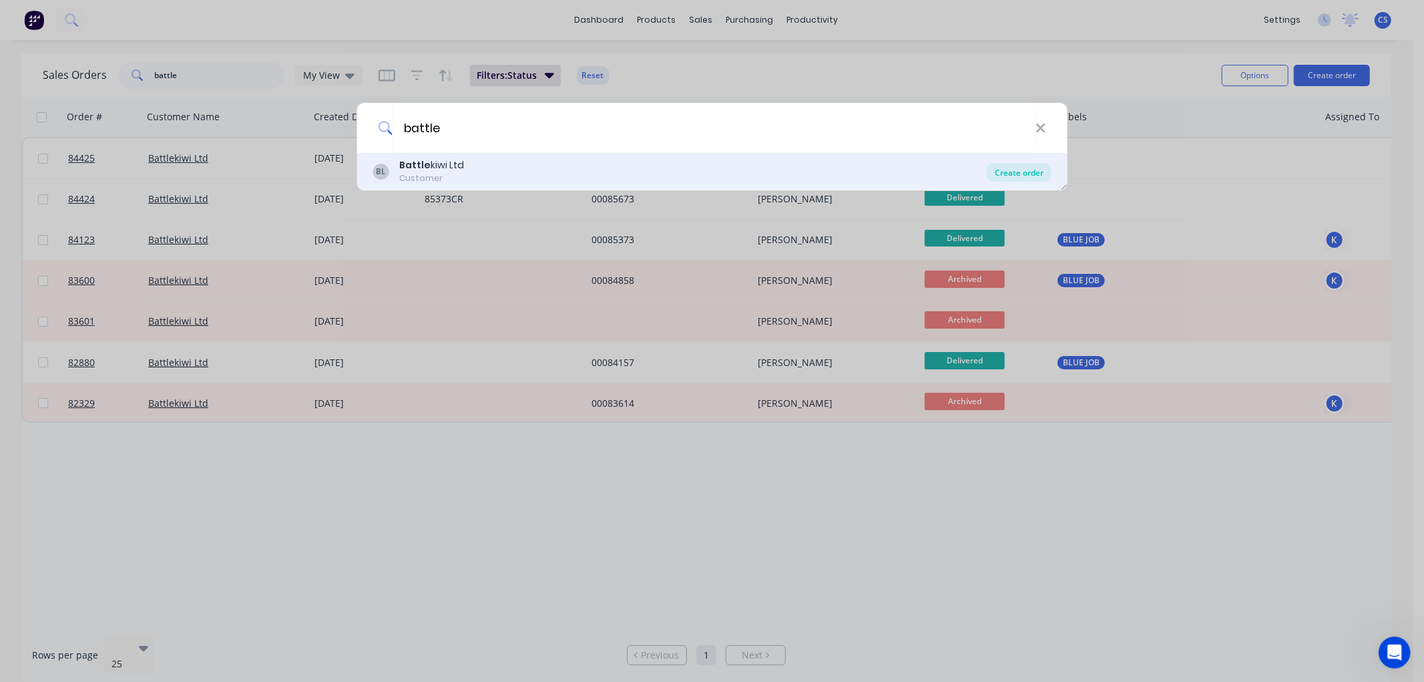
type input "battle"
click at [1027, 169] on div "Create order" at bounding box center [1019, 172] width 65 height 19
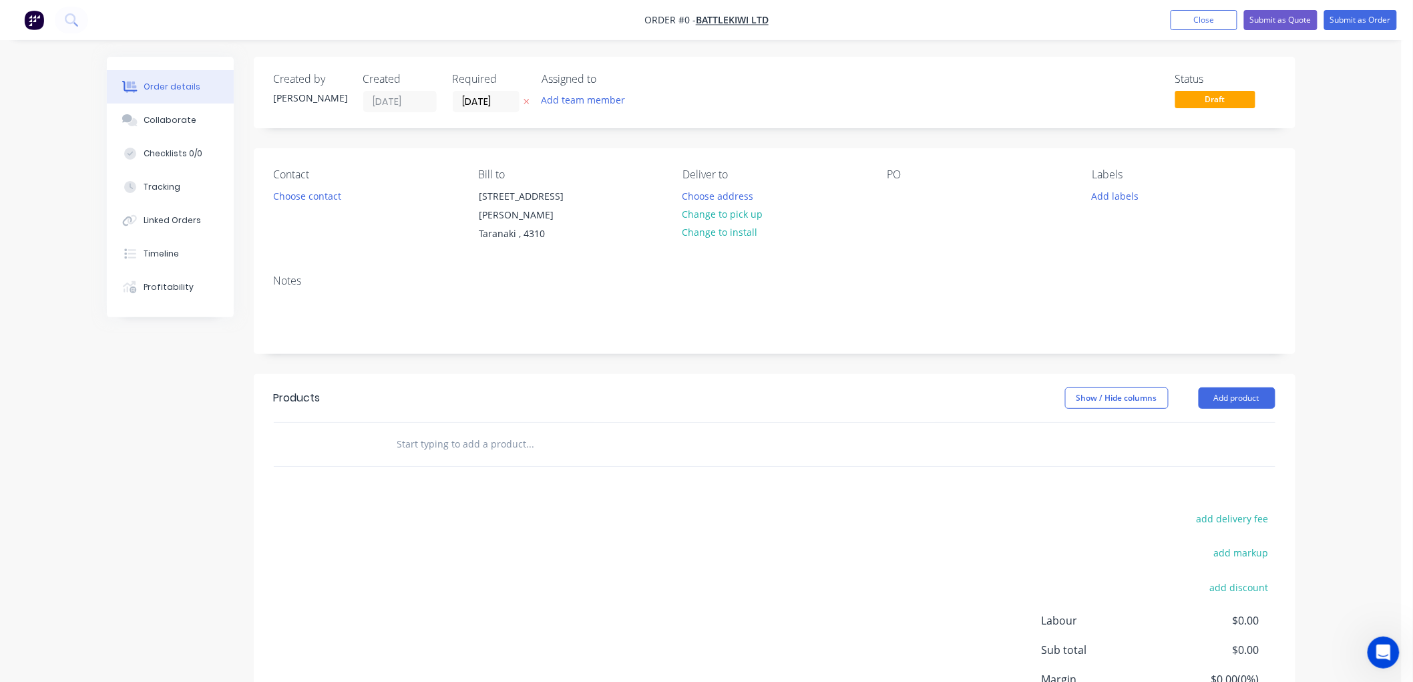
click at [526, 97] on icon at bounding box center [526, 101] width 6 height 8
click at [439, 441] on input "text" at bounding box center [530, 444] width 267 height 27
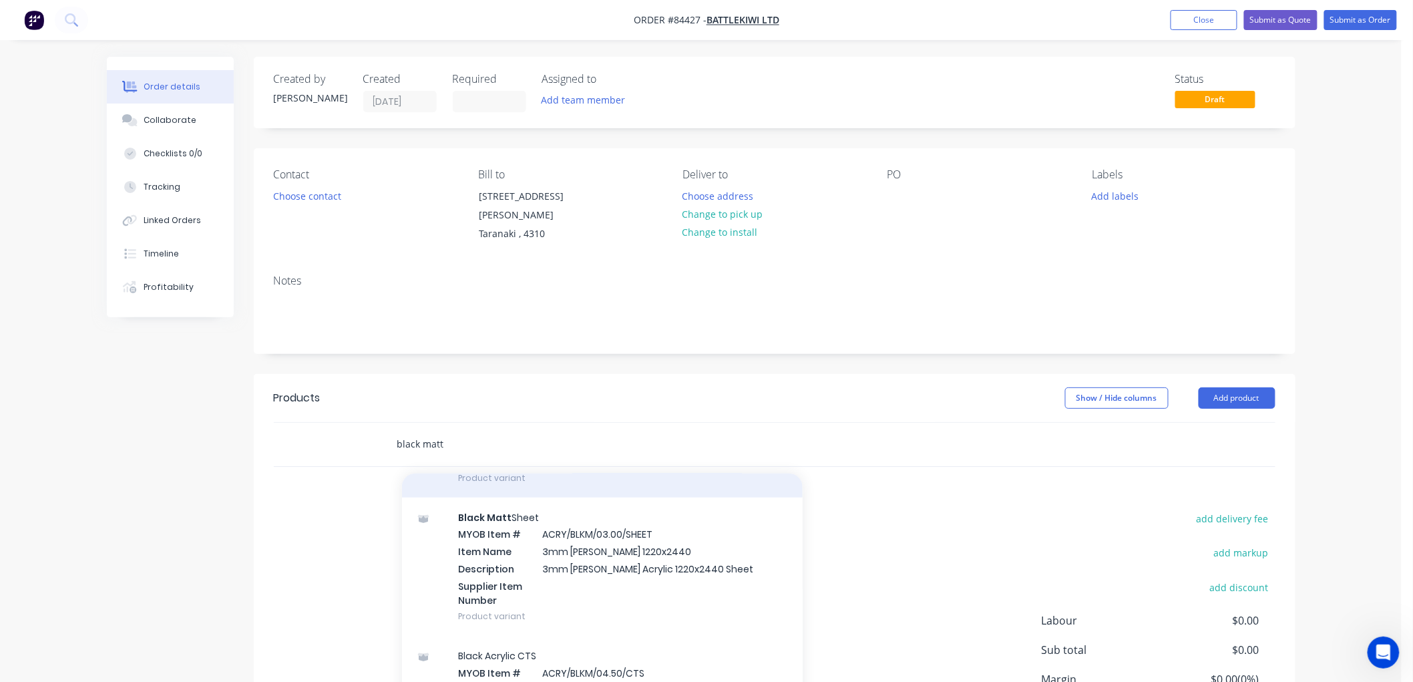
scroll to position [593, 0]
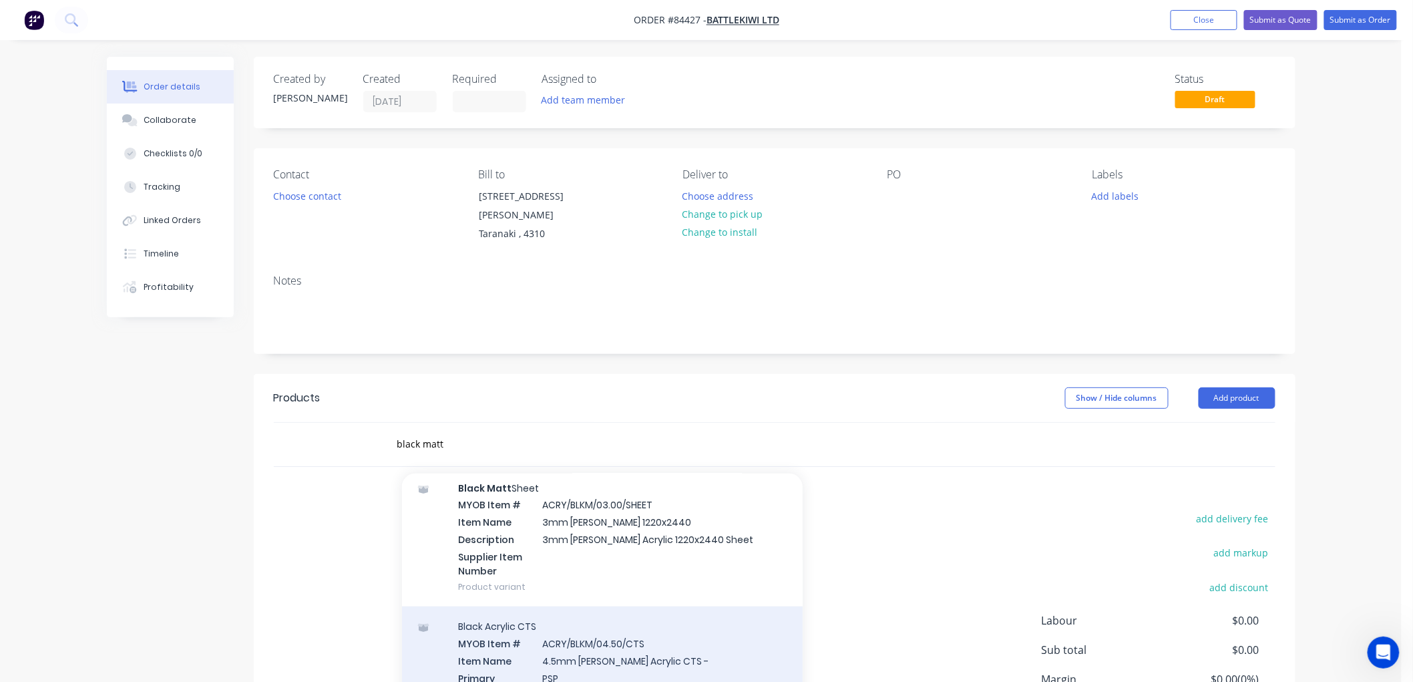
click at [684, 650] on div "Black Acrylic CTS MYOB Item # ACRY/BLKM/04.50/CTS Item Name 4.5mm [PERSON_NAME]…" at bounding box center [602, 691] width 401 height 170
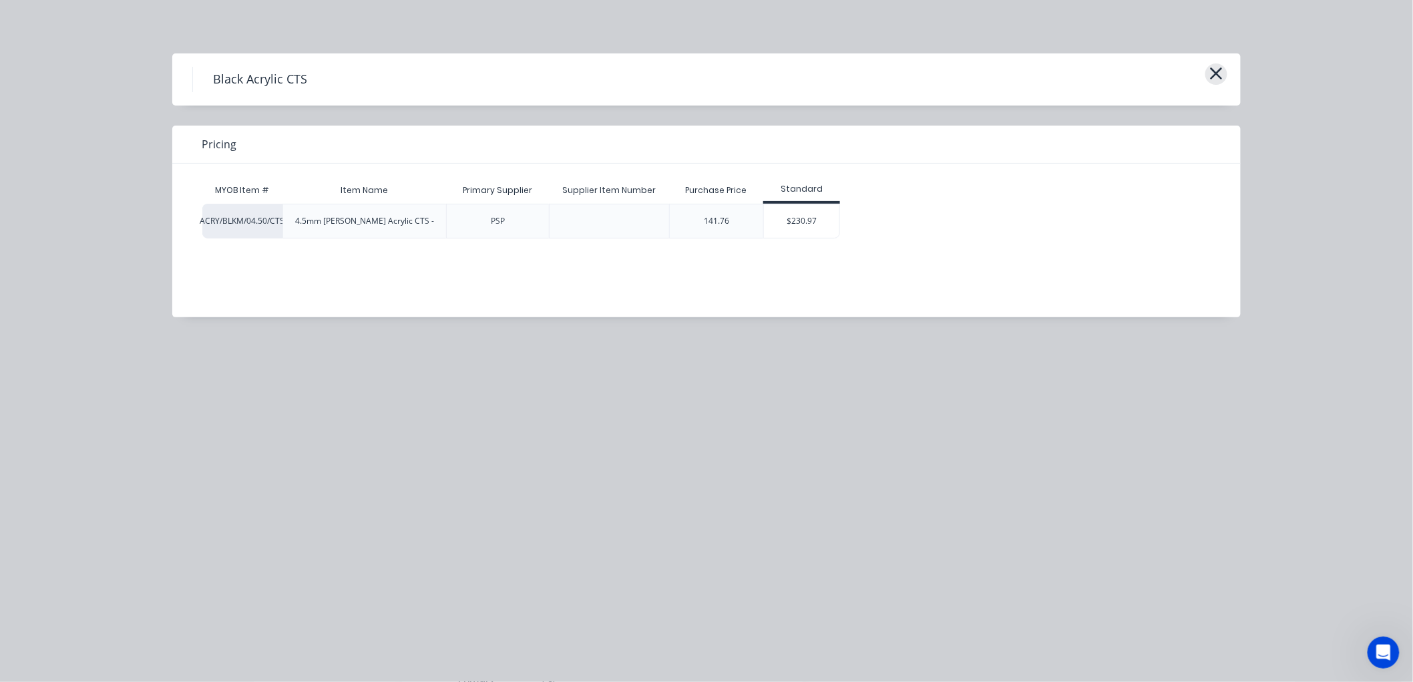
click at [1224, 70] on button "button" at bounding box center [1216, 73] width 22 height 21
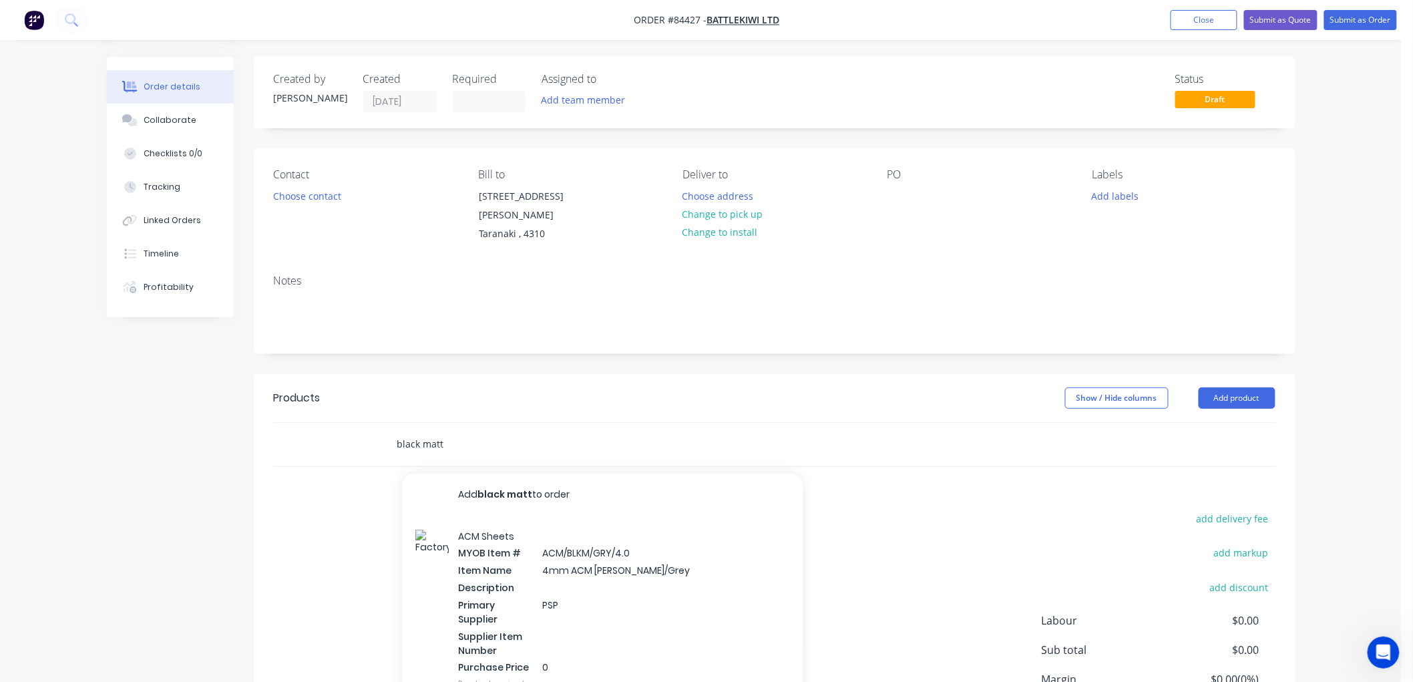
click at [445, 434] on input "black matt" at bounding box center [530, 444] width 267 height 27
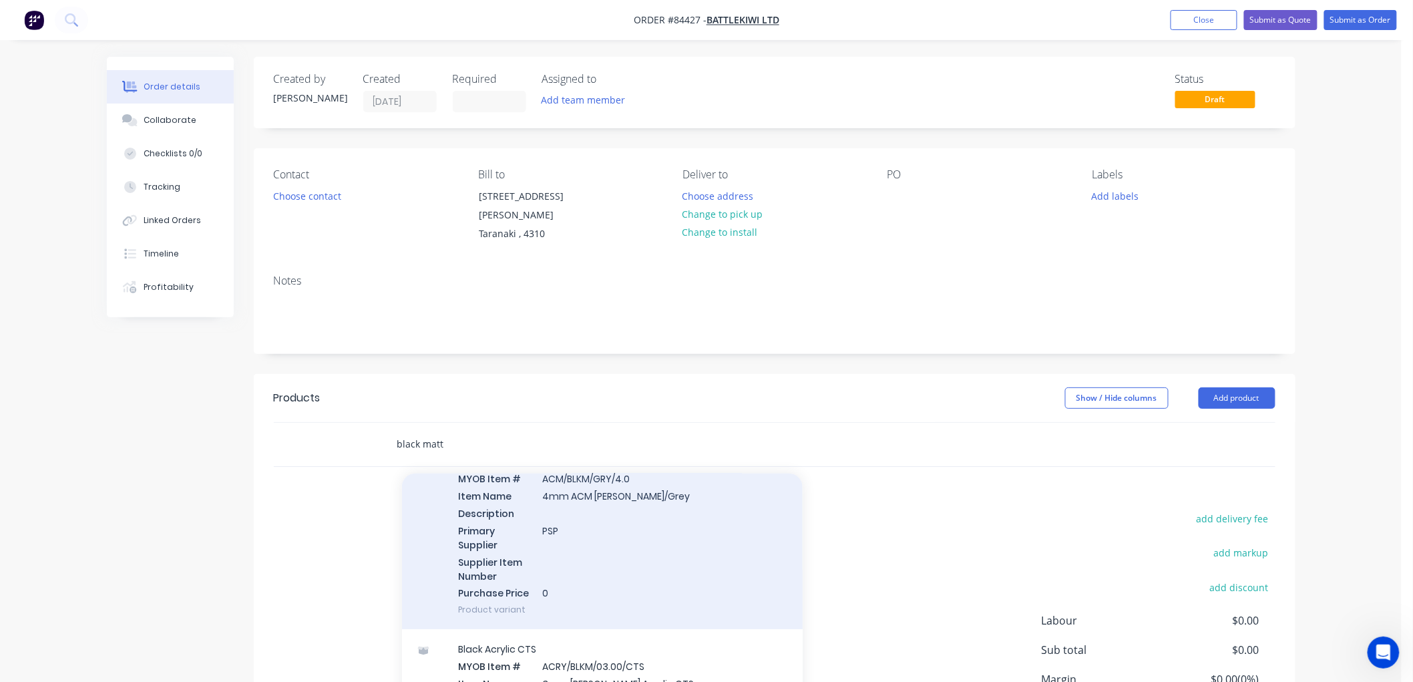
scroll to position [0, 0]
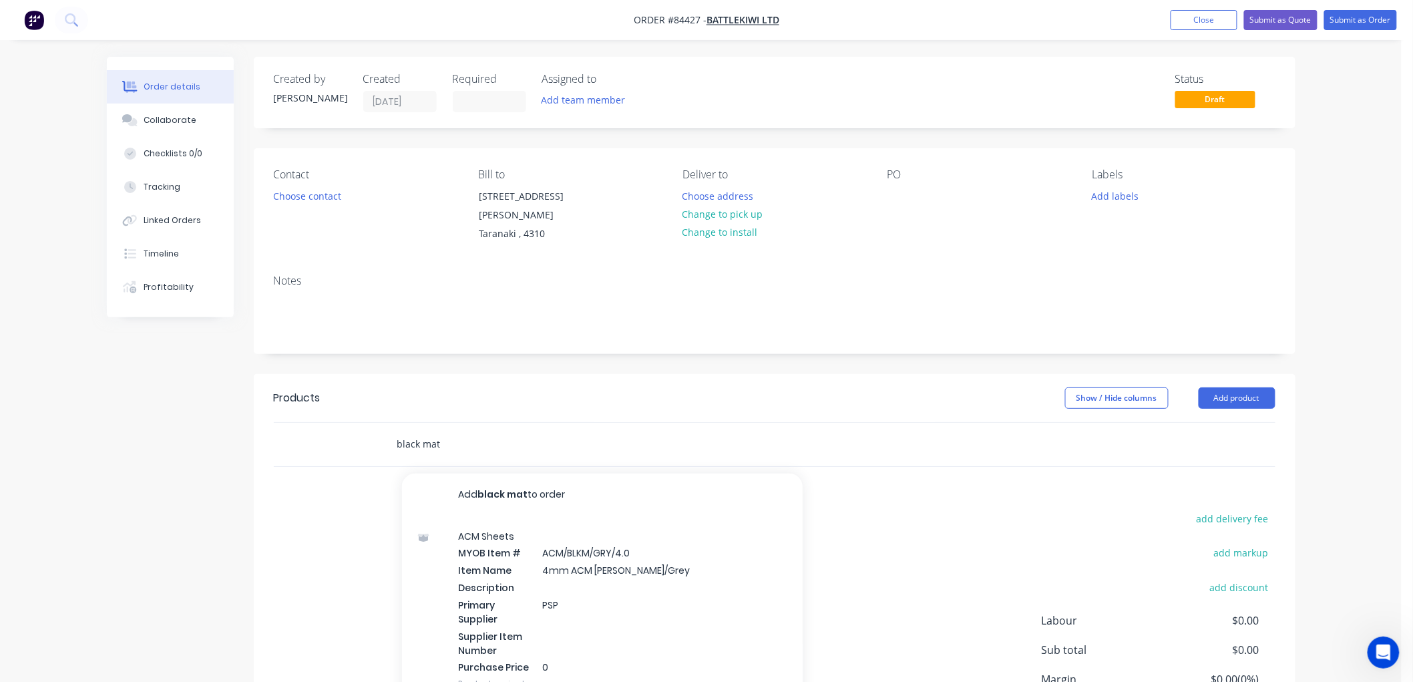
type input "black matt"
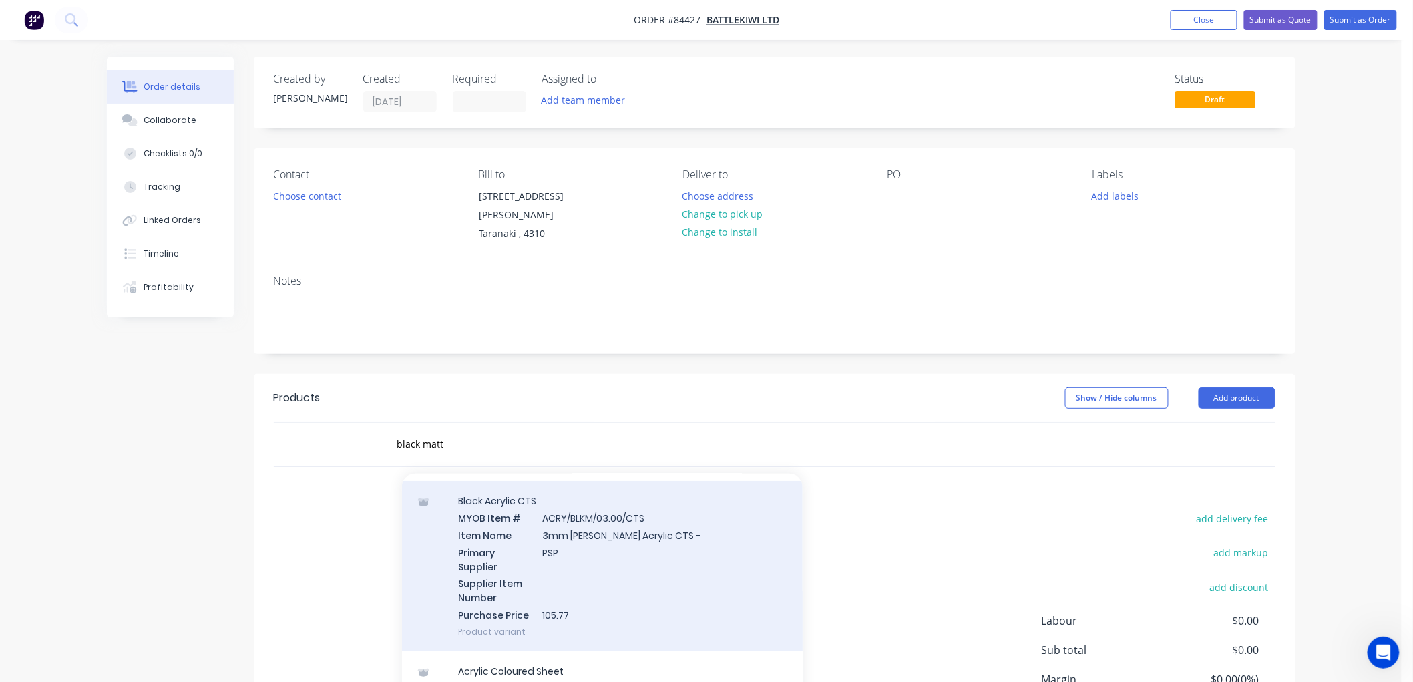
click at [626, 557] on div "Black Acrylic CTS MYOB Item # ACRY/BLKM/03.00/CTS Item Name 3mm [PERSON_NAME] A…" at bounding box center [602, 566] width 401 height 170
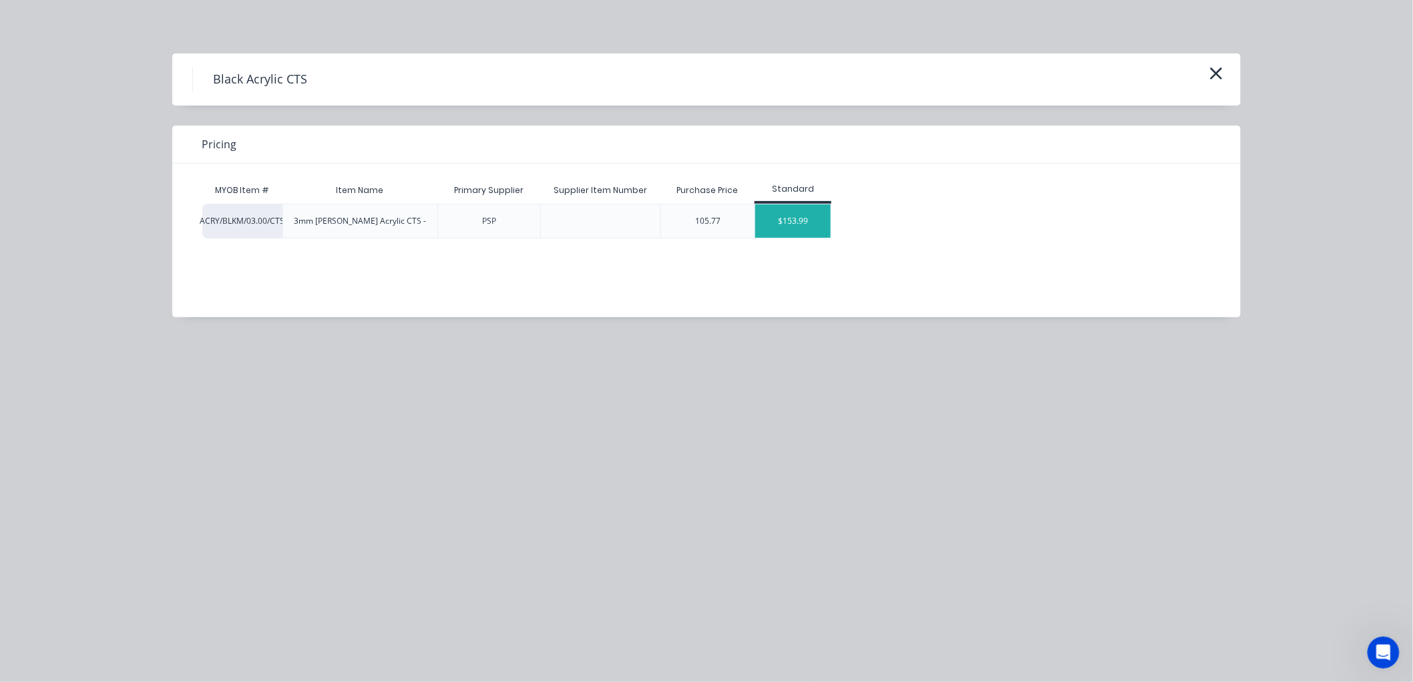
click at [797, 219] on div "$153.99" at bounding box center [792, 220] width 75 height 33
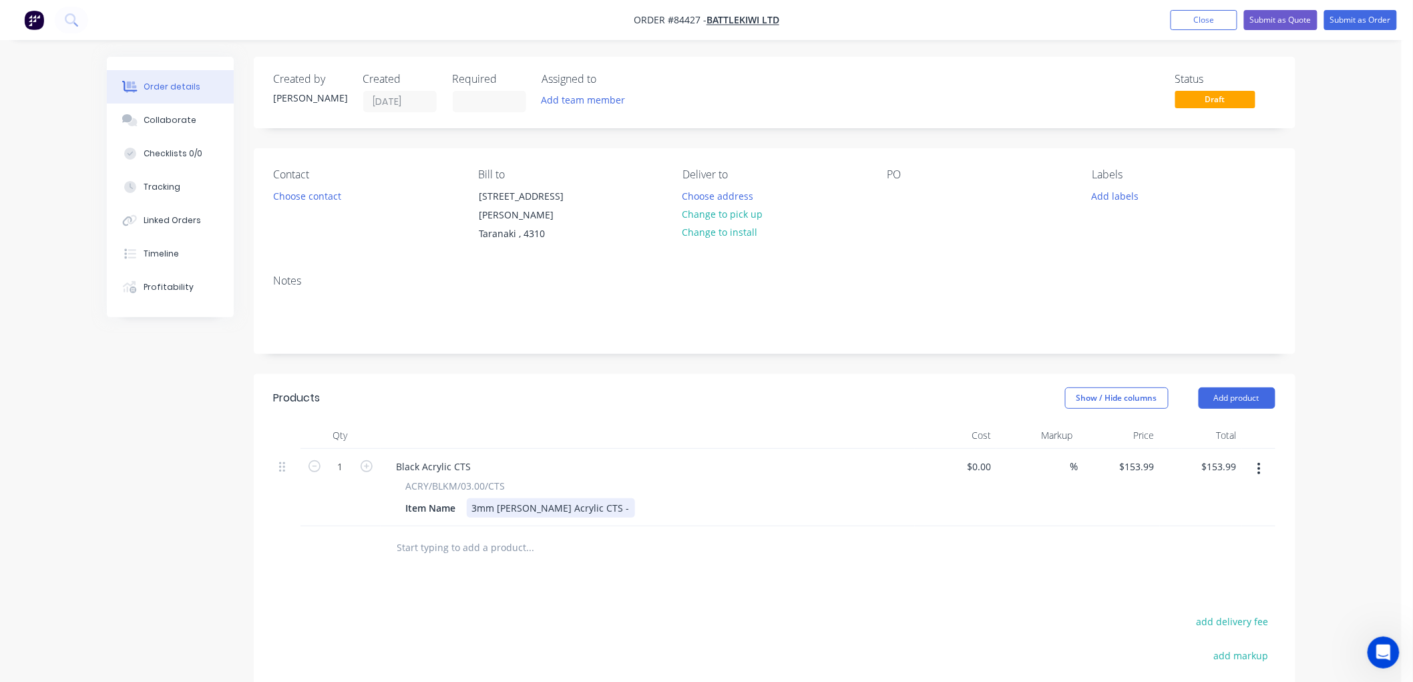
click at [599, 505] on div "3mm [PERSON_NAME] Acrylic CTS -" at bounding box center [551, 507] width 168 height 19
type input "153.99"
click at [1140, 465] on input "153.99" at bounding box center [1138, 466] width 41 height 19
type input "$0.00"
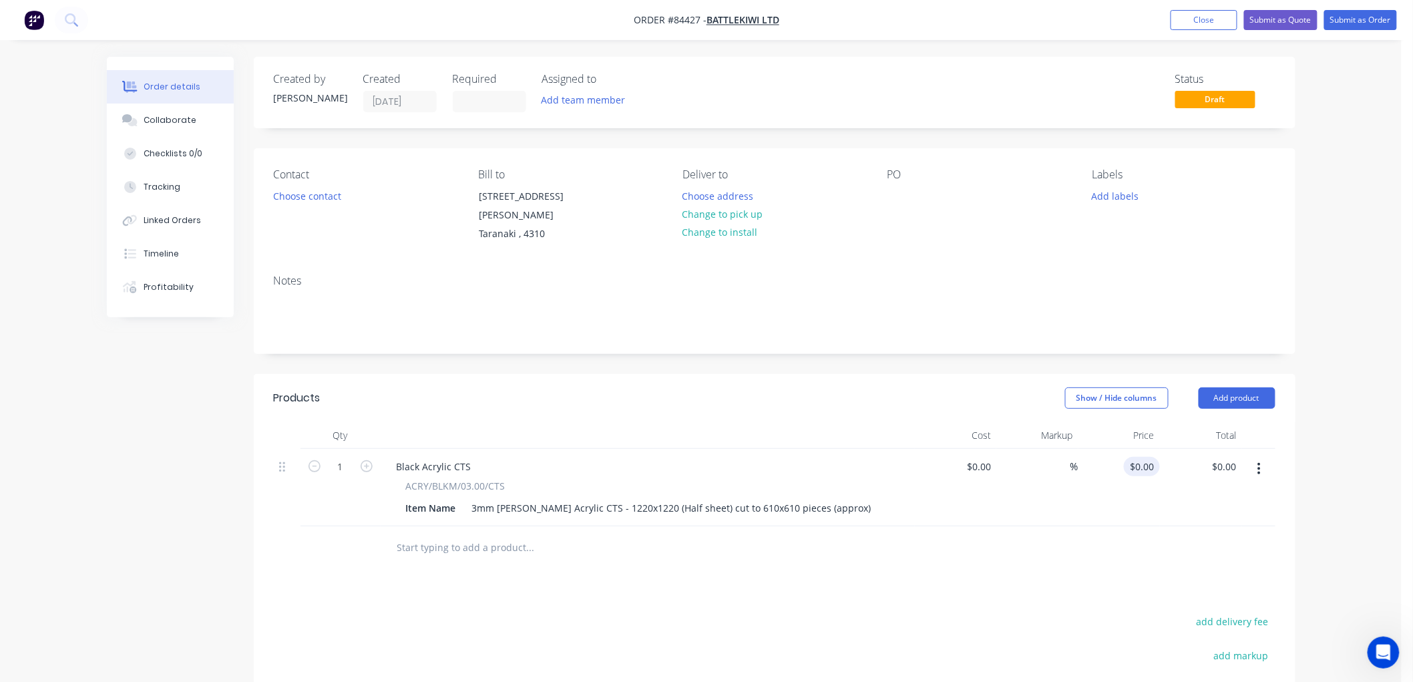
click at [1142, 461] on div "$0.00 $0.00" at bounding box center [1142, 466] width 36 height 19
type input "$82.54"
click at [399, 554] on input "text" at bounding box center [530, 547] width 267 height 27
click at [421, 545] on input "text" at bounding box center [530, 547] width 267 height 27
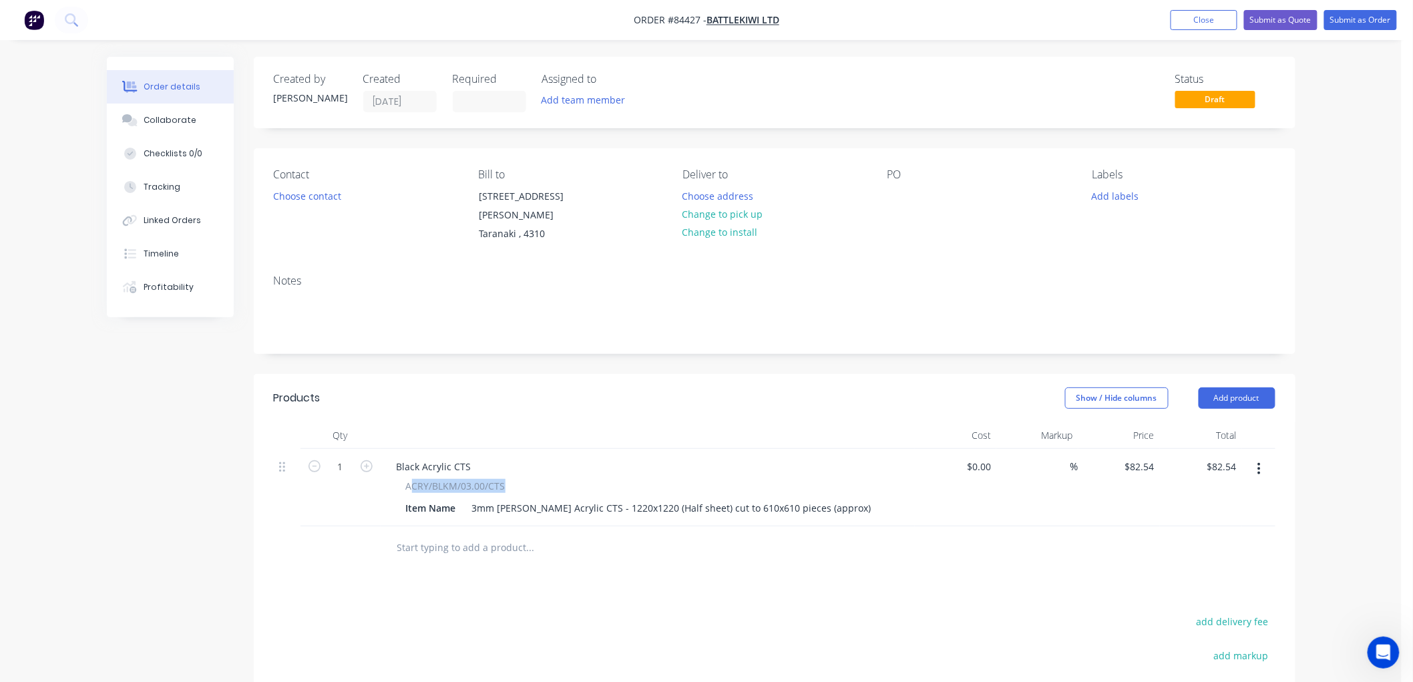
drag, startPoint x: 409, startPoint y: 479, endPoint x: 523, endPoint y: 479, distance: 114.2
click at [523, 479] on div "ACRY/BLKM/03.00/CTS" at bounding box center [647, 486] width 483 height 14
click at [408, 483] on span "ACRY/BLKM/03.00/CTS" at bounding box center [455, 486] width 99 height 14
click at [425, 462] on div "Black Acrylic CTS" at bounding box center [434, 466] width 96 height 19
drag, startPoint x: 406, startPoint y: 484, endPoint x: 514, endPoint y: 482, distance: 108.2
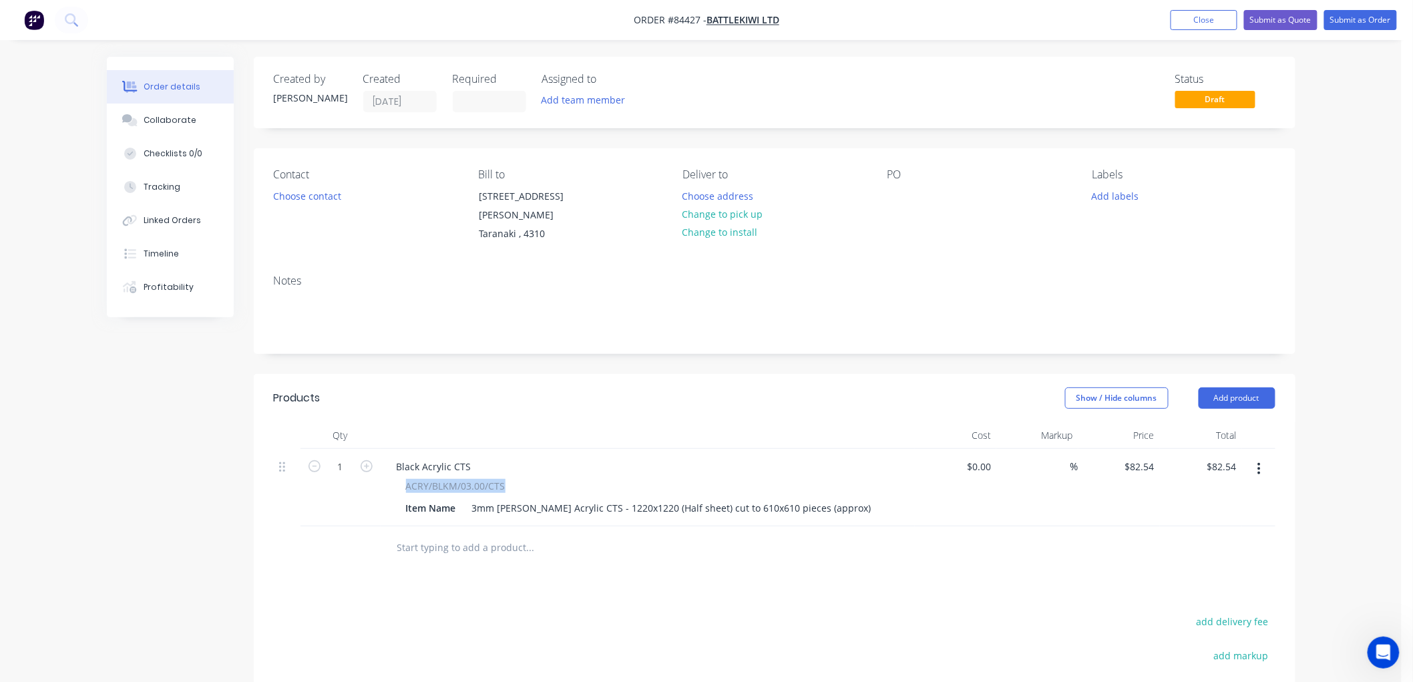
click at [514, 482] on div "ACRY/BLKM/03.00/CTS" at bounding box center [647, 486] width 483 height 14
drag, startPoint x: 421, startPoint y: 465, endPoint x: 431, endPoint y: 465, distance: 10.0
click at [421, 465] on div "Black Acrylic CTS" at bounding box center [434, 466] width 96 height 19
click at [408, 547] on input "text" at bounding box center [530, 547] width 267 height 27
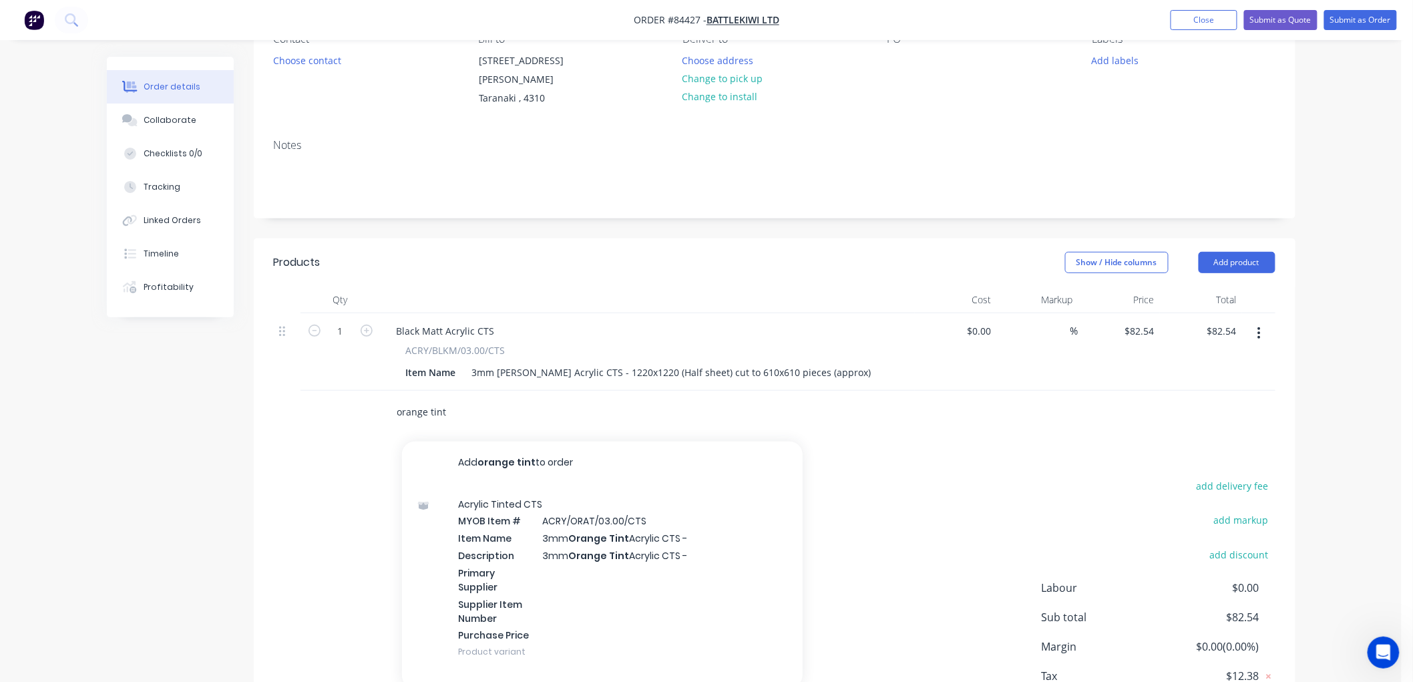
scroll to position [148, 0]
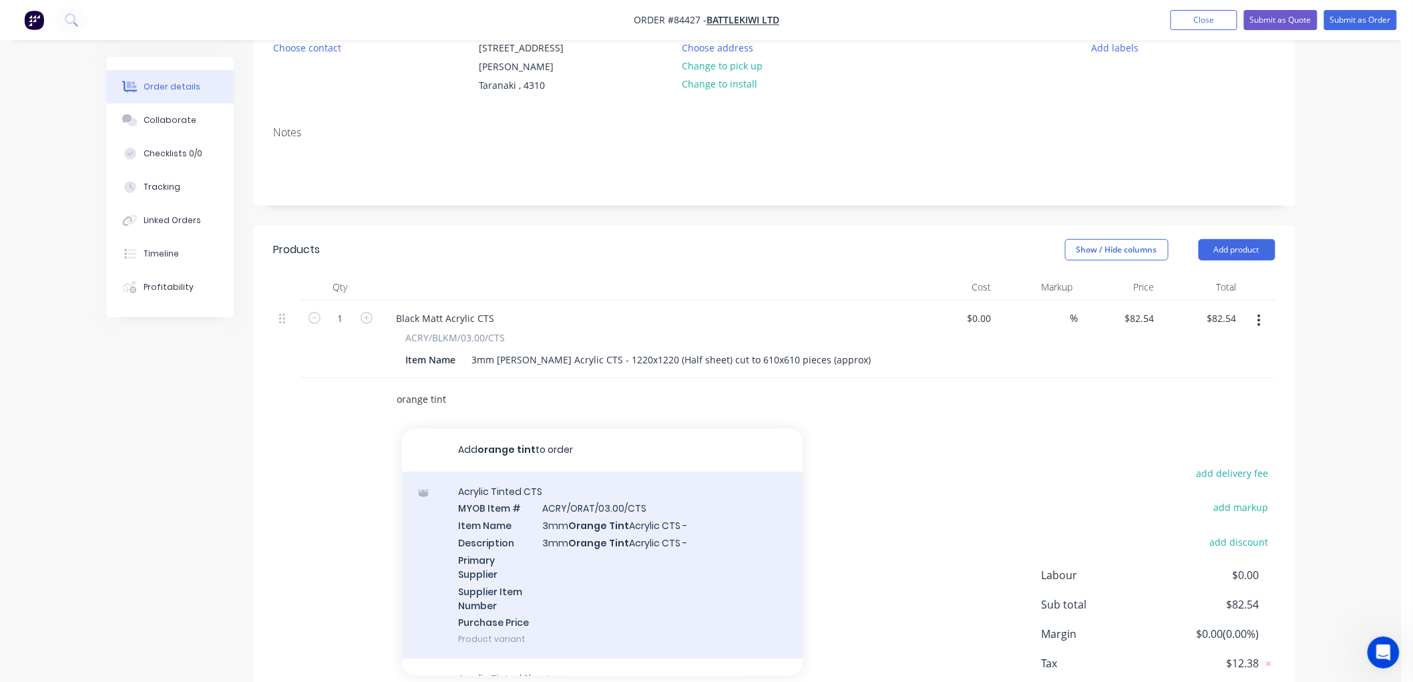
type input "orange tint"
click at [649, 543] on div "Acrylic Tinted CTS MYOB Item # ACRY/ORAT/03.00/CTS Item Name 3mm Orange Tint Ac…" at bounding box center [602, 565] width 401 height 188
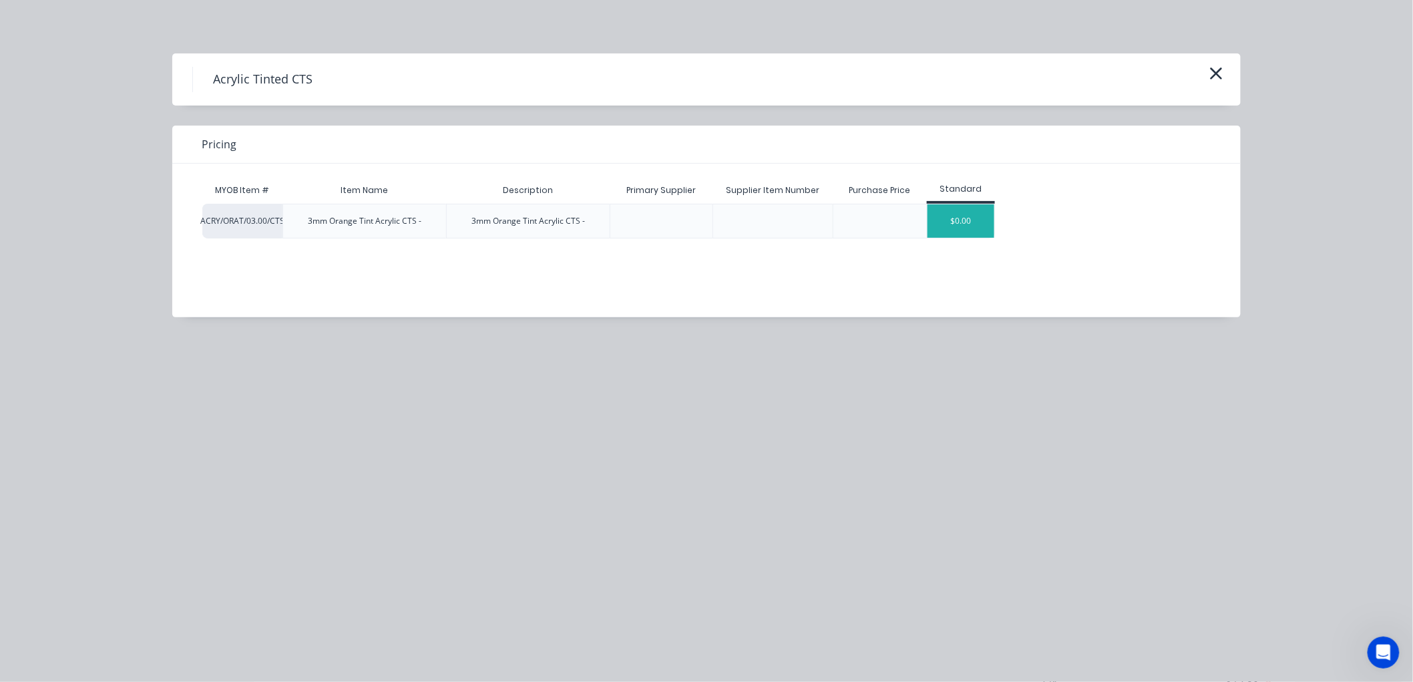
click at [964, 221] on div "$0.00" at bounding box center [960, 220] width 67 height 33
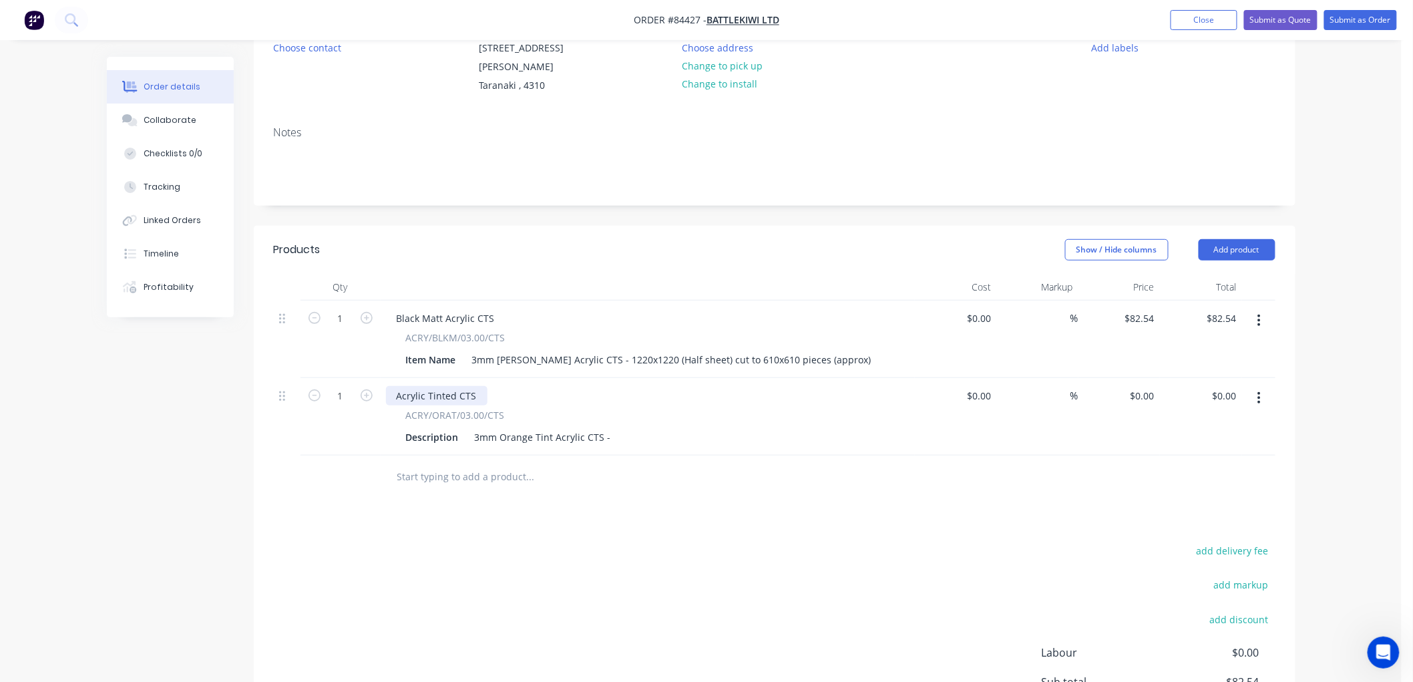
click at [457, 391] on div "Acrylic Tinted CTS" at bounding box center [436, 395] width 101 height 19
drag, startPoint x: 598, startPoint y: 357, endPoint x: 838, endPoint y: 358, distance: 239.7
click at [838, 358] on div "3mm [PERSON_NAME] Acrylic CTS - 1220x1220 (Half sheet) cut to 610x610 pieces (a…" at bounding box center [672, 359] width 410 height 19
drag, startPoint x: 839, startPoint y: 357, endPoint x: 602, endPoint y: 361, distance: 237.7
click at [602, 361] on div "3mm [PERSON_NAME] Acrylic CTS - 1220x1220 (Half sheet) cut to 610x610 pieces (a…" at bounding box center [672, 359] width 410 height 19
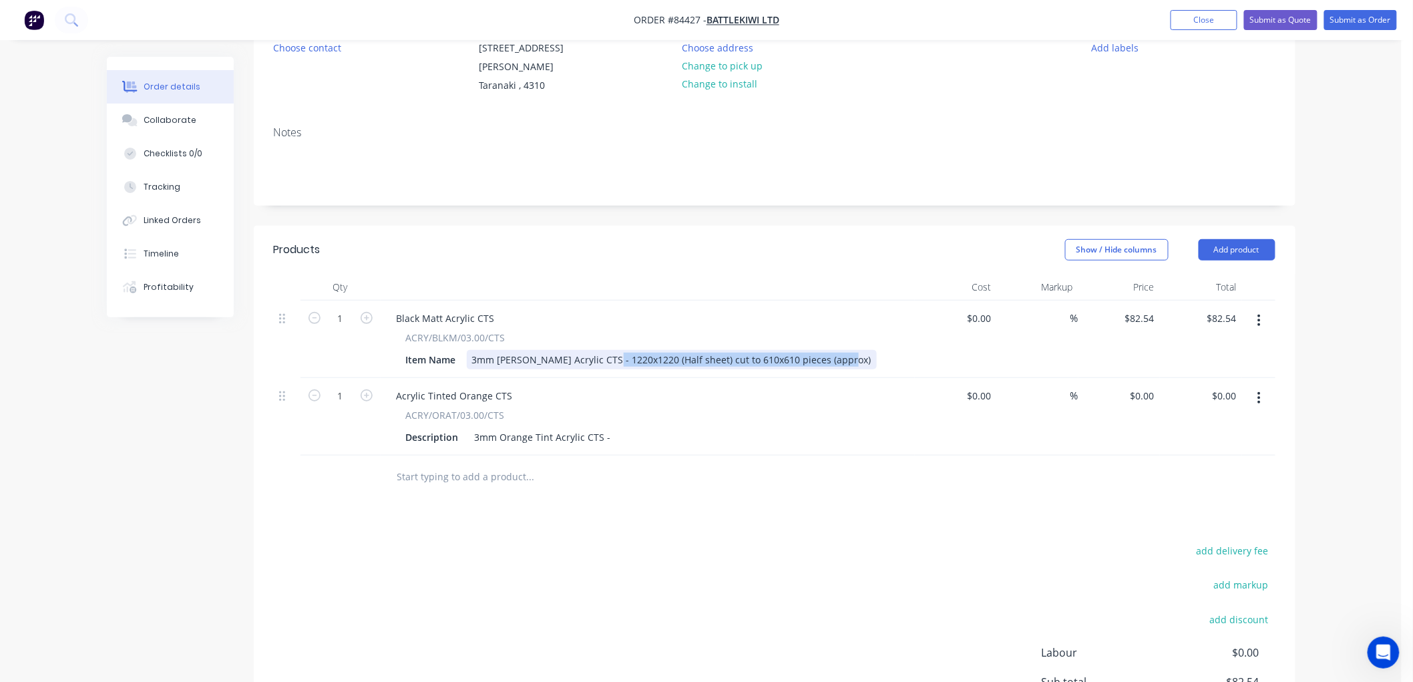
copy div "1220x1220 (Half sheet) cut to 610x610 pieces (approx)"
click at [610, 431] on div "3mm Orange Tint Acrylic CTS -" at bounding box center [542, 436] width 147 height 19
paste div
click at [1158, 397] on input "0" at bounding box center [1144, 395] width 31 height 19
click at [1140, 397] on div "$0.00 $0.00" at bounding box center [1142, 395] width 36 height 19
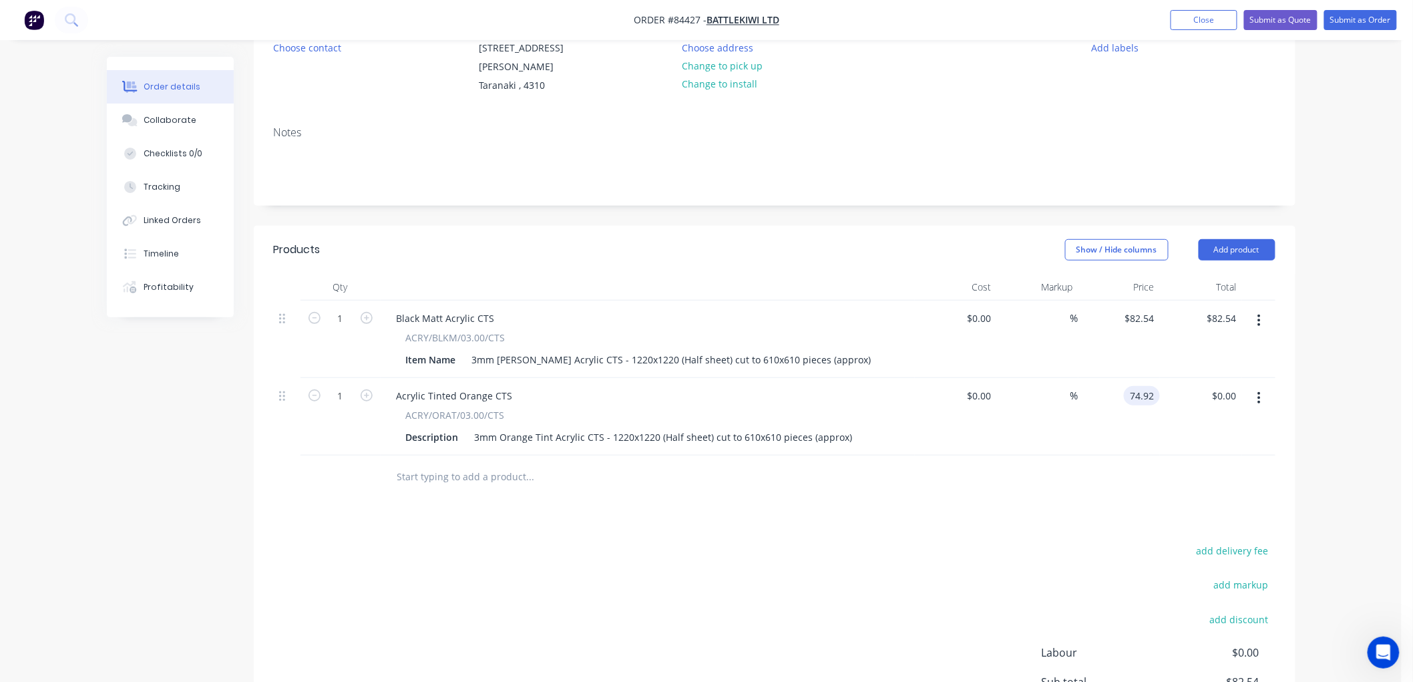
drag, startPoint x: 1130, startPoint y: 395, endPoint x: 1180, endPoint y: 390, distance: 51.0
click at [1180, 394] on div "1 Acrylic Tinted Orange CTS ACRY/ORAT/03.00/CTS Description 3mm Orange Tint Acr…" at bounding box center [774, 416] width 1001 height 77
type input "$82.42"
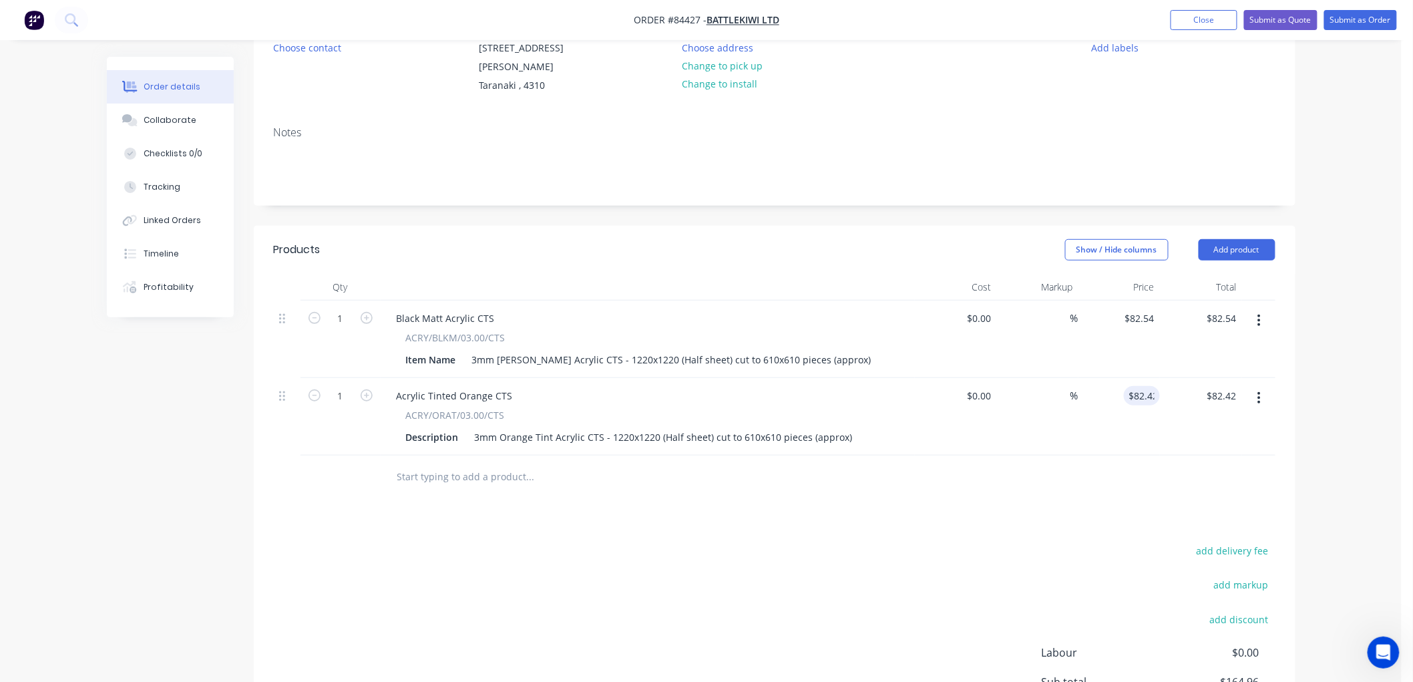
click at [596, 544] on div "add delivery fee add markup add discount Labour $0.00 Sub total $164.96 Margin …" at bounding box center [774, 670] width 1001 height 258
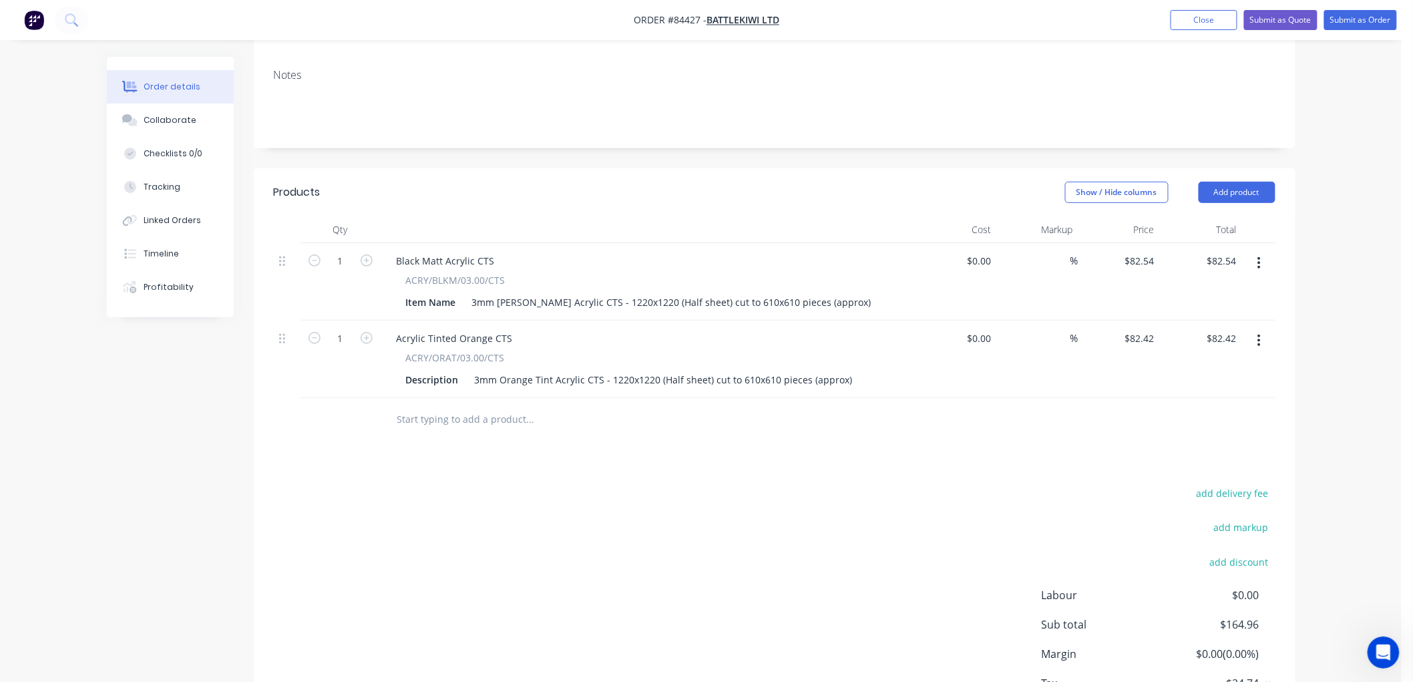
scroll to position [0, 0]
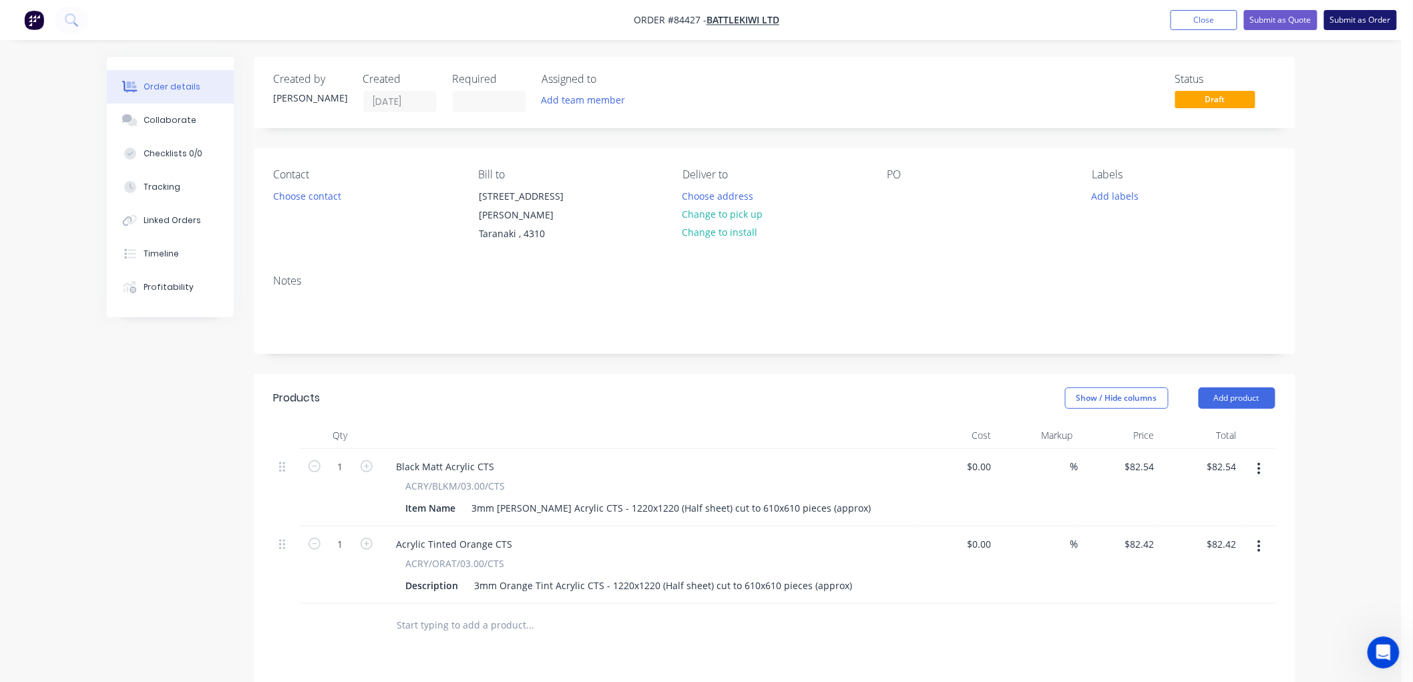
click at [1346, 23] on button "Submit as Order" at bounding box center [1360, 20] width 73 height 20
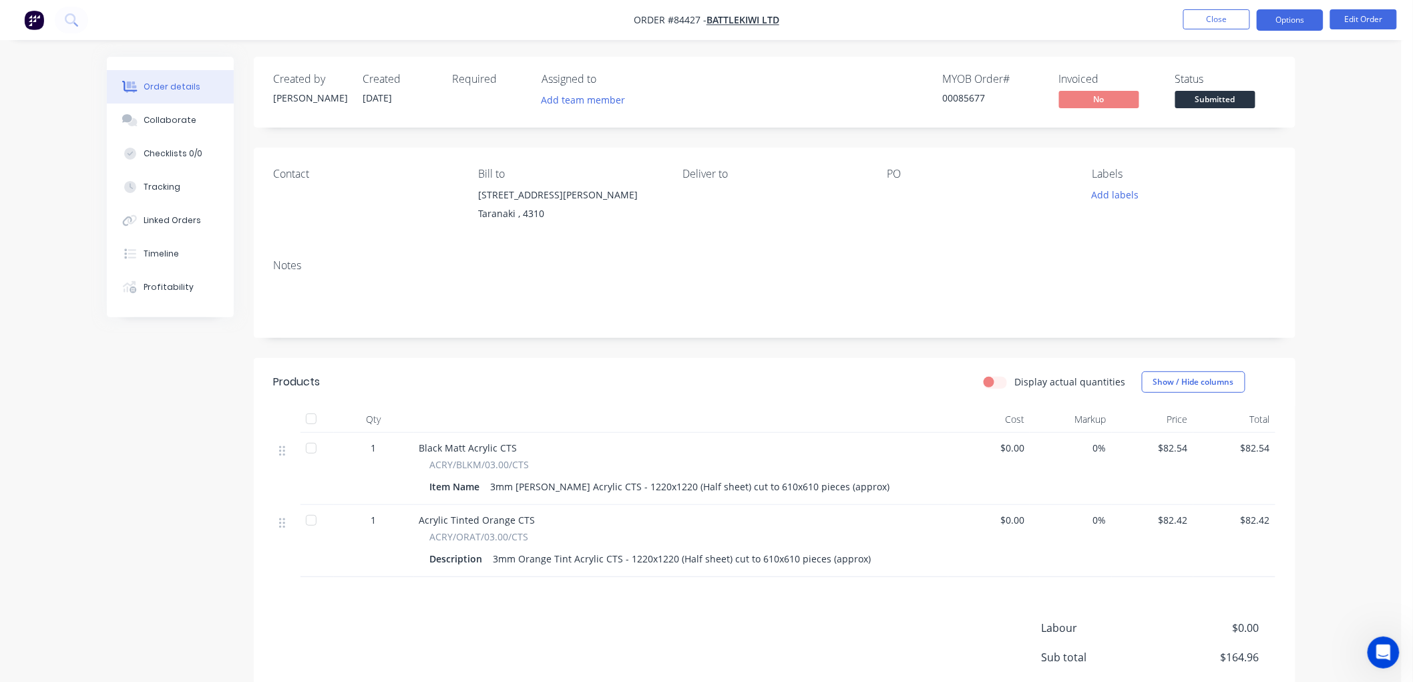
click at [1287, 17] on button "Options" at bounding box center [1289, 19] width 67 height 21
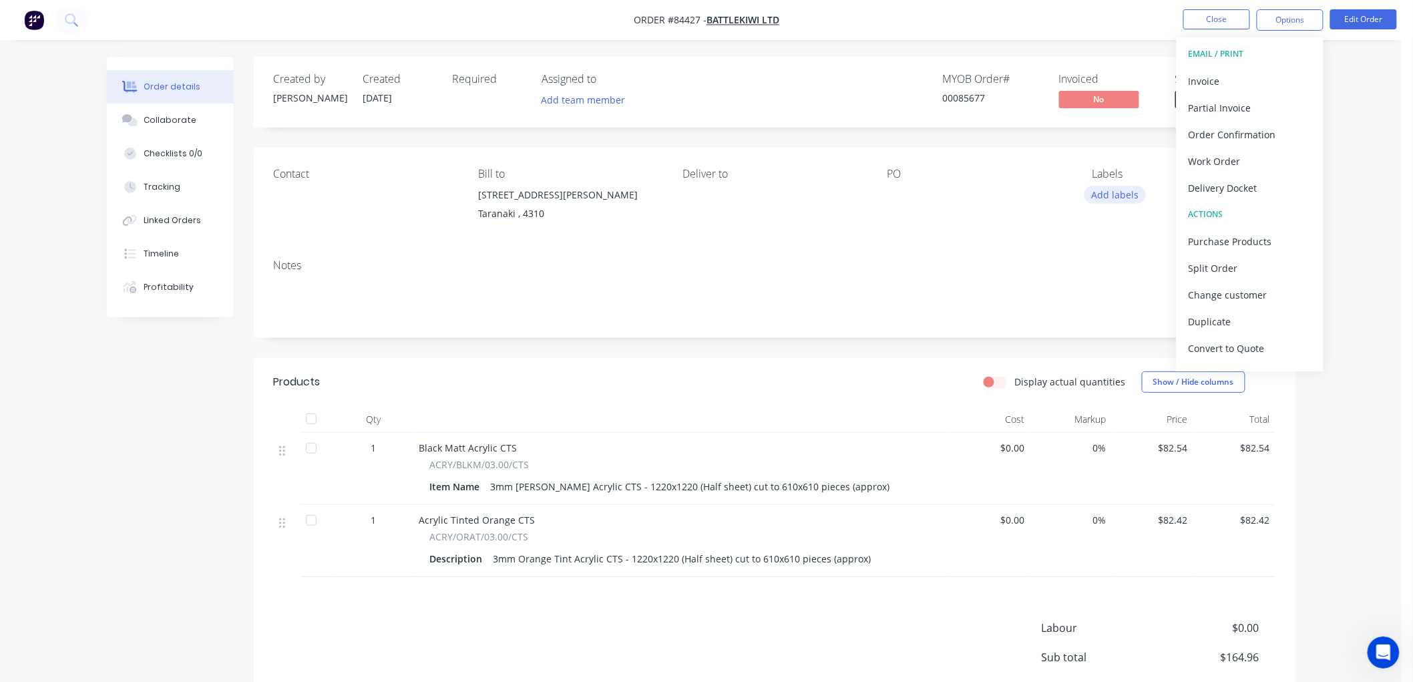
click at [1116, 194] on button "Add labels" at bounding box center [1114, 195] width 61 height 18
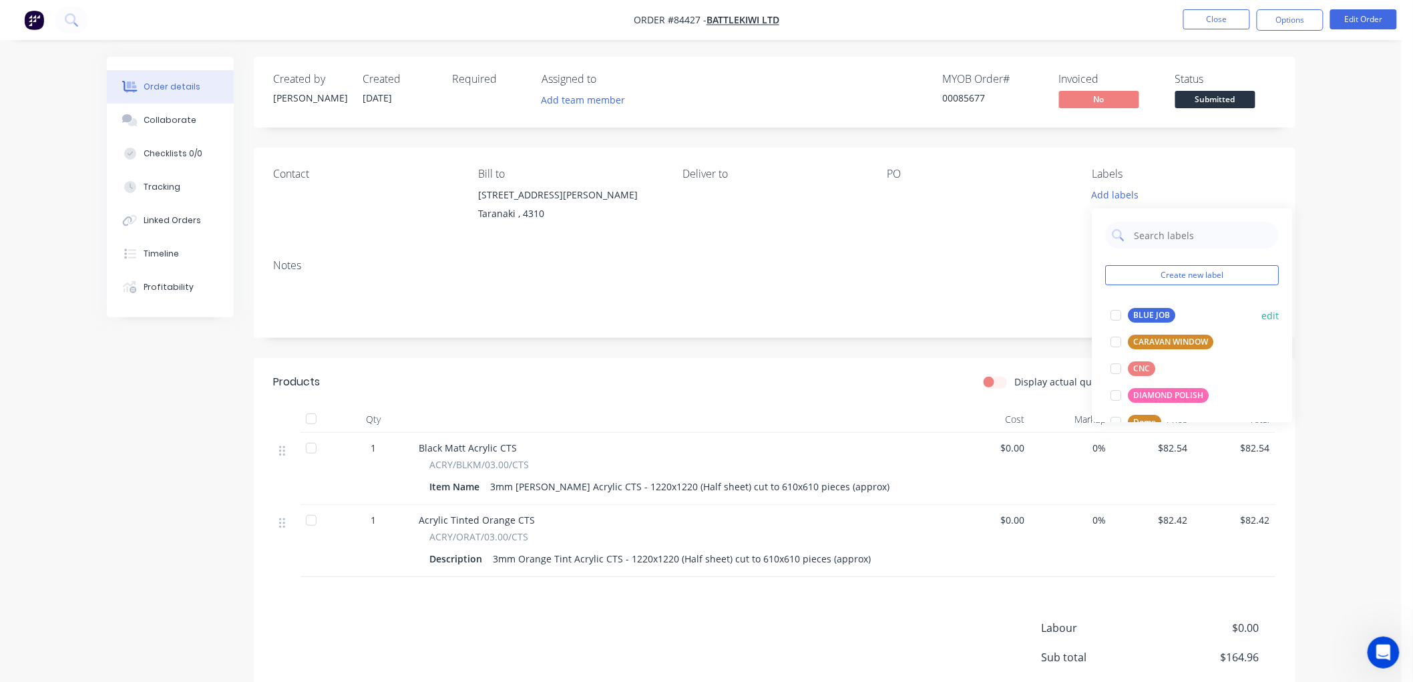
click at [1150, 308] on div "BLUE JOB" at bounding box center [1151, 315] width 47 height 15
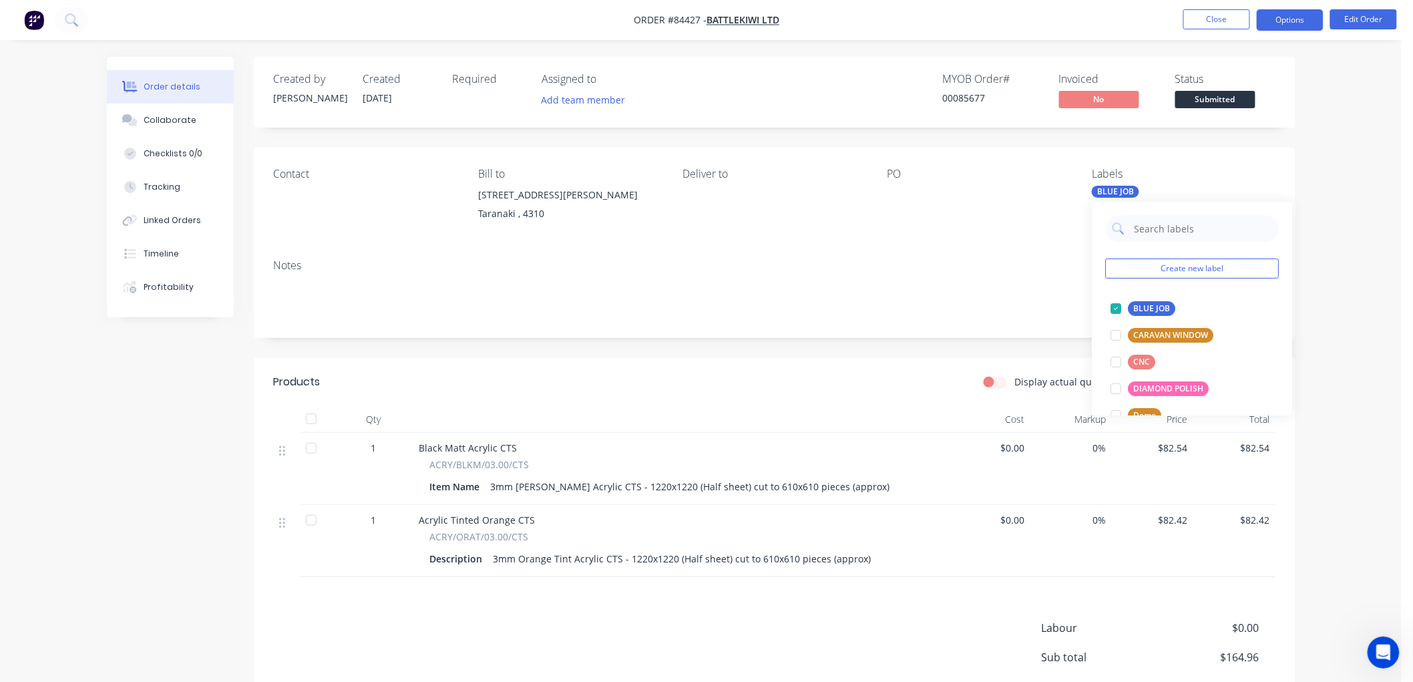
click at [1294, 17] on button "Options" at bounding box center [1289, 19] width 67 height 21
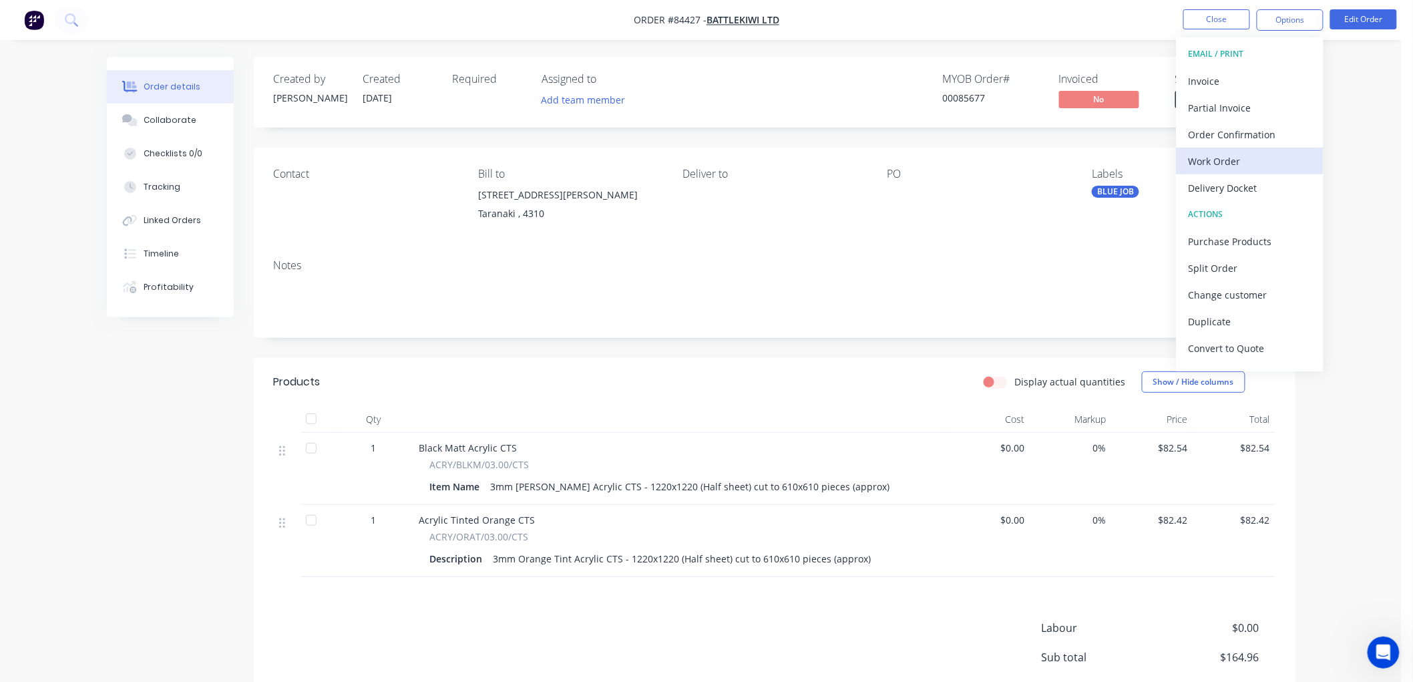
click at [1224, 156] on div "Work Order" at bounding box center [1249, 161] width 123 height 19
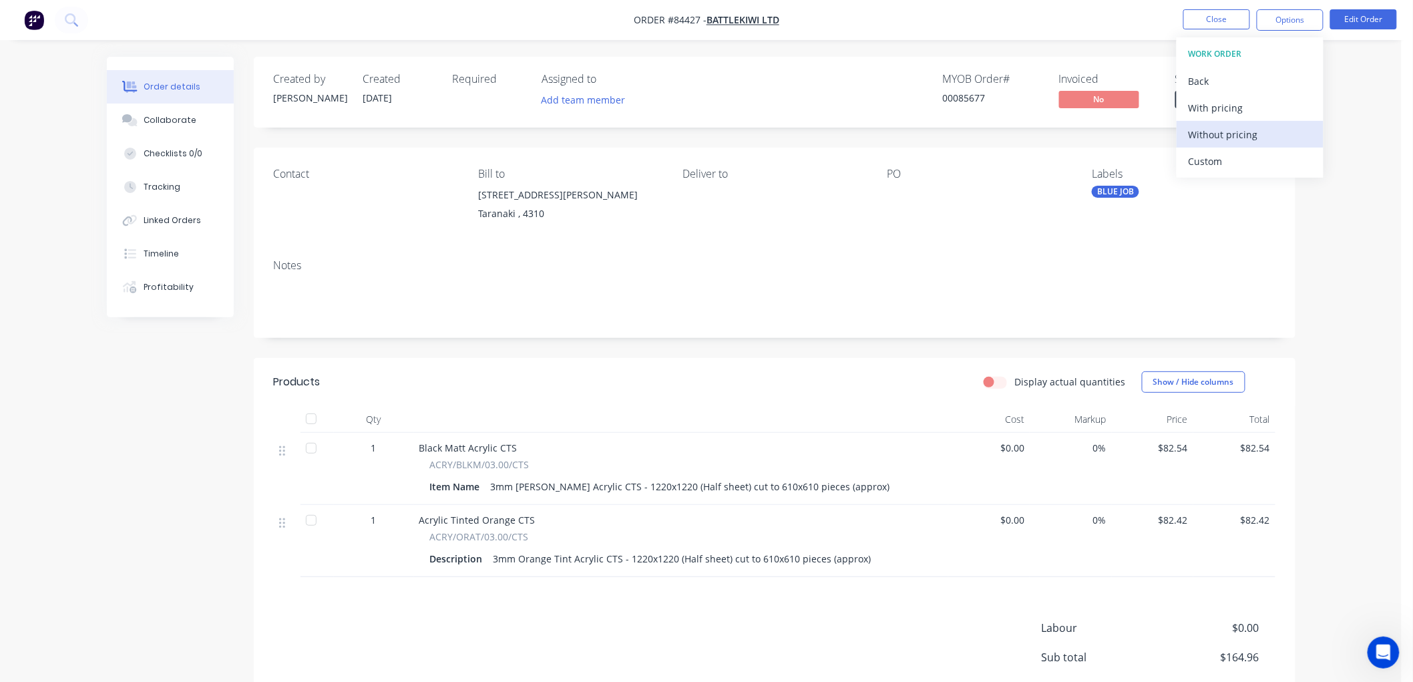
click at [1203, 132] on div "Without pricing" at bounding box center [1249, 134] width 123 height 19
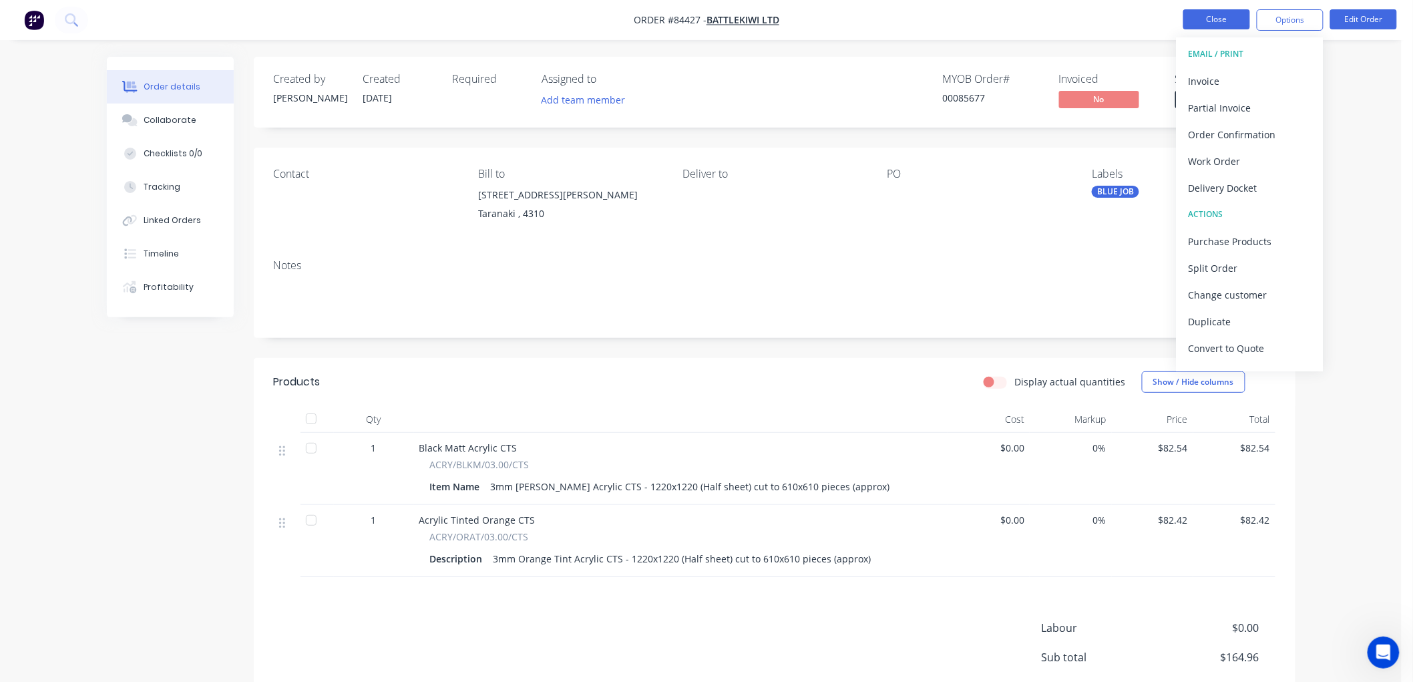
click at [1203, 20] on button "Close" at bounding box center [1216, 19] width 67 height 20
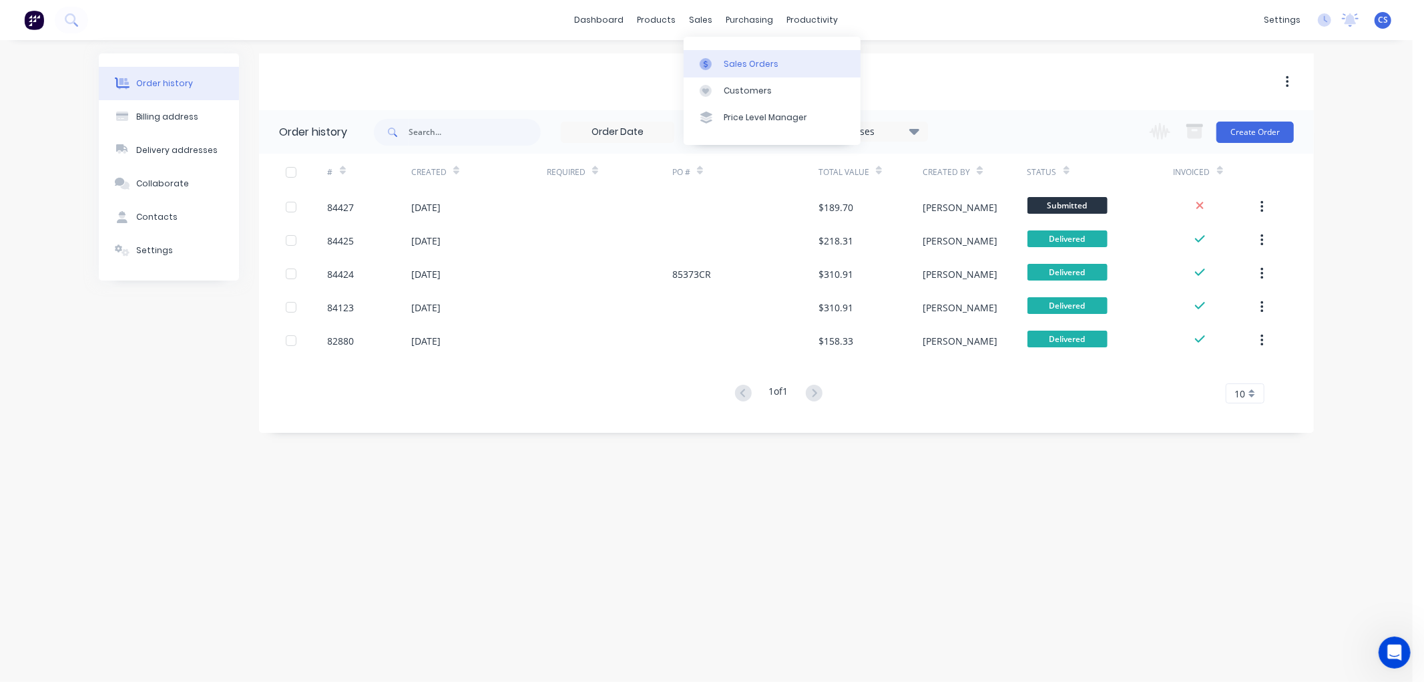
click at [711, 58] on icon at bounding box center [706, 64] width 12 height 12
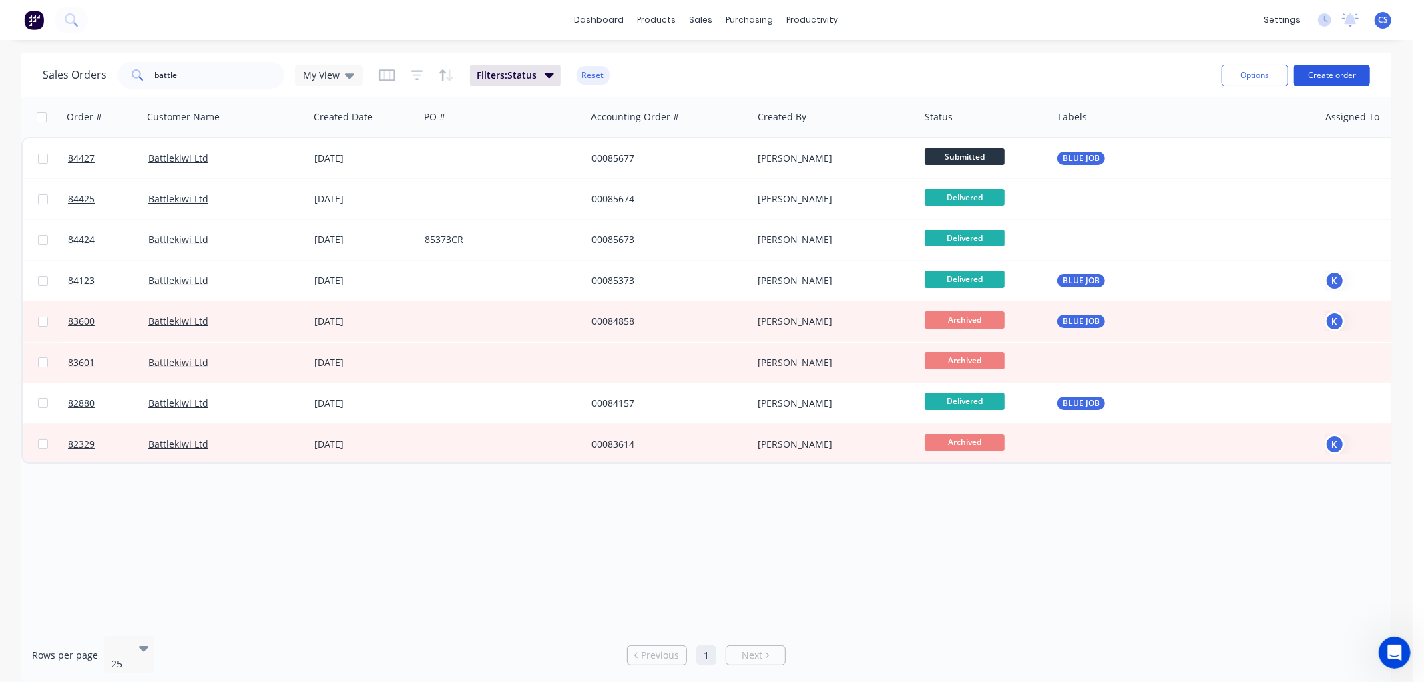
click at [1319, 71] on button "Create order" at bounding box center [1332, 75] width 76 height 21
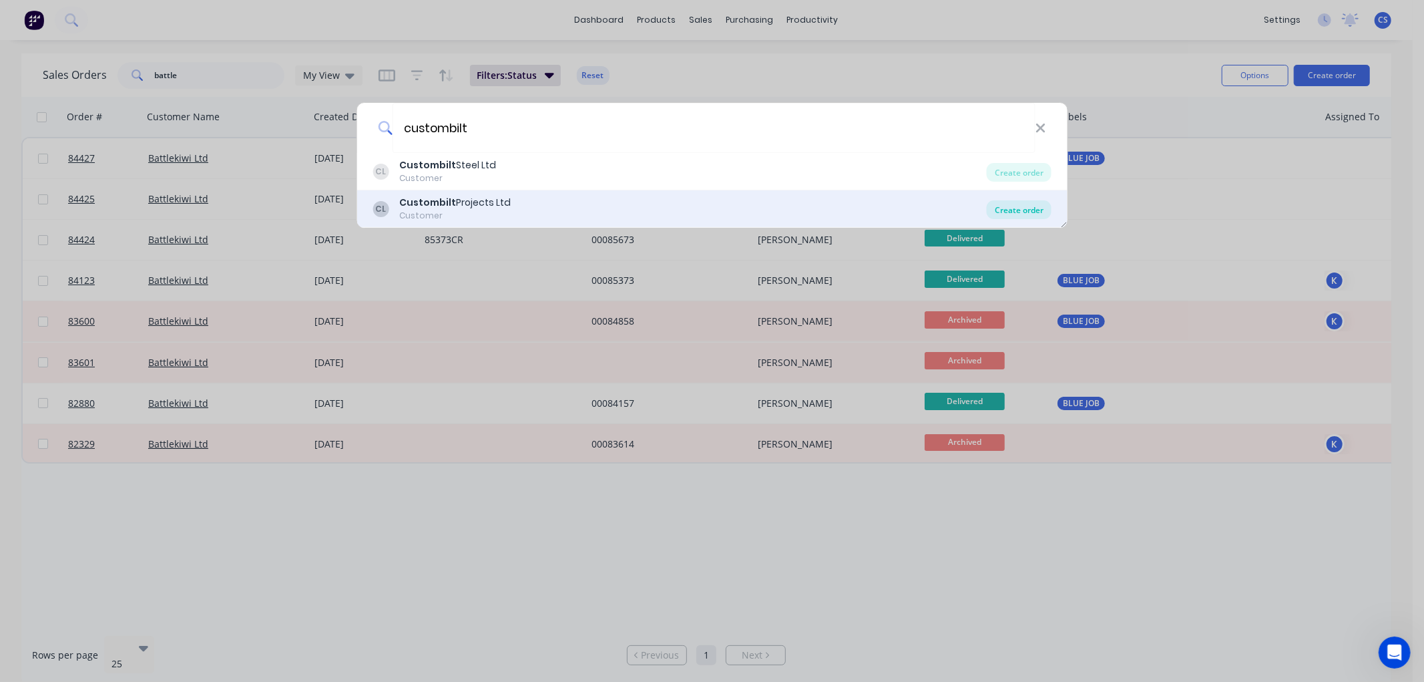
type input "custombilt"
click at [1004, 212] on div "Create order" at bounding box center [1019, 209] width 65 height 19
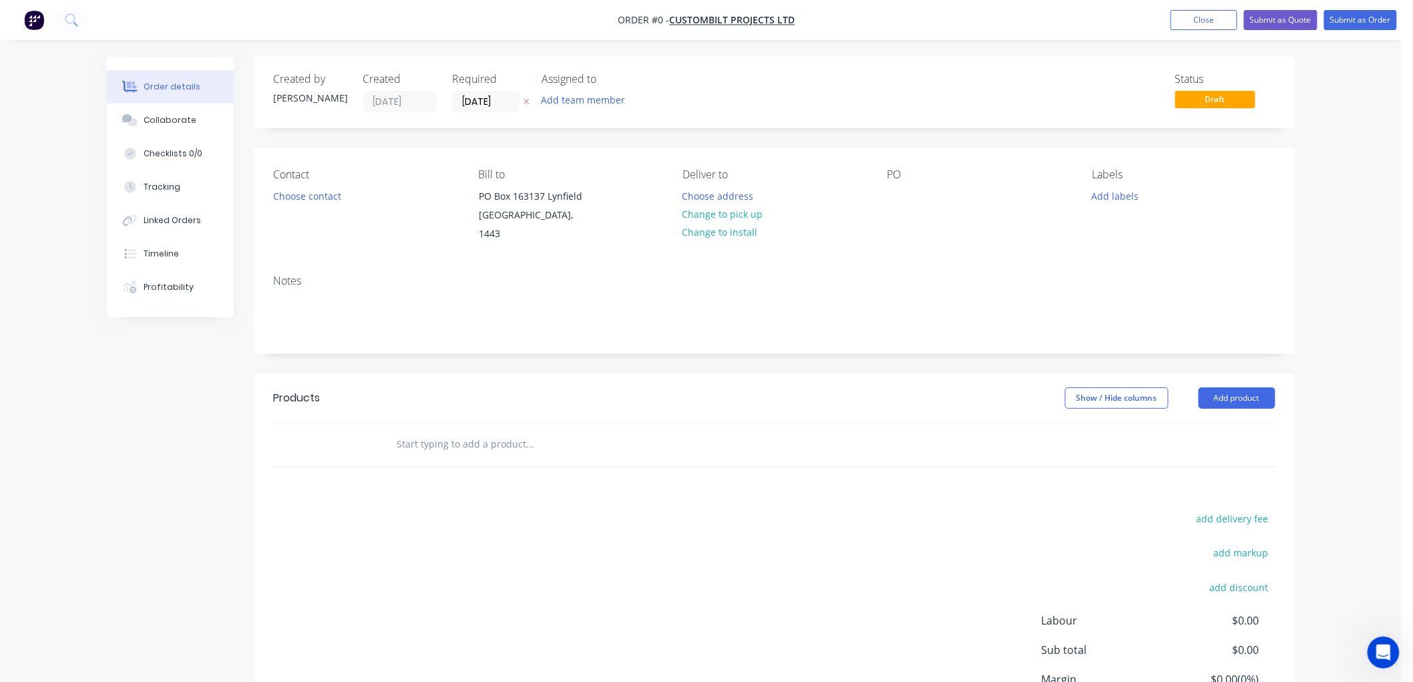
click at [478, 431] on input "text" at bounding box center [530, 444] width 267 height 27
type input "c"
type input "clear acrylic cts"
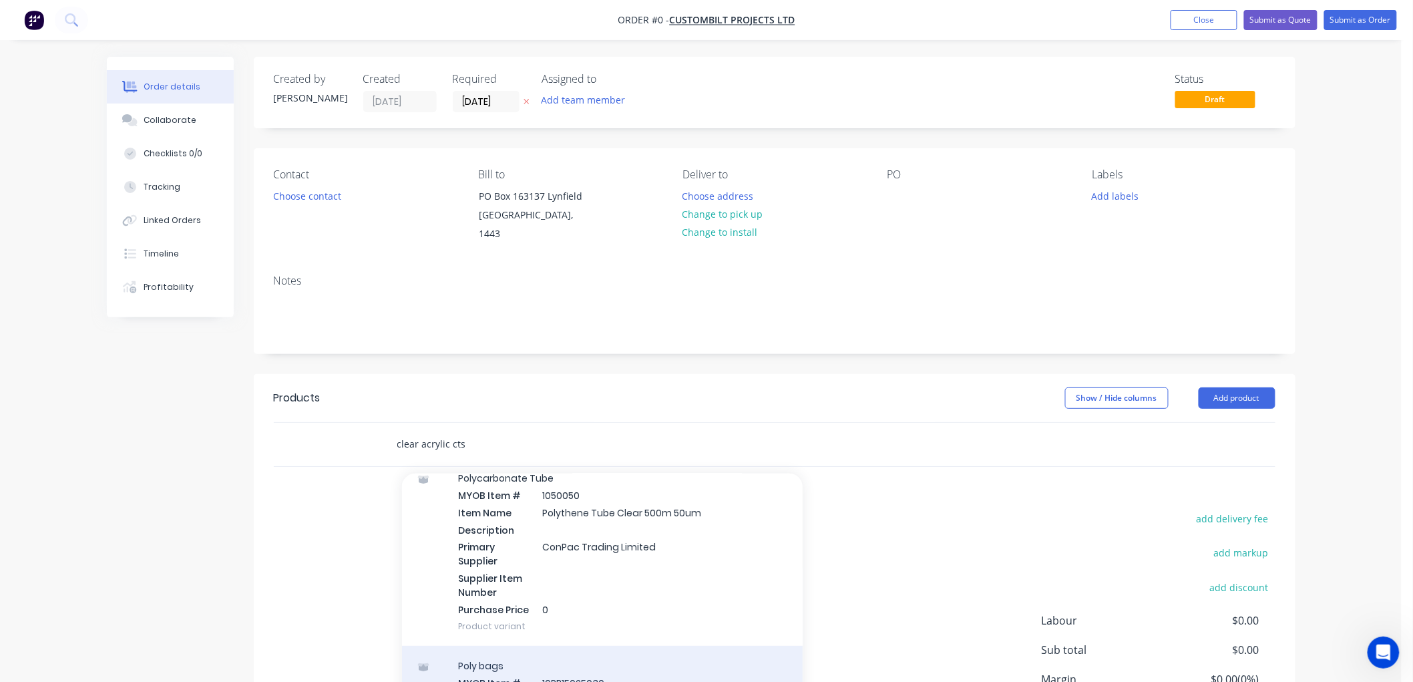
scroll to position [593, 0]
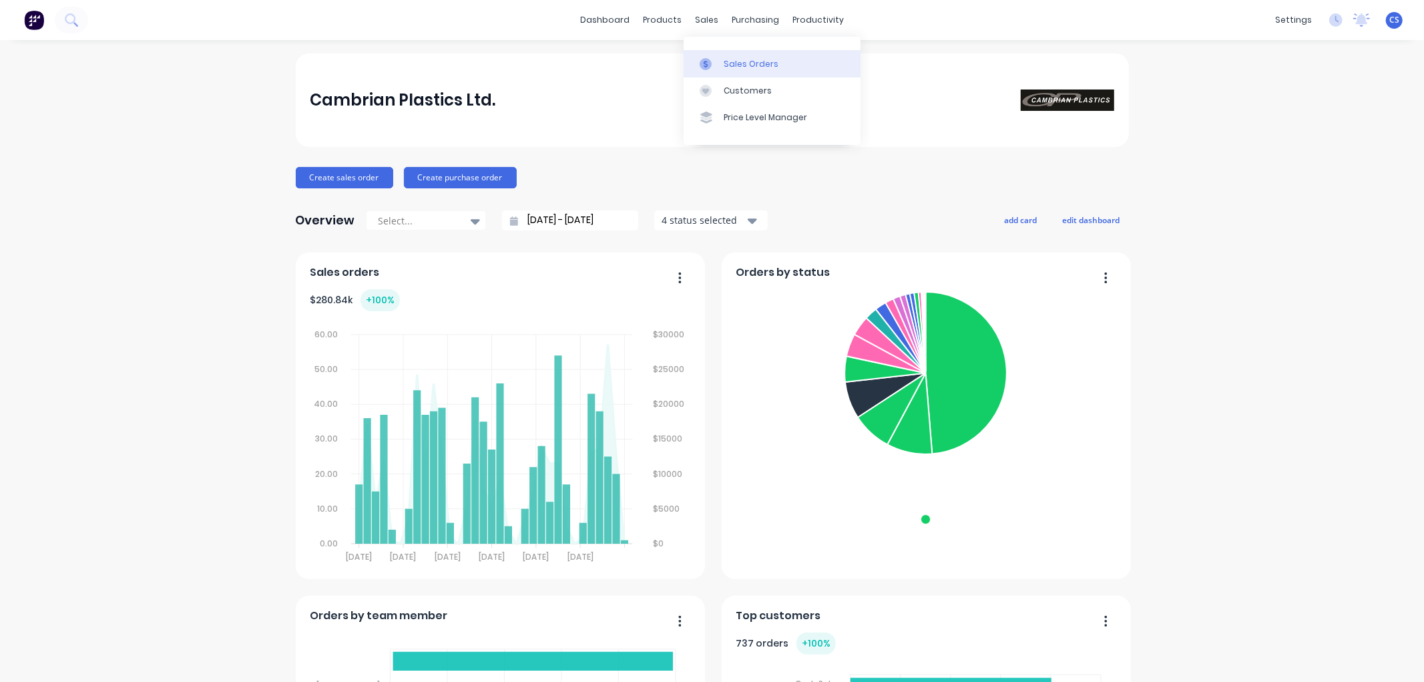
click at [712, 60] on div at bounding box center [710, 64] width 20 height 12
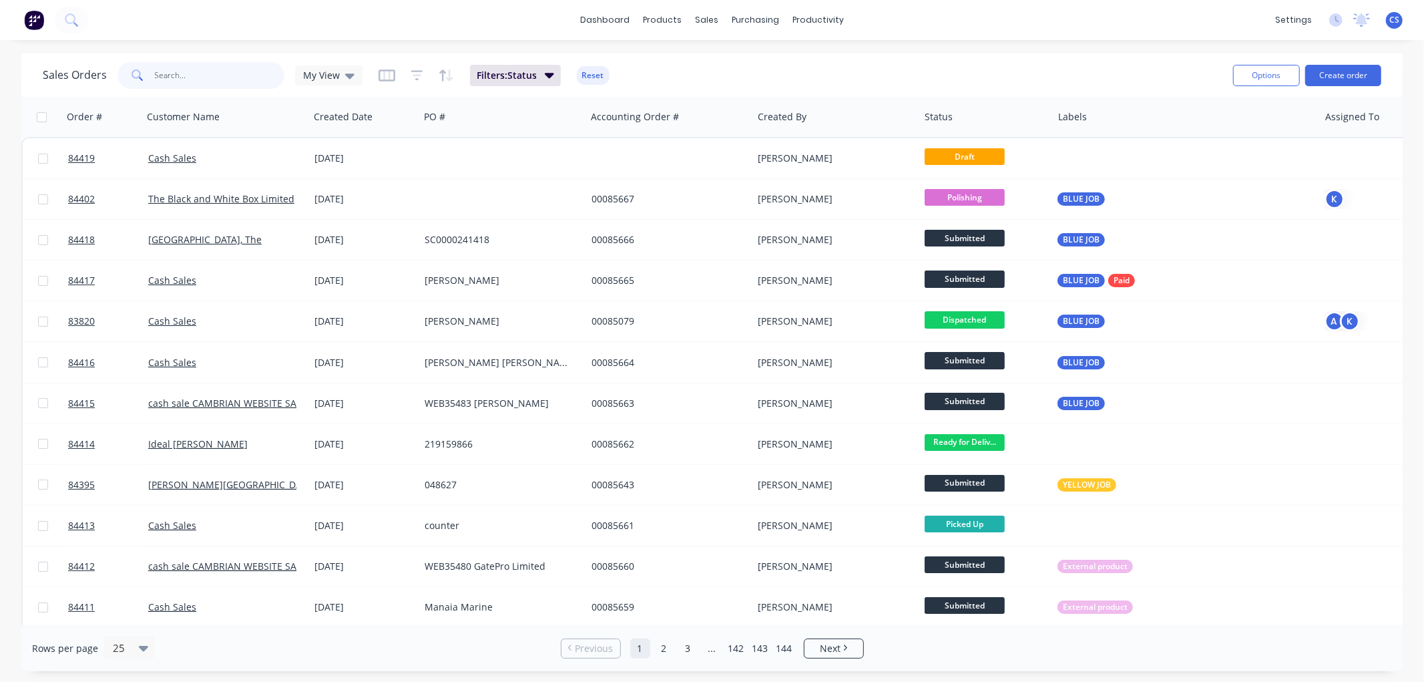
click at [218, 74] on input "text" at bounding box center [220, 75] width 130 height 27
type input "jacob"
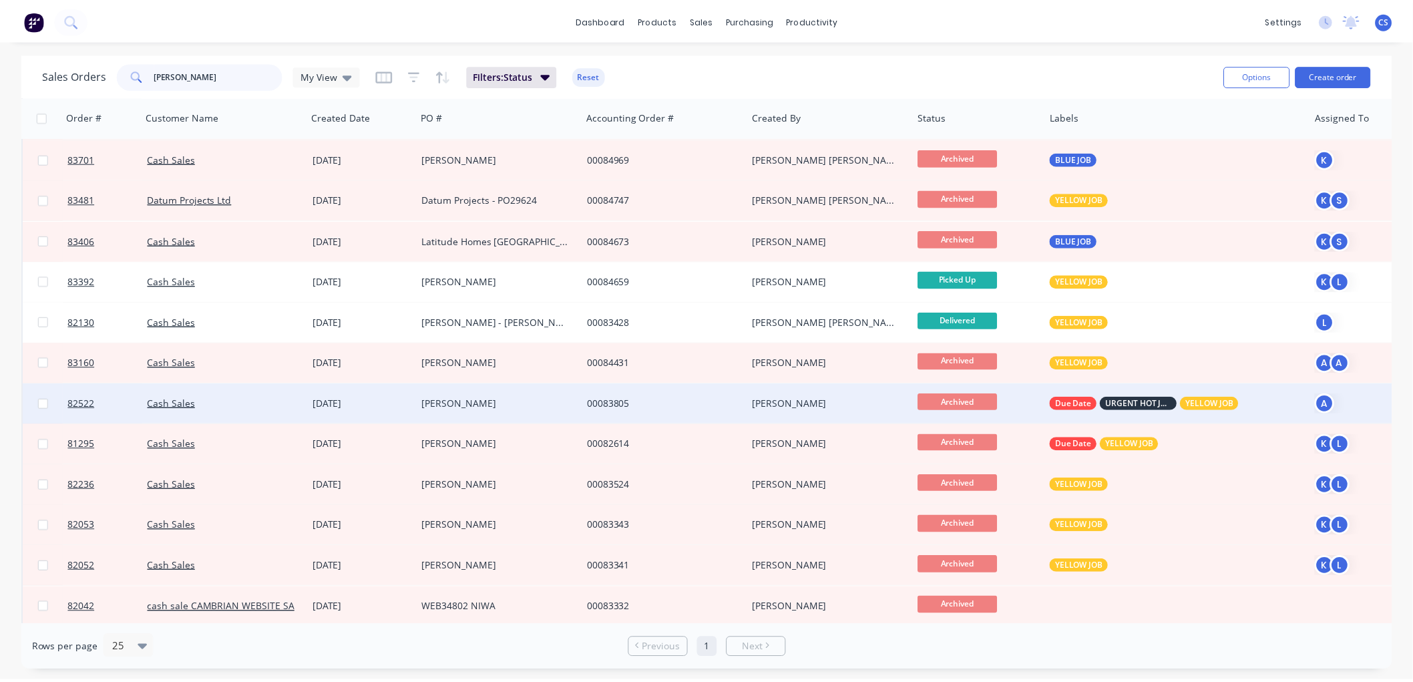
scroll to position [148, 0]
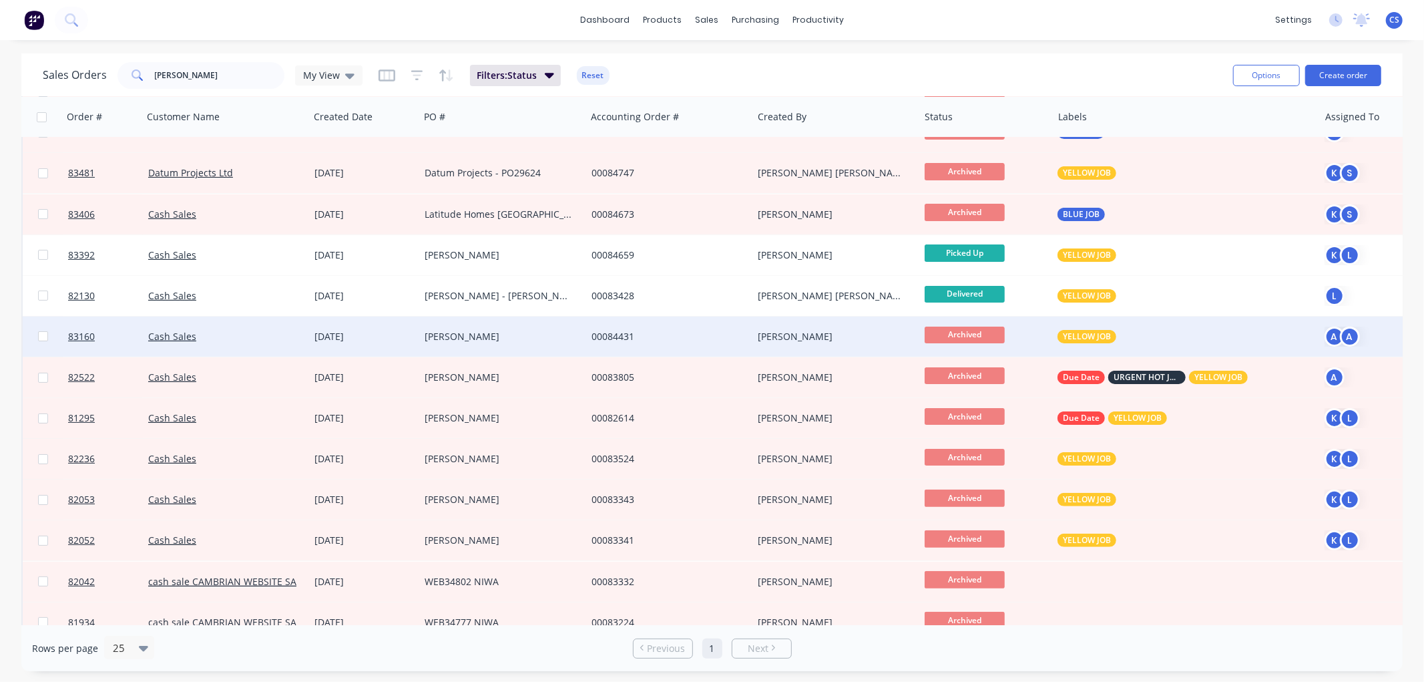
click at [501, 336] on div "[PERSON_NAME]" at bounding box center [499, 336] width 148 height 13
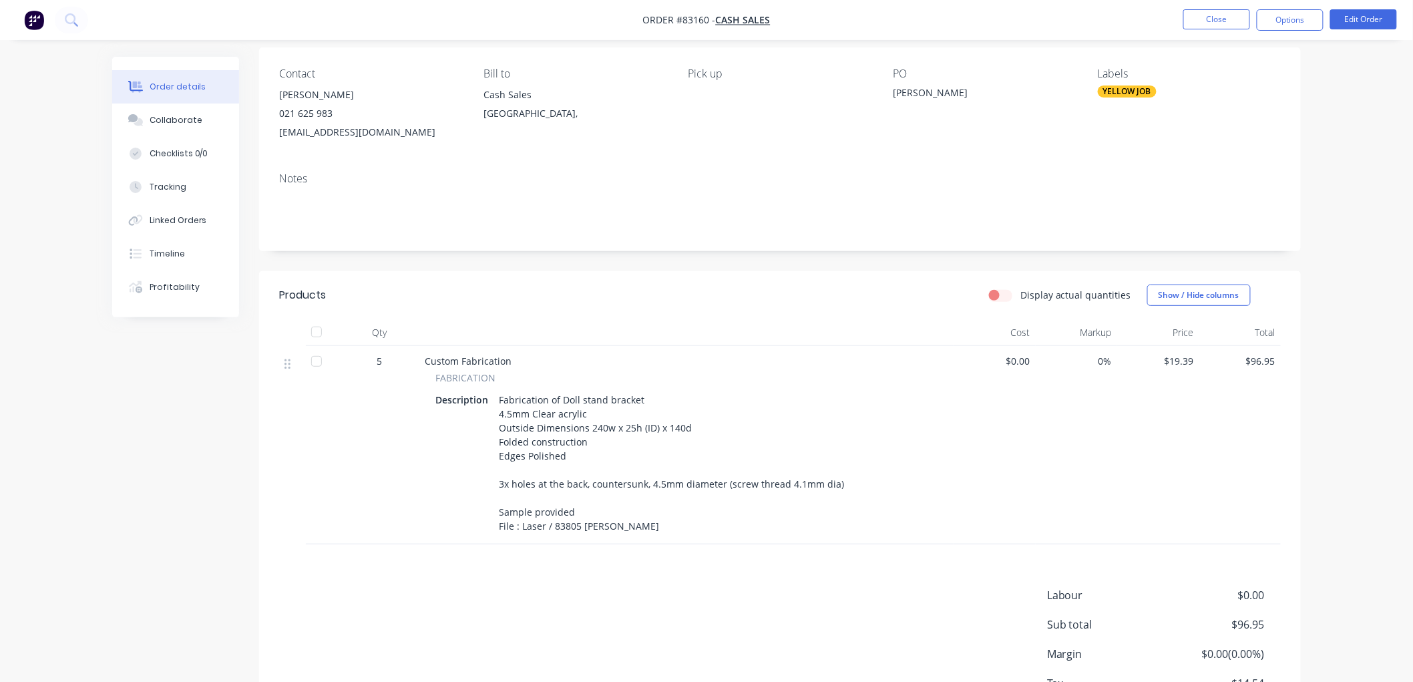
scroll to position [74, 0]
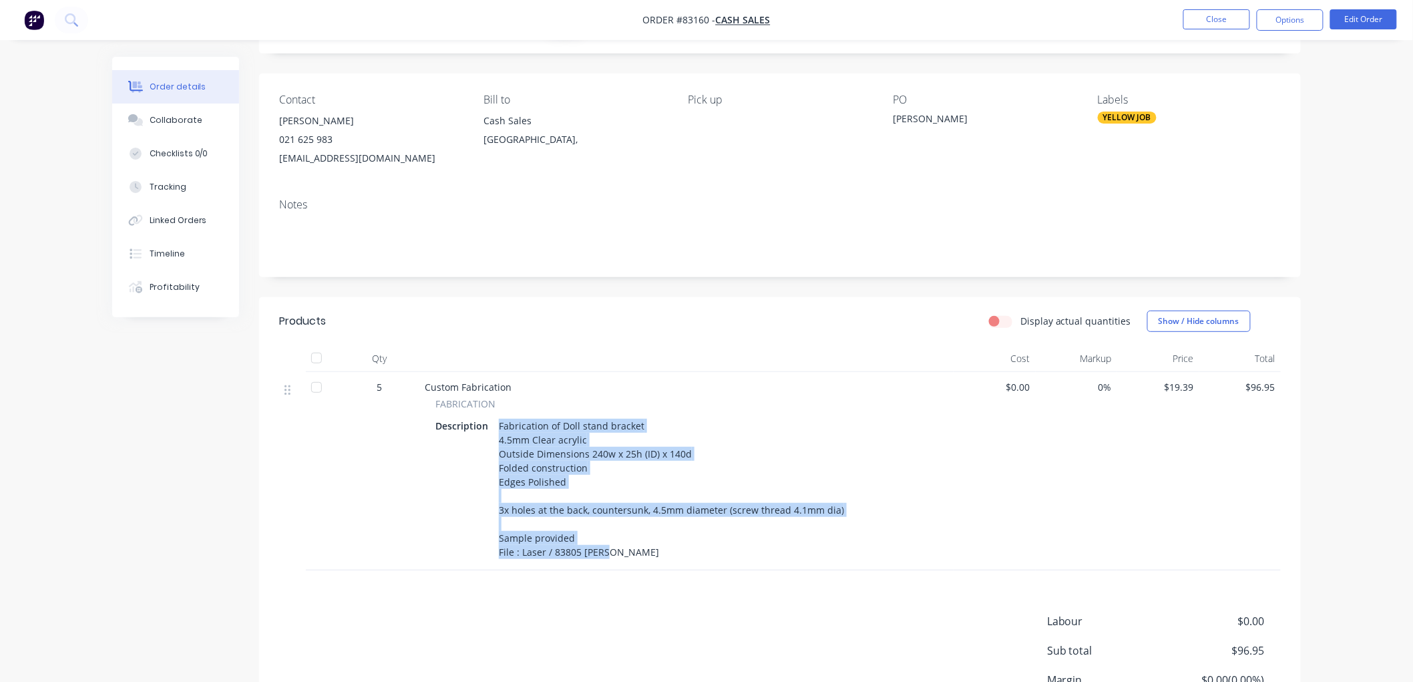
drag, startPoint x: 498, startPoint y: 425, endPoint x: 608, endPoint y: 549, distance: 165.1
click at [608, 549] on div "Fabrication of Doll stand bracket 4.5mm Clear acrylic Outside Dimensions 240w x…" at bounding box center [671, 489] width 356 height 146
copy div "Fabrication of Doll stand bracket 4.5mm Clear acrylic Outside Dimensions 240w x…"
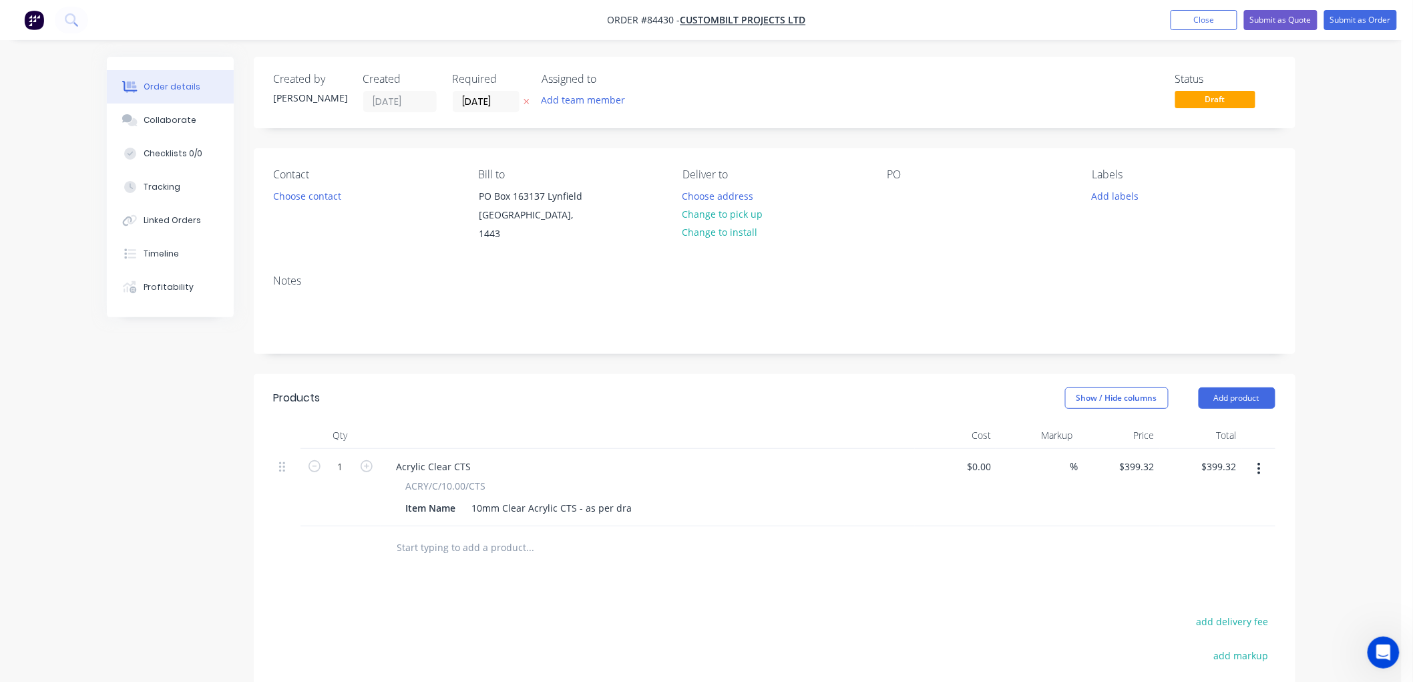
scroll to position [1630, 0]
type input "399.32"
click at [1140, 457] on input "399.32" at bounding box center [1142, 466] width 36 height 19
type input "$0.00"
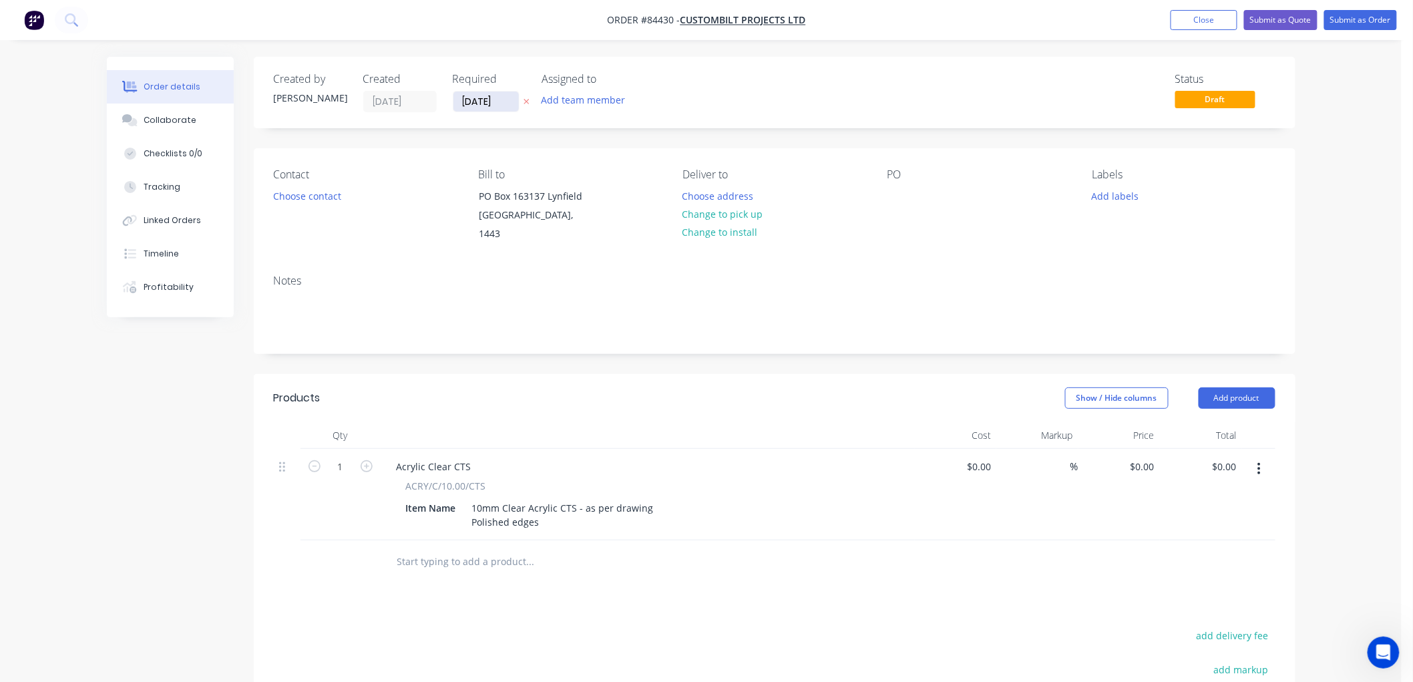
click at [525, 99] on icon at bounding box center [526, 101] width 6 height 8
click at [890, 198] on div at bounding box center [897, 195] width 21 height 19
type input "$0.00"
click at [899, 198] on div at bounding box center [897, 195] width 21 height 19
click at [338, 457] on input "1" at bounding box center [340, 467] width 35 height 20
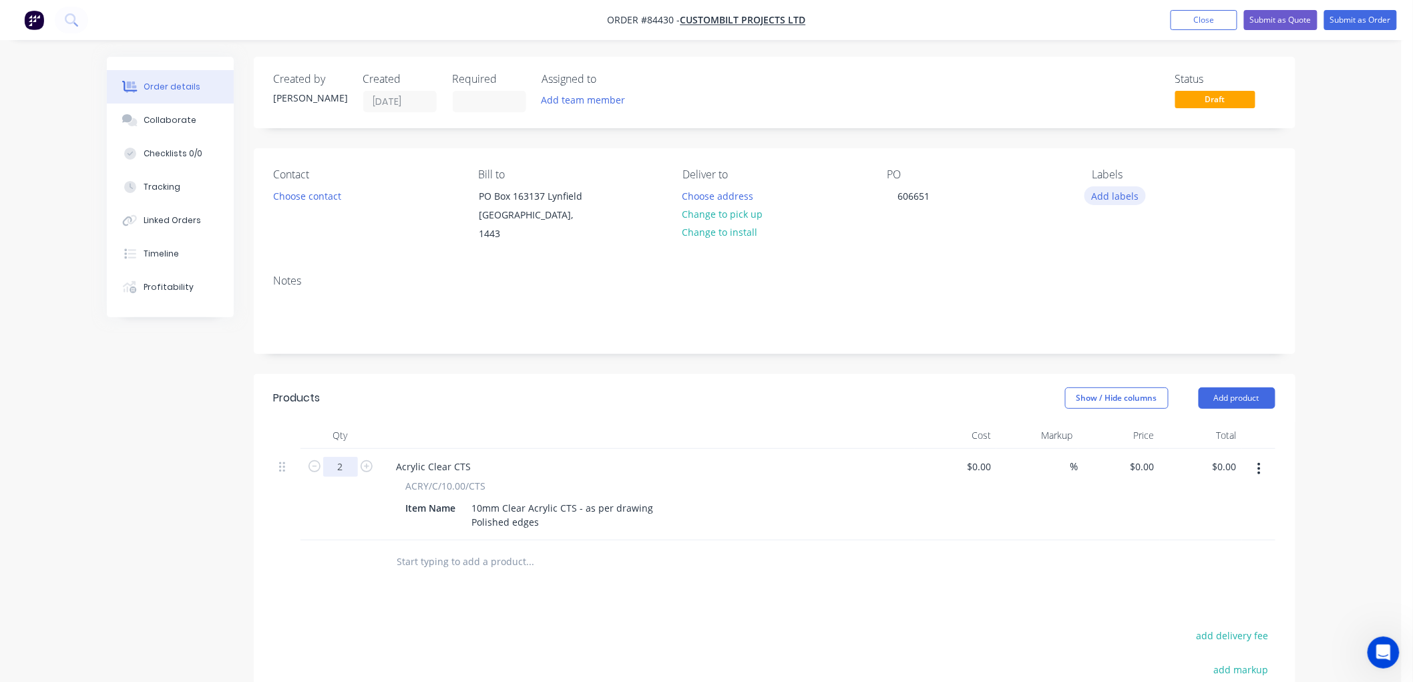
type input "2"
click at [1116, 194] on button "Add labels" at bounding box center [1114, 195] width 61 height 18
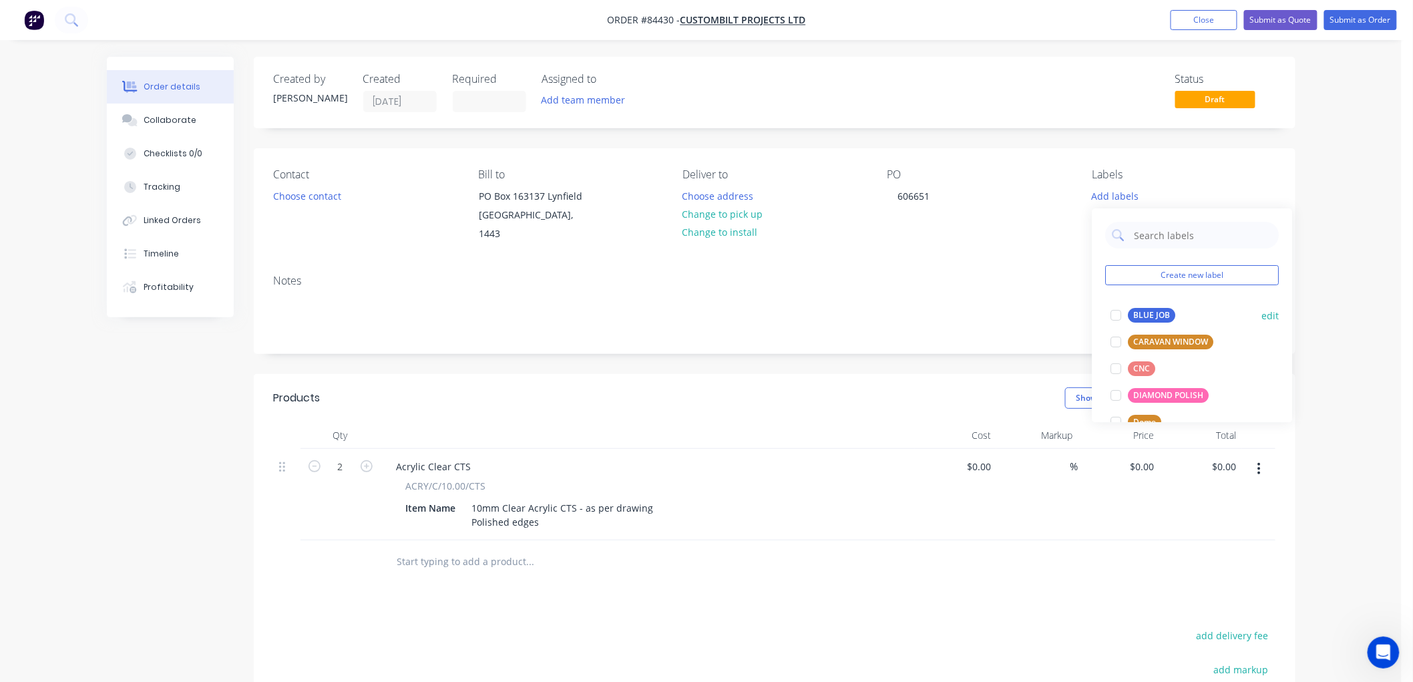
click at [1136, 312] on div "BLUE JOB" at bounding box center [1151, 315] width 47 height 15
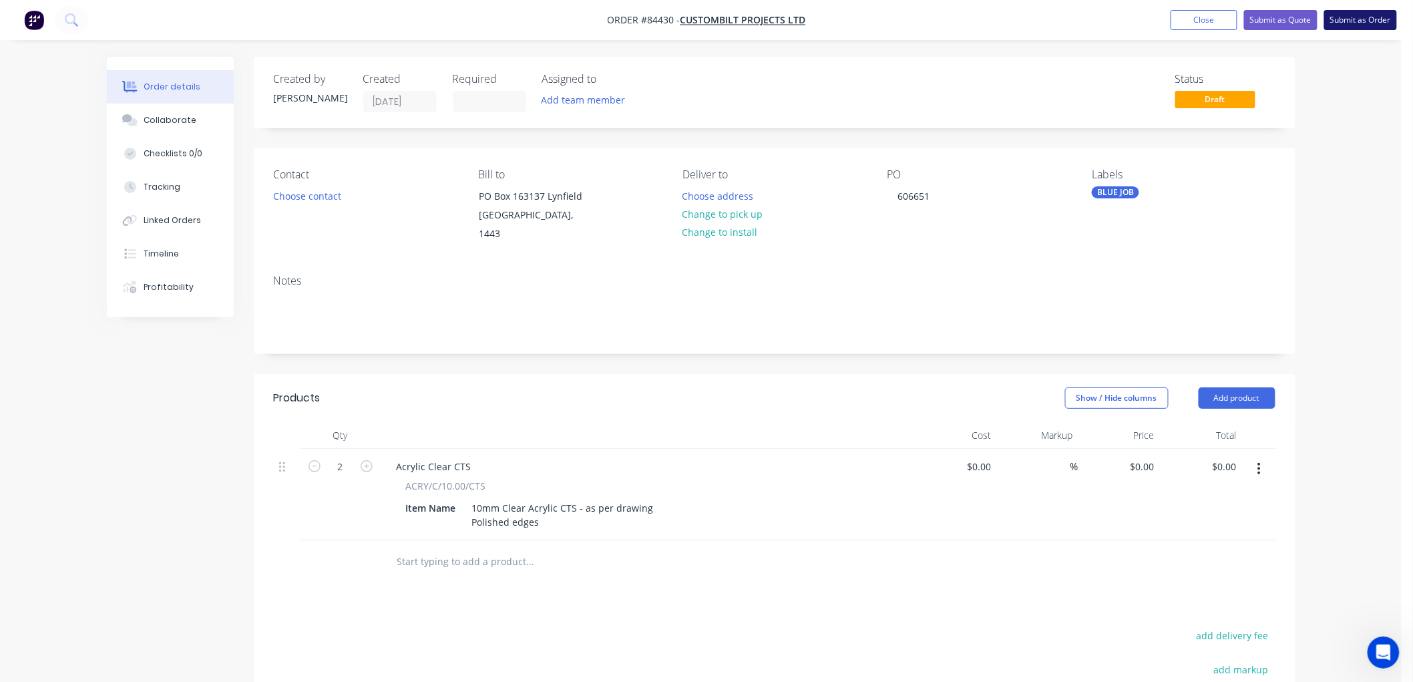
click at [1351, 17] on button "Submit as Order" at bounding box center [1360, 20] width 73 height 20
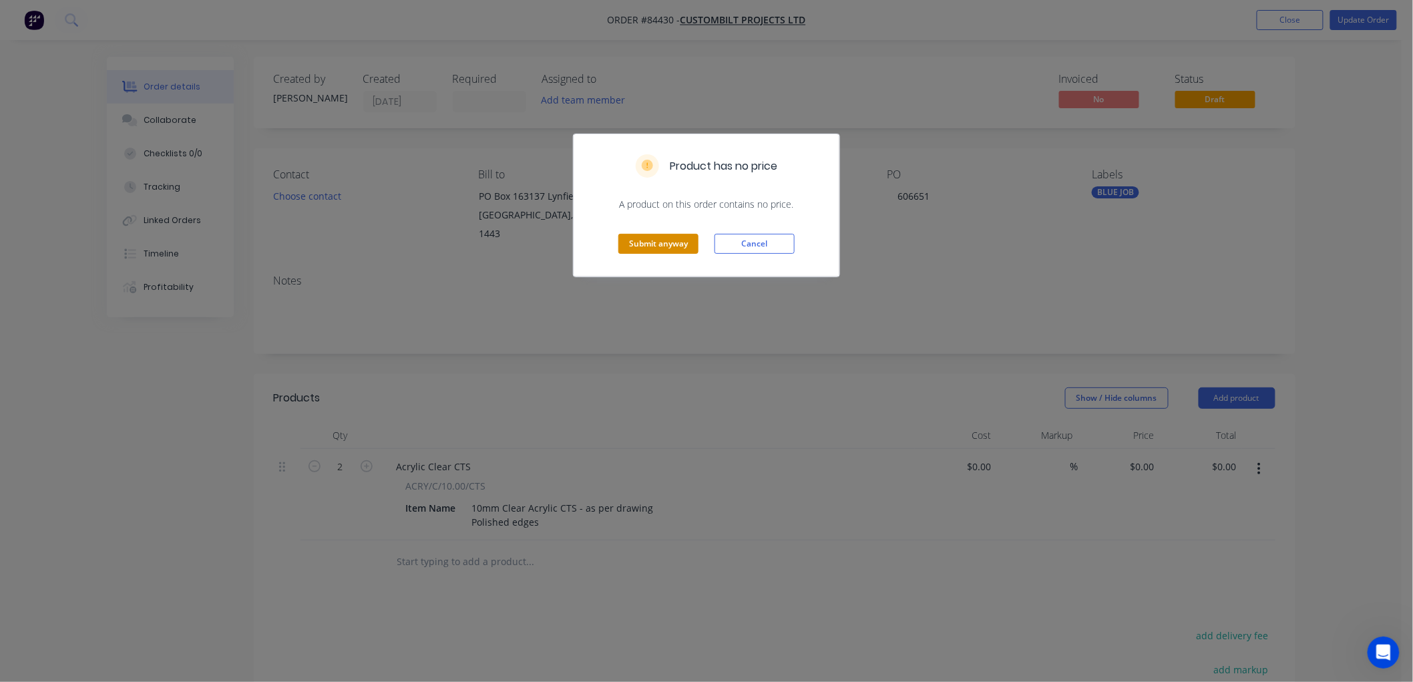
click at [677, 250] on button "Submit anyway" at bounding box center [658, 244] width 80 height 20
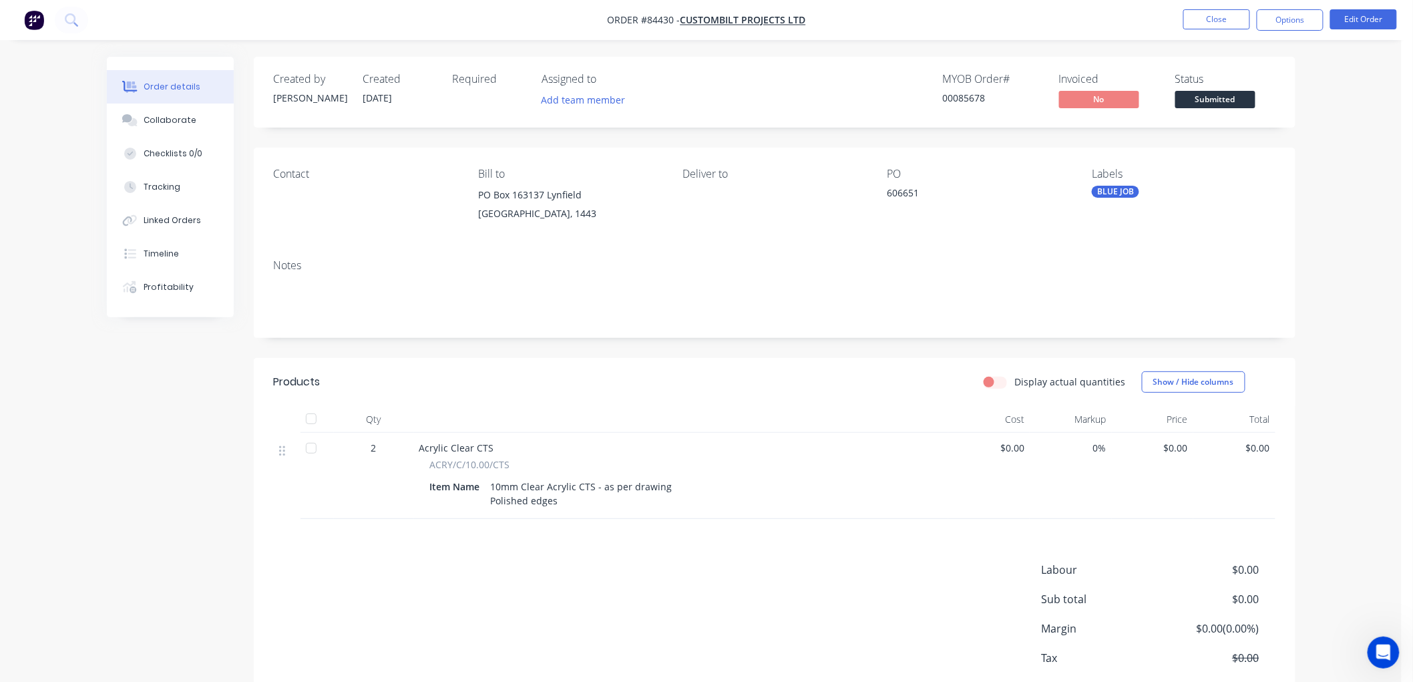
drag, startPoint x: 1305, startPoint y: 15, endPoint x: 1303, endPoint y: 35, distance: 20.1
click at [1305, 14] on button "Options" at bounding box center [1289, 19] width 67 height 21
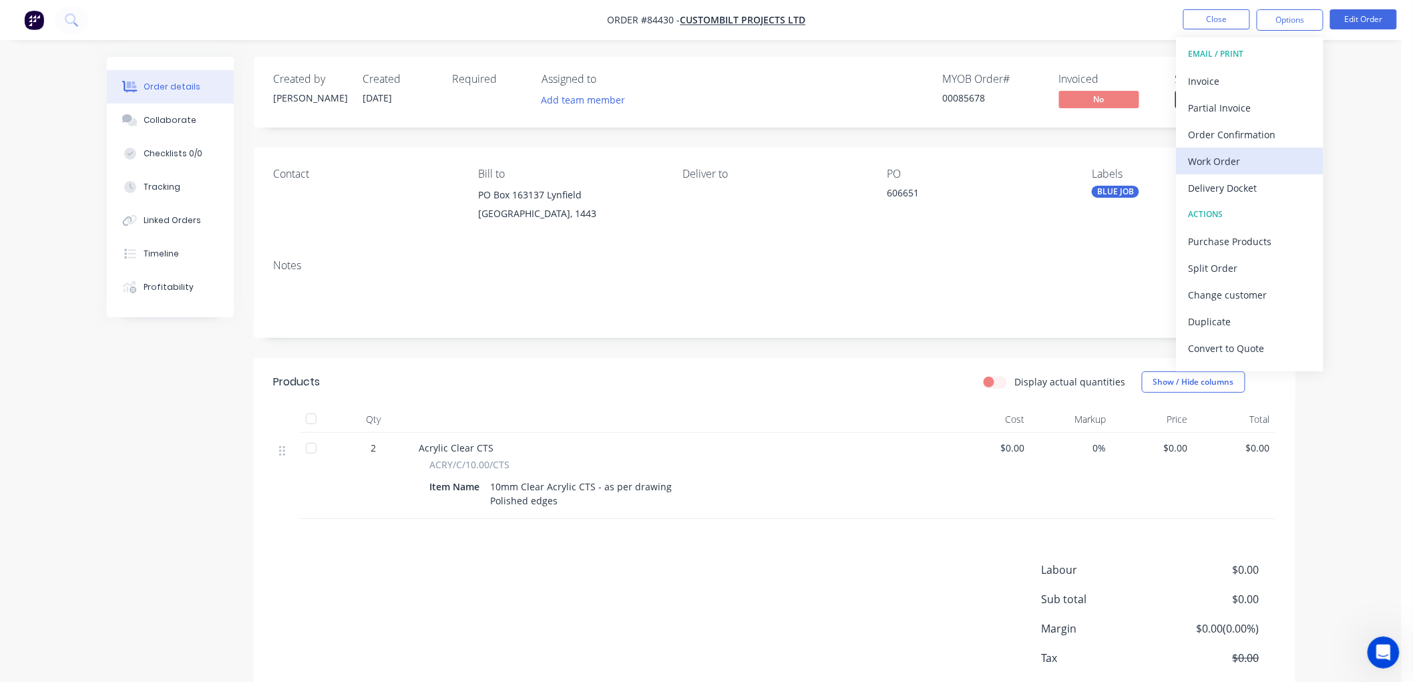
click at [1232, 168] on div "Work Order" at bounding box center [1249, 161] width 123 height 19
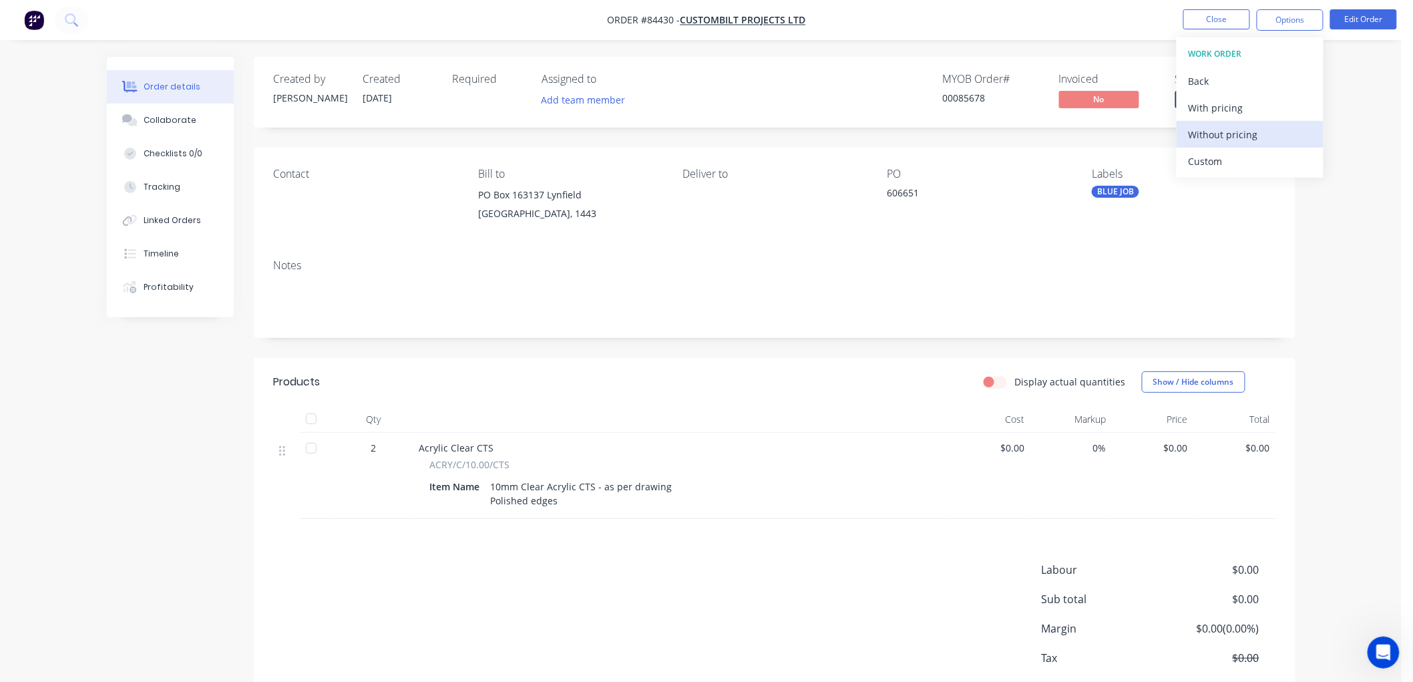
click at [1223, 136] on div "Without pricing" at bounding box center [1249, 134] width 123 height 19
click at [1218, 13] on button "Close" at bounding box center [1216, 19] width 67 height 20
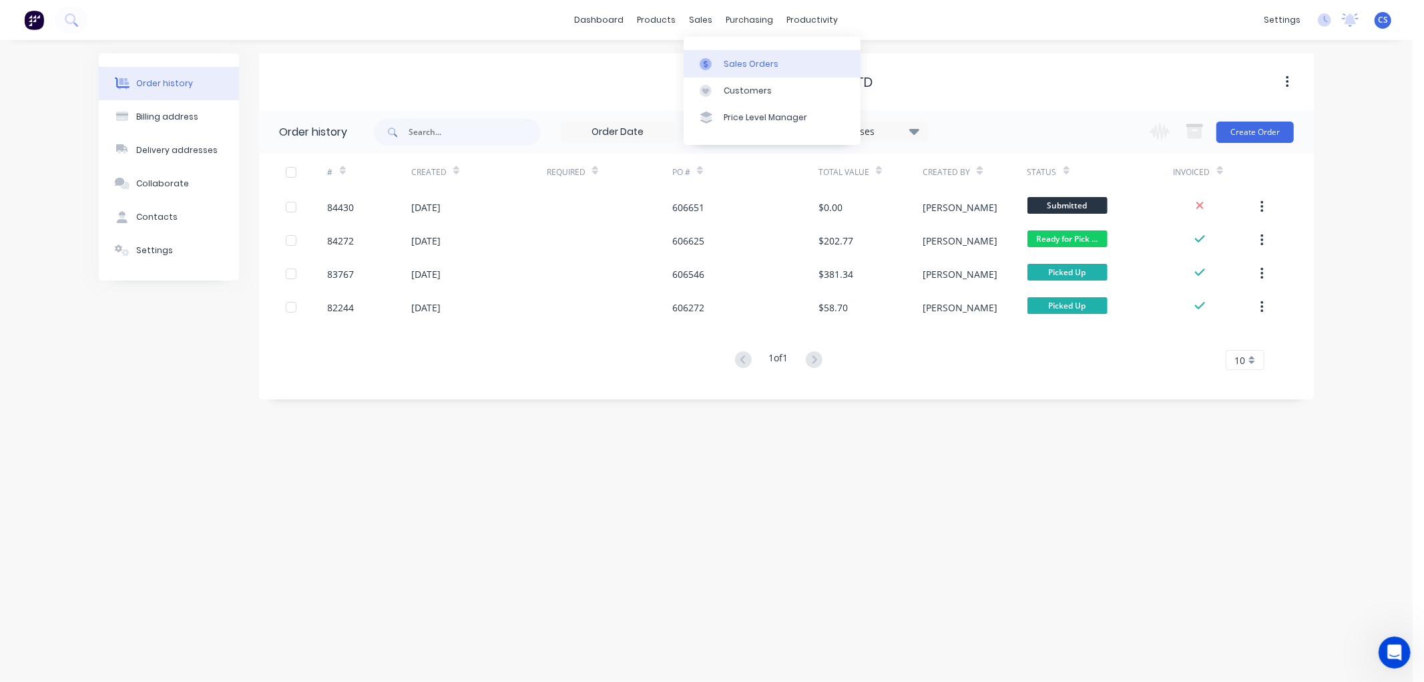
click at [717, 61] on div at bounding box center [710, 64] width 20 height 12
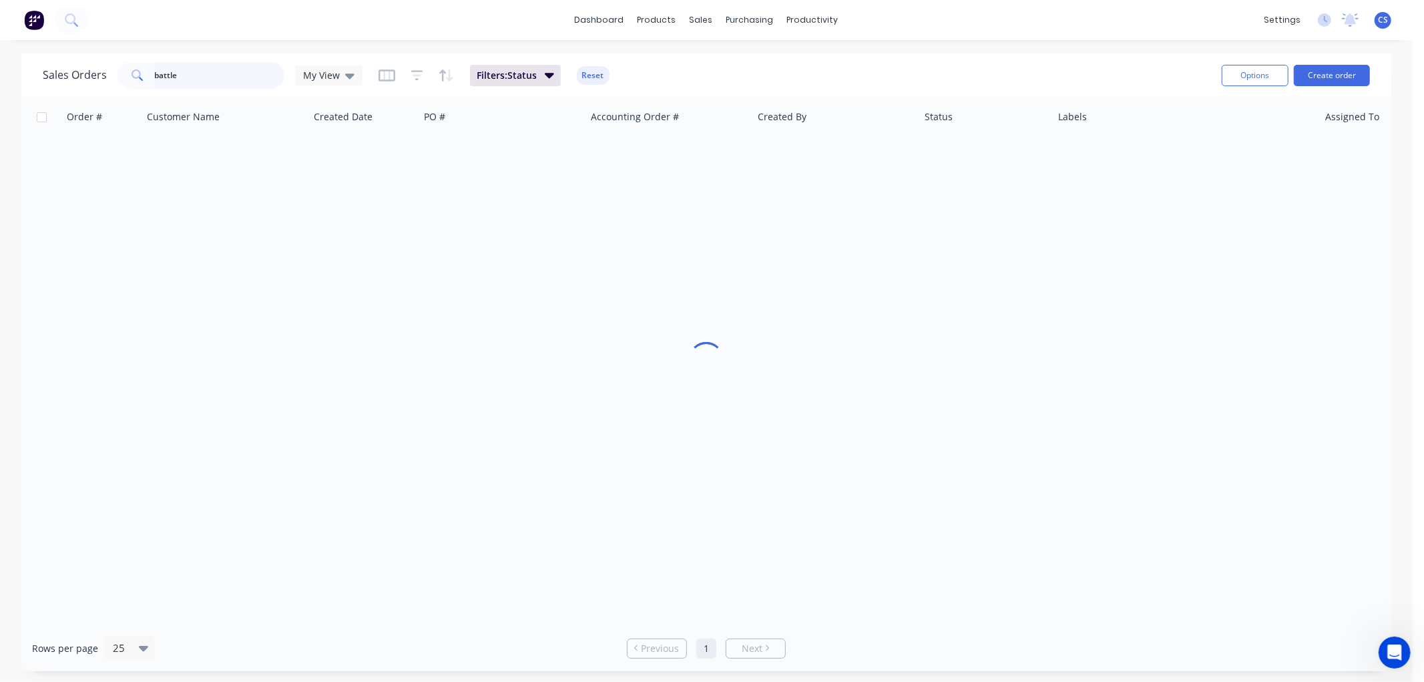
click at [210, 75] on input "battle" at bounding box center [220, 75] width 130 height 27
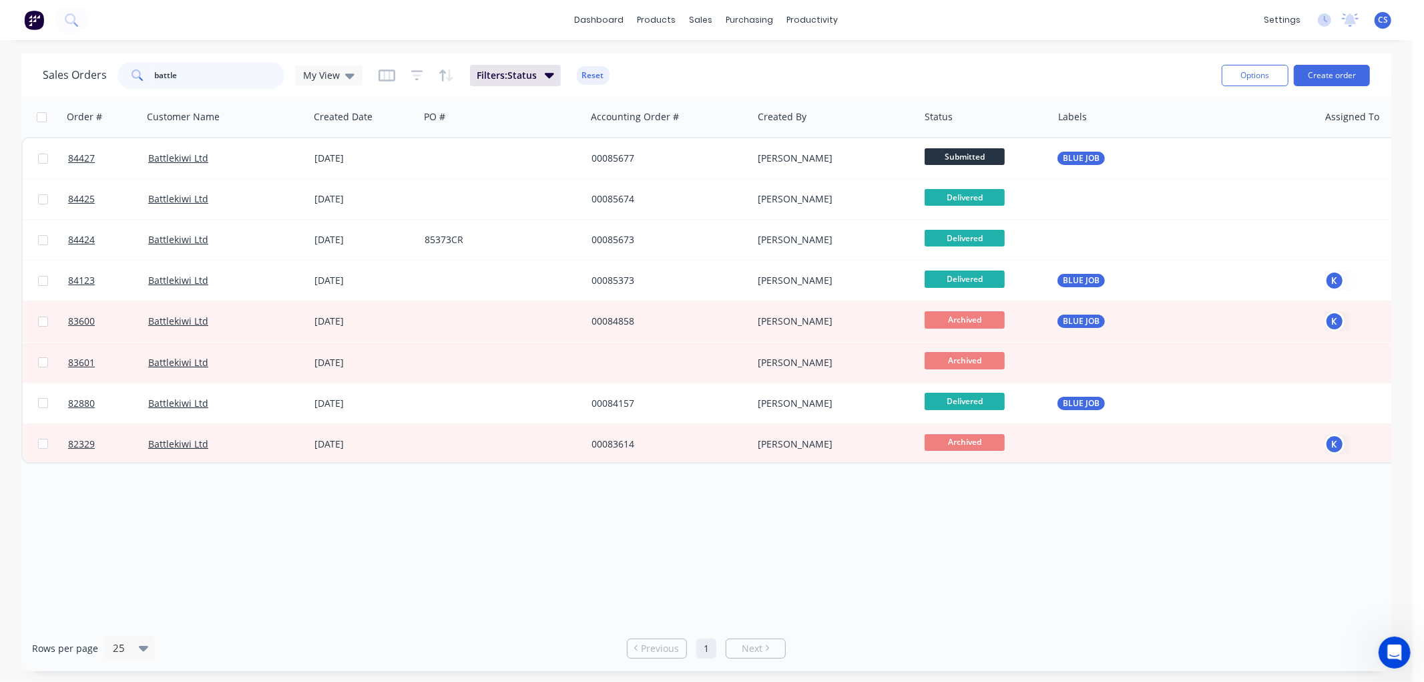
click at [210, 75] on input "battle" at bounding box center [220, 75] width 130 height 27
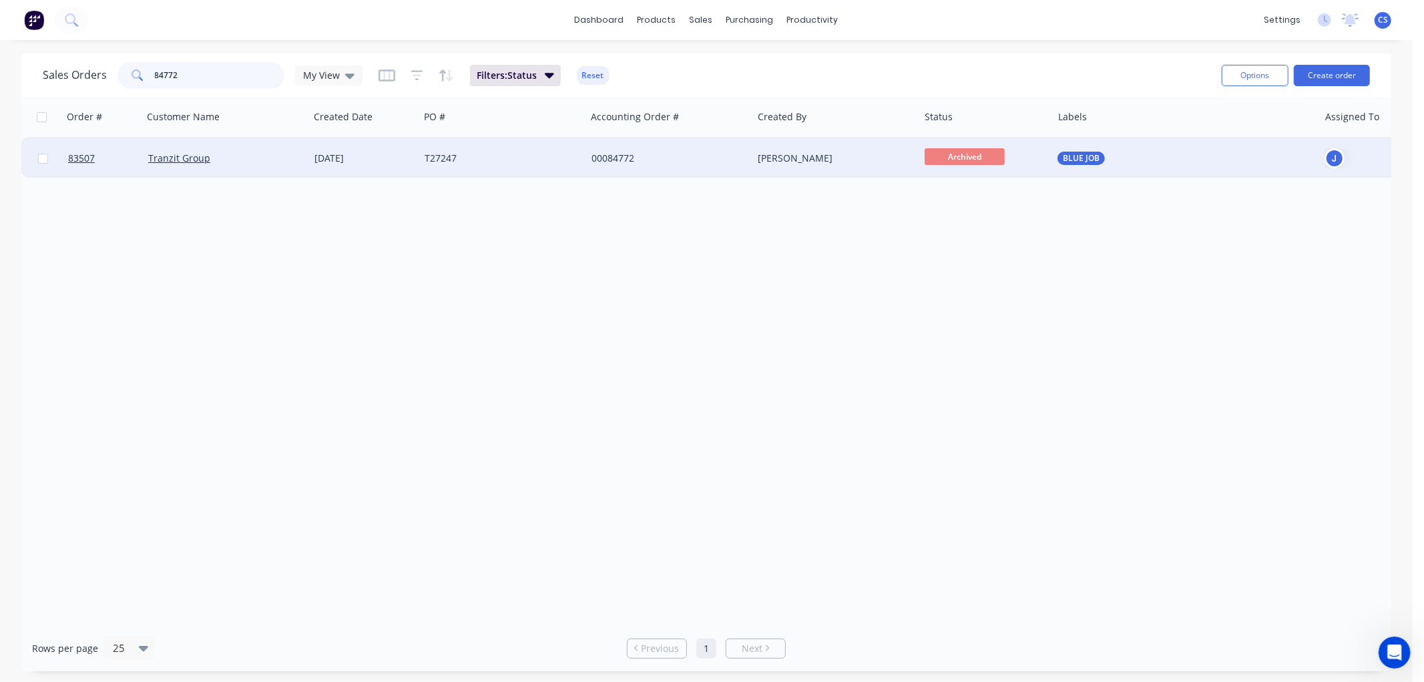
type input "84772"
click at [590, 160] on div "00084772" at bounding box center [669, 158] width 167 height 40
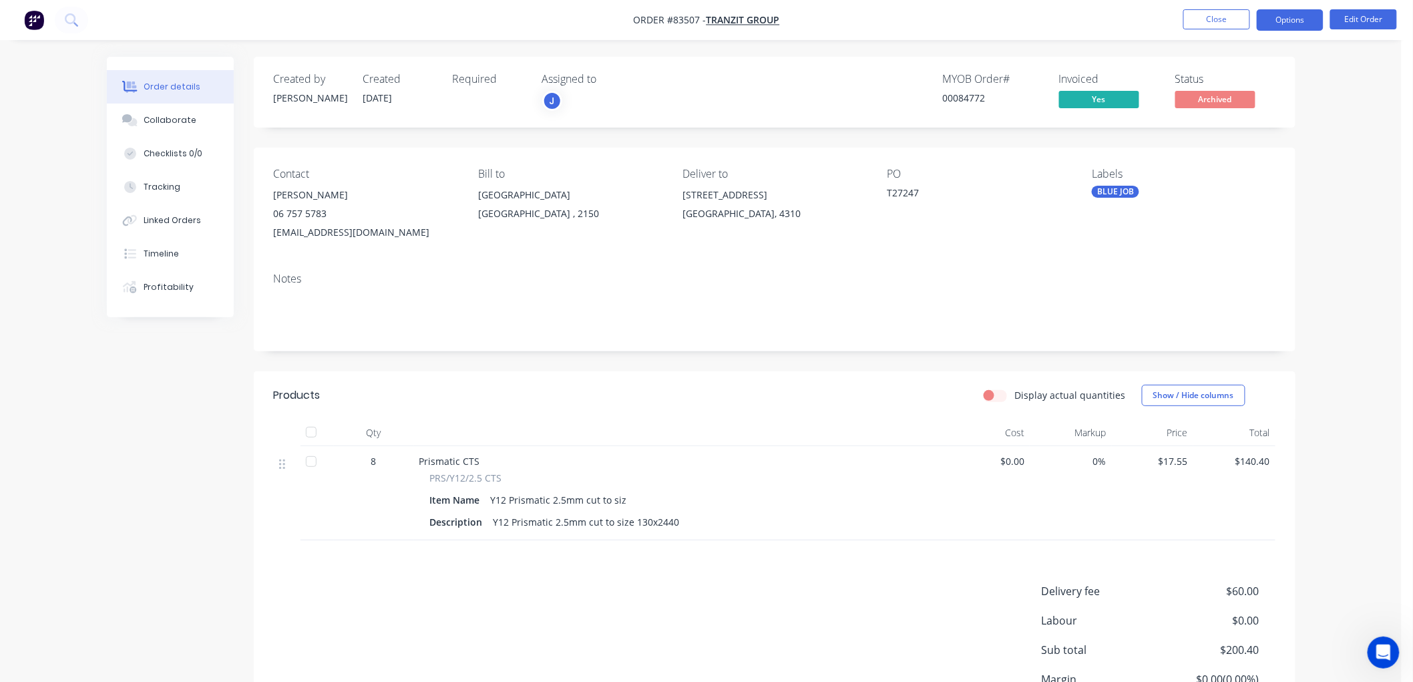
click at [1287, 27] on button "Options" at bounding box center [1289, 19] width 67 height 21
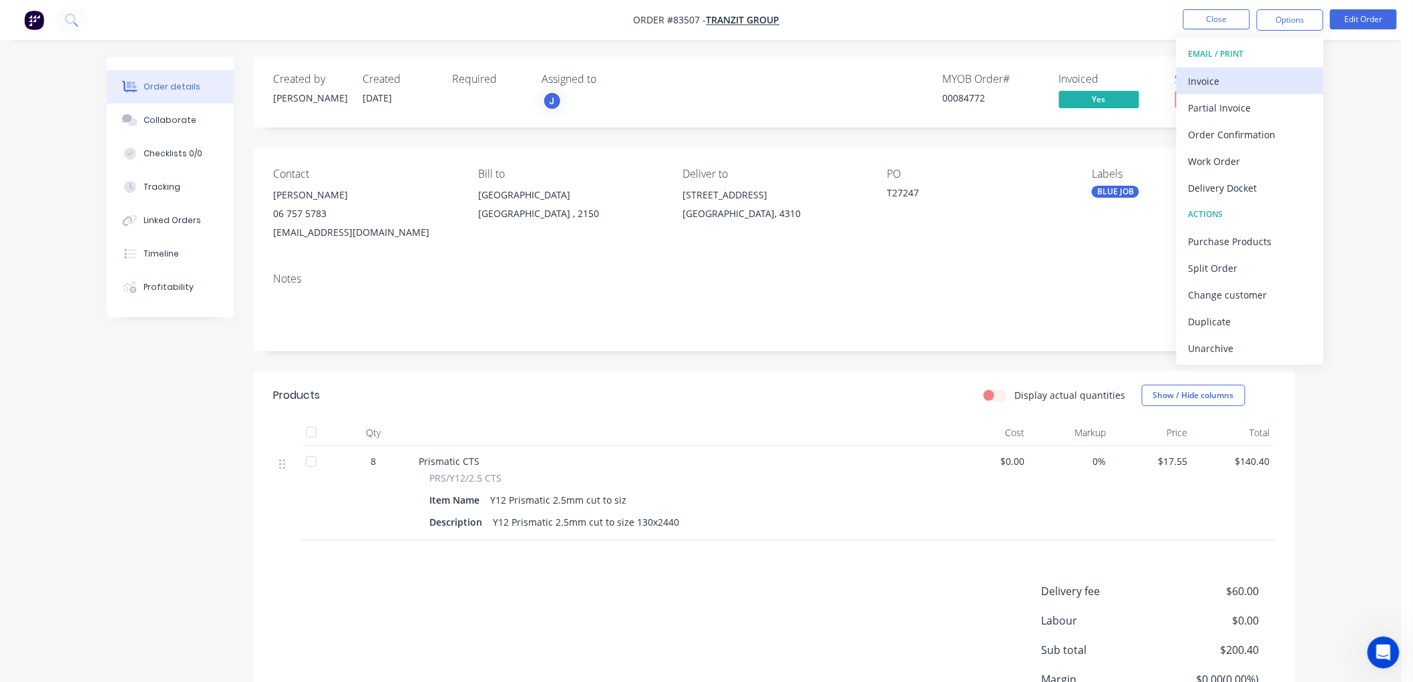
click at [1270, 75] on div "Invoice" at bounding box center [1249, 80] width 123 height 19
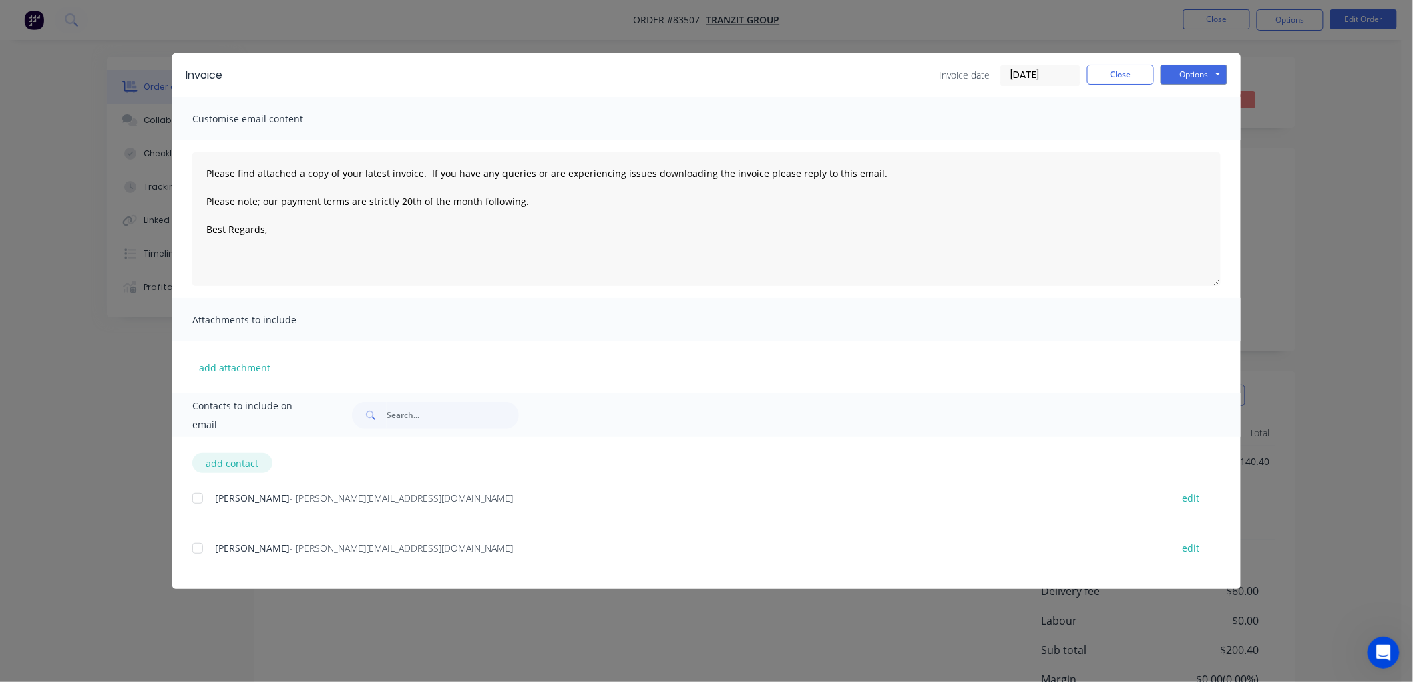
click at [234, 465] on button "add contact" at bounding box center [232, 463] width 80 height 20
type textarea "Please find attached a copy of your latest invoice. If you have any queries or …"
select select "NZ"
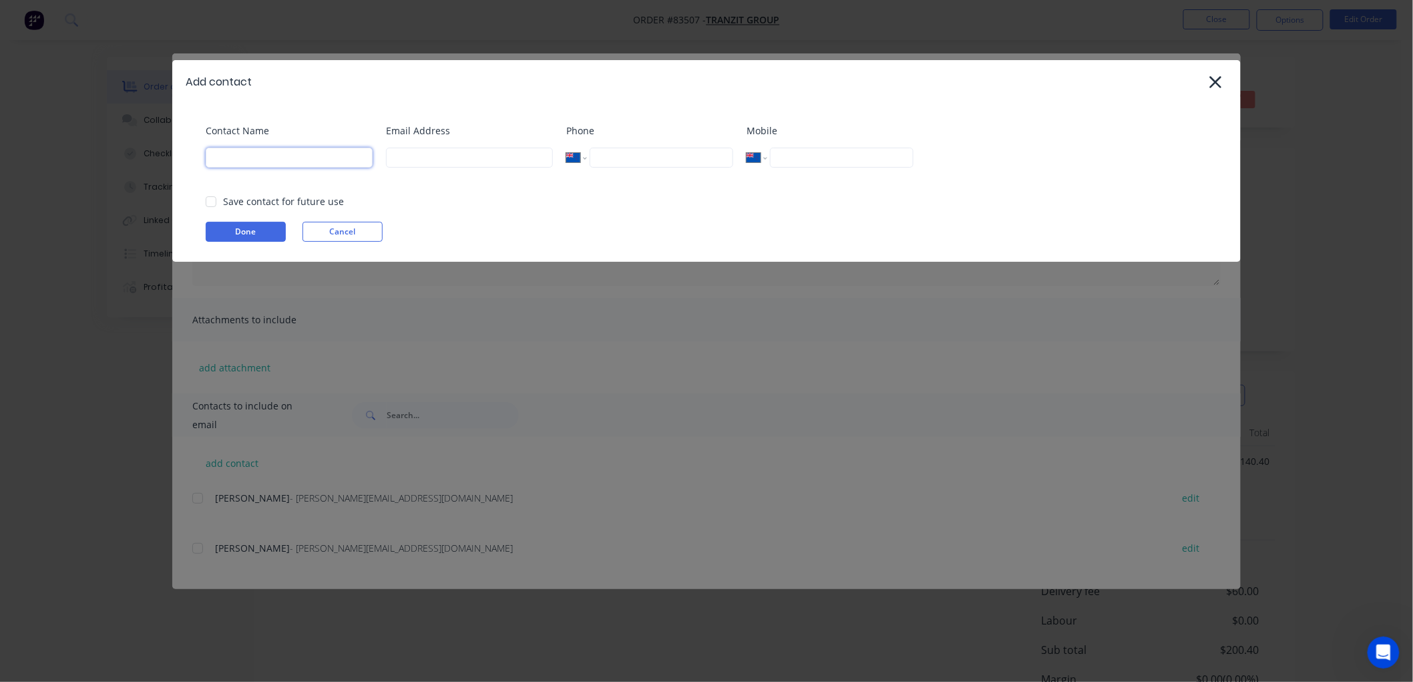
click at [240, 162] on input at bounding box center [289, 158] width 167 height 20
type input "Accounts"
click at [401, 158] on input at bounding box center [469, 158] width 167 height 20
drag, startPoint x: 208, startPoint y: 200, endPoint x: 229, endPoint y: 226, distance: 33.2
click at [208, 200] on div at bounding box center [211, 201] width 27 height 27
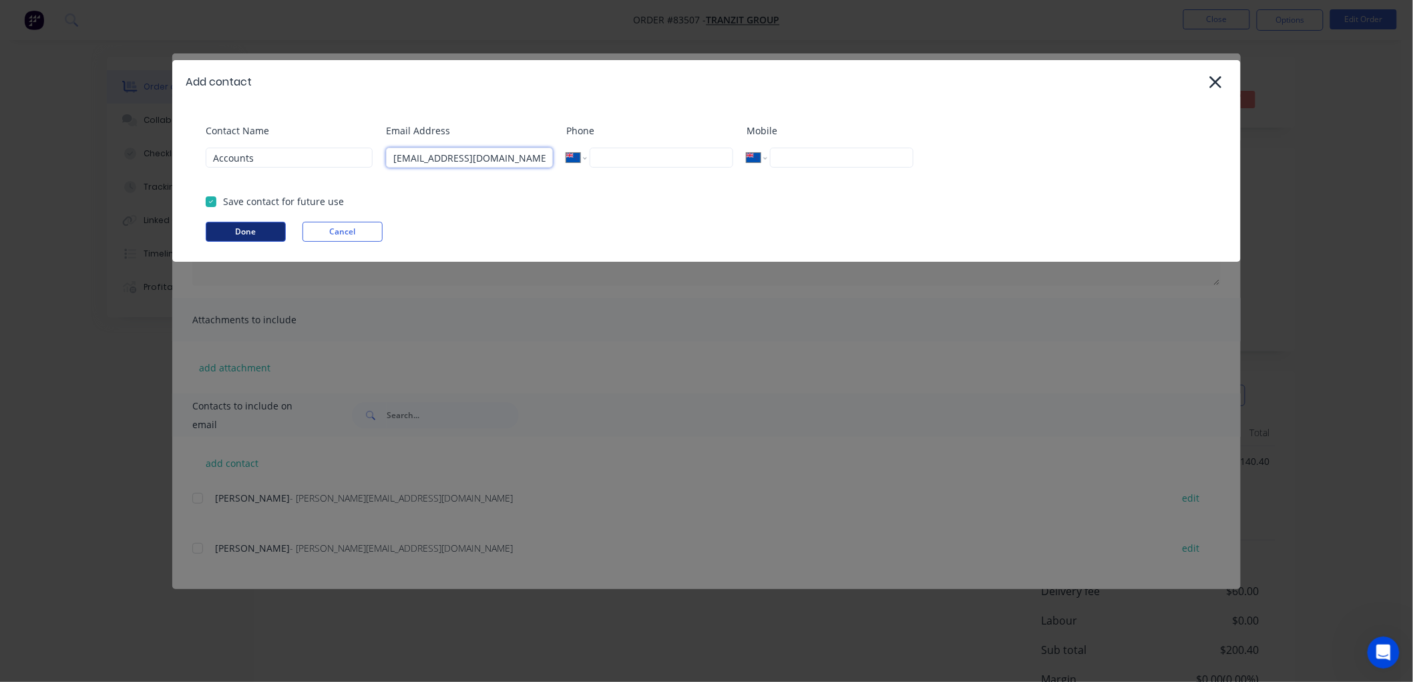
type input "payables@tranzit.co.nz"
click at [231, 229] on button "Done" at bounding box center [246, 232] width 80 height 20
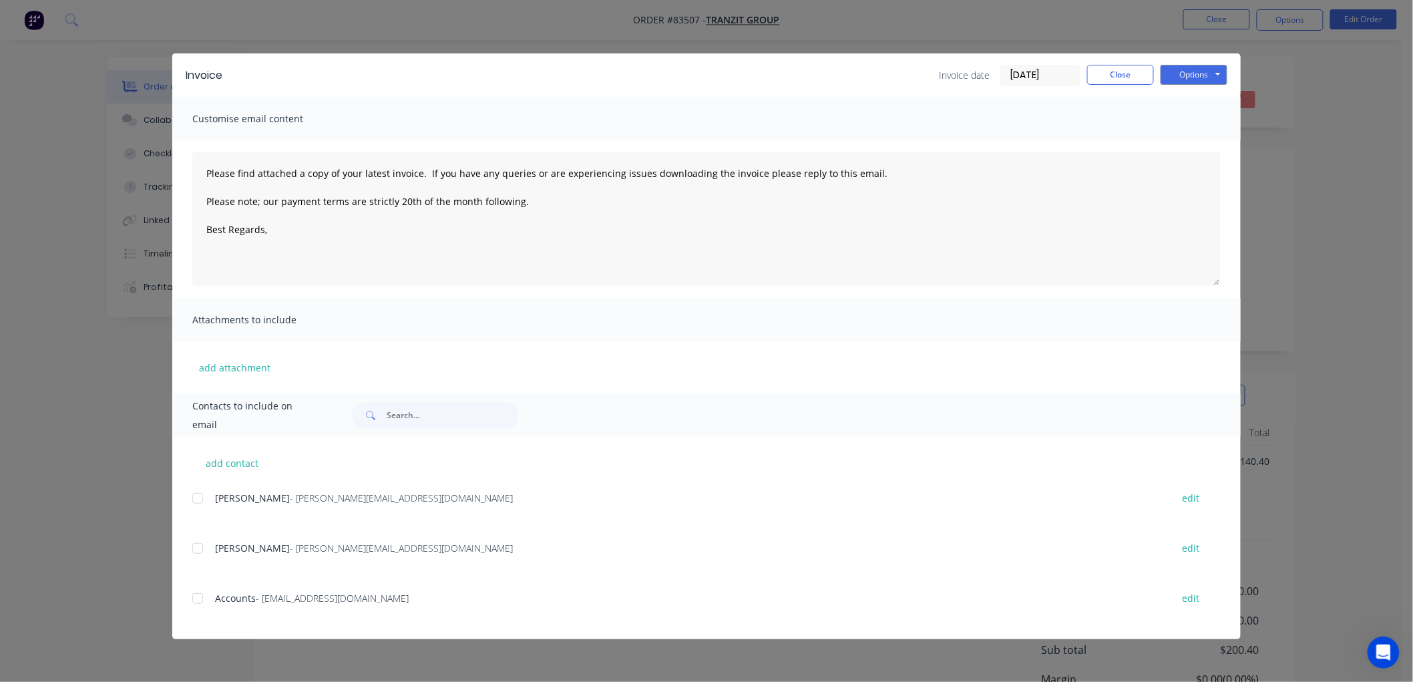
click at [196, 598] on div at bounding box center [197, 598] width 27 height 27
click at [330, 242] on textarea "Please find attached a copy of your latest invoice. If you have any queries or …" at bounding box center [706, 219] width 1028 height 134
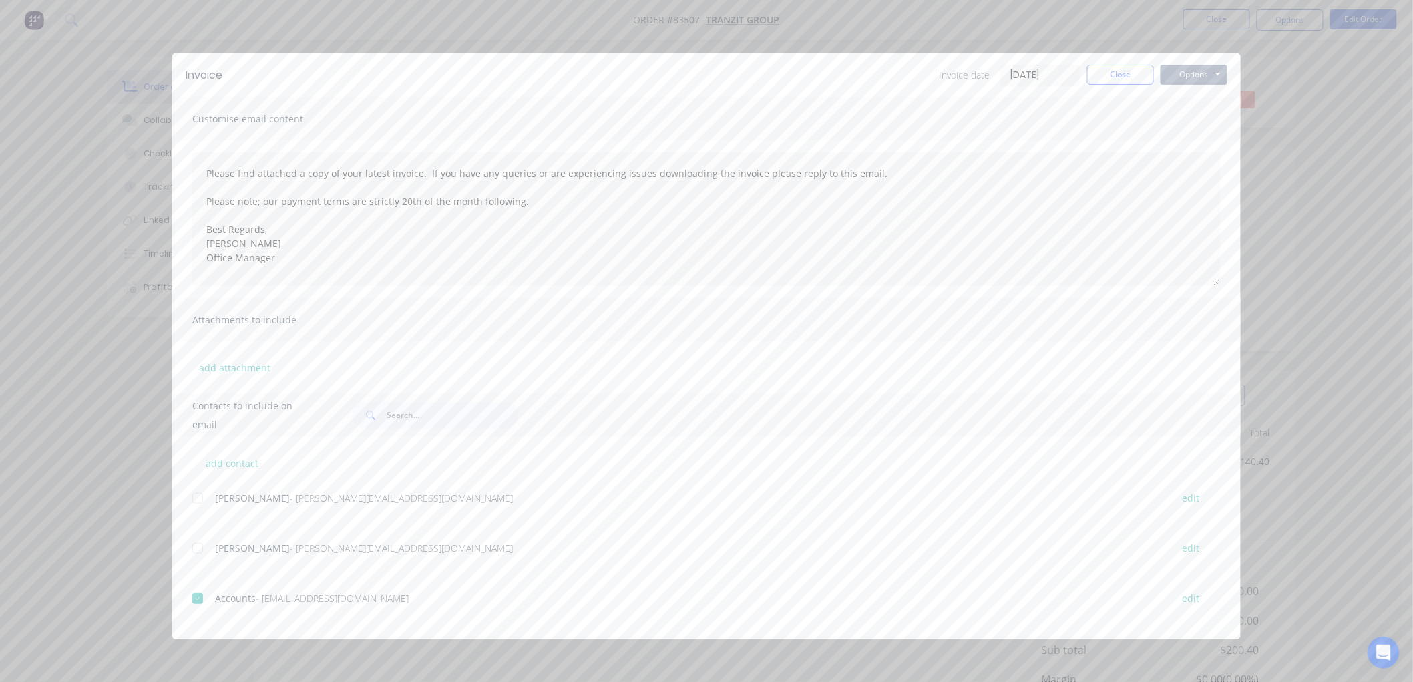
click at [1174, 77] on button "Options" at bounding box center [1193, 75] width 67 height 20
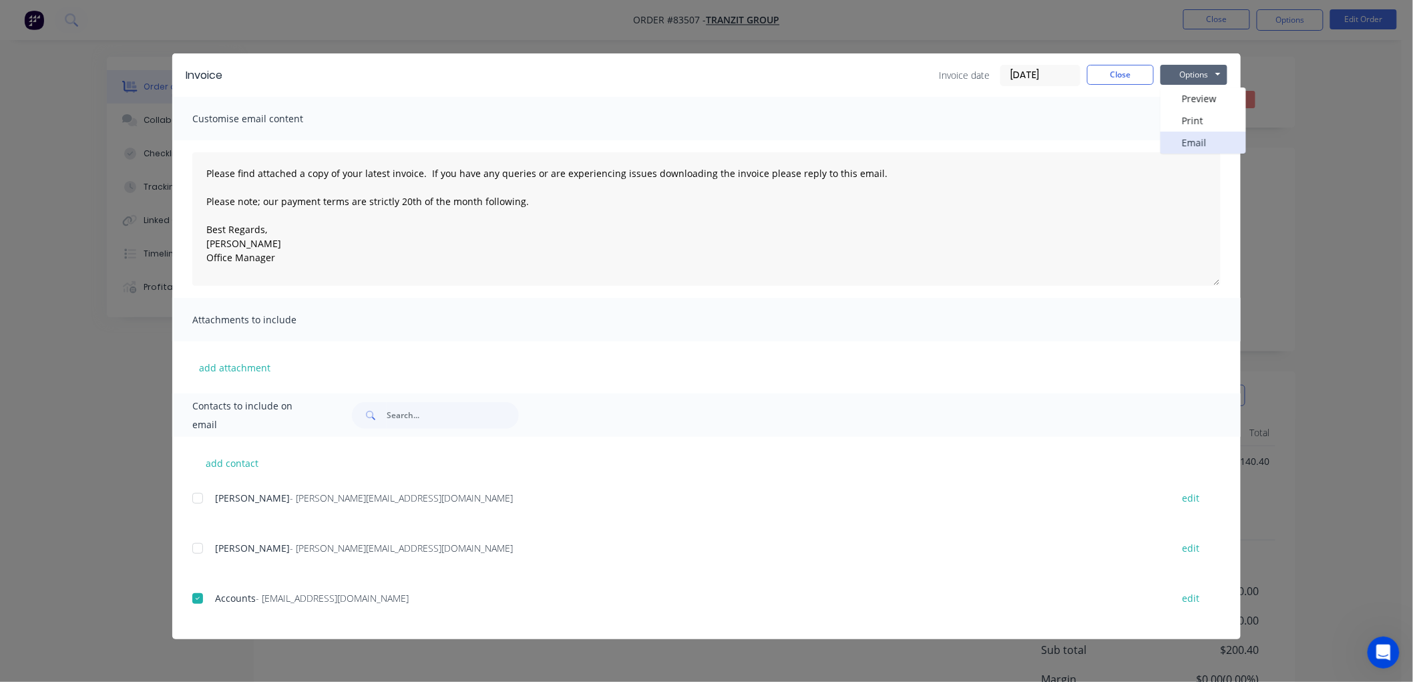
click at [1184, 136] on button "Email" at bounding box center [1202, 143] width 85 height 22
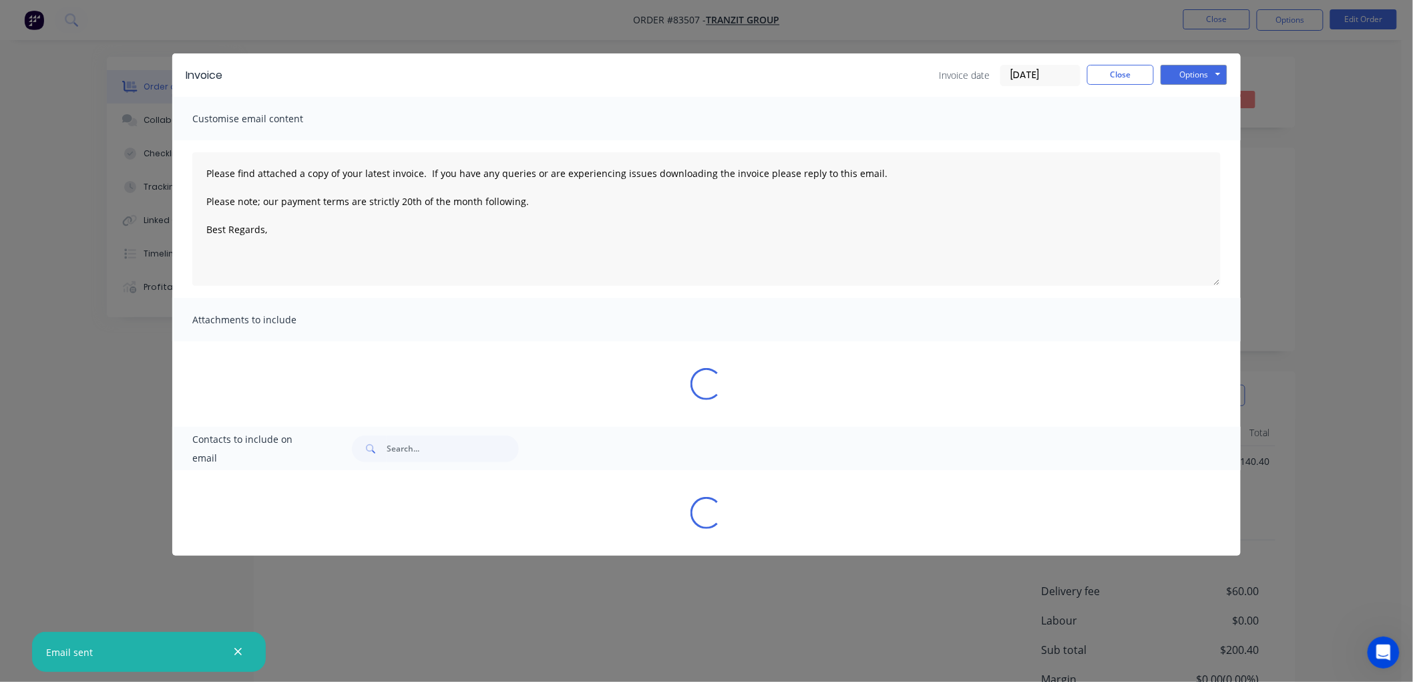
type textarea "Please find attached a copy of your latest invoice. If you have any queries or …"
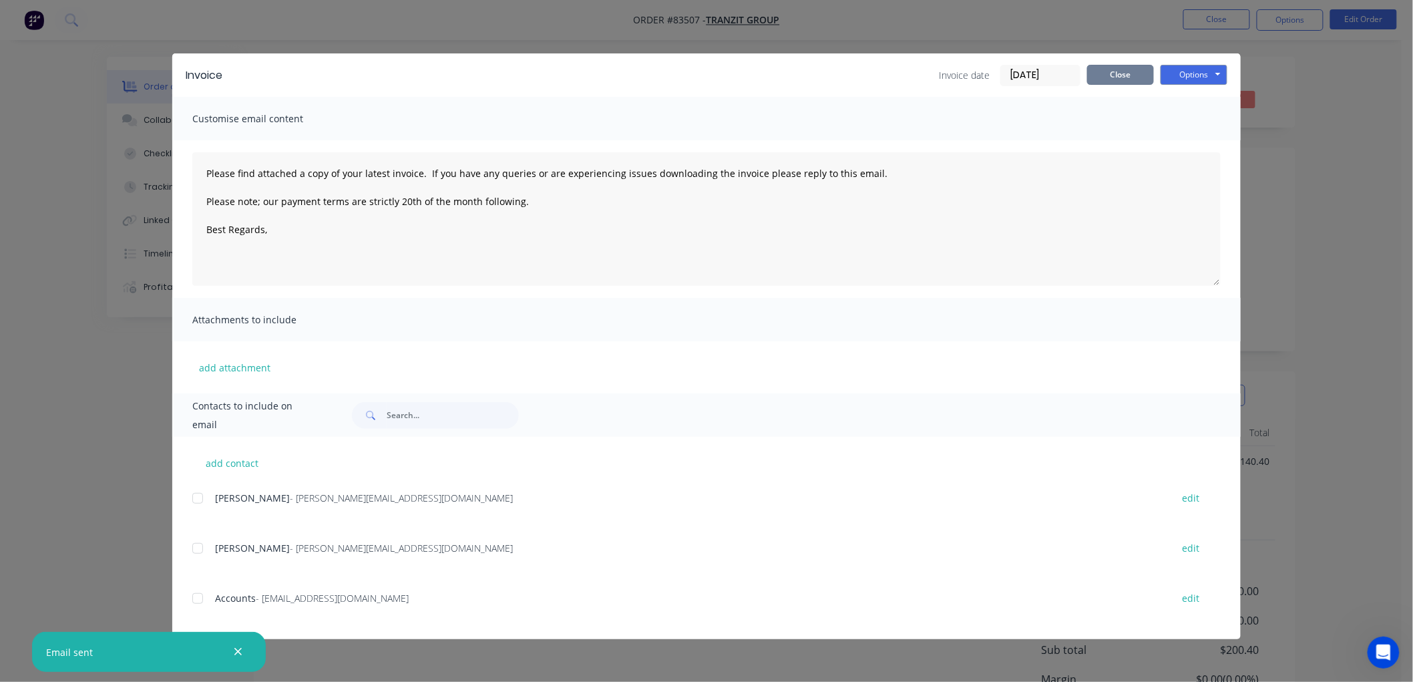
drag, startPoint x: 1124, startPoint y: 73, endPoint x: 1128, endPoint y: 111, distance: 37.7
click at [1124, 73] on button "Close" at bounding box center [1120, 75] width 67 height 20
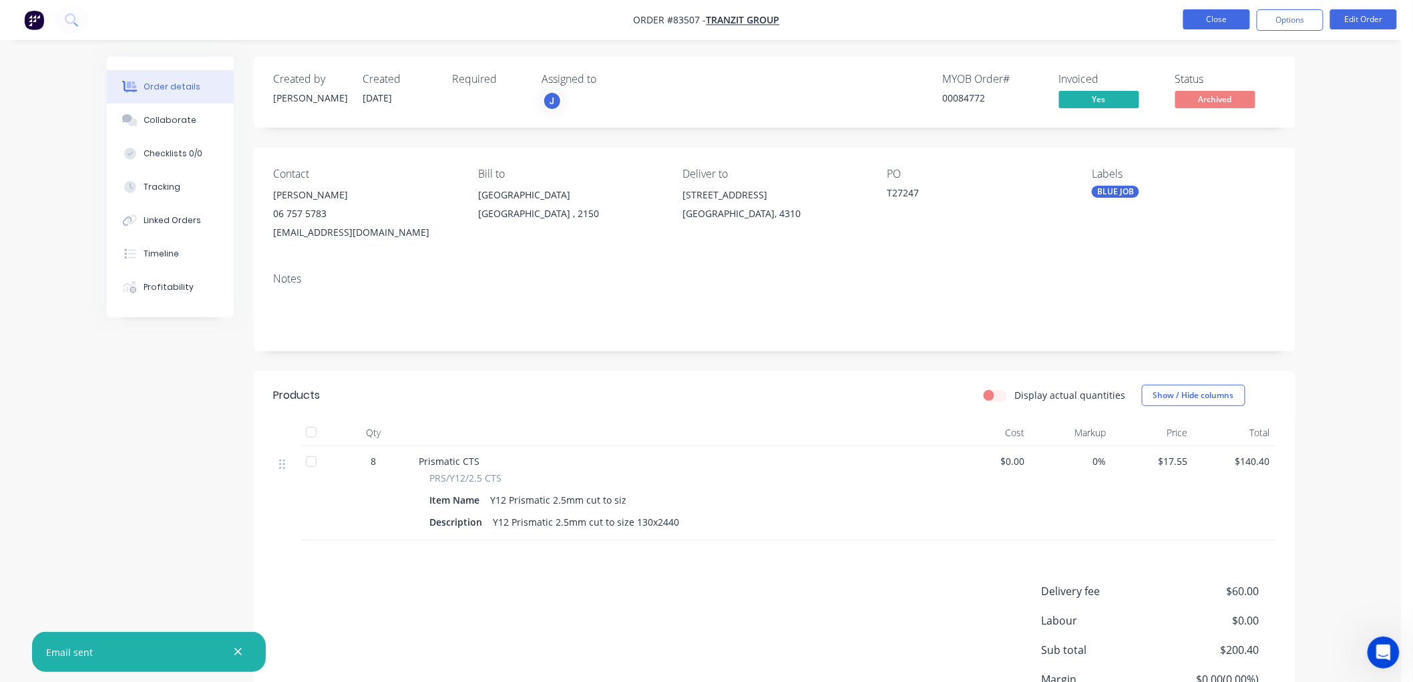
click at [1203, 19] on button "Close" at bounding box center [1216, 19] width 67 height 20
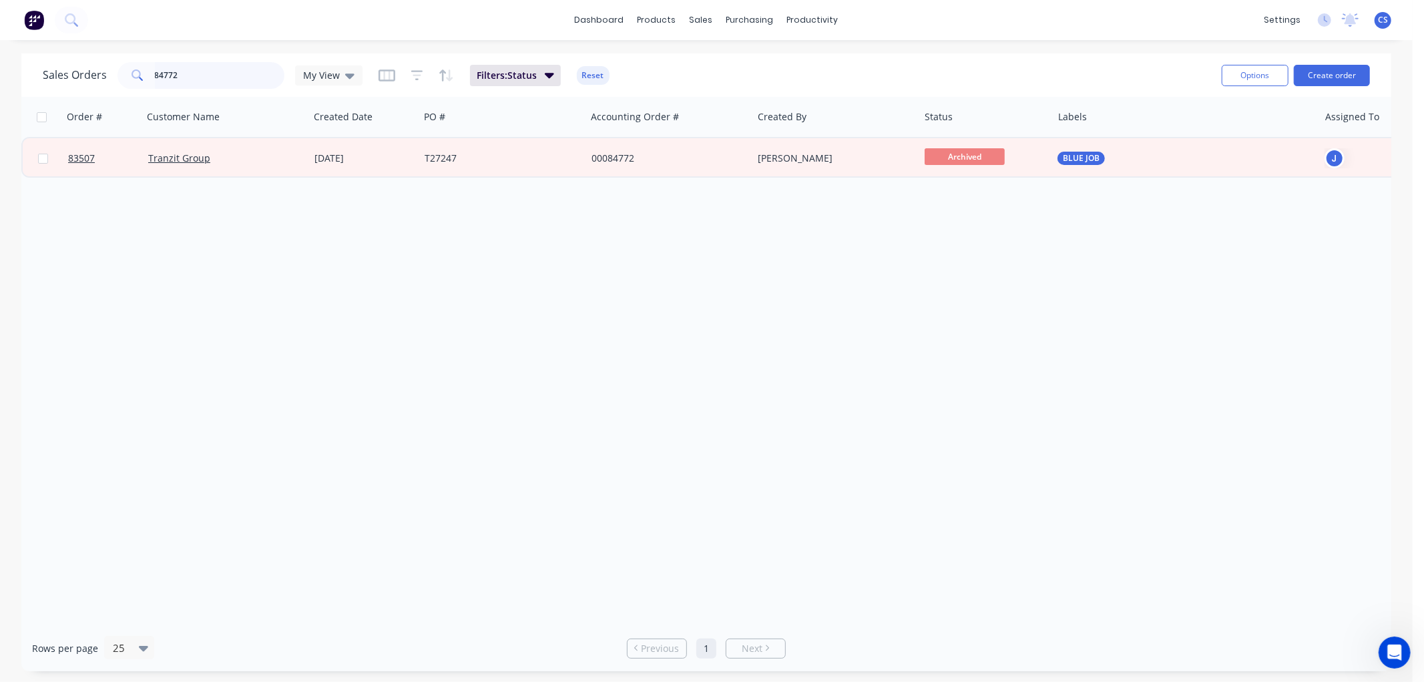
click at [190, 75] on input "84772" at bounding box center [220, 75] width 130 height 27
paste input "307"
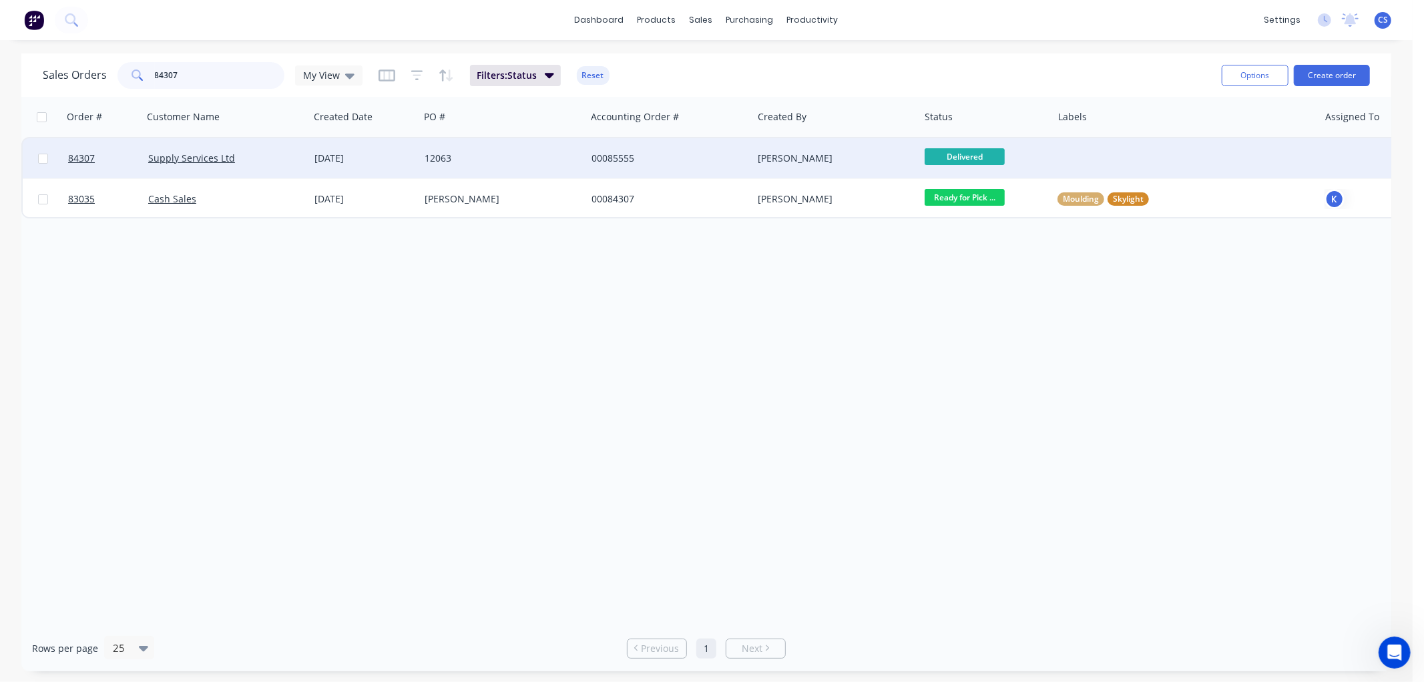
type input "84307"
click at [495, 161] on div "12063" at bounding box center [499, 158] width 148 height 13
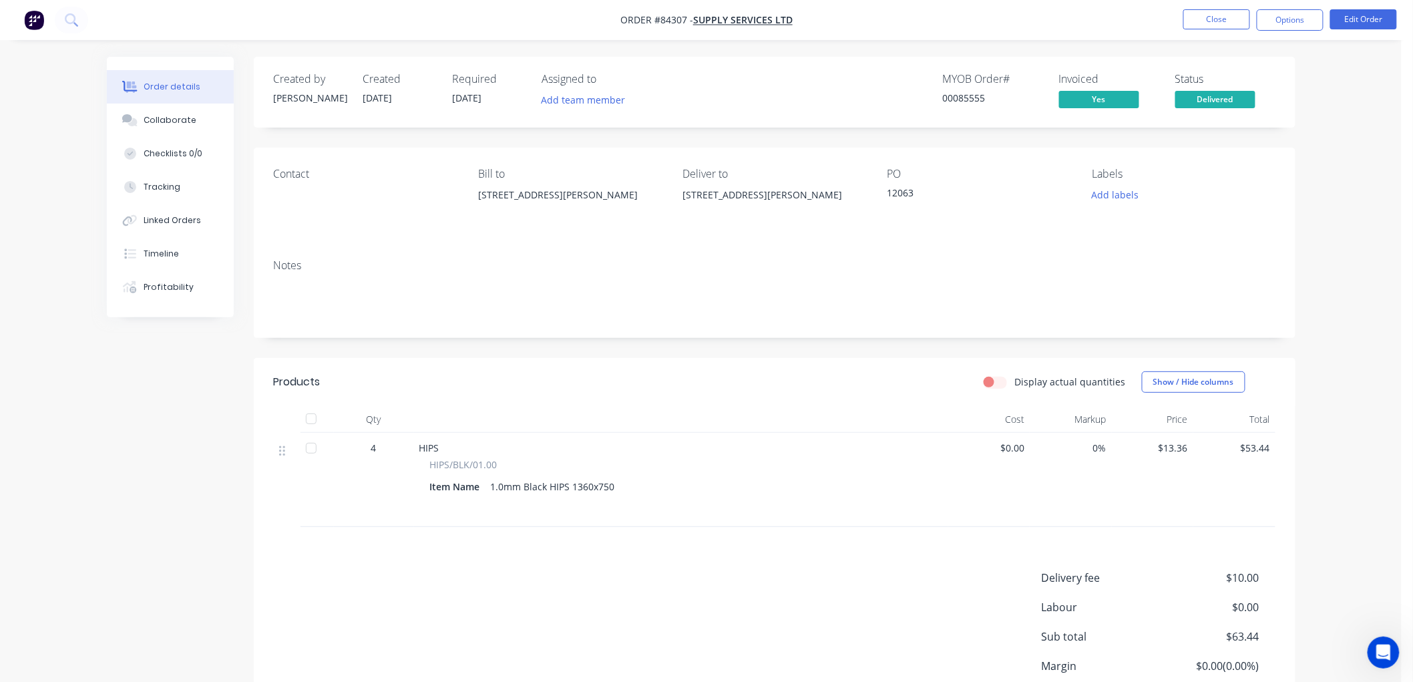
click at [908, 192] on div "12063" at bounding box center [970, 195] width 167 height 19
copy div "12063"
click at [1371, 17] on button "Edit Order" at bounding box center [1363, 19] width 67 height 20
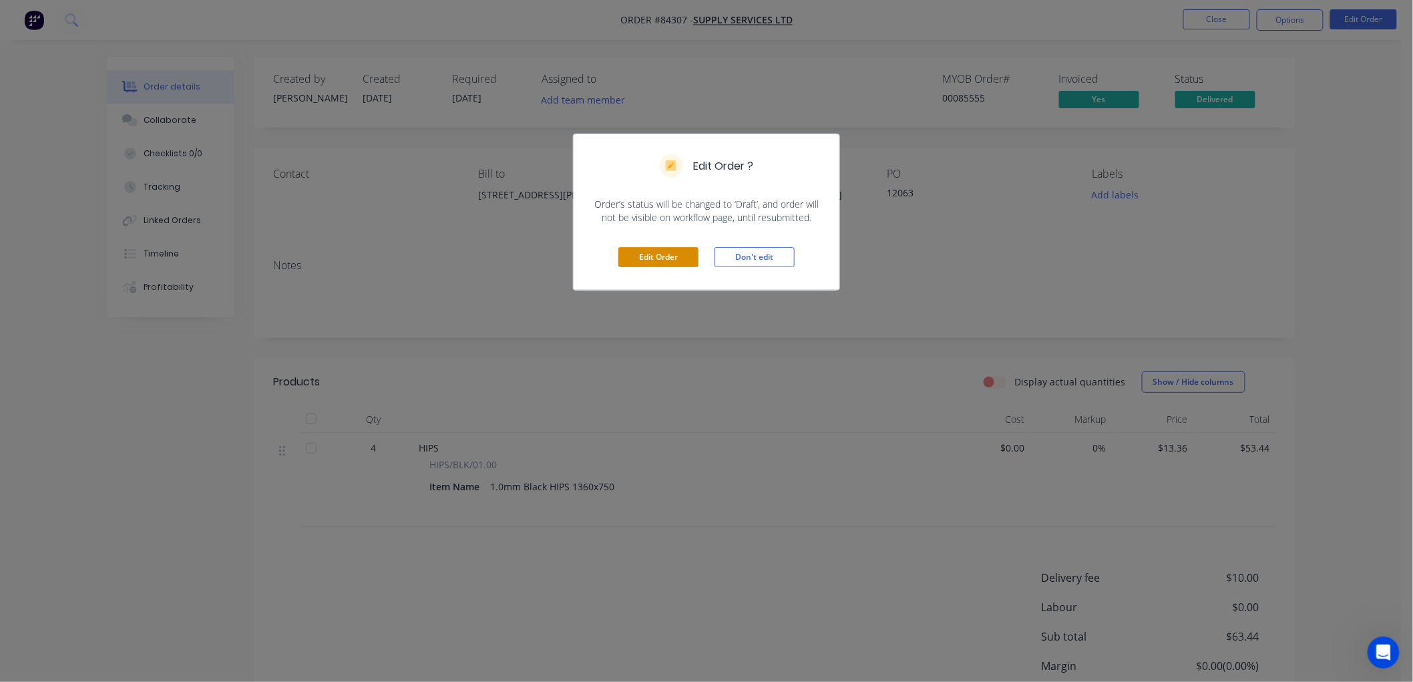
click at [664, 258] on button "Edit Order" at bounding box center [658, 257] width 80 height 20
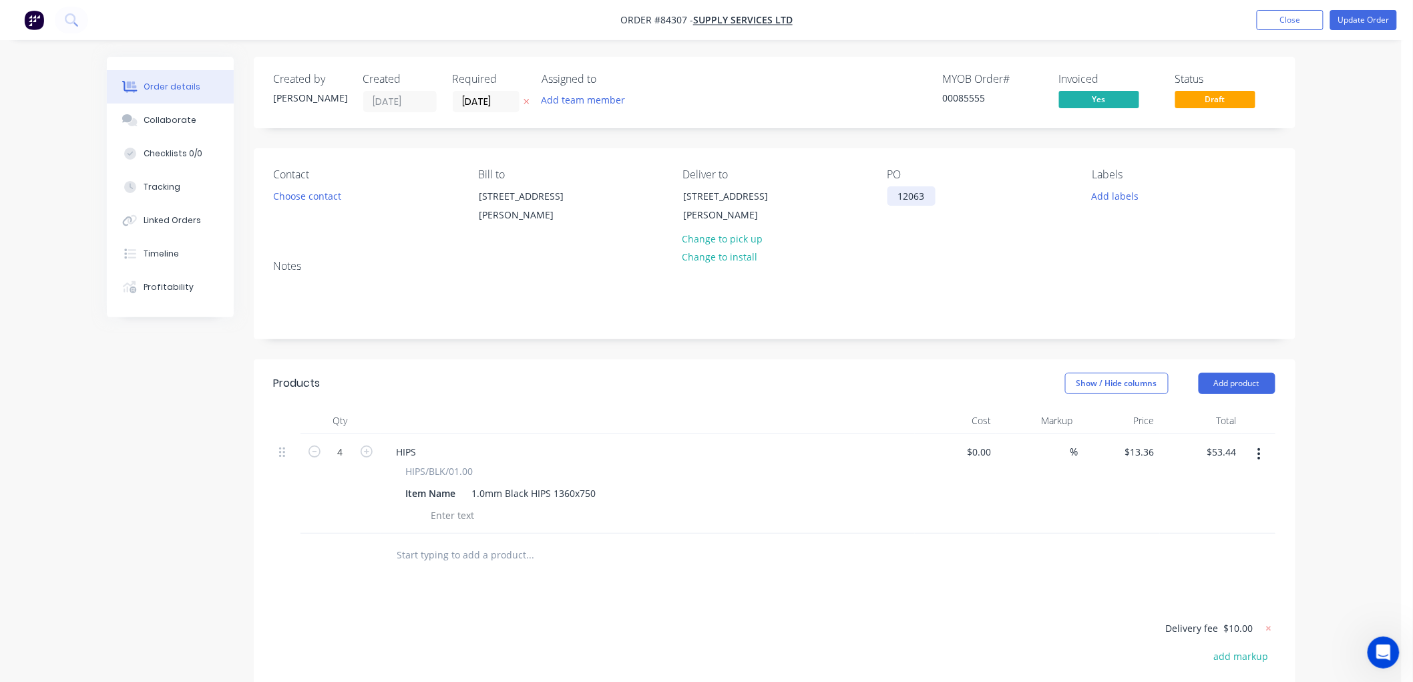
click at [922, 196] on div "12063" at bounding box center [911, 195] width 48 height 19
drag, startPoint x: 882, startPoint y: 196, endPoint x: 833, endPoint y: 197, distance: 49.4
click at [839, 196] on div "Contact Choose contact Bill to Unit 23, 791 Great South Road Penrose, Auckland …" at bounding box center [774, 198] width 1041 height 101
click at [1364, 23] on button "Update Order" at bounding box center [1363, 20] width 67 height 20
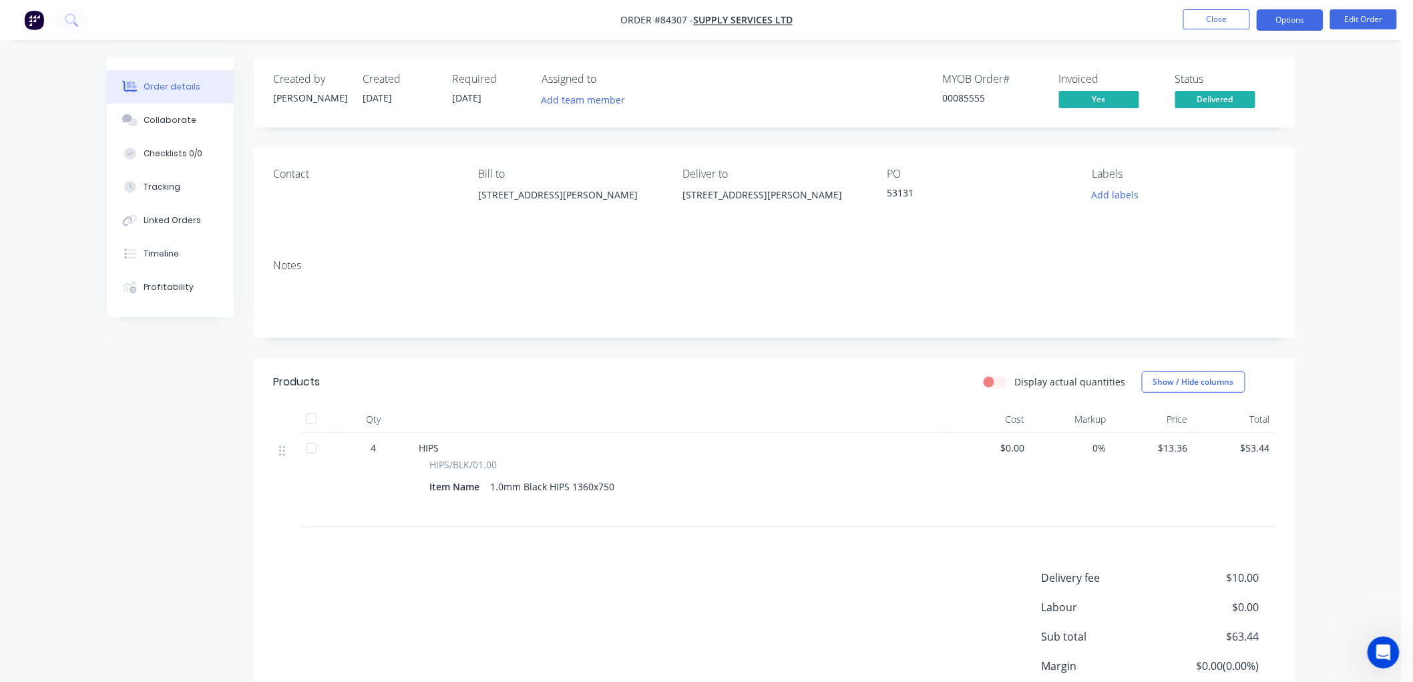
click at [1272, 22] on button "Options" at bounding box center [1289, 19] width 67 height 21
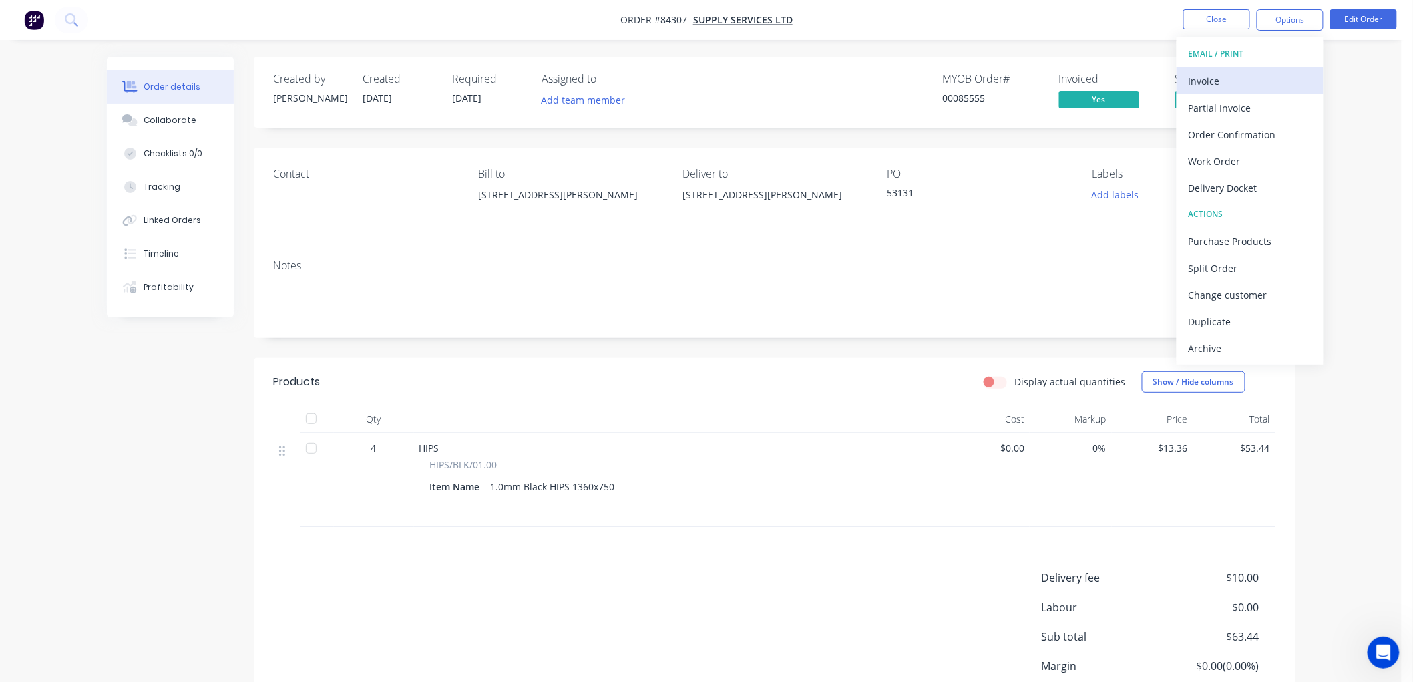
click at [1222, 83] on div "Invoice" at bounding box center [1249, 80] width 123 height 19
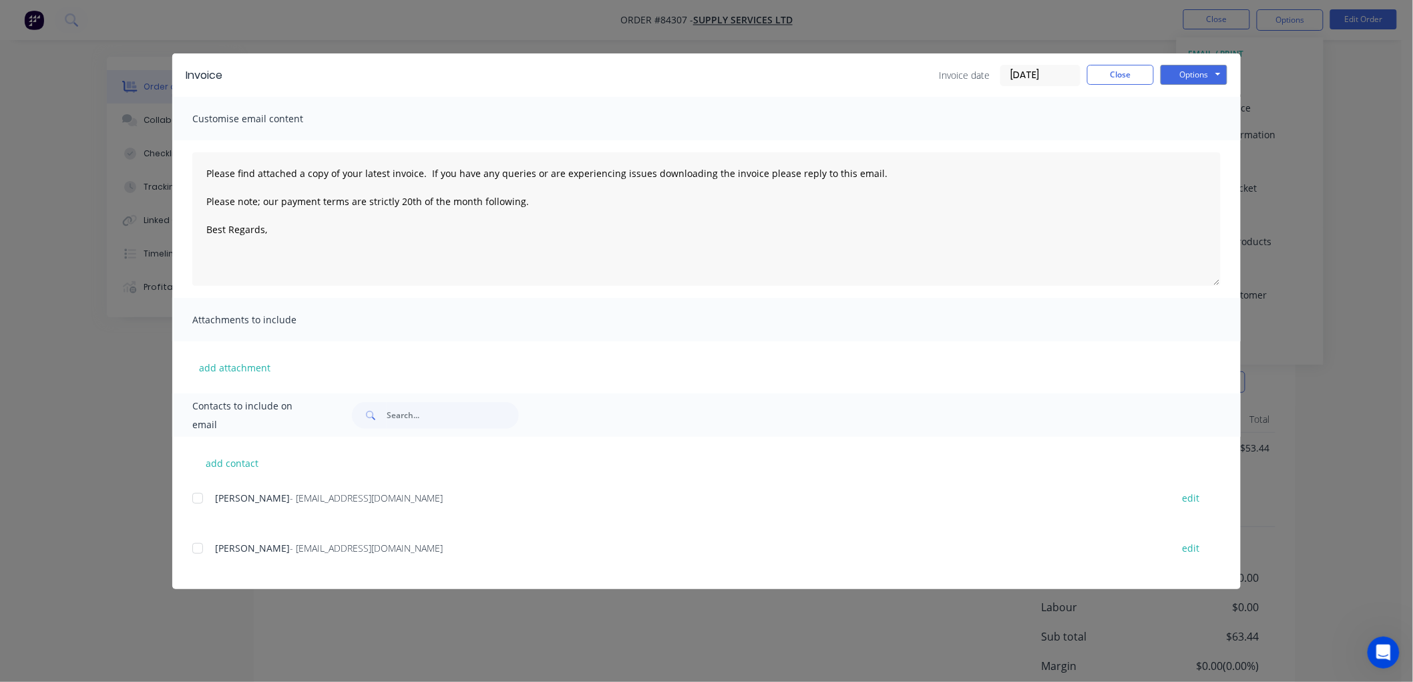
click at [200, 494] on div at bounding box center [197, 498] width 27 height 27
click at [305, 229] on textarea "Please find attached a copy of your latest invoice. If you have any queries or …" at bounding box center [706, 219] width 1028 height 134
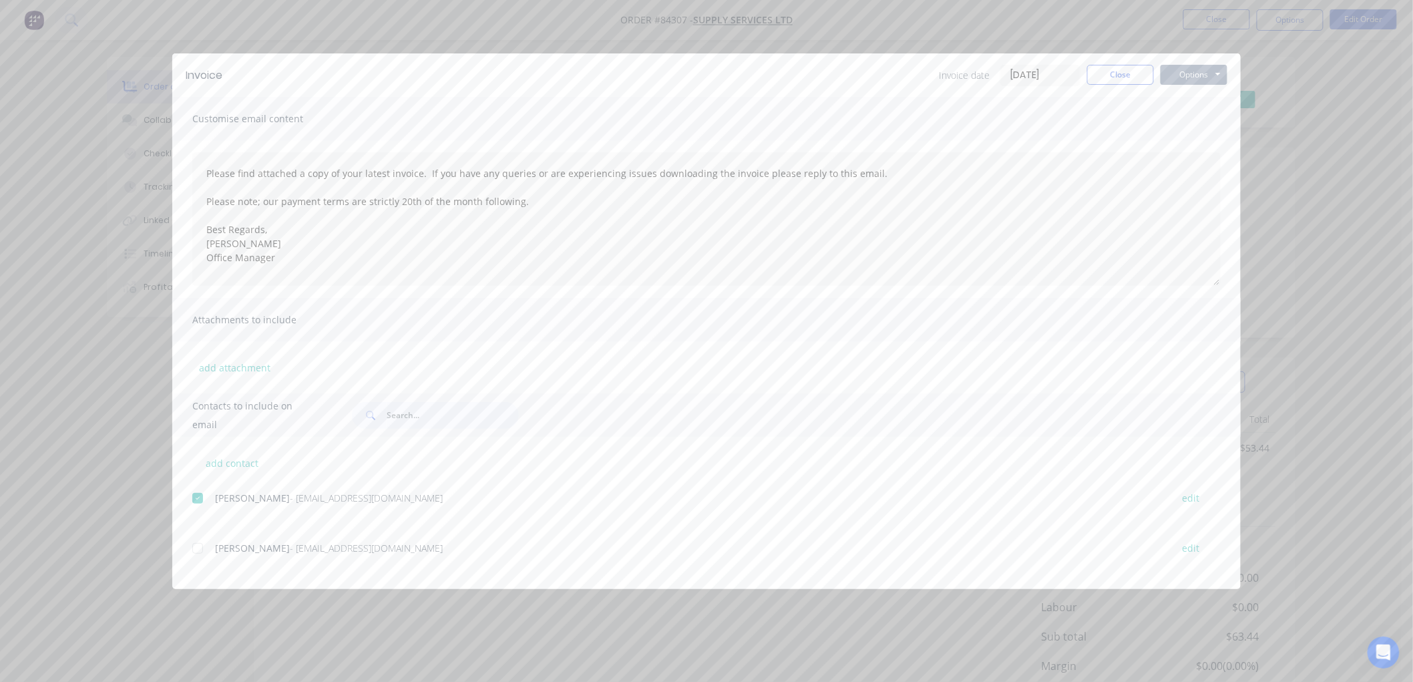
click at [1210, 72] on button "Options" at bounding box center [1193, 75] width 67 height 20
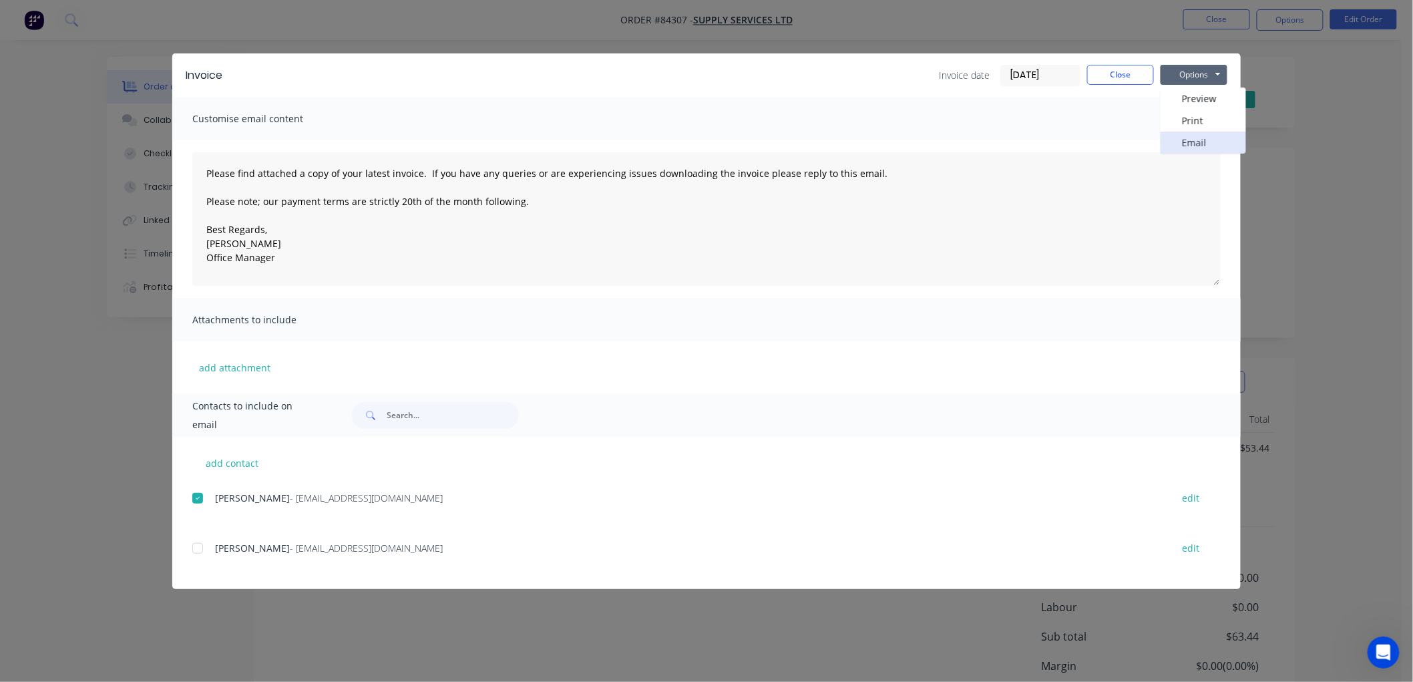
click at [1196, 146] on button "Email" at bounding box center [1202, 143] width 85 height 22
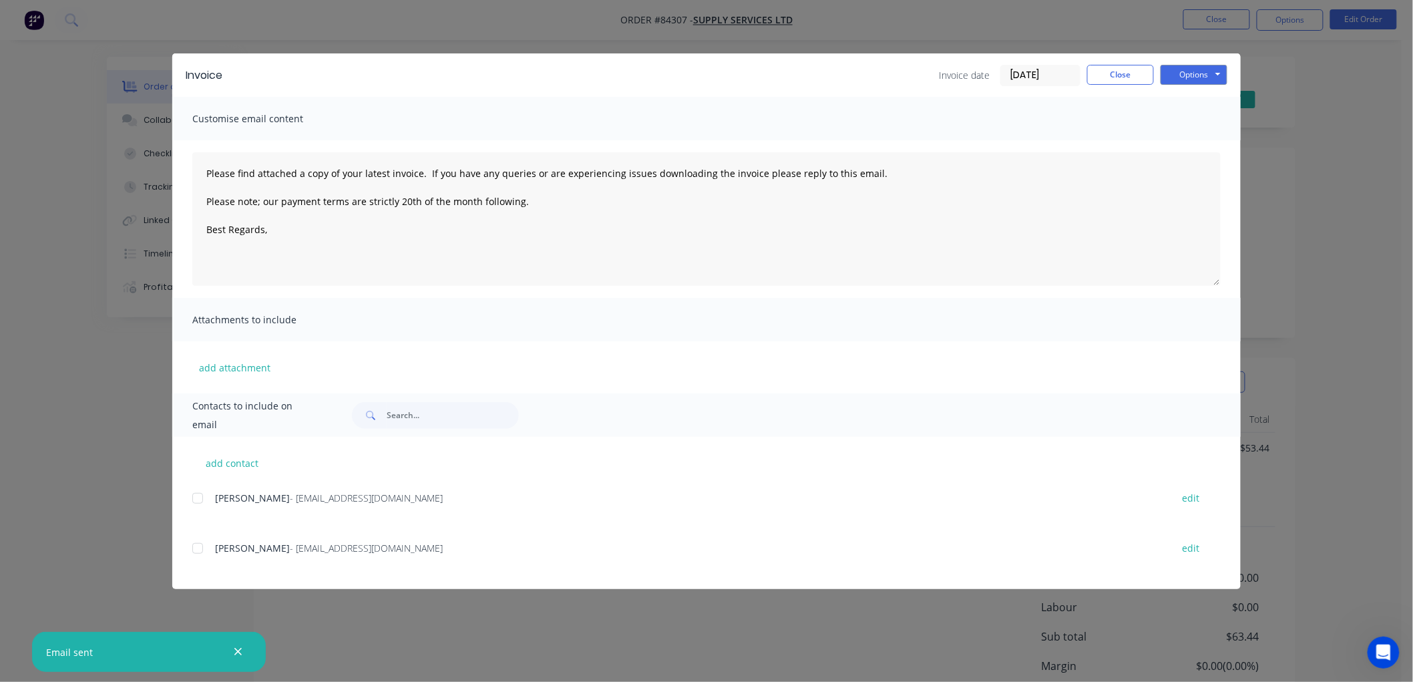
type textarea "Please find attached a copy of your latest invoice. If you have any queries or …"
drag, startPoint x: 1130, startPoint y: 67, endPoint x: 1210, endPoint y: 75, distance: 79.9
click at [1130, 67] on button "Close" at bounding box center [1120, 75] width 67 height 20
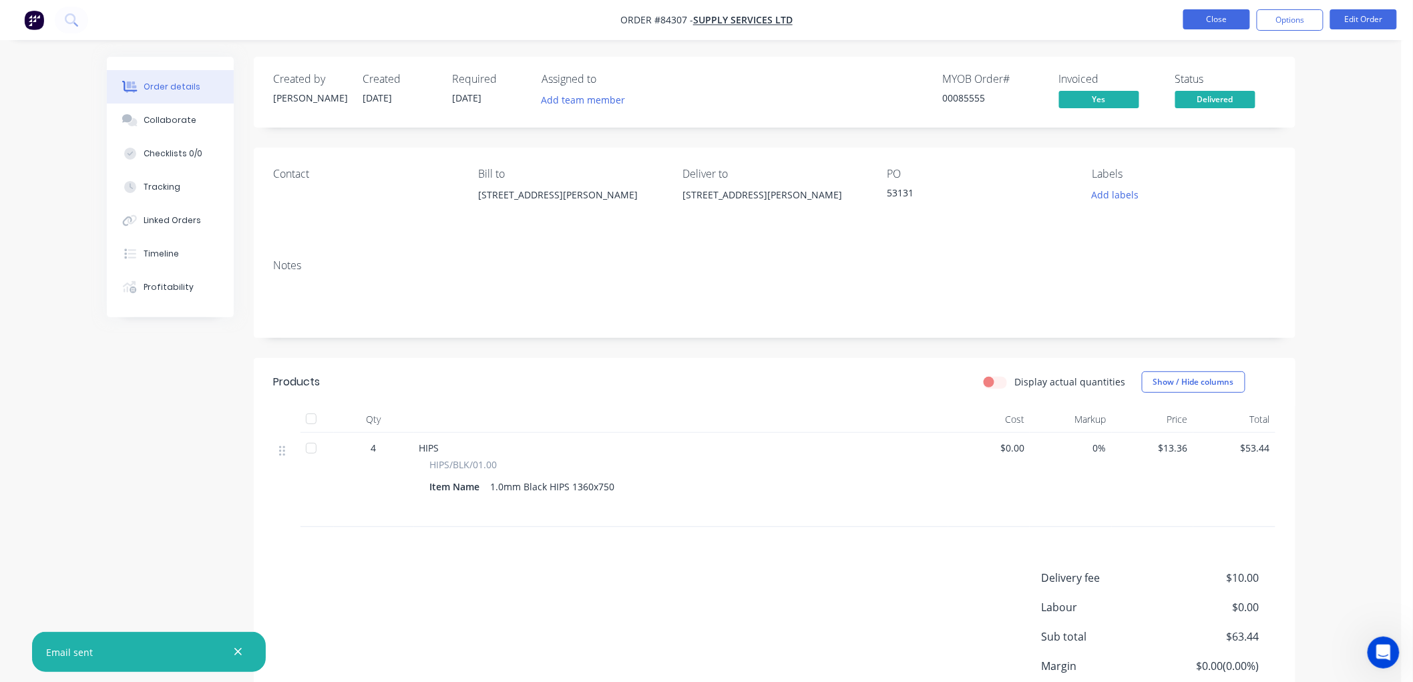
click at [1215, 21] on button "Close" at bounding box center [1216, 19] width 67 height 20
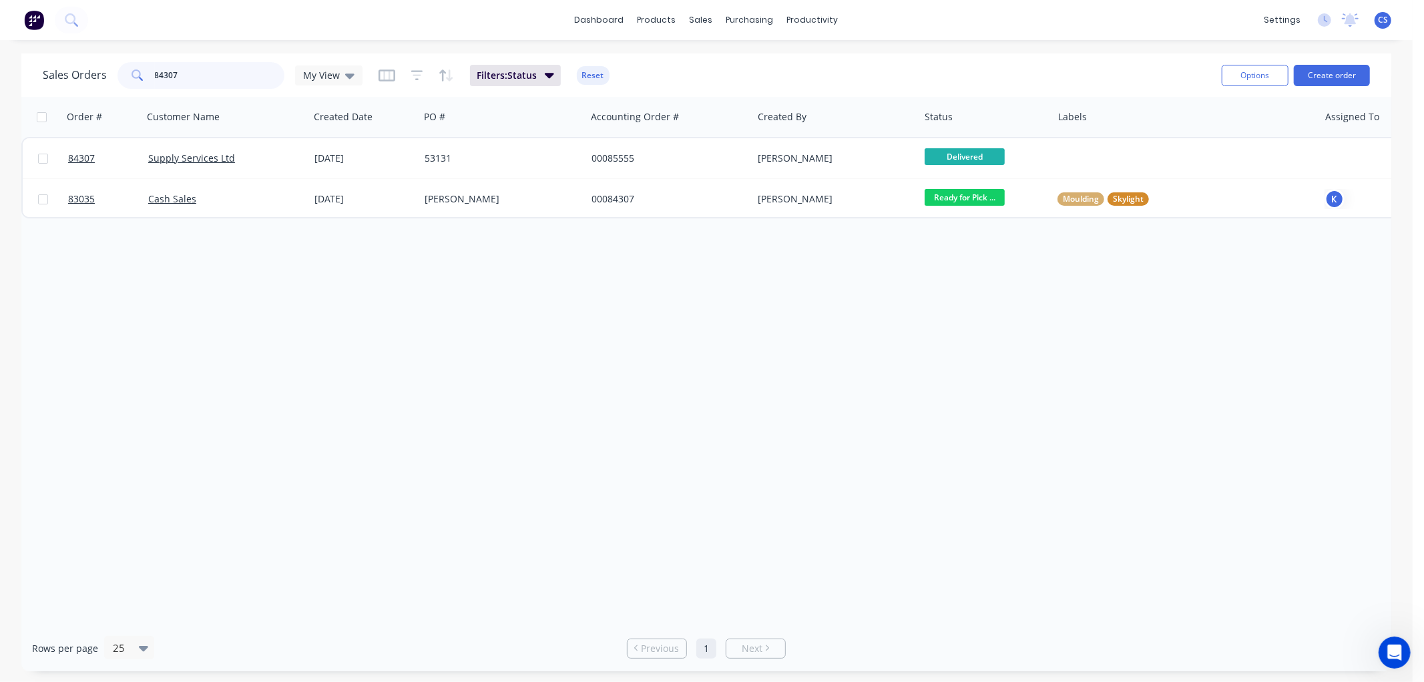
click at [178, 81] on input "84307" at bounding box center [220, 75] width 130 height 27
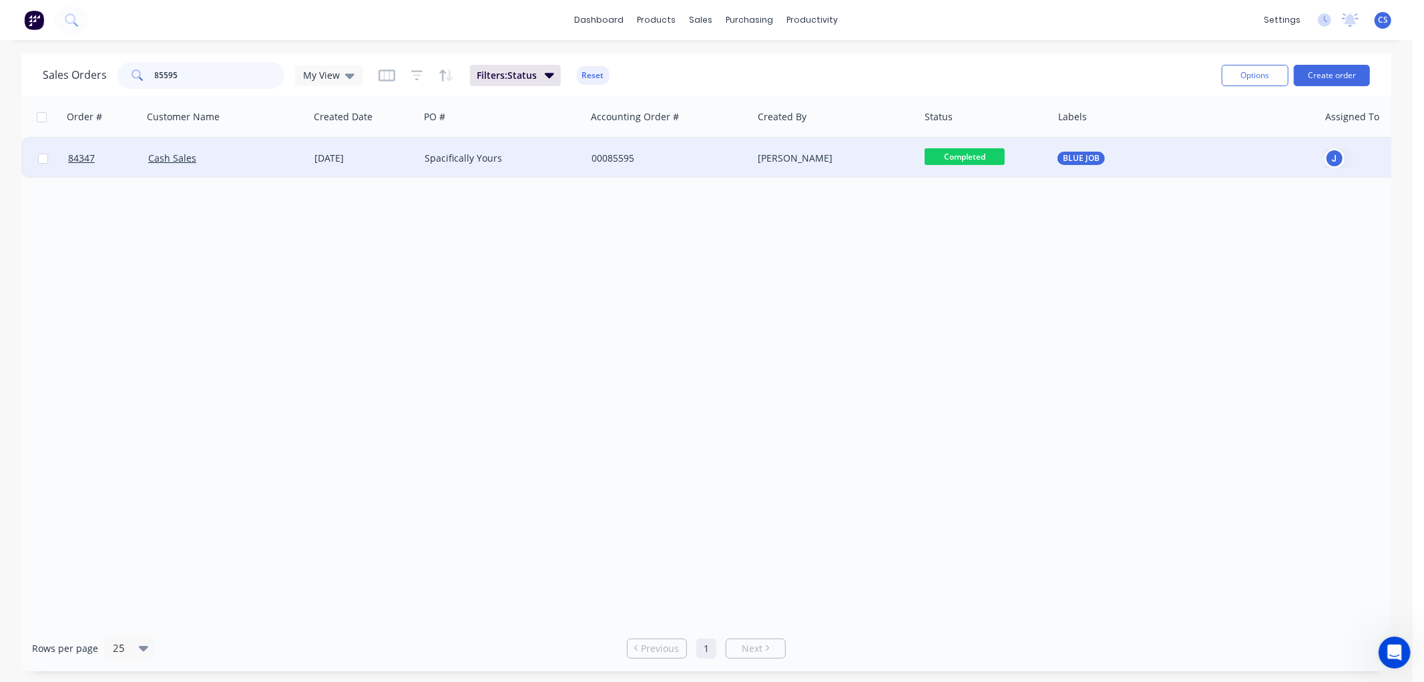
type input "85595"
click at [527, 162] on div "Spacifically Yours" at bounding box center [499, 158] width 148 height 13
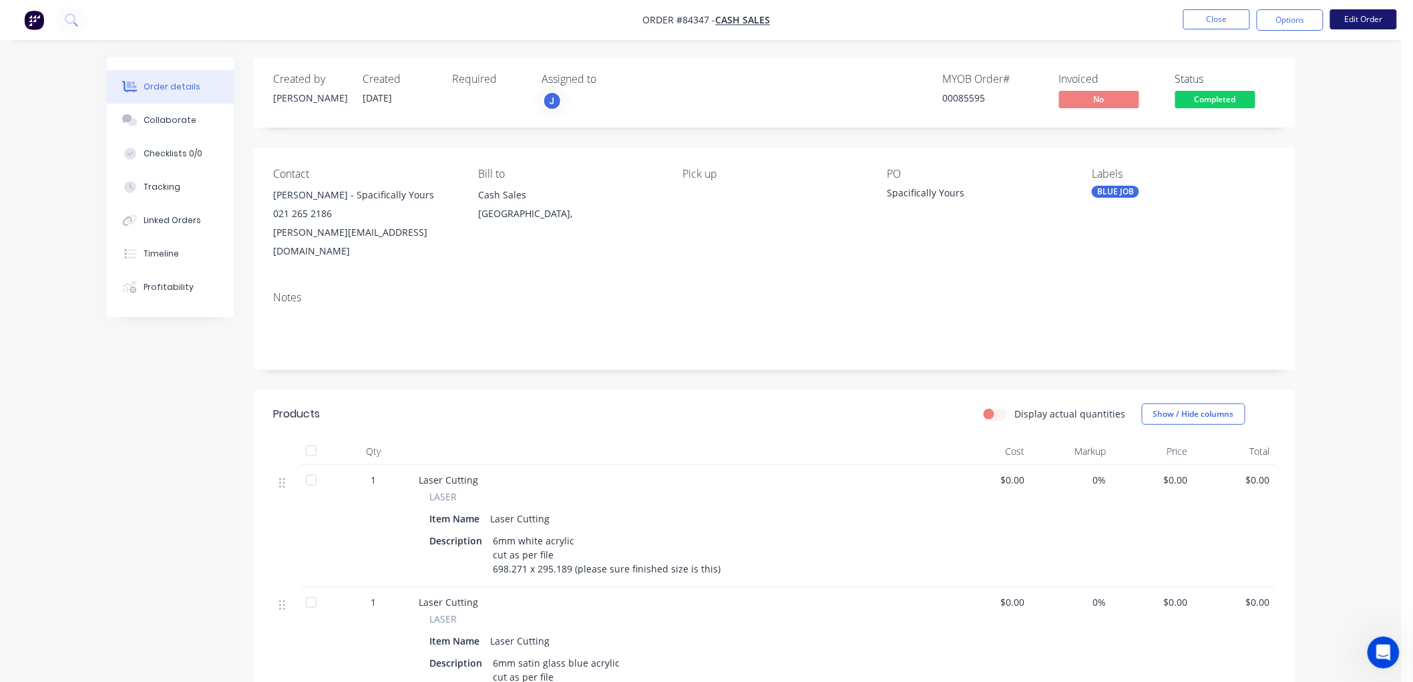
click at [1362, 21] on button "Edit Order" at bounding box center [1363, 19] width 67 height 20
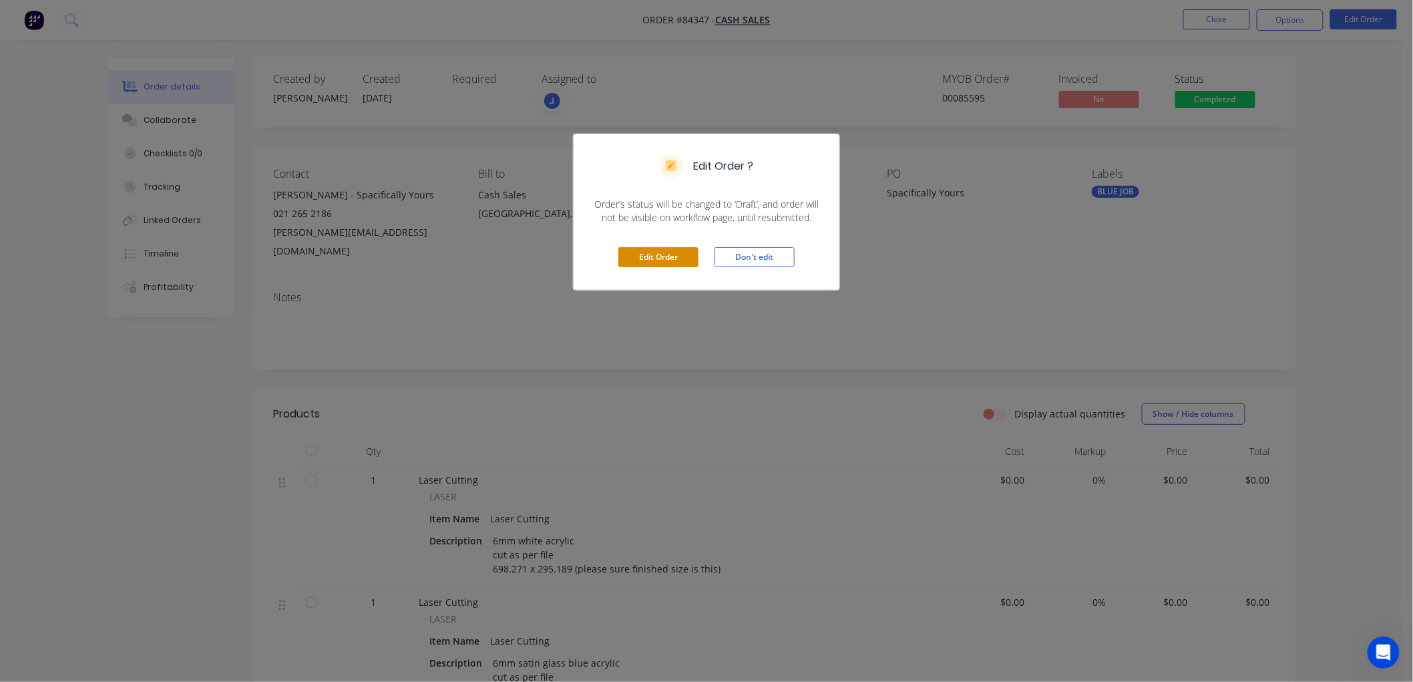
click at [648, 255] on button "Edit Order" at bounding box center [658, 257] width 80 height 20
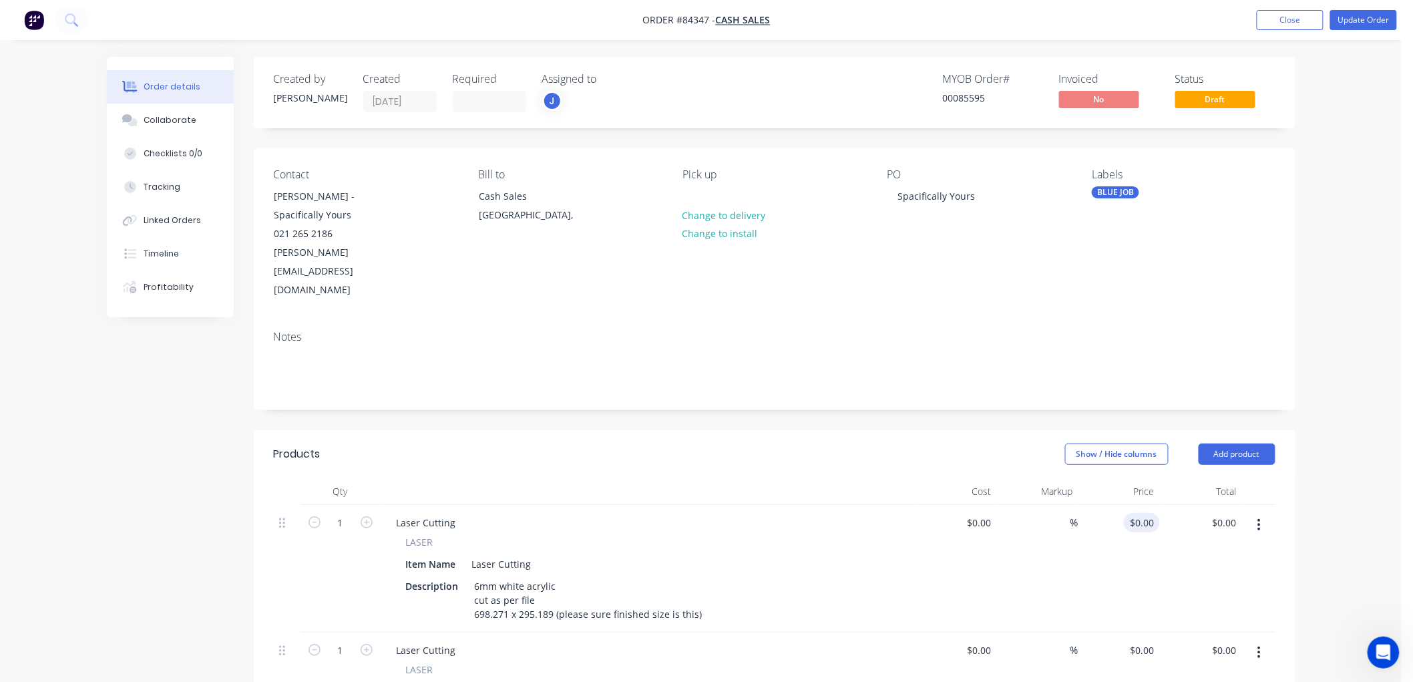
click at [1146, 513] on input "$0.00" at bounding box center [1144, 522] width 31 height 19
type input "$41.41"
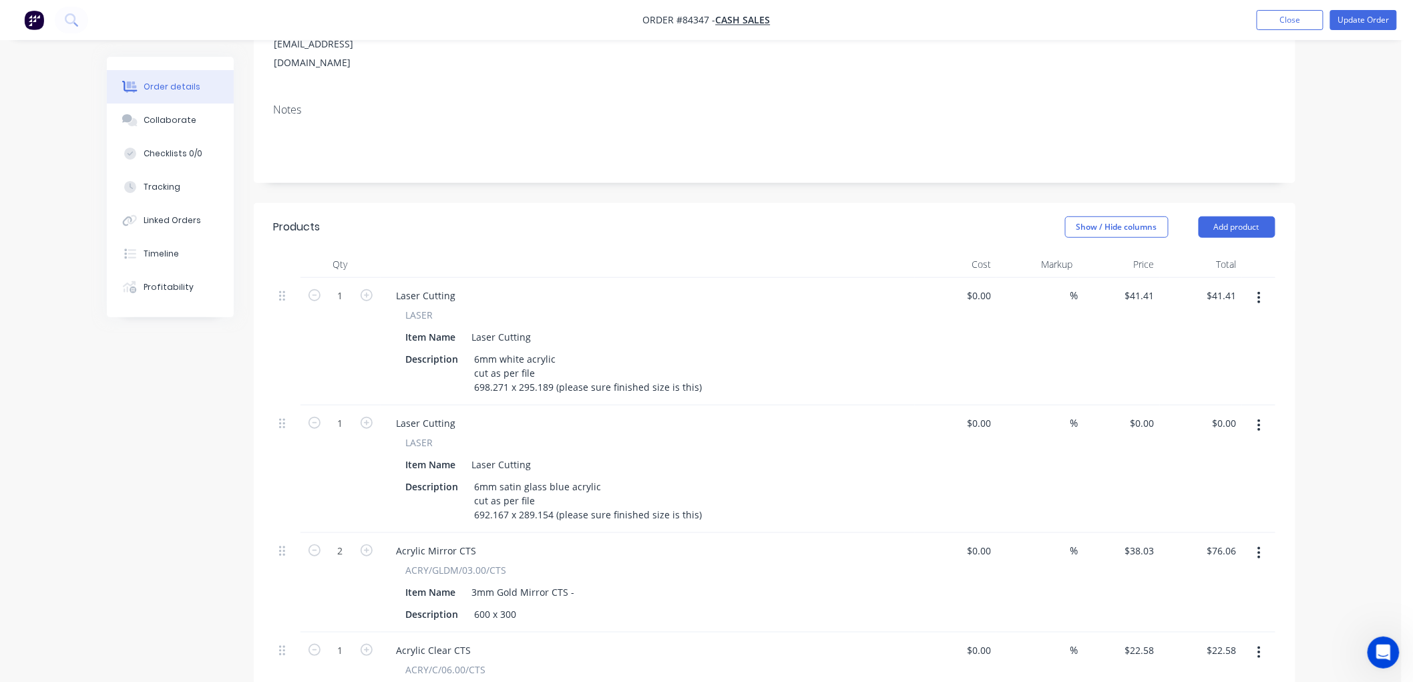
scroll to position [296, 0]
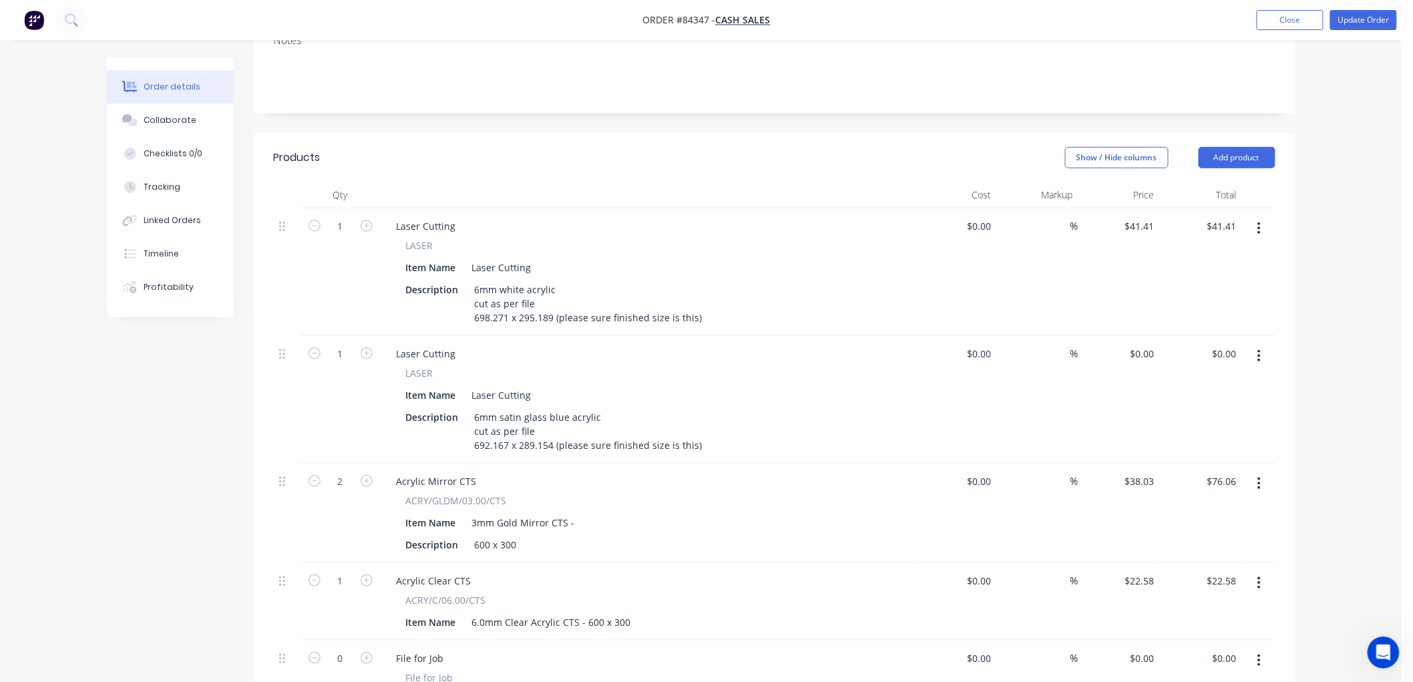
drag, startPoint x: 1148, startPoint y: 314, endPoint x: 1159, endPoint y: 314, distance: 10.7
click at [1148, 344] on input "$0.00" at bounding box center [1144, 353] width 31 height 19
type input "$41.41"
click at [1363, 312] on div "Order details Collaborate Checklists 0/0 Tracking Linked Orders Timeline Profit…" at bounding box center [700, 421] width 1401 height 1434
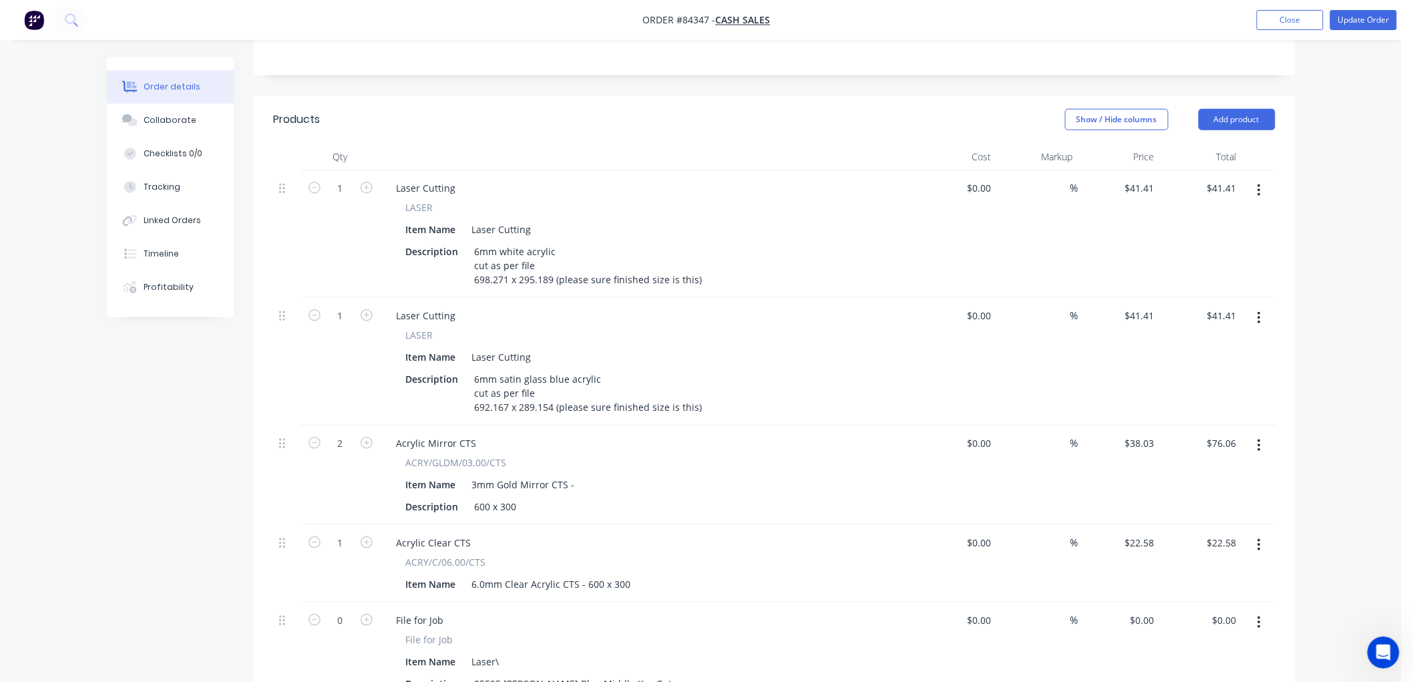
scroll to position [371, 0]
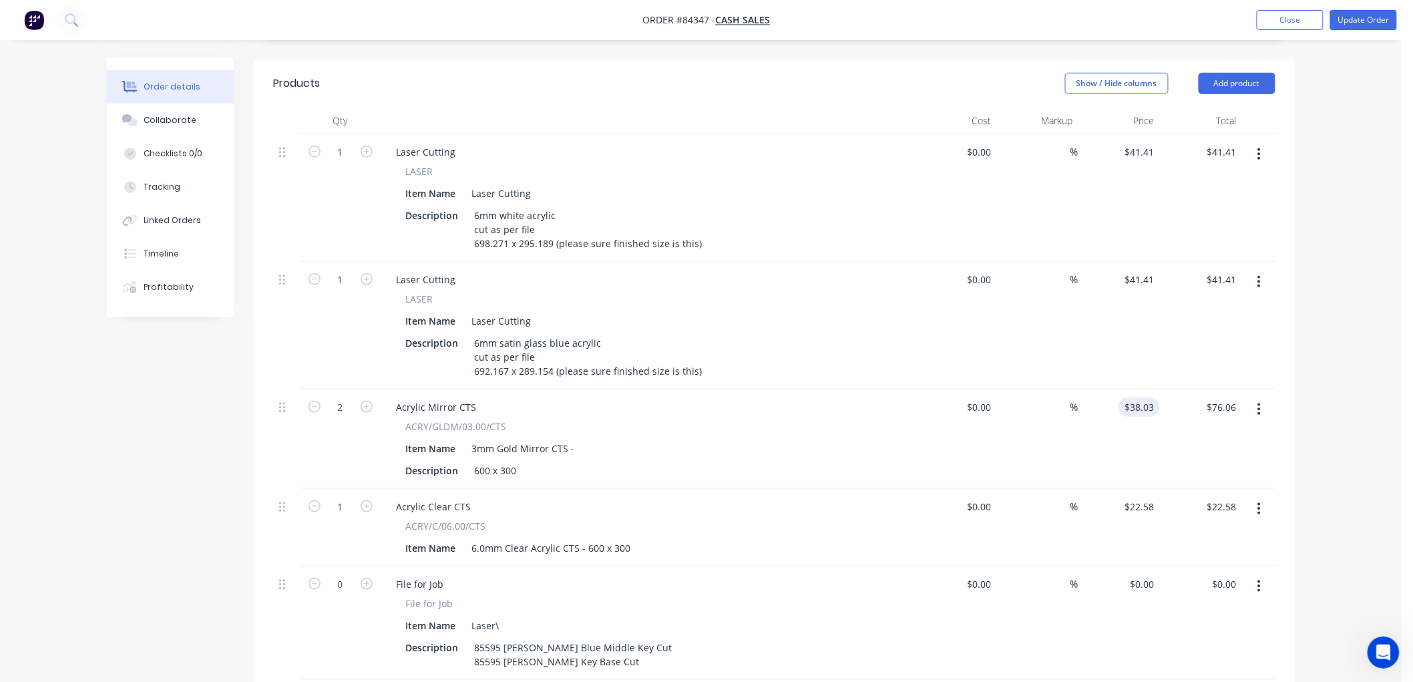
click at [1140, 397] on input "$38.03" at bounding box center [1142, 406] width 36 height 19
type input "$47.76"
type input "$95.52"
drag, startPoint x: 1144, startPoint y: 469, endPoint x: 1158, endPoint y: 467, distance: 14.2
click at [1143, 497] on input "22.58" at bounding box center [1142, 506] width 36 height 19
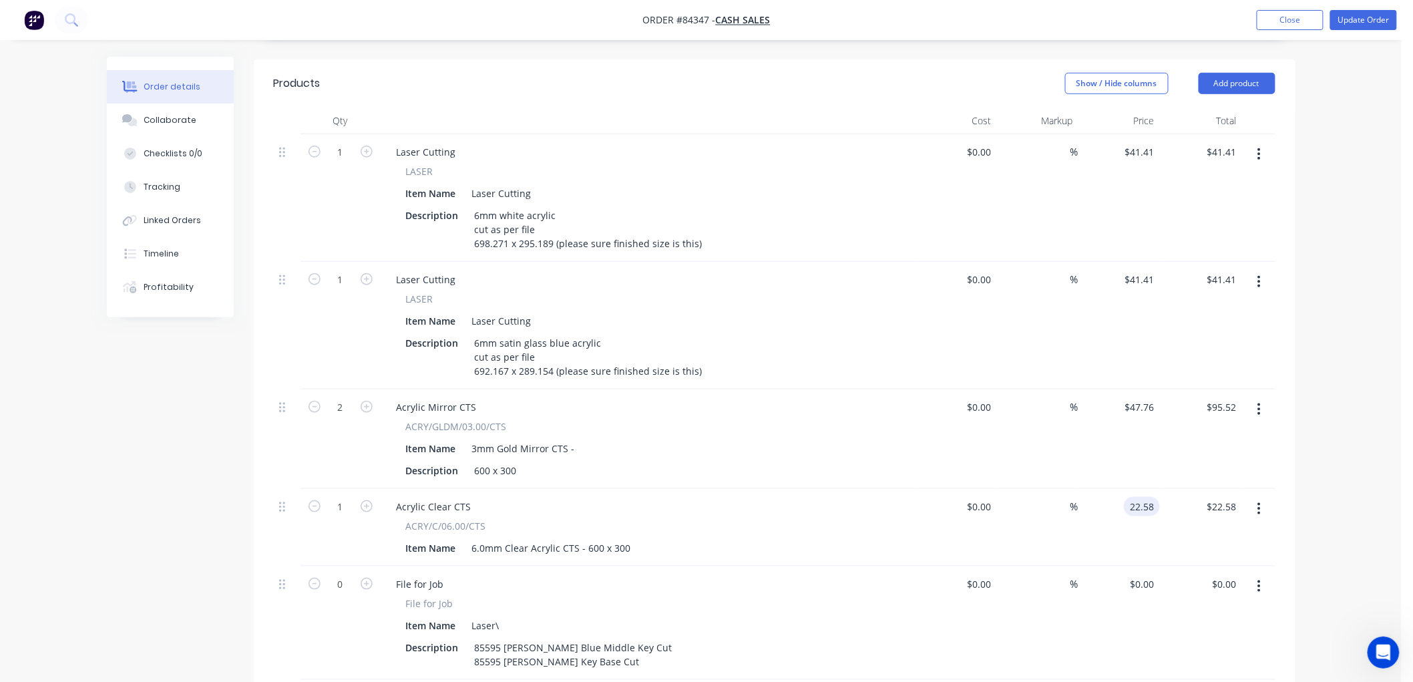
type input "$22.58"
click at [1339, 336] on div "Order details Collaborate Checklists 0/0 Tracking Linked Orders Timeline Profit…" at bounding box center [700, 346] width 1401 height 1434
click at [1134, 142] on input "$41.41" at bounding box center [1142, 151] width 36 height 19
type input "$60.16"
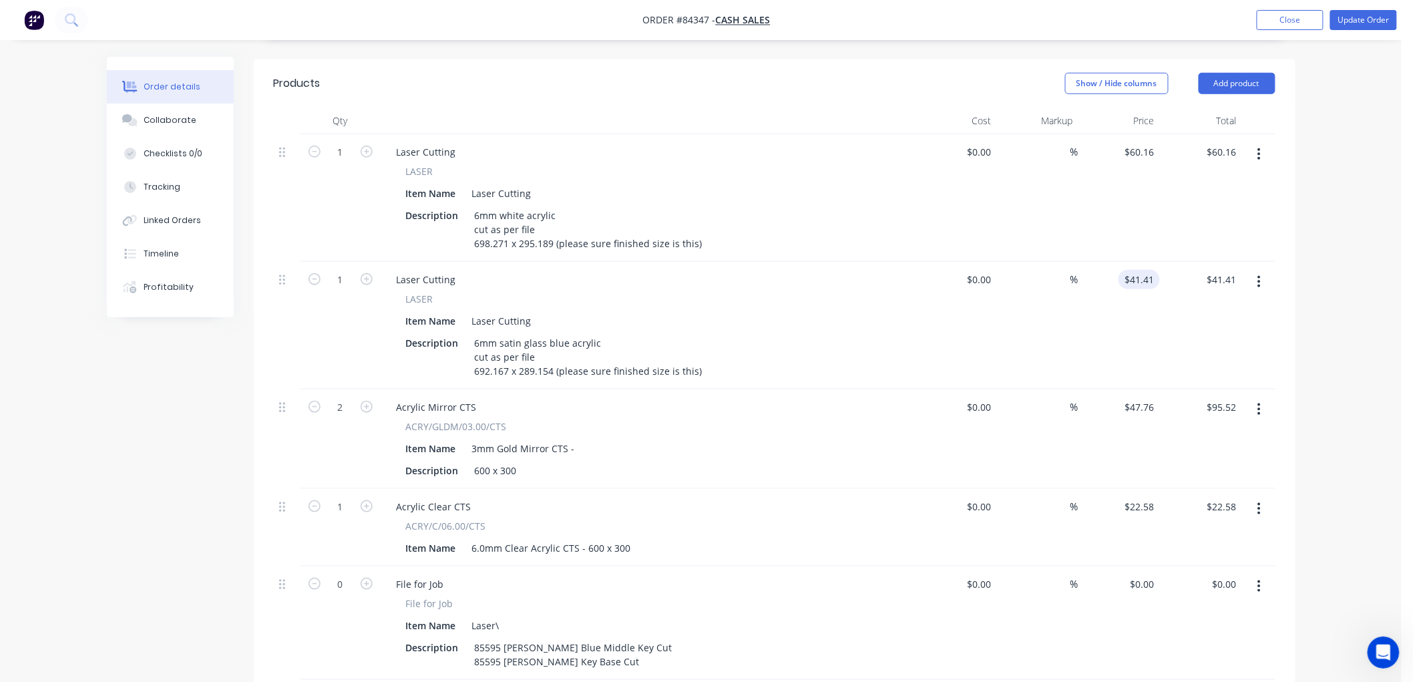
click at [1142, 270] on input "$41.41" at bounding box center [1142, 279] width 36 height 19
type input "60.16"
type input "$41.41"
type input "$60.16"
type input "41.41"
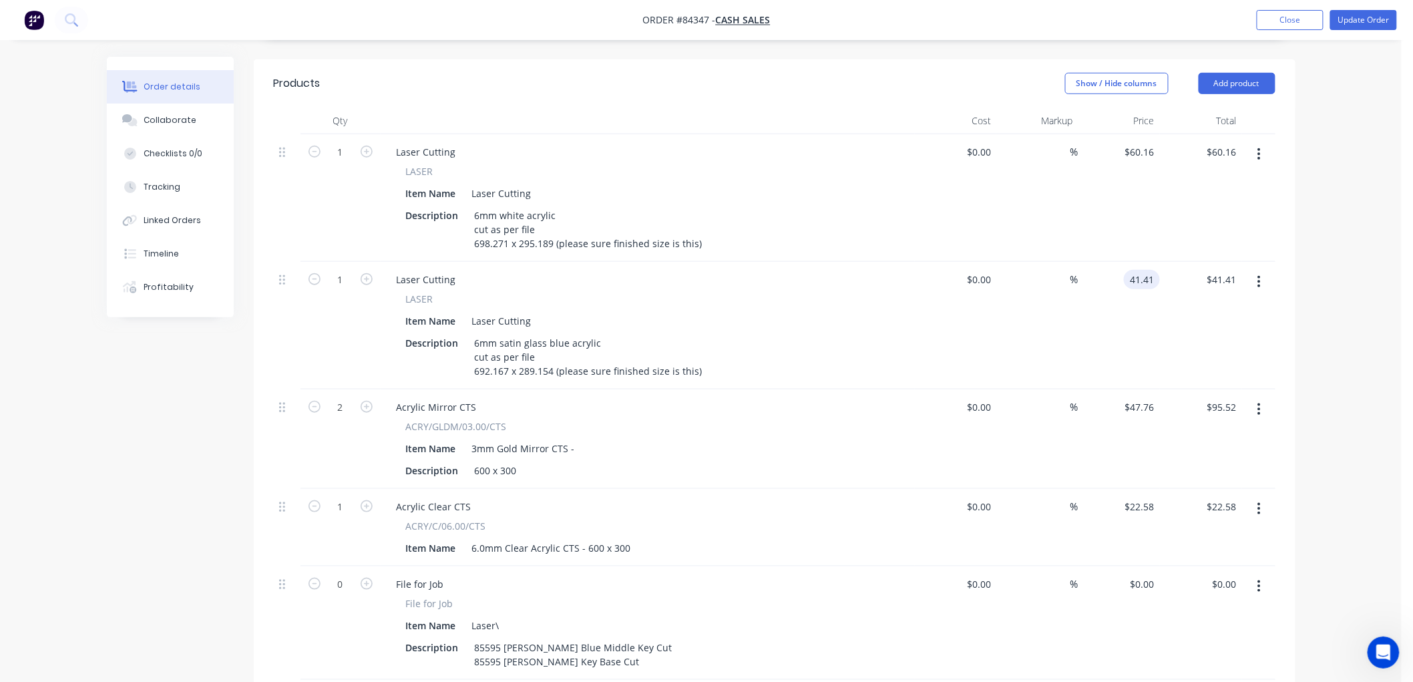
type input "60.16"
type input "$41.41"
type input "$60.16"
type input "41.41"
type input "60.16"
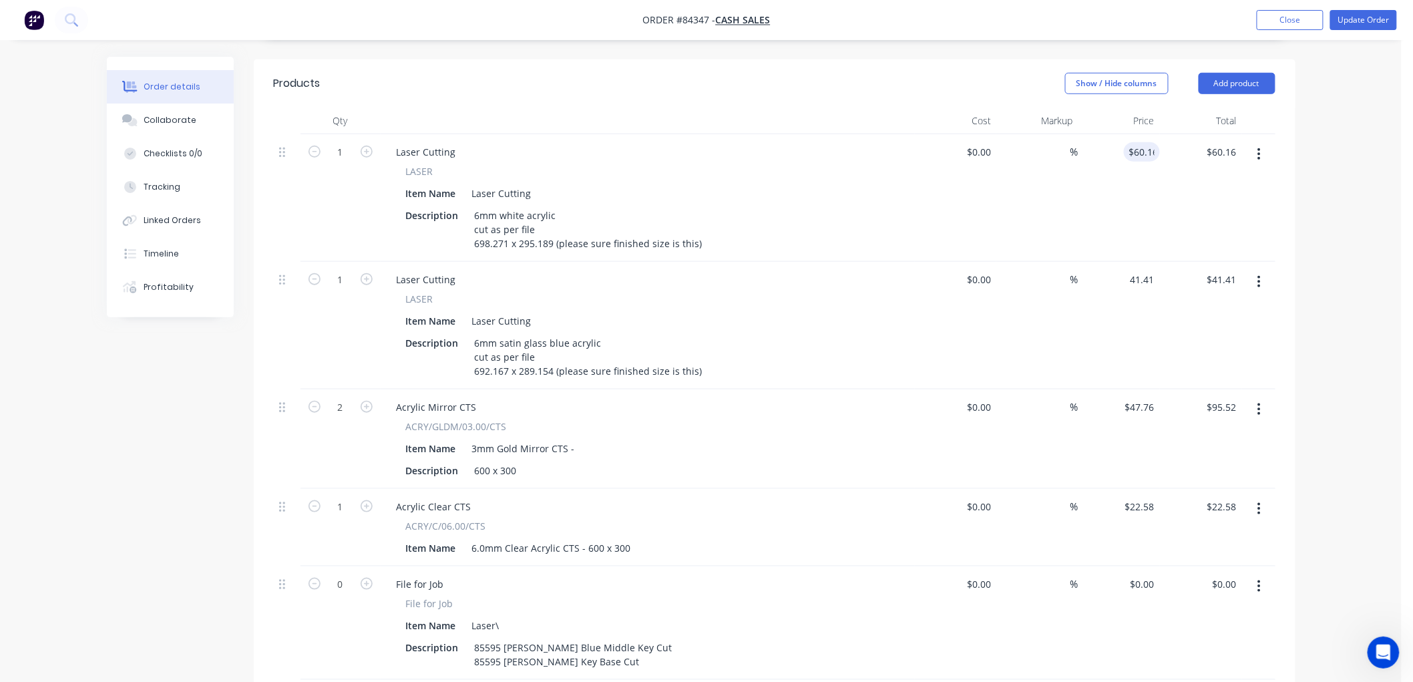
type input "$41.41"
type input "$60.16"
type input "41.41"
type input "60.16"
type input "$41.41"
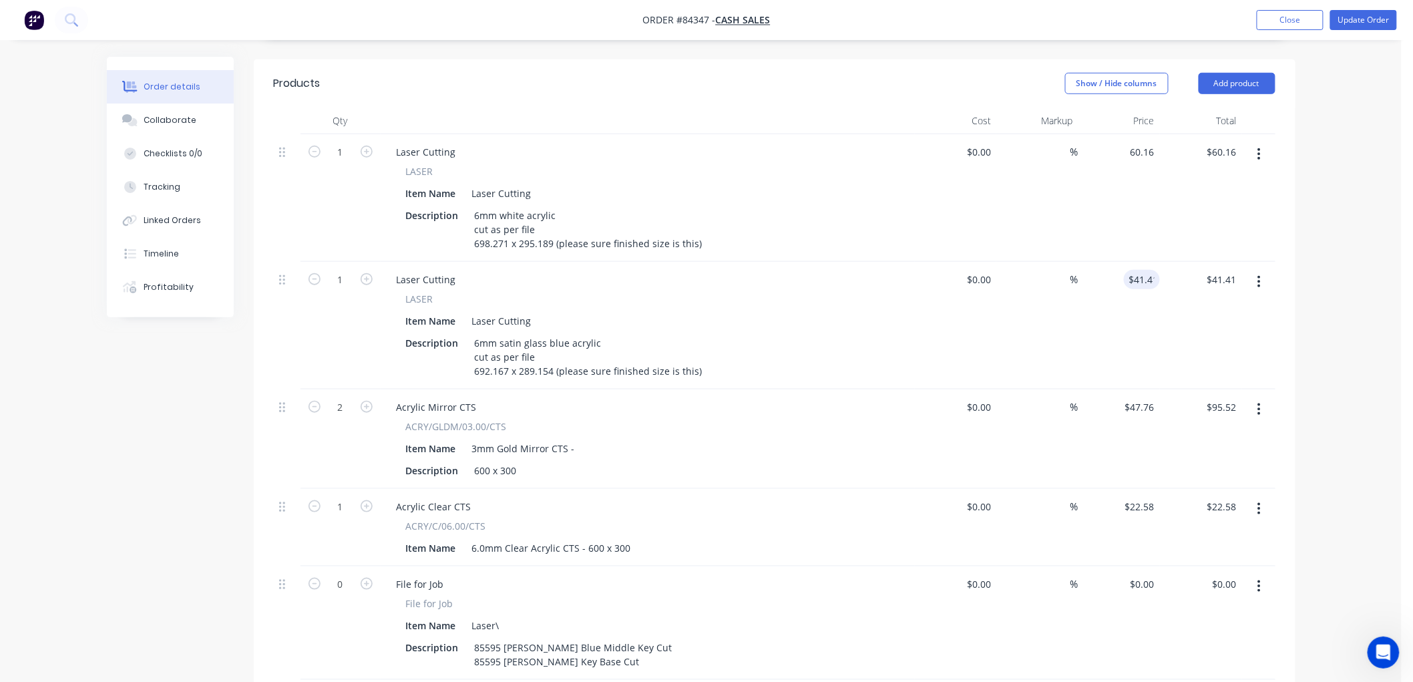
type input "$60.16"
type input "41.41"
type input "60.16"
type input "$41.41"
type input "$60.16"
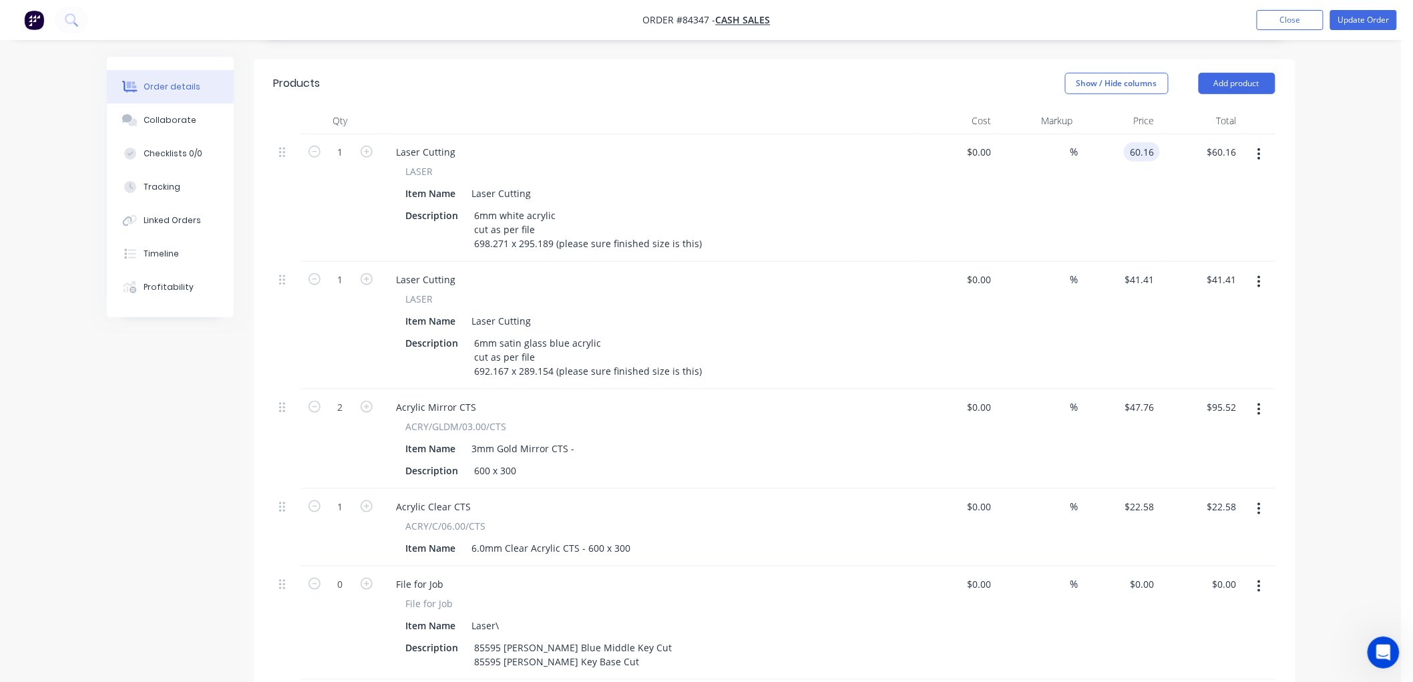
type input "41.41"
type input "60.16"
type input "$41.41"
type input "$60.16"
type input "41.41"
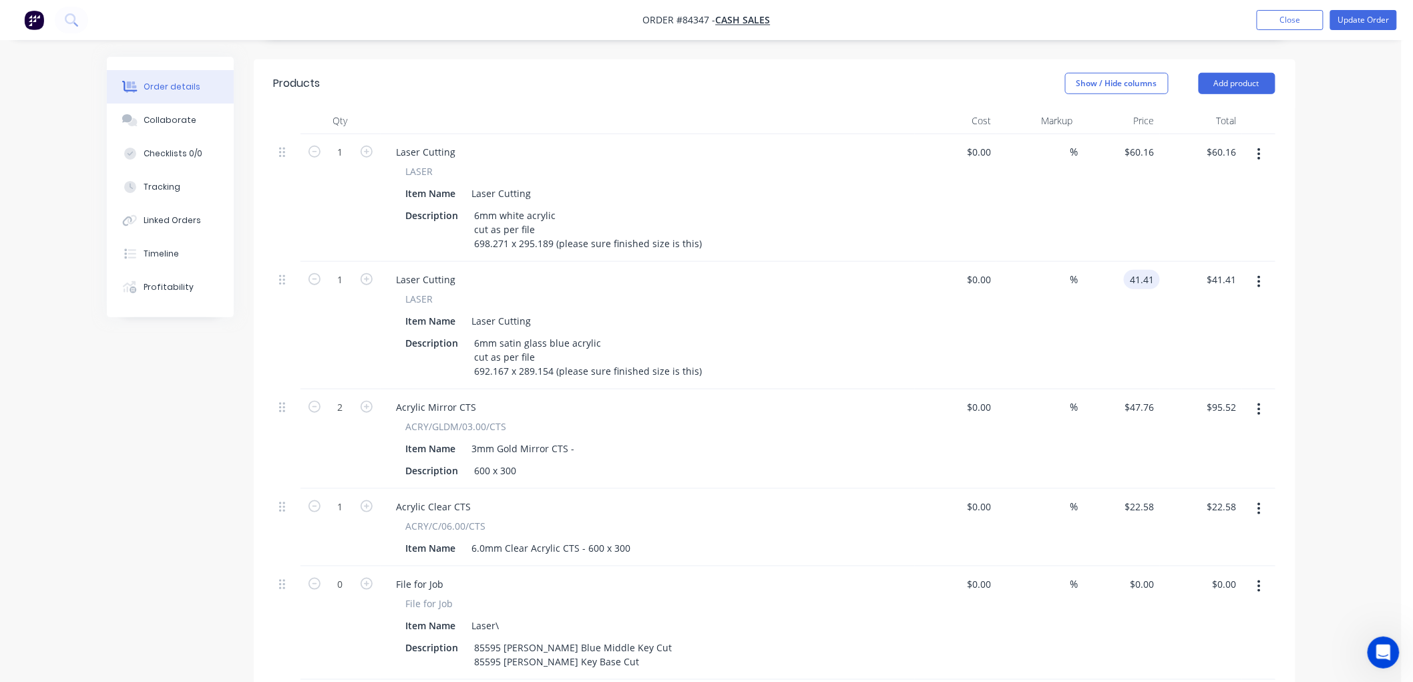
type input "60.16"
type input "$41.41"
type input "$60.16"
type input "41.41"
type input "60.16"
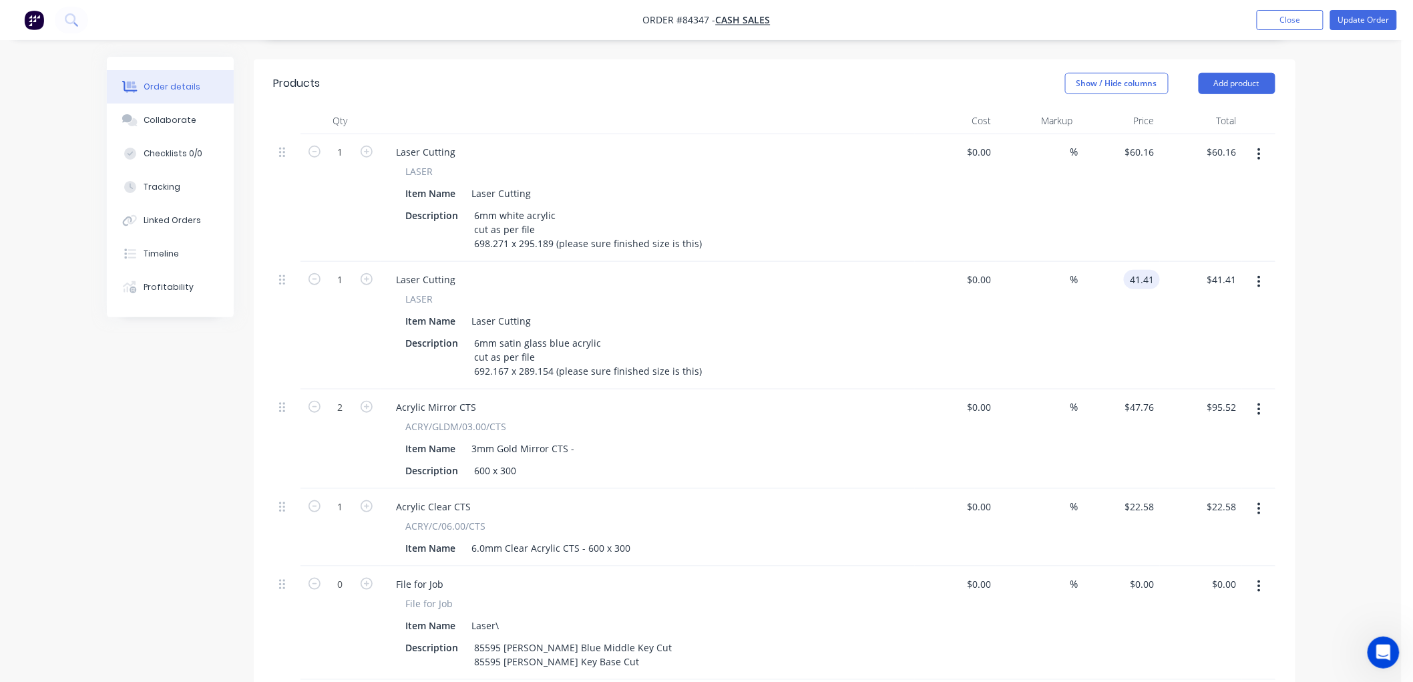
type input "$41.41"
click at [1351, 176] on div "Order details Collaborate Checklists 0/0 Tracking Linked Orders Timeline Profit…" at bounding box center [700, 346] width 1401 height 1434
type input "$60.16"
type input "41.41"
type input "60.16"
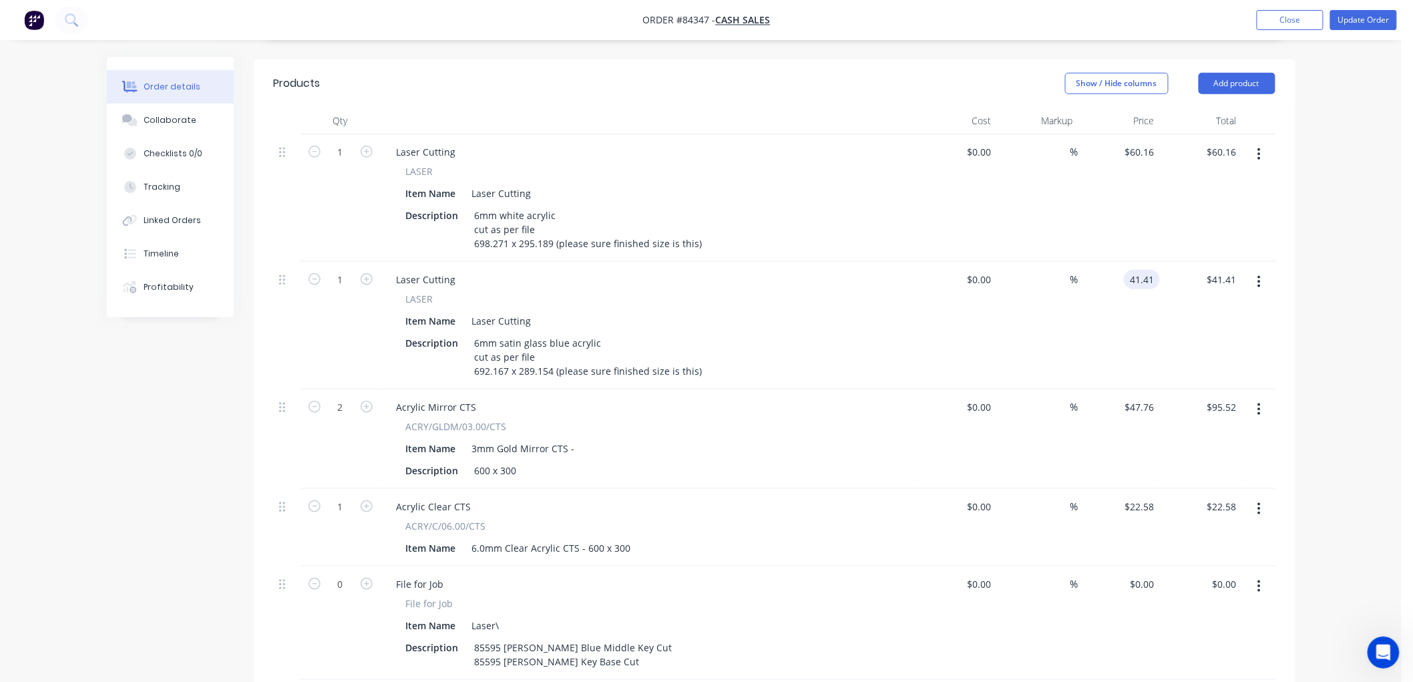
type input "$41.41"
type input "$60.16"
type input "41.41"
type input "60.16"
type input "$41.41"
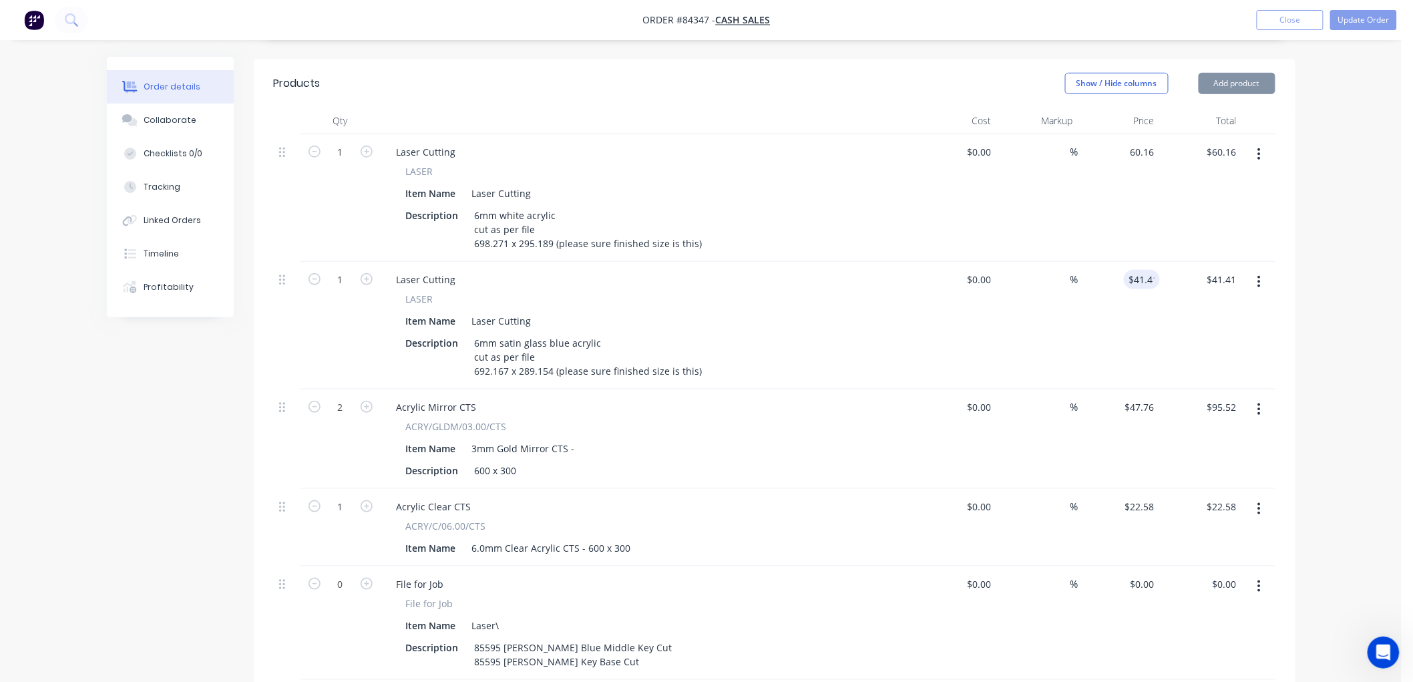
type input "$60.16"
type input "41.41"
type input "60.16"
type input "$41.41"
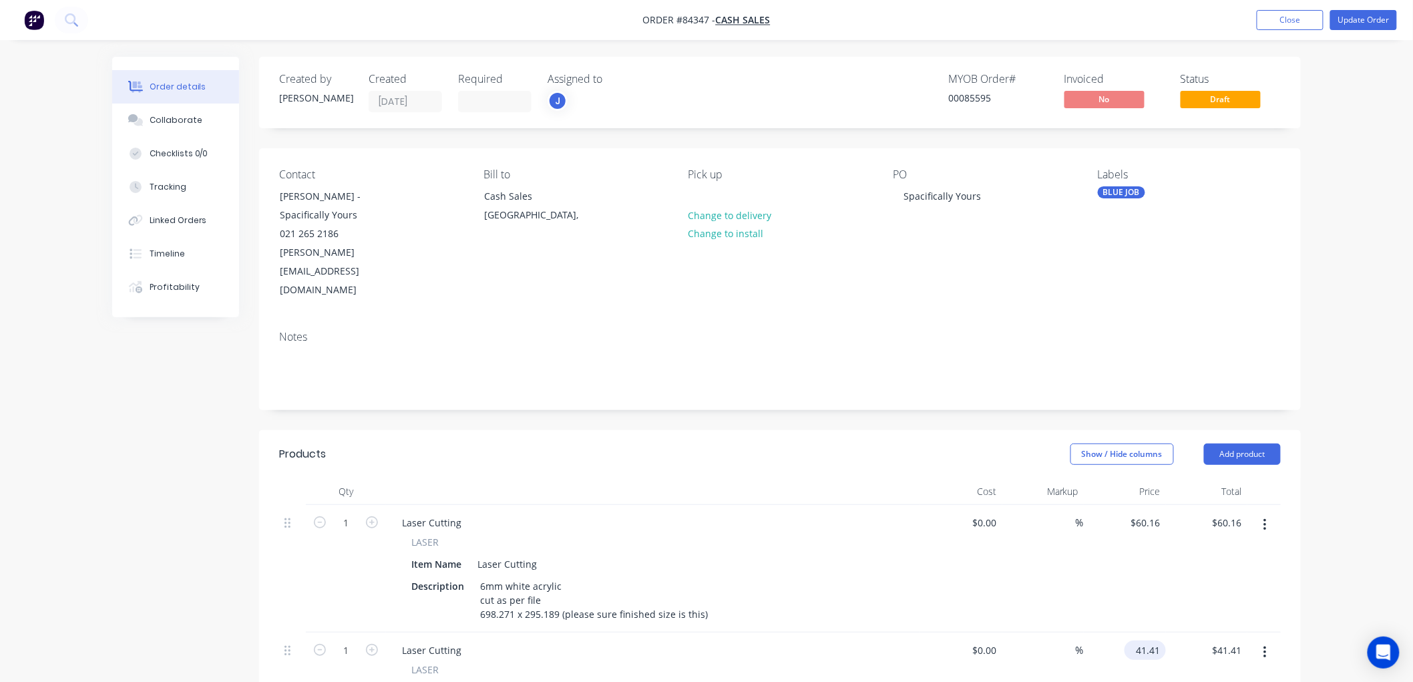
click at [1144, 640] on input "41.41" at bounding box center [1148, 649] width 36 height 19
type input "$60.16"
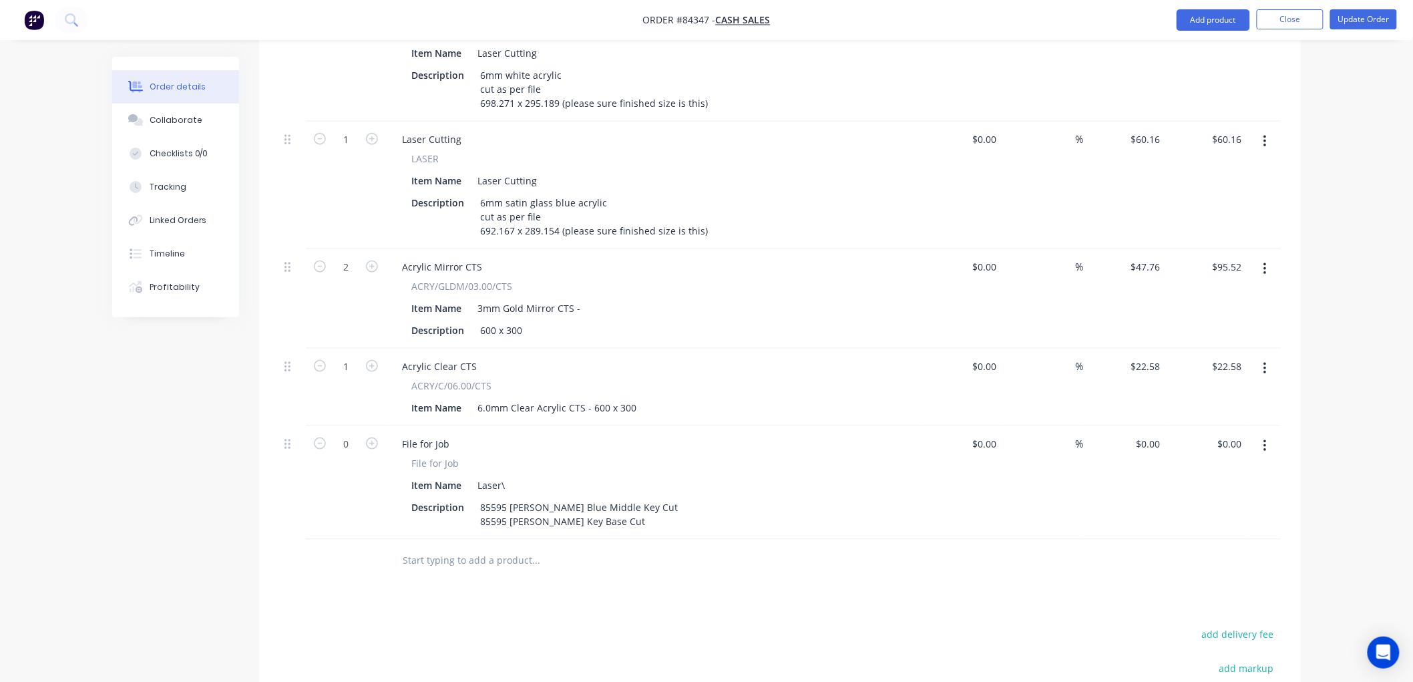
scroll to position [519, 0]
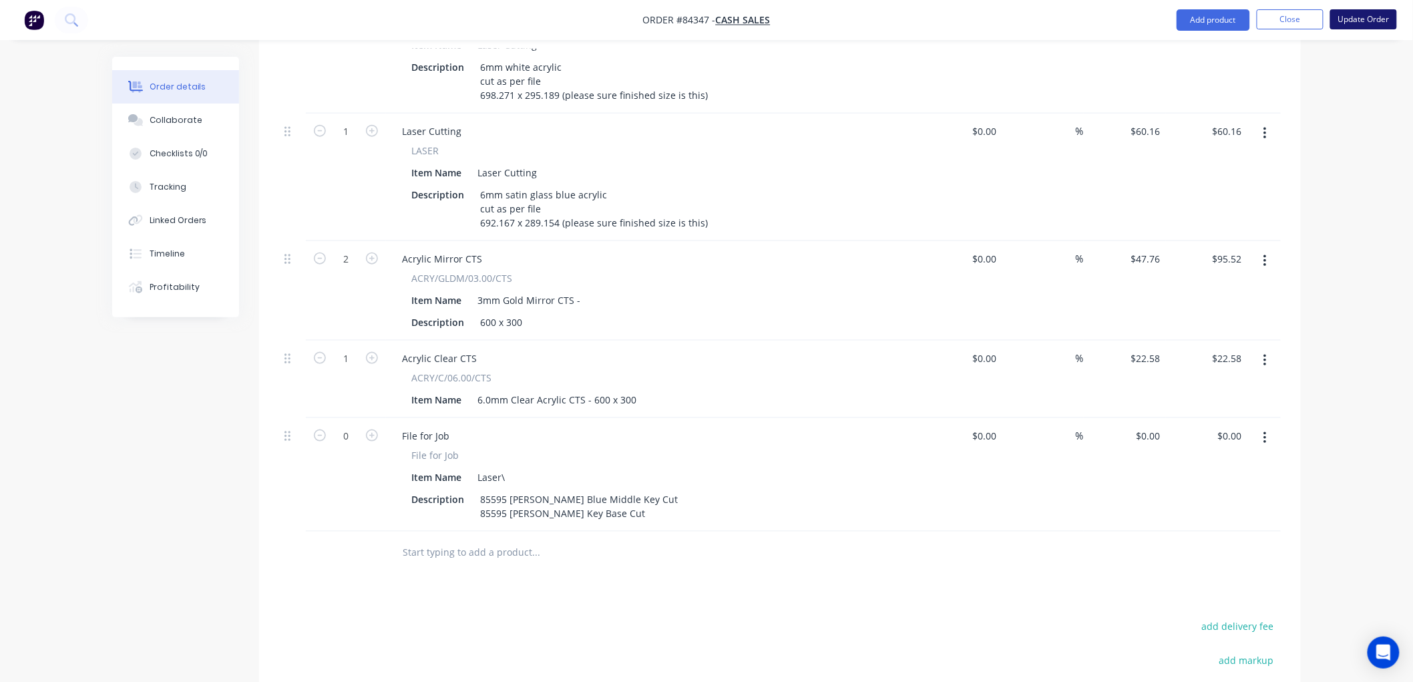
click at [1345, 21] on button "Update Order" at bounding box center [1363, 19] width 67 height 20
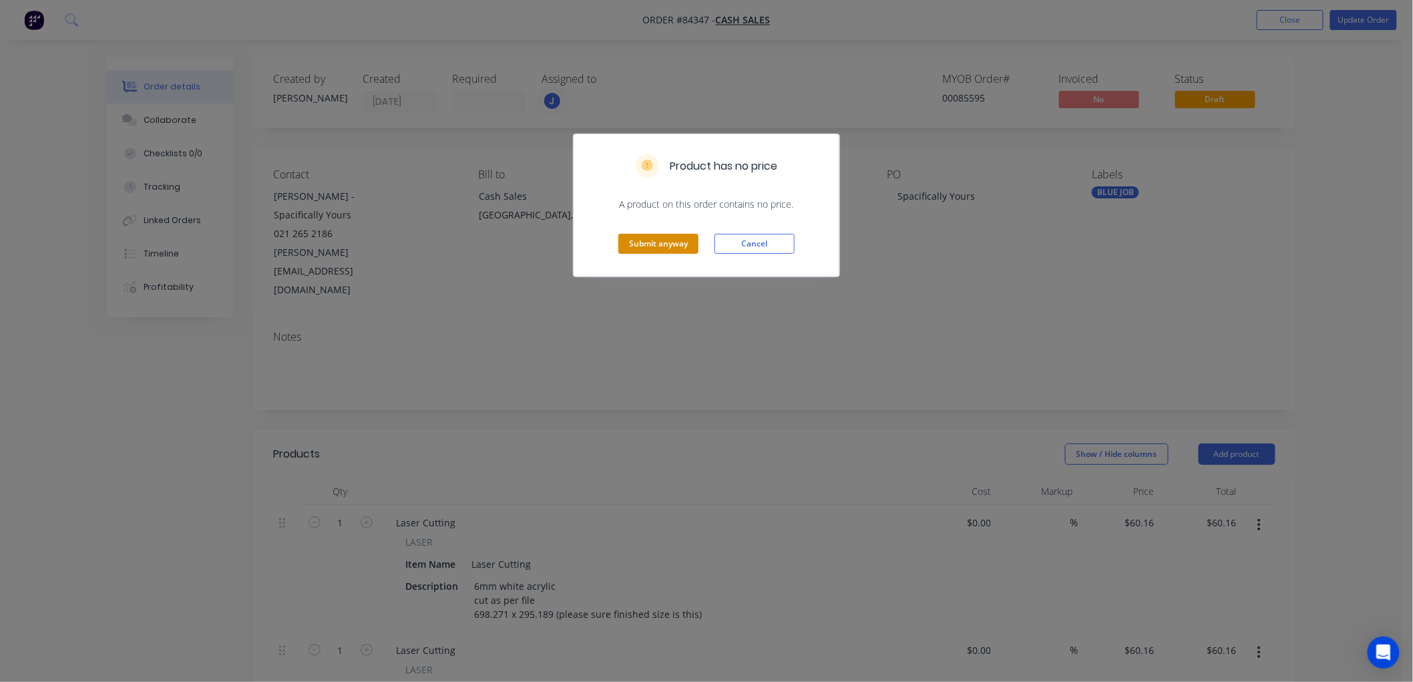
click at [658, 242] on button "Submit anyway" at bounding box center [658, 244] width 80 height 20
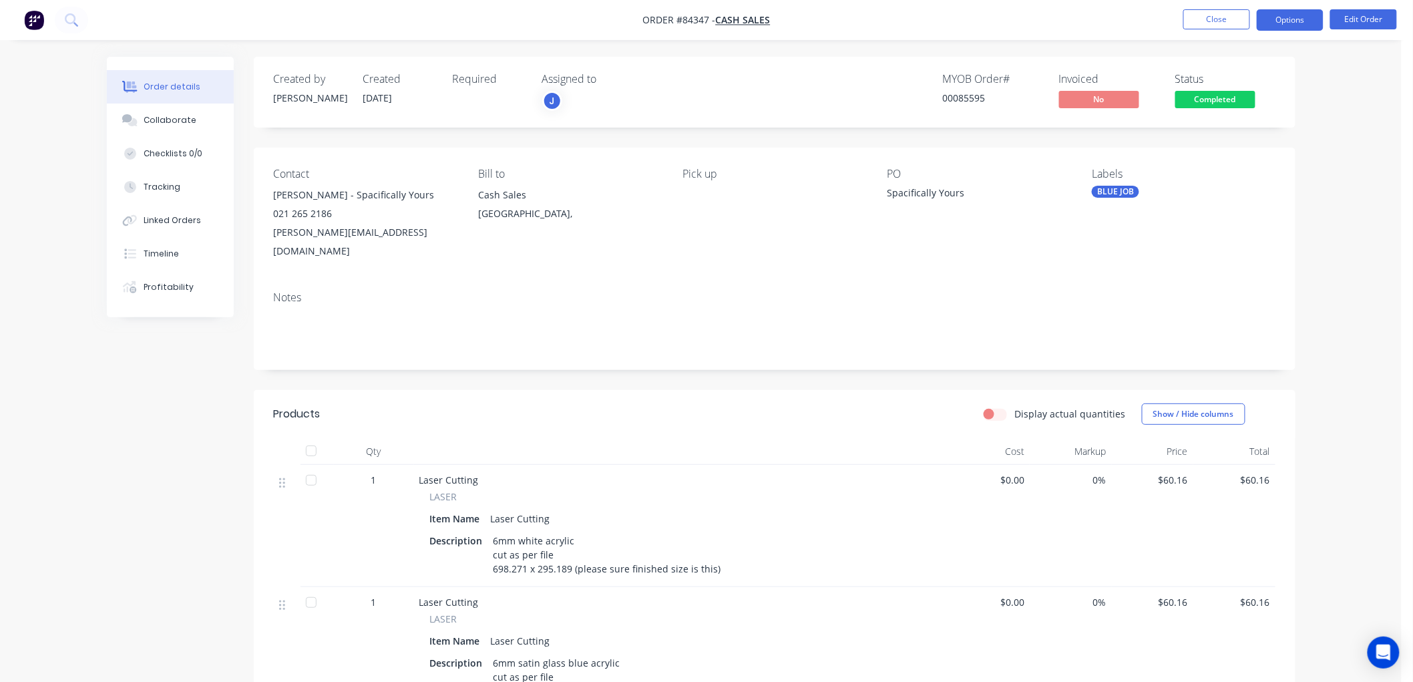
click at [1301, 21] on button "Options" at bounding box center [1289, 19] width 67 height 21
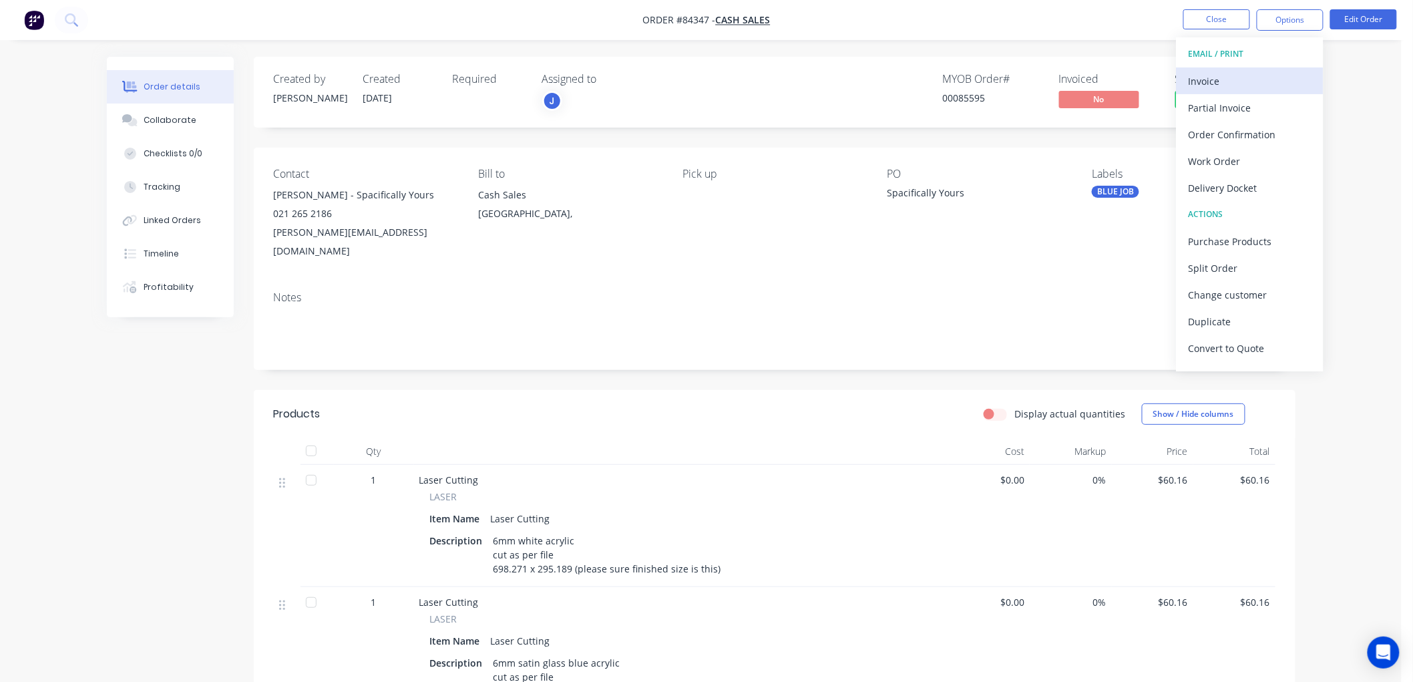
click at [1252, 77] on div "Invoice" at bounding box center [1249, 80] width 123 height 19
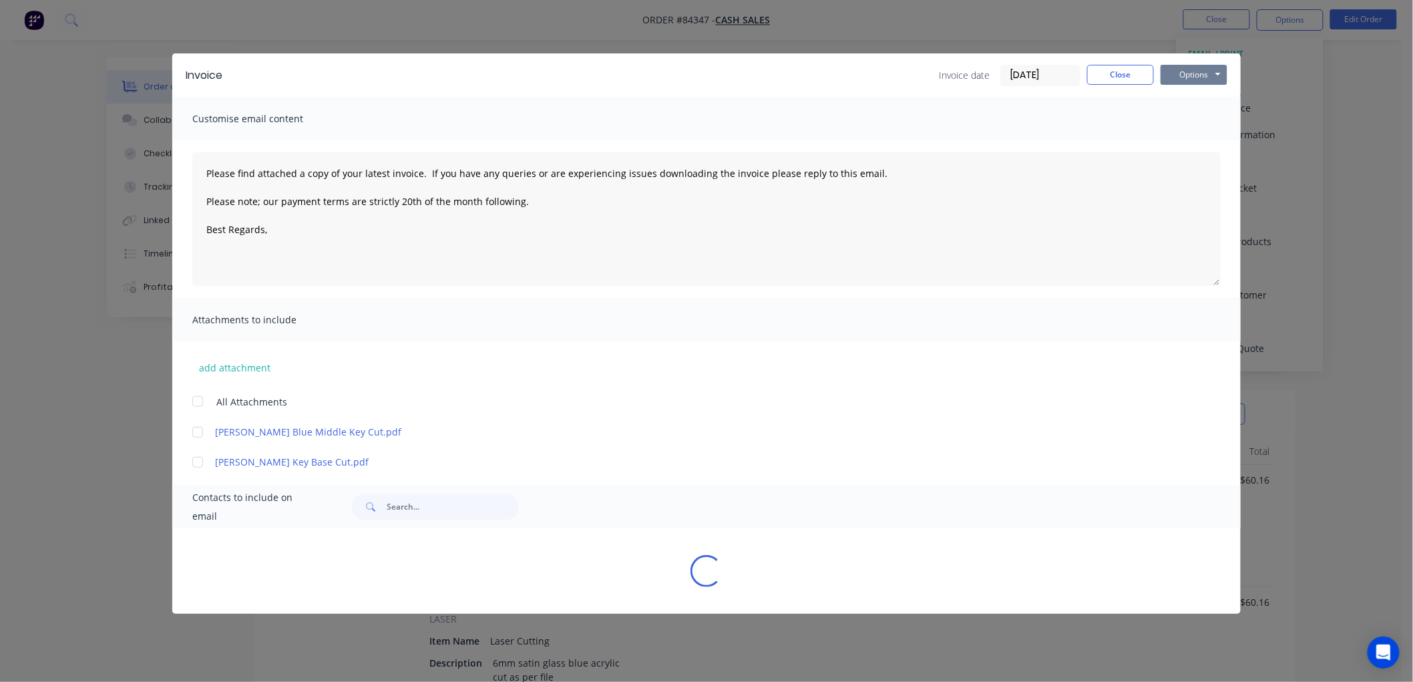
click at [1204, 76] on button "Options" at bounding box center [1193, 75] width 67 height 20
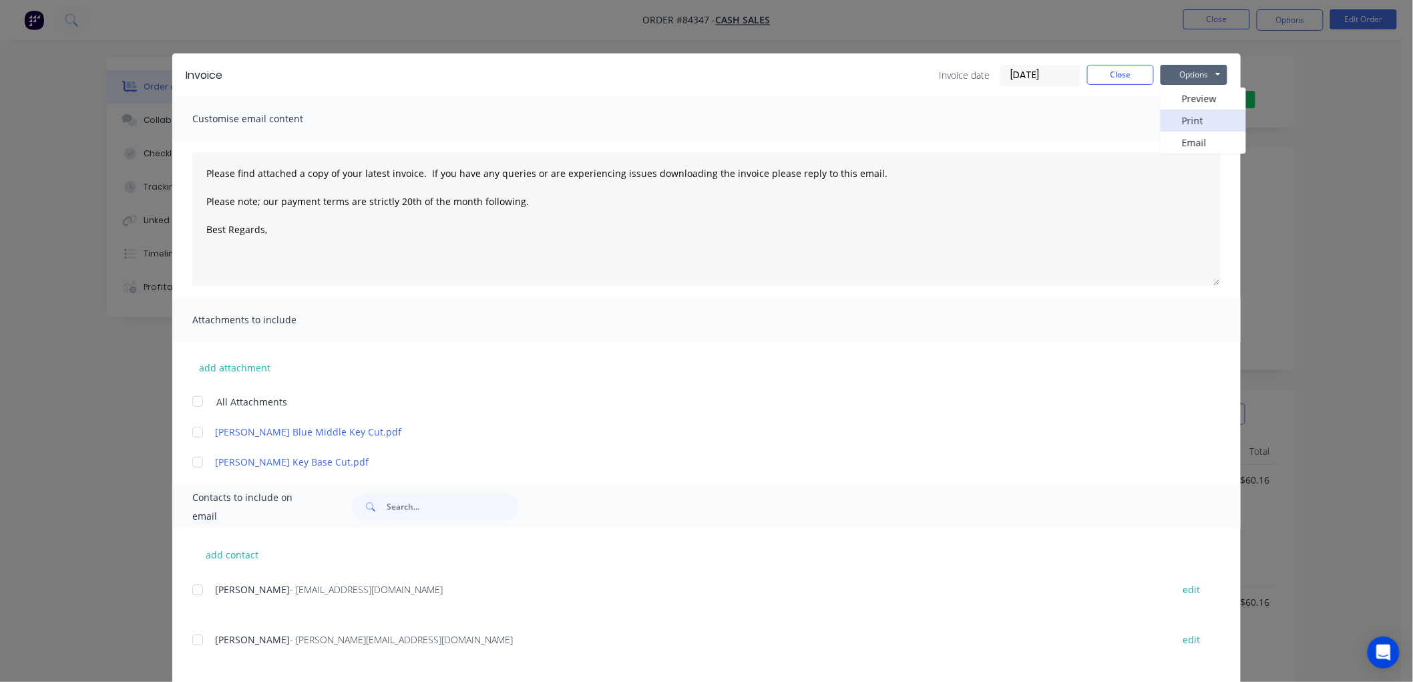
click at [1188, 122] on button "Print" at bounding box center [1202, 120] width 85 height 22
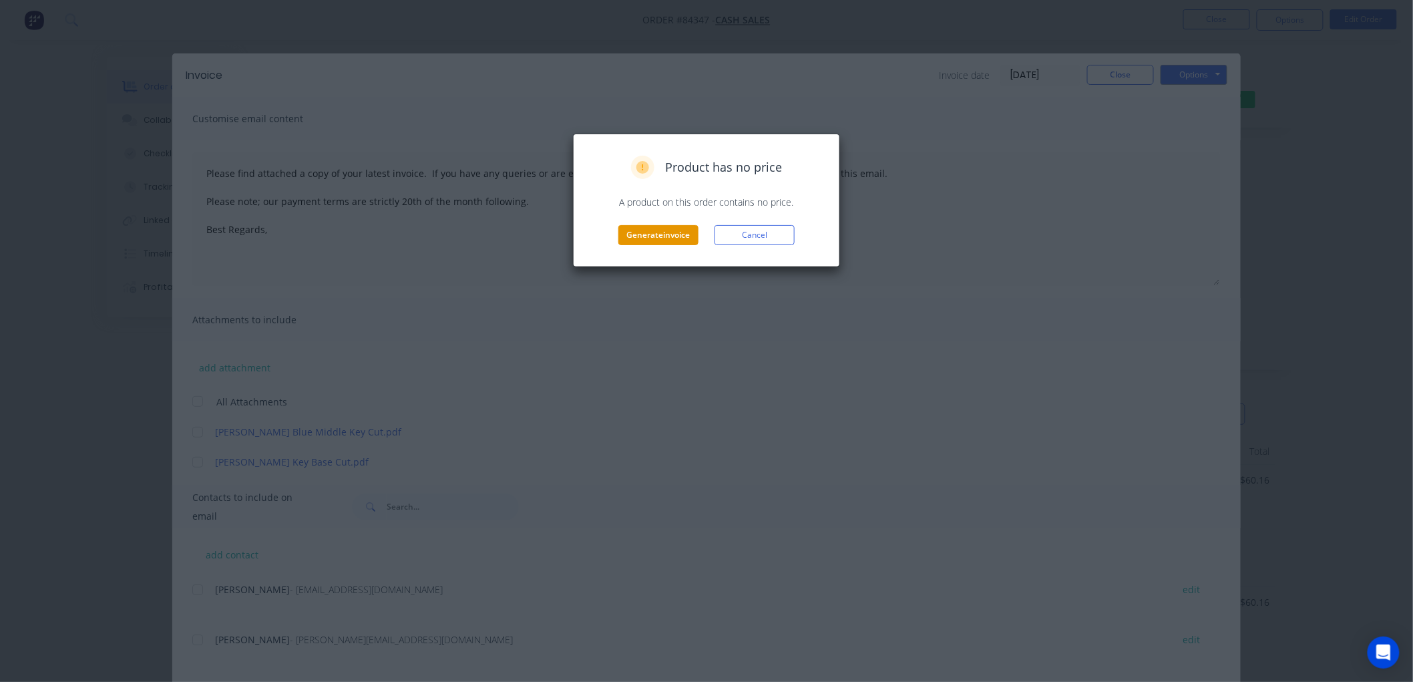
click at [672, 232] on button "Generate invoice" at bounding box center [658, 235] width 80 height 20
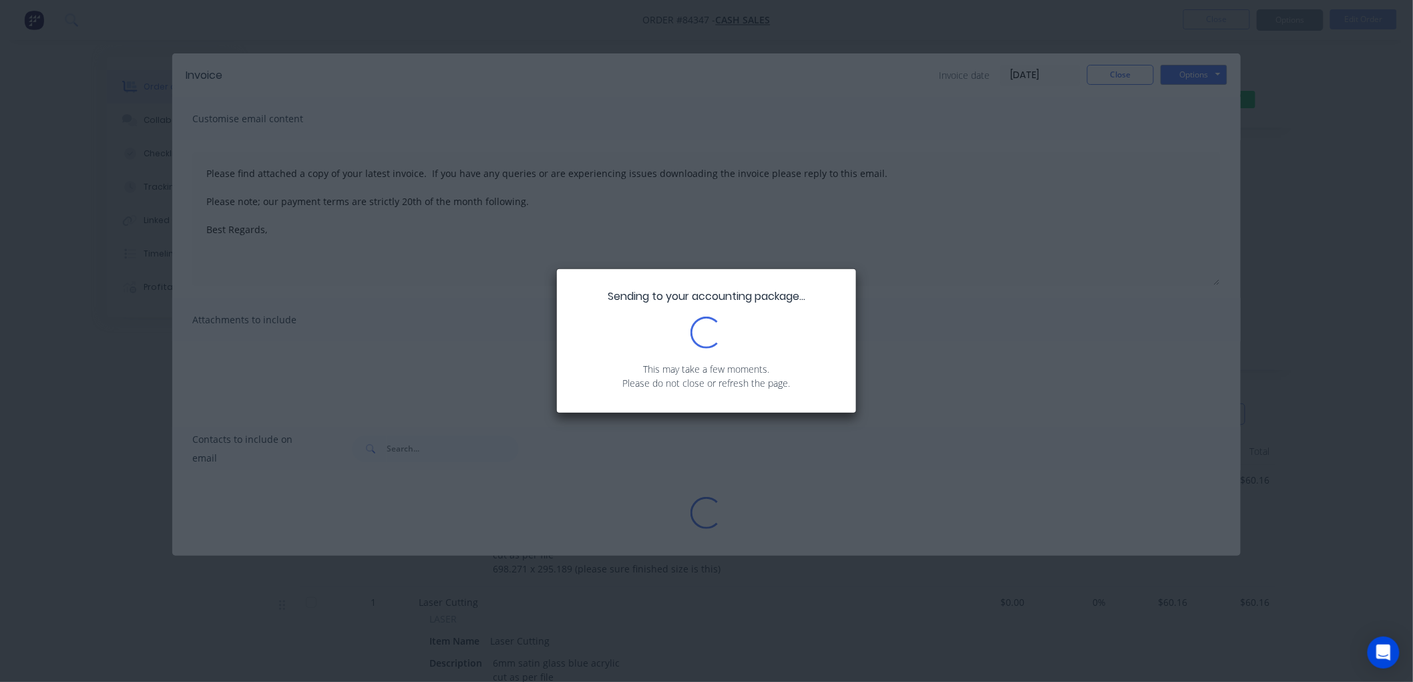
type textarea "Please find attached a copy of your latest invoice. If you have any queries or …"
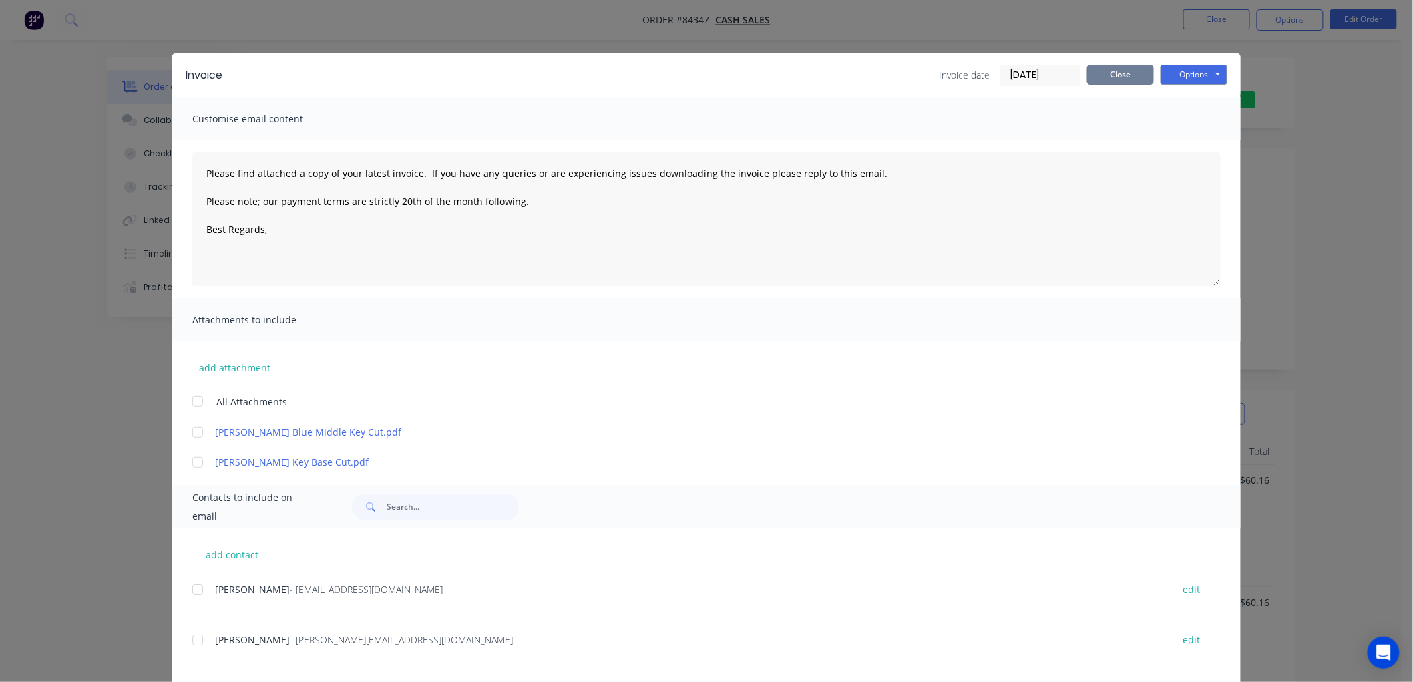
click at [1114, 72] on button "Close" at bounding box center [1120, 75] width 67 height 20
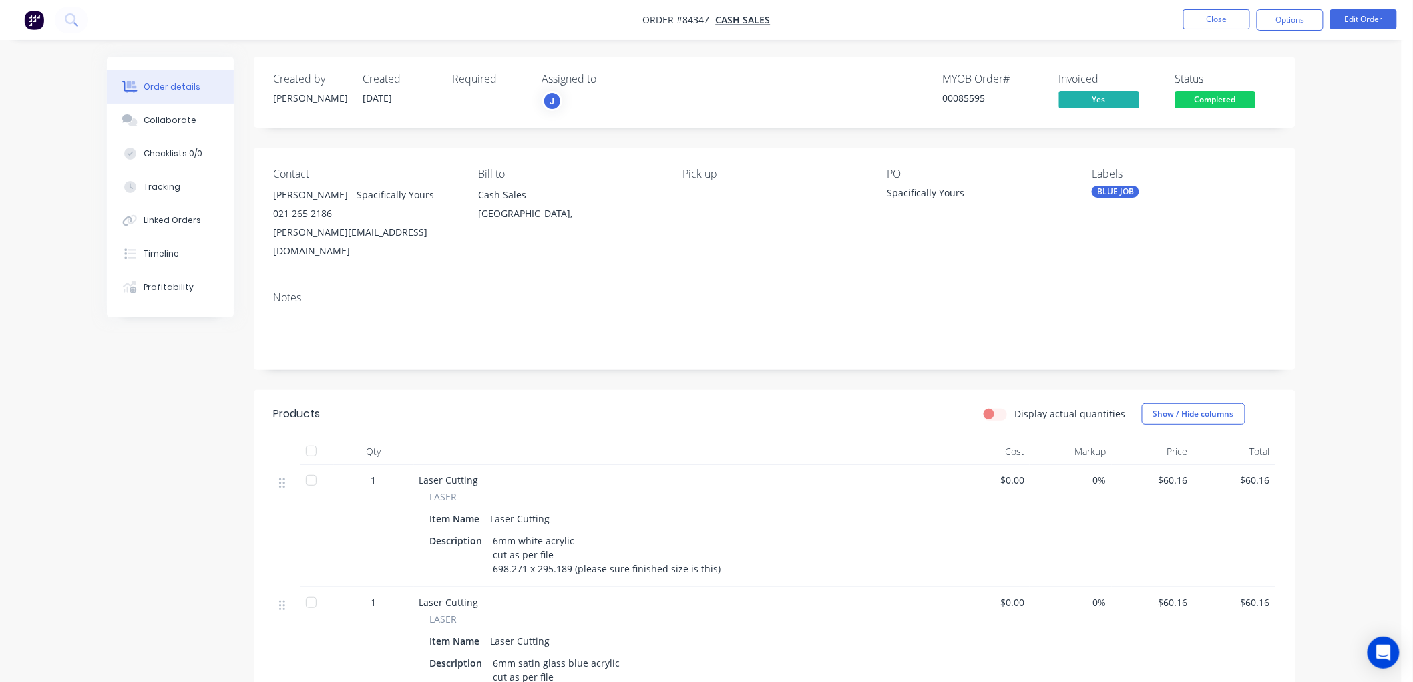
click at [1220, 101] on span "Completed" at bounding box center [1215, 99] width 80 height 17
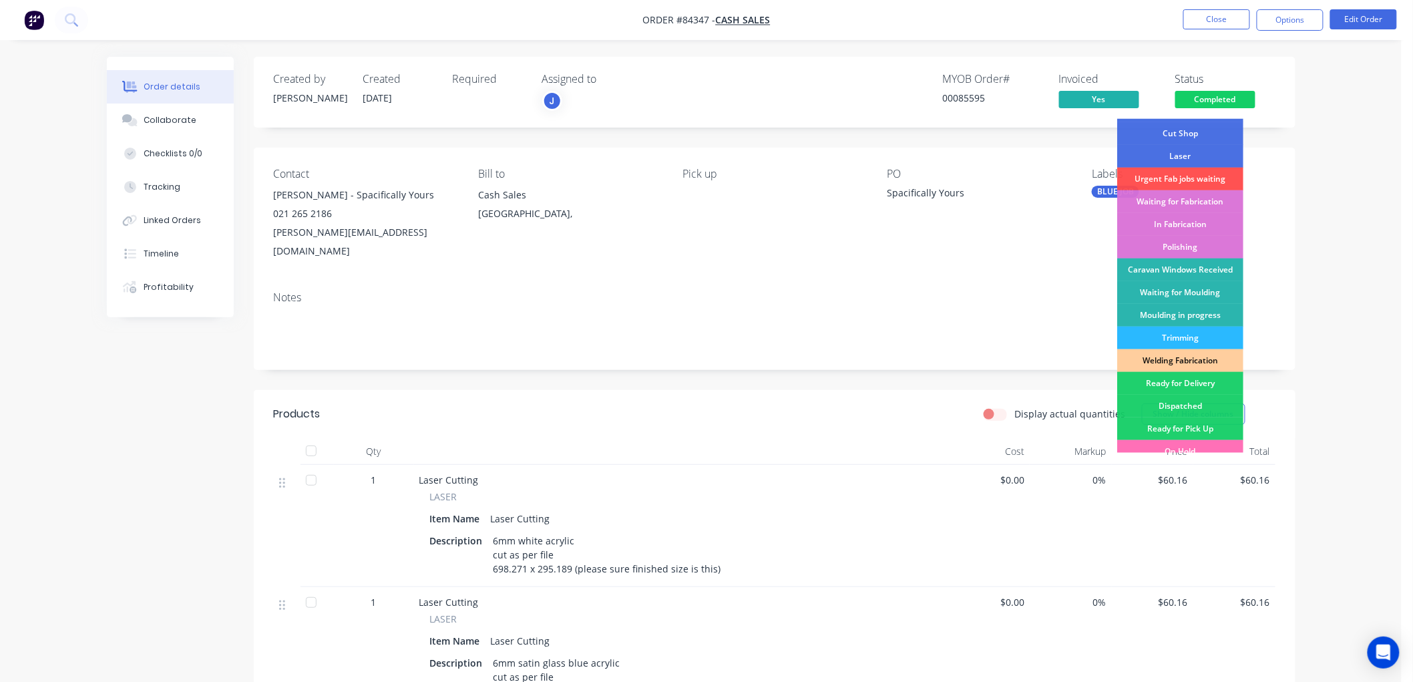
scroll to position [234, 0]
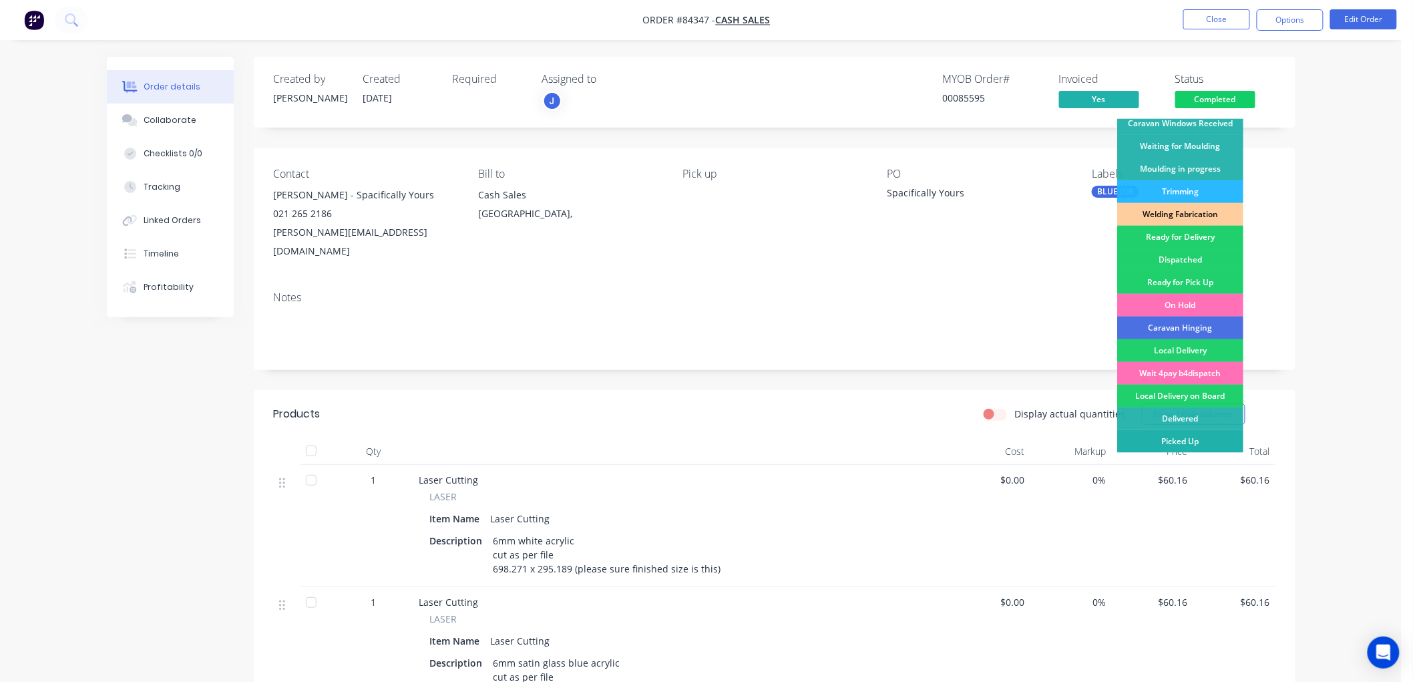
click at [1186, 439] on div "Picked Up" at bounding box center [1180, 441] width 126 height 23
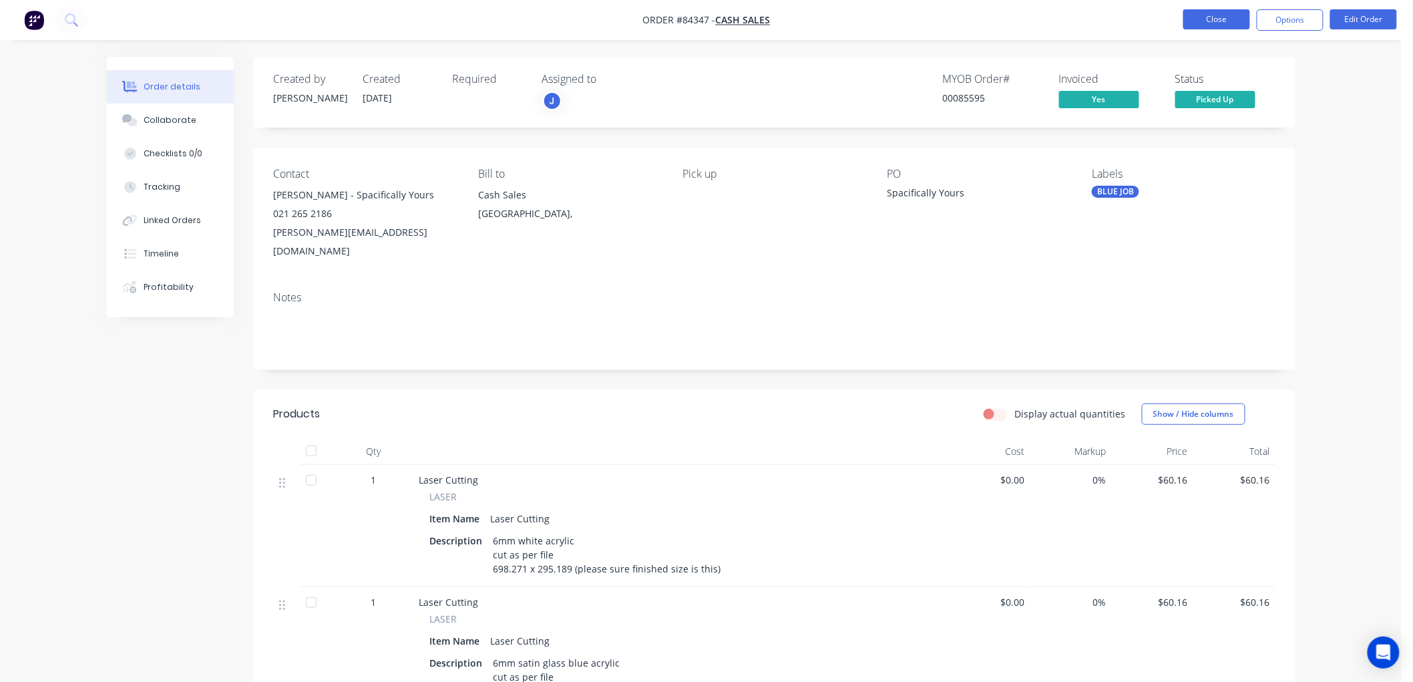
click at [1211, 20] on button "Close" at bounding box center [1216, 19] width 67 height 20
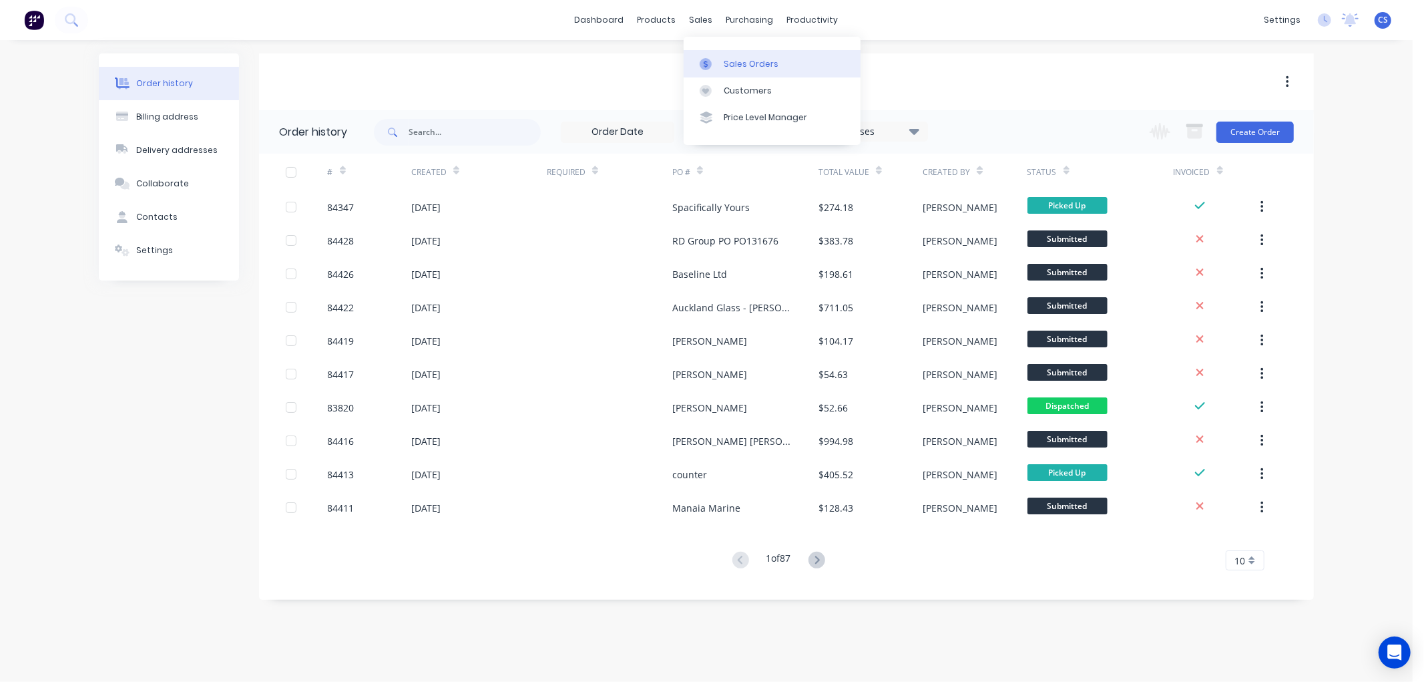
click at [720, 56] on link "Sales Orders" at bounding box center [772, 63] width 177 height 27
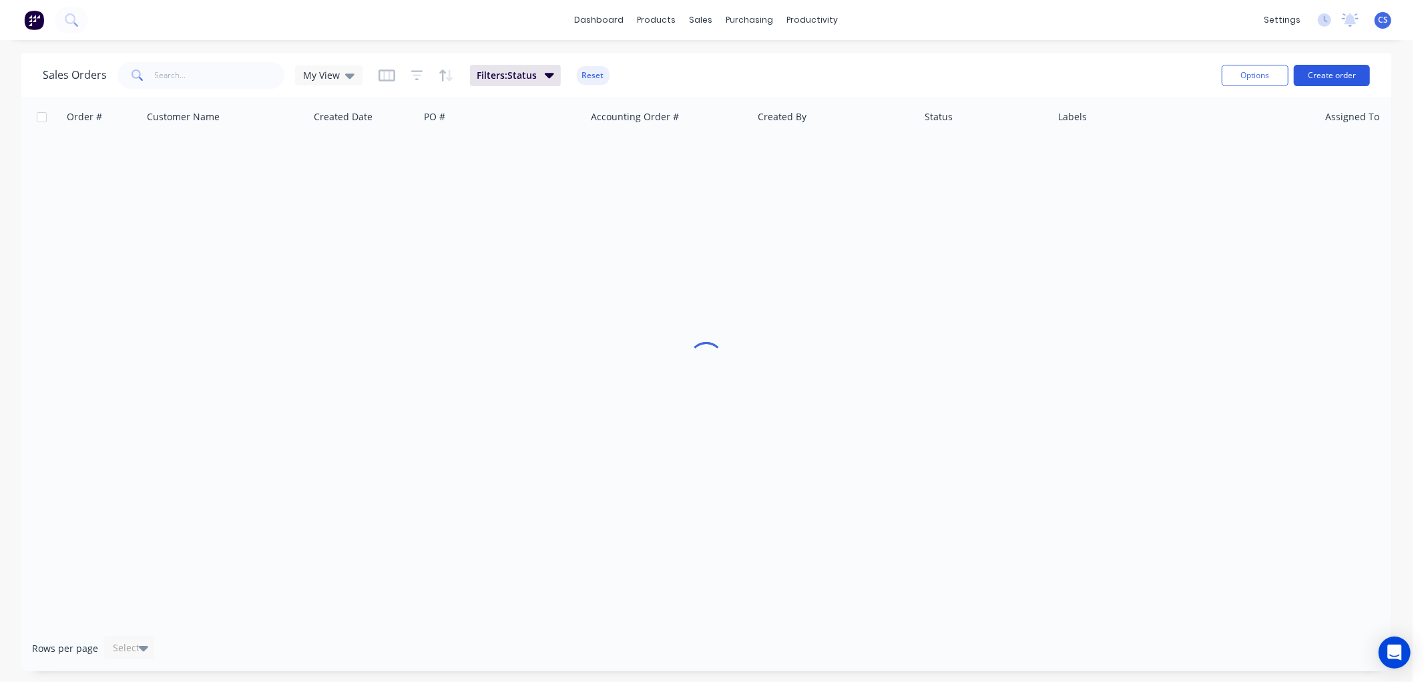
click at [1321, 73] on button "Create order" at bounding box center [1332, 75] width 76 height 21
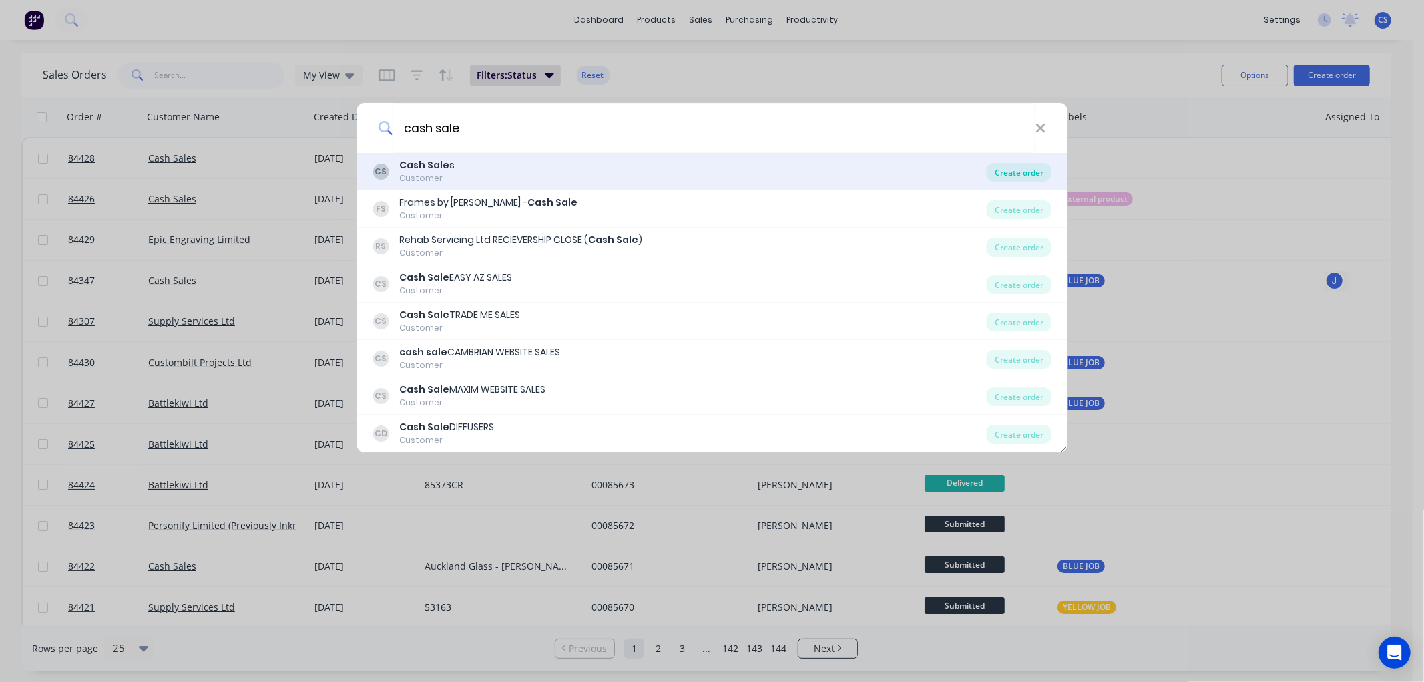
type input "cash sale"
click at [1015, 171] on div "Create order" at bounding box center [1019, 172] width 65 height 19
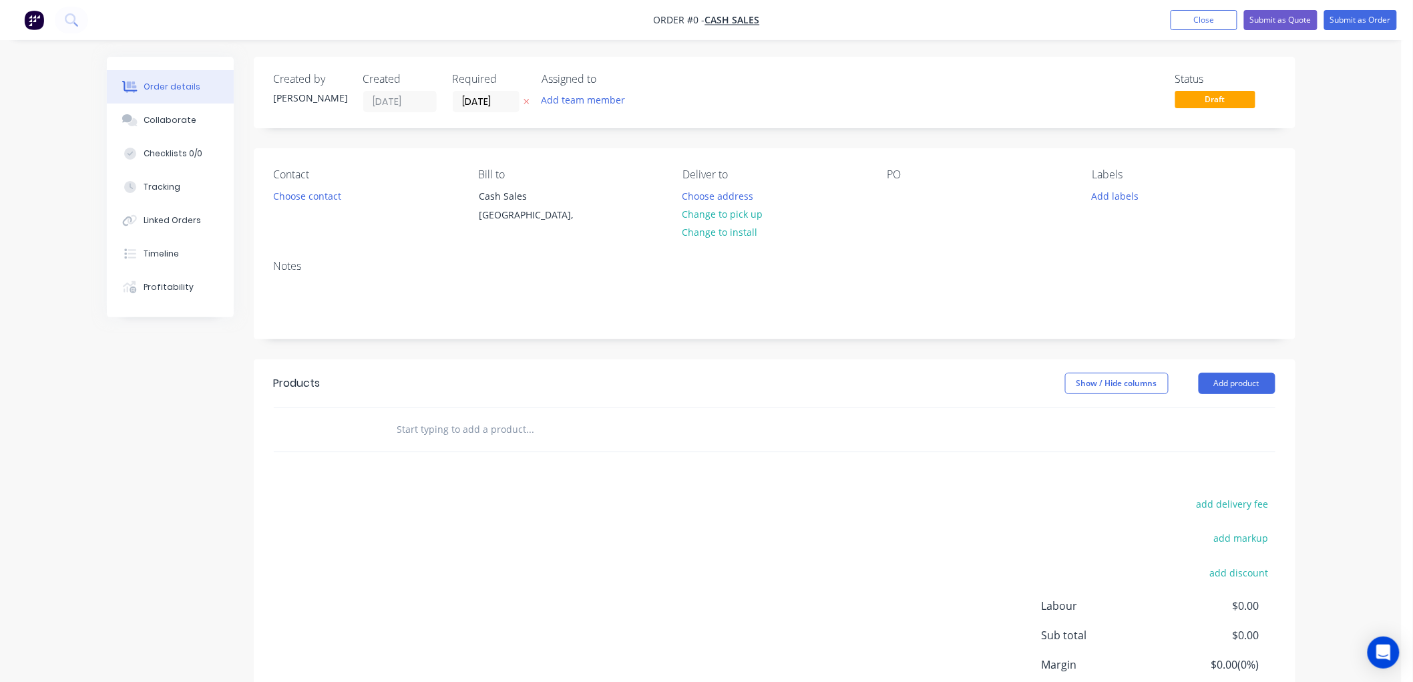
click at [523, 97] on icon at bounding box center [526, 101] width 6 height 8
click at [322, 192] on button "Choose contact" at bounding box center [307, 195] width 82 height 18
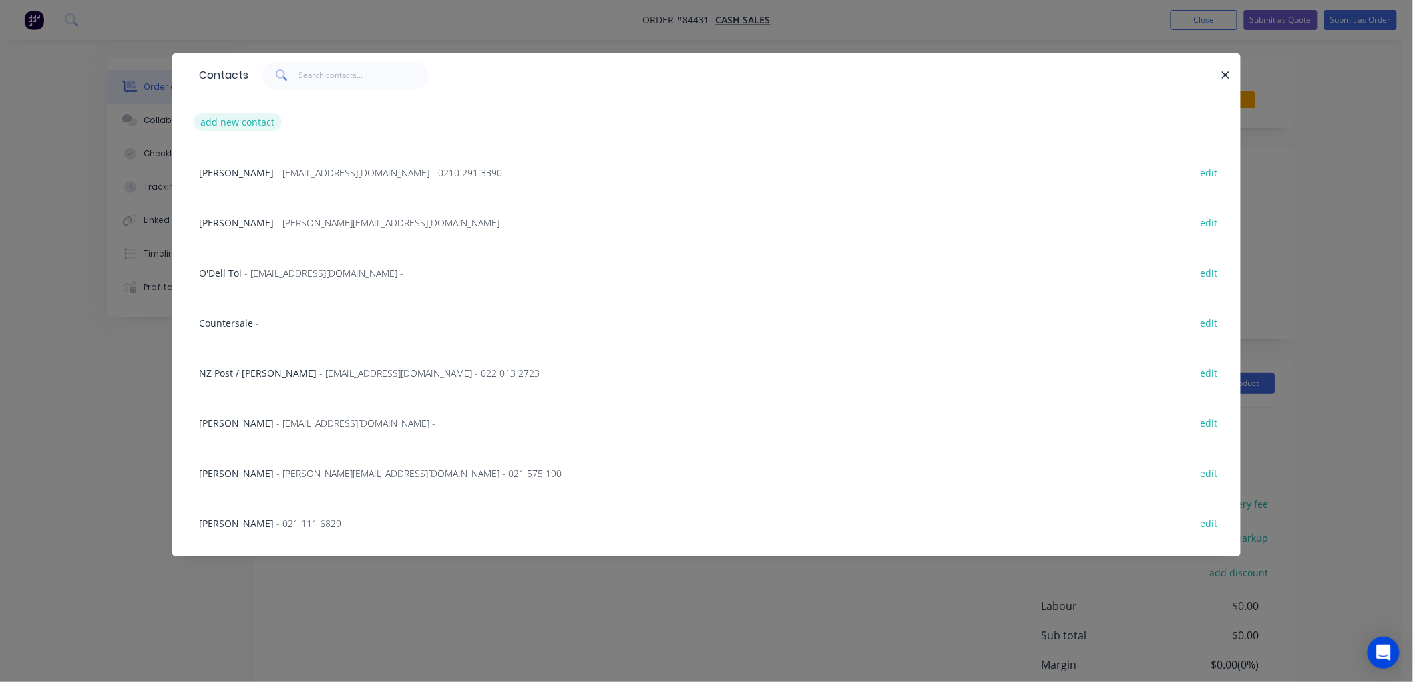
click at [257, 118] on button "add new contact" at bounding box center [238, 122] width 88 height 18
select select "NZ"
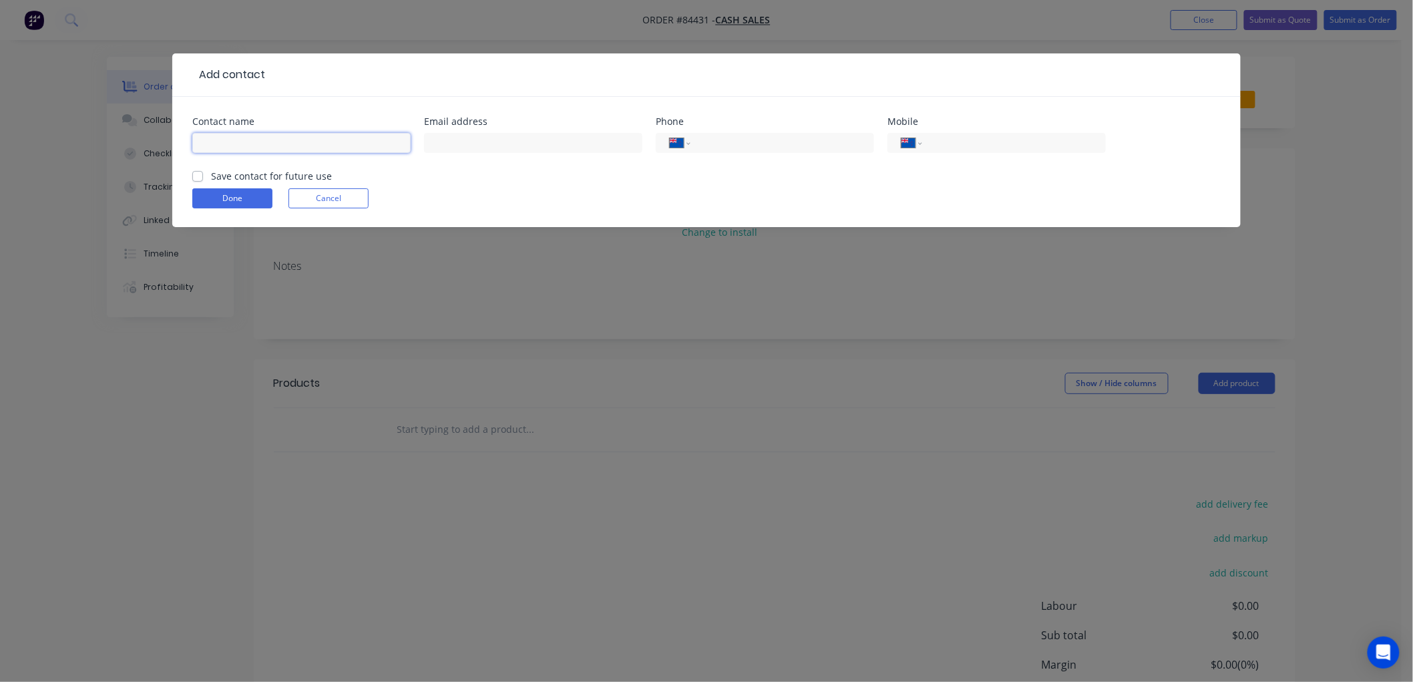
click at [280, 136] on input "text" at bounding box center [301, 143] width 218 height 20
type input "Hasan"
click at [1022, 140] on input "tel" at bounding box center [1011, 143] width 160 height 15
type input "027 593 6091"
click at [211, 176] on label "Save contact for future use" at bounding box center [271, 176] width 121 height 14
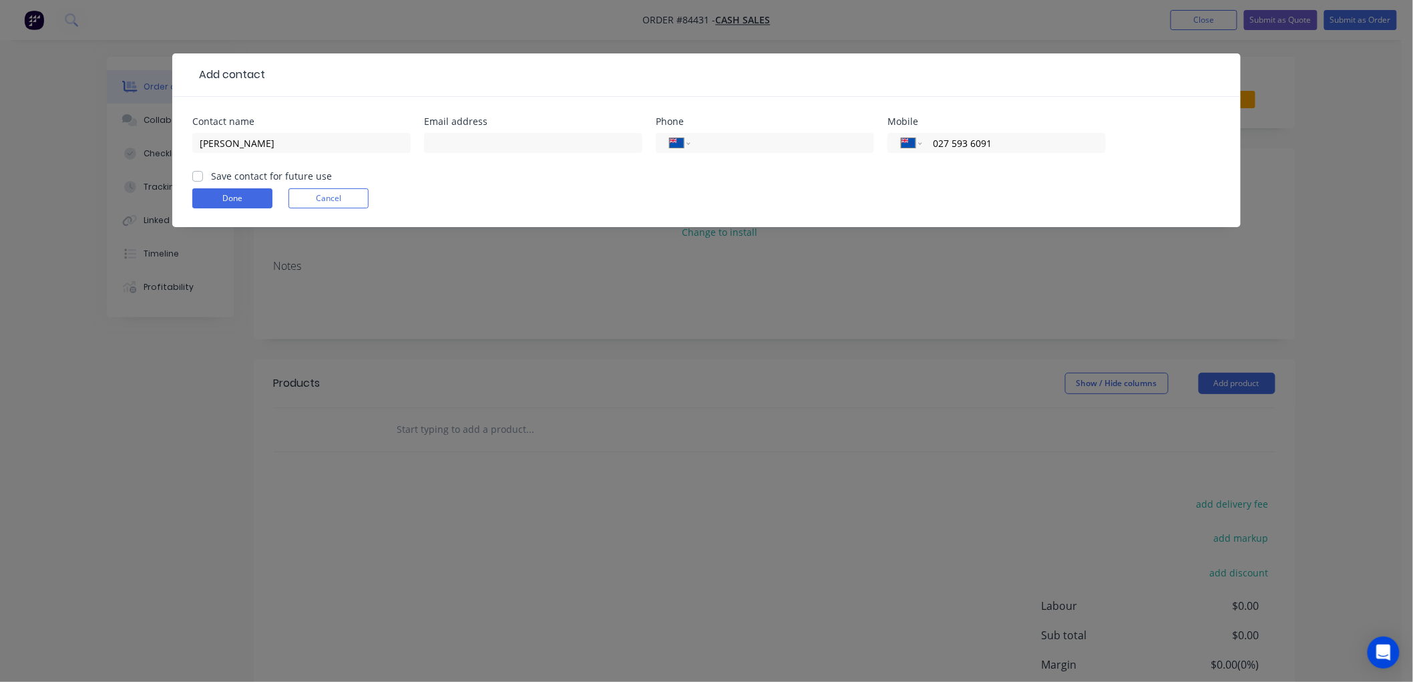
click at [201, 176] on input "Save contact for future use" at bounding box center [197, 175] width 11 height 13
checkbox input "true"
drag, startPoint x: 217, startPoint y: 192, endPoint x: 227, endPoint y: 198, distance: 12.0
click at [218, 192] on button "Done" at bounding box center [232, 198] width 80 height 20
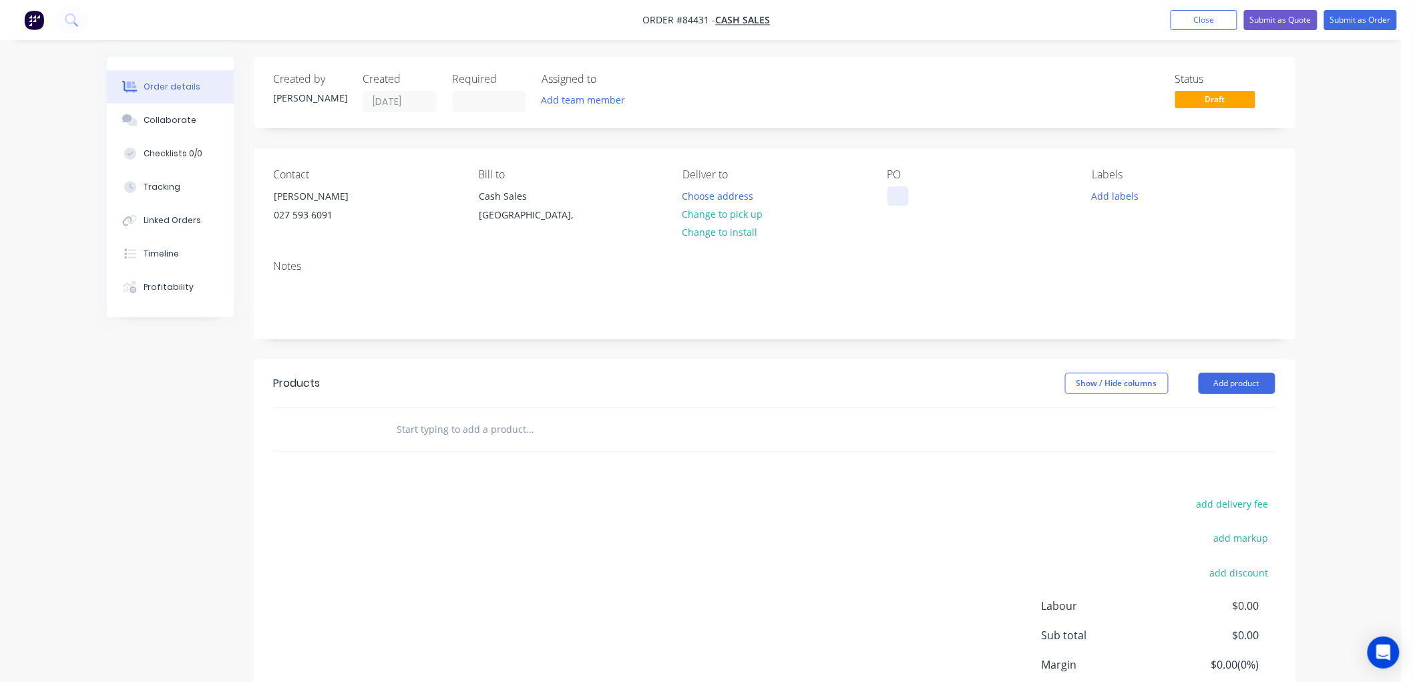
click at [903, 197] on div at bounding box center [897, 195] width 21 height 19
click at [736, 214] on button "Change to pick up" at bounding box center [722, 214] width 95 height 18
click at [1109, 198] on button "Add labels" at bounding box center [1114, 195] width 61 height 18
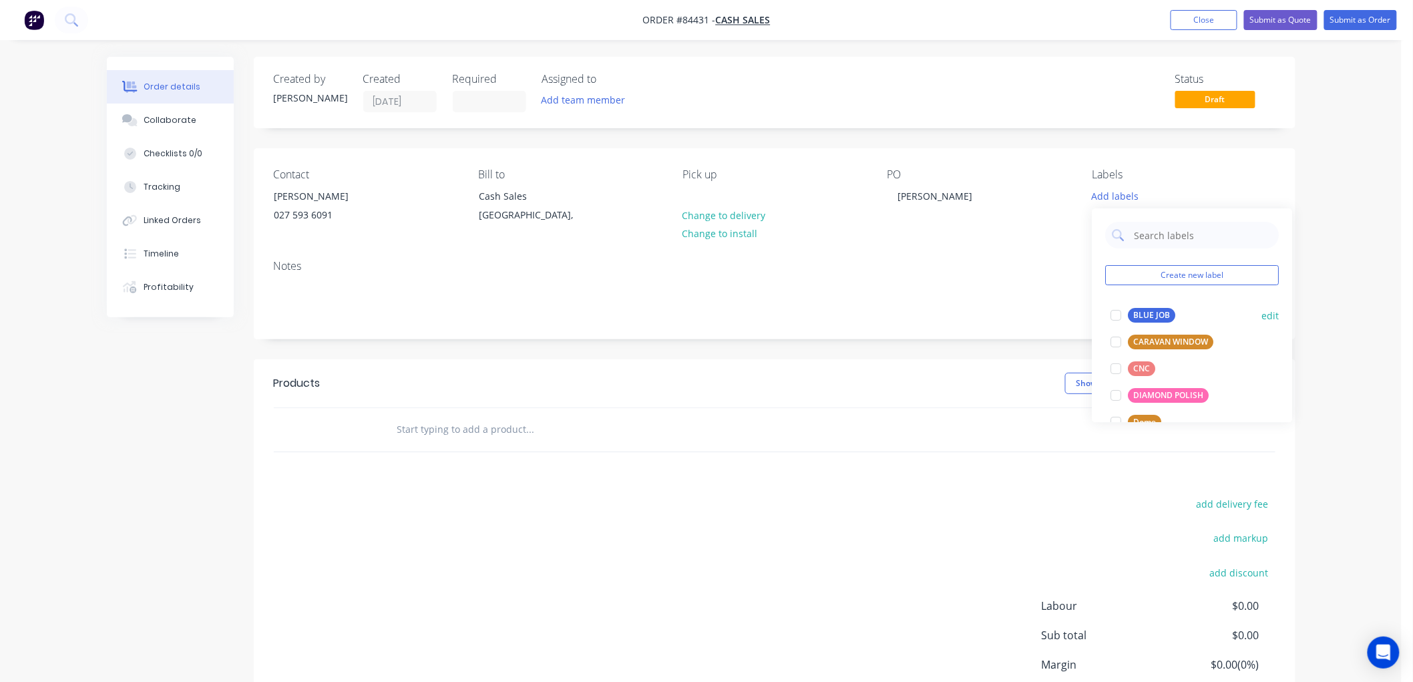
click at [1139, 311] on div "BLUE JOB" at bounding box center [1151, 315] width 47 height 15
click at [484, 432] on input "text" at bounding box center [530, 429] width 267 height 27
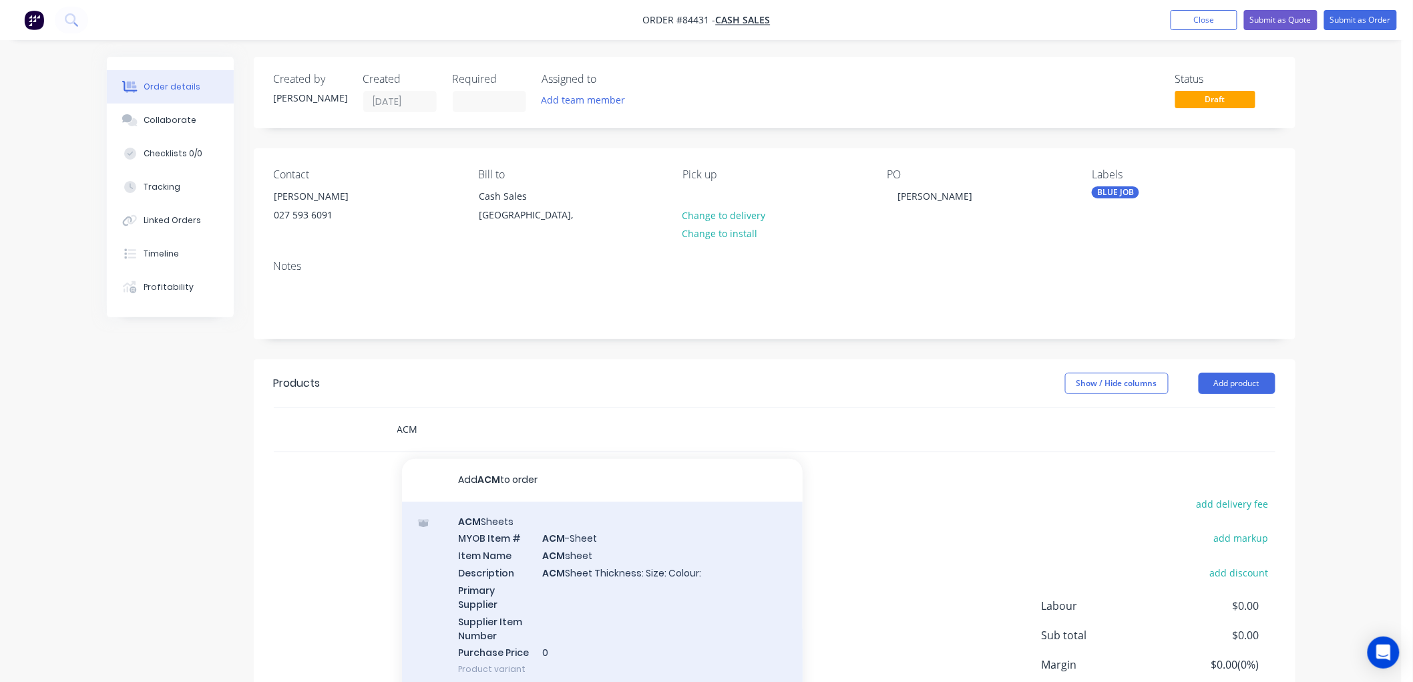
type input "ACM"
click at [590, 555] on div "ACM Sheets MYOB Item # ACM -Sheet Item Name ACM sheet Description ACM Sheet Thi…" at bounding box center [602, 595] width 401 height 188
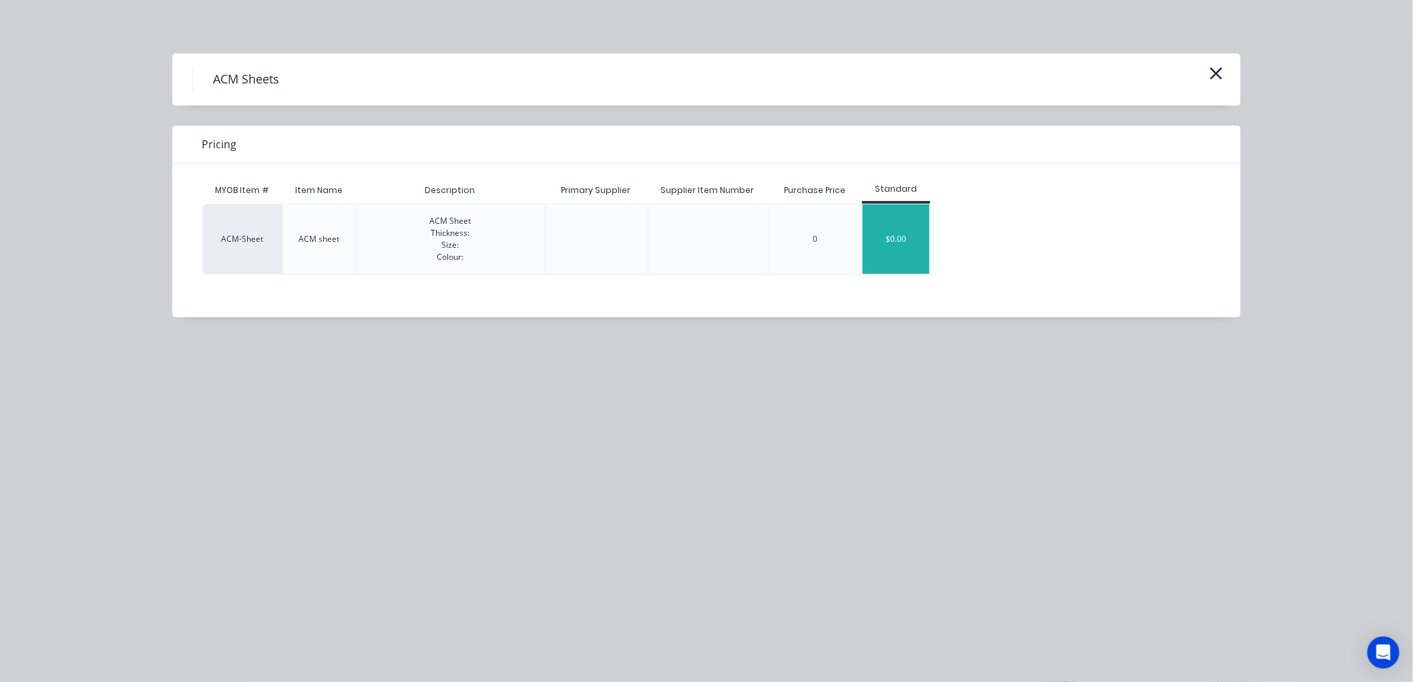
click at [893, 251] on div "$0.00" at bounding box center [896, 238] width 67 height 69
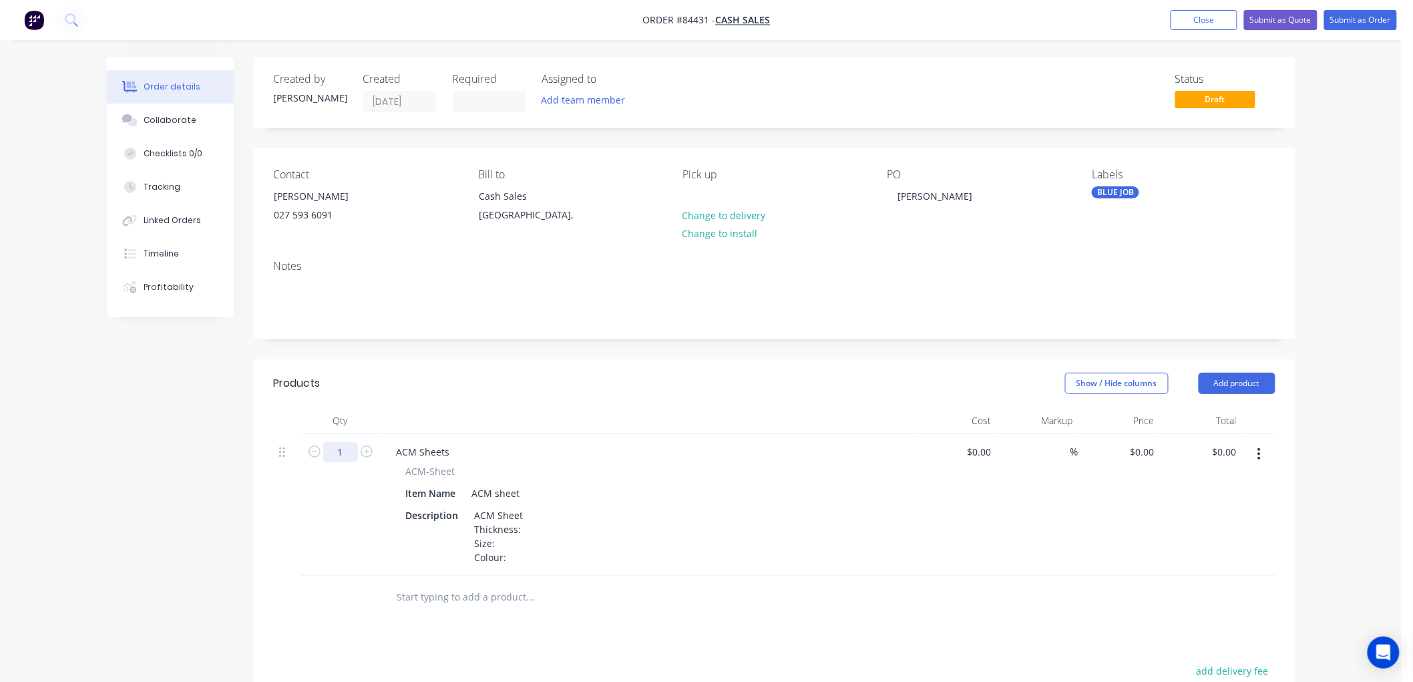
click at [342, 451] on input "1" at bounding box center [340, 452] width 35 height 20
type input "5"
click at [528, 529] on div "Description ACM Sheet Thickness: Size: Colour:" at bounding box center [645, 535] width 489 height 61
click at [521, 526] on div "ACM Sheet Thickness: Size: Colour:" at bounding box center [499, 535] width 60 height 61
click at [537, 536] on div "ACM Sheet Thickness: 4mm Size: Colour:" at bounding box center [510, 535] width 83 height 61
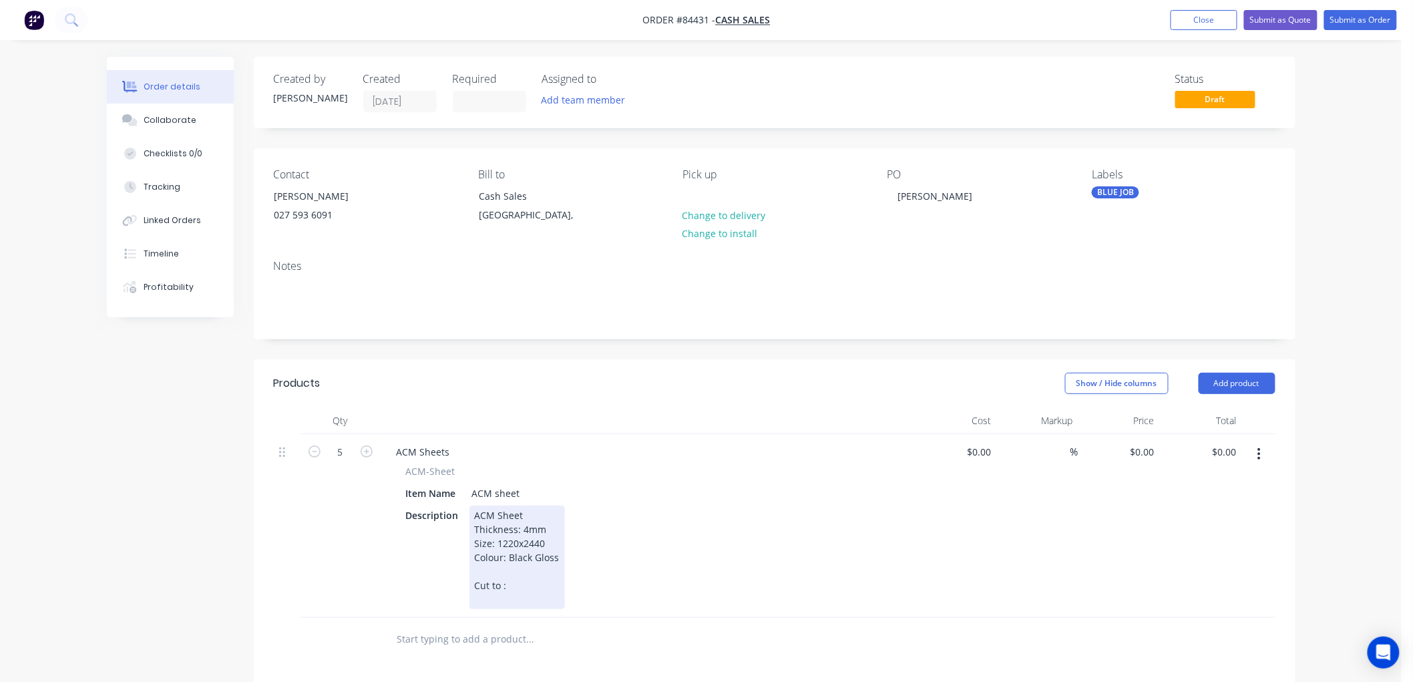
click at [537, 588] on div "ACM Sheet Thickness: 4mm Size: 1220x2440 Colour: Black Gloss Cut to :" at bounding box center [516, 556] width 95 height 103
click at [495, 603] on div "ACM Sheet Thickness: 4mm Size: 1220x2440 Colour: Black Gloss Cut to :" at bounding box center [516, 556] width 95 height 103
click at [489, 631] on div "ACM Sheet Thickness: 4mm Size: 1220x2440 Colour: Black Gloss Cut to : 1@ 1200x2…" at bounding box center [516, 571] width 95 height 132
click at [501, 639] on div "ACM Sheet Thickness: 4mm Size: 1220x2440 Colour: Black Gloss Cut to : 1@ 1200x2…" at bounding box center [516, 578] width 95 height 146
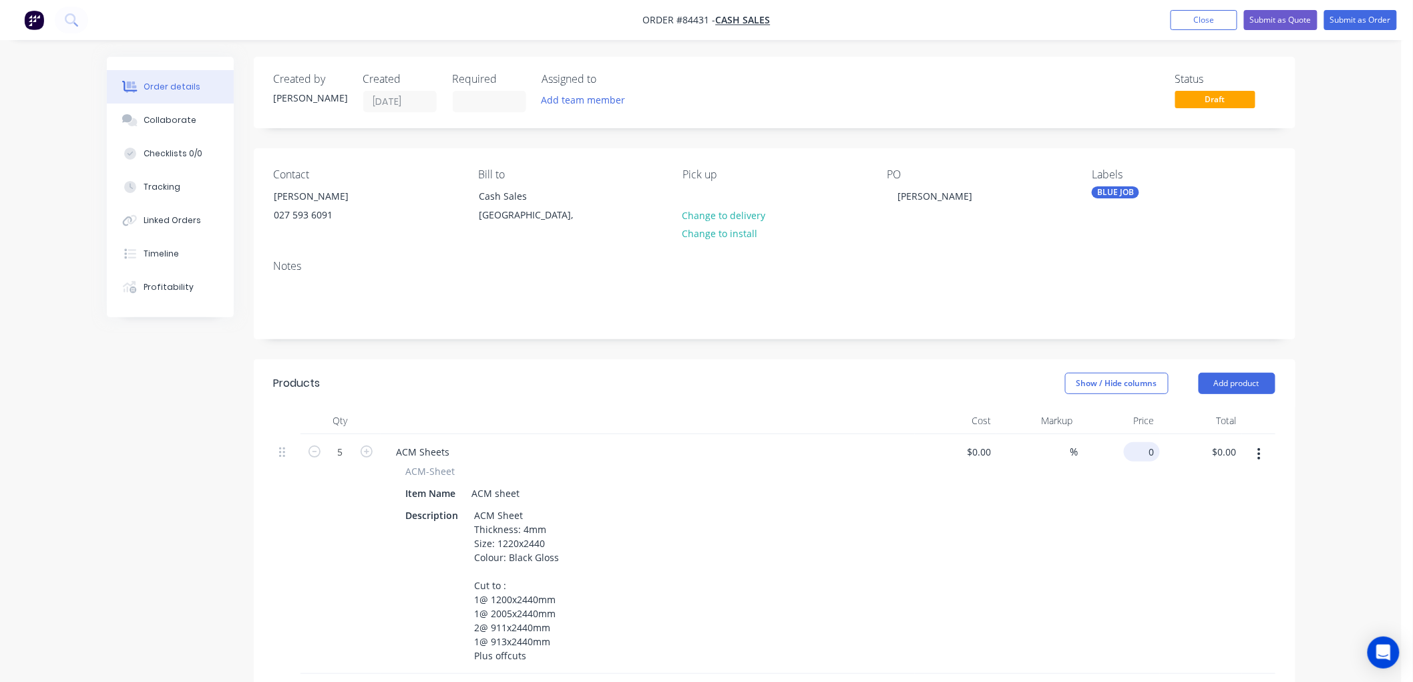
click at [1137, 452] on div "0 $0.00" at bounding box center [1119, 554] width 82 height 240
click at [1335, 437] on div "Order details Collaborate Checklists 0/0 Tracking Linked Orders Timeline Profit…" at bounding box center [700, 529] width 1401 height 1058
click at [1144, 451] on input "0" at bounding box center [1144, 451] width 31 height 19
type input "$190.99"
type input "$954.95"
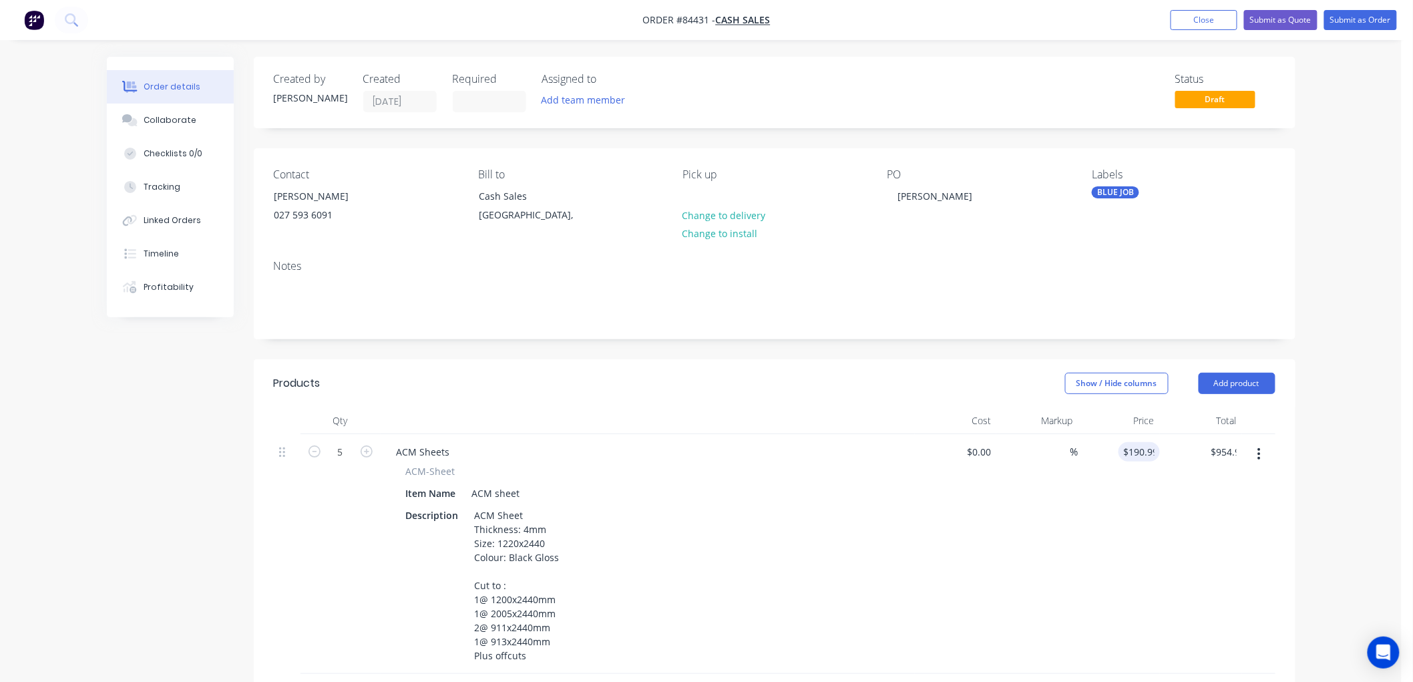
click at [1377, 408] on div "Order details Collaborate Checklists 0/0 Tracking Linked Orders Timeline Profit…" at bounding box center [700, 529] width 1401 height 1058
click at [1361, 21] on button "Submit as Order" at bounding box center [1360, 20] width 73 height 20
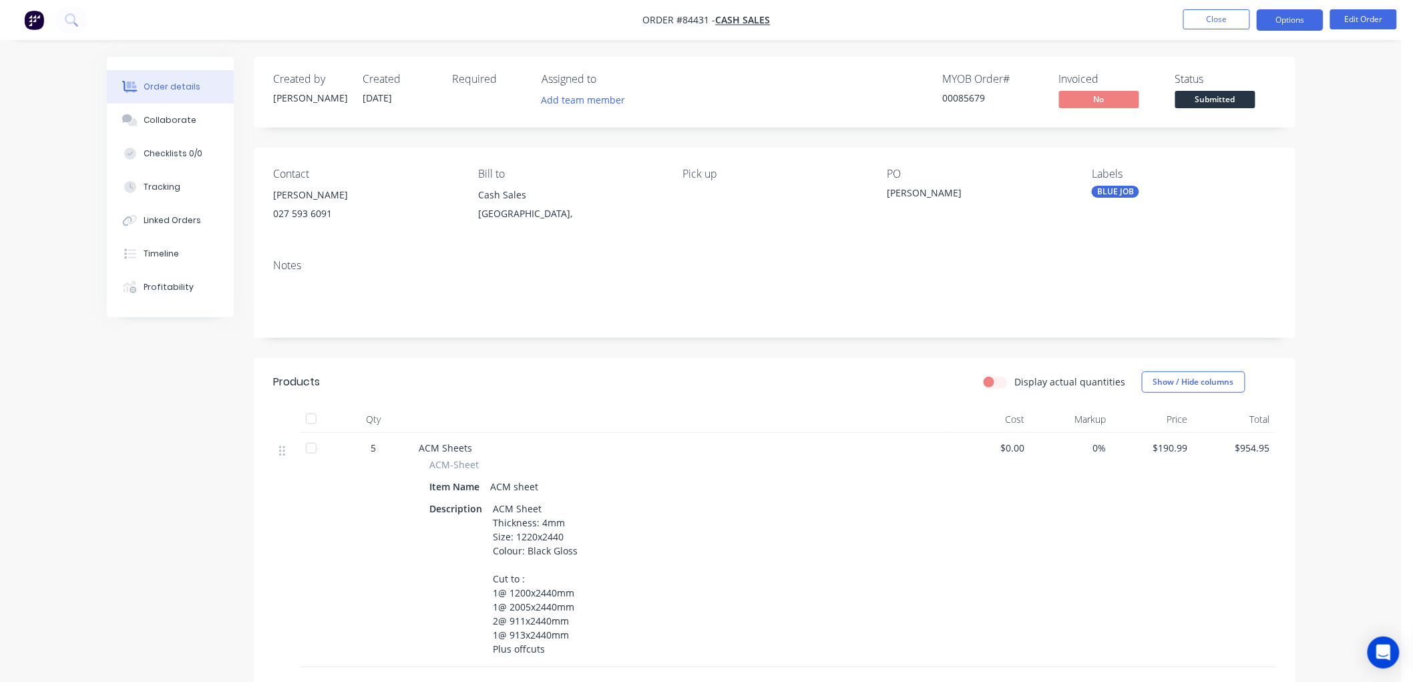
click at [1286, 21] on button "Options" at bounding box center [1289, 19] width 67 height 21
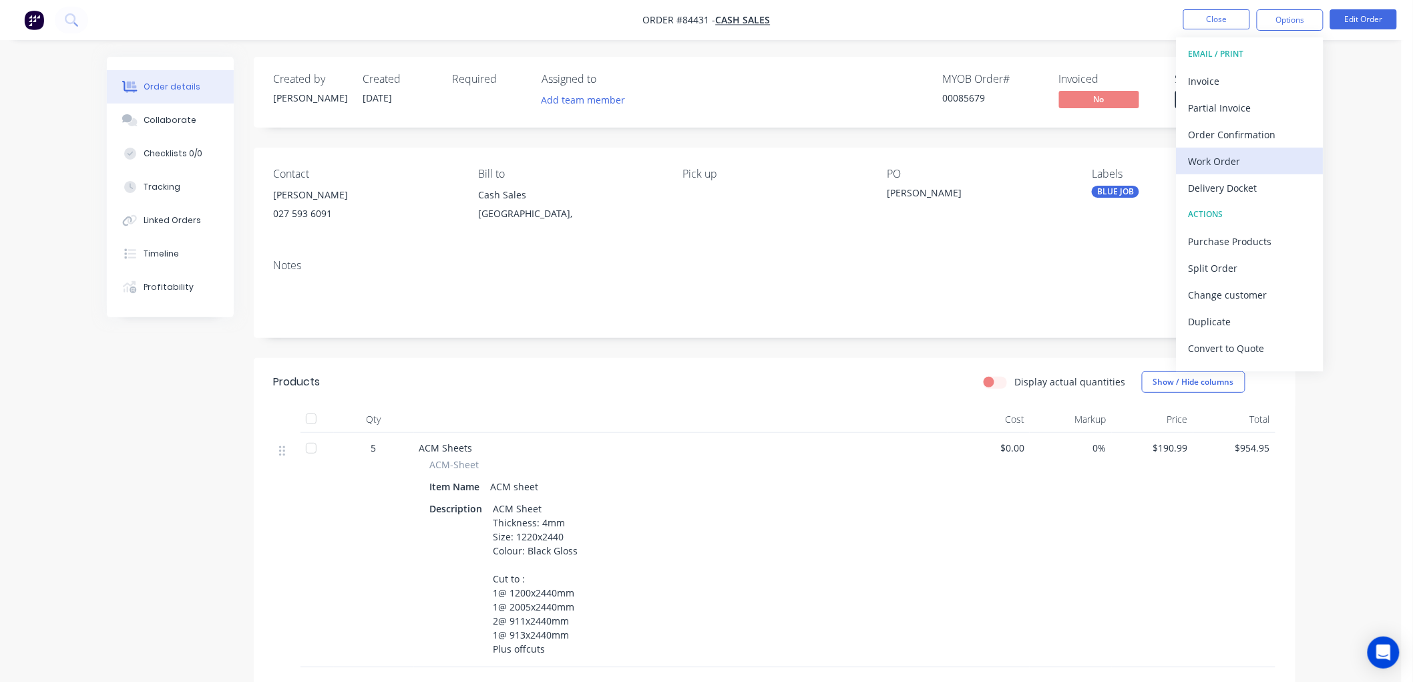
click at [1226, 156] on div "Work Order" at bounding box center [1249, 161] width 123 height 19
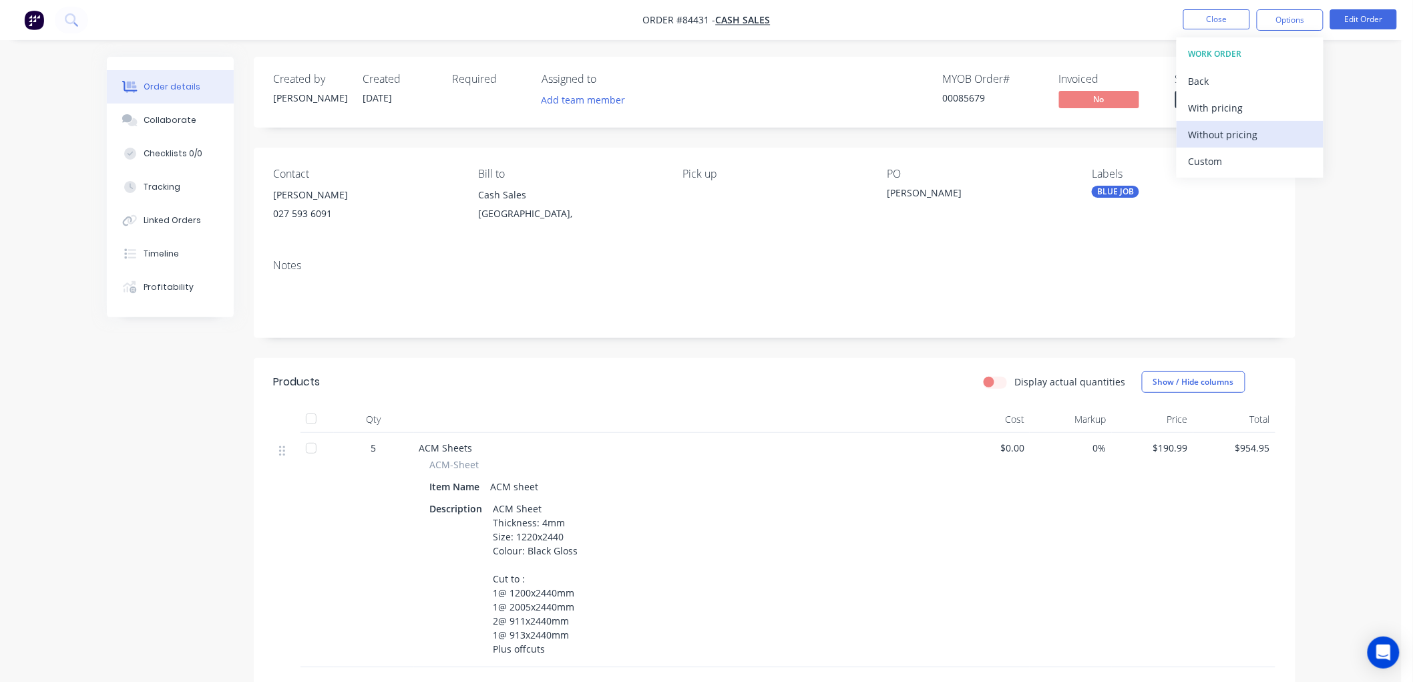
click at [1223, 130] on div "Without pricing" at bounding box center [1249, 134] width 123 height 19
drag, startPoint x: 1046, startPoint y: 49, endPoint x: 1236, endPoint y: 88, distance: 194.3
click at [1047, 49] on div "Order details Collaborate Checklists 0/0 Tracking Linked Orders Timeline Profit…" at bounding box center [700, 452] width 1401 height 905
drag, startPoint x: 1235, startPoint y: 100, endPoint x: 1233, endPoint y: 107, distance: 7.6
click at [1235, 100] on span "Submitted" at bounding box center [1215, 99] width 80 height 17
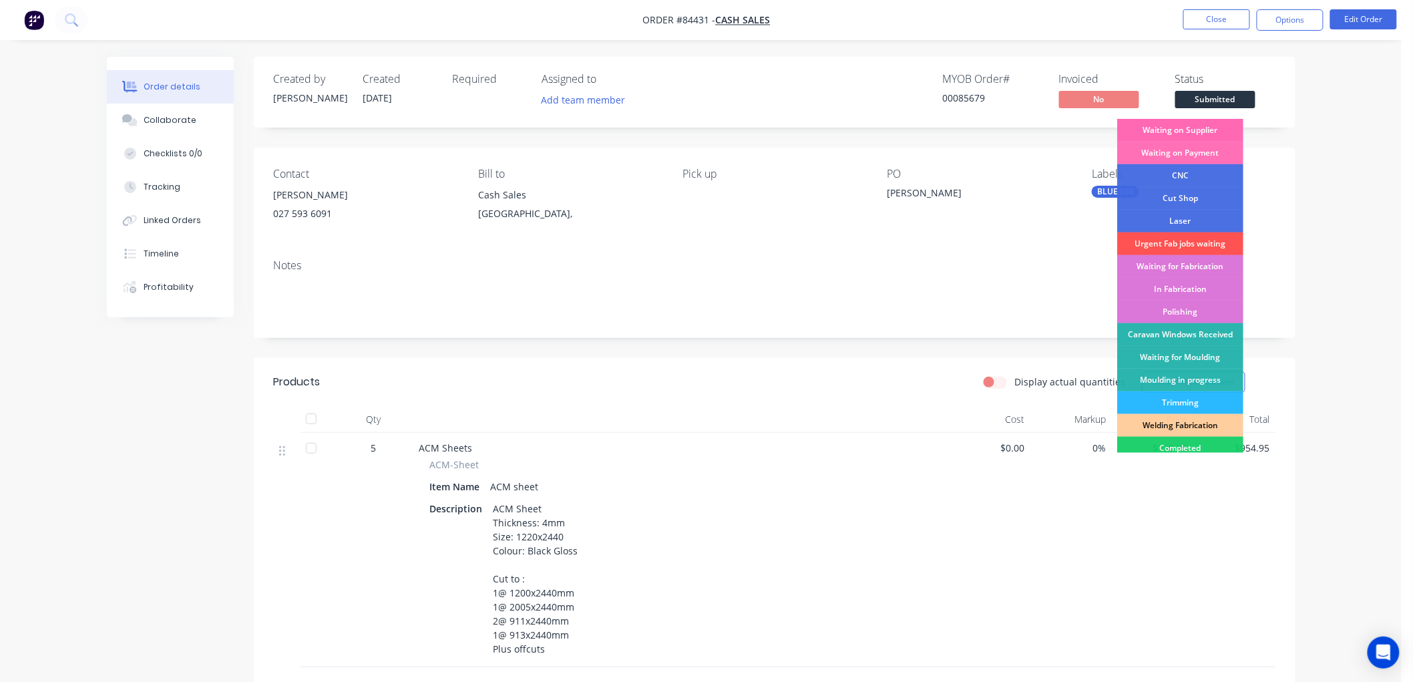
click at [1194, 129] on div "Waiting on Supplier" at bounding box center [1180, 130] width 126 height 23
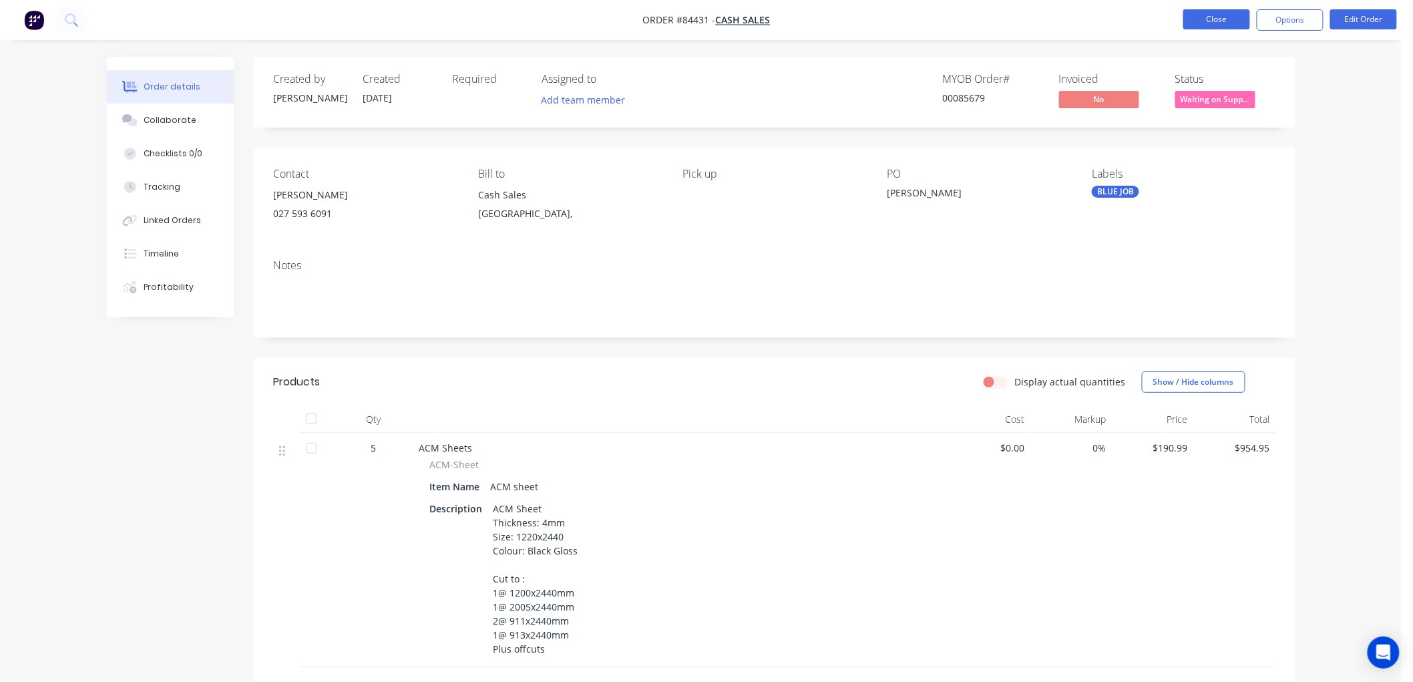
click at [1216, 18] on button "Close" at bounding box center [1216, 19] width 67 height 20
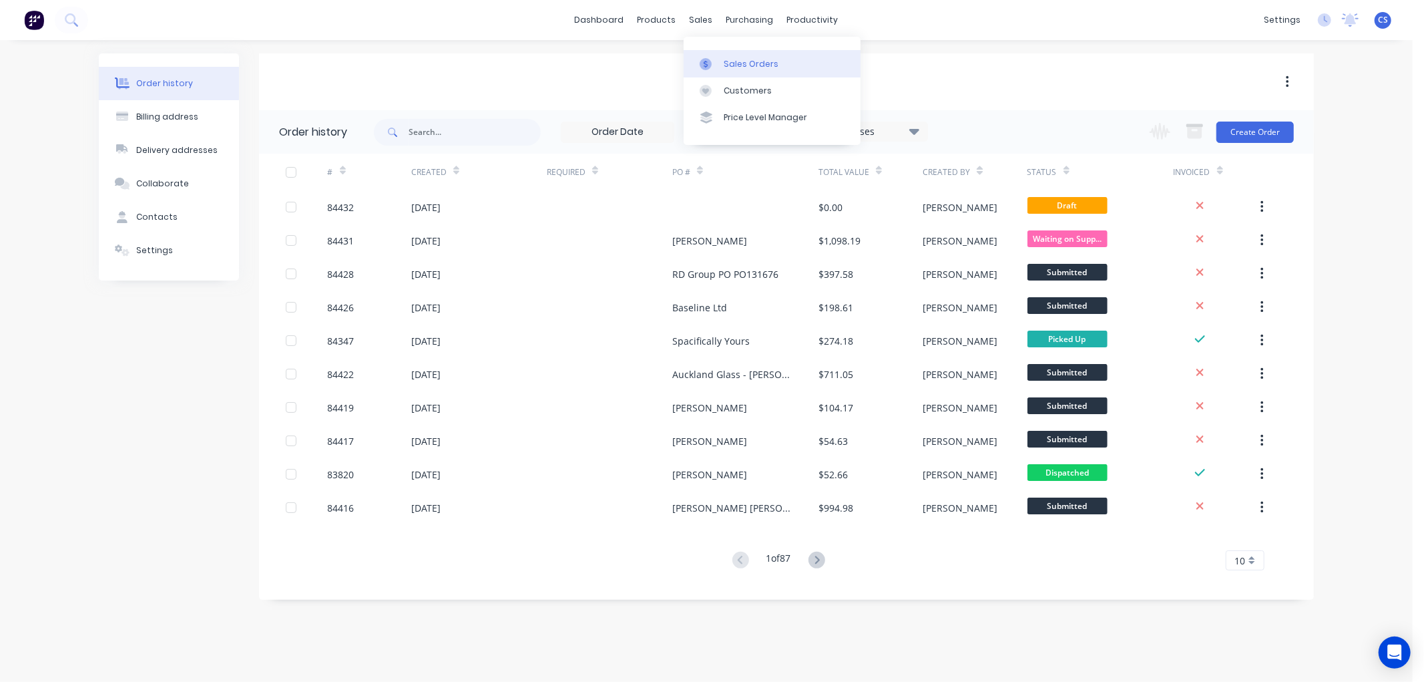
click at [718, 53] on link "Sales Orders" at bounding box center [772, 63] width 177 height 27
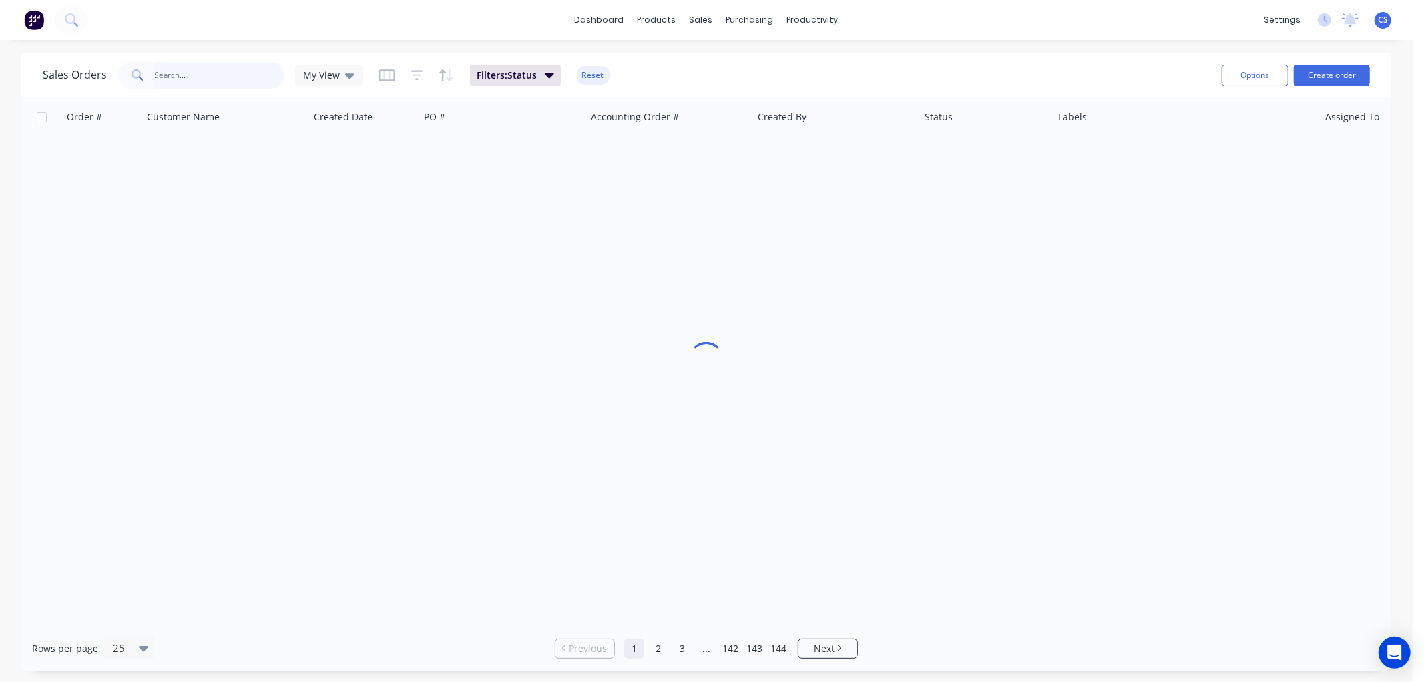
click at [202, 75] on input "text" at bounding box center [220, 75] width 130 height 27
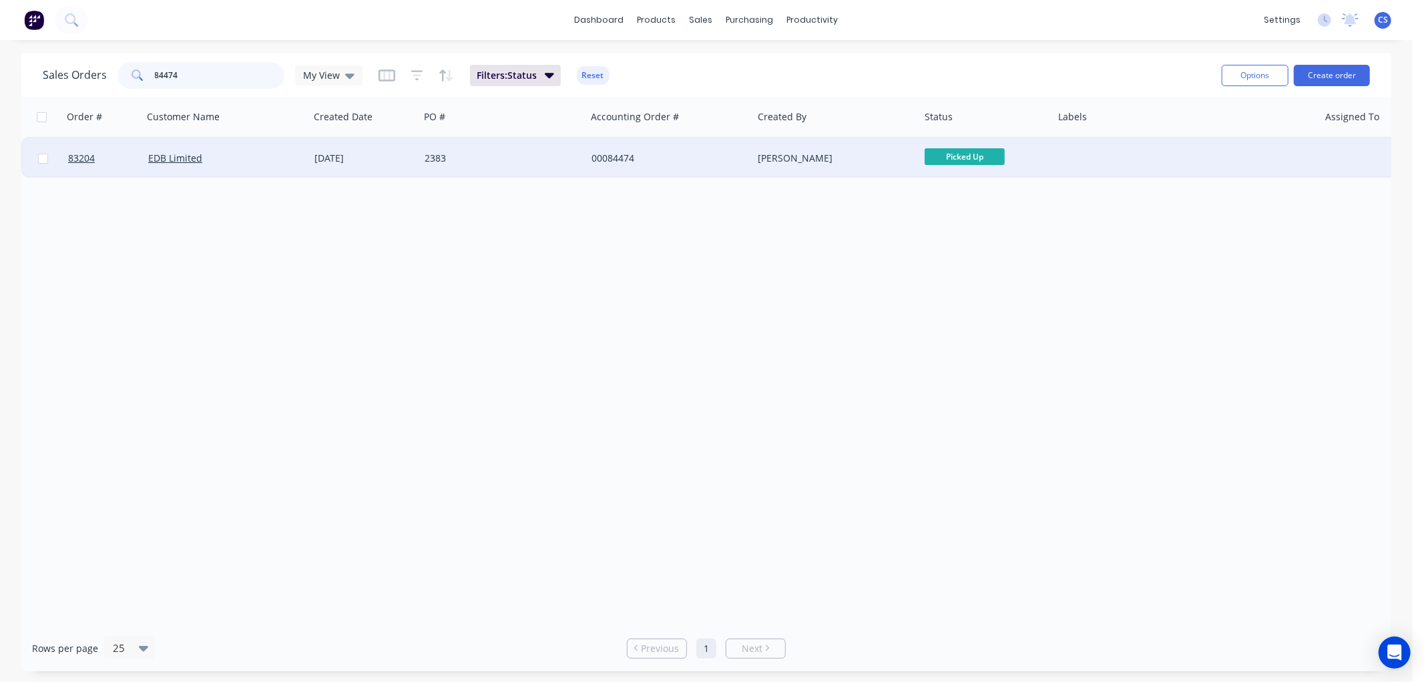
type input "84474"
click at [547, 154] on div "2383" at bounding box center [499, 158] width 148 height 13
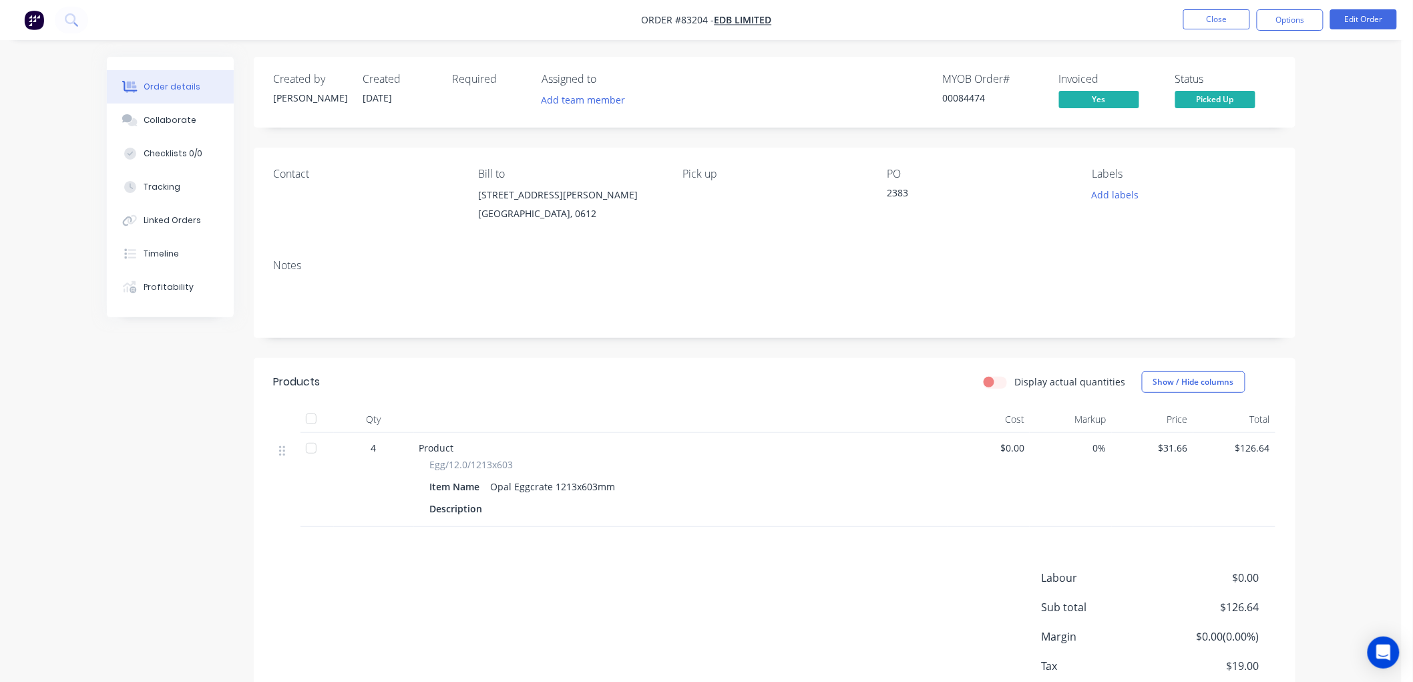
click at [1305, 17] on button "Options" at bounding box center [1289, 19] width 67 height 21
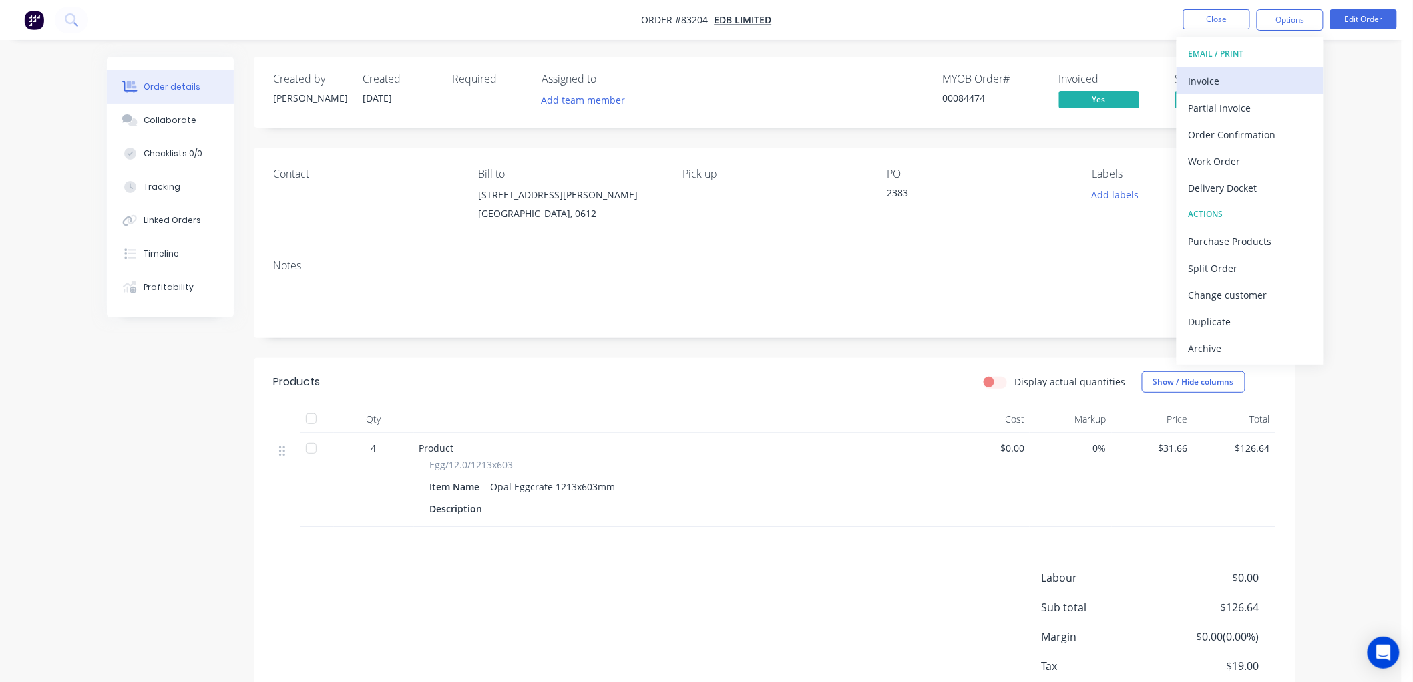
click at [1248, 76] on div "Invoice" at bounding box center [1249, 80] width 123 height 19
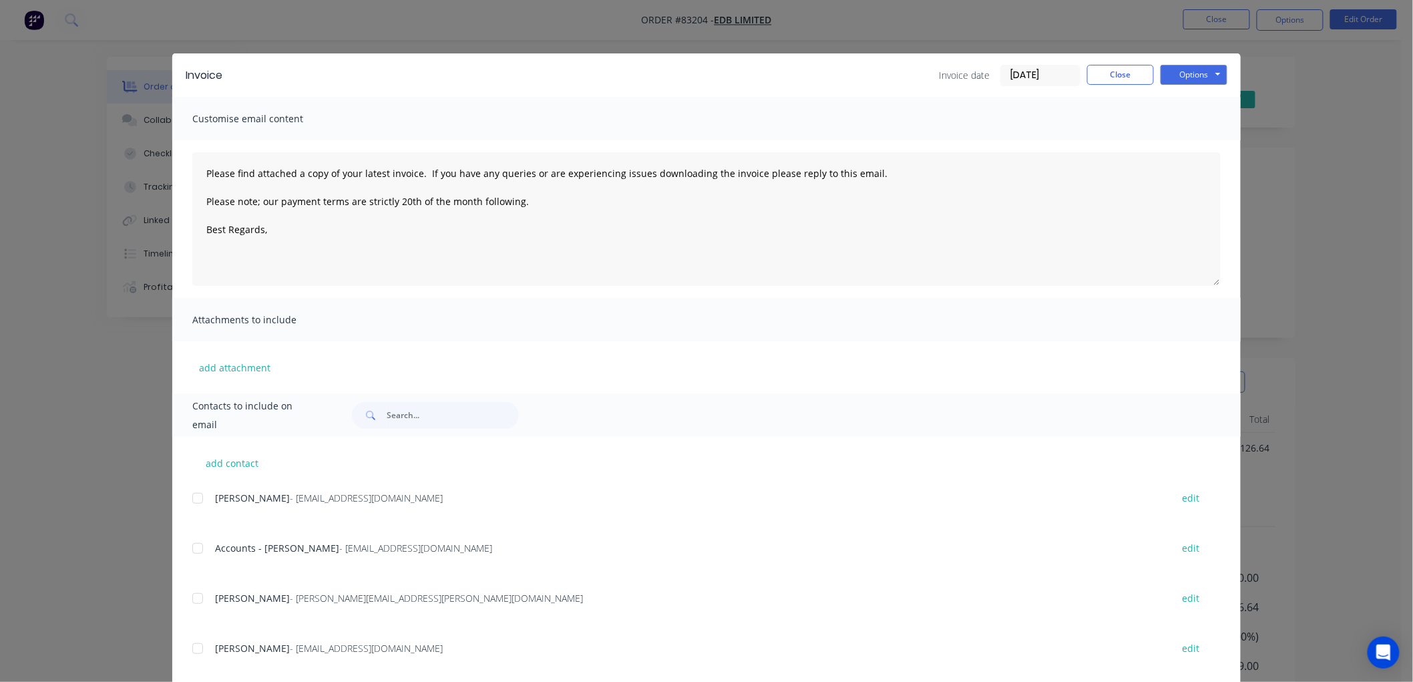
drag, startPoint x: 194, startPoint y: 548, endPoint x: 332, endPoint y: 466, distance: 160.2
click at [194, 547] on div at bounding box center [197, 548] width 27 height 27
click at [319, 241] on textarea "Please find attached a copy of your latest invoice. If you have any queries or …" at bounding box center [706, 219] width 1028 height 134
click at [1172, 77] on button "Options" at bounding box center [1193, 75] width 67 height 20
click at [1177, 142] on button "Email" at bounding box center [1202, 143] width 85 height 22
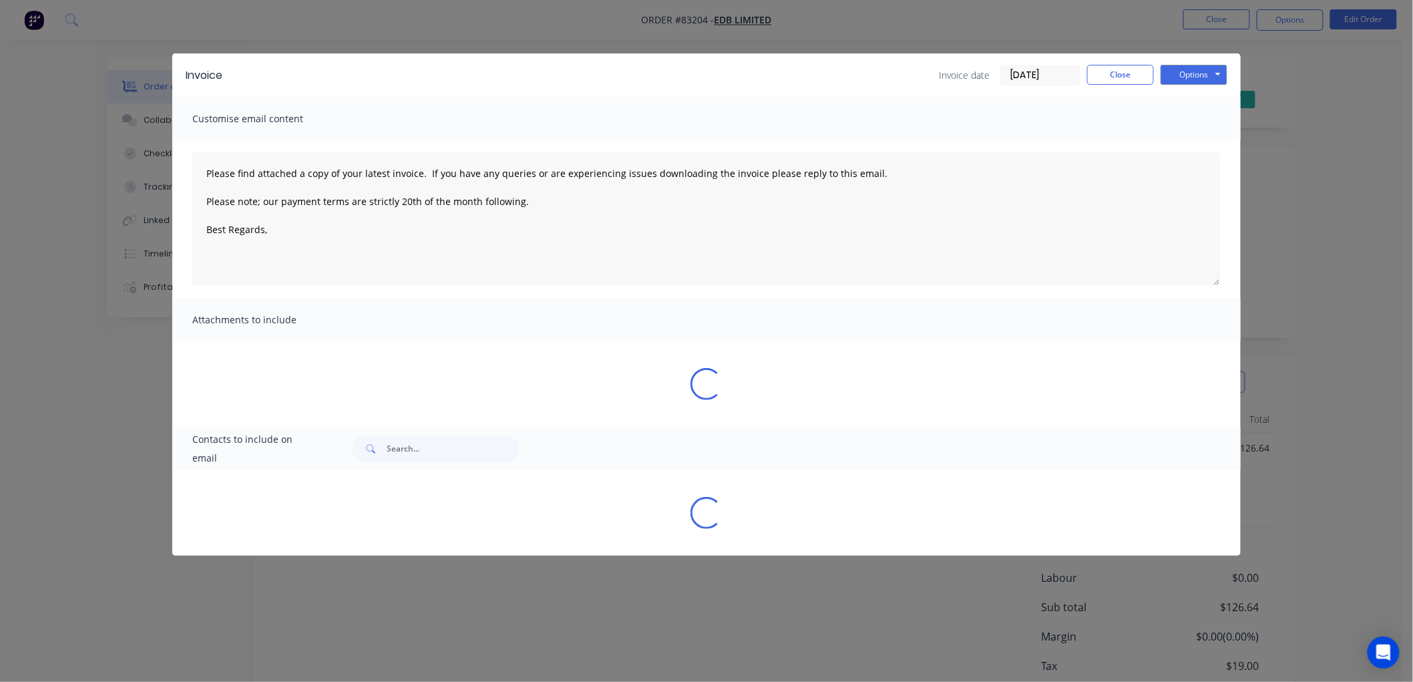
type textarea "Please find attached a copy of your latest invoice. If you have any queries or …"
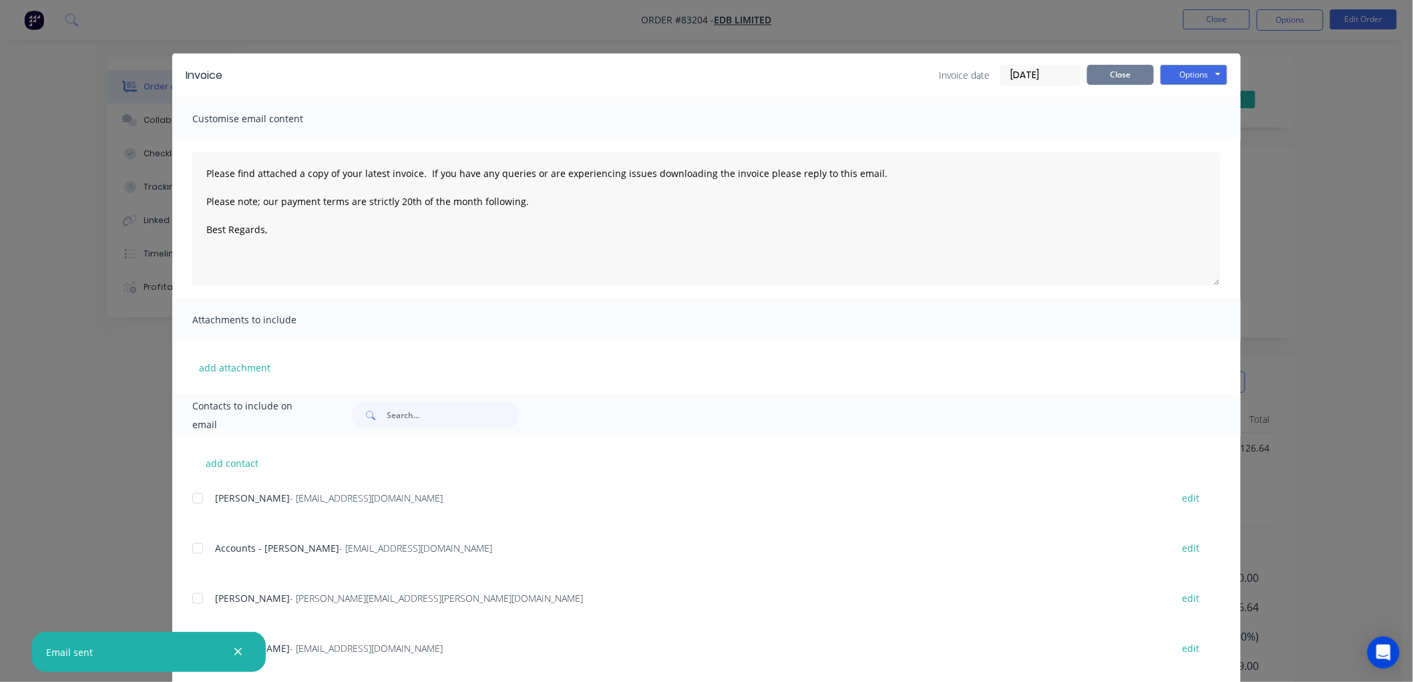
click at [1126, 82] on button "Close" at bounding box center [1120, 75] width 67 height 20
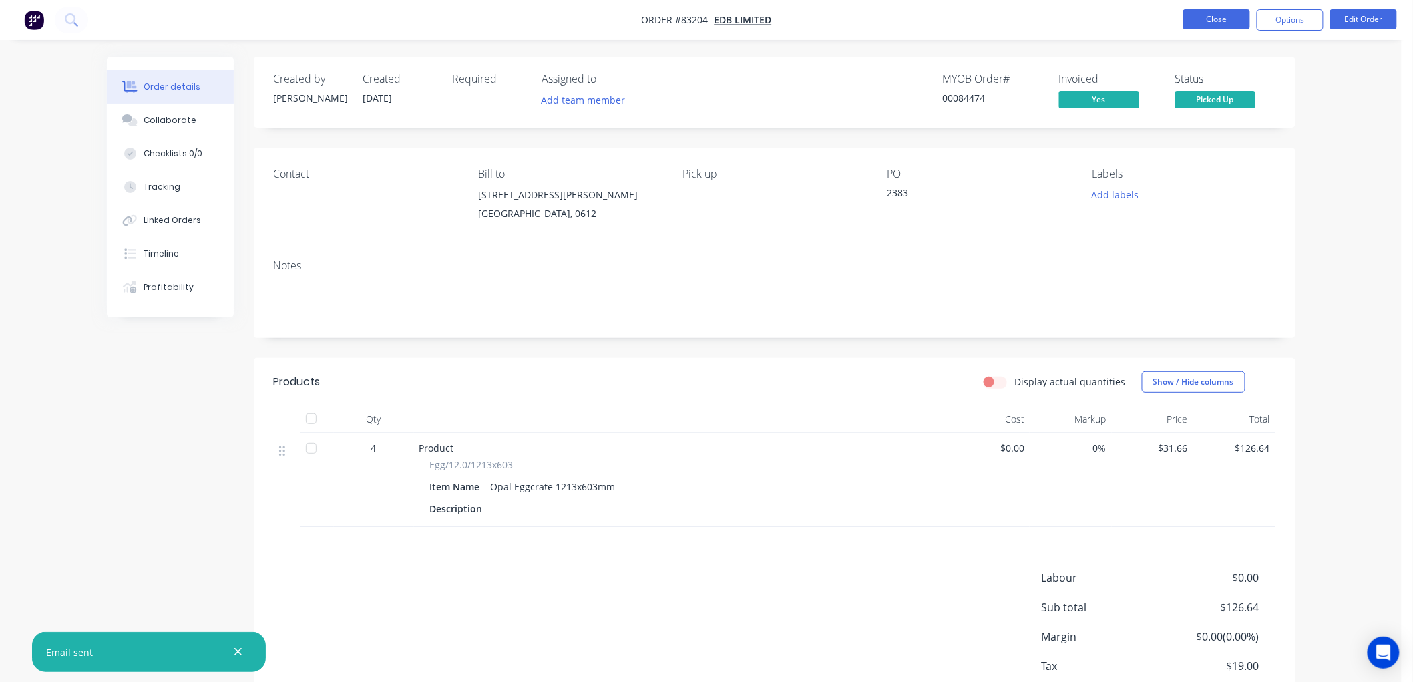
click at [1216, 19] on button "Close" at bounding box center [1216, 19] width 67 height 20
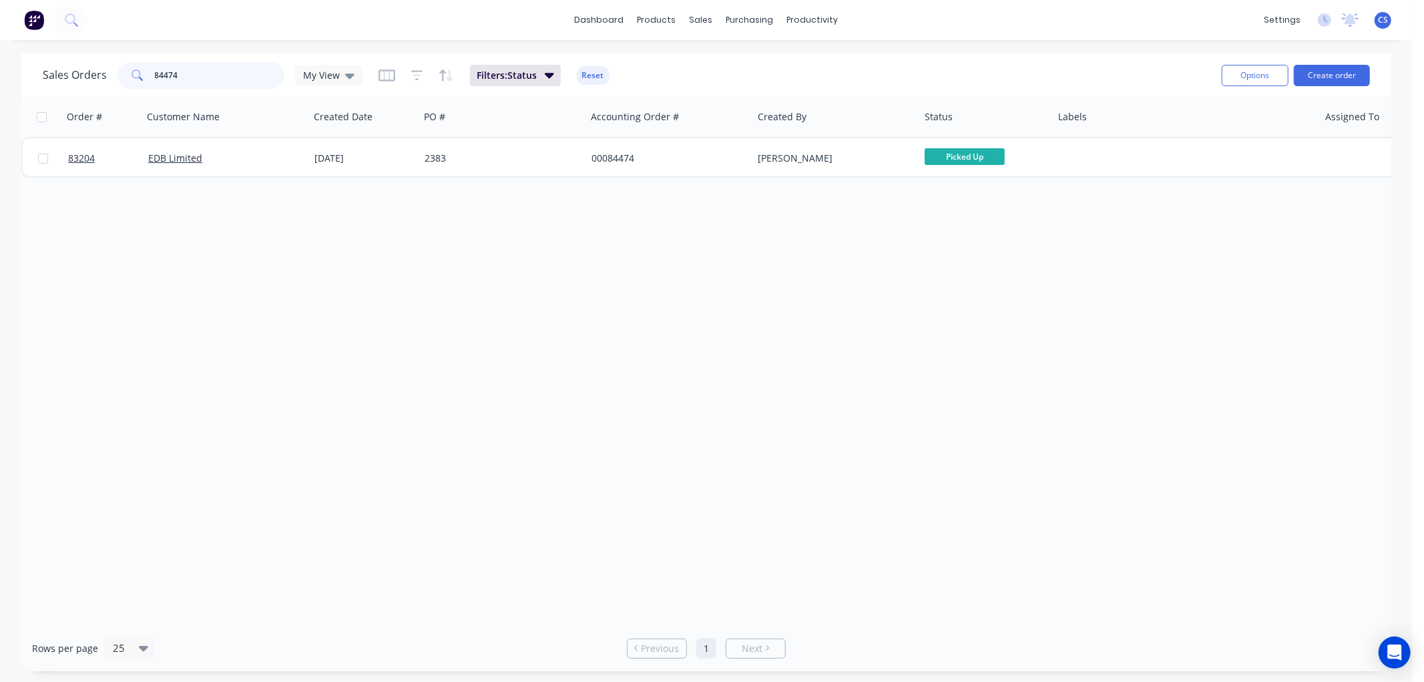
click at [212, 76] on input "84474" at bounding box center [220, 75] width 130 height 27
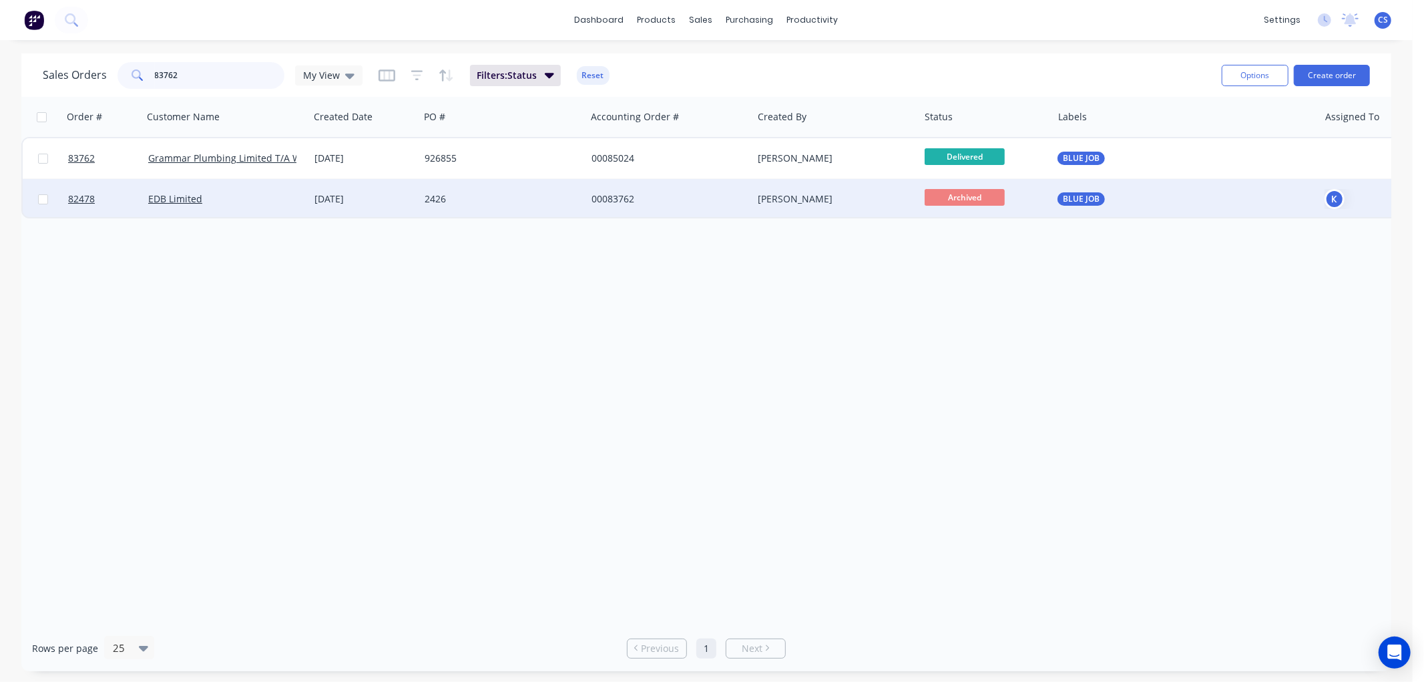
type input "83762"
click at [671, 204] on div "00083762" at bounding box center [666, 198] width 148 height 13
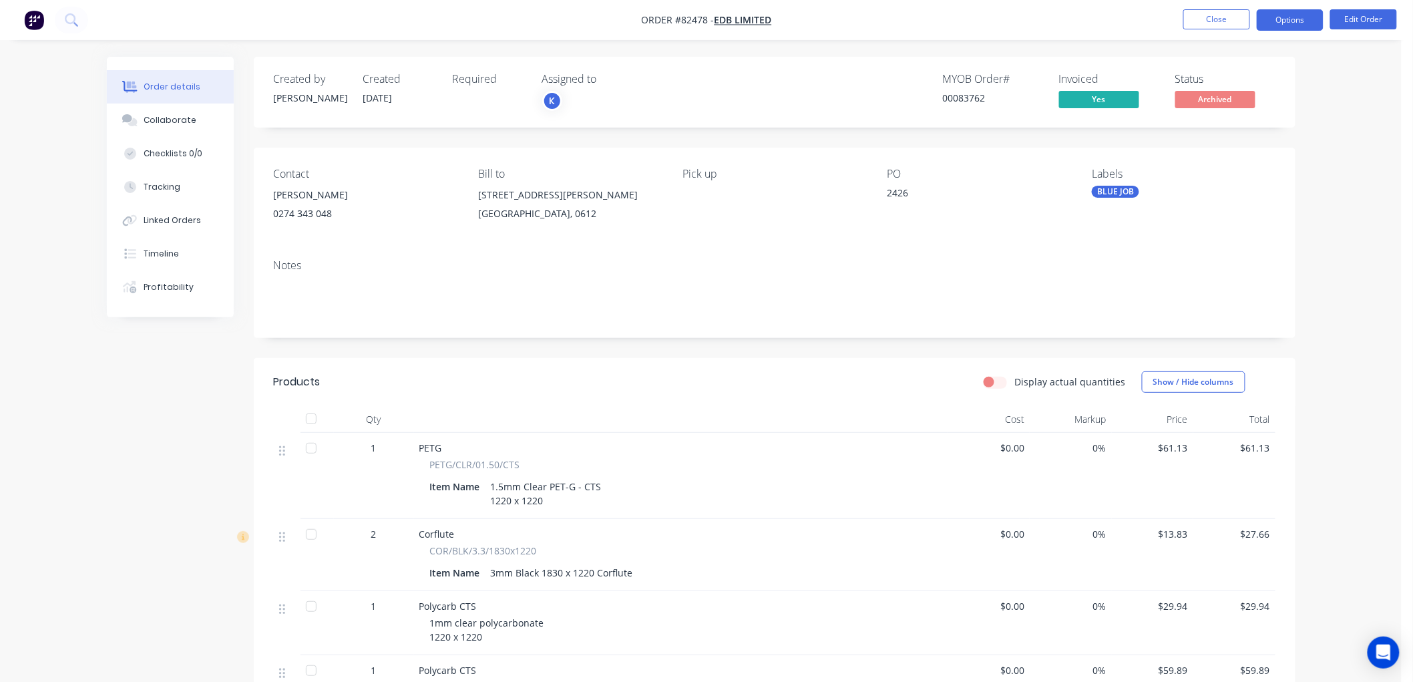
click at [1290, 17] on button "Options" at bounding box center [1289, 19] width 67 height 21
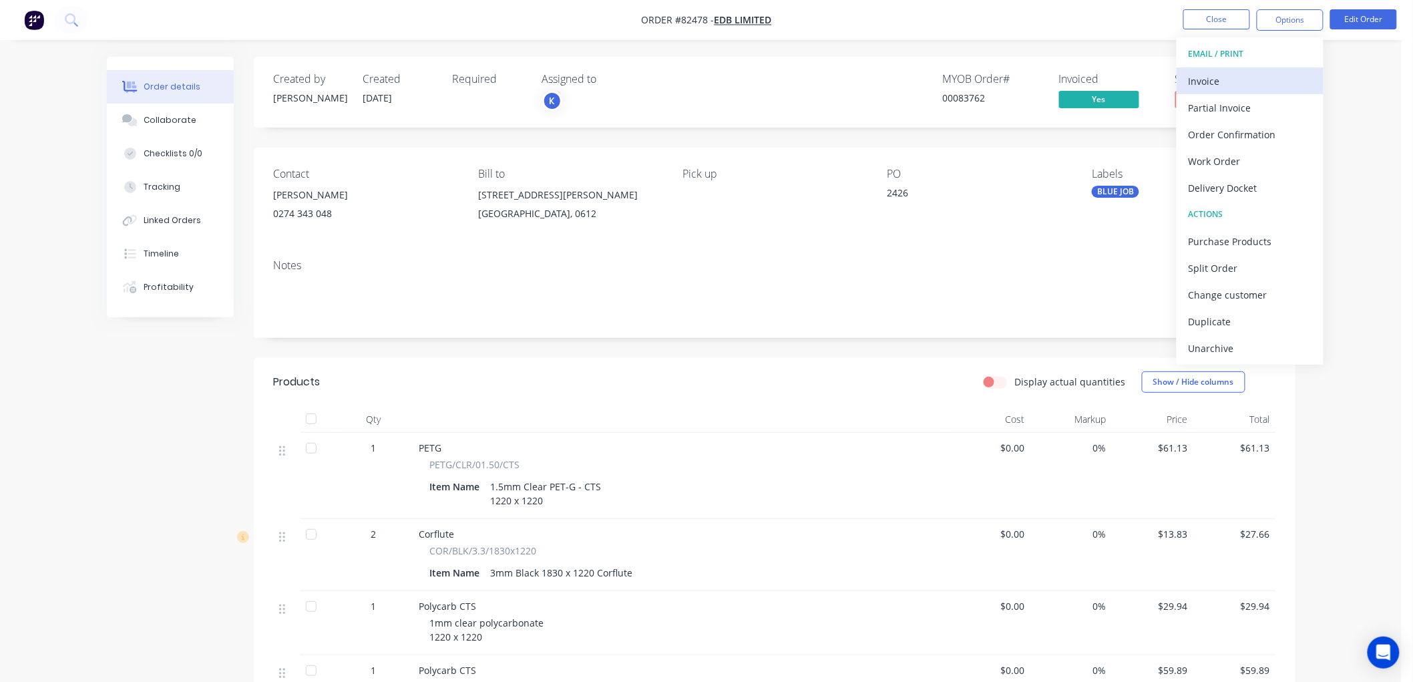
click at [1250, 77] on div "Invoice" at bounding box center [1249, 80] width 123 height 19
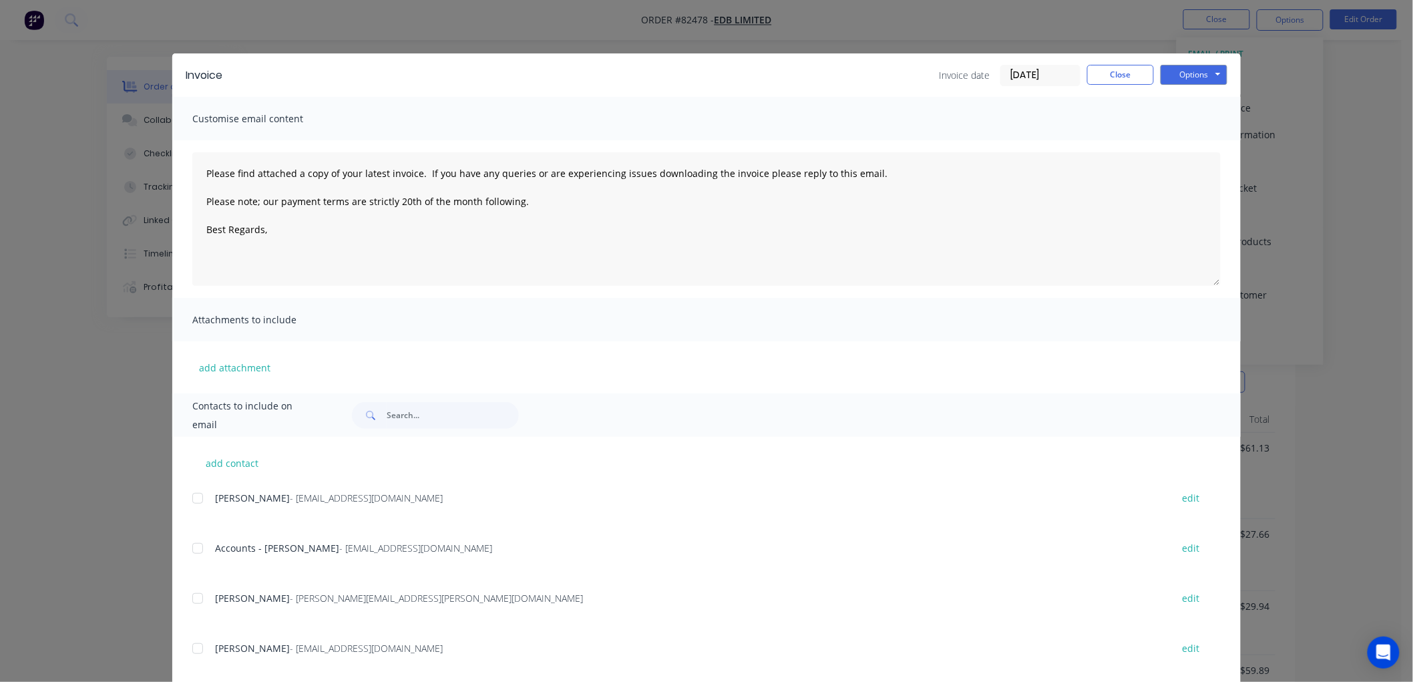
click at [195, 544] on div at bounding box center [197, 548] width 27 height 27
click at [278, 236] on textarea "Please find attached a copy of your latest invoice. If you have any queries or …" at bounding box center [706, 219] width 1028 height 134
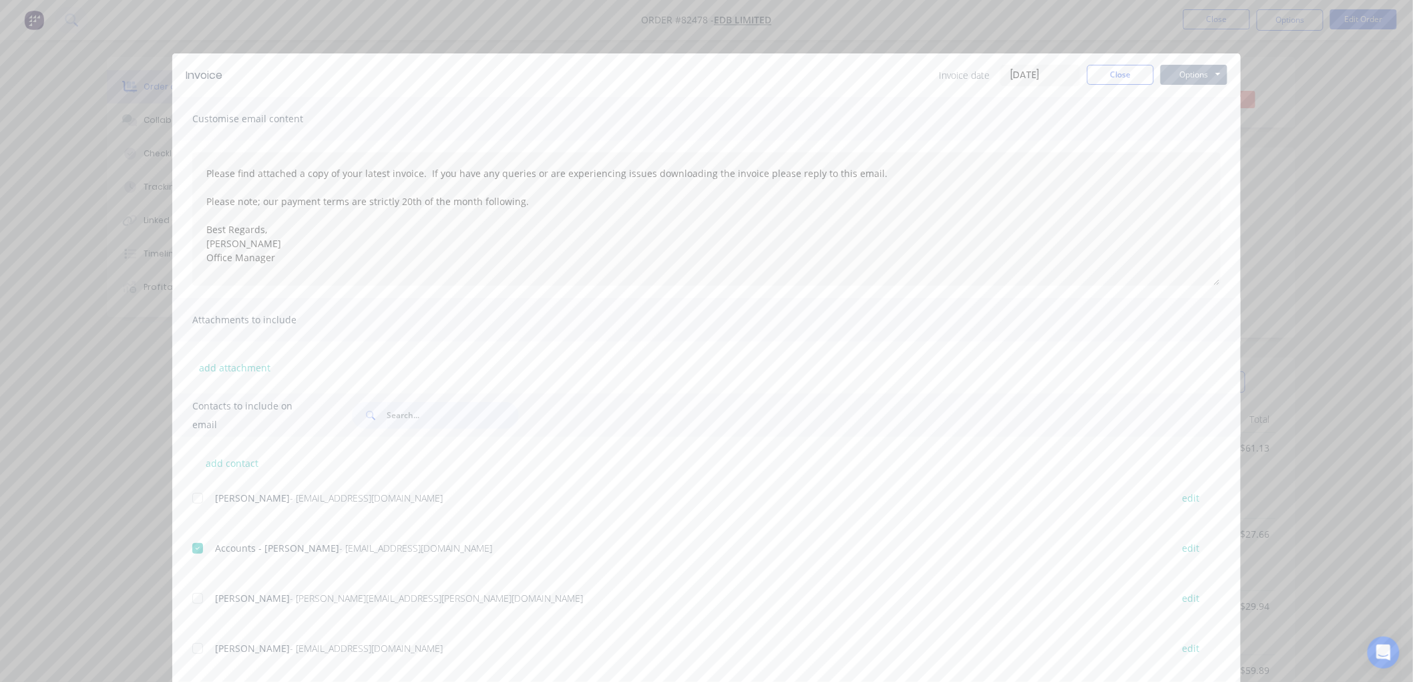
click at [1191, 75] on button "Options" at bounding box center [1193, 75] width 67 height 20
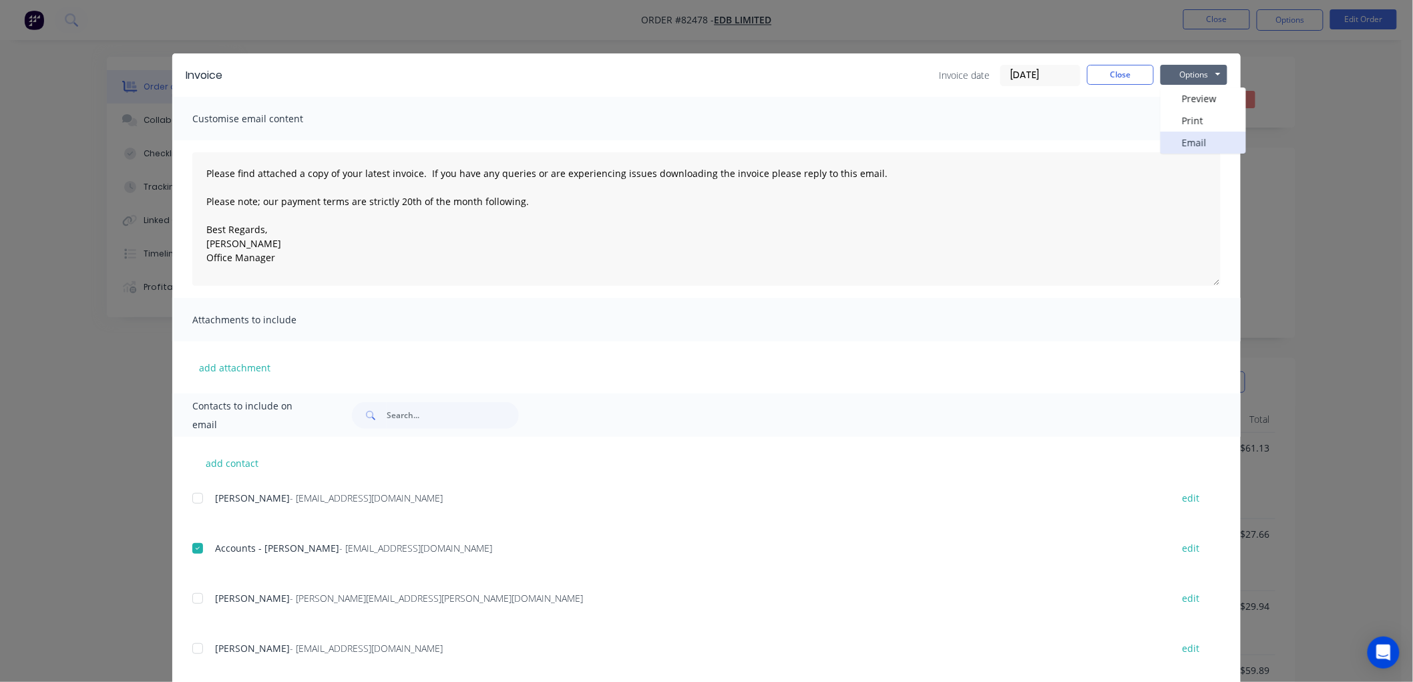
click at [1191, 138] on button "Email" at bounding box center [1202, 143] width 85 height 22
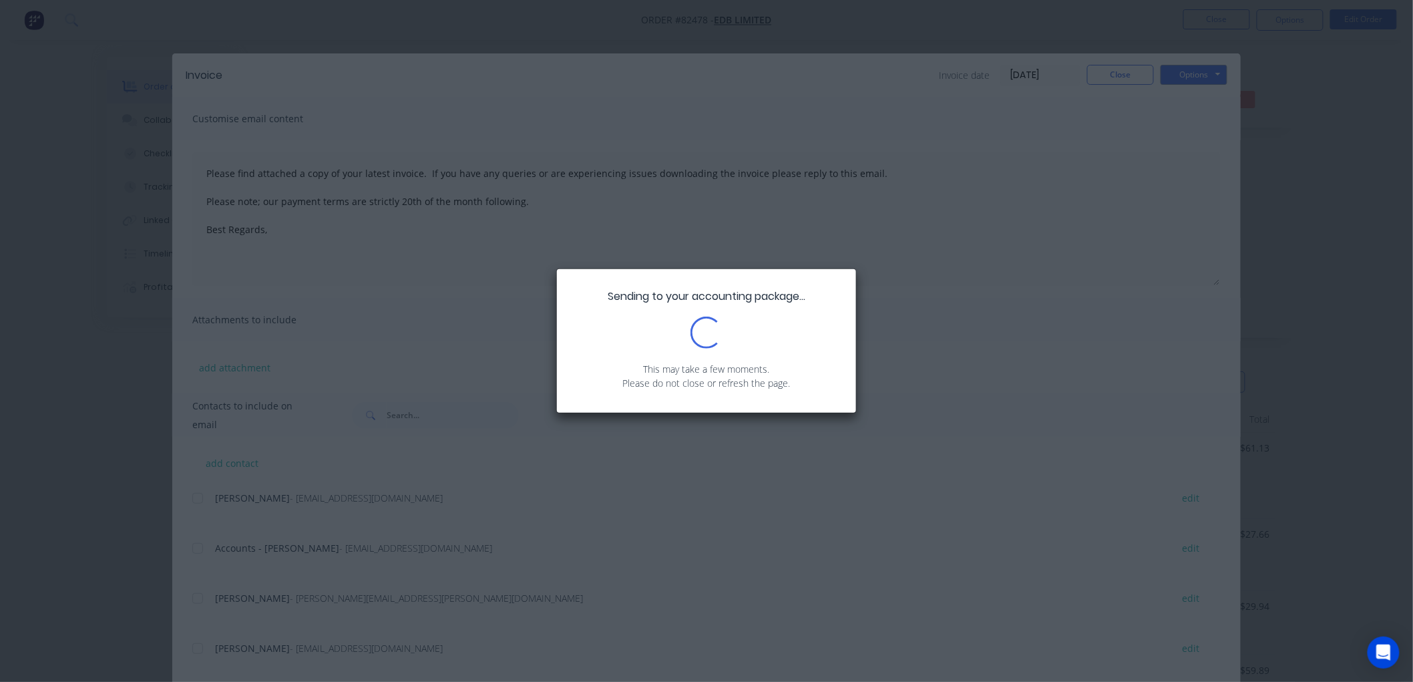
type textarea "Please find attached a copy of your latest invoice. If you have any queries or …"
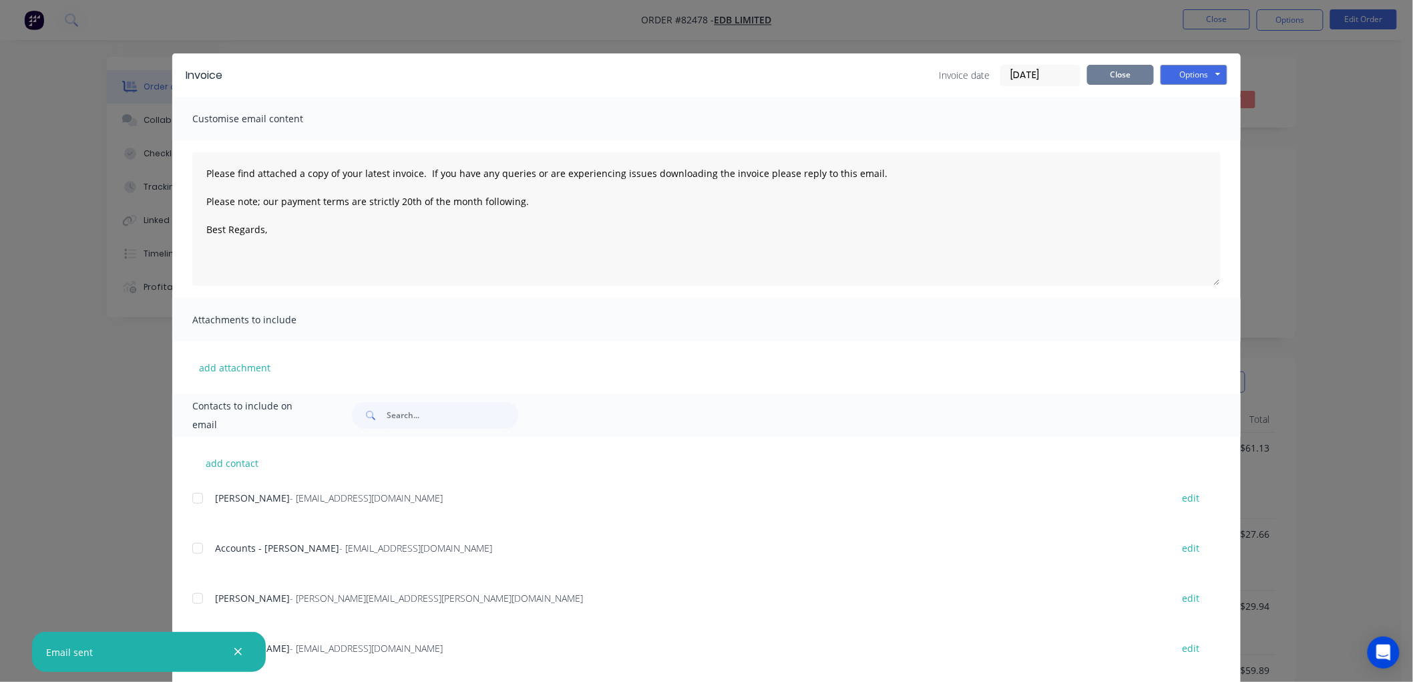
click at [1123, 79] on button "Close" at bounding box center [1120, 75] width 67 height 20
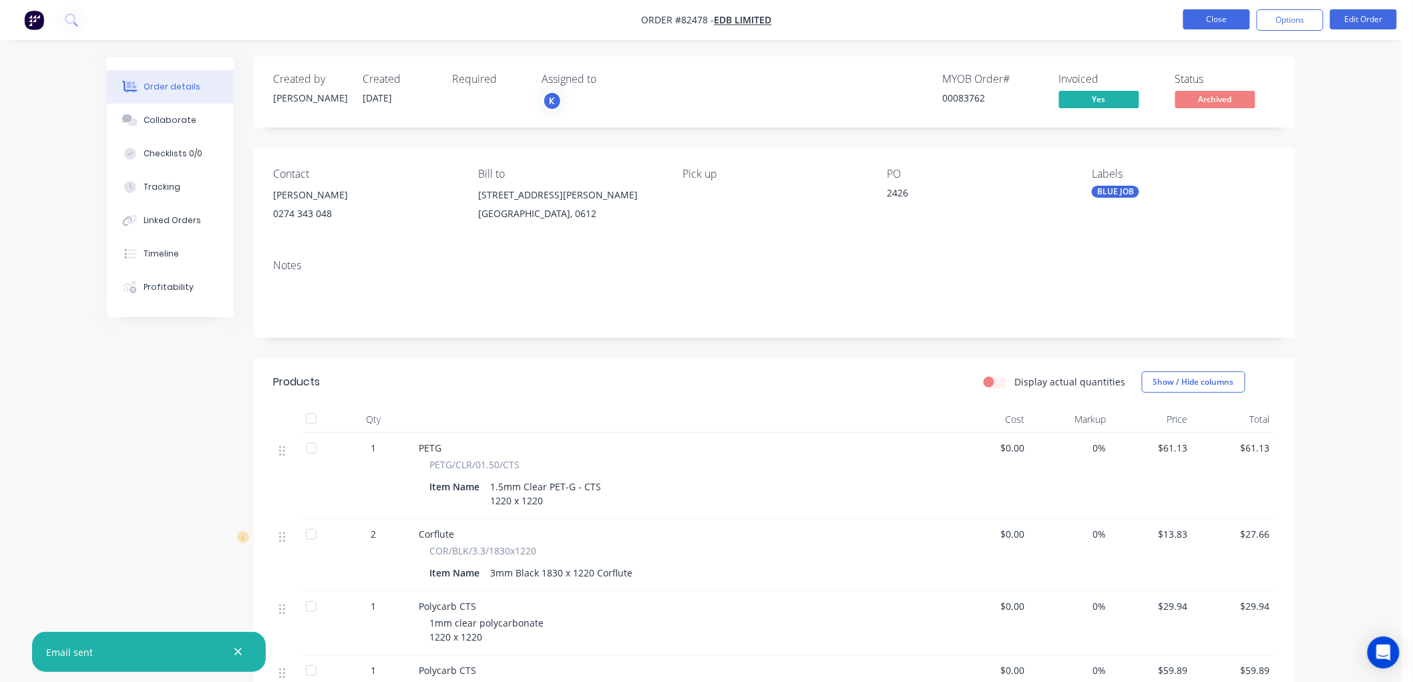
click at [1205, 17] on button "Close" at bounding box center [1216, 19] width 67 height 20
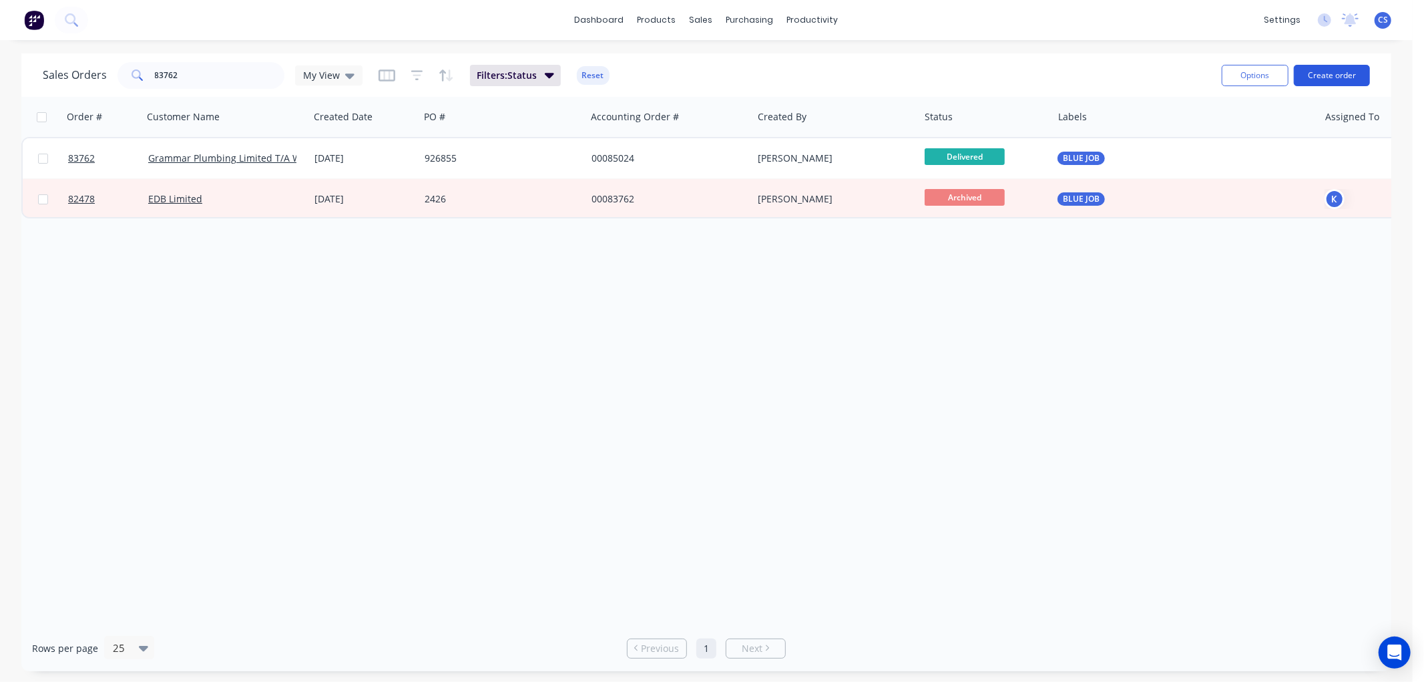
click at [1313, 70] on button "Create order" at bounding box center [1332, 75] width 76 height 21
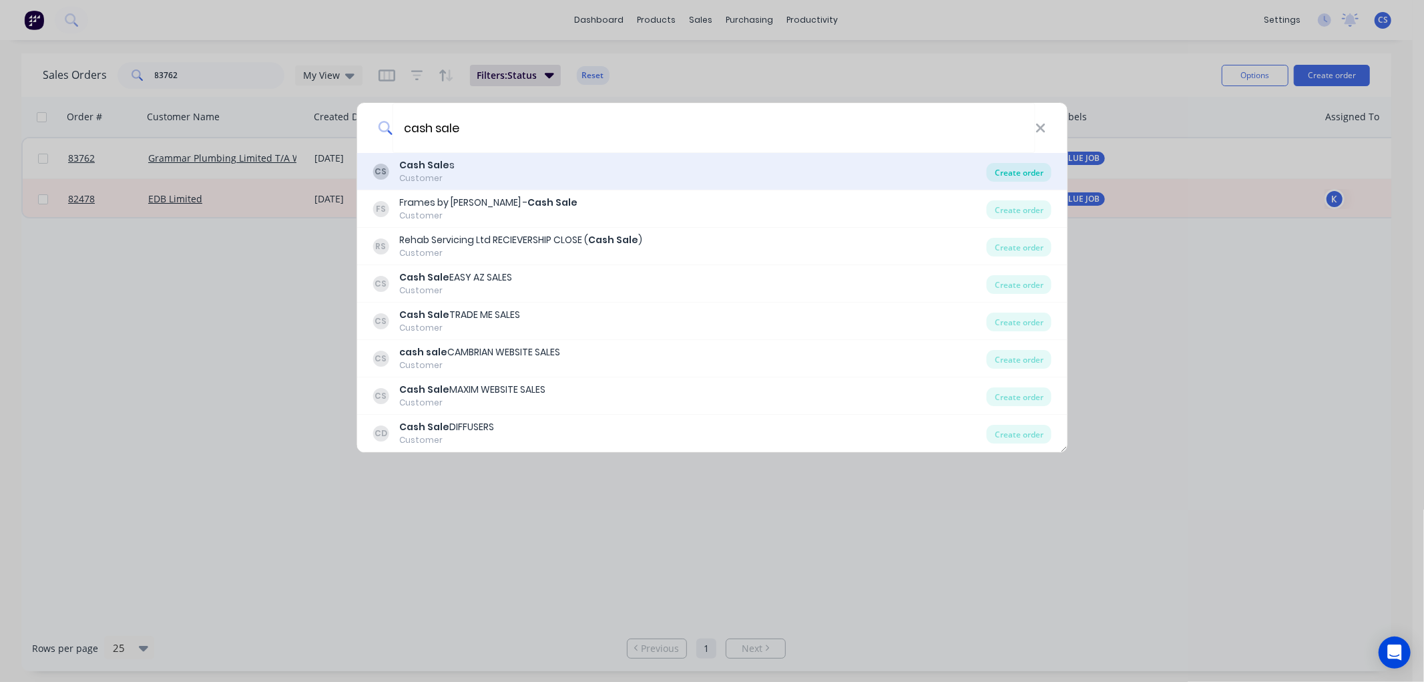
type input "cash sale"
click at [1019, 175] on div "Create order" at bounding box center [1019, 172] width 65 height 19
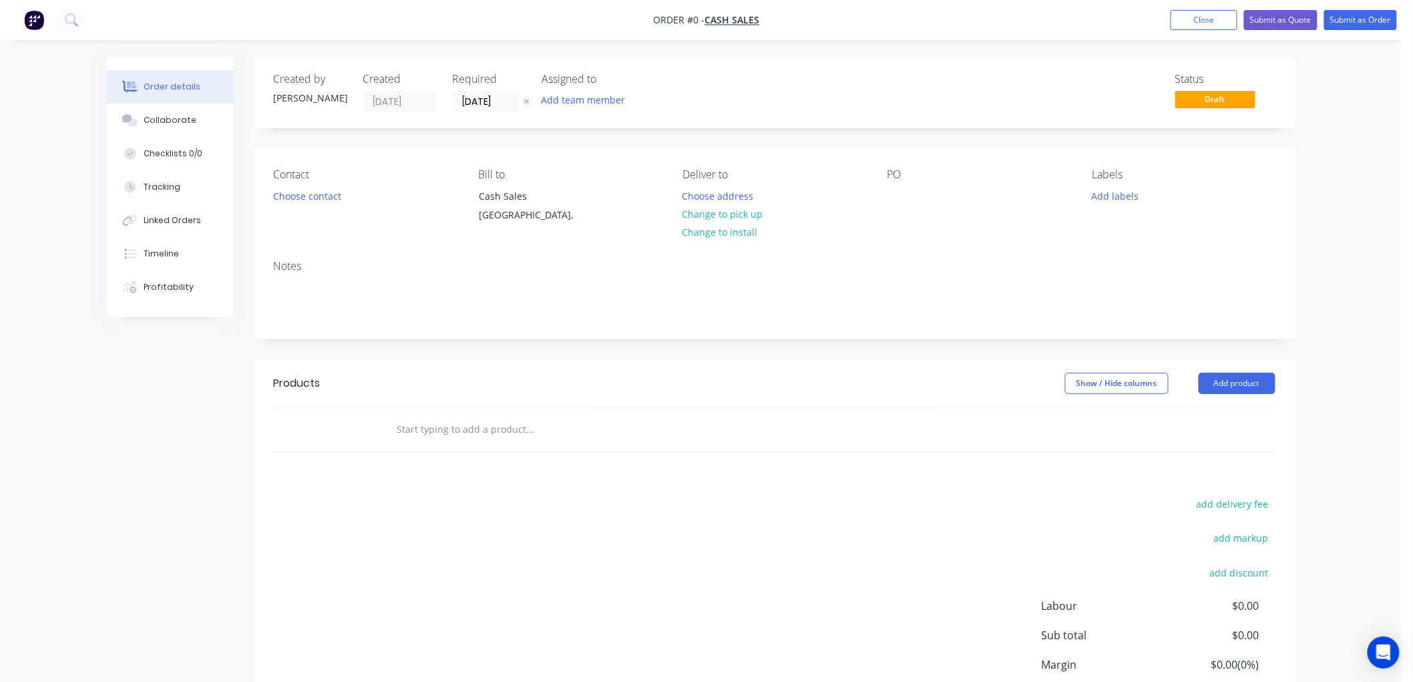
click at [529, 97] on icon at bounding box center [526, 101] width 6 height 8
click at [478, 429] on input "text" at bounding box center [530, 429] width 267 height 27
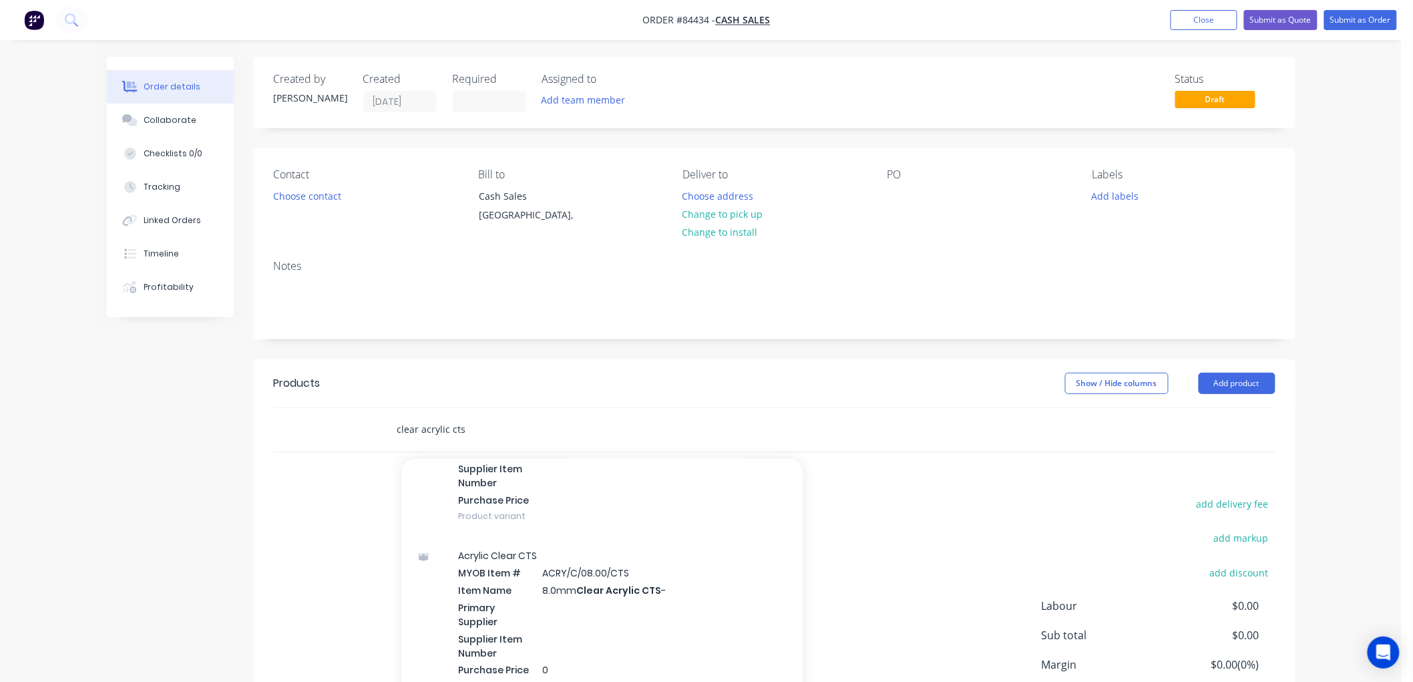
scroll to position [890, 0]
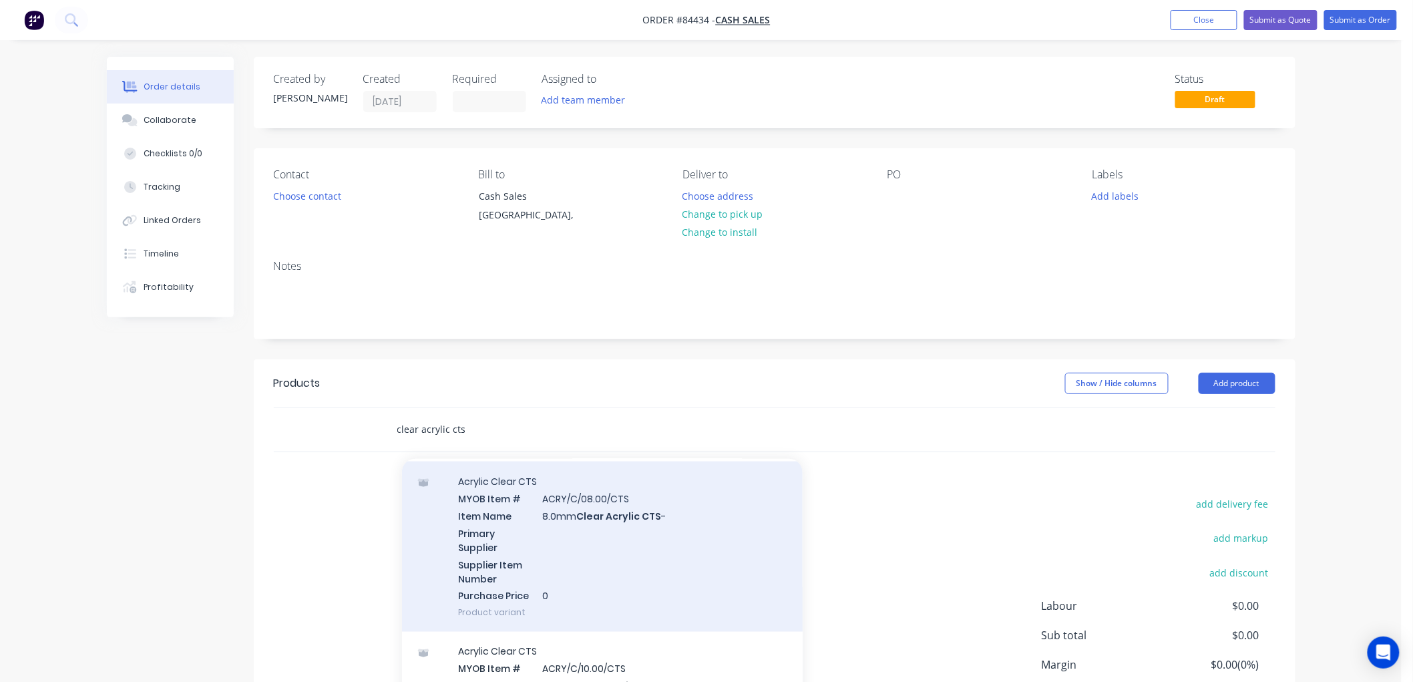
type input "clear acrylic cts"
click at [608, 536] on div "Acrylic Clear CTS MYOB Item # ACRY/C/08.00/CTS Item Name 8.0mm Clear Acrylic CT…" at bounding box center [602, 546] width 401 height 170
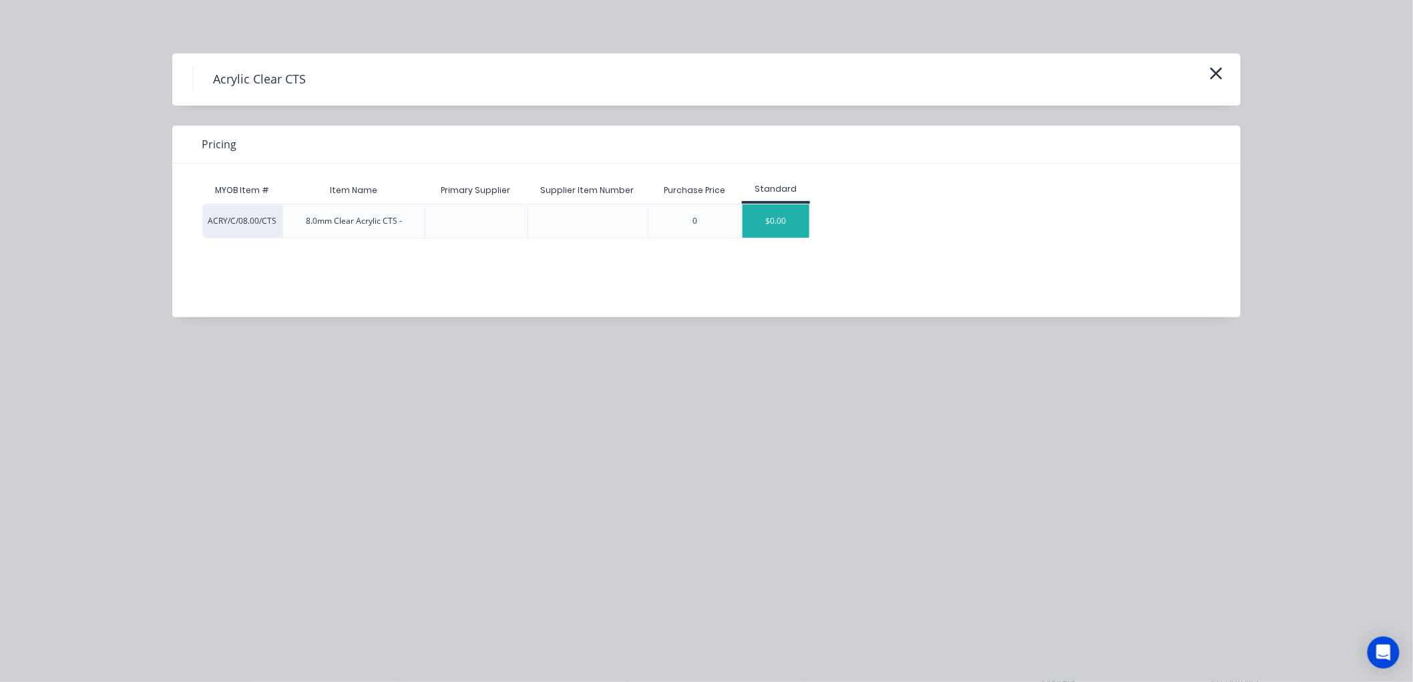
click at [768, 223] on div "$0.00" at bounding box center [775, 220] width 67 height 33
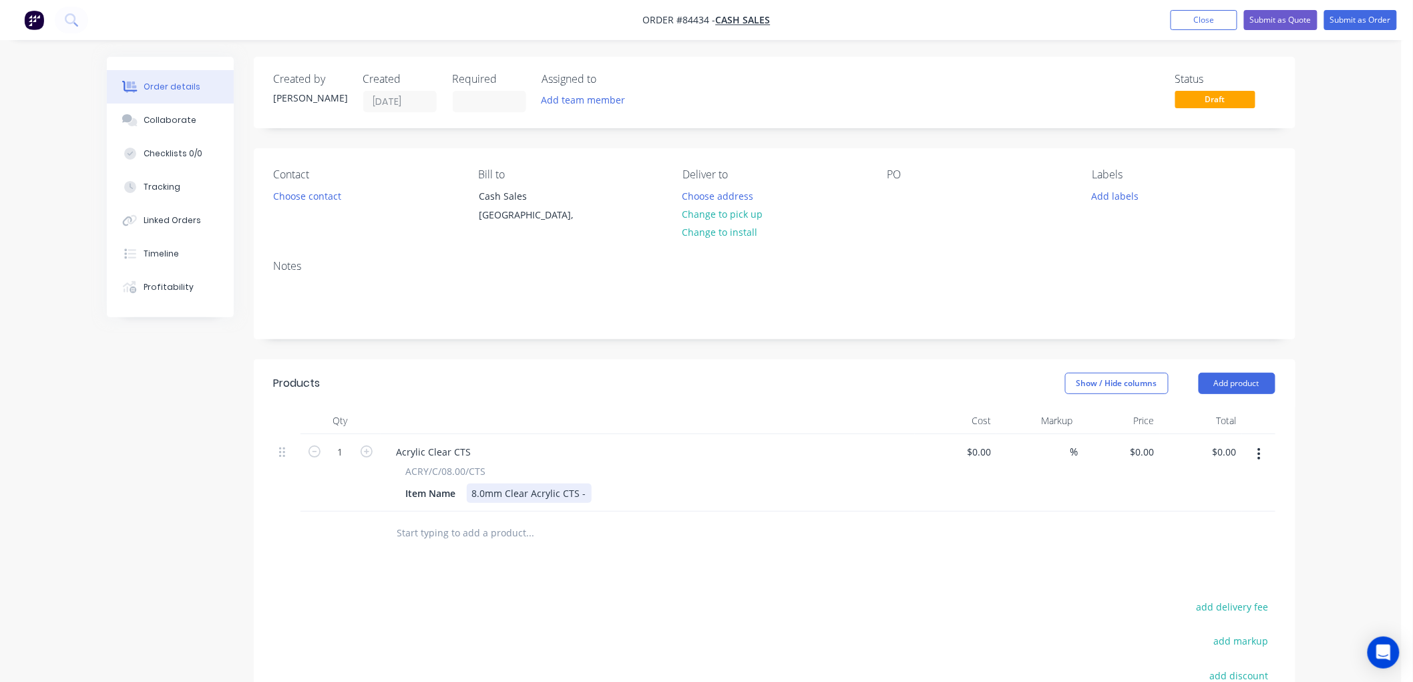
click at [582, 494] on div "8.0mm Clear Acrylic CTS -" at bounding box center [529, 492] width 125 height 19
click at [1147, 456] on input "0" at bounding box center [1151, 451] width 15 height 19
type input "25.02"
type input "0.00"
type input "$25.02"
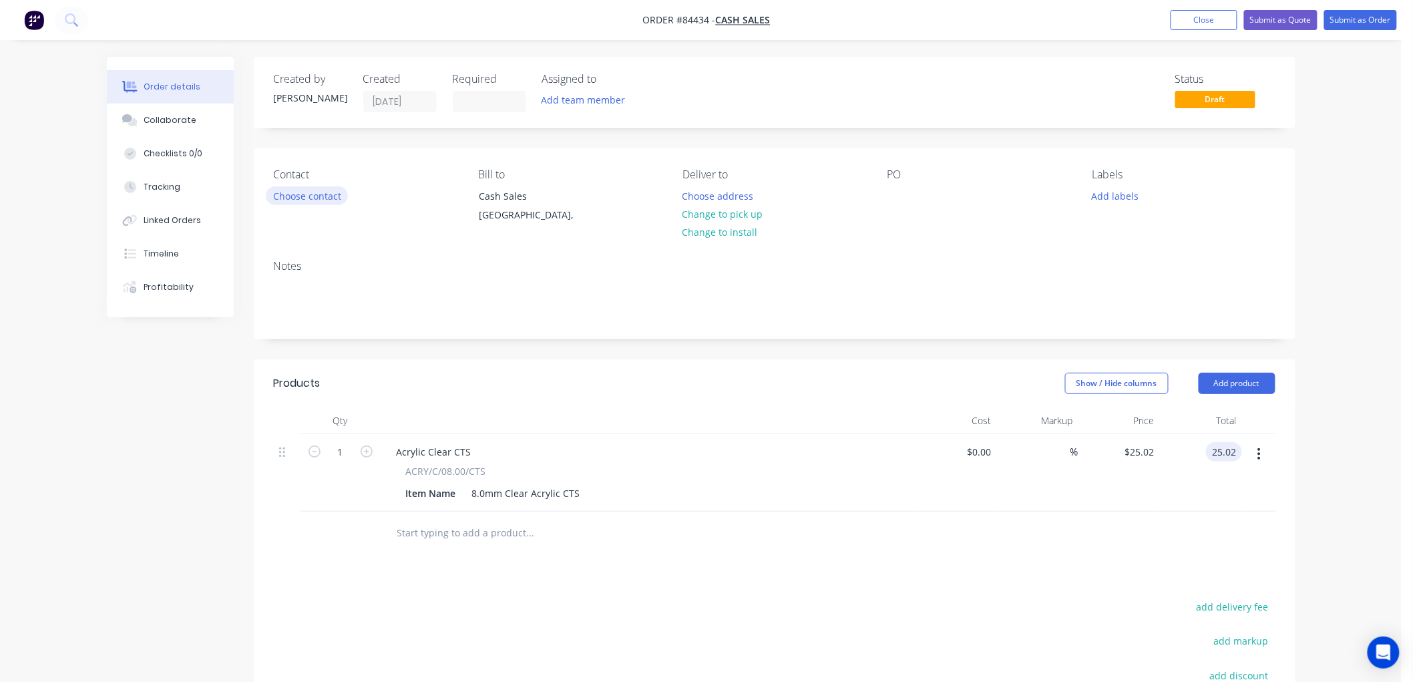
type input "$25.02"
click at [324, 197] on button "Choose contact" at bounding box center [307, 195] width 82 height 18
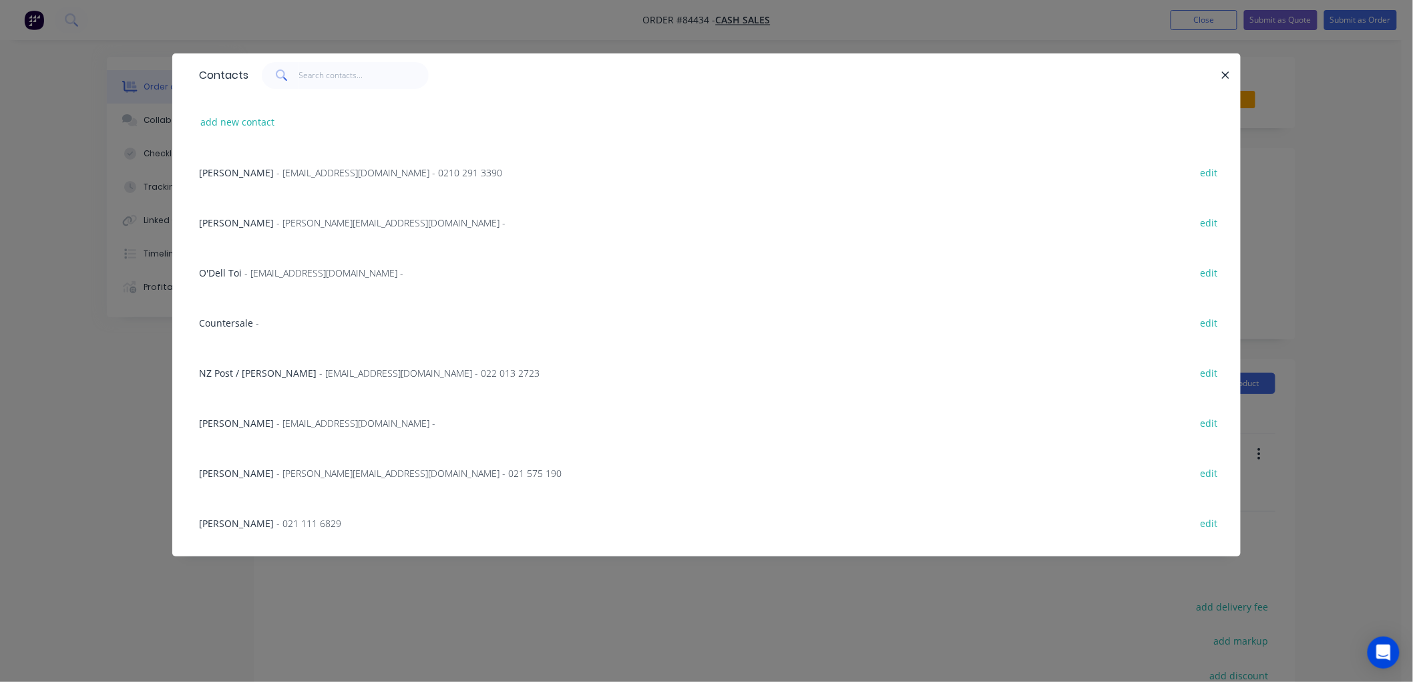
click at [239, 320] on span "Countersale" at bounding box center [226, 322] width 54 height 13
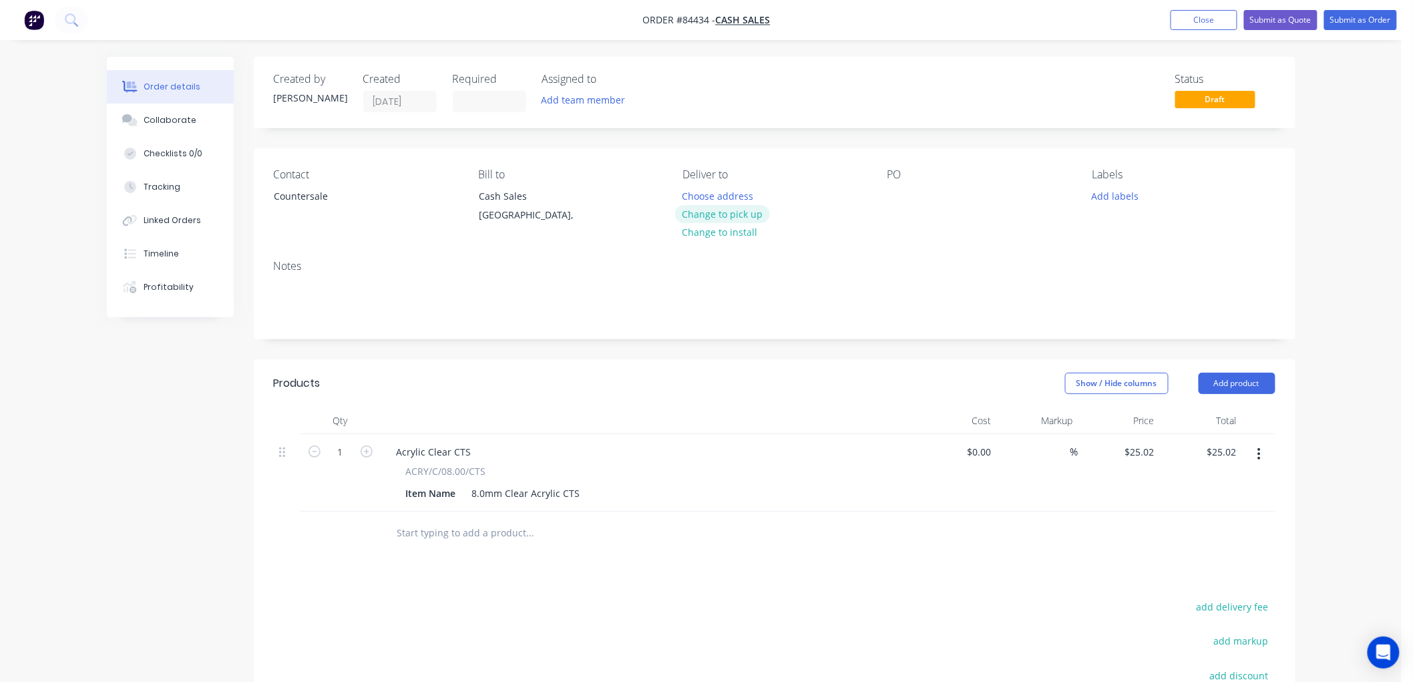
click at [722, 211] on button "Change to pick up" at bounding box center [722, 214] width 95 height 18
click at [1377, 19] on button "Submit as Order" at bounding box center [1360, 20] width 73 height 20
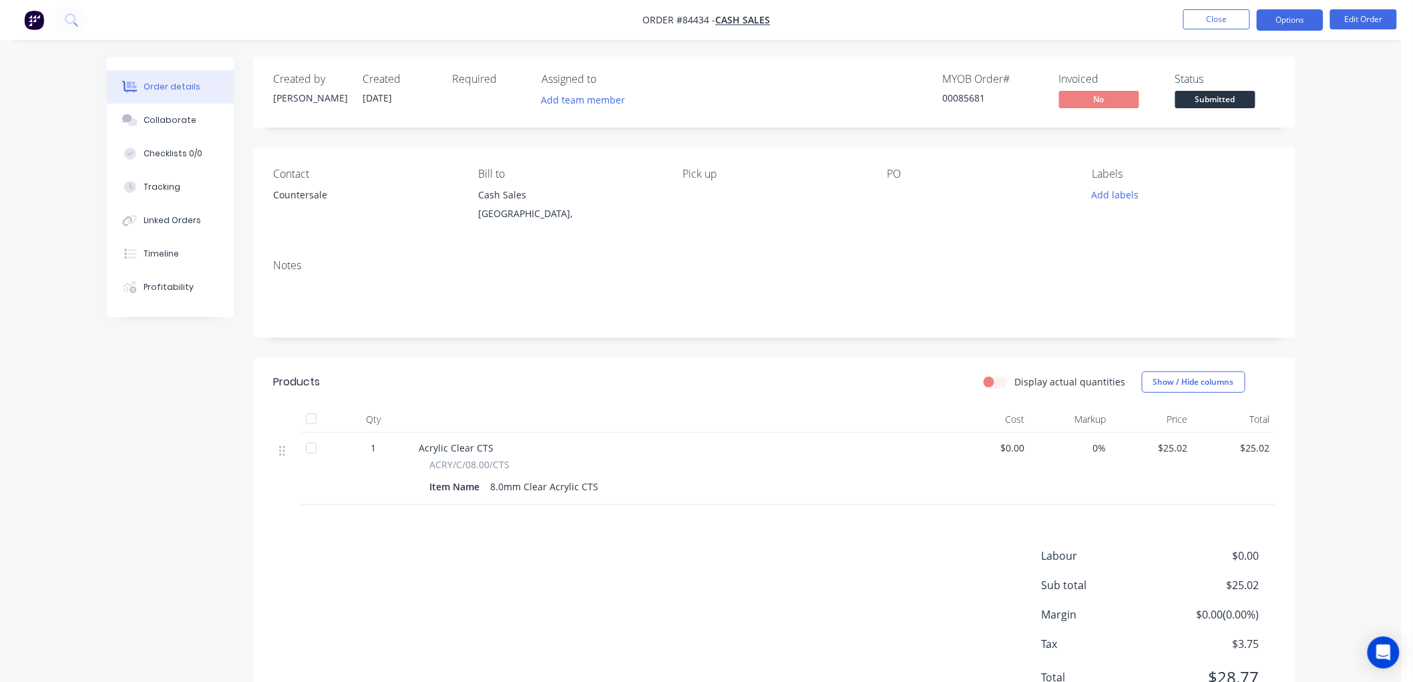
click at [1272, 22] on button "Options" at bounding box center [1289, 19] width 67 height 21
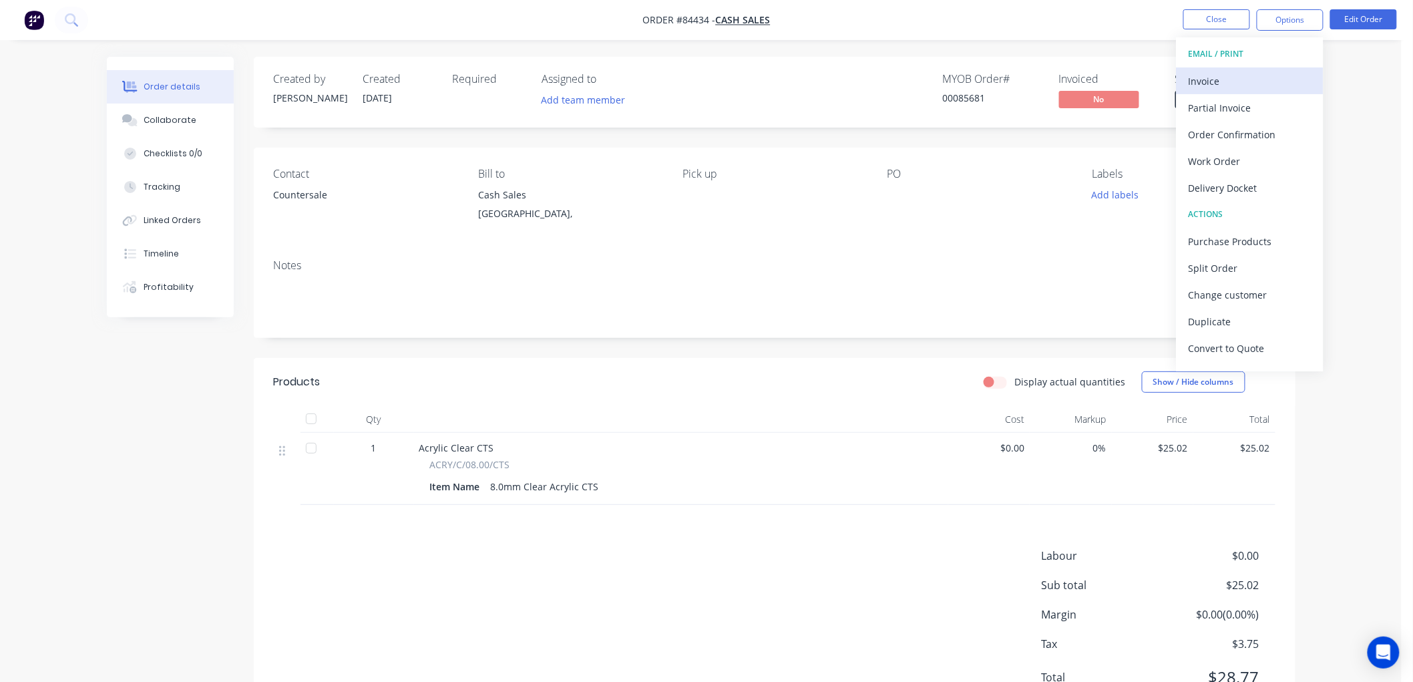
click at [1211, 77] on div "Invoice" at bounding box center [1249, 80] width 123 height 19
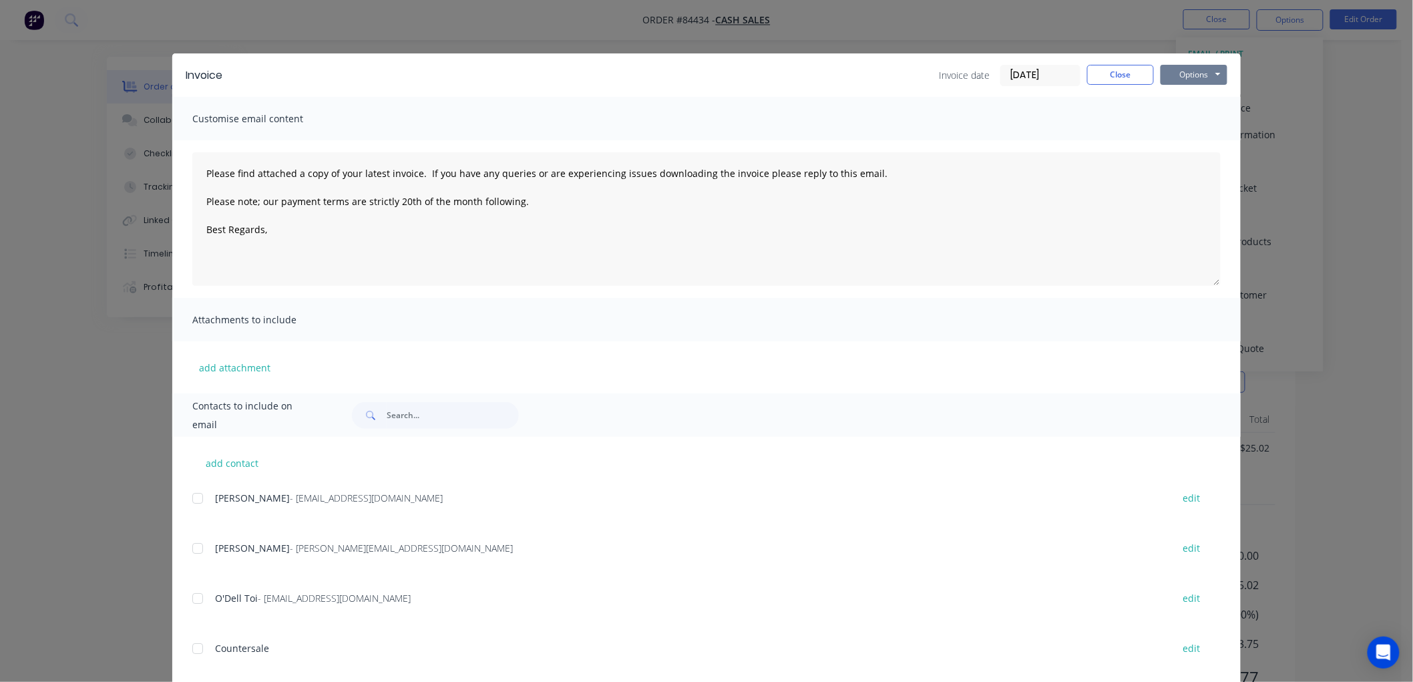
click at [1208, 74] on button "Options" at bounding box center [1193, 75] width 67 height 20
click at [1202, 116] on button "Print" at bounding box center [1202, 120] width 85 height 22
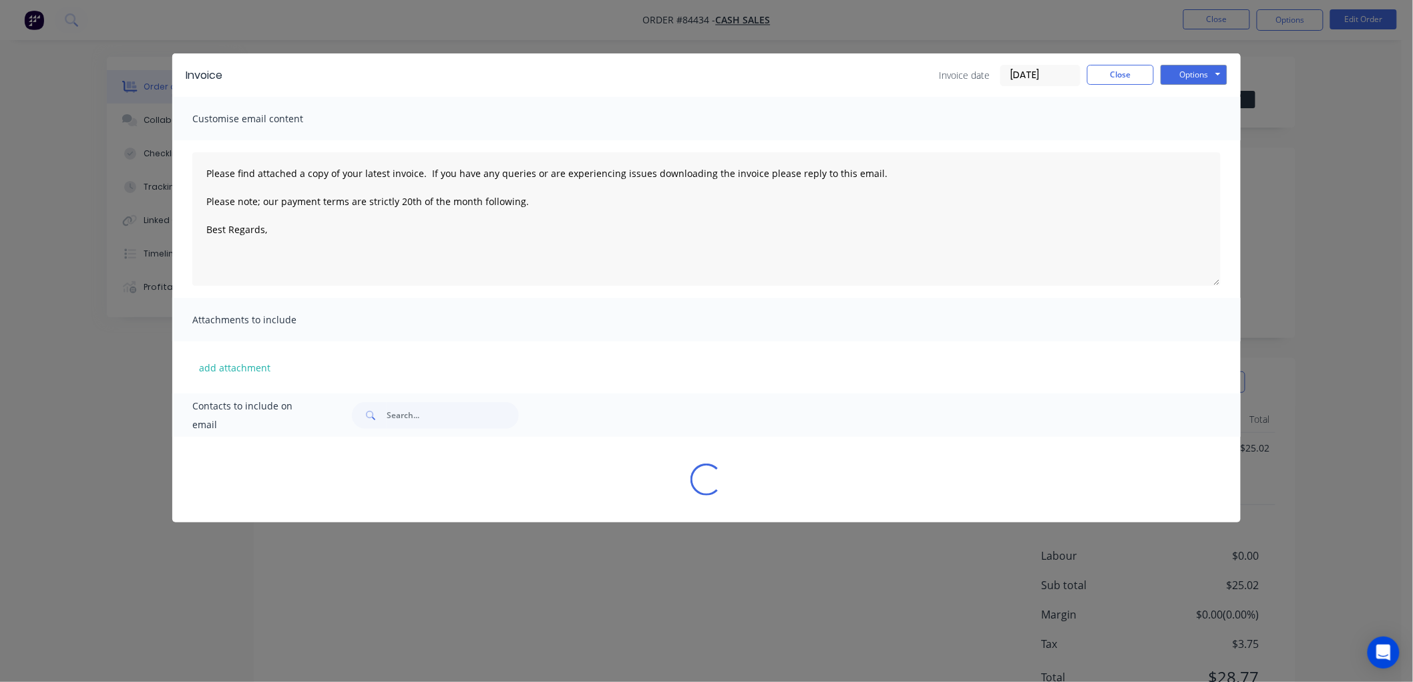
type textarea "Please find attached a copy of your latest invoice. If you have any queries or …"
